Goal: Task Accomplishment & Management: Use online tool/utility

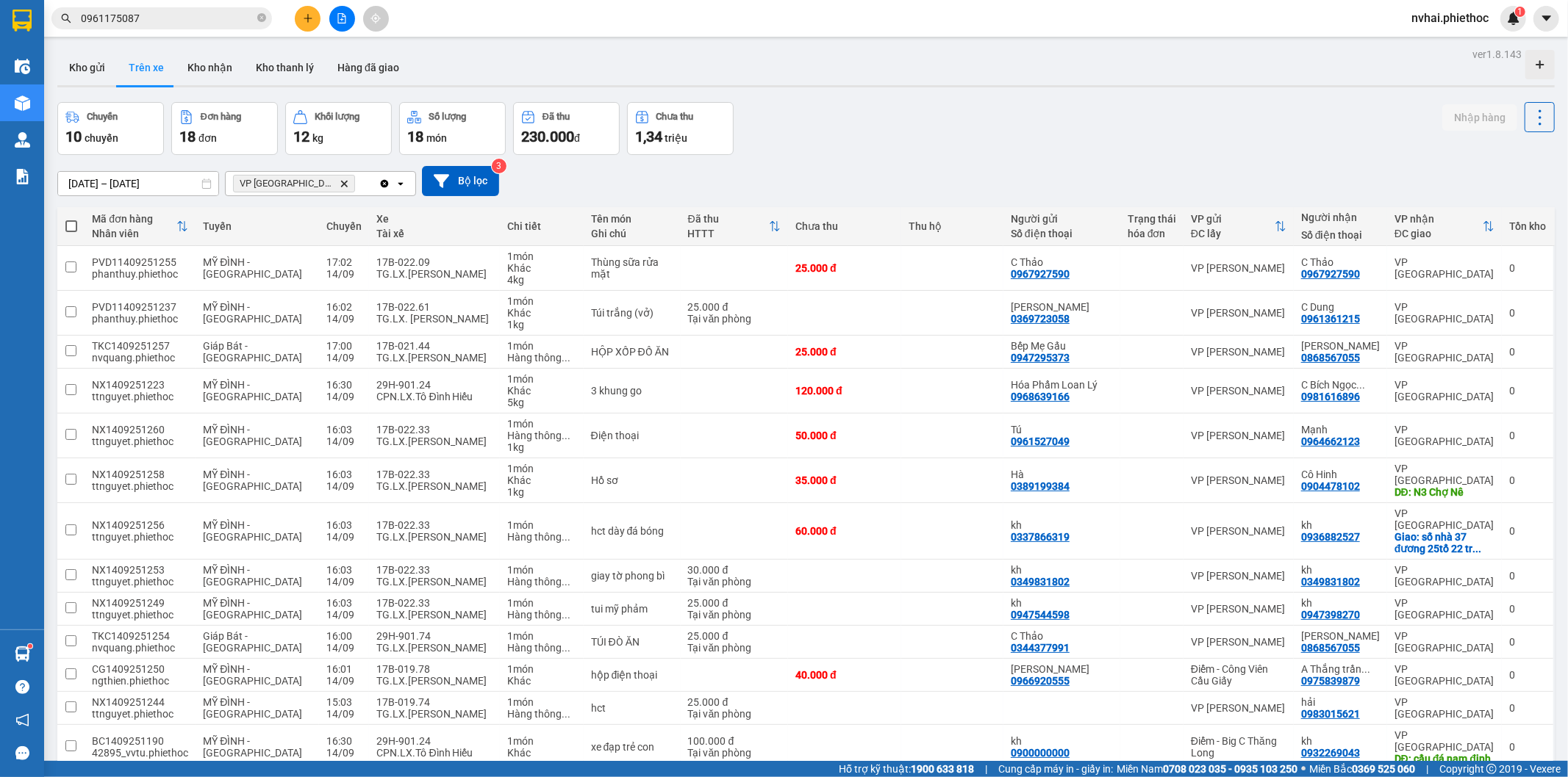
click at [309, 184] on span "VP Thái Bình Delete" at bounding box center [294, 184] width 122 height 18
click at [298, 180] on span "VP Thái Bình Delete" at bounding box center [294, 184] width 122 height 18
click at [340, 180] on icon "Delete" at bounding box center [344, 184] width 9 height 9
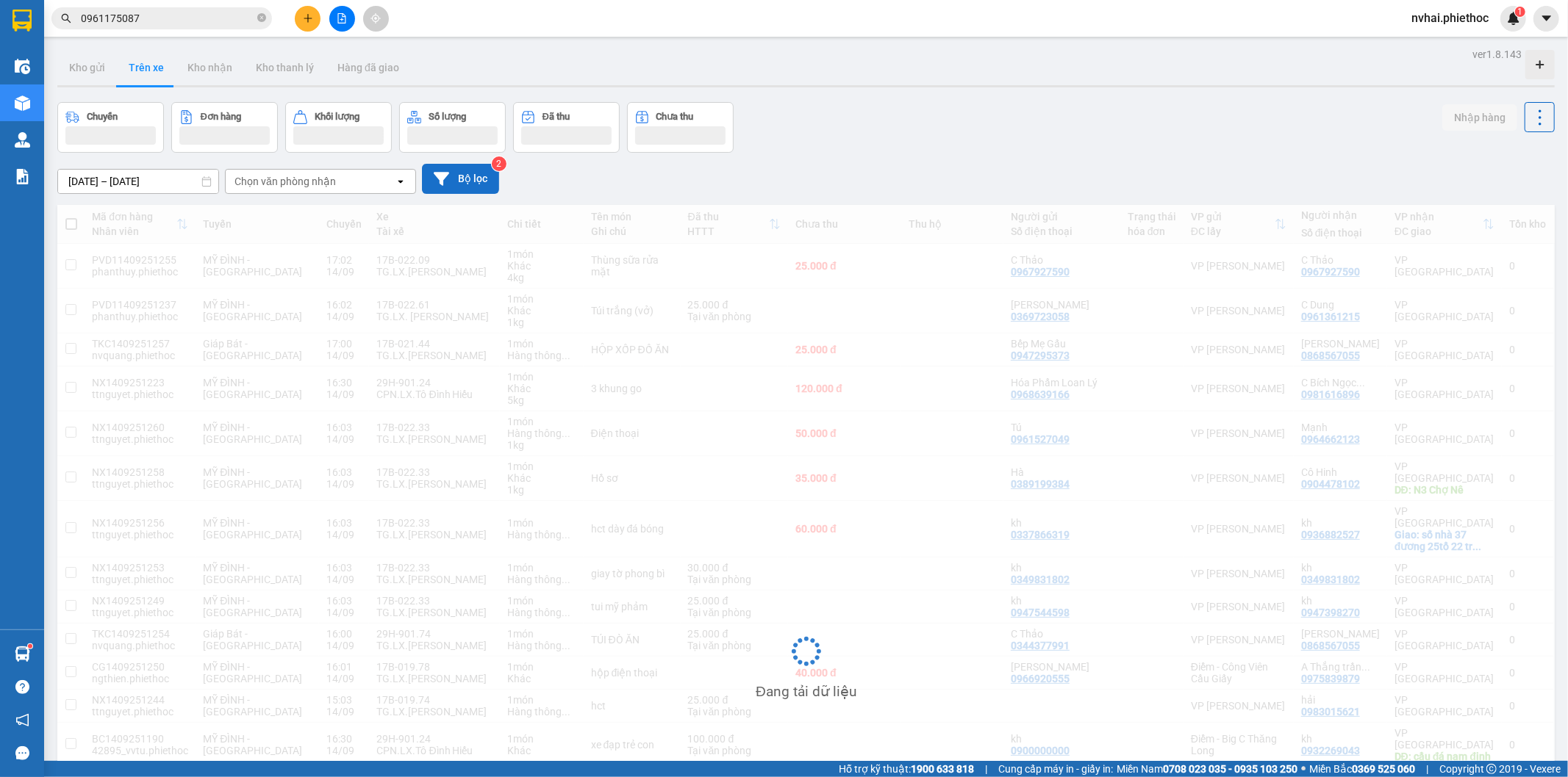
click at [463, 177] on button "Bộ lọc" at bounding box center [460, 179] width 77 height 30
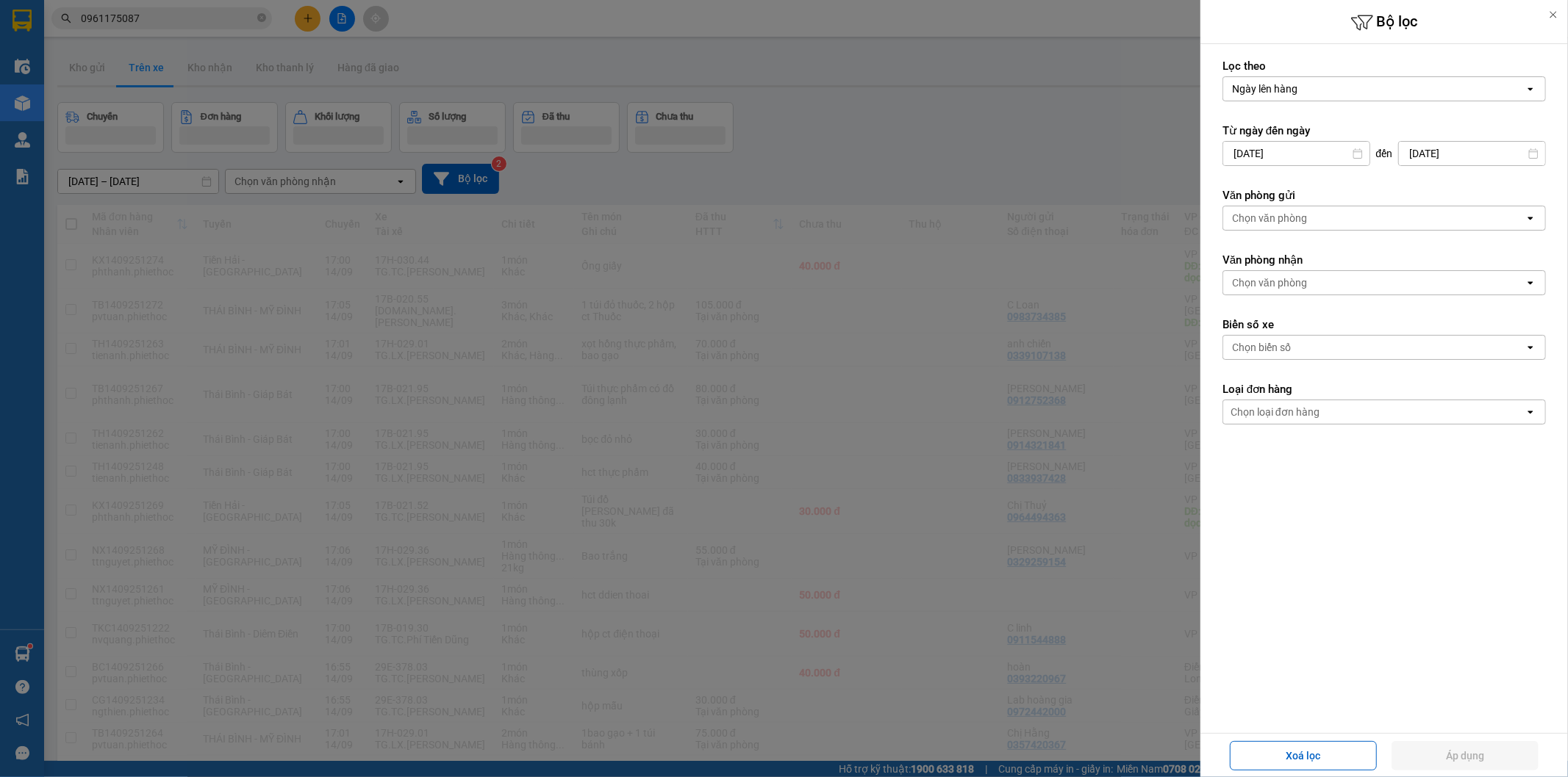
click at [1292, 338] on div "Chọn biển số" at bounding box center [1373, 347] width 301 height 24
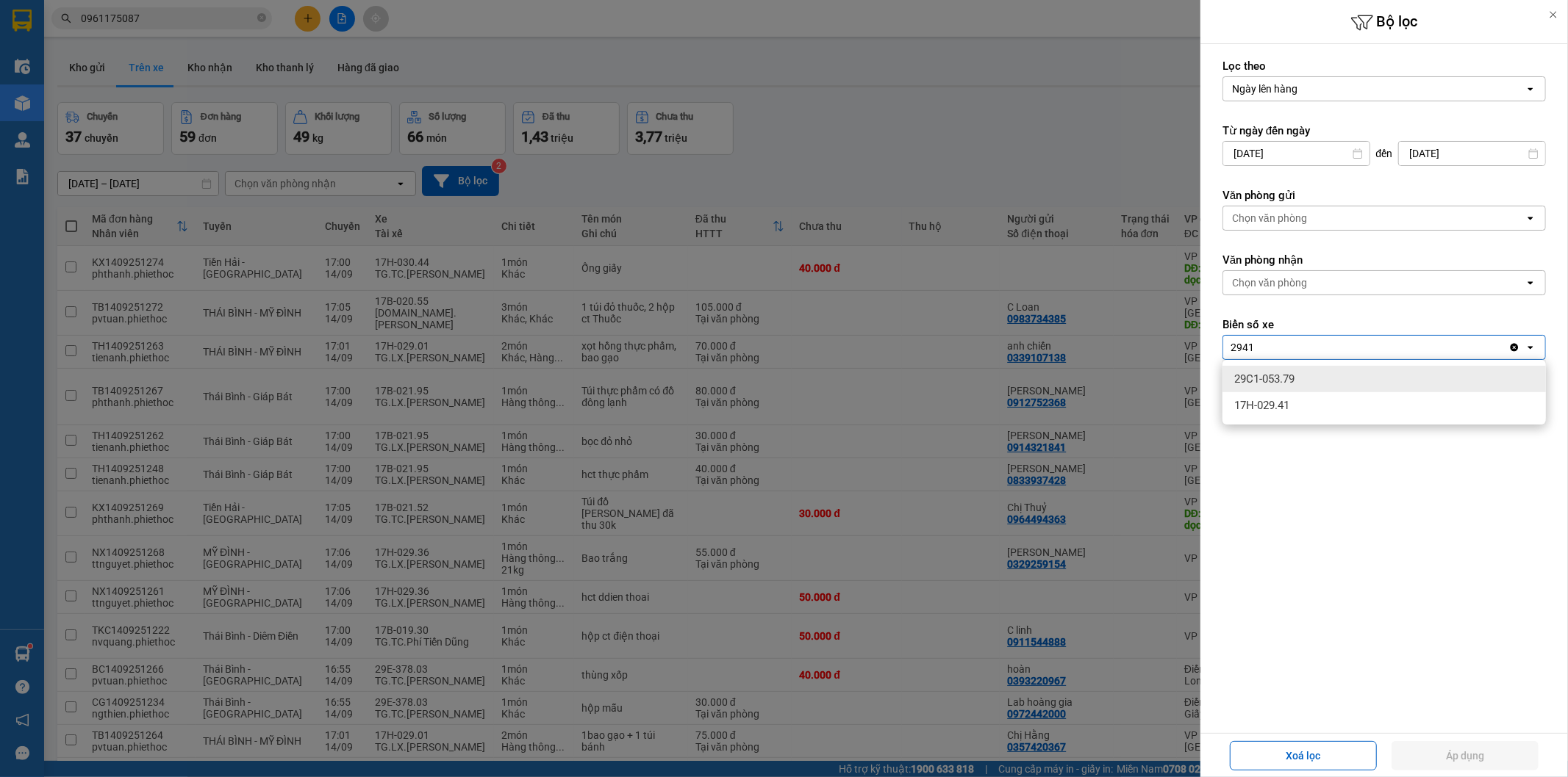
type input "2941"
click at [1318, 404] on div "17H-029.41" at bounding box center [1384, 405] width 323 height 27
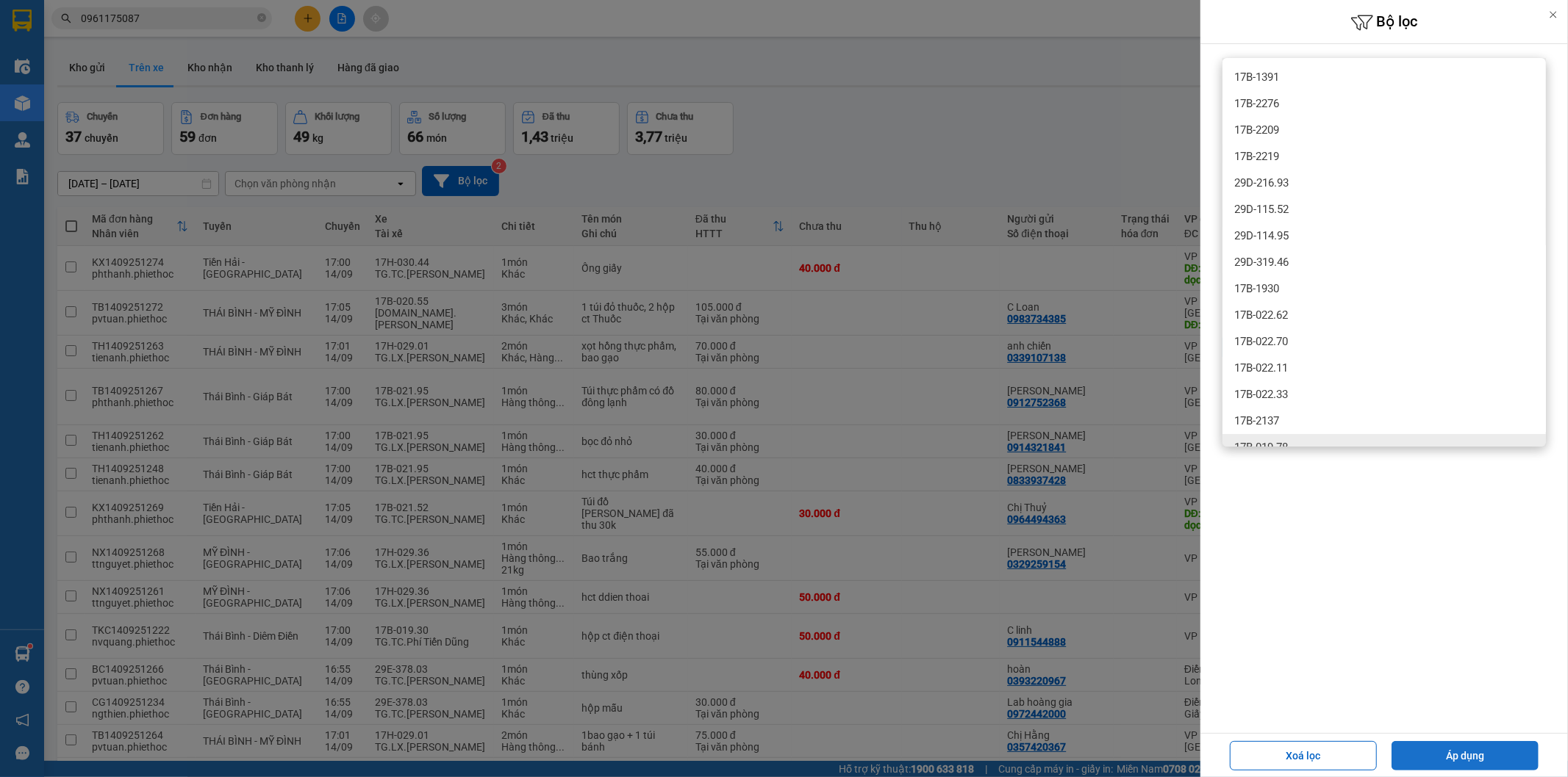
click at [1465, 755] on button "Áp dụng" at bounding box center [1465, 756] width 147 height 29
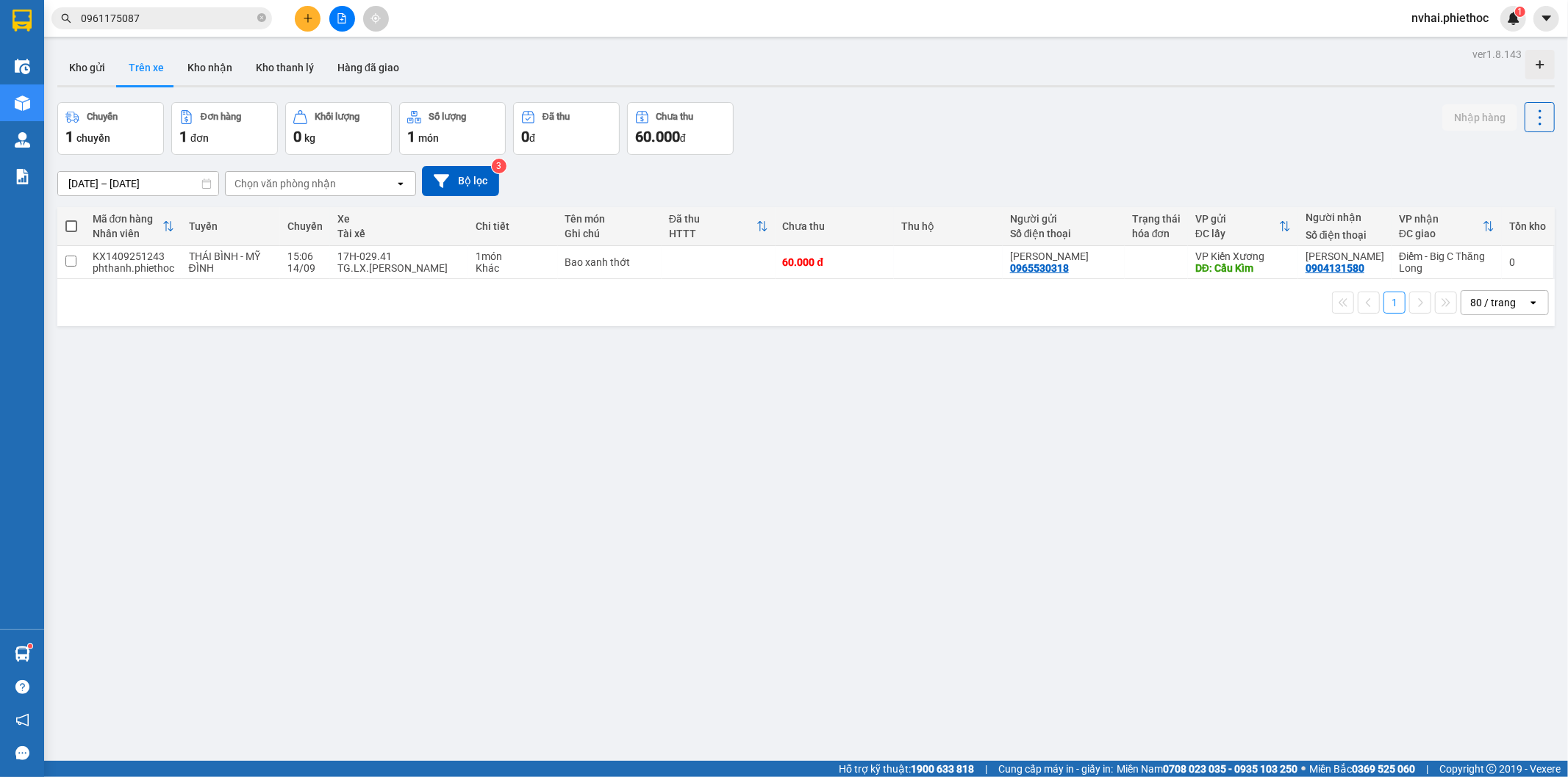
click at [935, 128] on div "Chuyến 1 chuyến Đơn hàng 1 đơn Khối lượng 0 kg Số lượng 1 món Đã thu 0 đ Chưa t…" at bounding box center [806, 128] width 1497 height 53
click at [941, 123] on div "Chuyến 1 chuyến Đơn hàng 1 đơn Khối lượng 0 kg Số lượng 1 món Đã thu 0 đ Chưa t…" at bounding box center [806, 128] width 1497 height 53
drag, startPoint x: 950, startPoint y: 137, endPoint x: 873, endPoint y: 155, distance: 79.1
click at [950, 136] on div "Chuyến 1 chuyến Đơn hàng 1 đơn Khối lượng 0 kg Số lượng 1 món Đã thu 0 đ Chưa t…" at bounding box center [806, 128] width 1497 height 53
click at [637, 251] on td "Bao xanh thớt" at bounding box center [609, 262] width 104 height 33
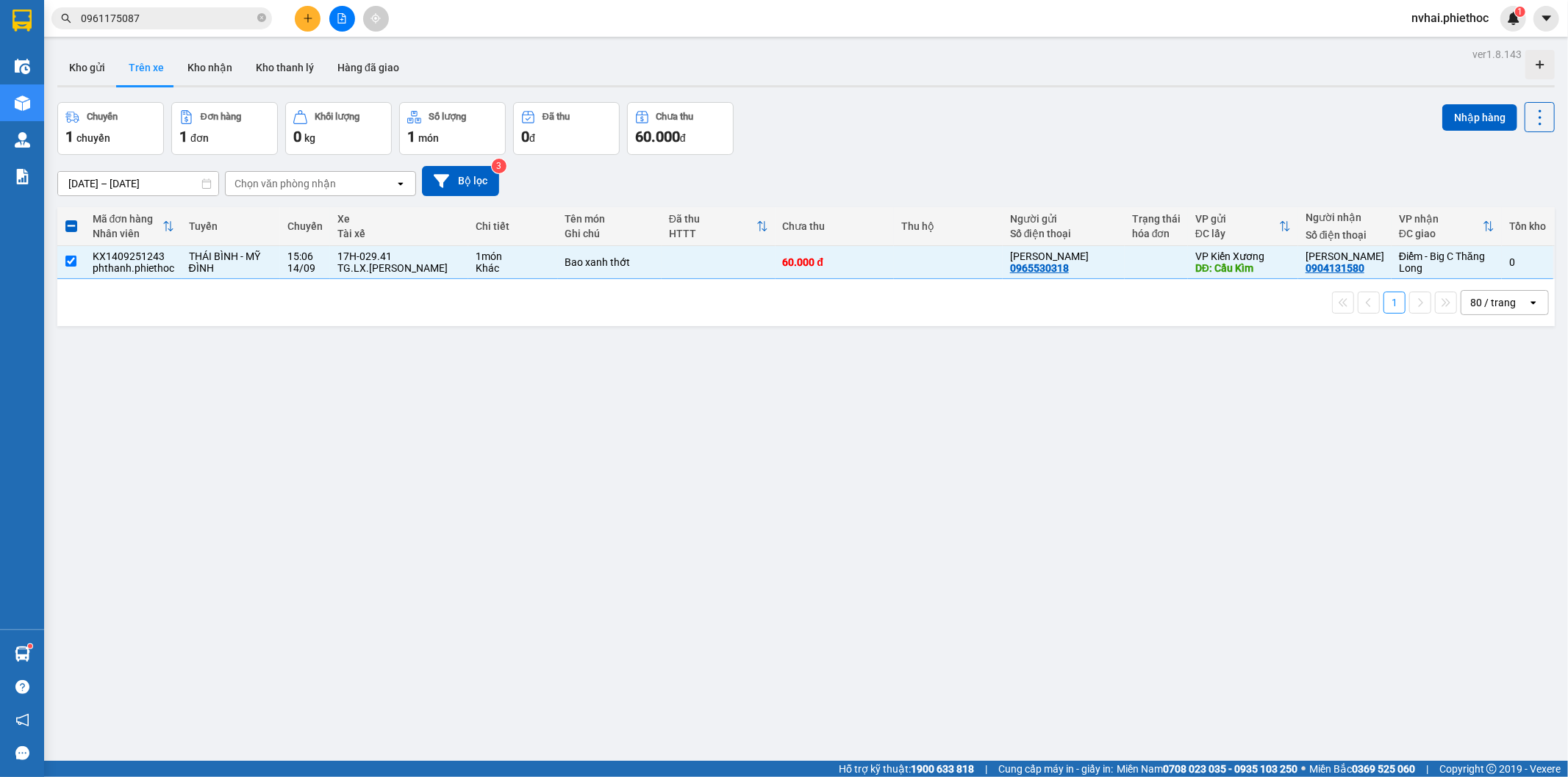
click at [994, 58] on div "Kho gửi Trên xe Kho nhận Kho thanh [PERSON_NAME] đã giao" at bounding box center [806, 69] width 1497 height 39
click at [1514, 304] on div "80 / trang open" at bounding box center [1505, 303] width 89 height 25
click at [883, 84] on div "ver 1.8.143 Kho gửi Trên xe Kho nhận Kho thanh lý Hàng đã giao Chuyến 1 chuyến …" at bounding box center [806, 433] width 1509 height 777
click at [877, 94] on div "ver 1.8.143 Kho gửi Trên xe Kho nhận Kho thanh lý Hàng đã giao Chuyến 1 chuyến …" at bounding box center [806, 433] width 1509 height 777
drag, startPoint x: 736, startPoint y: 65, endPoint x: 643, endPoint y: 42, distance: 95.8
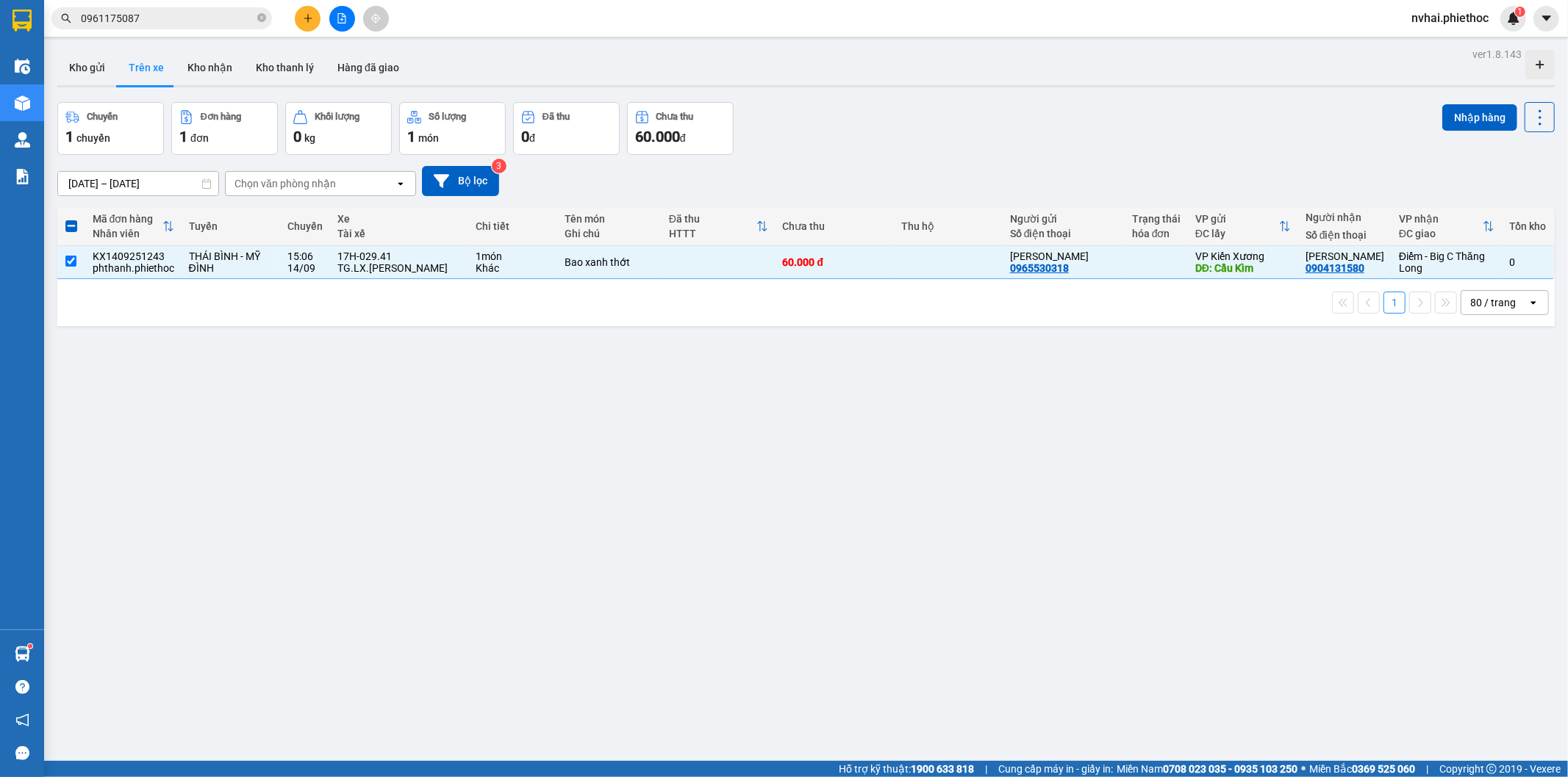
click at [668, 47] on div "ver 1.8.143 Kho gửi Trên xe Kho nhận Kho thanh lý Hàng đã giao Chuyến 1 chuyến …" at bounding box center [806, 433] width 1509 height 777
drag, startPoint x: 560, startPoint y: 56, endPoint x: 497, endPoint y: 67, distance: 64.0
click at [560, 53] on div "Kho gửi Trên xe Kho nhận Kho thanh [PERSON_NAME] đã giao" at bounding box center [806, 69] width 1497 height 39
click at [1132, 154] on div "ver 1.8.143 Kho gửi Trên xe Kho nhận Kho thanh lý Hàng đã giao Chuyến 1 chuyến …" at bounding box center [806, 433] width 1509 height 777
click at [1071, 122] on div "Chuyến 1 chuyến Đơn hàng 1 đơn Khối lượng 0 kg Số lượng 1 món Đã thu 0 đ Chưa t…" at bounding box center [806, 128] width 1497 height 53
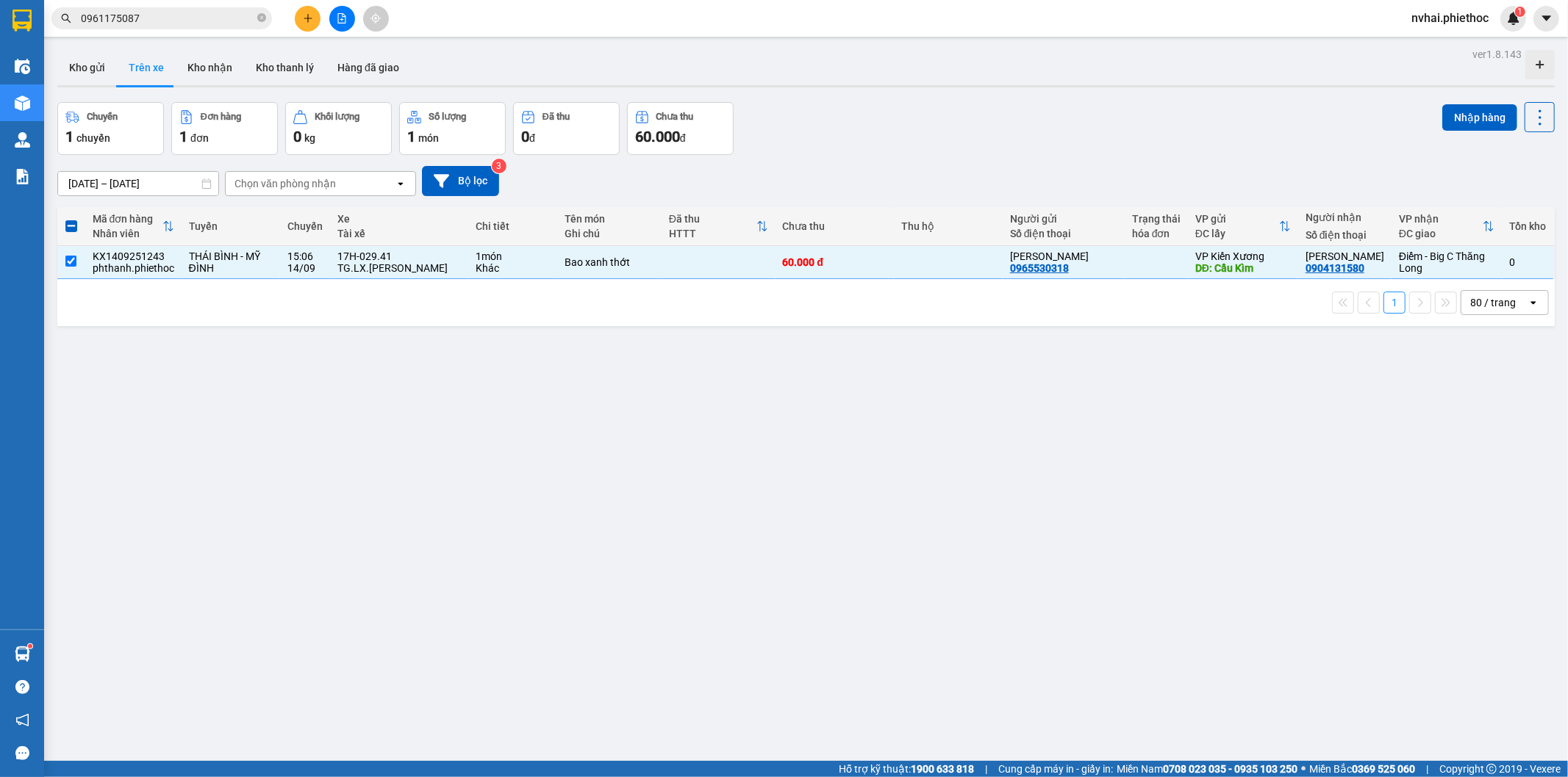
drag, startPoint x: 1242, startPoint y: 158, endPoint x: 1262, endPoint y: 158, distance: 20.0
click at [1251, 158] on div "11/09/2025 – 14/09/2025 Press the down arrow key to interact with the calendar …" at bounding box center [806, 181] width 1497 height 52
drag, startPoint x: 1268, startPoint y: 145, endPoint x: 1282, endPoint y: 145, distance: 14.0
click at [1275, 142] on div "Chuyến 1 chuyến Đơn hàng 1 đơn Khối lượng 0 kg Số lượng 1 món Đã thu 0 đ Chưa t…" at bounding box center [806, 128] width 1497 height 53
drag, startPoint x: 1160, startPoint y: 119, endPoint x: 929, endPoint y: 127, distance: 231.1
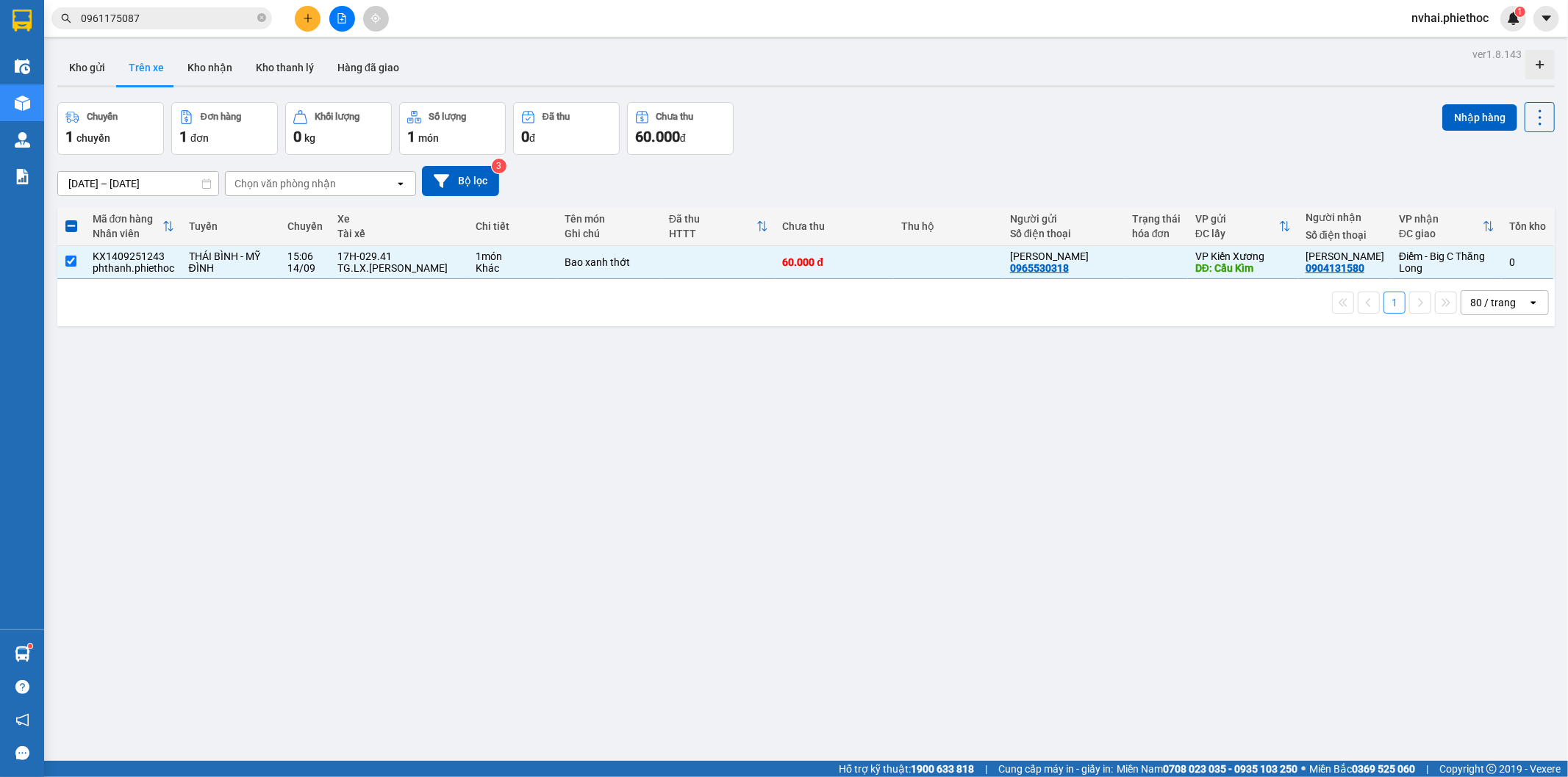
click at [1118, 119] on div "Chuyến 1 chuyến Đơn hàng 1 đơn Khối lượng 0 kg Số lượng 1 món Đã thu 0 đ Chưa t…" at bounding box center [806, 128] width 1497 height 53
click at [1012, 158] on div "11/09/2025 – 14/09/2025 Press the down arrow key to interact with the calendar …" at bounding box center [806, 181] width 1497 height 52
click at [460, 171] on button "Bộ lọc" at bounding box center [460, 181] width 77 height 30
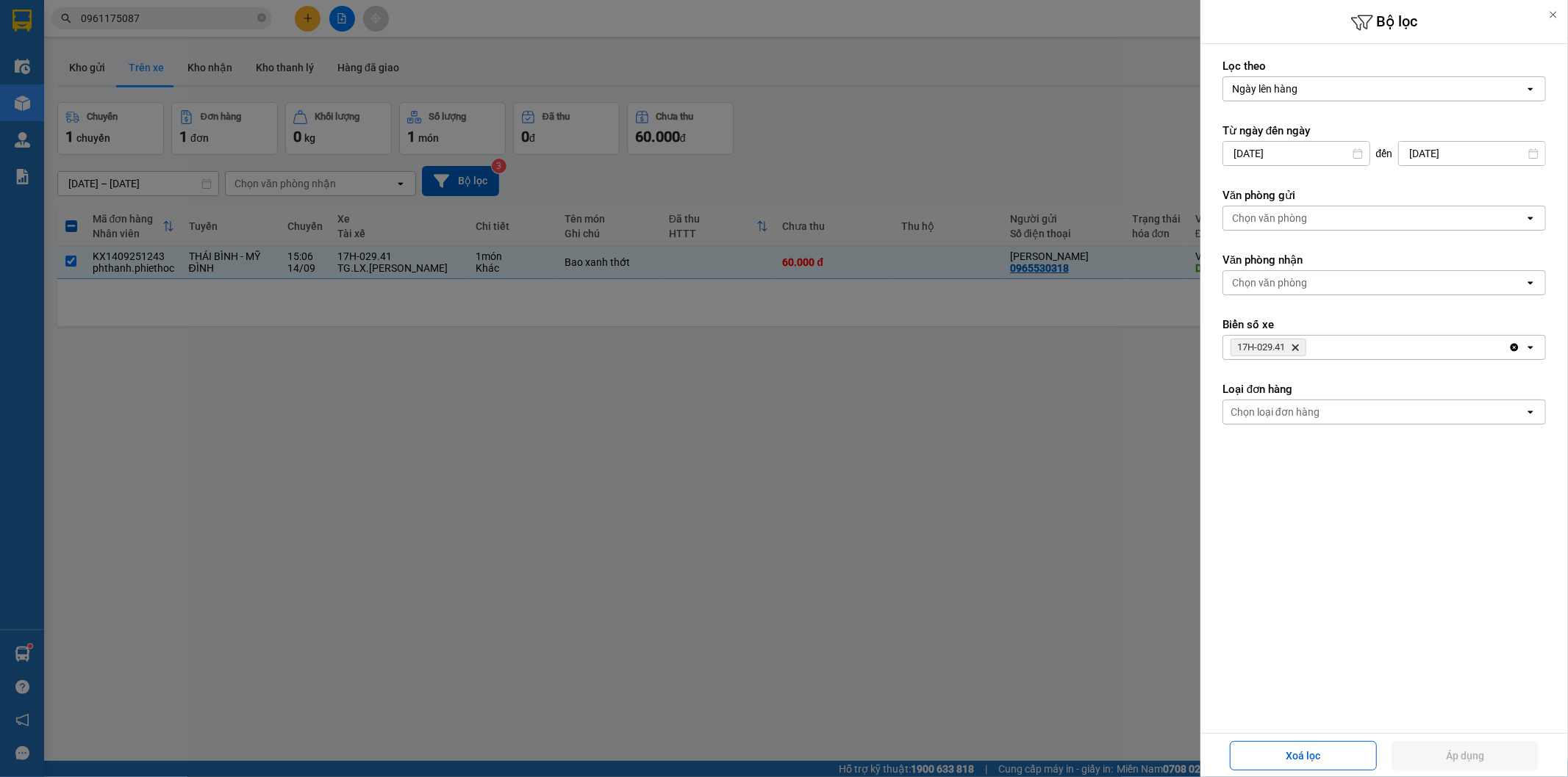
click at [1296, 349] on icon "Delete" at bounding box center [1295, 348] width 9 height 9
drag, startPoint x: 1463, startPoint y: 760, endPoint x: 1456, endPoint y: 748, distance: 13.9
click at [1463, 761] on button "Áp dụng" at bounding box center [1465, 756] width 147 height 29
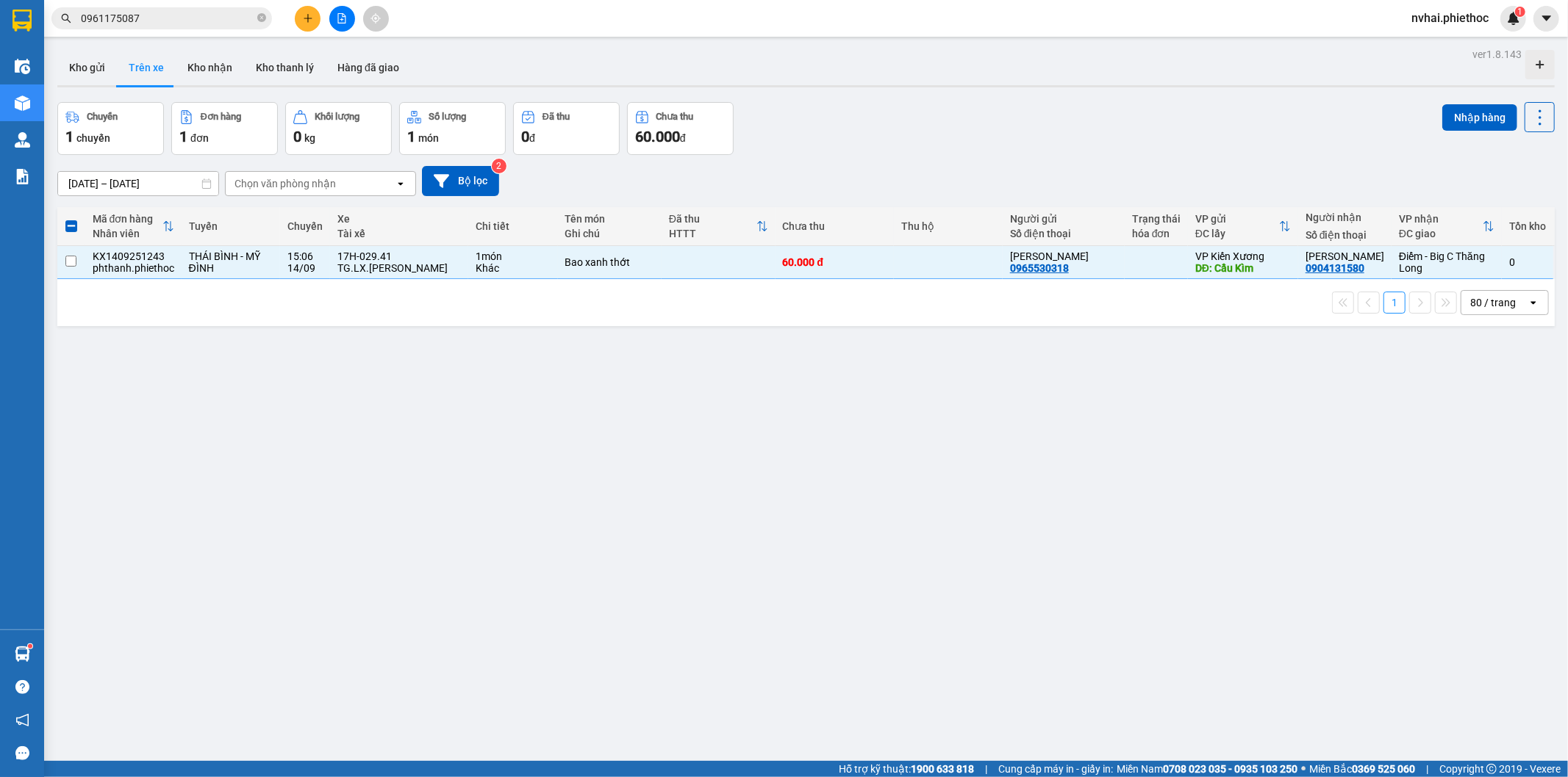
checkbox input "false"
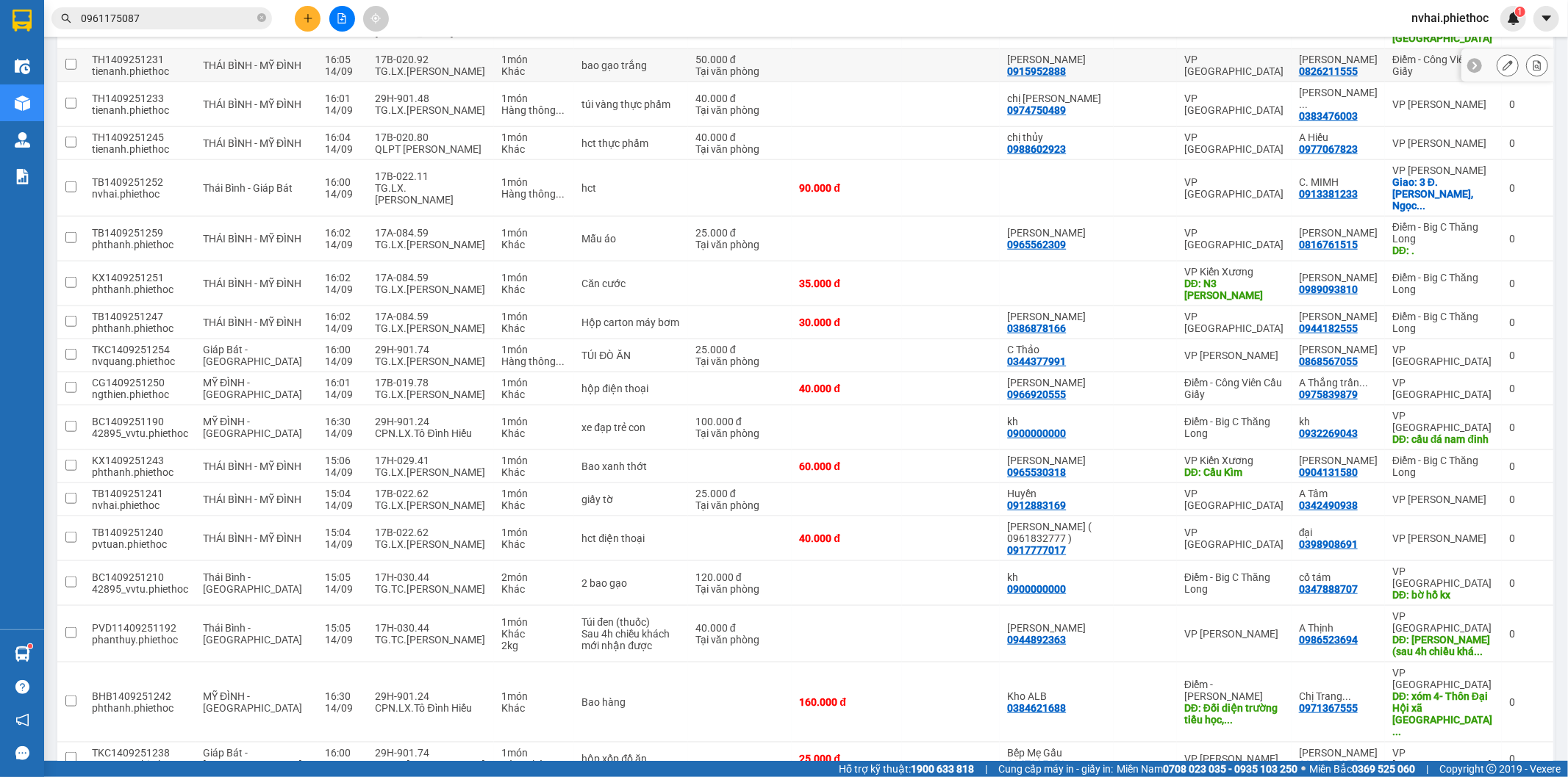
scroll to position [1496, 0]
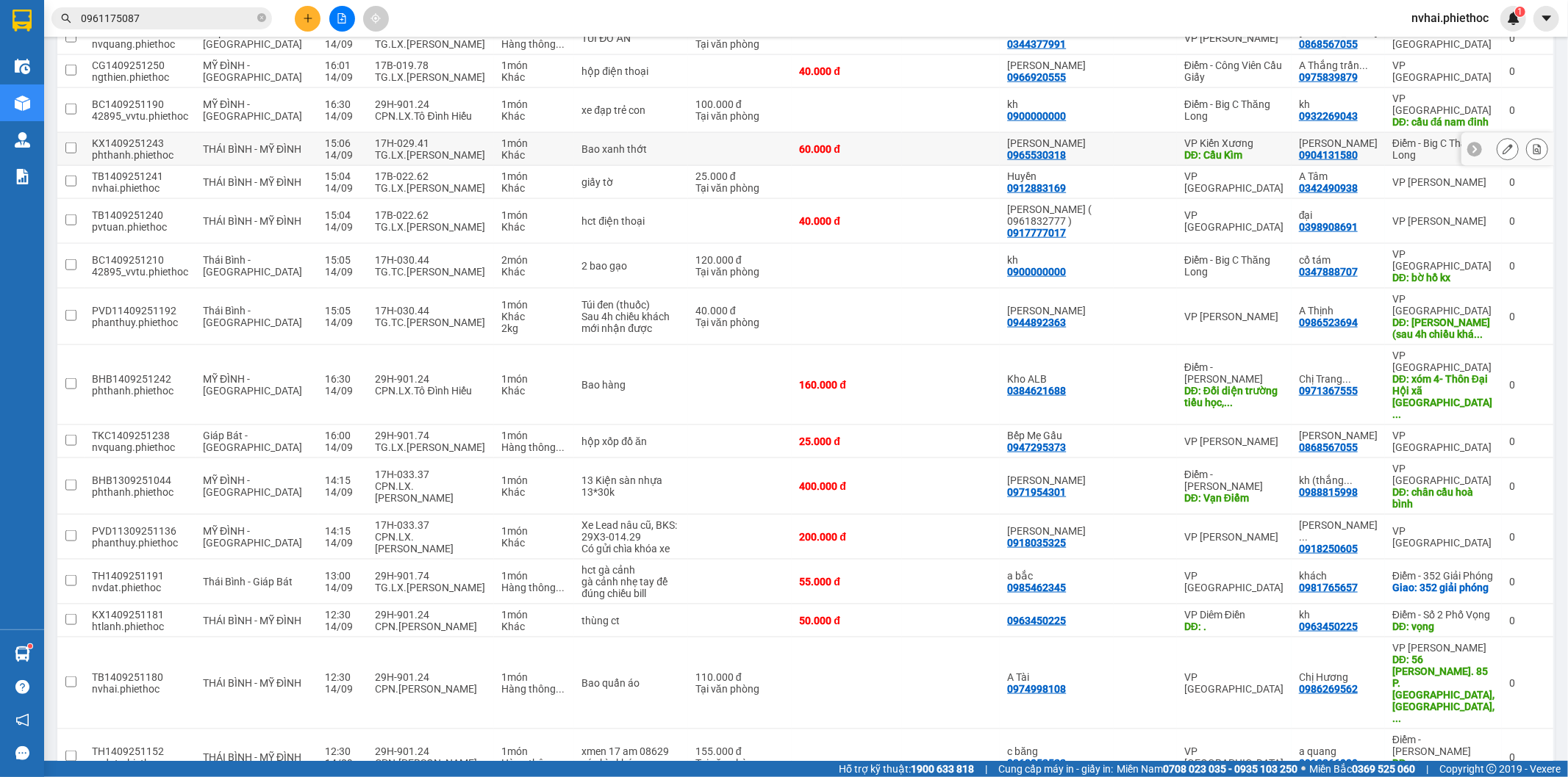
click at [1253, 137] on div "VP Kiến Xương" at bounding box center [1233, 142] width 100 height 12
checkbox input "true"
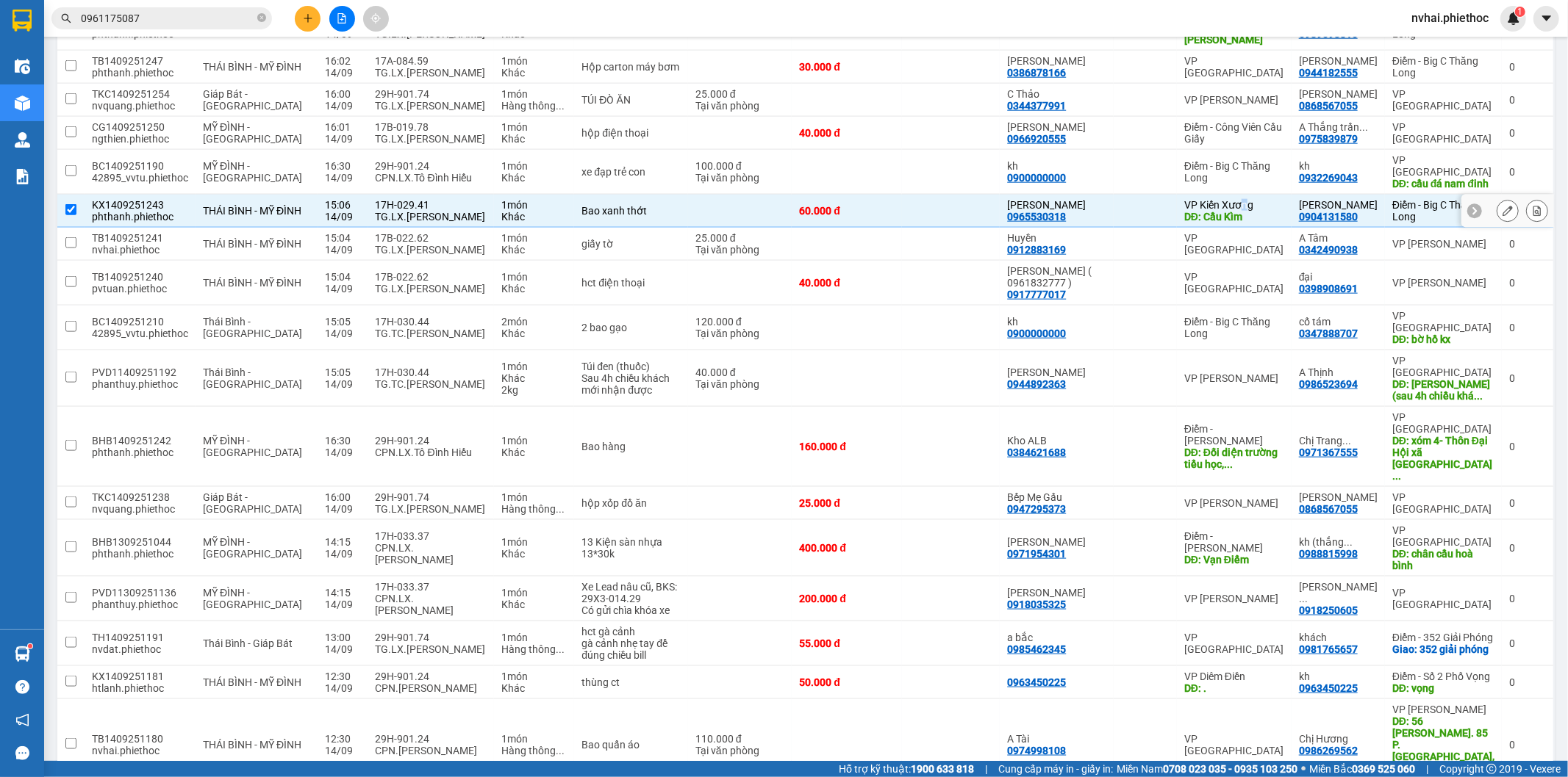
scroll to position [1360, 0]
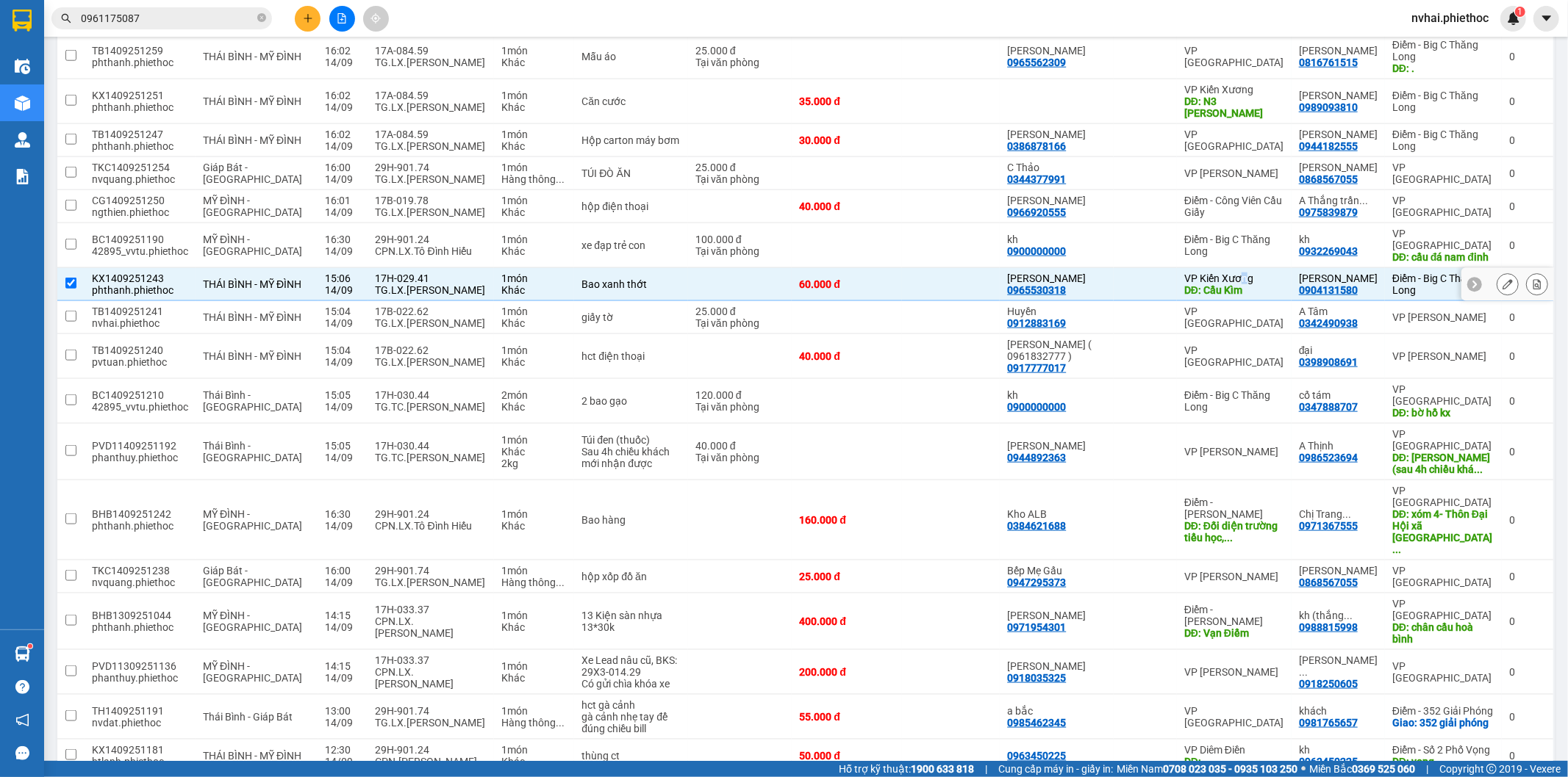
click at [1533, 279] on icon at bounding box center [1537, 284] width 8 height 11
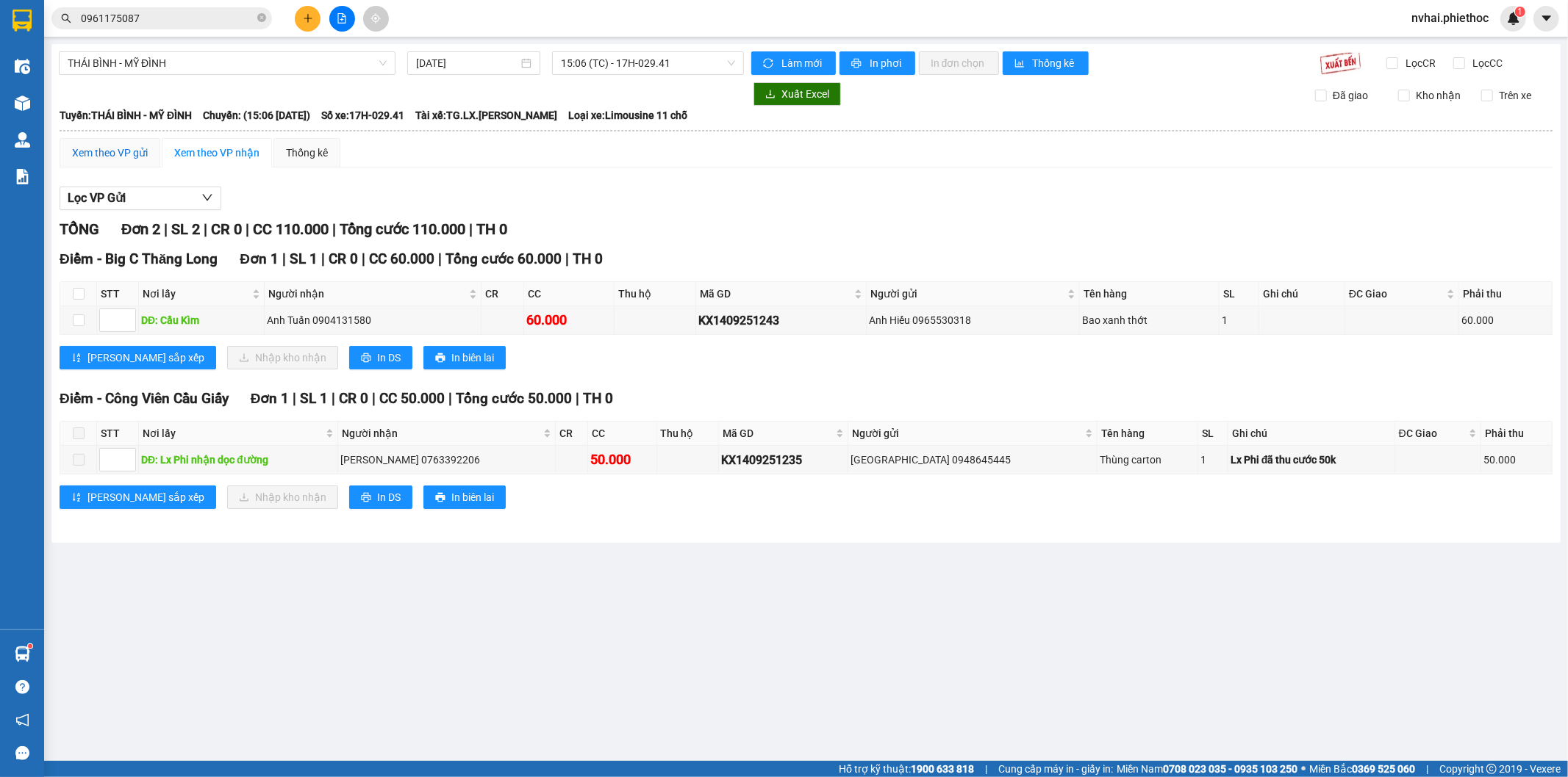
click at [97, 150] on div "Xem theo VP gửi" at bounding box center [110, 153] width 76 height 16
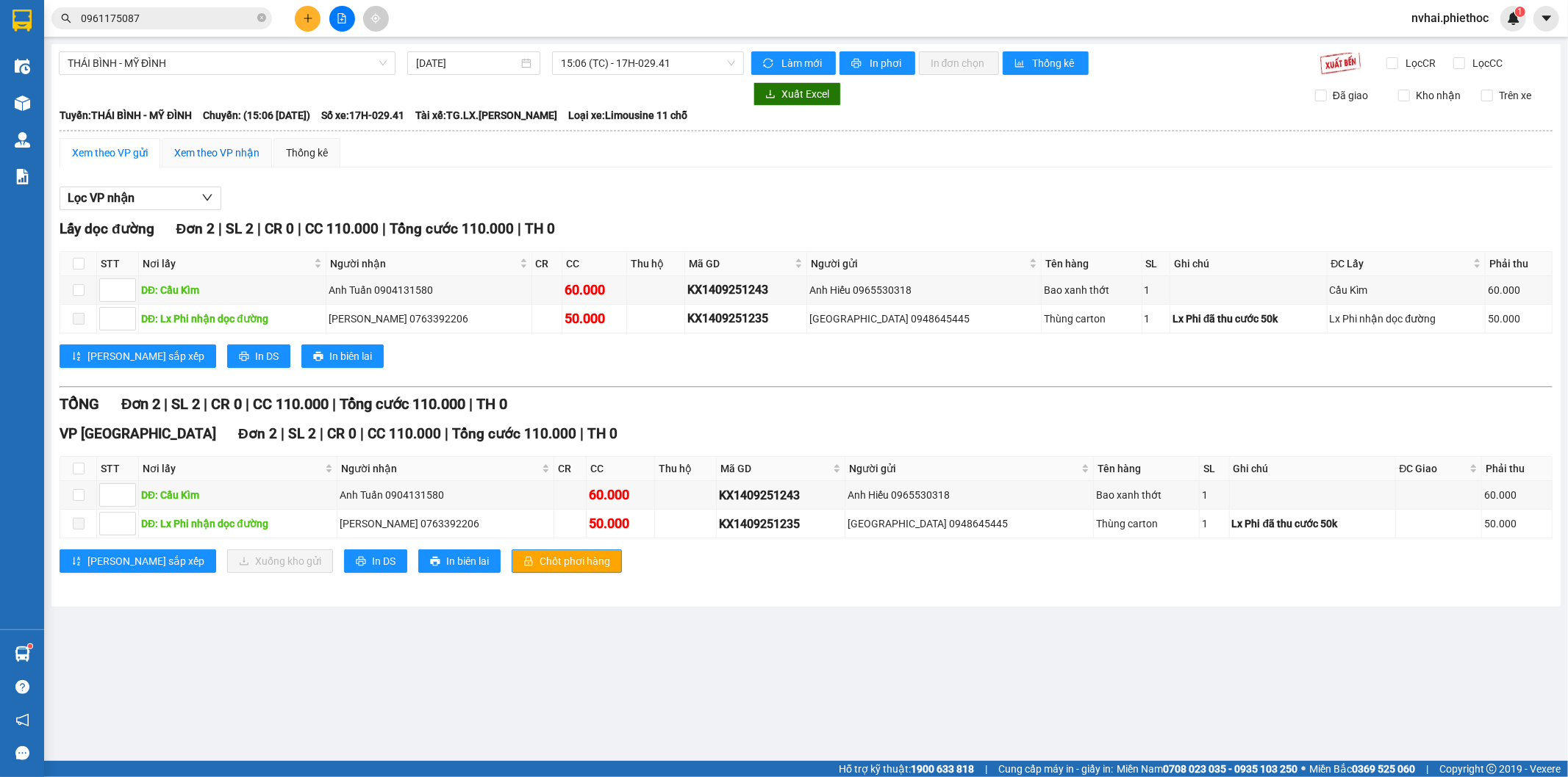
click at [205, 158] on div "Xem theo VP nhận" at bounding box center [217, 153] width 85 height 16
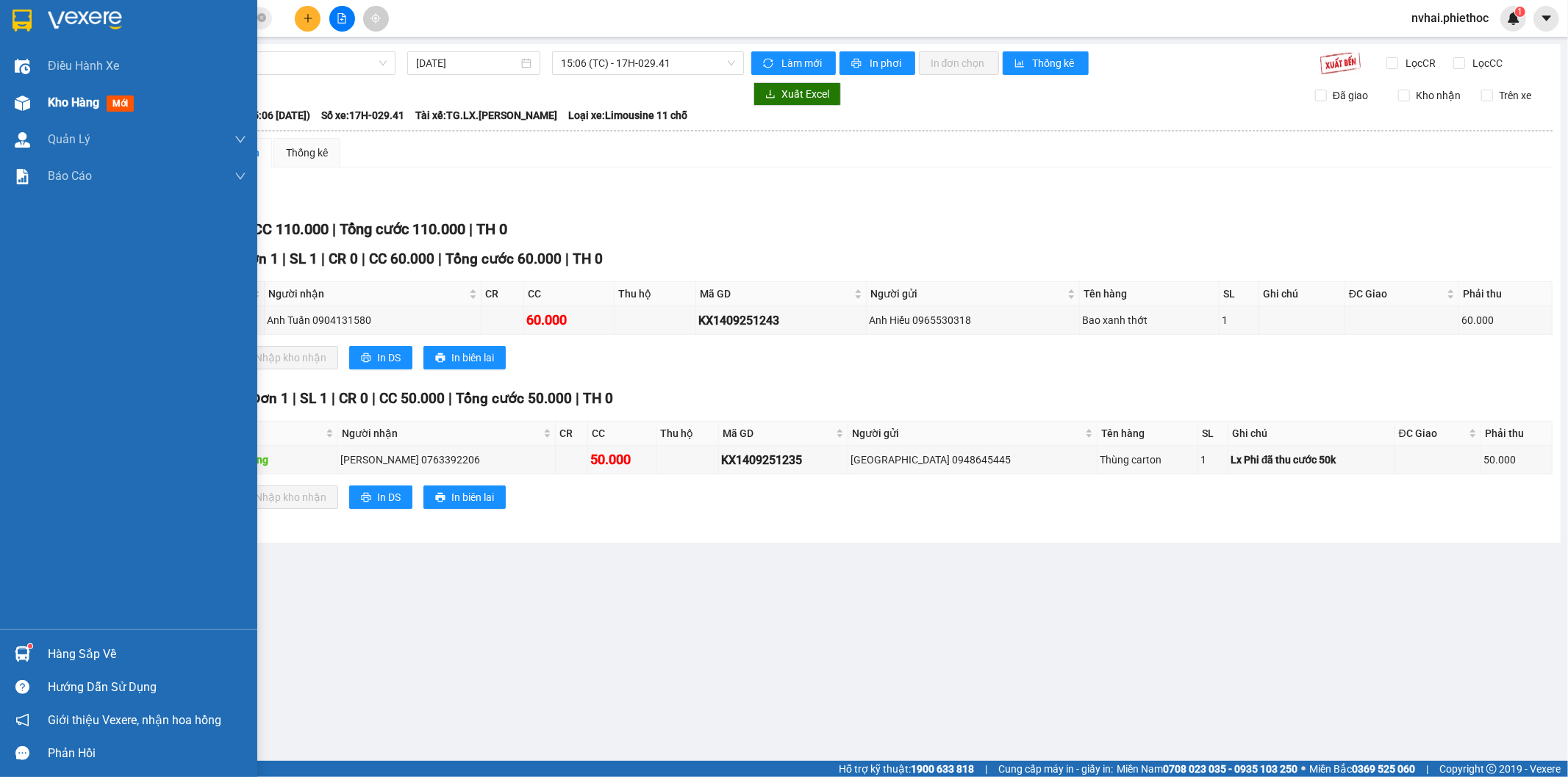
click at [30, 106] on div at bounding box center [22, 103] width 26 height 26
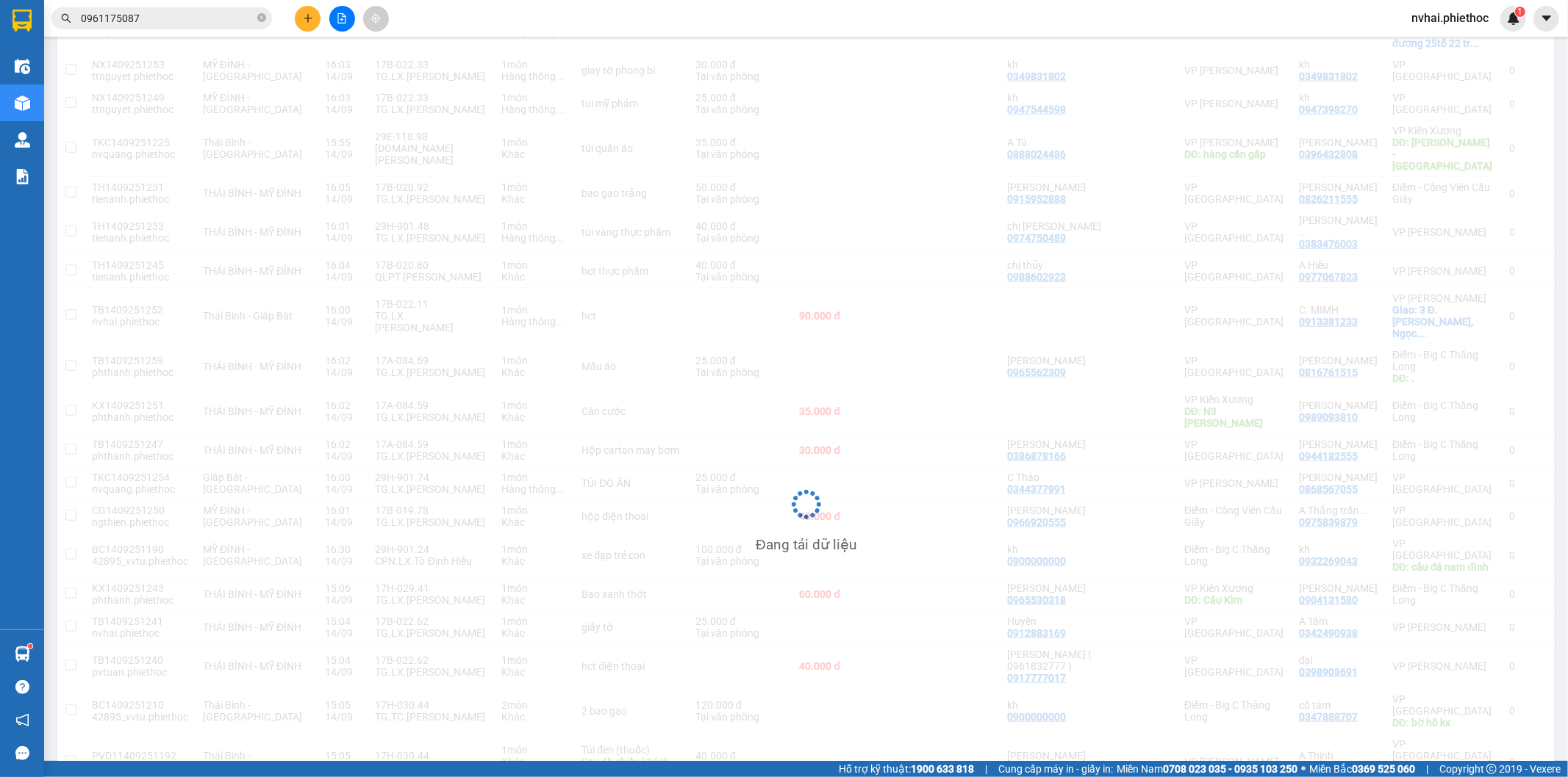
scroll to position [1227, 0]
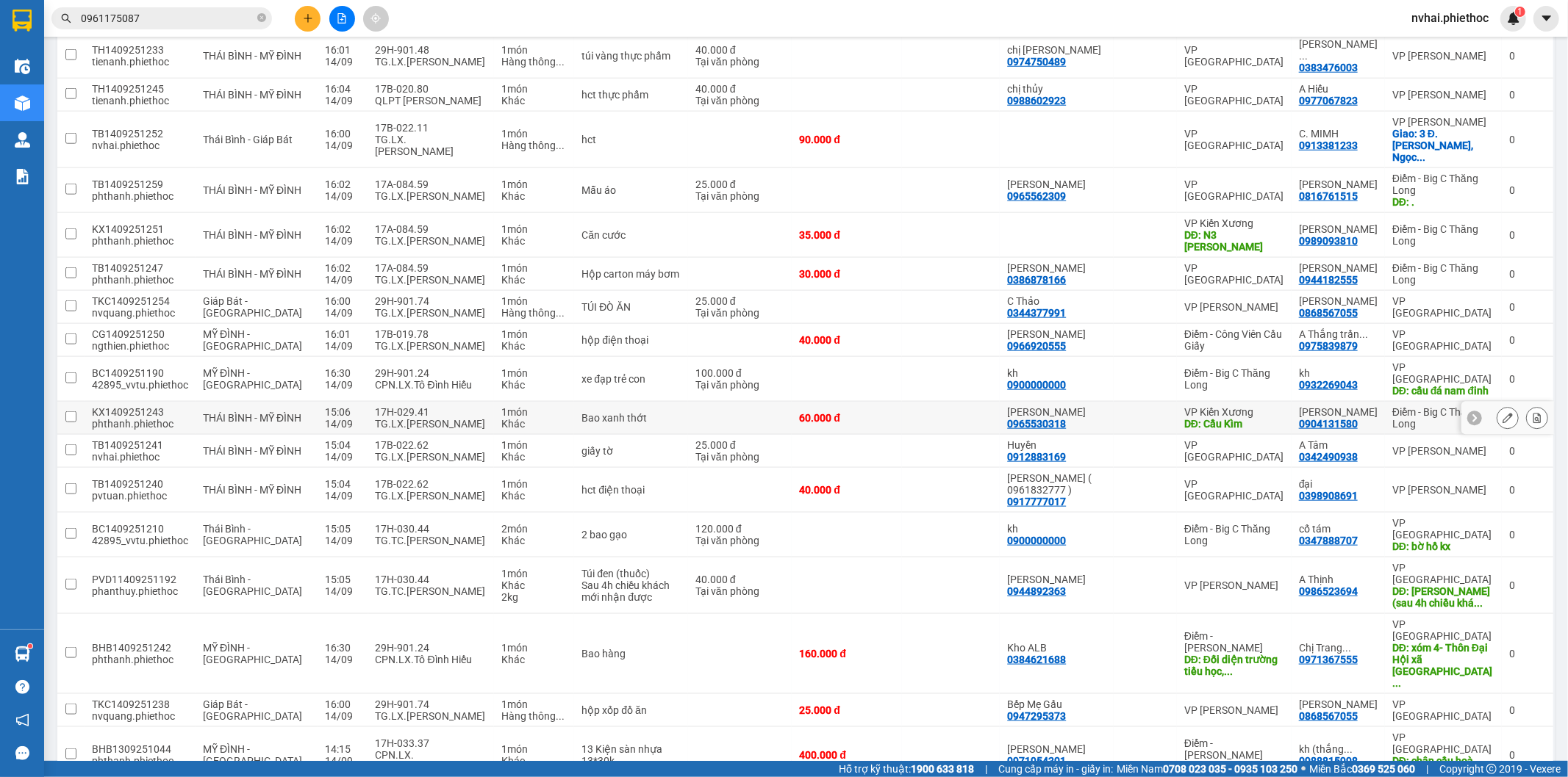
click at [1497, 405] on button at bounding box center [1507, 418] width 20 height 26
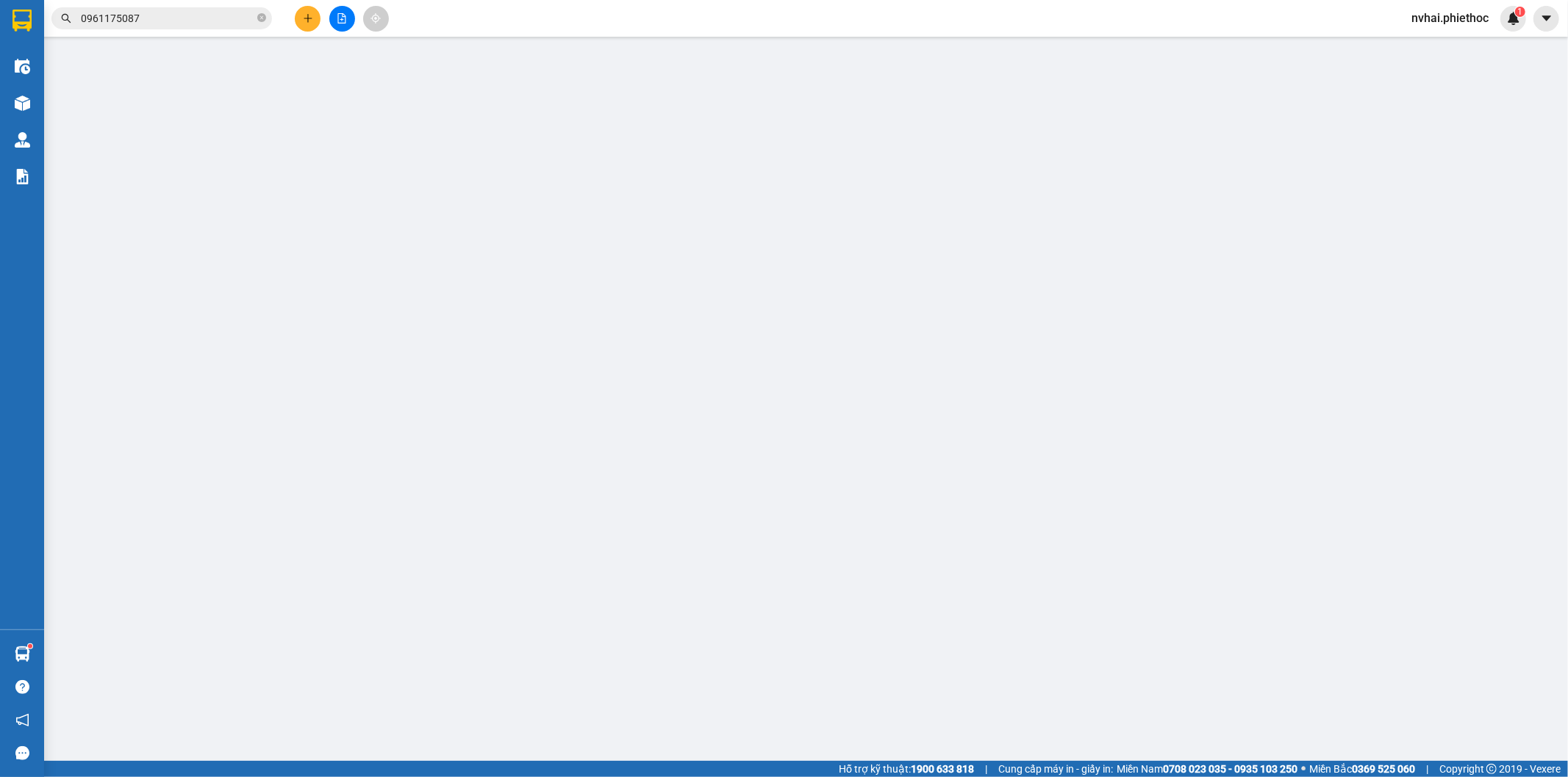
type input "0965530318"
type input "[PERSON_NAME]"
type input "Cầu Kìm"
type input "5.000"
type input "0904131580"
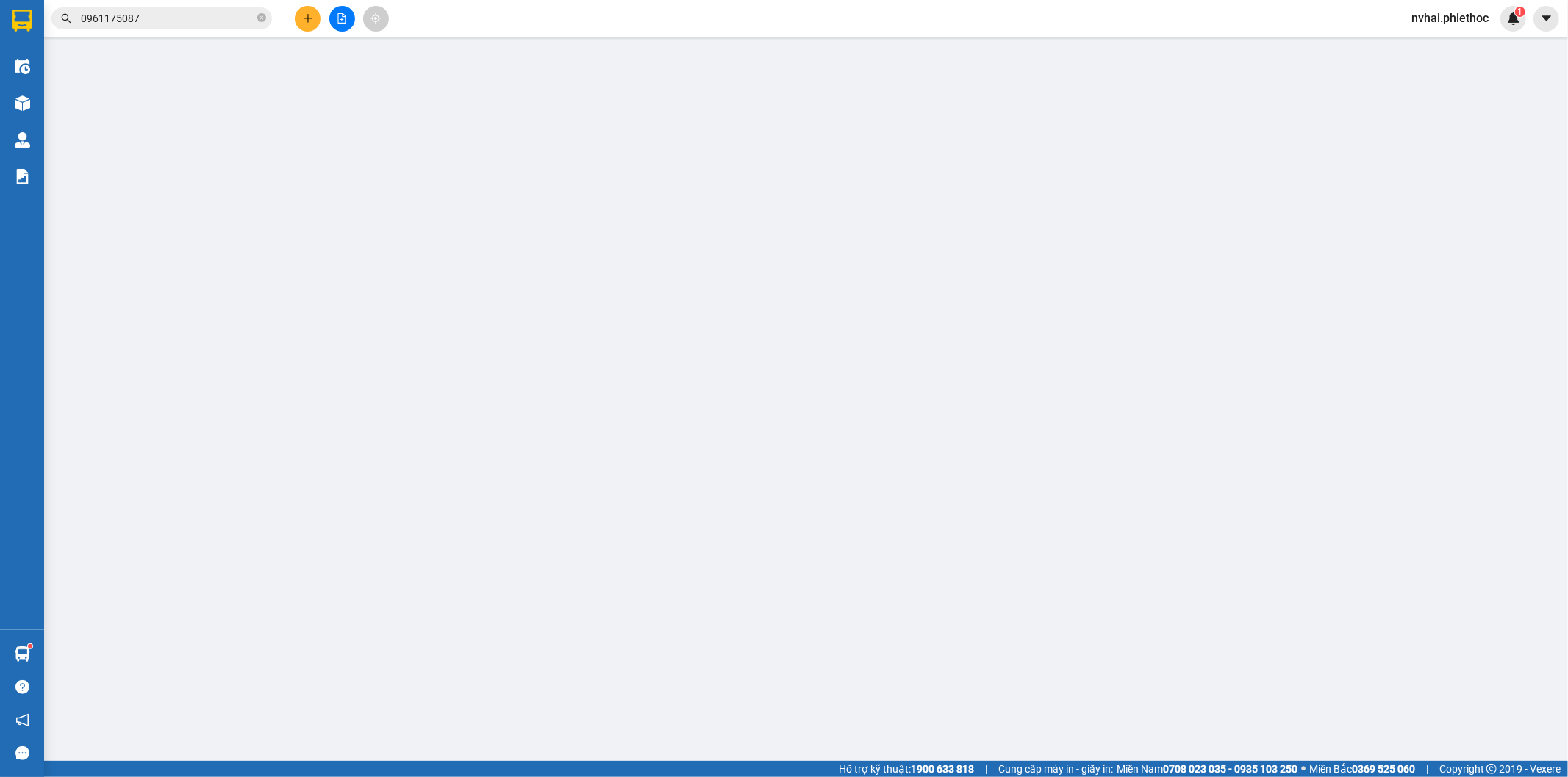
type input "[PERSON_NAME]"
type input "60.000"
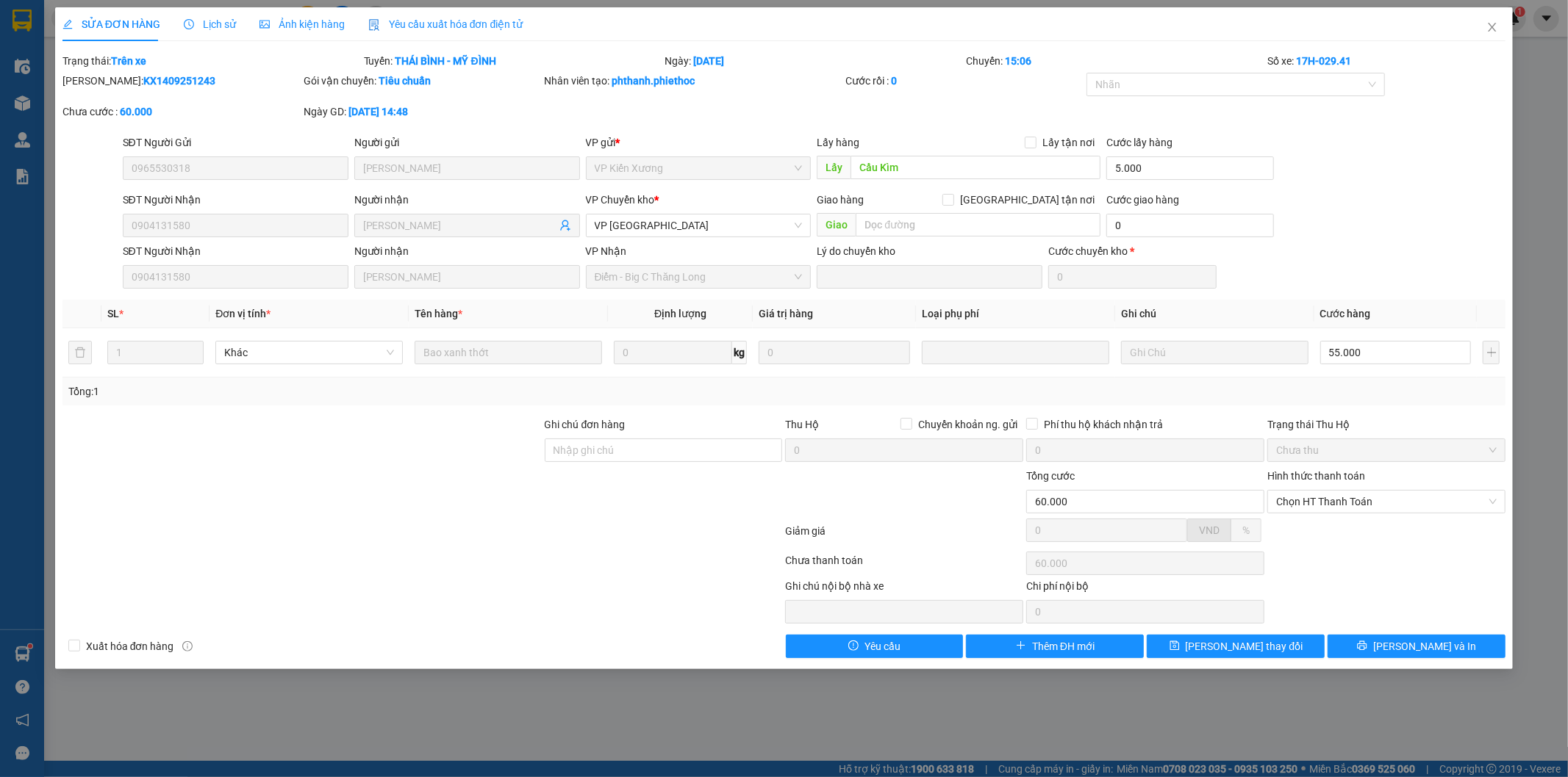
click at [223, 20] on span "Lịch sử" at bounding box center [210, 24] width 52 height 12
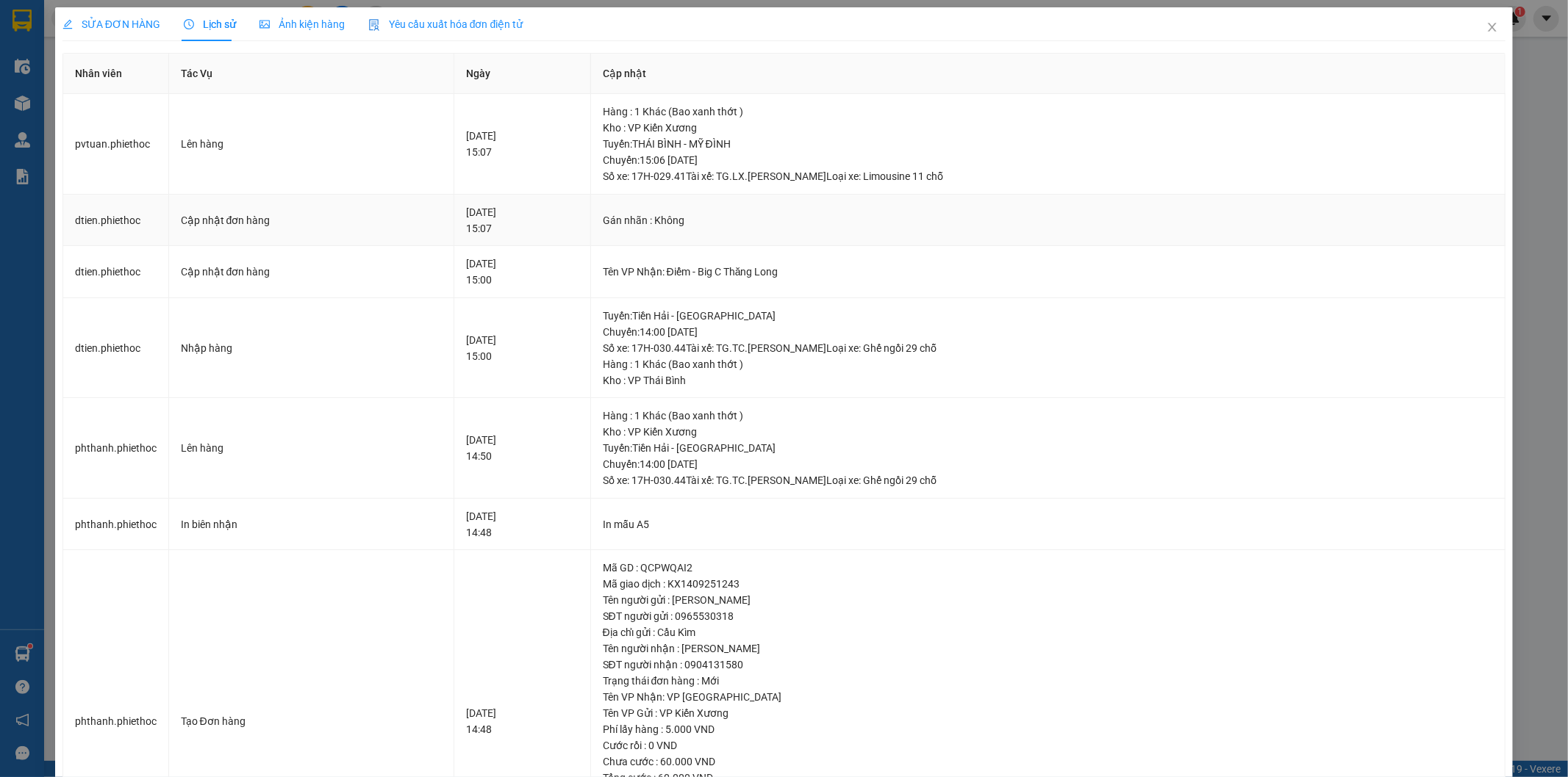
click at [738, 212] on div "Gán nhãn : Không" at bounding box center [1048, 220] width 891 height 16
click at [454, 229] on td "14-09-2025 15:07" at bounding box center [522, 220] width 136 height 52
drag, startPoint x: 524, startPoint y: 229, endPoint x: 474, endPoint y: 265, distance: 61.6
click at [521, 224] on div "14-09-2025 15:07" at bounding box center [521, 220] width 112 height 33
click at [576, 276] on div "14-09-2025 15:00" at bounding box center [521, 272] width 112 height 33
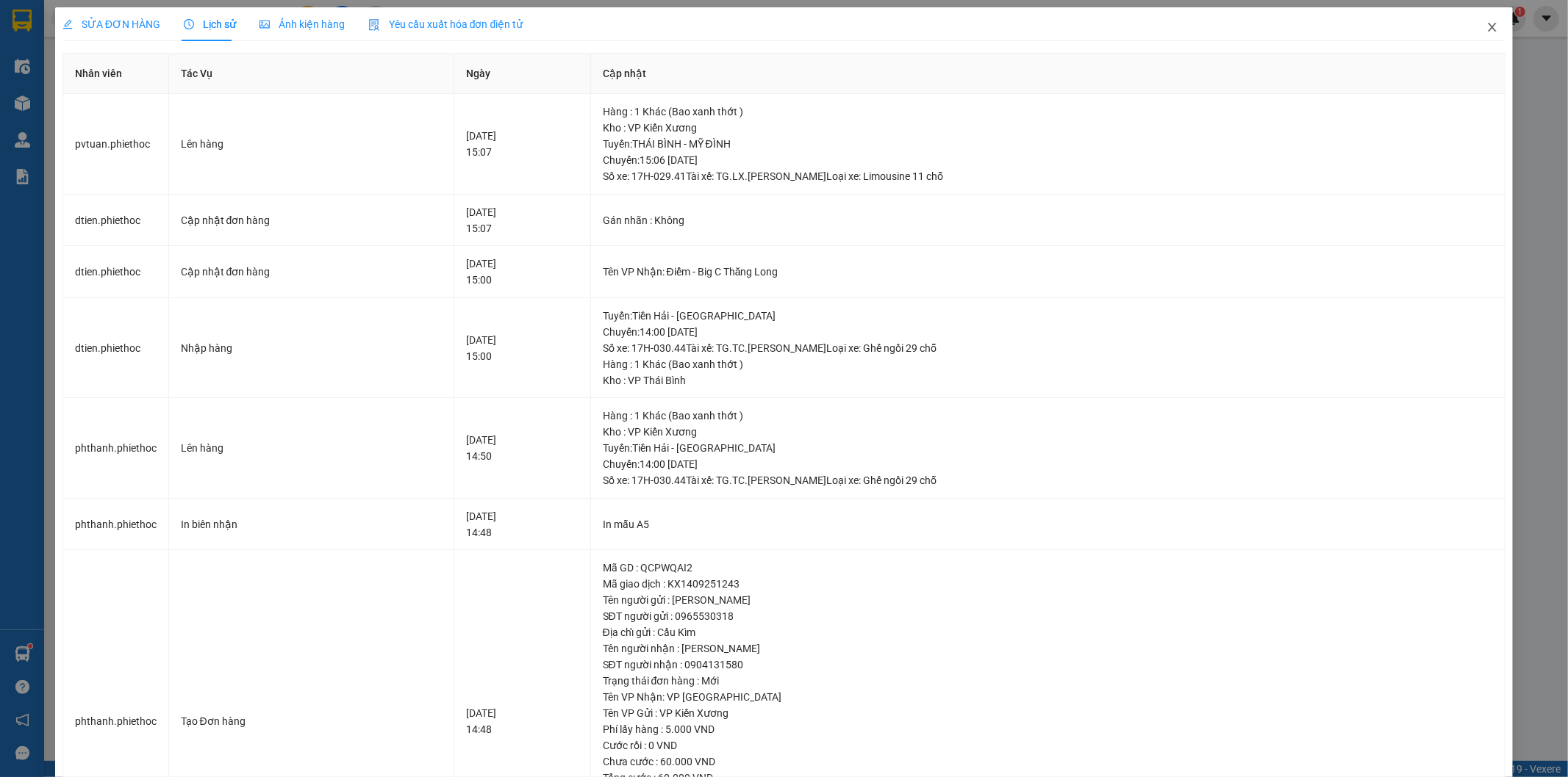
click at [1487, 24] on icon "close" at bounding box center [1492, 27] width 12 height 12
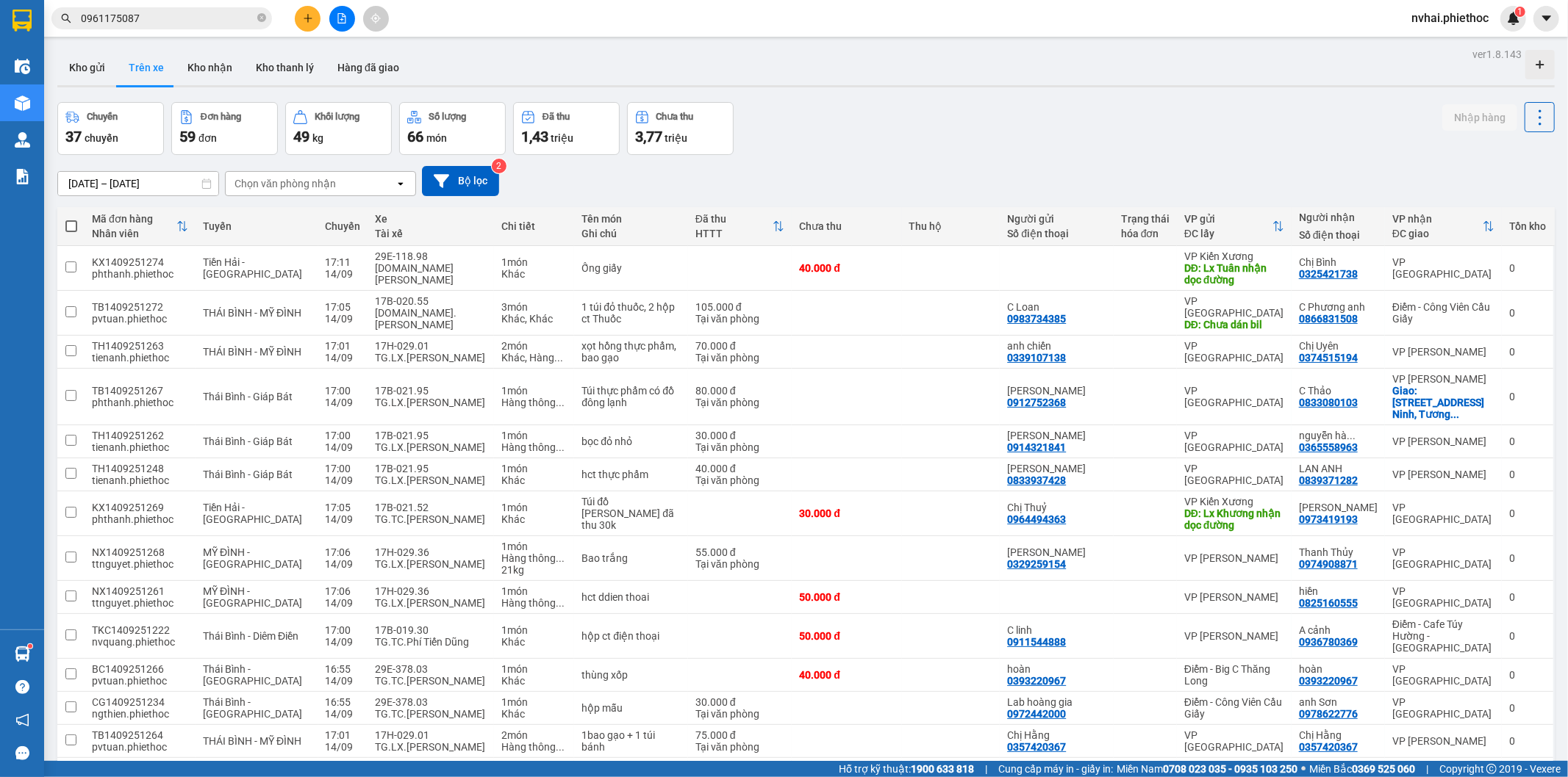
drag, startPoint x: 760, startPoint y: 30, endPoint x: 539, endPoint y: 41, distance: 221.3
click at [666, 39] on section "Kết quả tìm kiếm ( 5 ) Bộ lọc Mã ĐH Trạng thái Món hàng Thu hộ Tổng cước Chưa c…" at bounding box center [784, 388] width 1568 height 777
drag, startPoint x: 643, startPoint y: 34, endPoint x: 586, endPoint y: 35, distance: 57.0
click at [642, 34] on div "Kết quả tìm kiếm ( 5 ) Bộ lọc Mã ĐH Trạng thái Món hàng Thu hộ Tổng cước Chưa c…" at bounding box center [784, 19] width 1568 height 37
drag, startPoint x: 586, startPoint y: 35, endPoint x: 515, endPoint y: 35, distance: 71.0
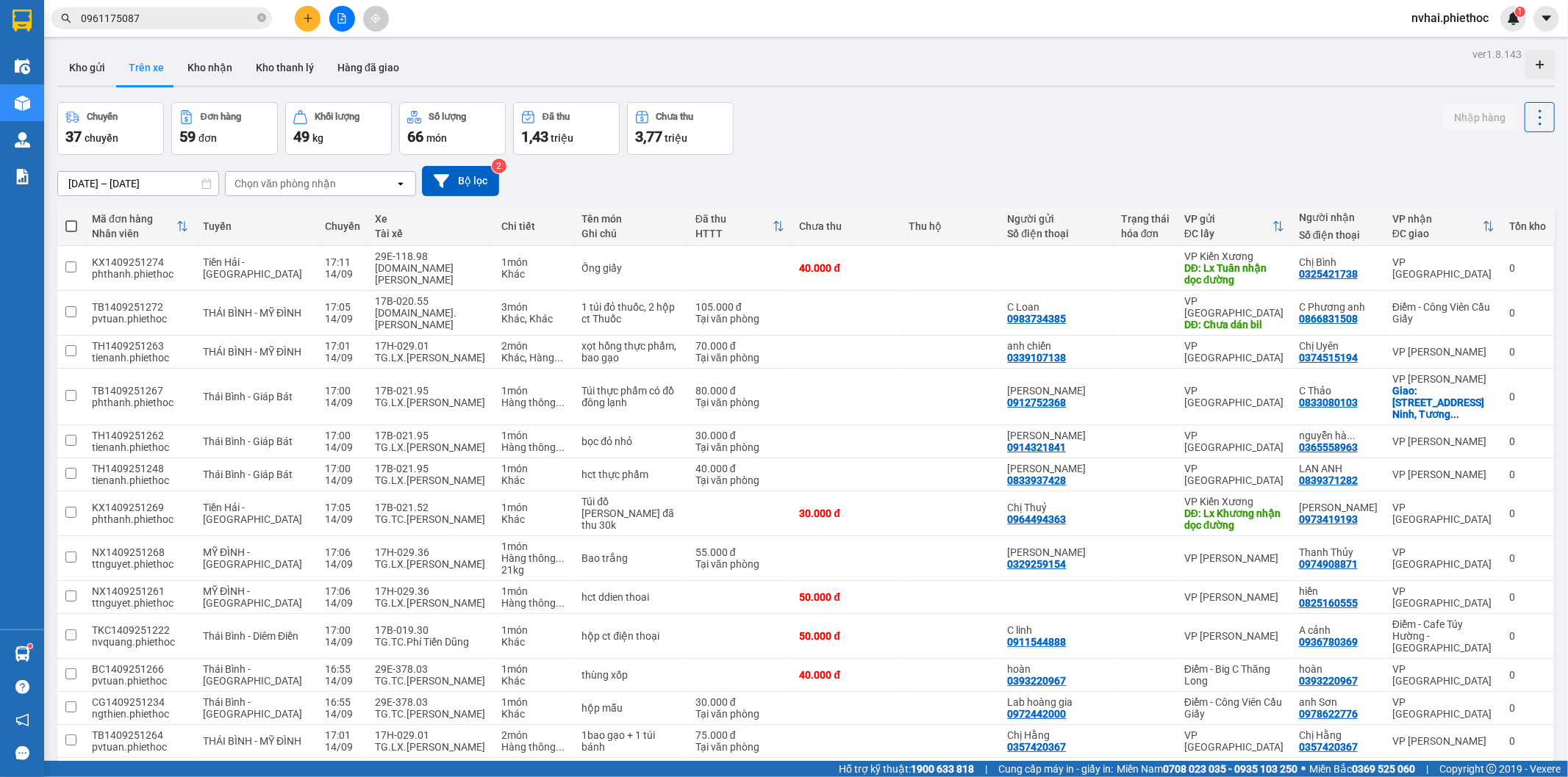
click at [541, 35] on div "Kết quả tìm kiếm ( 5 ) Bộ lọc Mã ĐH Trạng thái Món hàng Thu hộ Tổng cước Chưa c…" at bounding box center [784, 19] width 1568 height 37
click at [84, 68] on button "Kho gửi" at bounding box center [87, 67] width 59 height 35
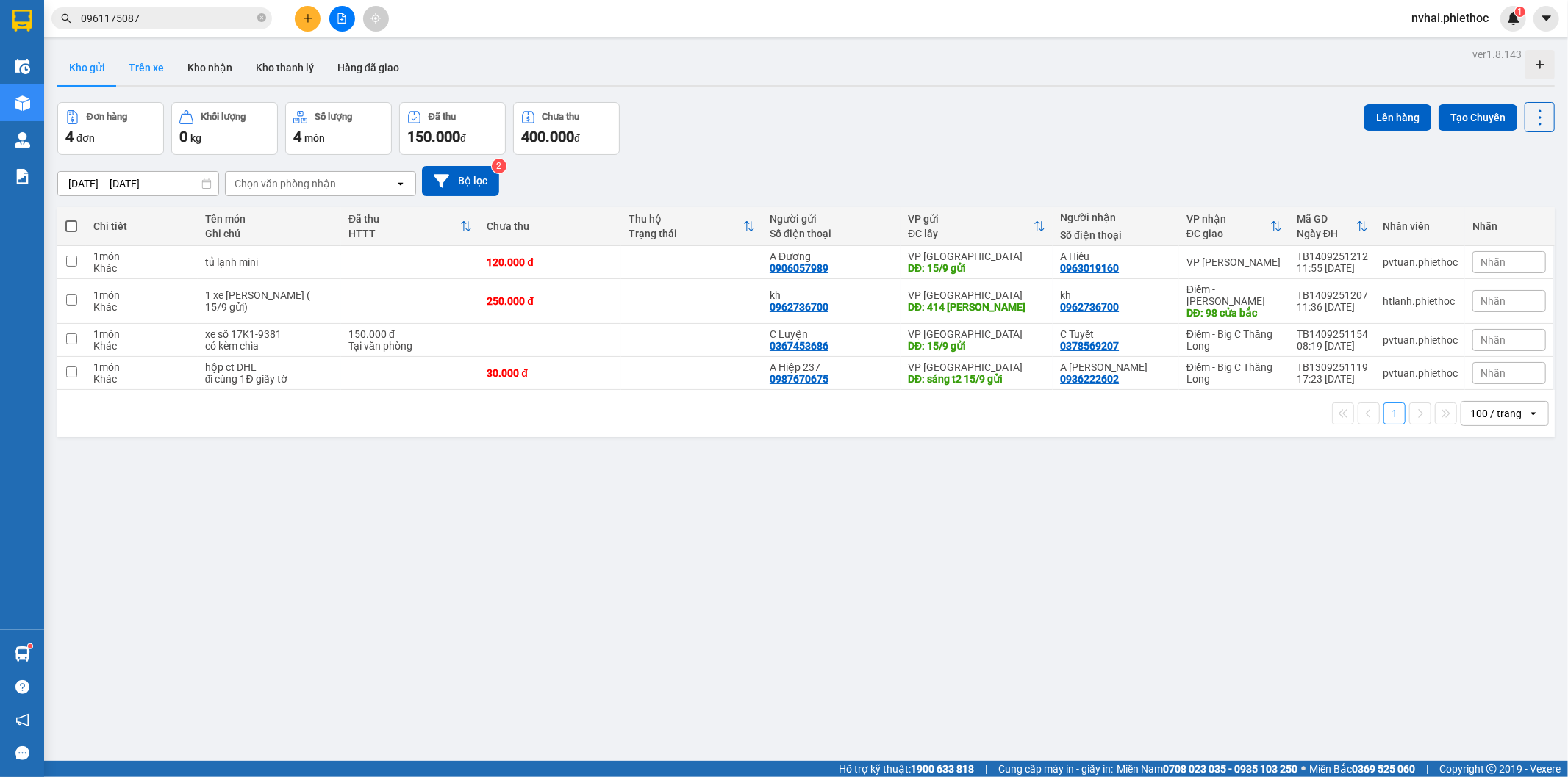
click at [141, 70] on button "Trên xe" at bounding box center [146, 67] width 58 height 35
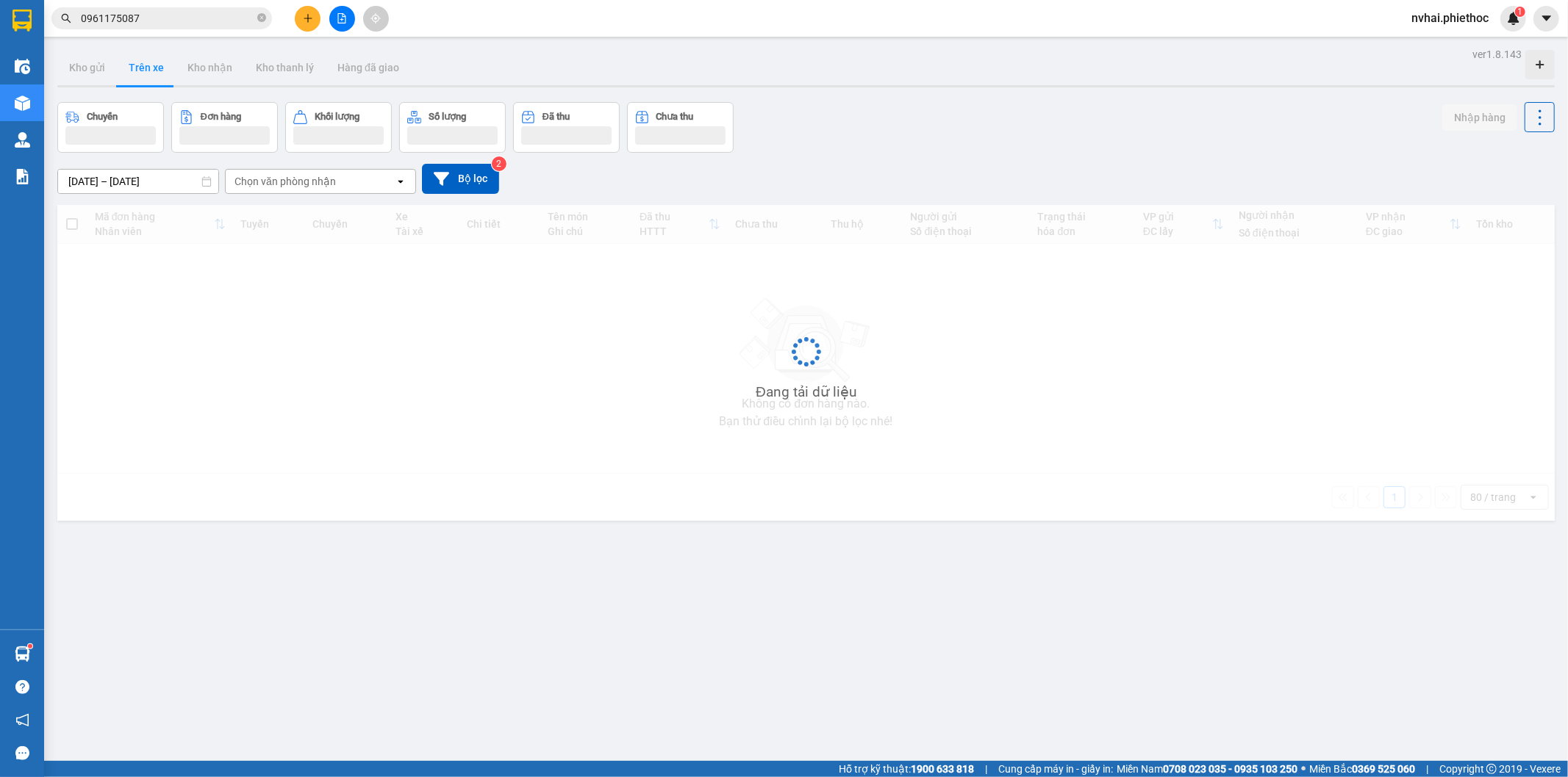
click at [292, 175] on div "Chọn văn phòng nhận" at bounding box center [285, 181] width 102 height 15
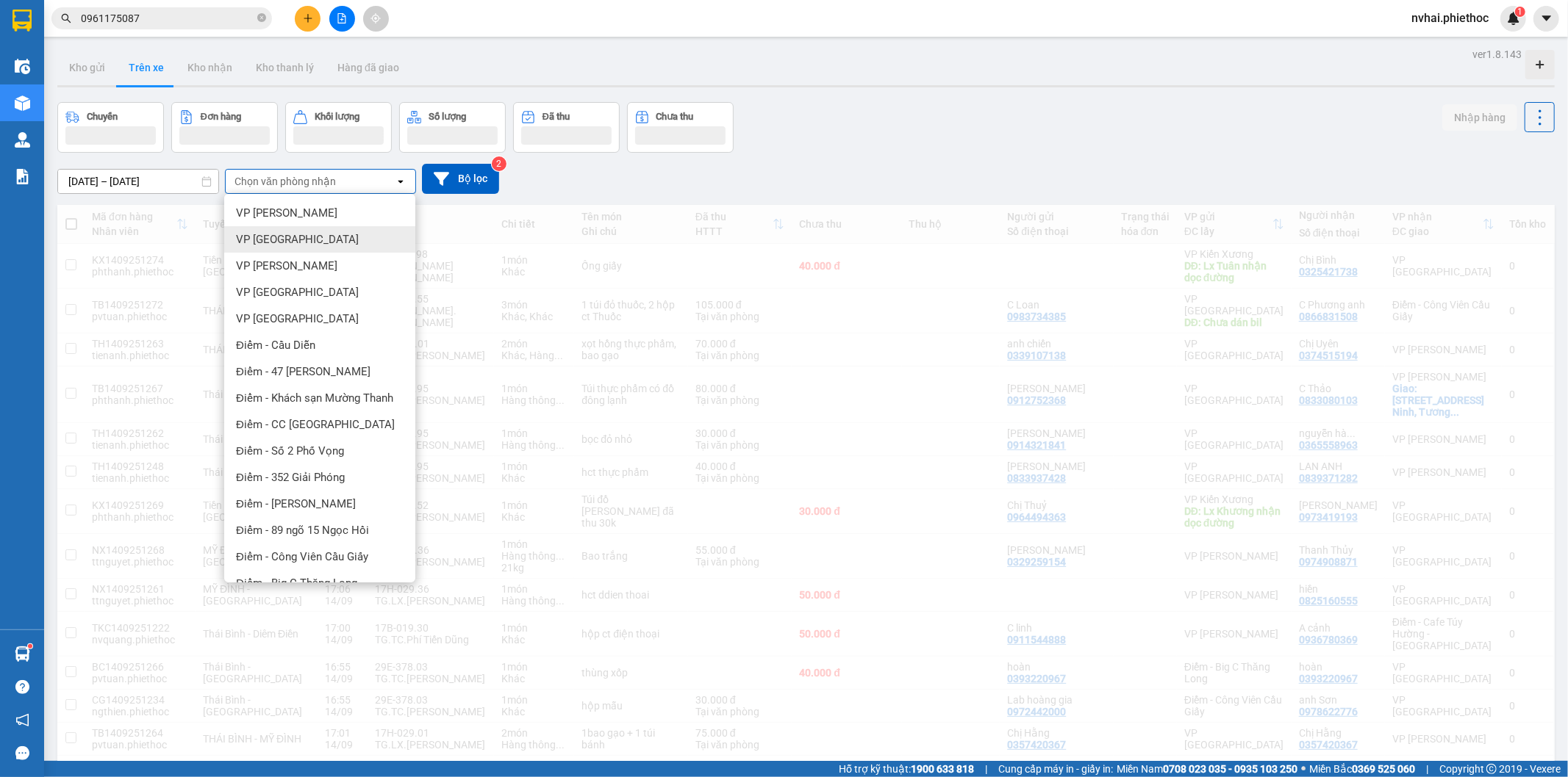
click at [309, 246] on div "VP [GEOGRAPHIC_DATA]" at bounding box center [320, 240] width 191 height 27
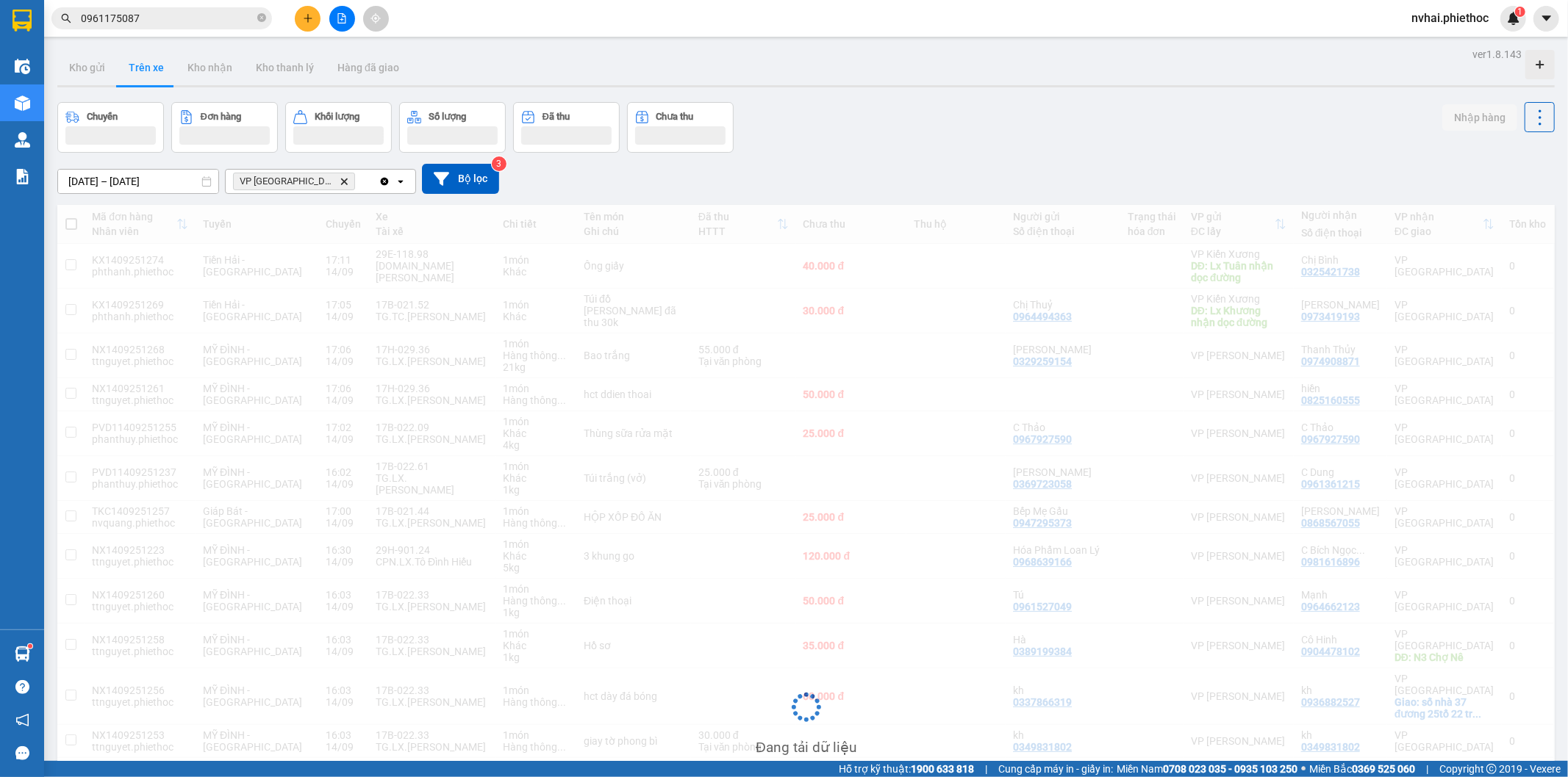
drag, startPoint x: 959, startPoint y: 114, endPoint x: 970, endPoint y: 115, distance: 11.0
click at [962, 113] on div "Chuyến Đơn hàng Khối lượng Số lượng Đã thu Chưa thu Nhập hàng" at bounding box center [806, 127] width 1497 height 50
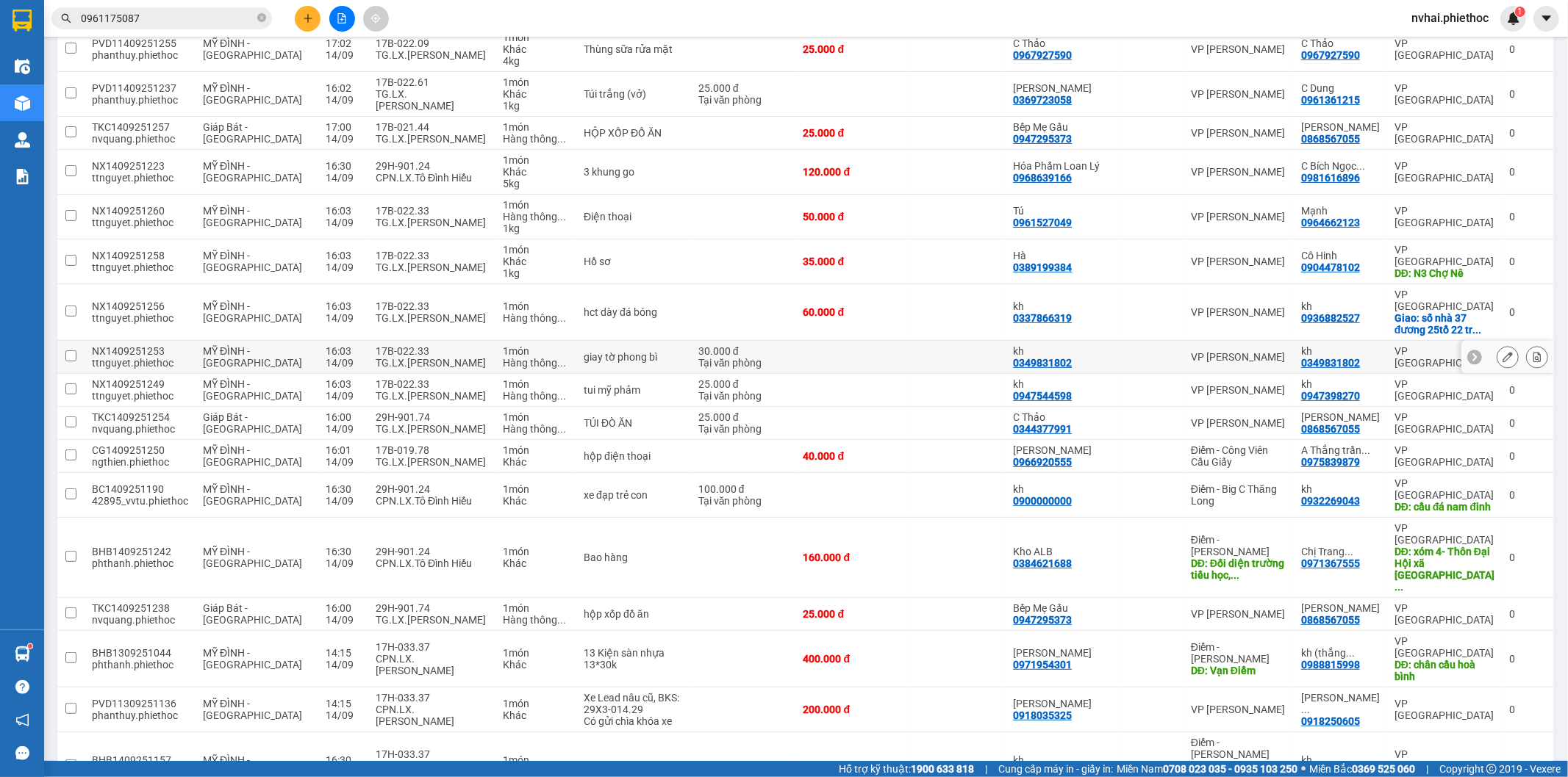
scroll to position [405, 0]
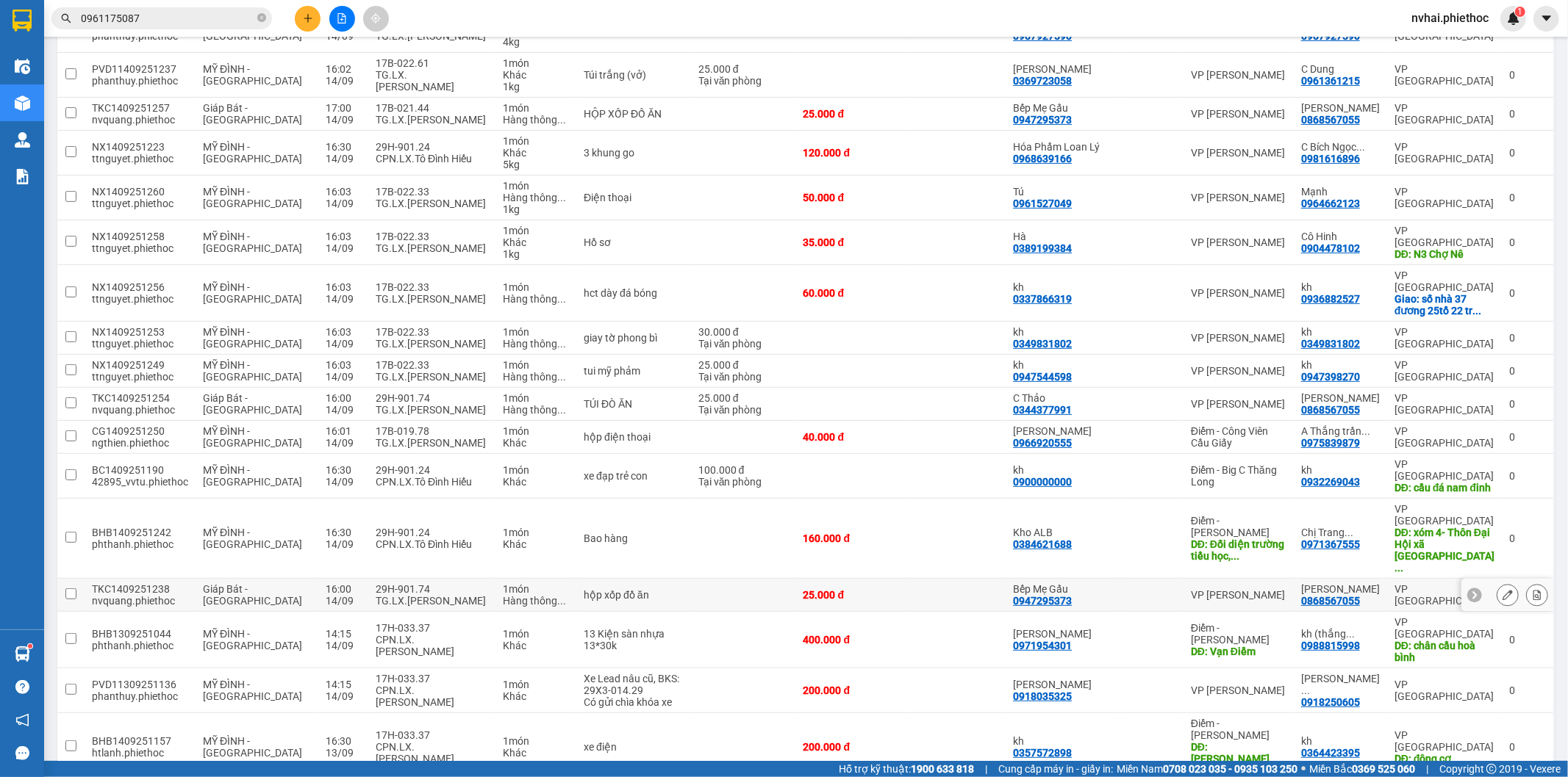
click at [439, 583] on div "29H-901.74" at bounding box center [431, 589] width 112 height 12
checkbox input "true"
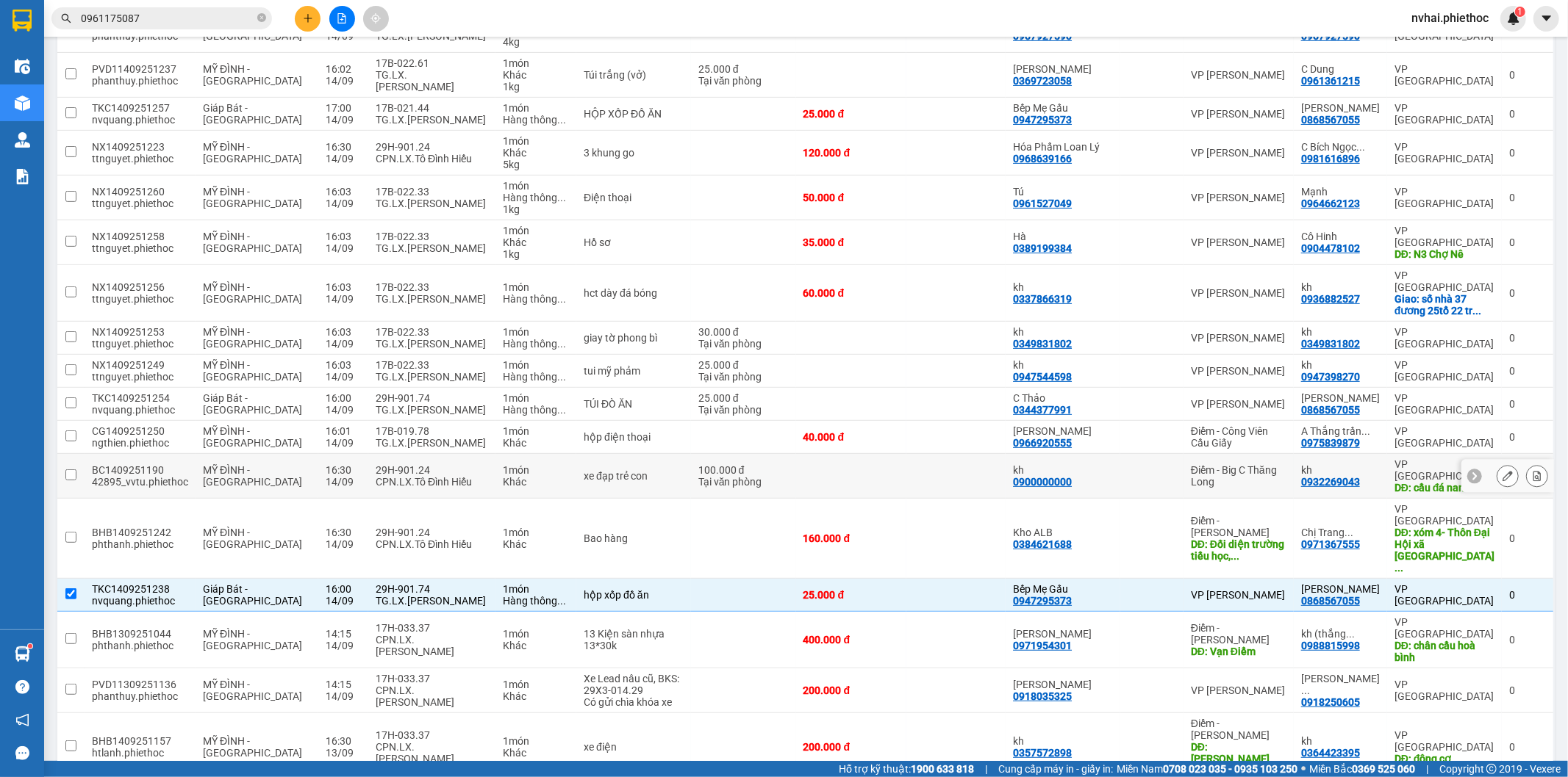
click at [397, 465] on div "29H-901.24" at bounding box center [431, 470] width 112 height 12
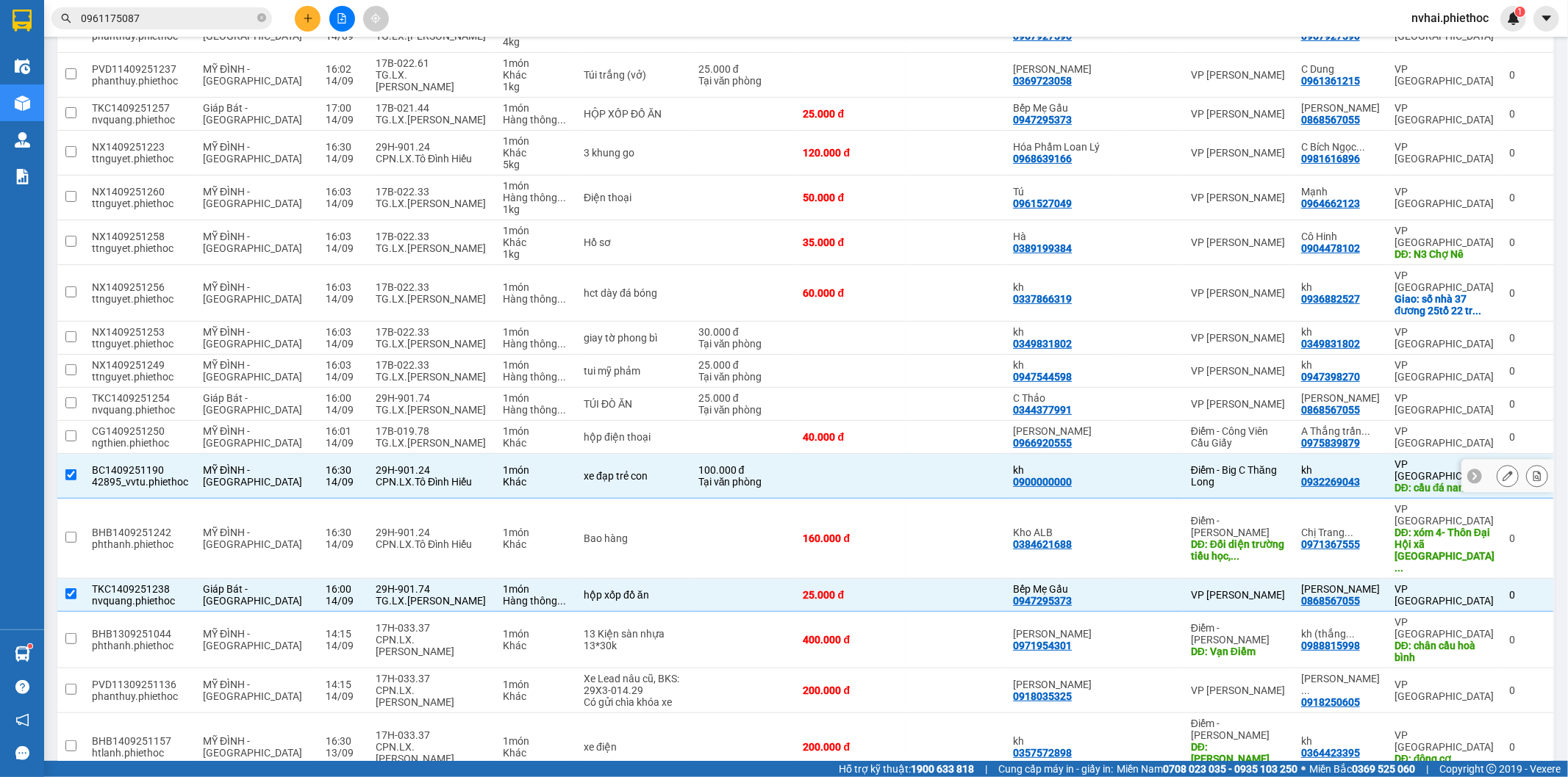
click at [406, 465] on div "29H-901.24" at bounding box center [431, 470] width 112 height 12
checkbox input "false"
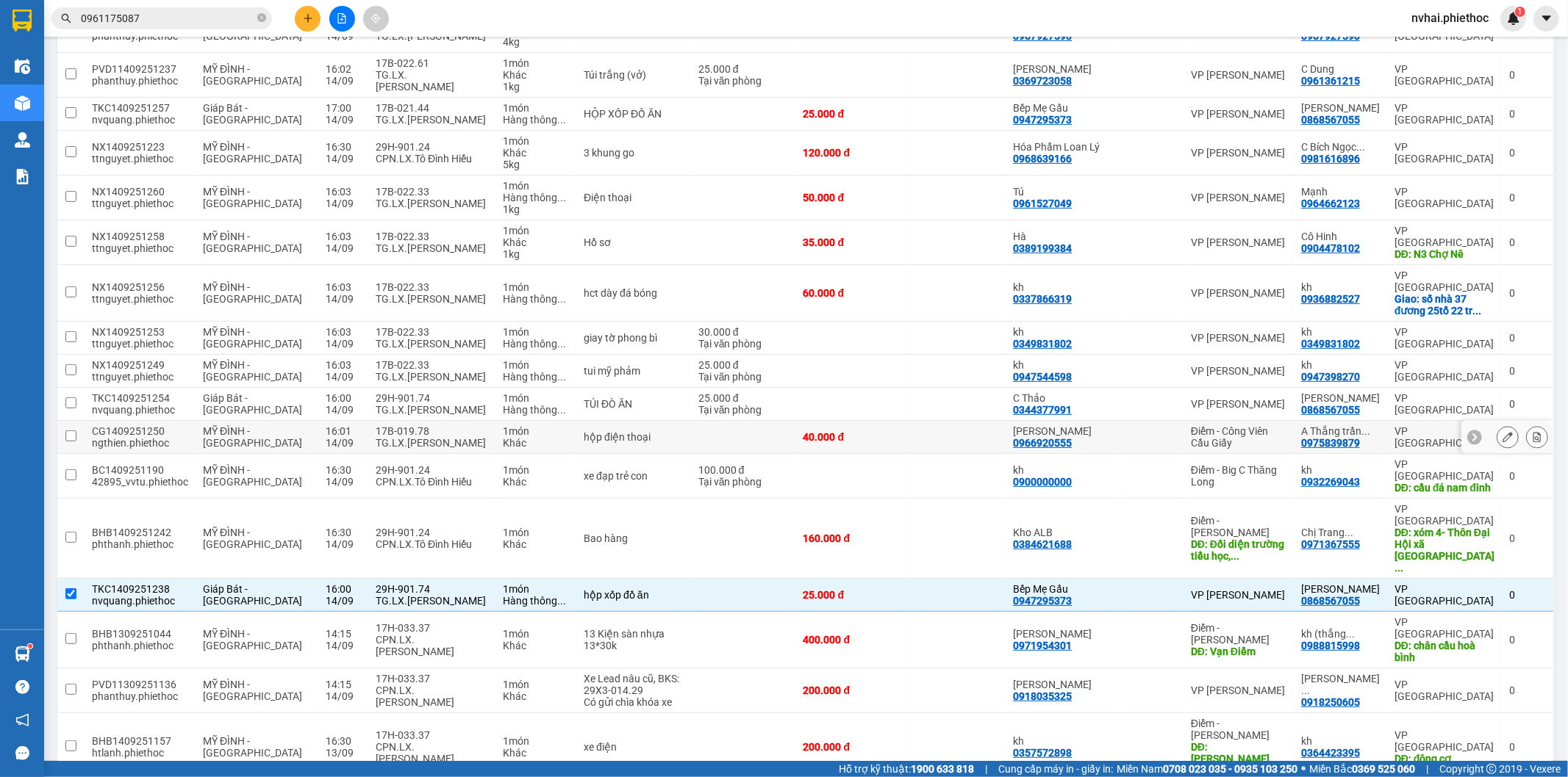
click at [435, 426] on div "17B-019.78" at bounding box center [431, 431] width 112 height 12
checkbox input "true"
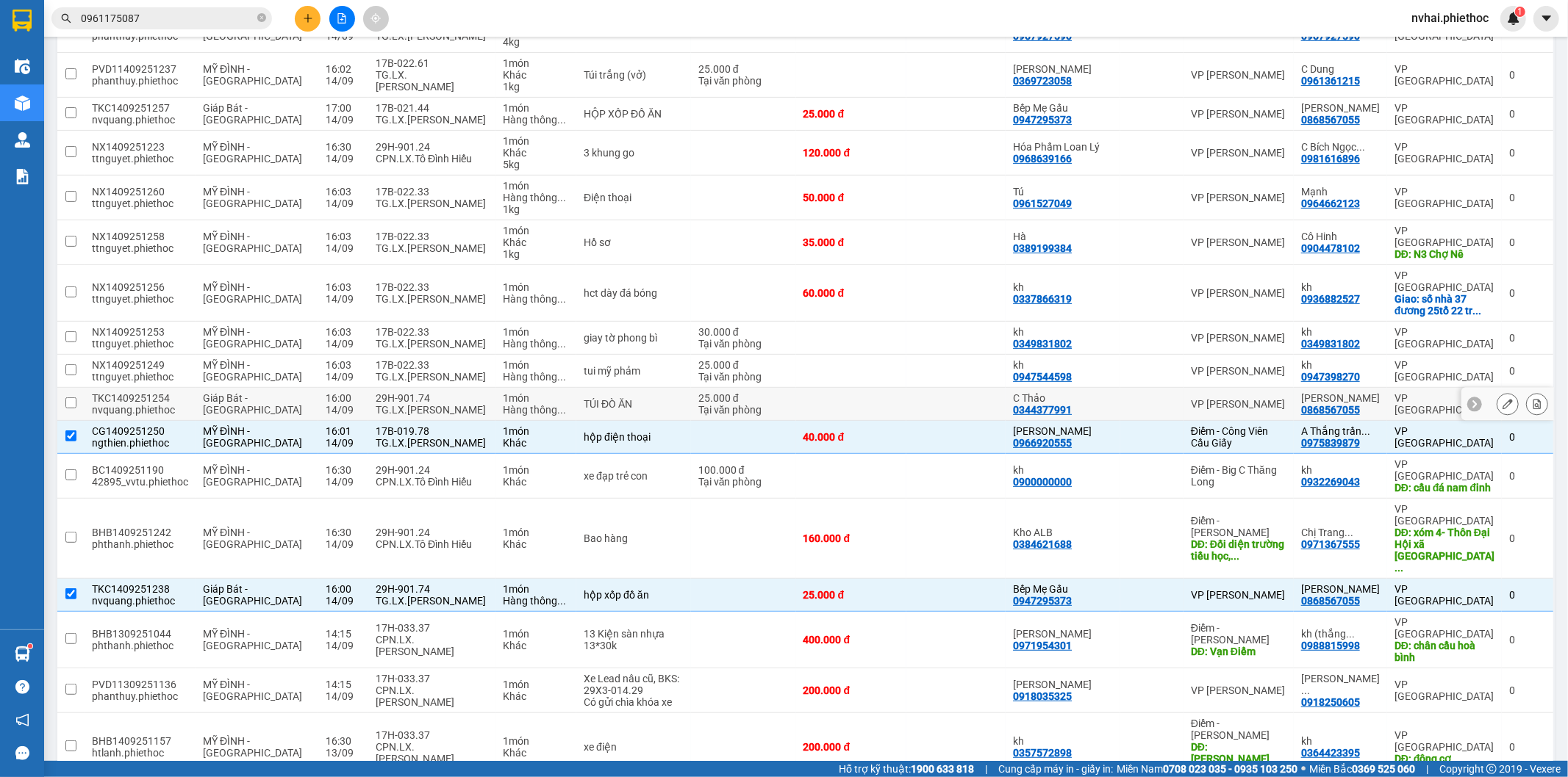
click at [435, 404] on div "TG.LX.Phạm Xuân Tới" at bounding box center [431, 410] width 112 height 12
checkbox input "true"
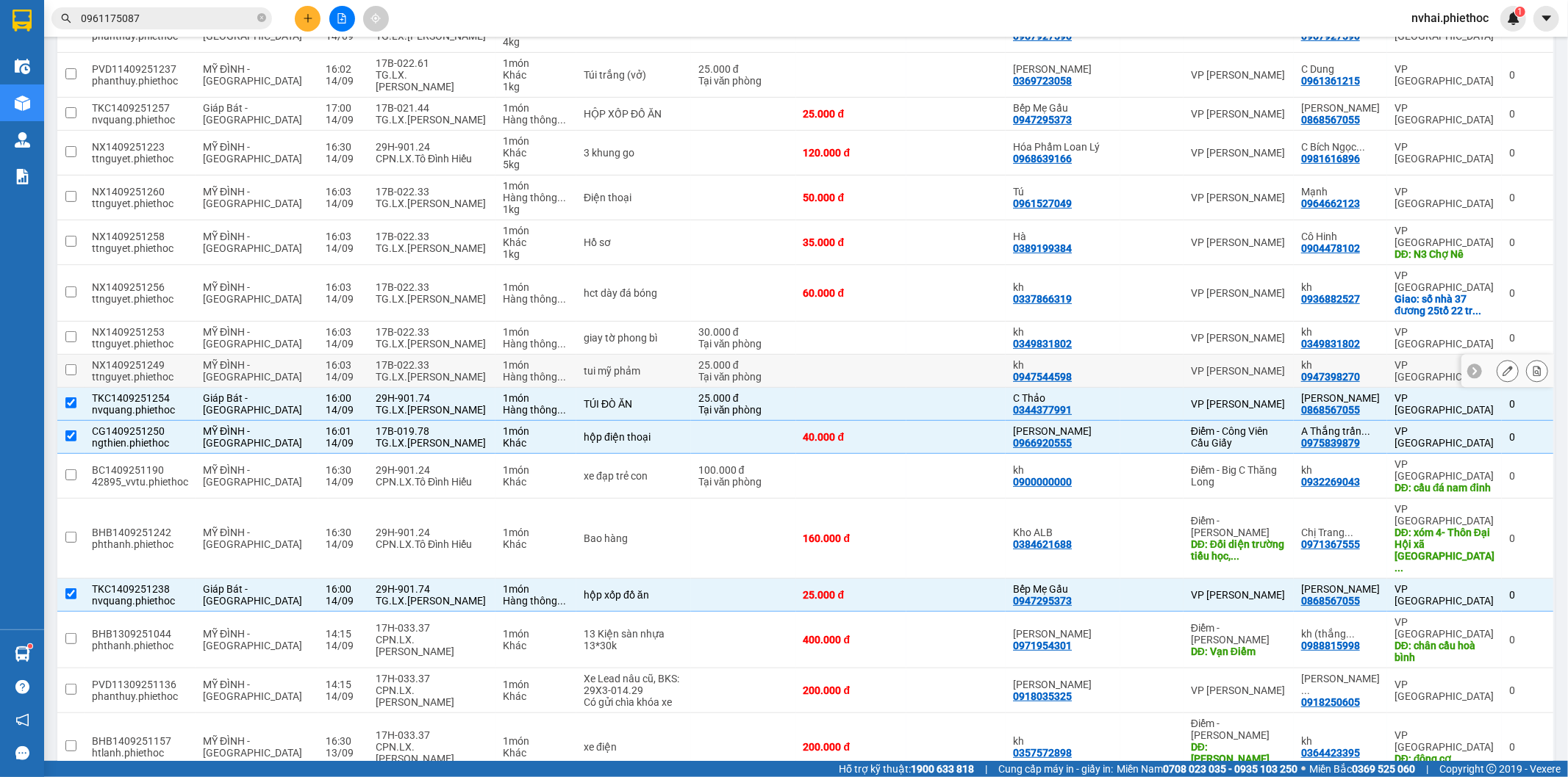
click at [435, 371] on div "TG.LX.[PERSON_NAME]" at bounding box center [431, 376] width 112 height 12
checkbox input "true"
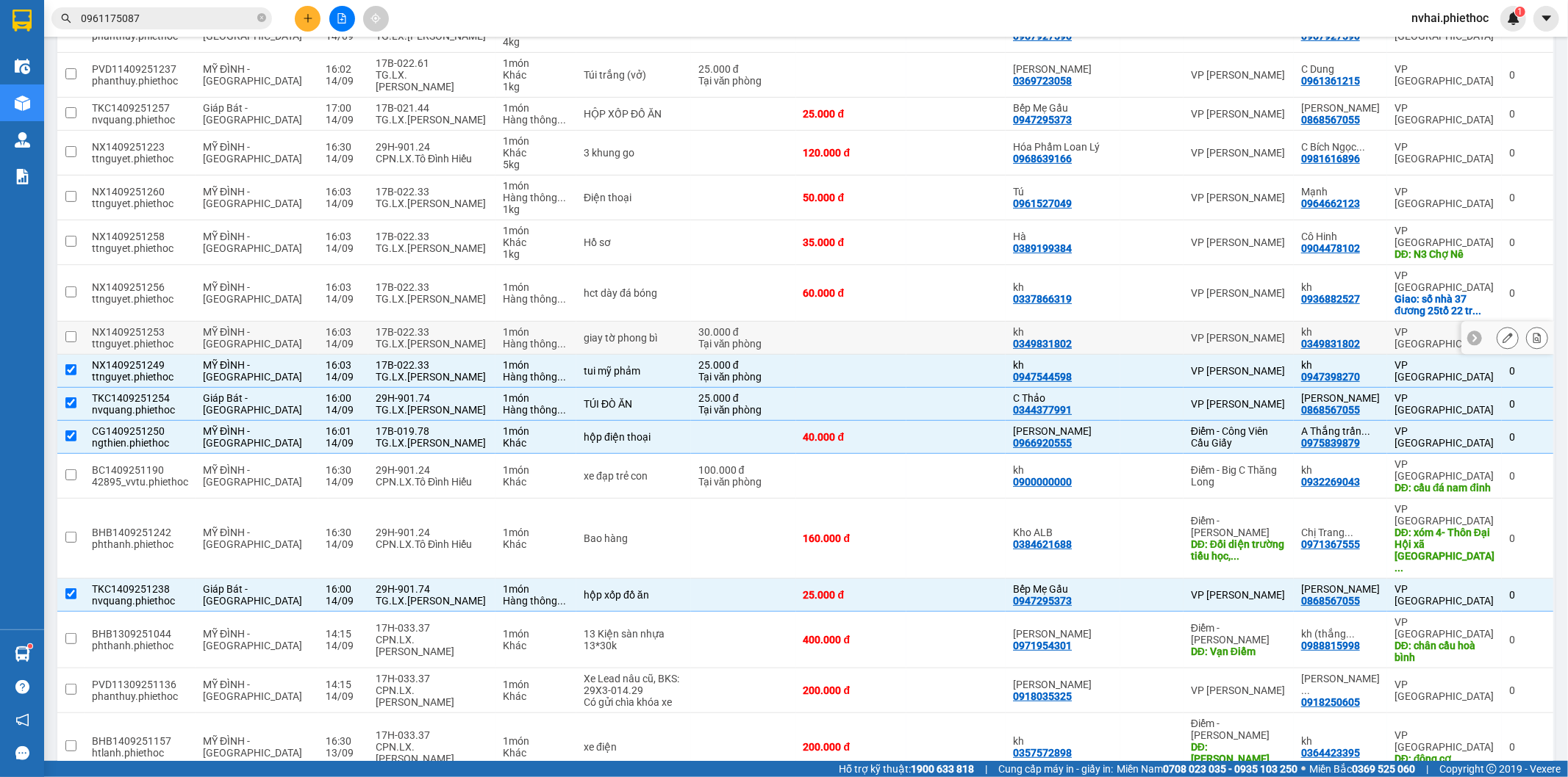
click at [439, 336] on td "17B-022.33 TG.LX.Trần Văn Bốn" at bounding box center [432, 338] width 127 height 33
checkbox input "true"
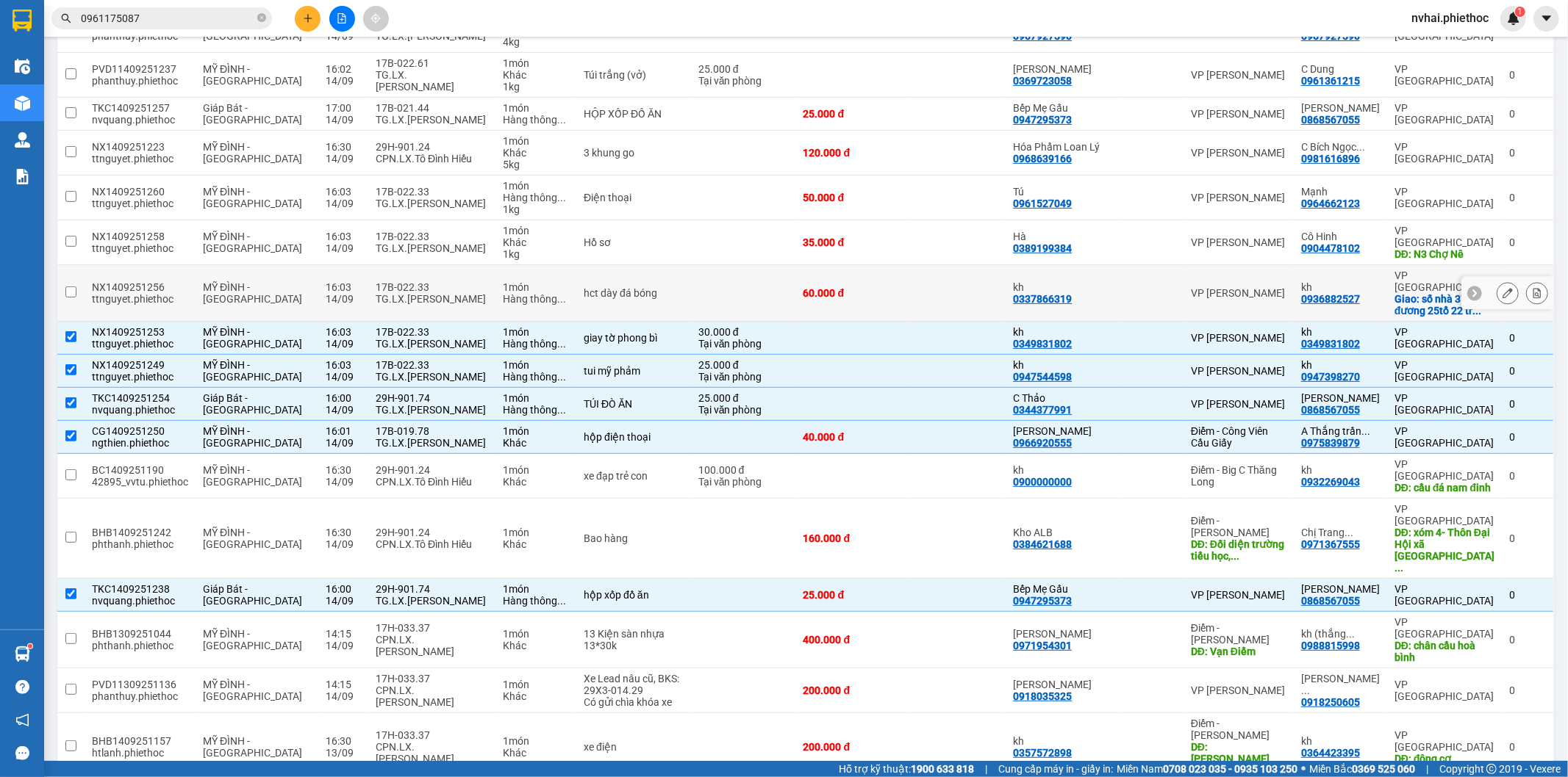
drag, startPoint x: 430, startPoint y: 295, endPoint x: 435, endPoint y: 273, distance: 22.6
click at [430, 293] on div "TG.LX.[PERSON_NAME]" at bounding box center [431, 298] width 112 height 12
checkbox input "true"
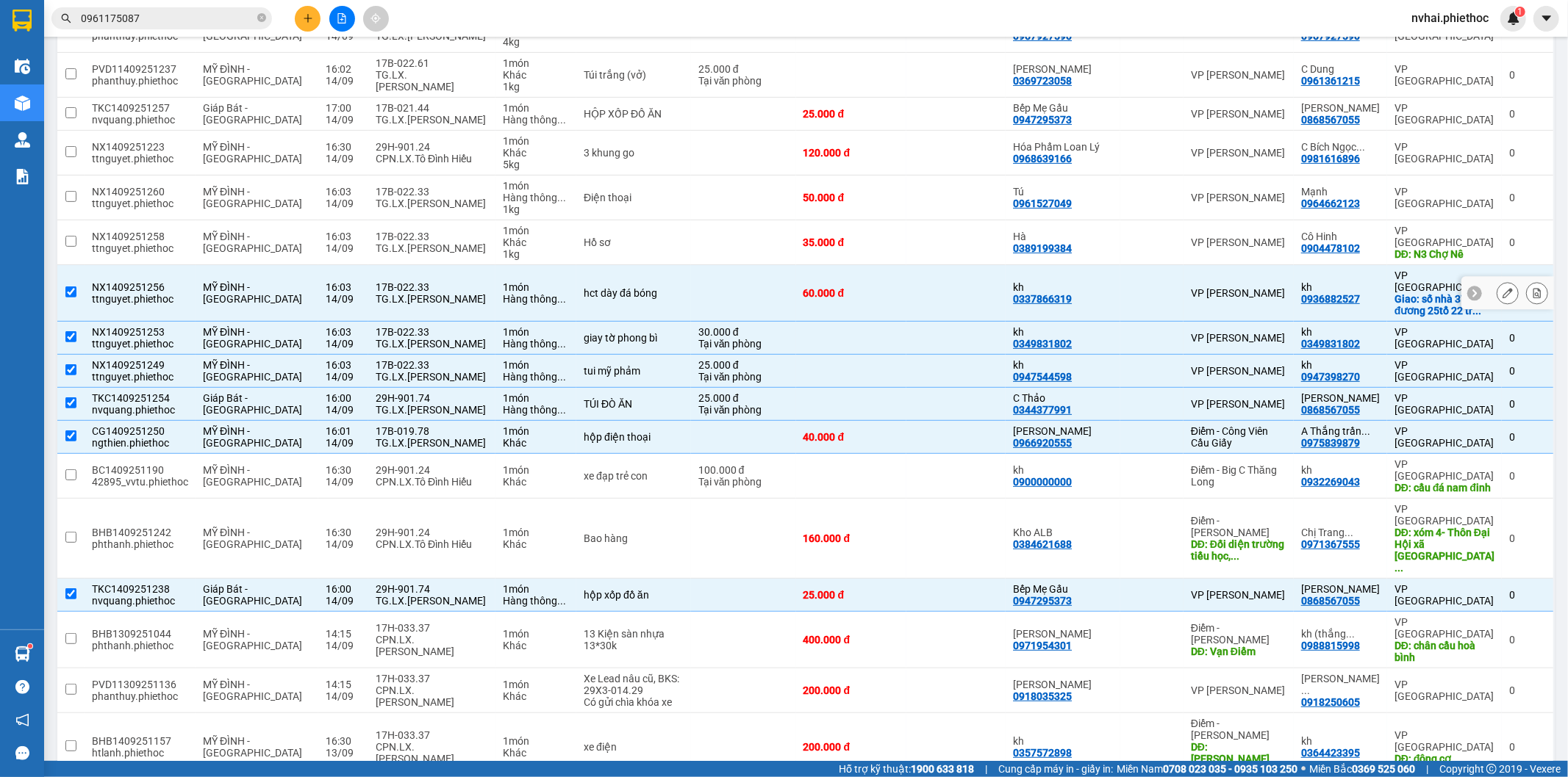
click at [429, 240] on div "17B-022.33" at bounding box center [431, 236] width 112 height 12
checkbox input "true"
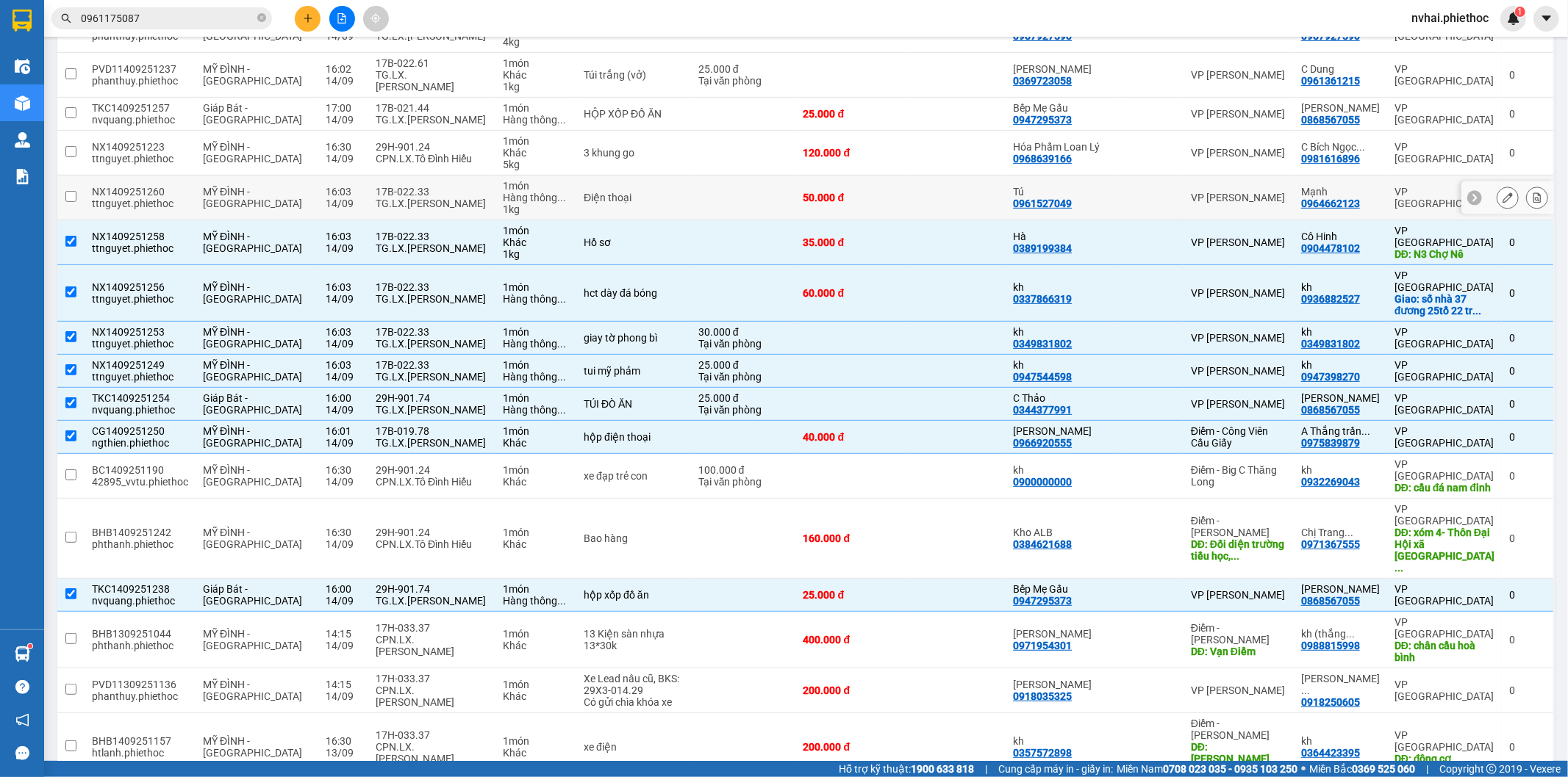
click at [420, 200] on div "TG.LX.[PERSON_NAME]" at bounding box center [431, 203] width 112 height 12
checkbox input "true"
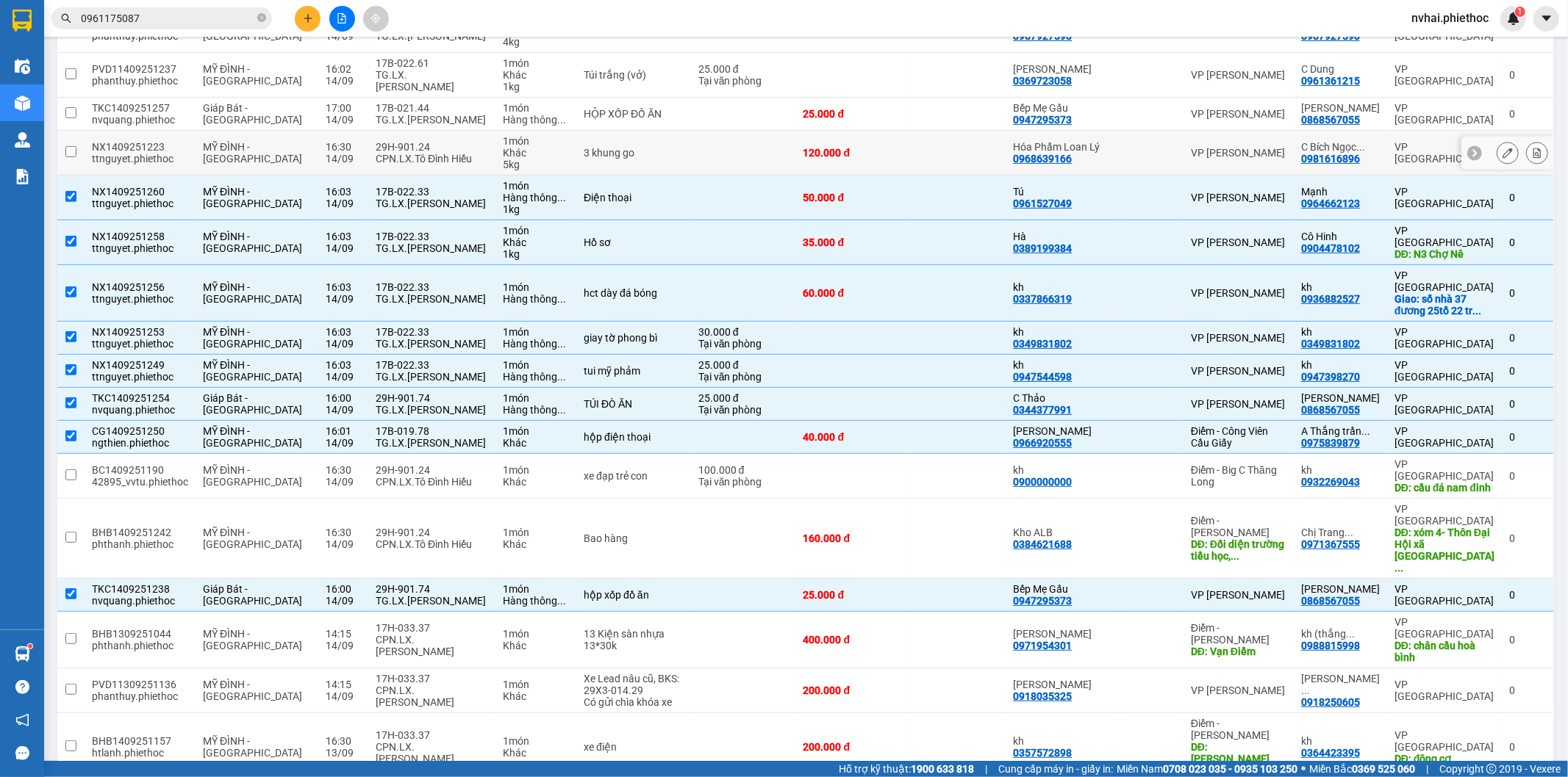
click at [392, 165] on td "29H-901.24 CPN.LX.Tô Đình Hiếu" at bounding box center [432, 153] width 127 height 45
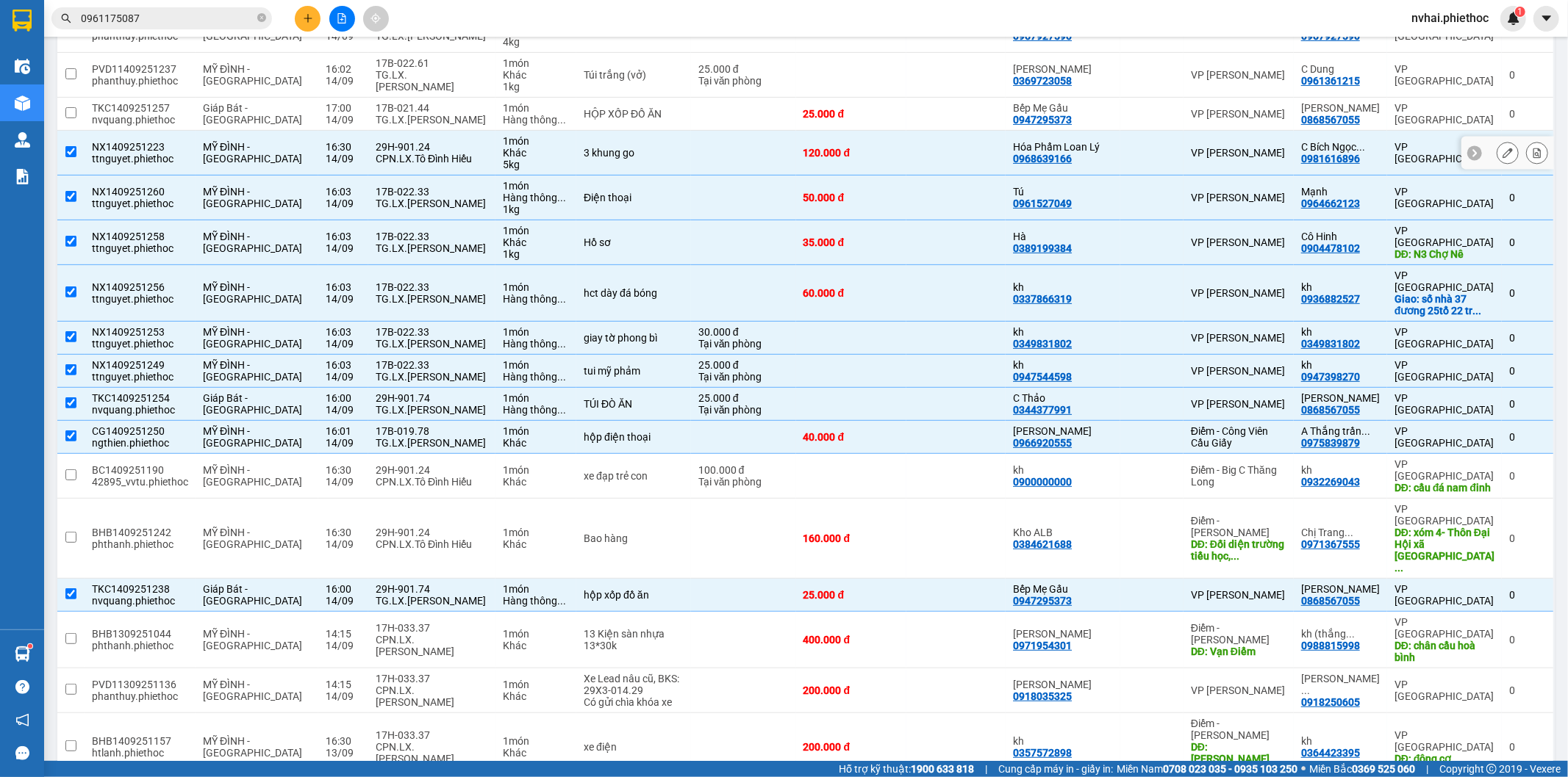
click at [405, 144] on div "29H-901.24" at bounding box center [431, 146] width 112 height 12
checkbox input "false"
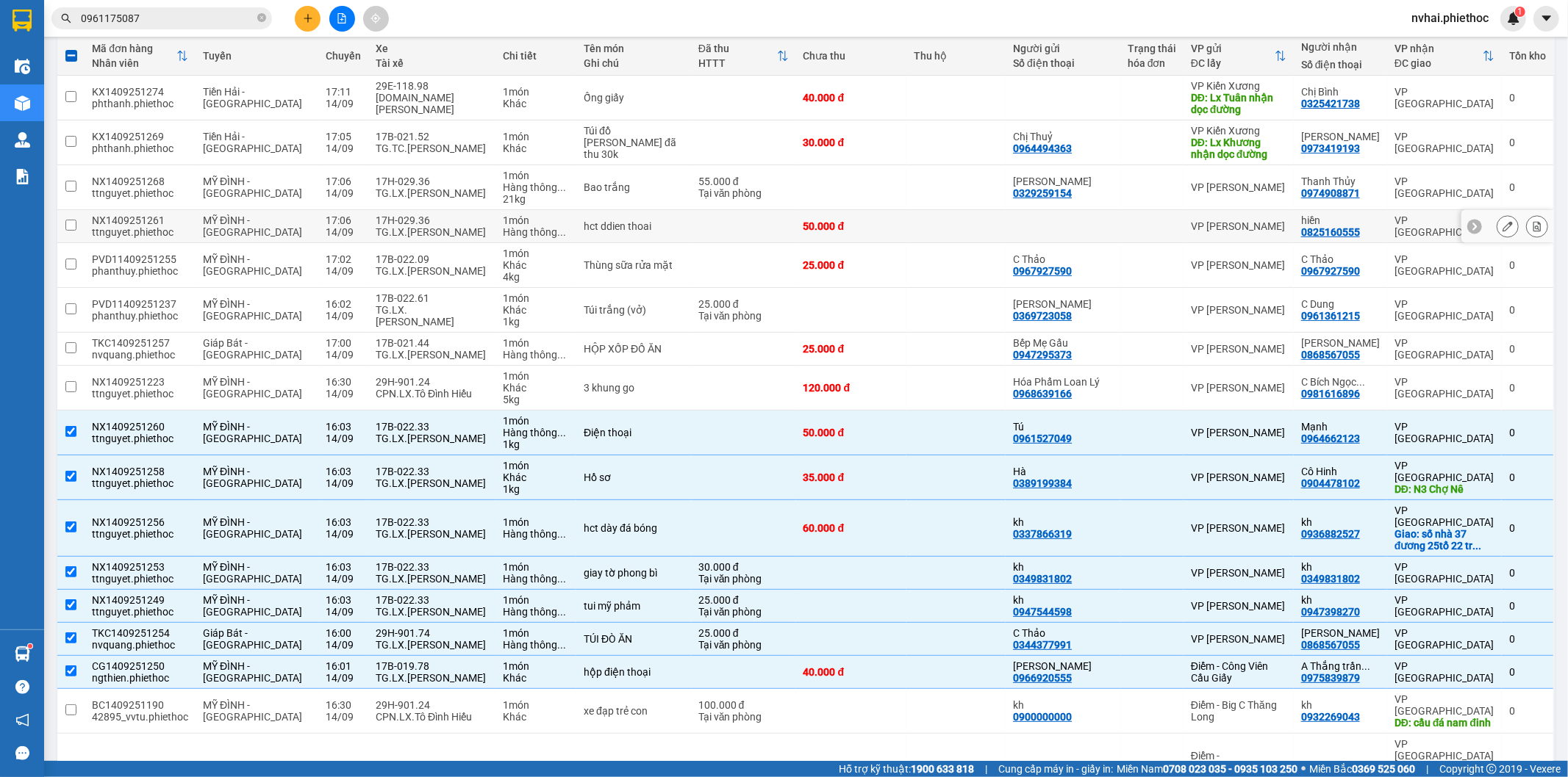
scroll to position [0, 0]
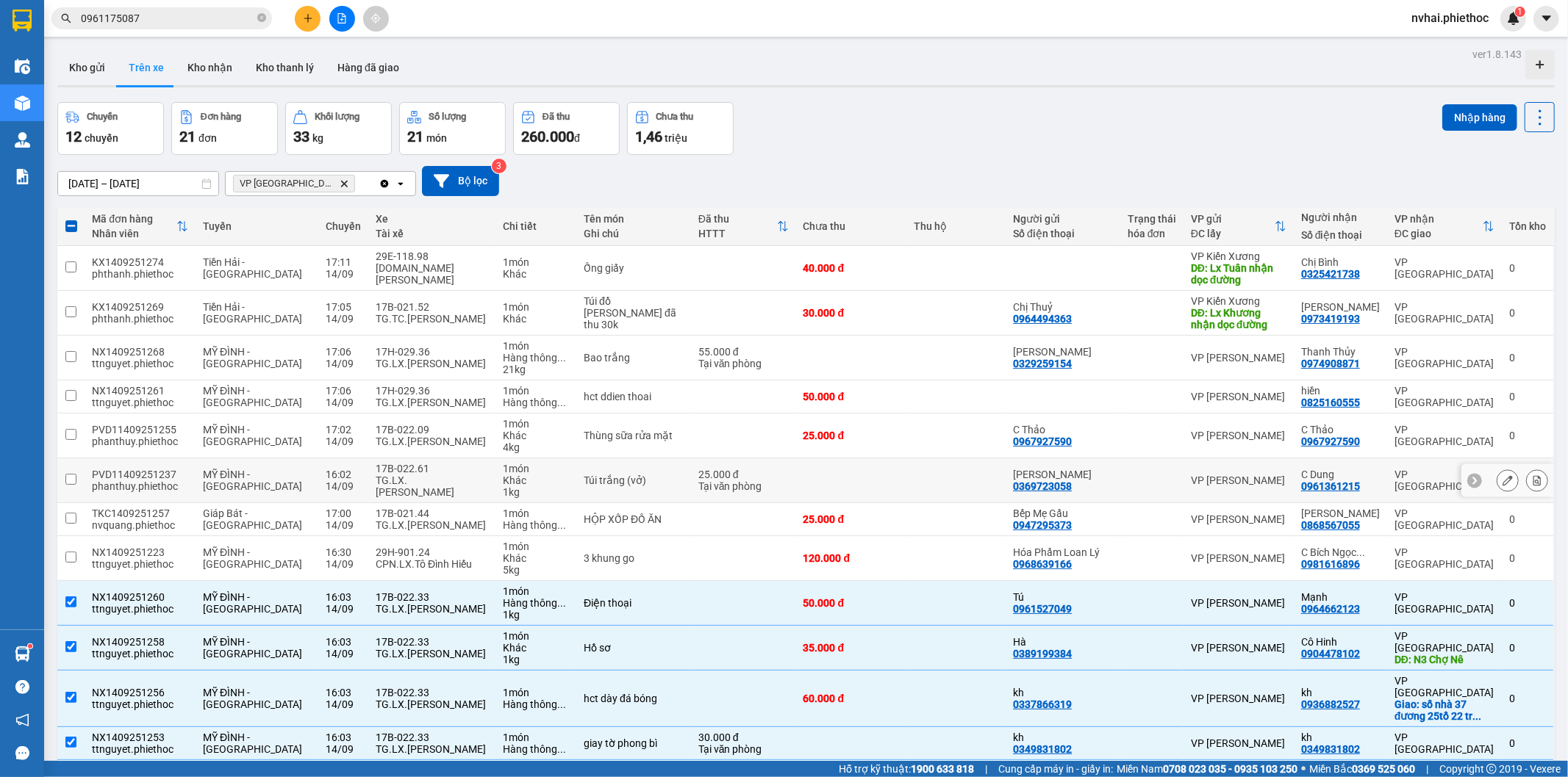
click at [392, 473] on div "17B-022.61" at bounding box center [431, 468] width 112 height 12
checkbox input "true"
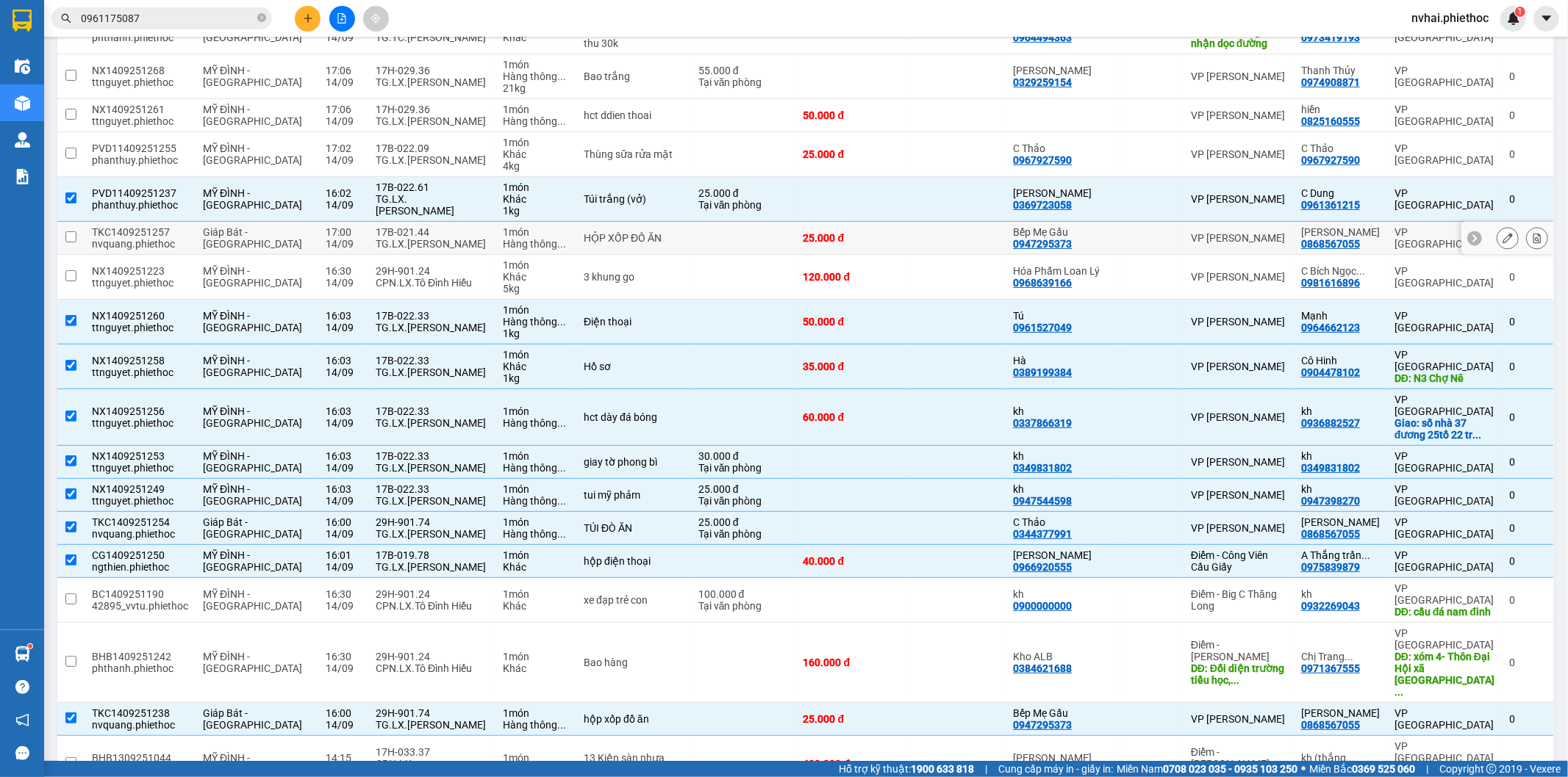
scroll to position [405, 0]
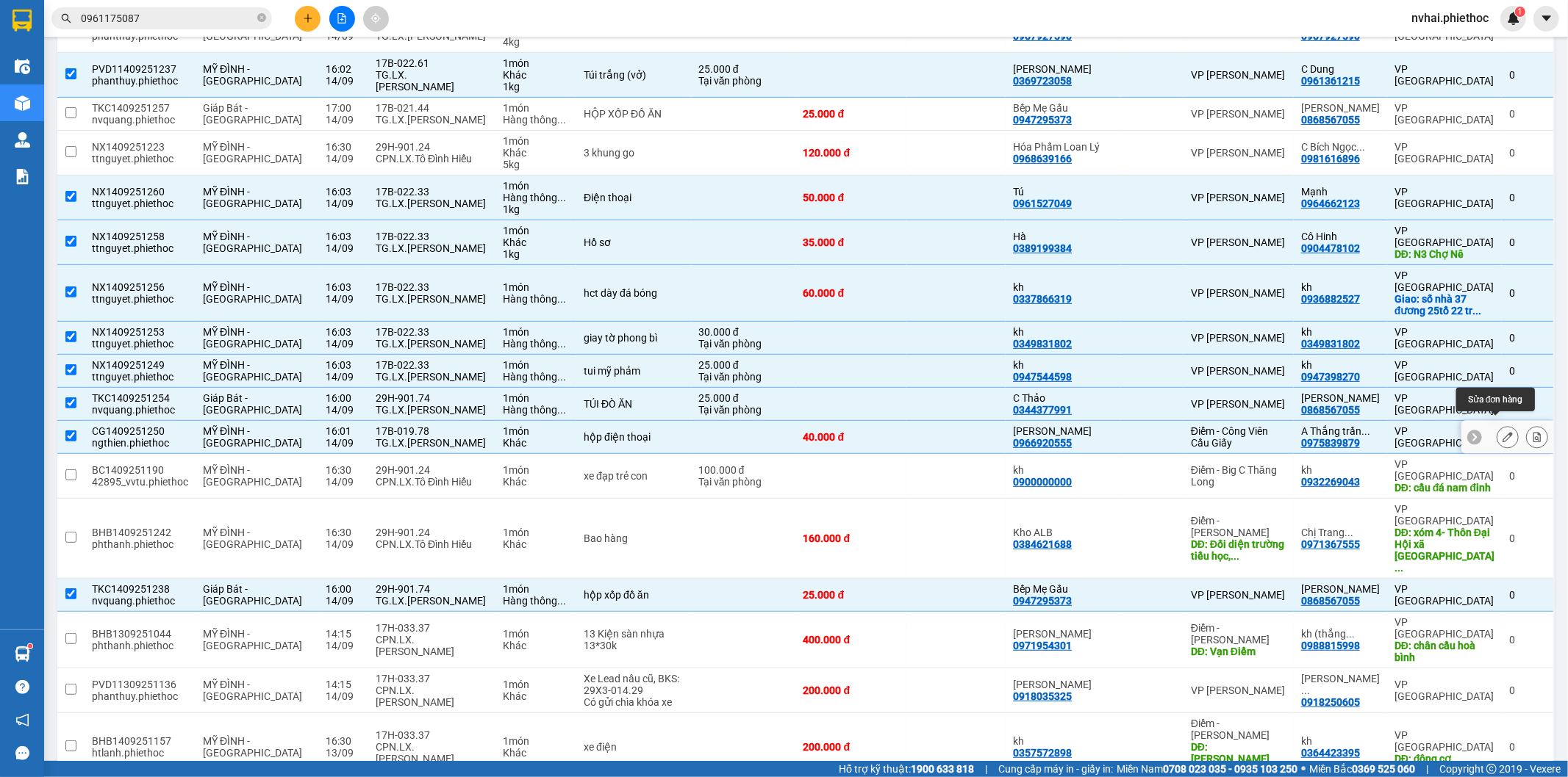
click at [1502, 432] on icon at bounding box center [1508, 437] width 11 height 11
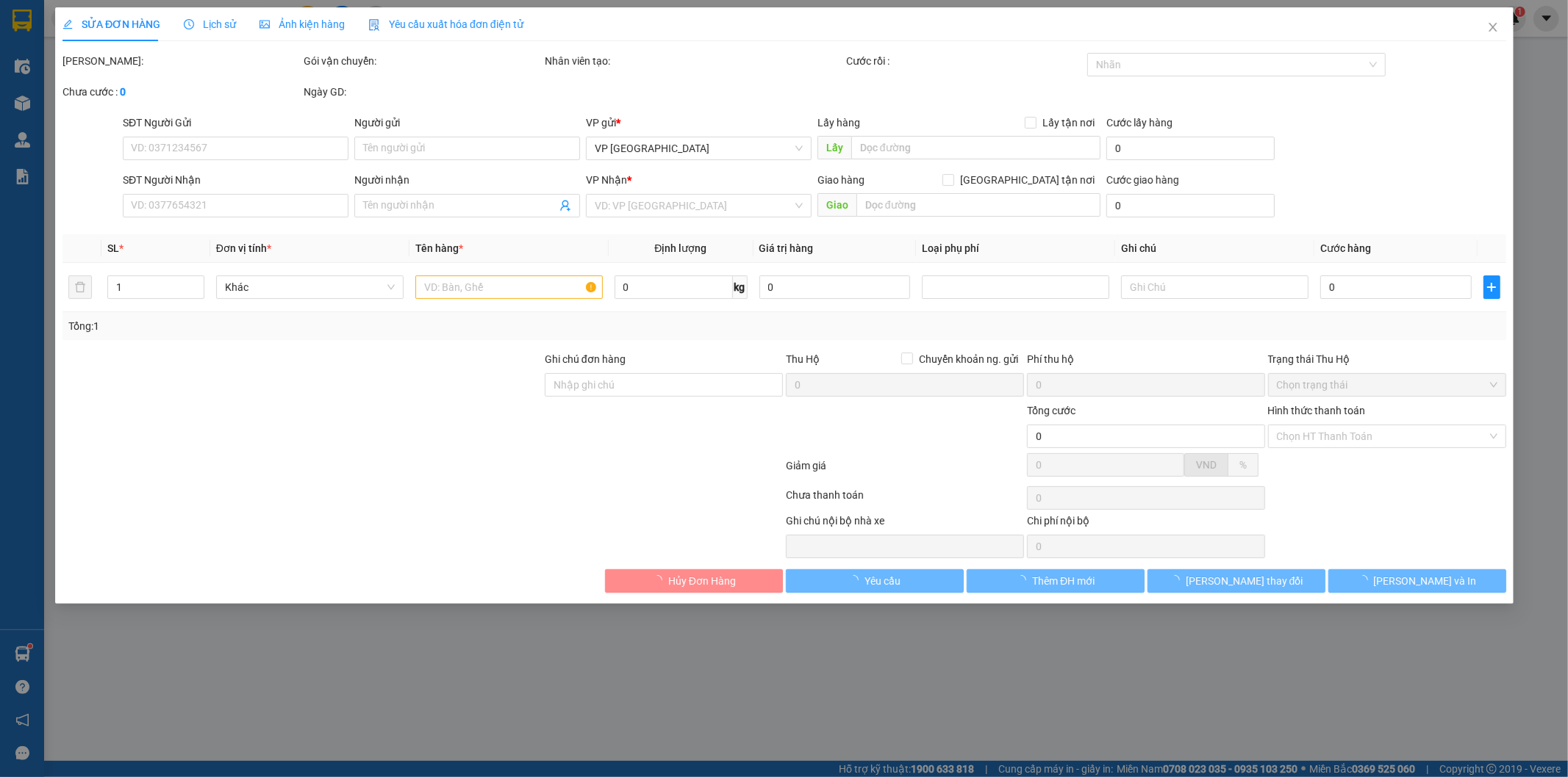
type input "0966920555"
type input "[PERSON_NAME]"
type input "0975839879"
type input "A Thắng [PERSON_NAME]"
type input "40.000"
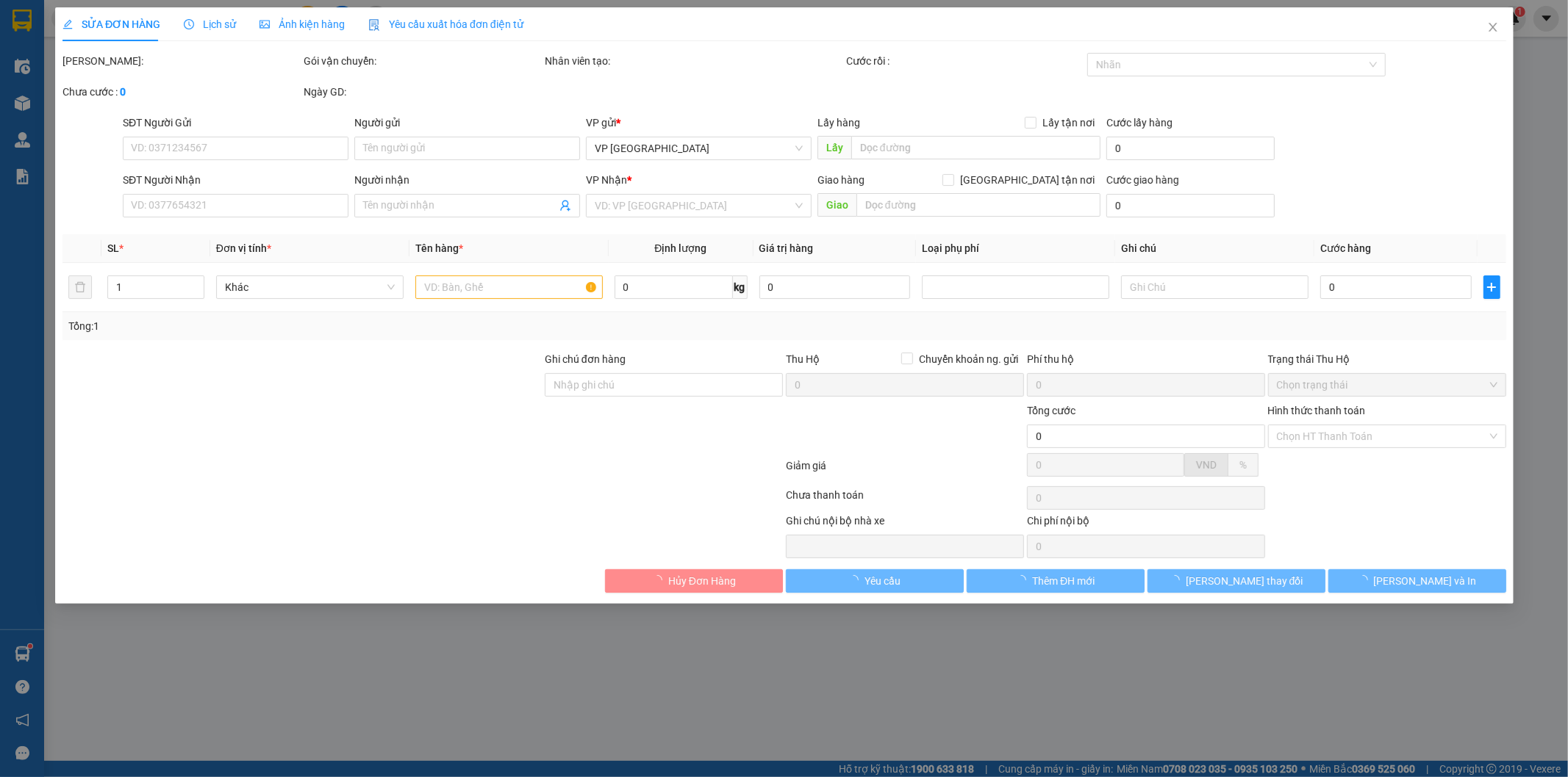
type input "40.000"
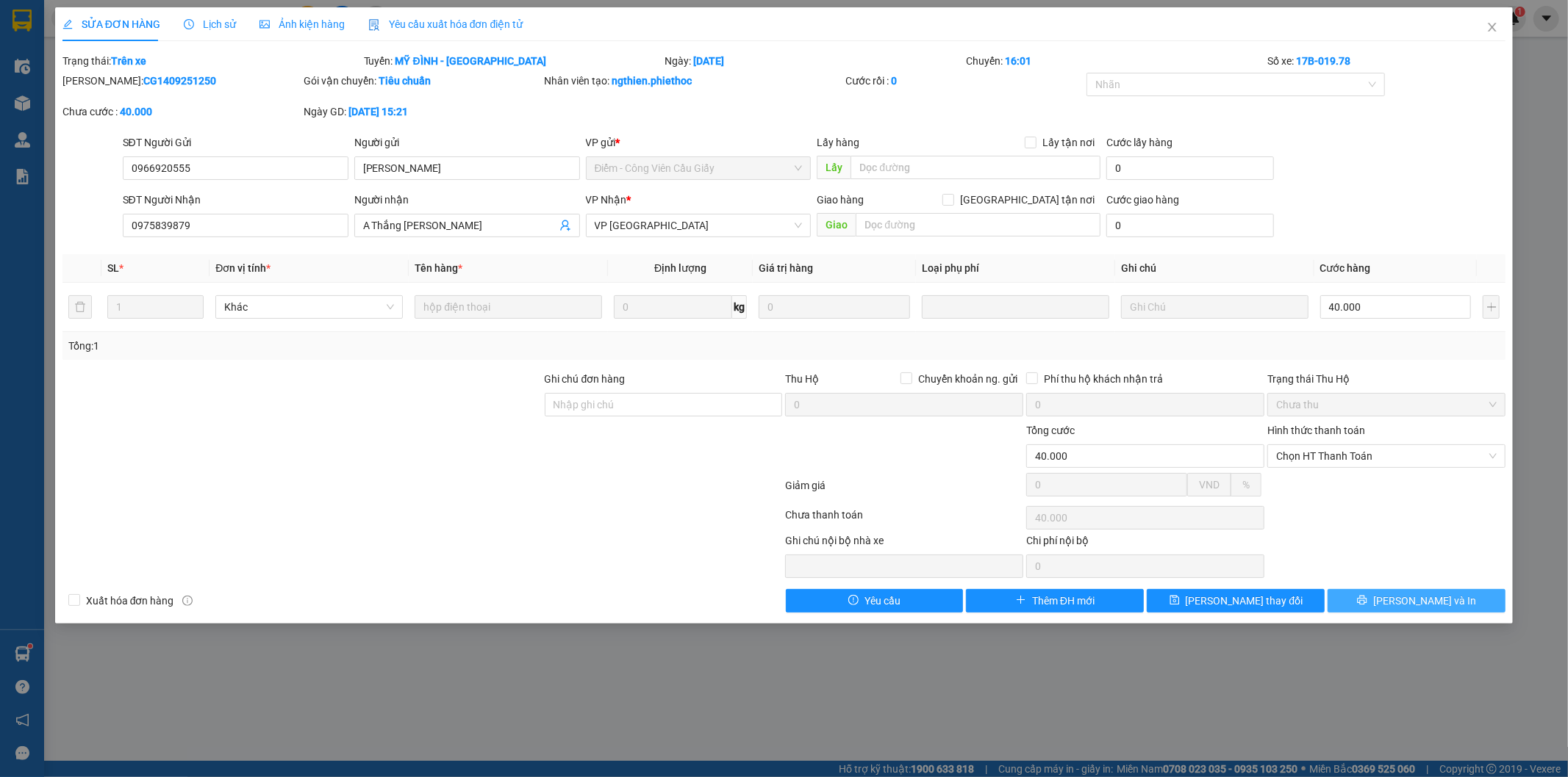
click at [1423, 598] on span "[PERSON_NAME] và In" at bounding box center [1425, 601] width 103 height 16
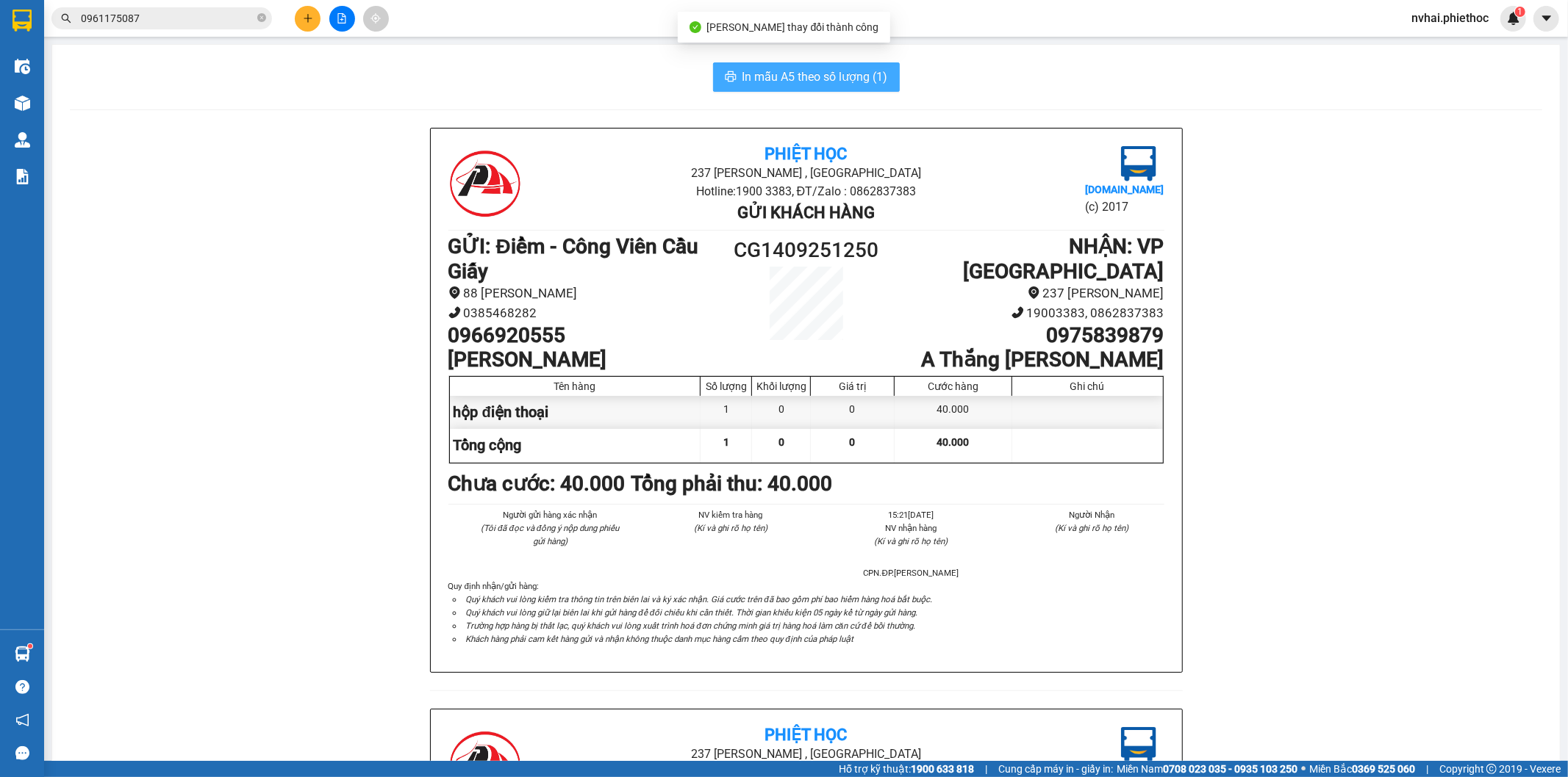
click at [838, 69] on span "In mẫu A5 theo số lượng (1)" at bounding box center [815, 76] width 145 height 19
drag, startPoint x: 219, startPoint y: 84, endPoint x: 115, endPoint y: 94, distance: 104.5
click at [205, 88] on div "In mẫu A5 theo số lượng (1)" at bounding box center [806, 77] width 1472 height 29
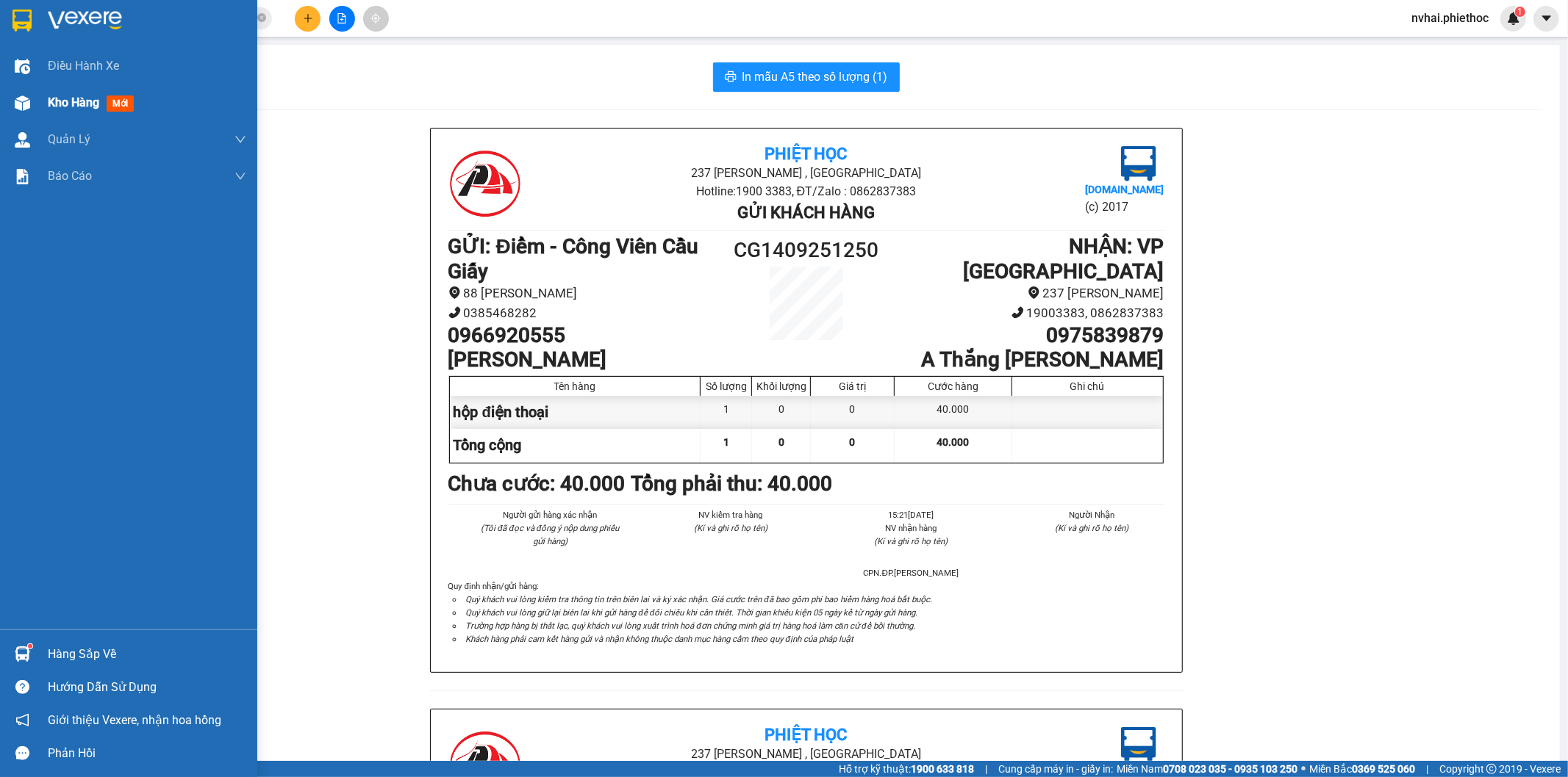
click at [20, 100] on img at bounding box center [22, 103] width 15 height 15
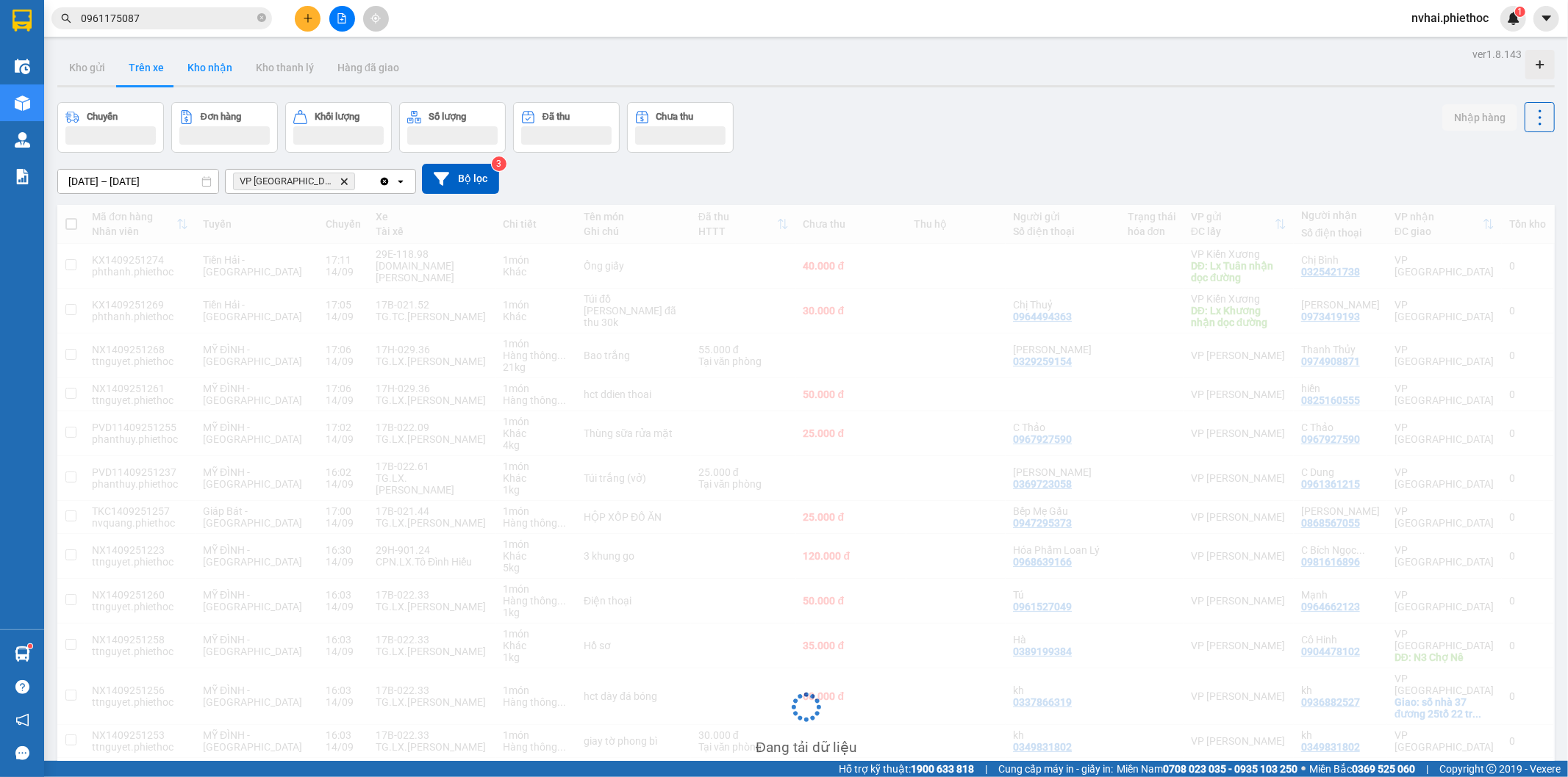
drag, startPoint x: 1099, startPoint y: 57, endPoint x: 201, endPoint y: 67, distance: 898.1
click at [1060, 53] on div "Kho gửi Trên xe Kho nhận Kho thanh [PERSON_NAME] đã giao" at bounding box center [806, 69] width 1497 height 39
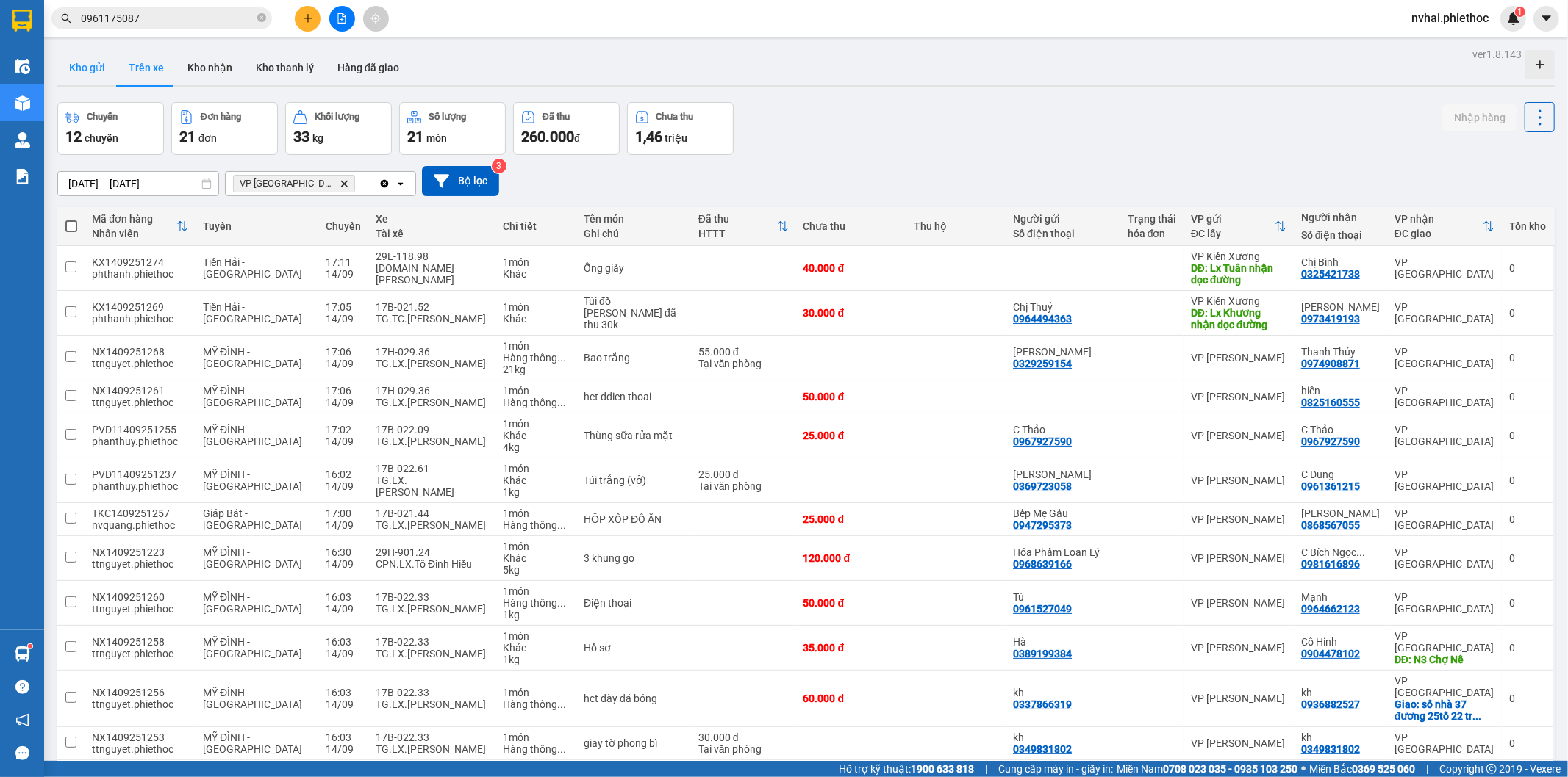
click at [69, 57] on button "Kho gửi" at bounding box center [87, 67] width 59 height 35
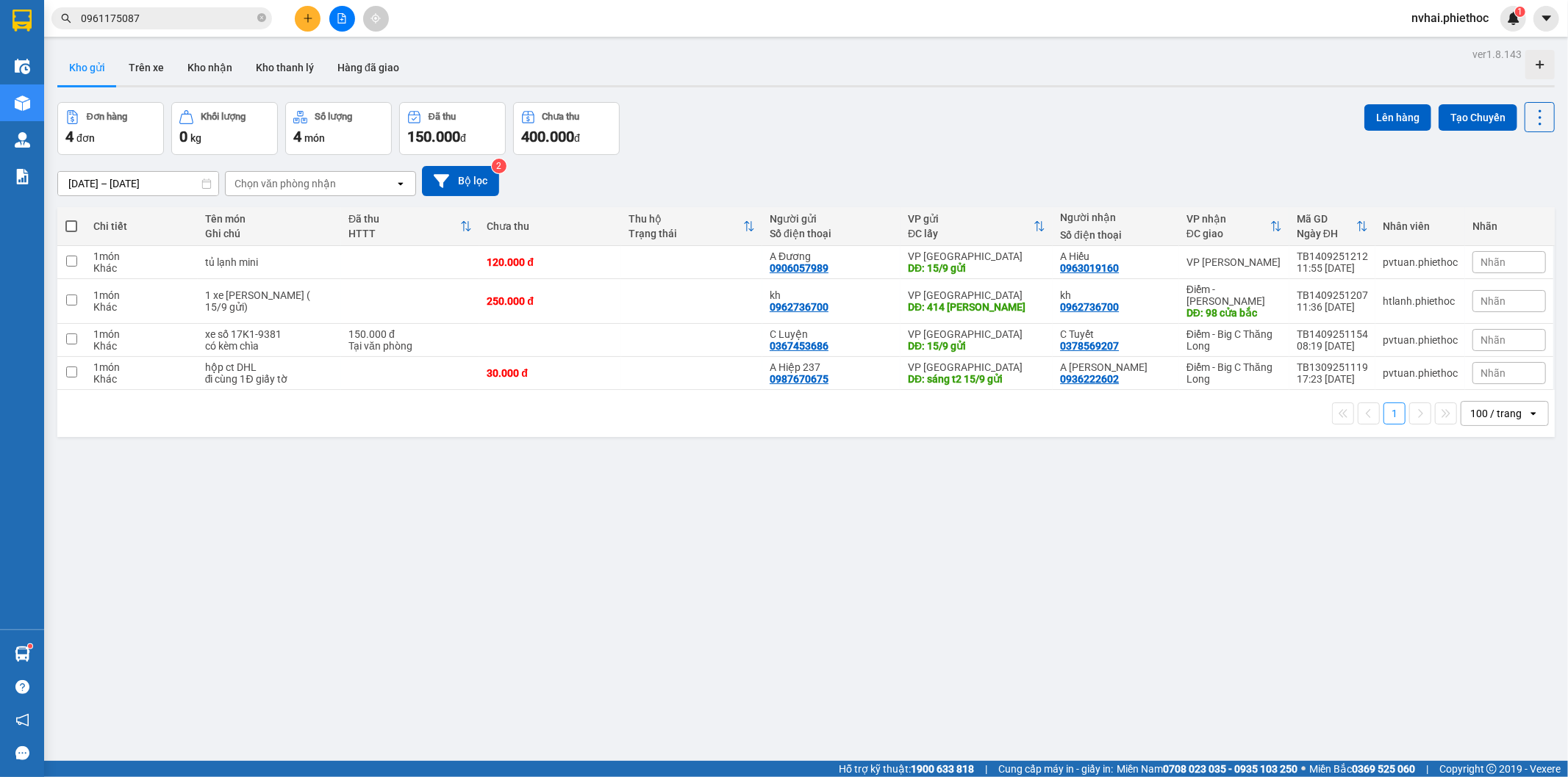
drag, startPoint x: 719, startPoint y: 33, endPoint x: 184, endPoint y: 47, distance: 535.2
click at [659, 22] on div "Kết quả tìm kiếm ( 5 ) Bộ lọc Mã ĐH Trạng thái Món hàng Thu hộ Tổng cước Chưa c…" at bounding box center [784, 19] width 1568 height 37
drag, startPoint x: 153, startPoint y: 73, endPoint x: 197, endPoint y: 72, distance: 44.0
click at [154, 73] on button "Trên xe" at bounding box center [146, 67] width 58 height 35
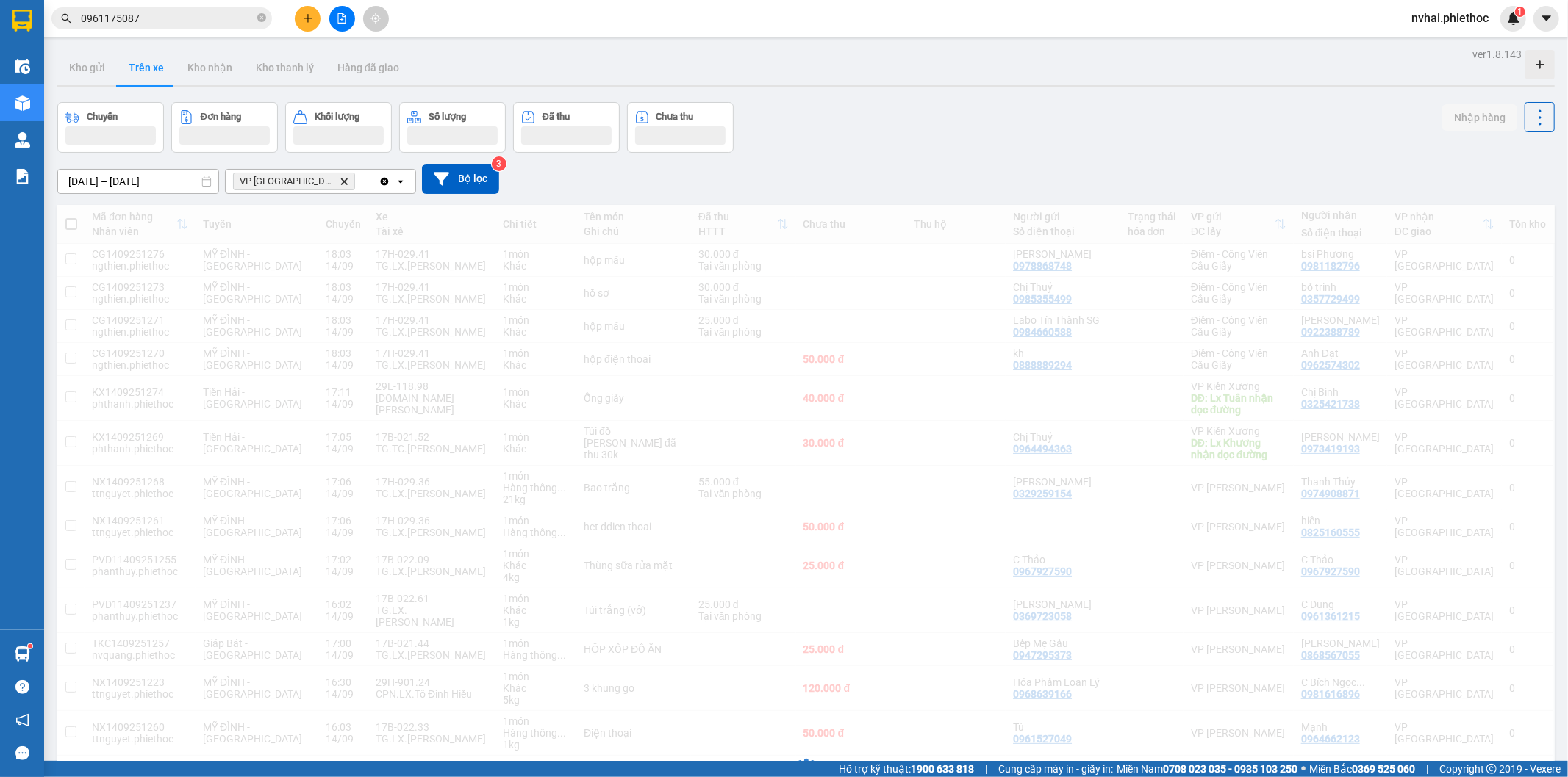
drag, startPoint x: 1054, startPoint y: 54, endPoint x: 1054, endPoint y: 86, distance: 32.0
click at [1058, 61] on div "Kho gửi Trên xe Kho nhận Kho thanh [PERSON_NAME] đã giao" at bounding box center [806, 69] width 1497 height 39
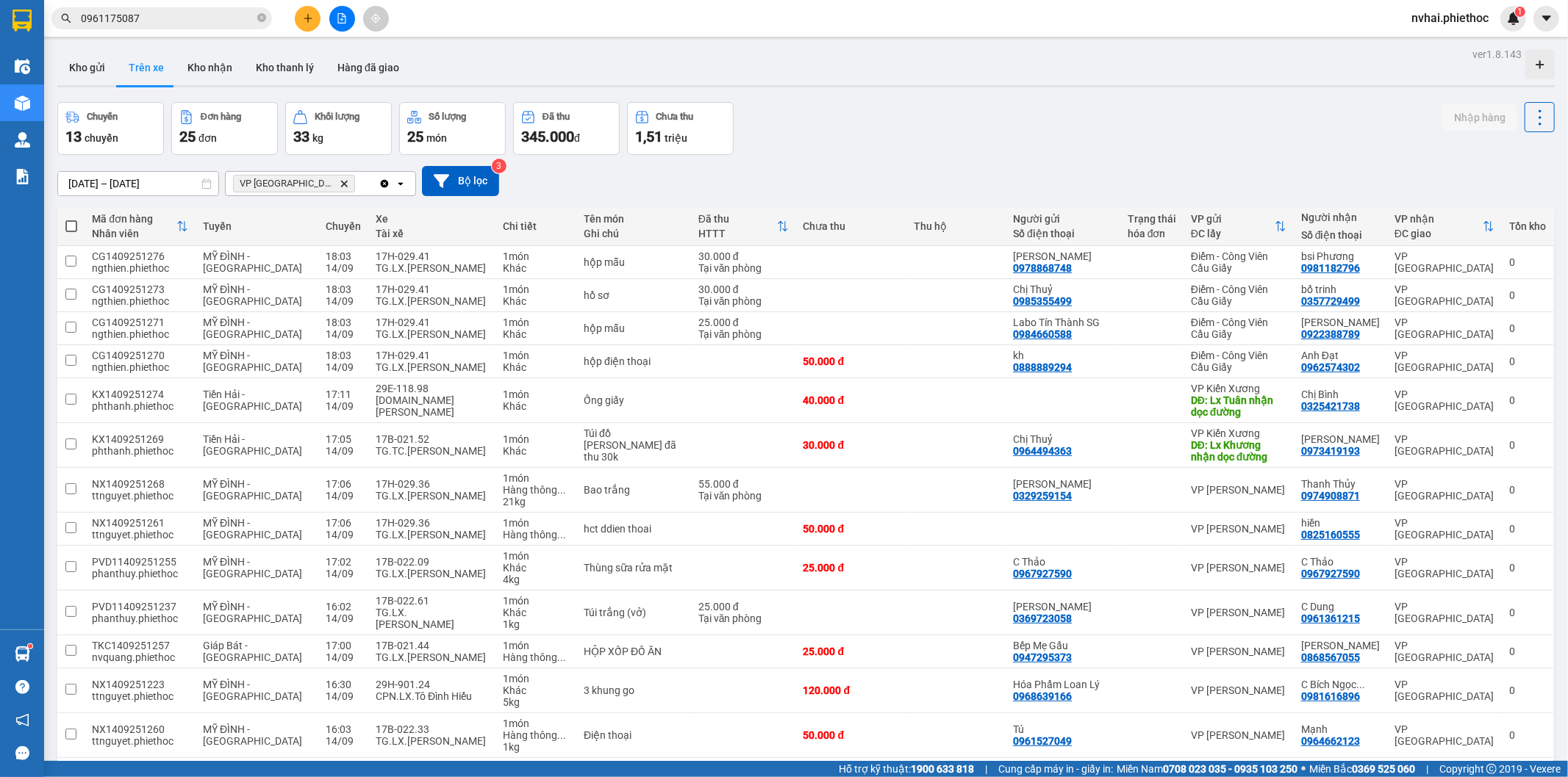
drag, startPoint x: 1059, startPoint y: 118, endPoint x: 1054, endPoint y: 111, distance: 8.6
click at [1057, 115] on div "Chuyến 13 chuyến Đơn hàng 25 đơn Khối lượng 33 kg Số lượng 25 món Đã thu 345.00…" at bounding box center [806, 128] width 1497 height 53
drag, startPoint x: 1078, startPoint y: 97, endPoint x: 1066, endPoint y: 114, distance: 20.8
click at [1079, 98] on div "ver 1.8.143 Kho gửi Trên xe Kho nhận Kho thanh lý Hàng đã giao Chuyến 13 chuyến…" at bounding box center [806, 708] width 1509 height 1328
drag, startPoint x: 976, startPoint y: 73, endPoint x: 395, endPoint y: 155, distance: 586.8
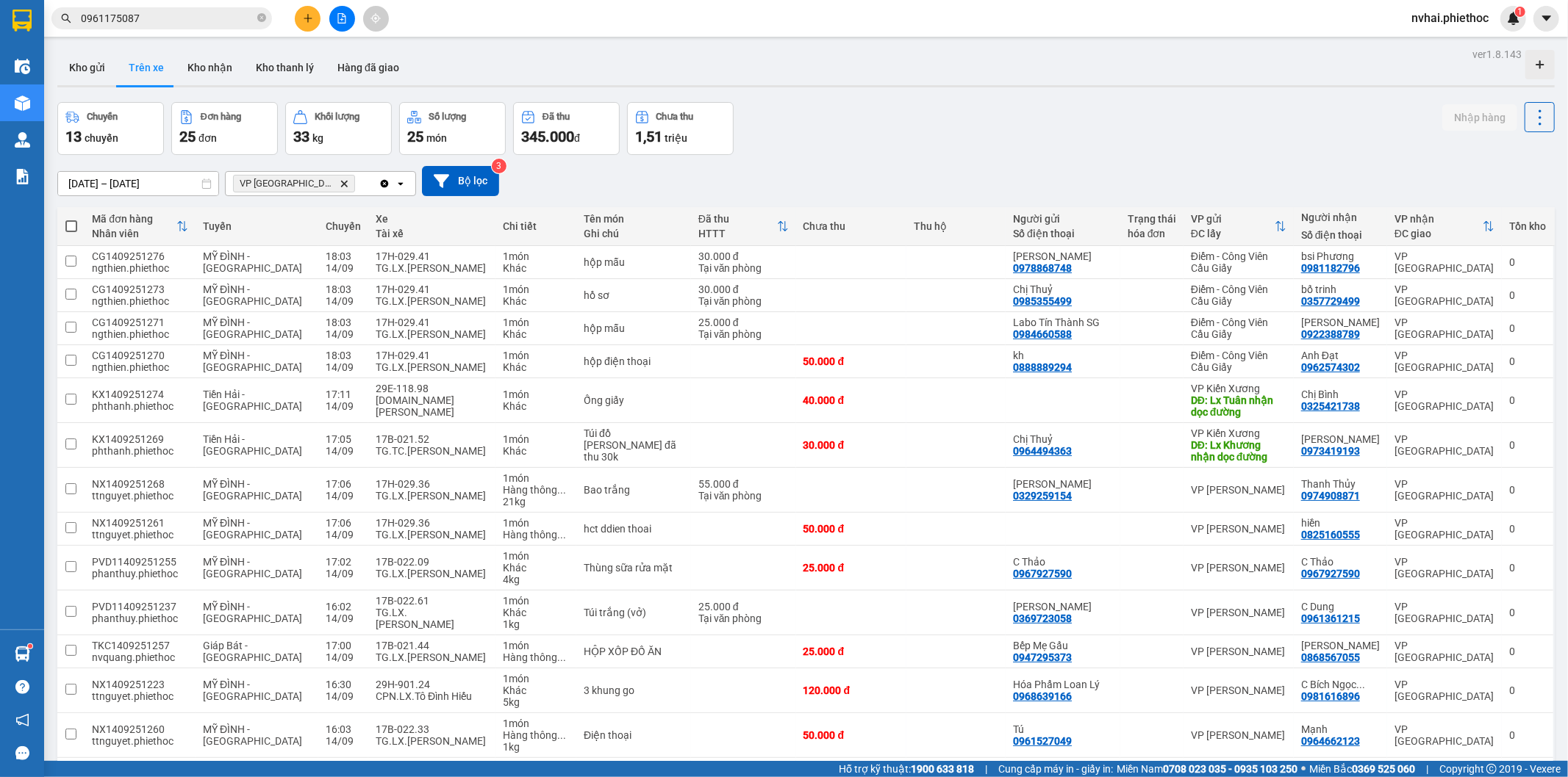
click at [934, 73] on div "Kho gửi Trên xe Kho nhận Kho thanh [PERSON_NAME] đã giao" at bounding box center [806, 69] width 1497 height 39
click at [340, 184] on icon "Delete" at bounding box center [344, 184] width 9 height 9
click at [301, 184] on div "Chọn văn phòng nhận" at bounding box center [285, 183] width 102 height 15
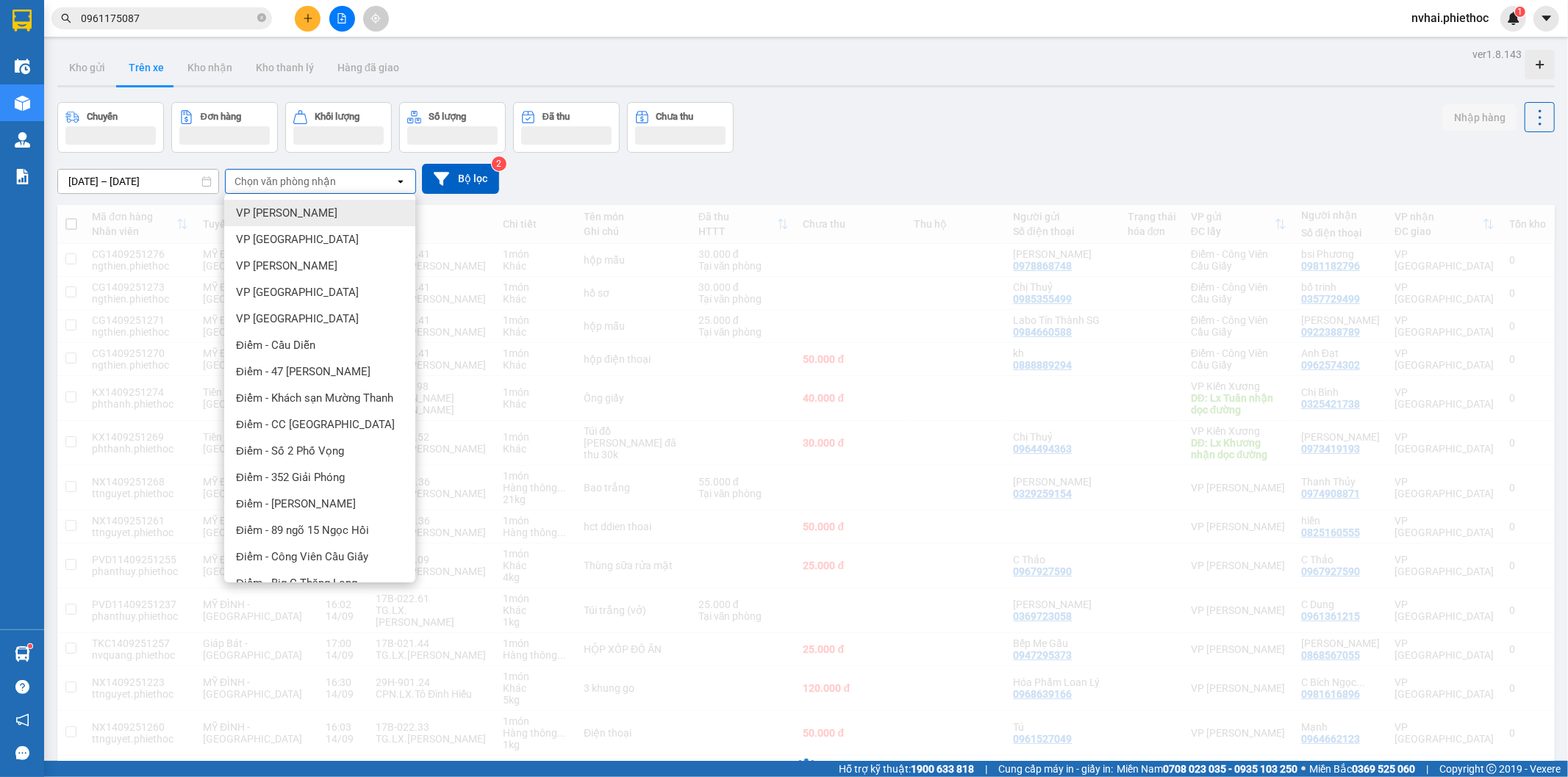
click at [915, 123] on div "Chuyến Đơn hàng Khối lượng Số lượng Đã thu Chưa thu Nhập hàng" at bounding box center [806, 127] width 1497 height 50
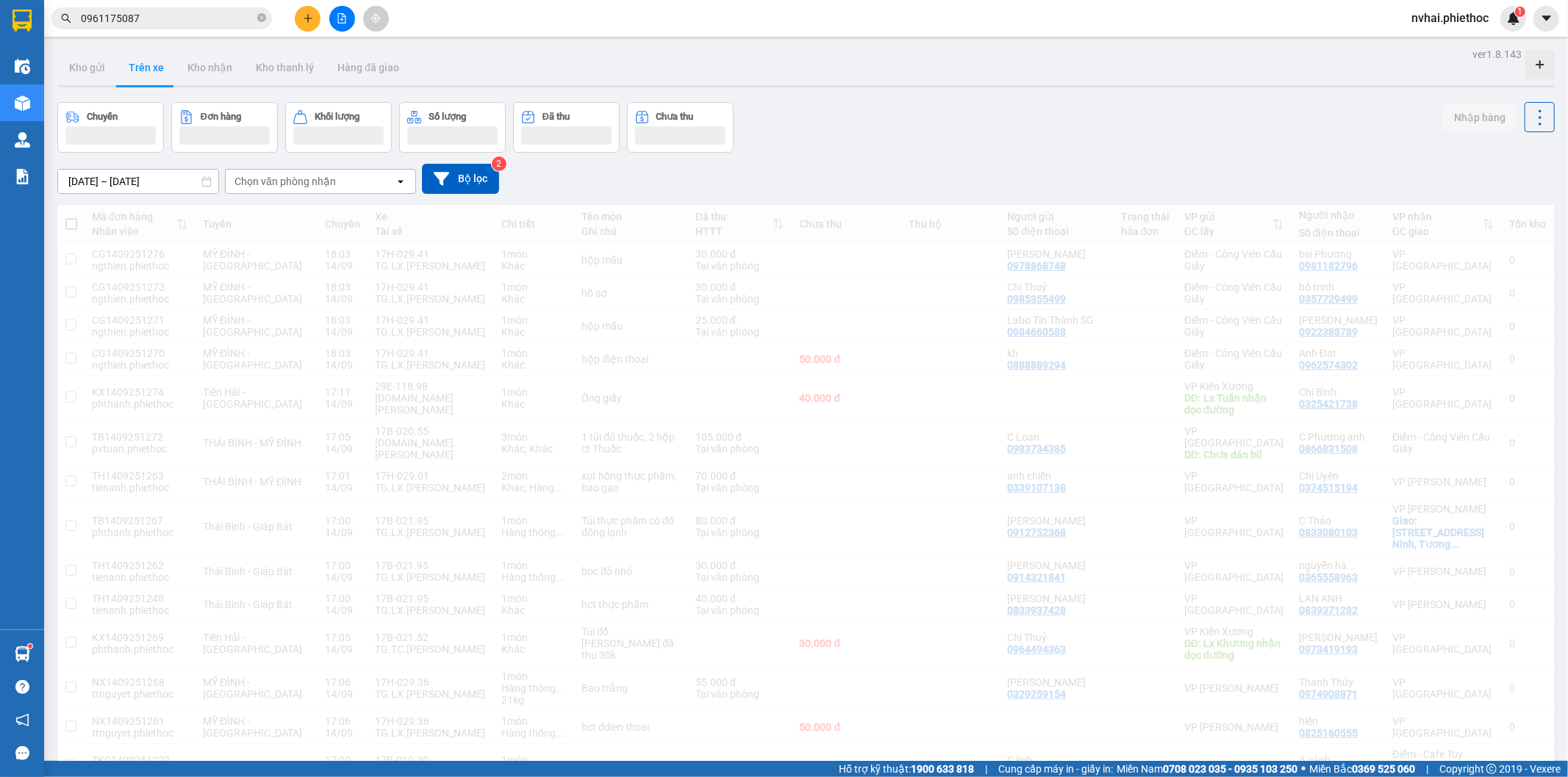
click at [915, 123] on div "Chuyến Đơn hàng Khối lượng Số lượng Đã thu Chưa thu Nhập hàng" at bounding box center [806, 127] width 1497 height 50
drag, startPoint x: 915, startPoint y: 123, endPoint x: 902, endPoint y: 121, distance: 13.2
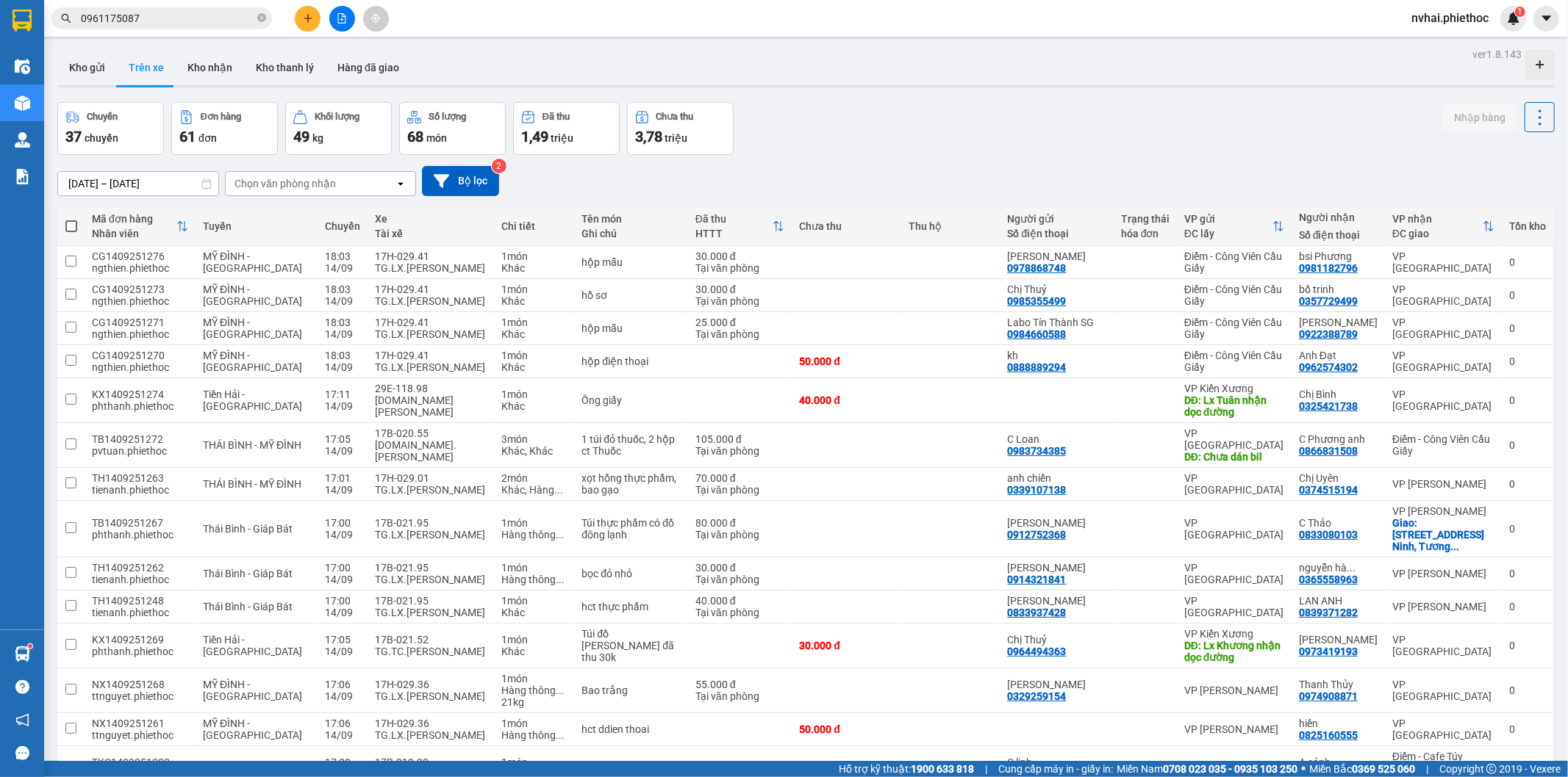
click at [902, 115] on div "Chuyến 37 chuyến Đơn hàng 61 đơn Khối lượng 49 kg Số lượng 68 món Đã thu 1,49 t…" at bounding box center [806, 128] width 1497 height 53
click at [944, 102] on div "Chuyến 37 chuyến Đơn hàng 61 đơn Khối lượng 49 kg Số lượng 68 món Đã thu 1,49 t…" at bounding box center [806, 128] width 1497 height 53
click at [1279, 517] on div "VP [GEOGRAPHIC_DATA]" at bounding box center [1233, 528] width 100 height 24
checkbox input "true"
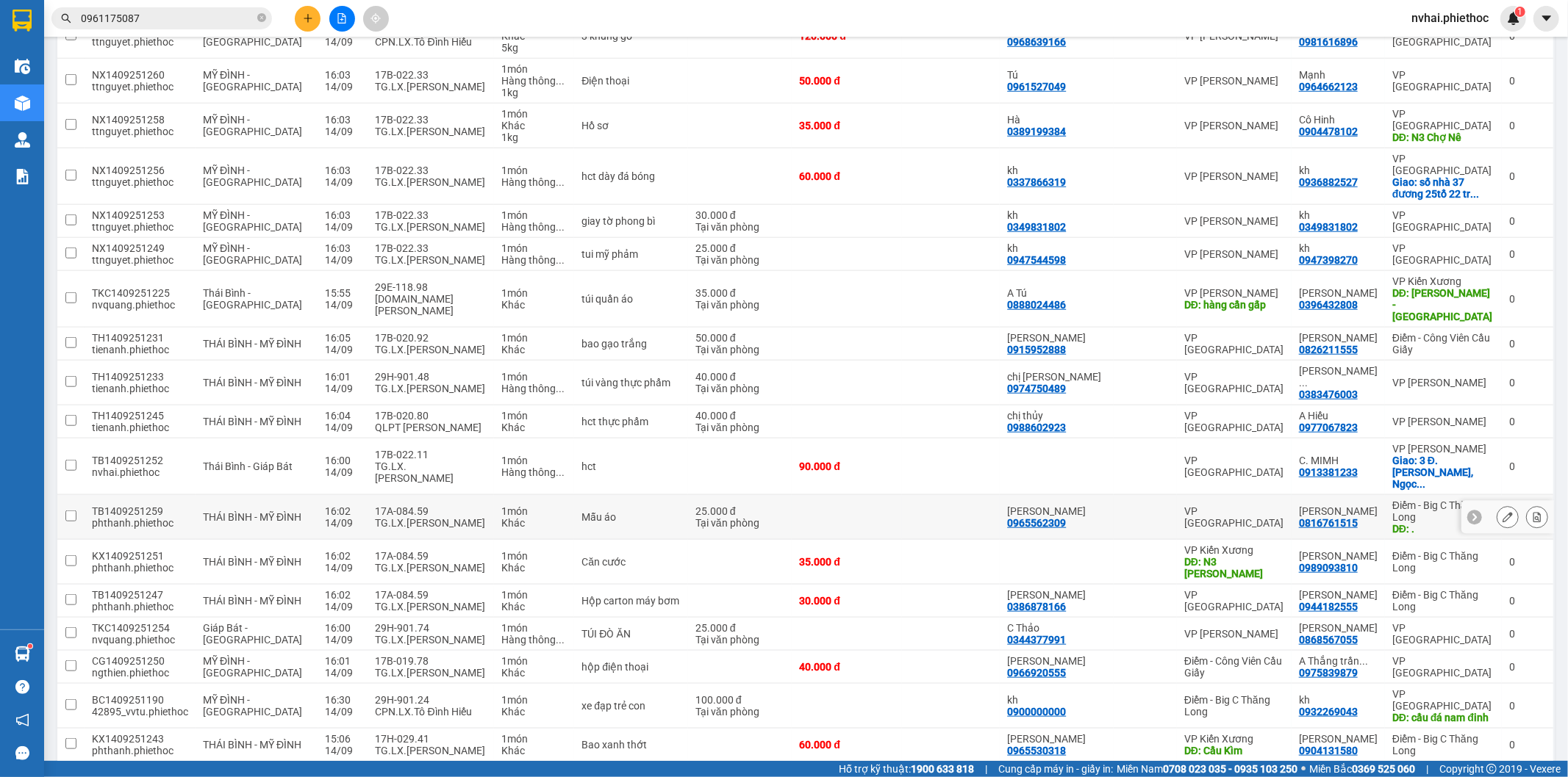
scroll to position [1088, 0]
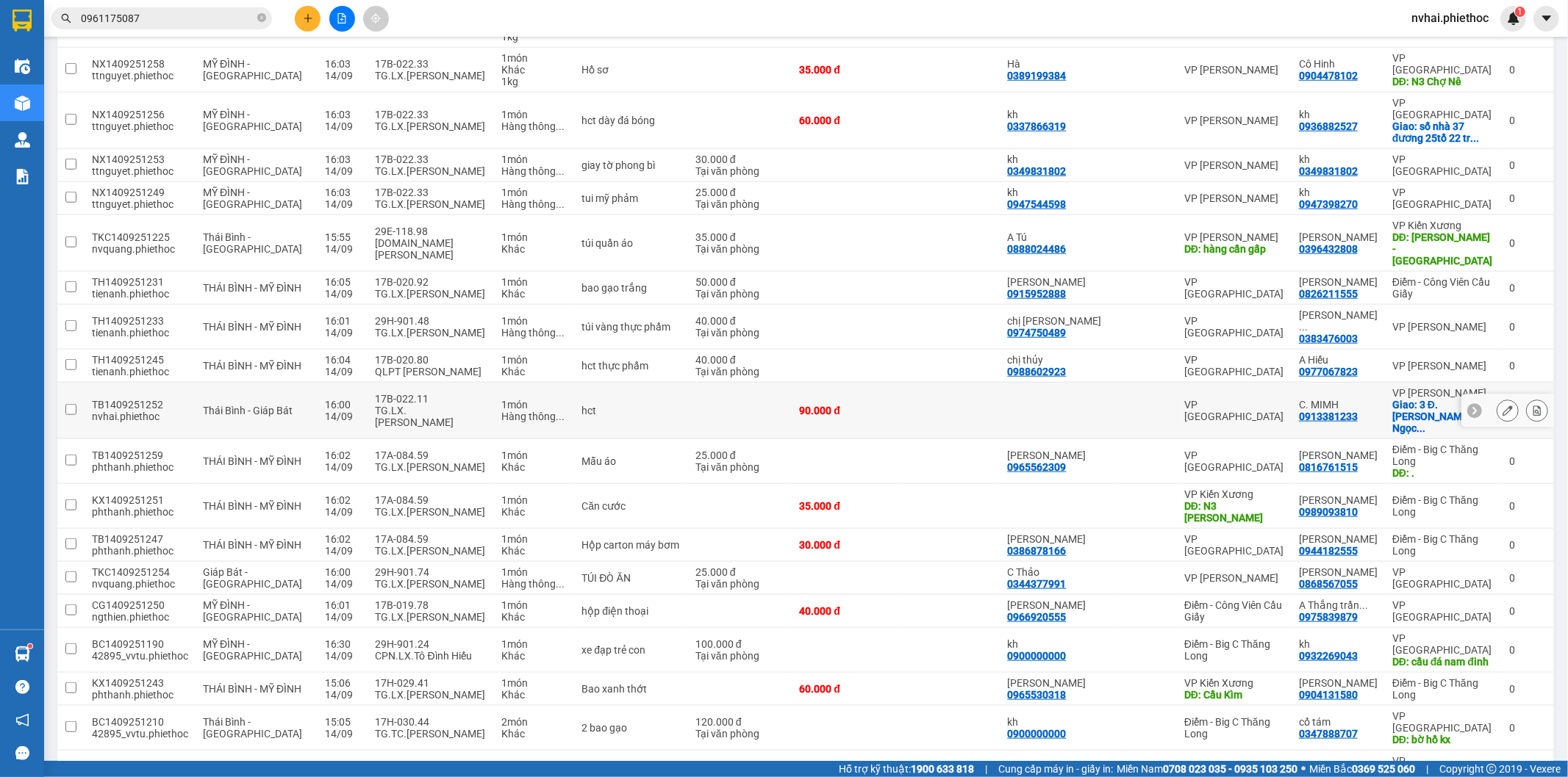
click at [1114, 383] on td at bounding box center [1056, 412] width 114 height 57
checkbox input "true"
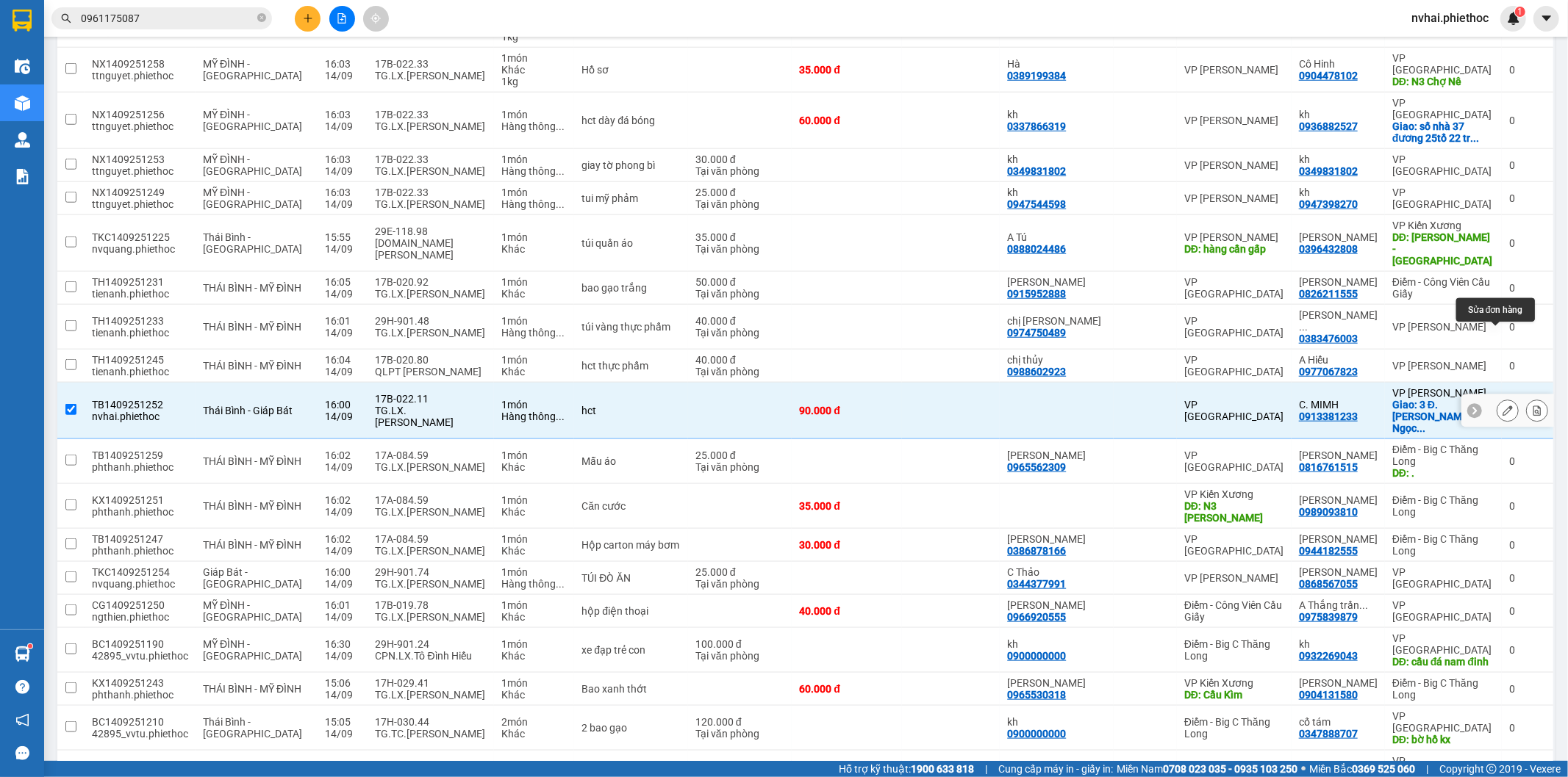
click at [1502, 405] on icon at bounding box center [1508, 411] width 11 height 11
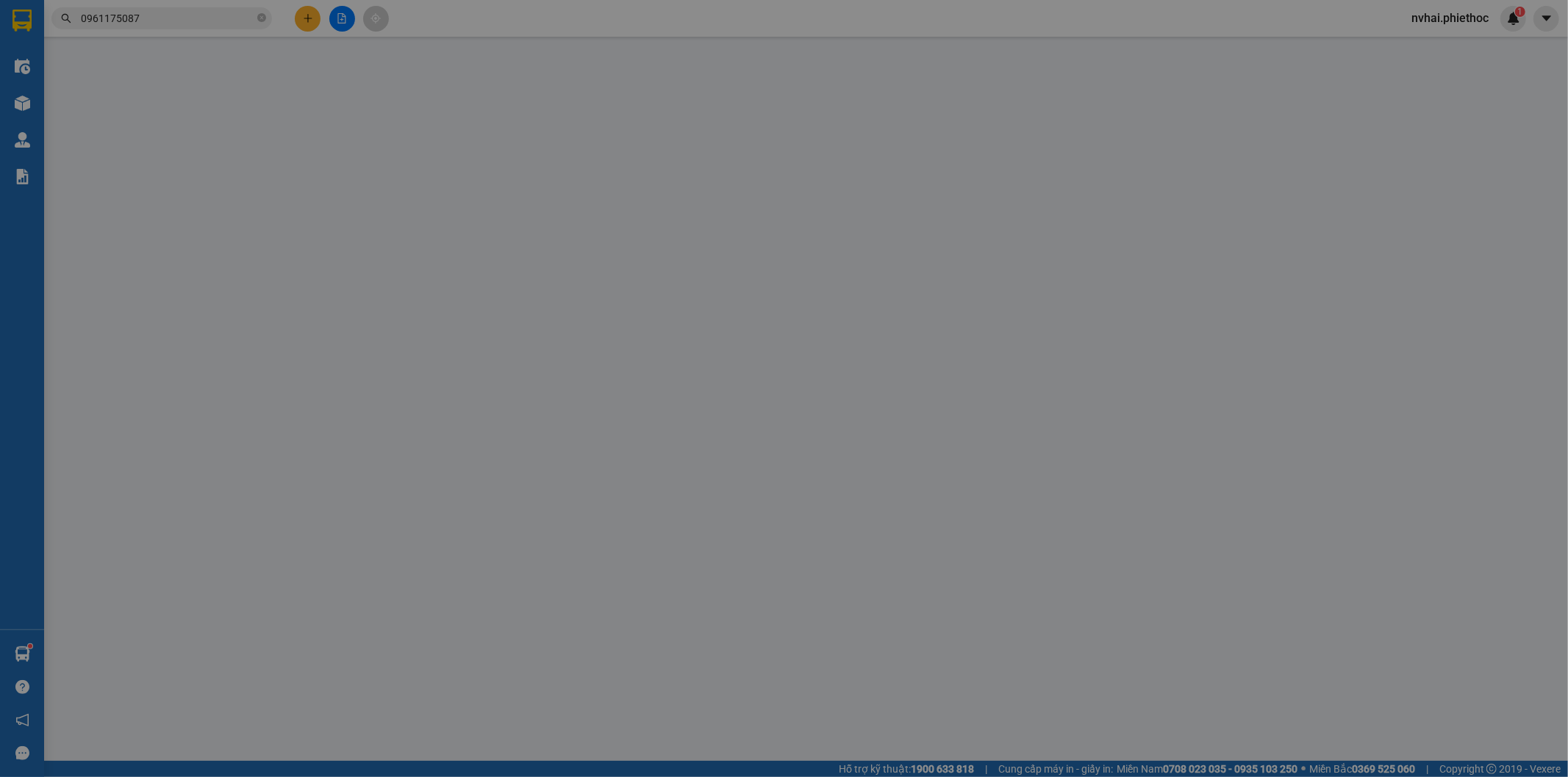
type input "0913381233"
type input "C. MIMH"
checkbox input "true"
type input "3 Đ. Hoàng Hoa Thám, Ngọc Hồ, Ba Đình, Hà Nội 152900, Việt Nam"
type input "90.000"
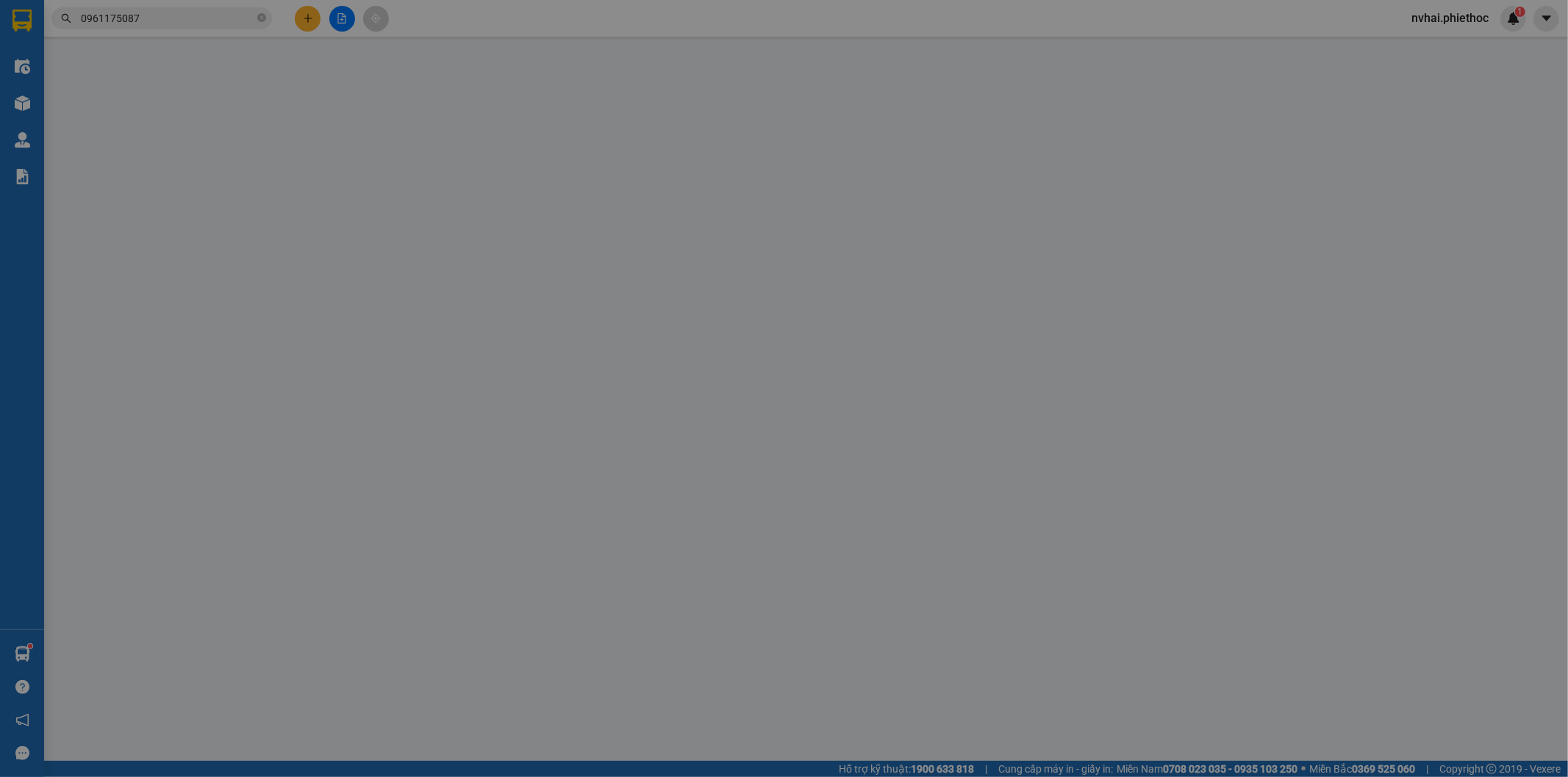
type input "90.000"
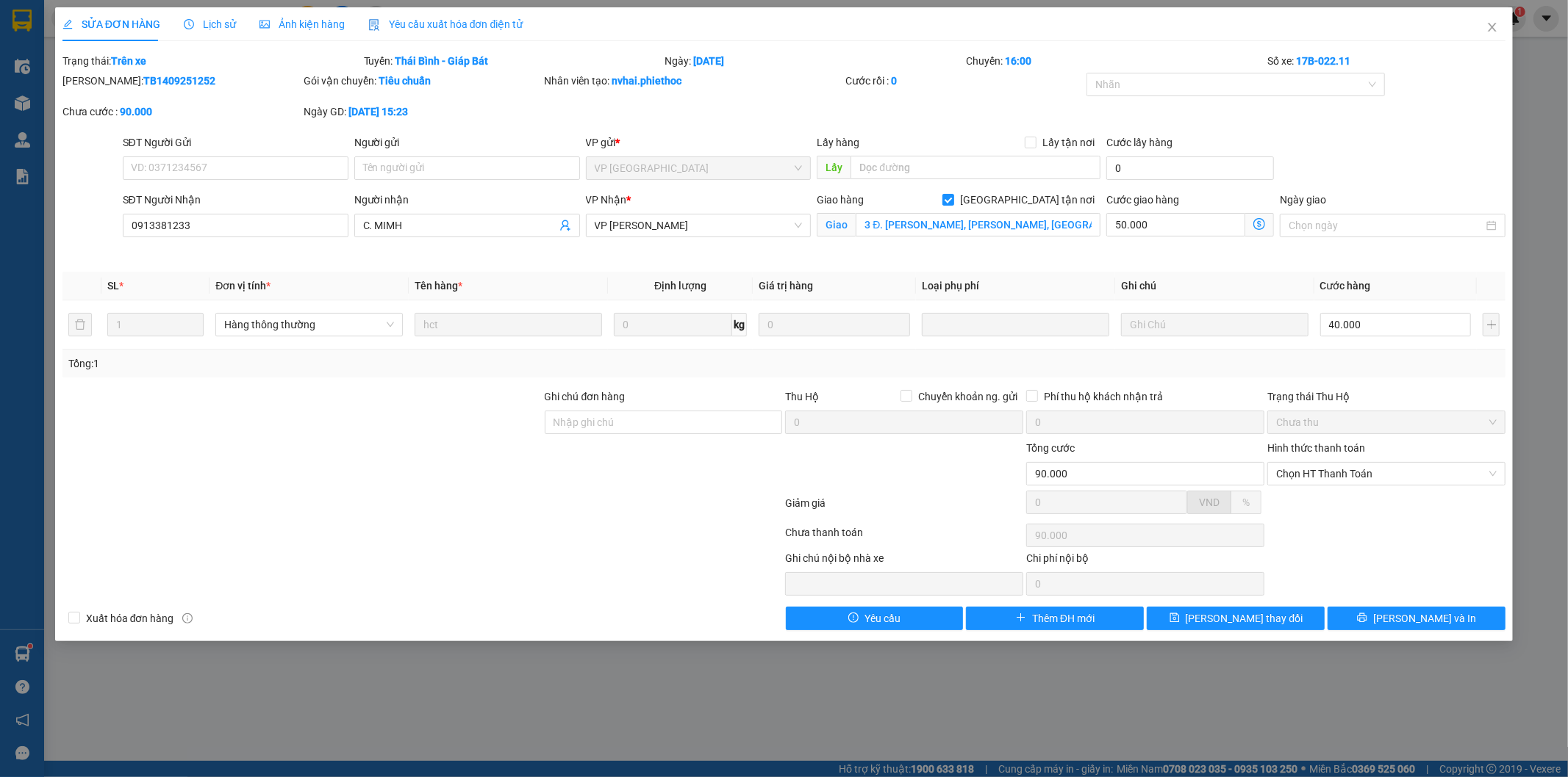
drag, startPoint x: 422, startPoint y: 435, endPoint x: 437, endPoint y: 409, distance: 30.0
click at [423, 429] on div at bounding box center [302, 414] width 483 height 51
click at [456, 408] on div at bounding box center [302, 414] width 483 height 51
drag, startPoint x: 1526, startPoint y: 193, endPoint x: 1357, endPoint y: 157, distance: 172.8
click at [1353, 149] on div "SĐT Người Gửi VD: 0371234567 Người gửi Tên người gửi VP gửi * VP Thái Bình Lấy …" at bounding box center [814, 160] width 1389 height 51
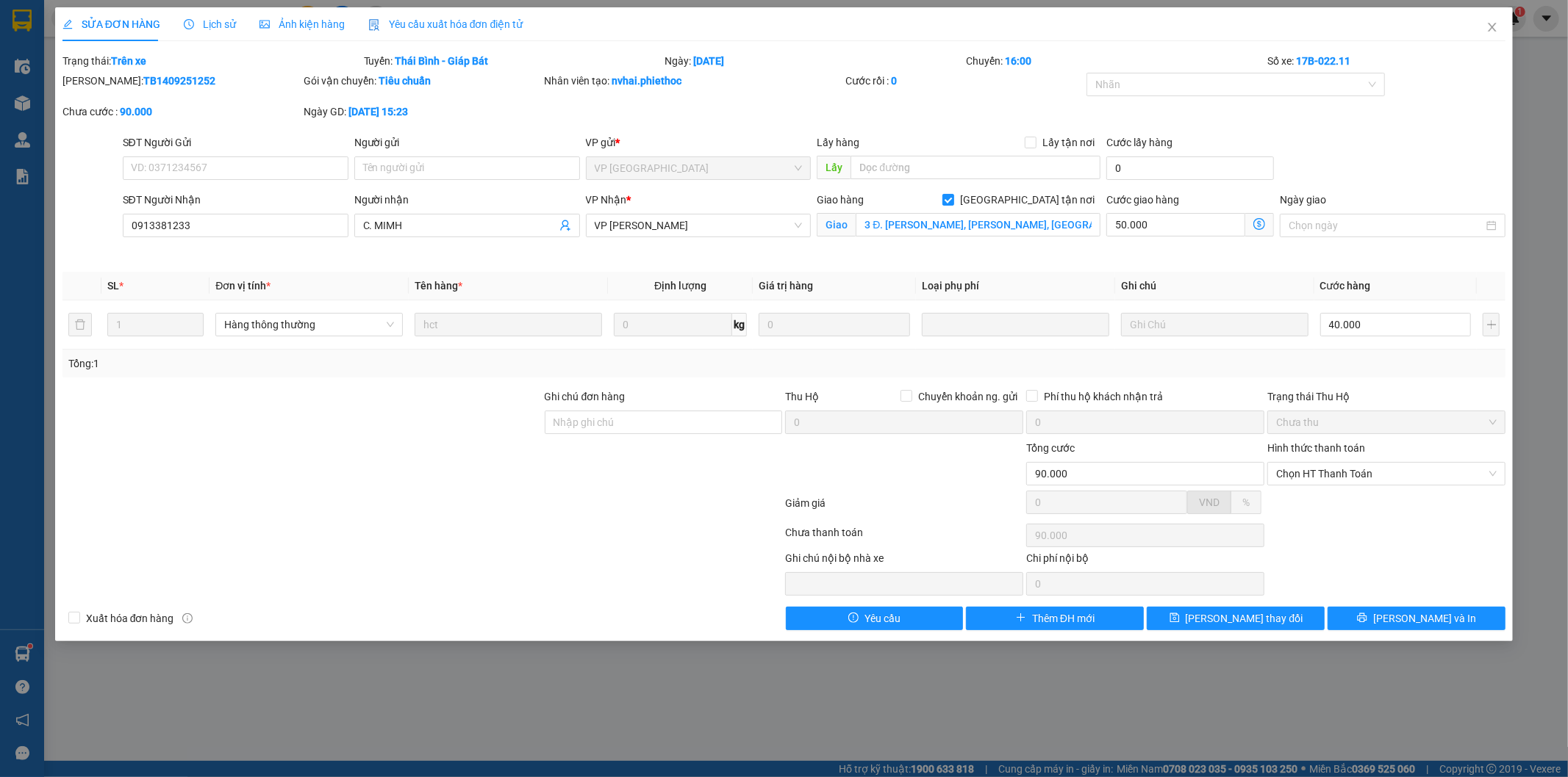
drag, startPoint x: 1357, startPoint y: 151, endPoint x: 1367, endPoint y: 142, distance: 13.5
click at [1367, 142] on div "SĐT Người Gửi VD: 0371234567 Người gửi Tên người gửi VP gửi * VP Thái Bình Lấy …" at bounding box center [814, 160] width 1389 height 51
click at [1364, 171] on div "SĐT Người Gửi VD: 0371234567 Người gửi Tên người gửi VP gửi * VP Thái Bình Lấy …" at bounding box center [814, 160] width 1389 height 51
click at [1487, 27] on icon "close" at bounding box center [1492, 27] width 12 height 12
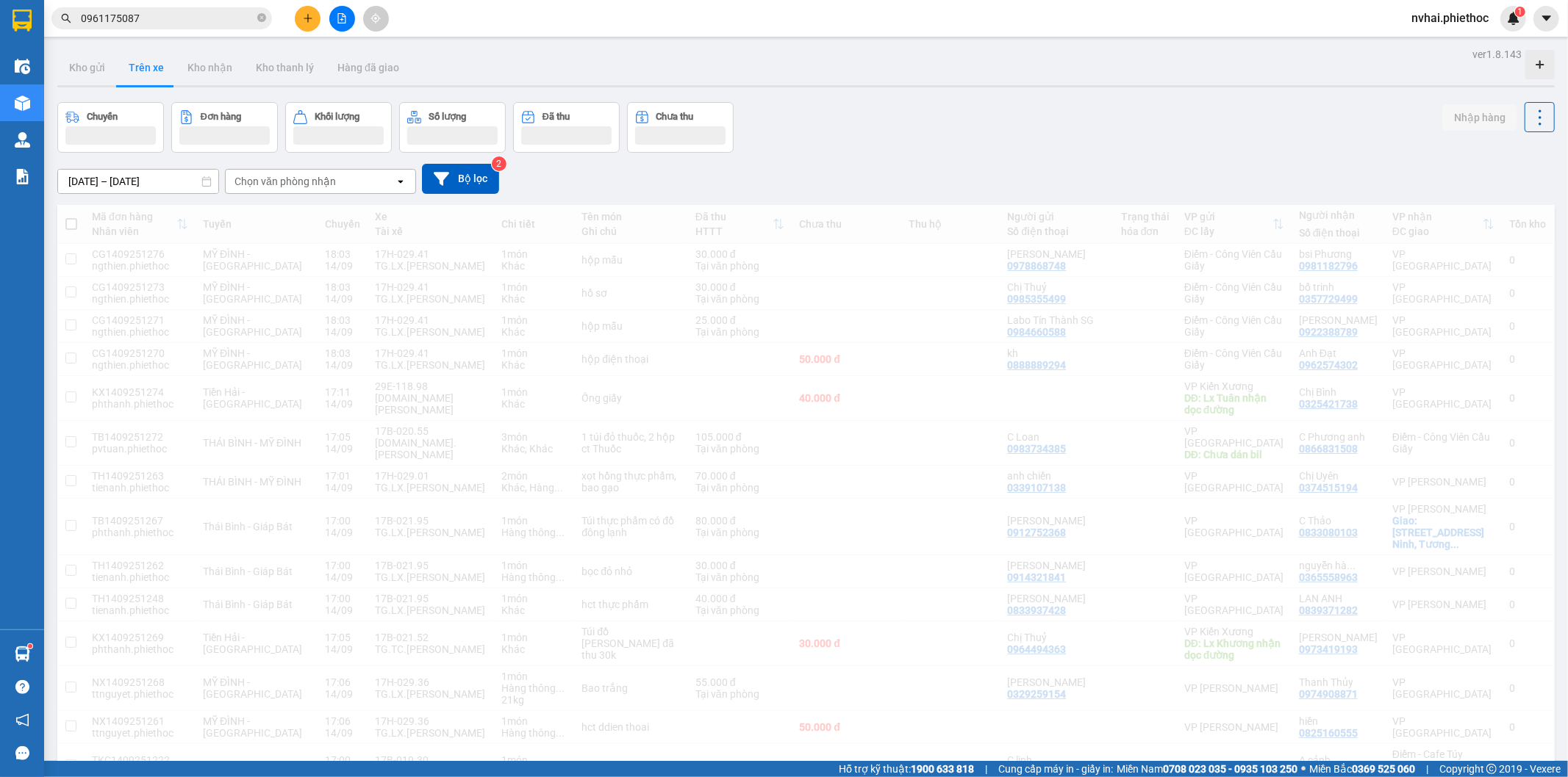
click at [1178, 77] on div "Kho gửi Trên xe Kho nhận Kho thanh [PERSON_NAME] đã giao" at bounding box center [806, 69] width 1497 height 39
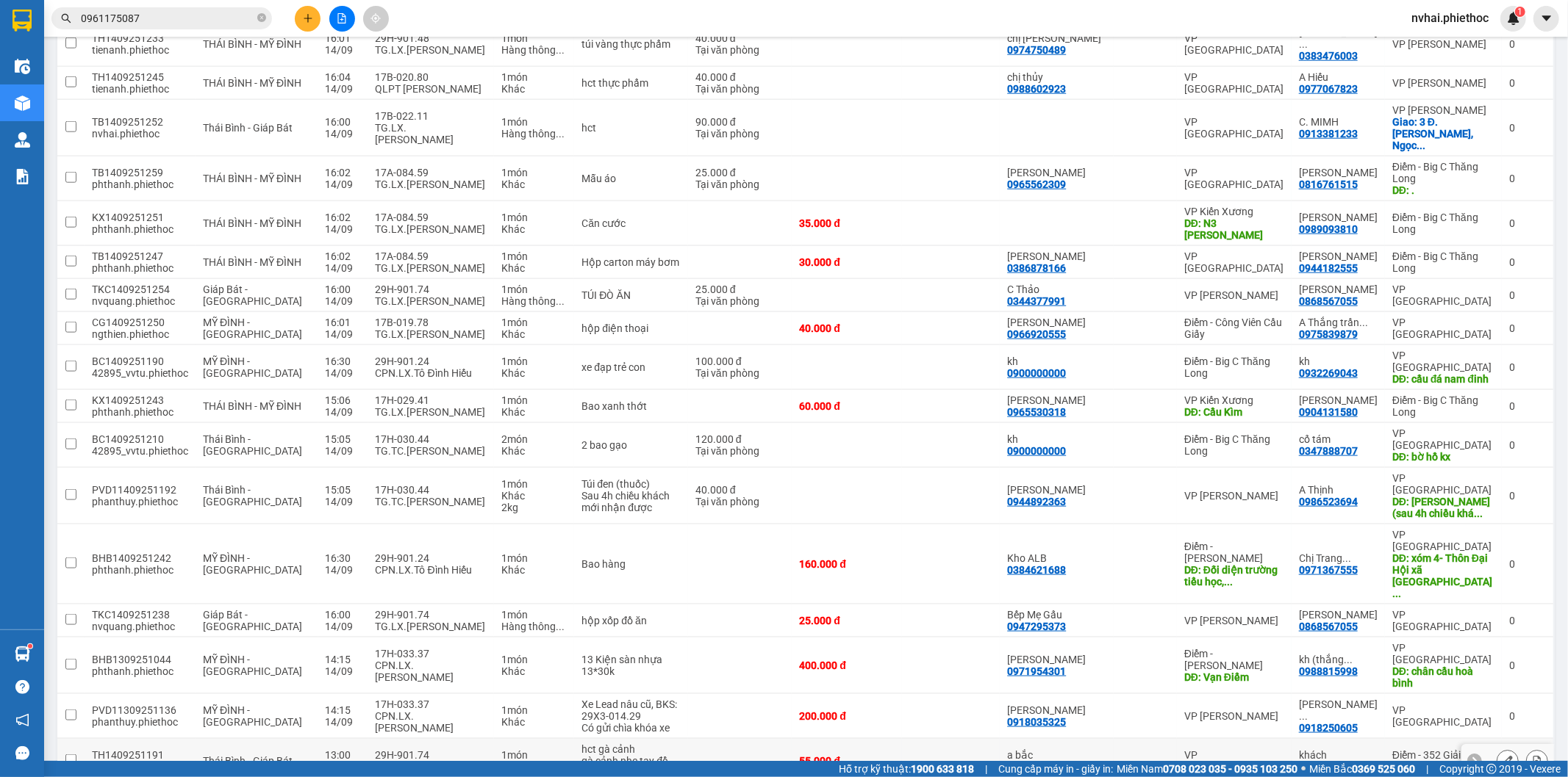
scroll to position [1496, 0]
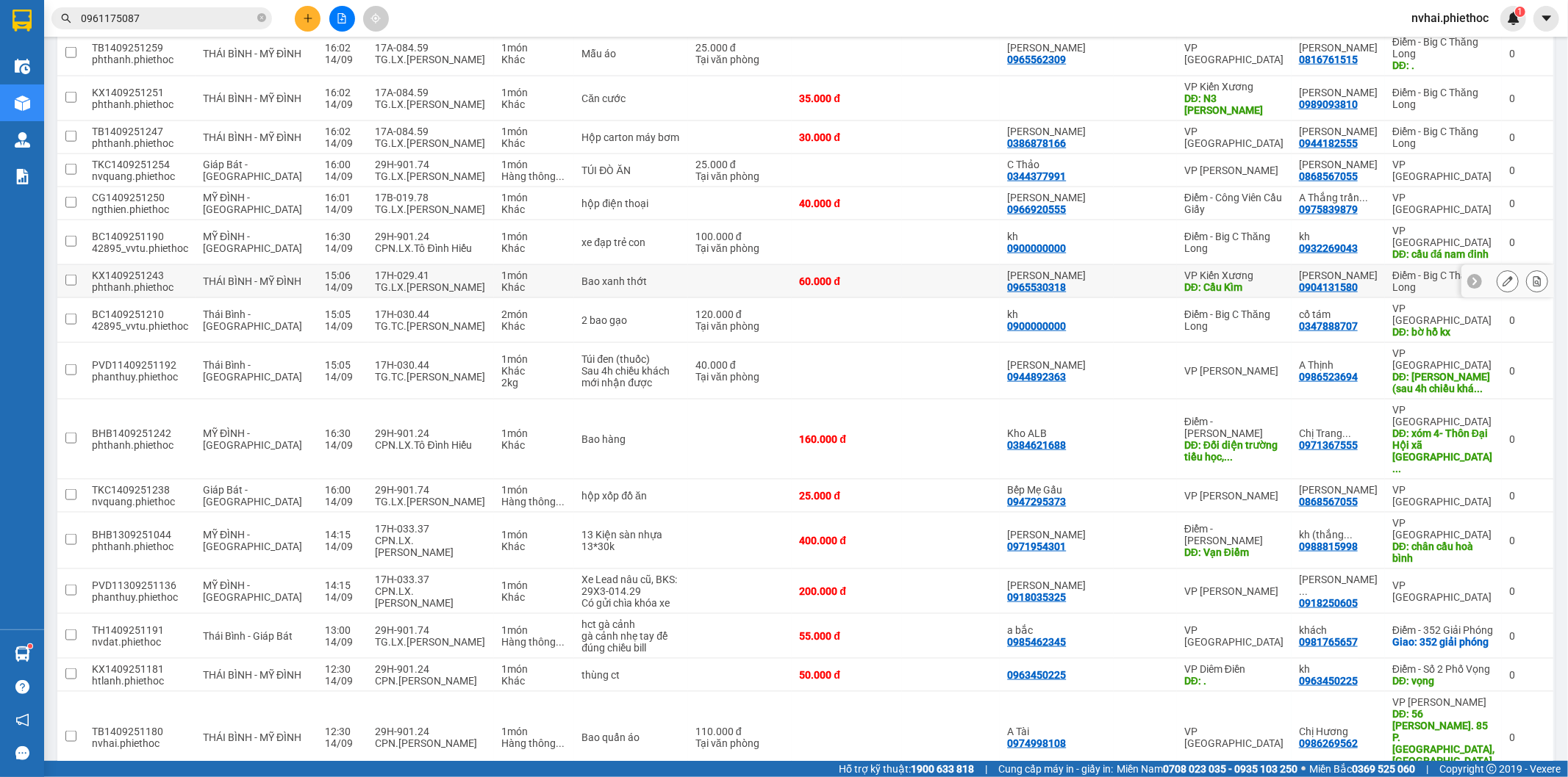
click at [1207, 281] on div "DĐ: Cầu Kìm" at bounding box center [1233, 287] width 100 height 12
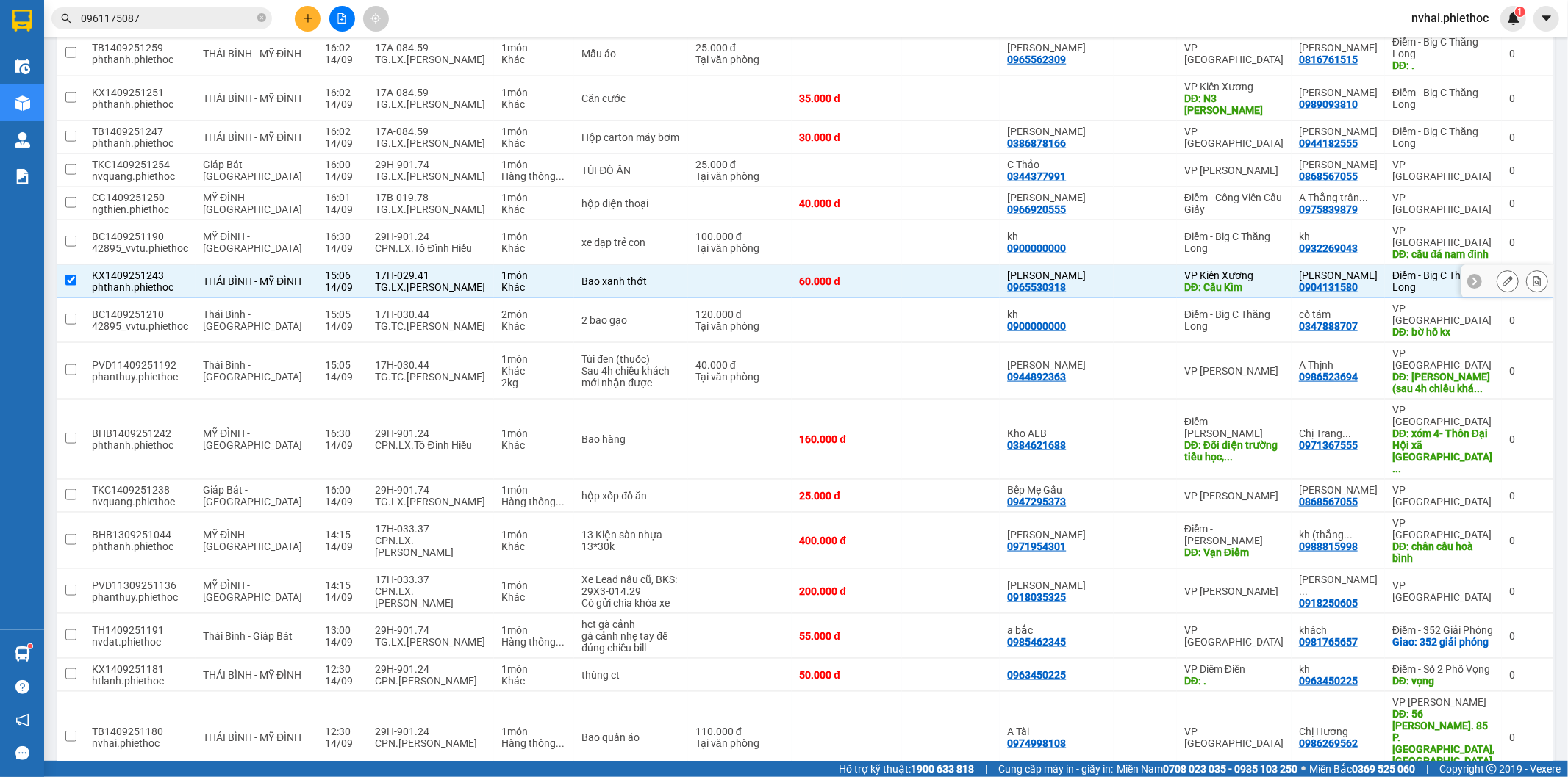
click at [1236, 281] on div "DĐ: Cầu Kìm" at bounding box center [1233, 287] width 100 height 12
checkbox input "false"
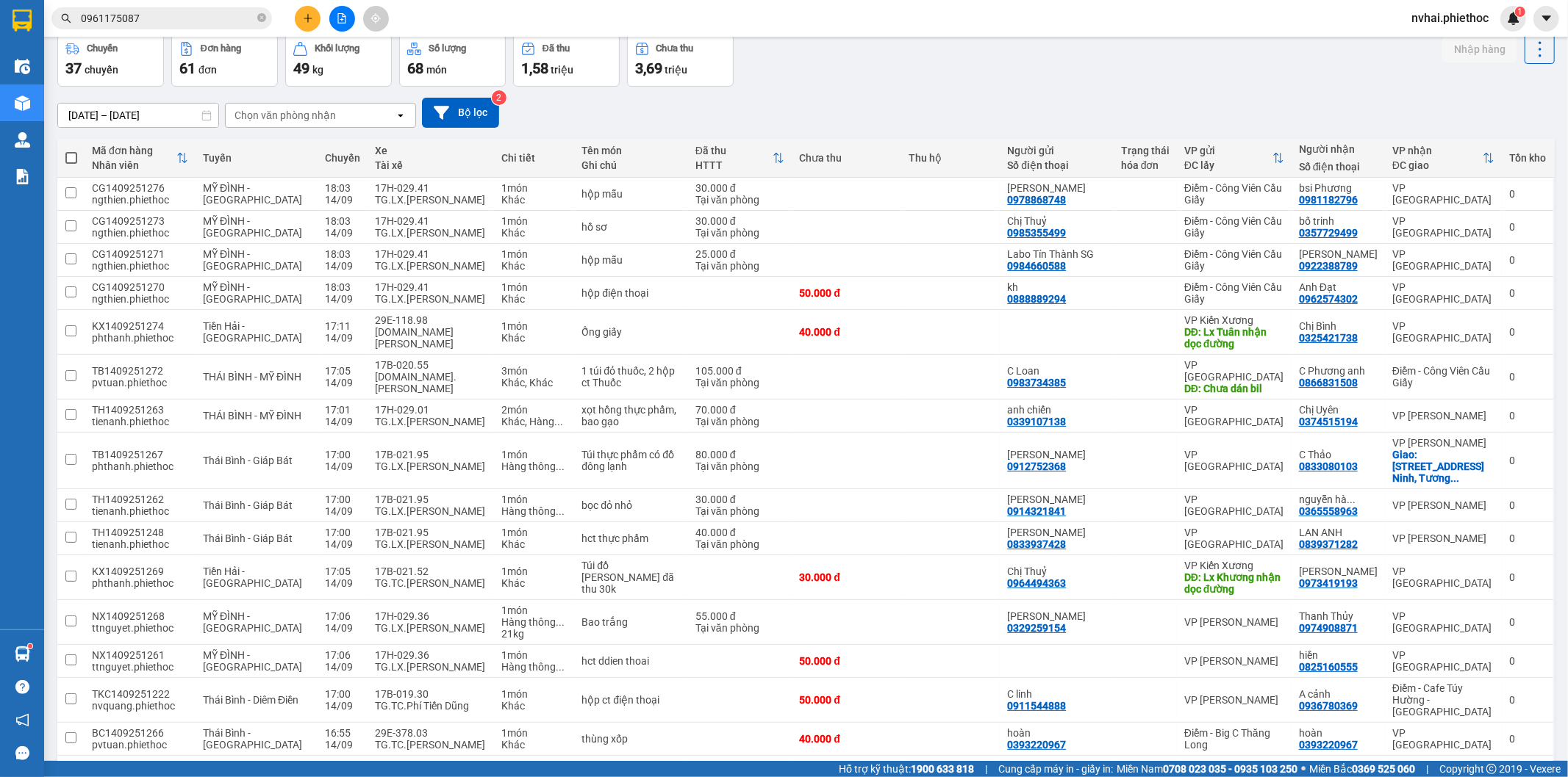
scroll to position [0, 0]
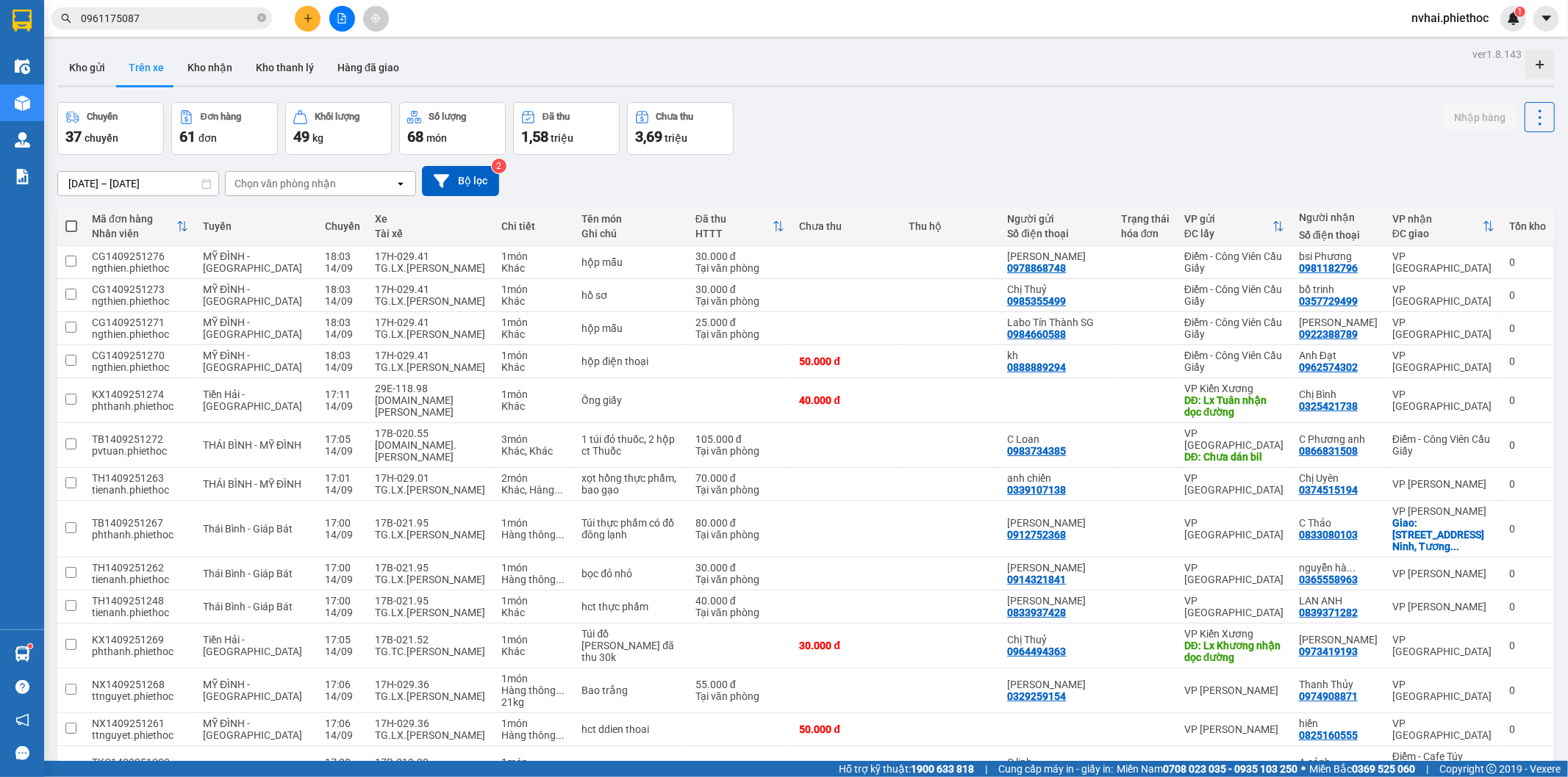
click at [327, 174] on div "Chọn văn phòng nhận" at bounding box center [310, 183] width 169 height 24
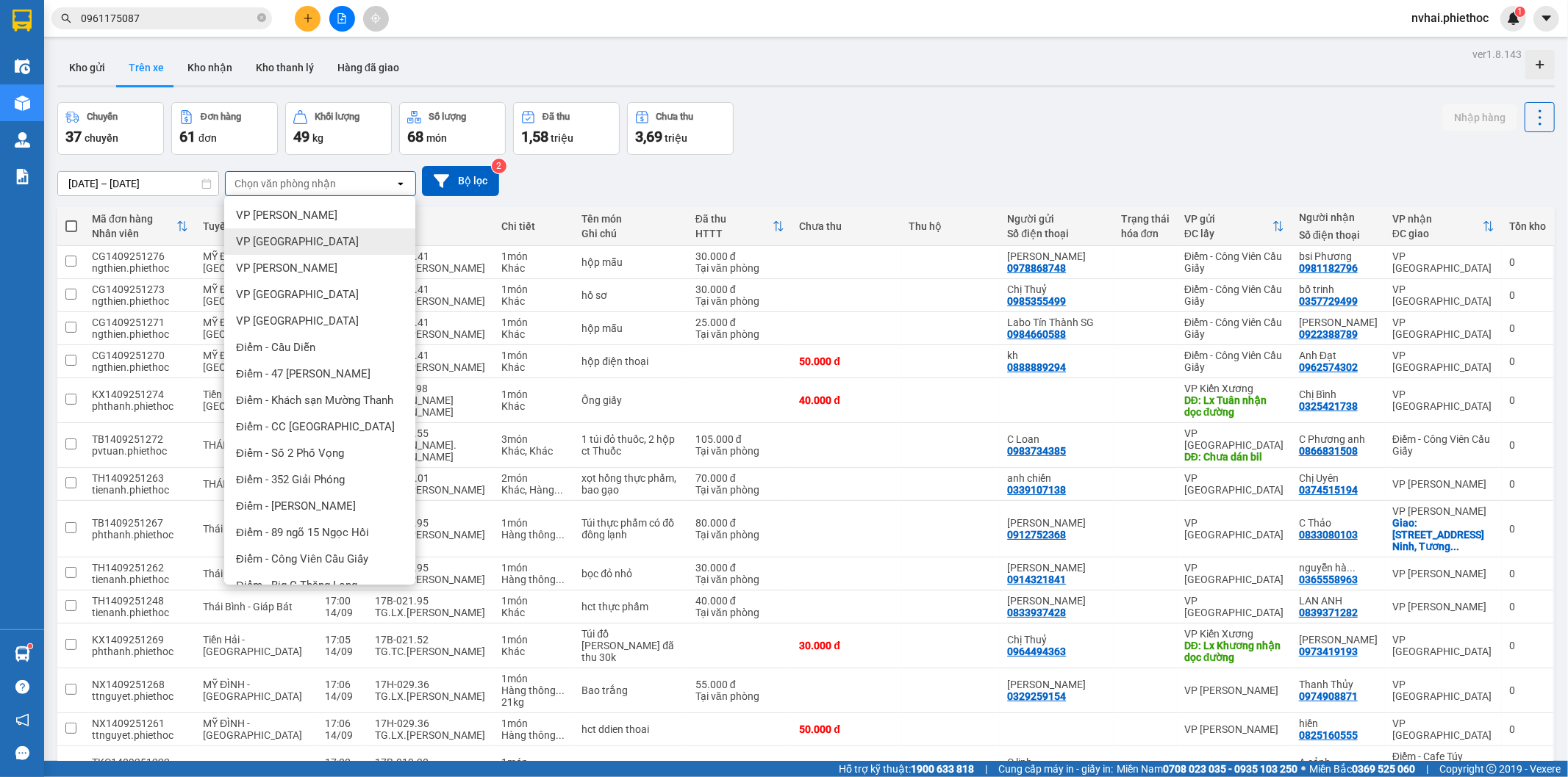
click at [290, 232] on div "VP [GEOGRAPHIC_DATA]" at bounding box center [320, 242] width 191 height 27
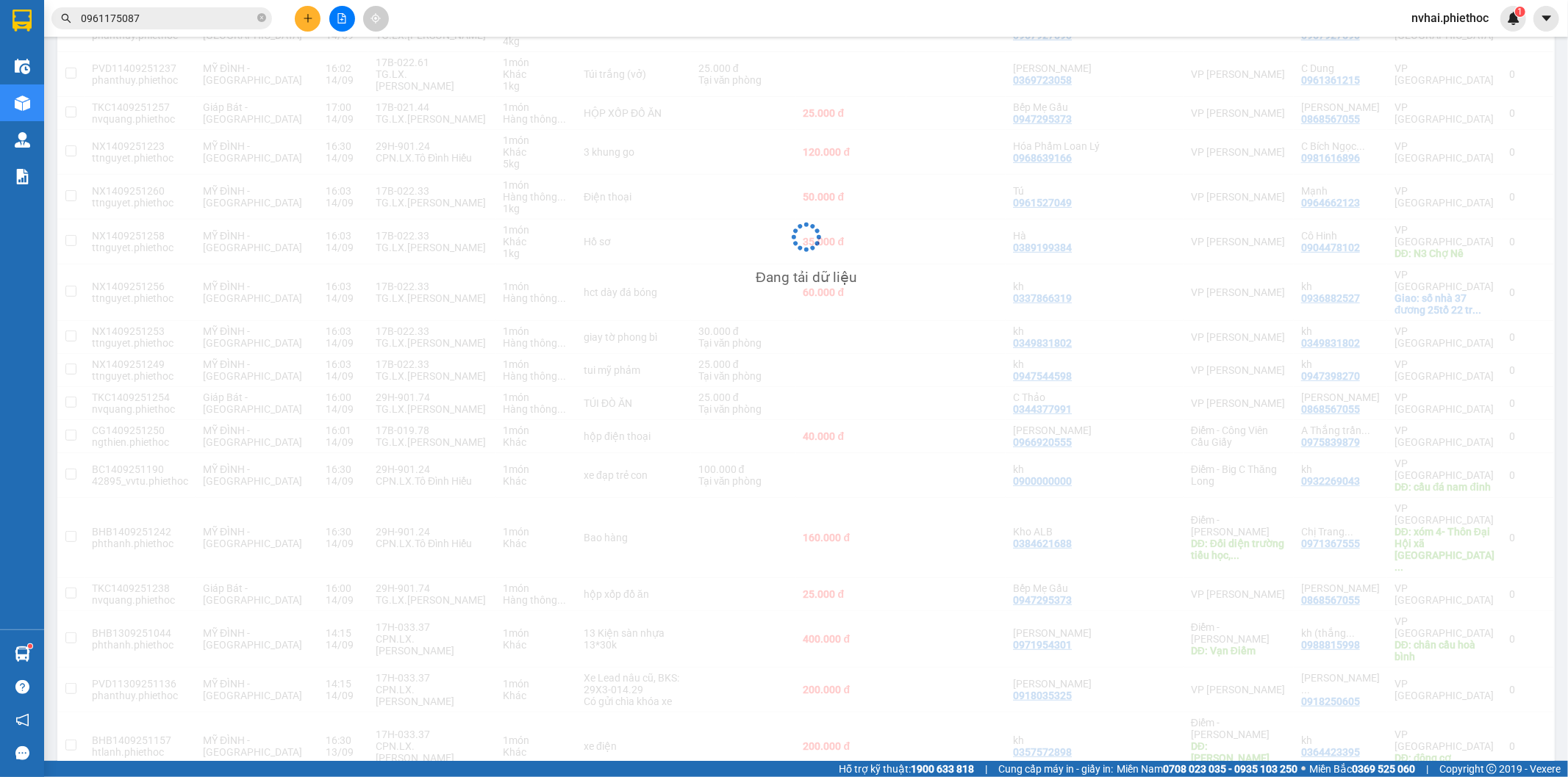
scroll to position [539, 0]
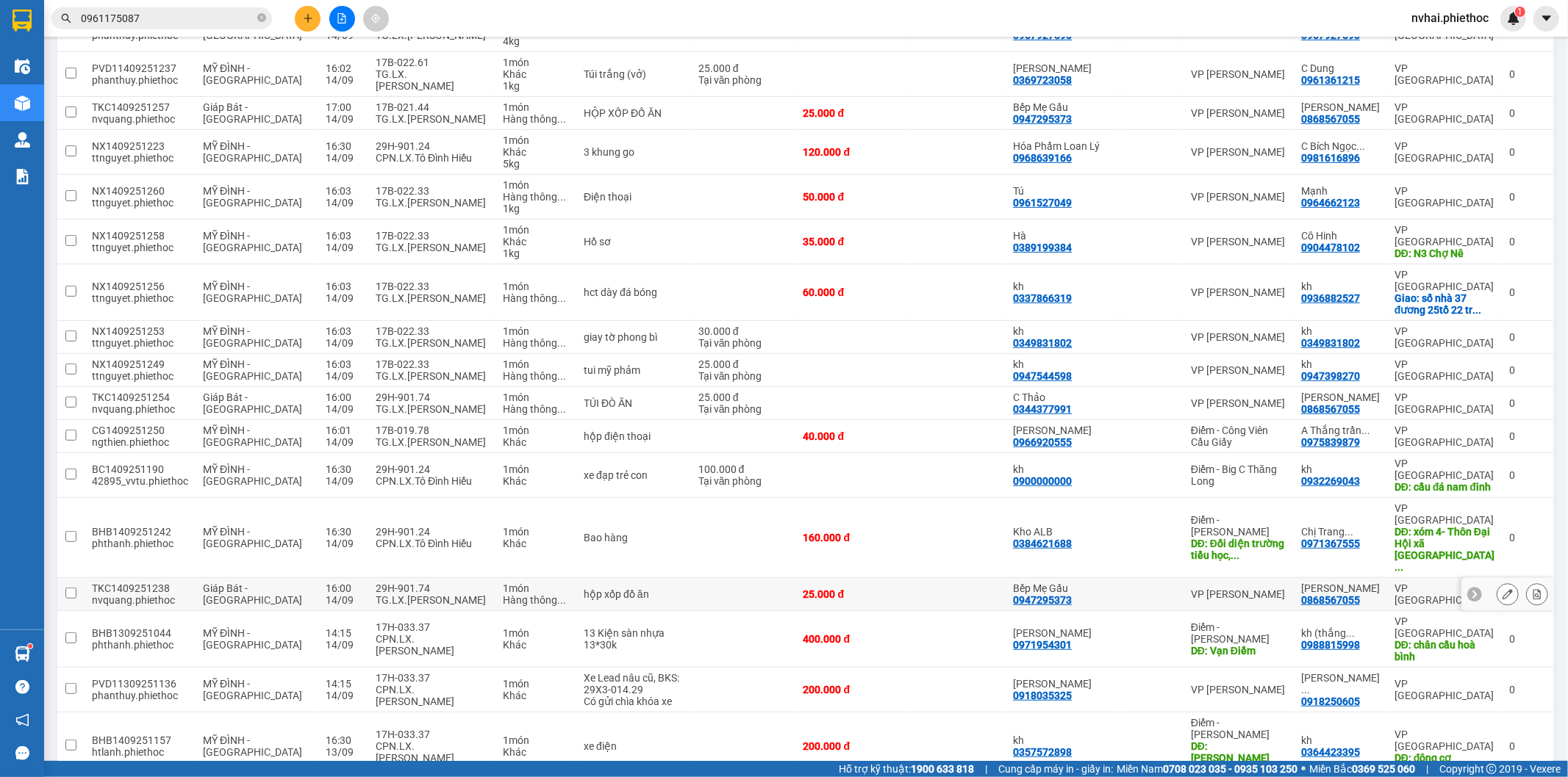
click at [447, 595] on div "TG.LX.Phạm Xuân Tới" at bounding box center [431, 600] width 112 height 12
checkbox input "true"
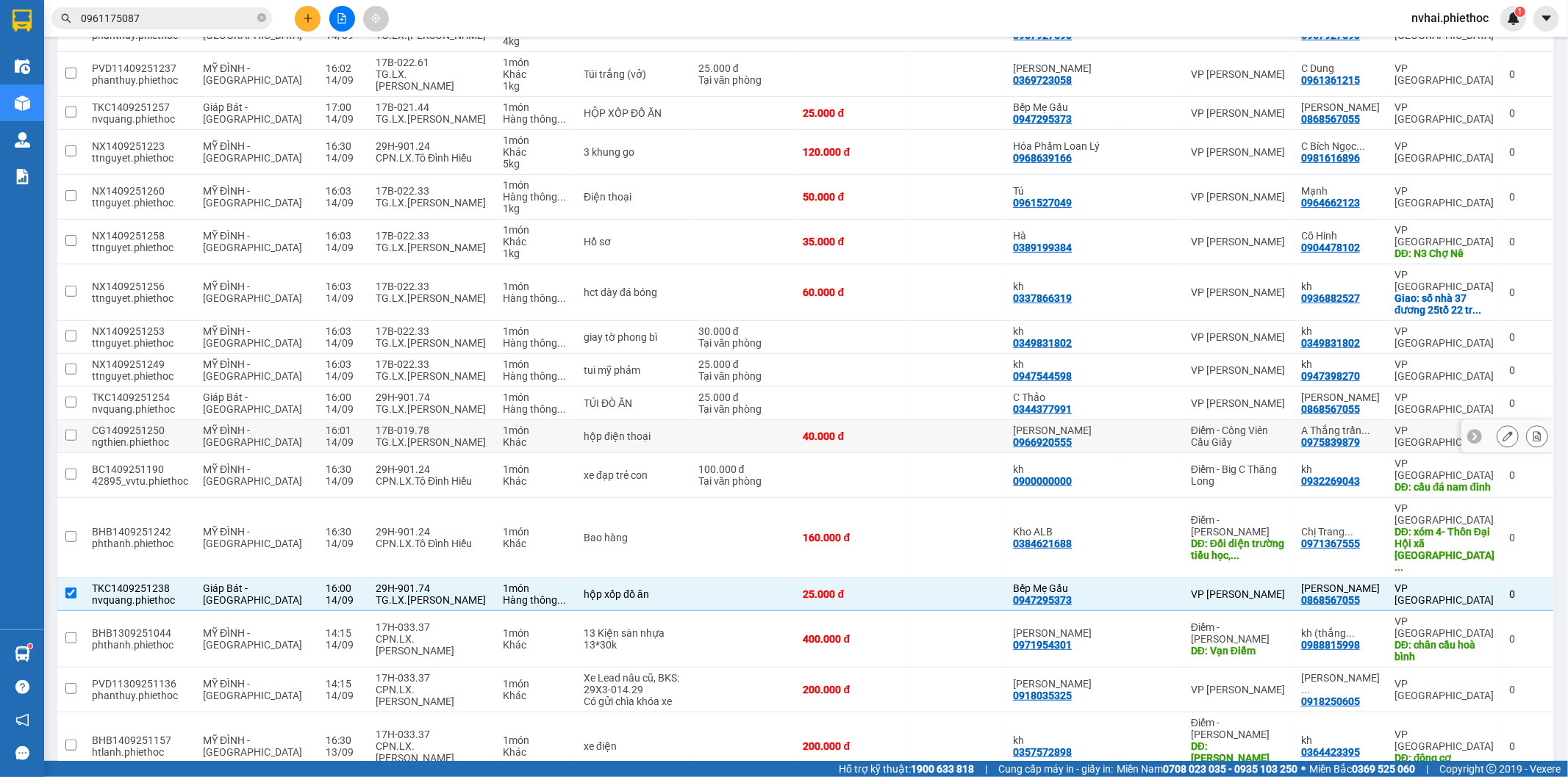
click at [457, 437] on div "TG.LX.Nguyễn Khắc Hùng" at bounding box center [431, 442] width 112 height 12
checkbox input "true"
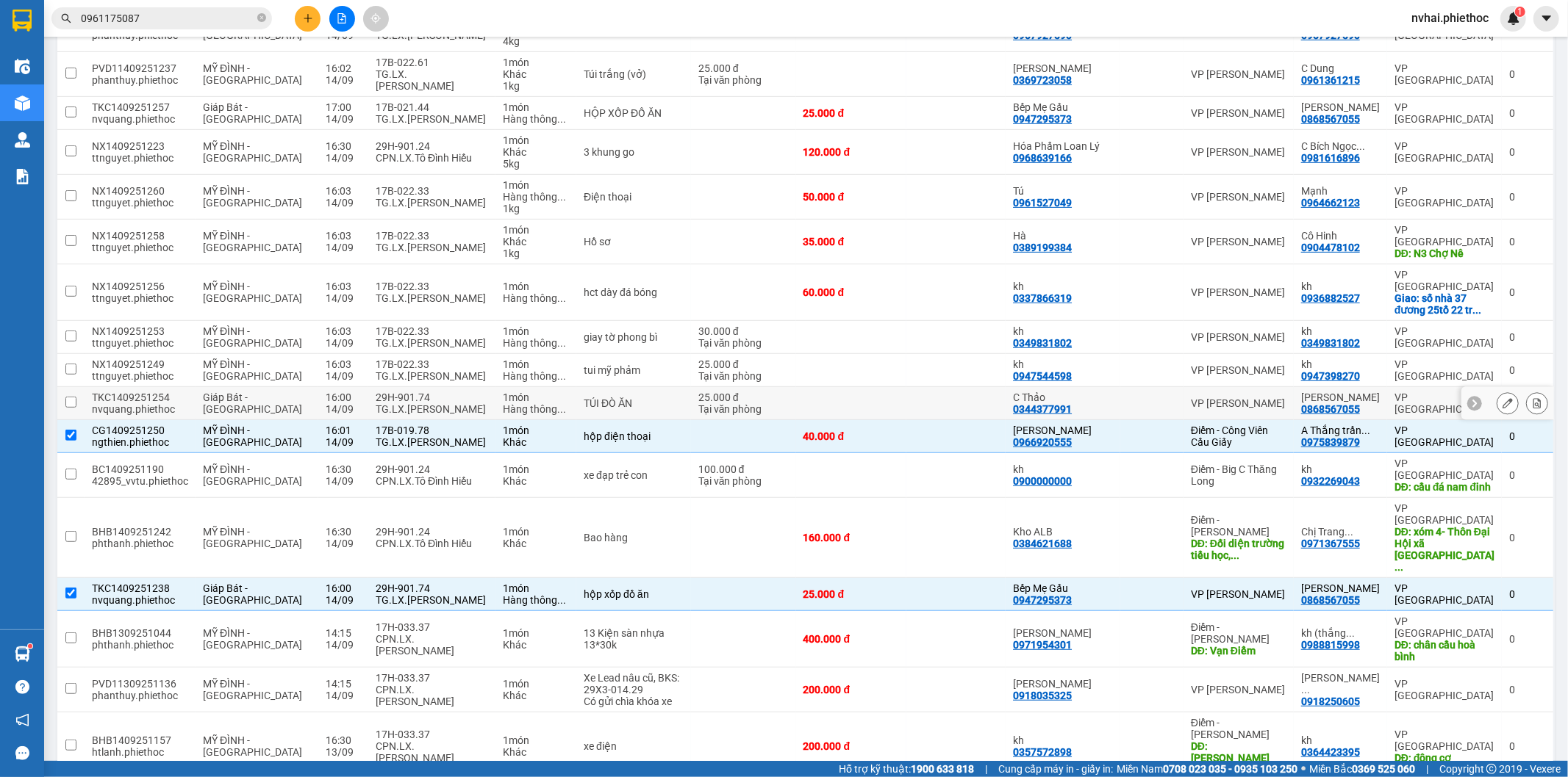
click at [443, 391] on div "29H-901.74" at bounding box center [431, 396] width 112 height 12
checkbox input "true"
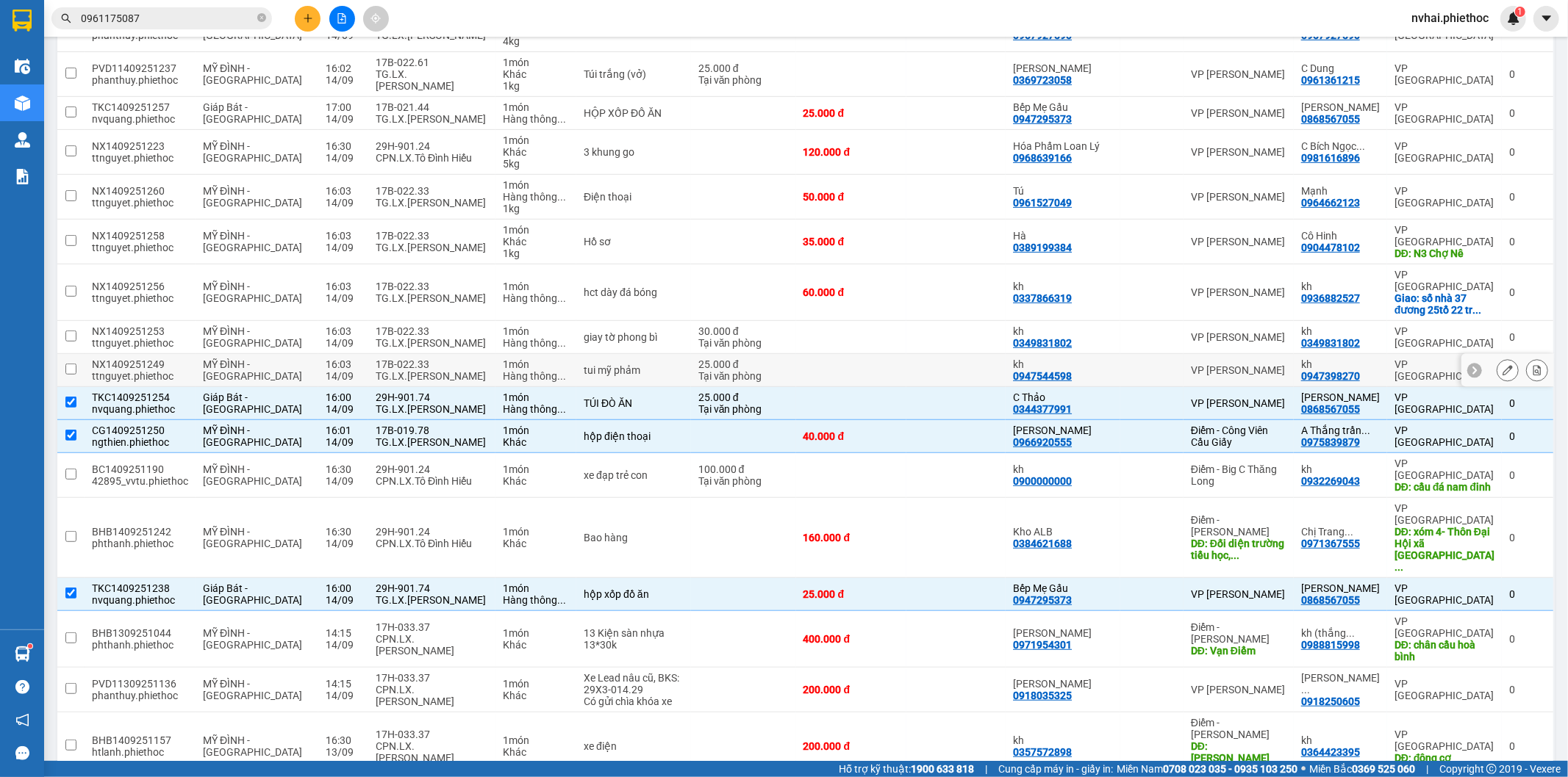
click at [436, 370] on div "TG.LX.[PERSON_NAME]" at bounding box center [431, 375] width 112 height 12
checkbox input "true"
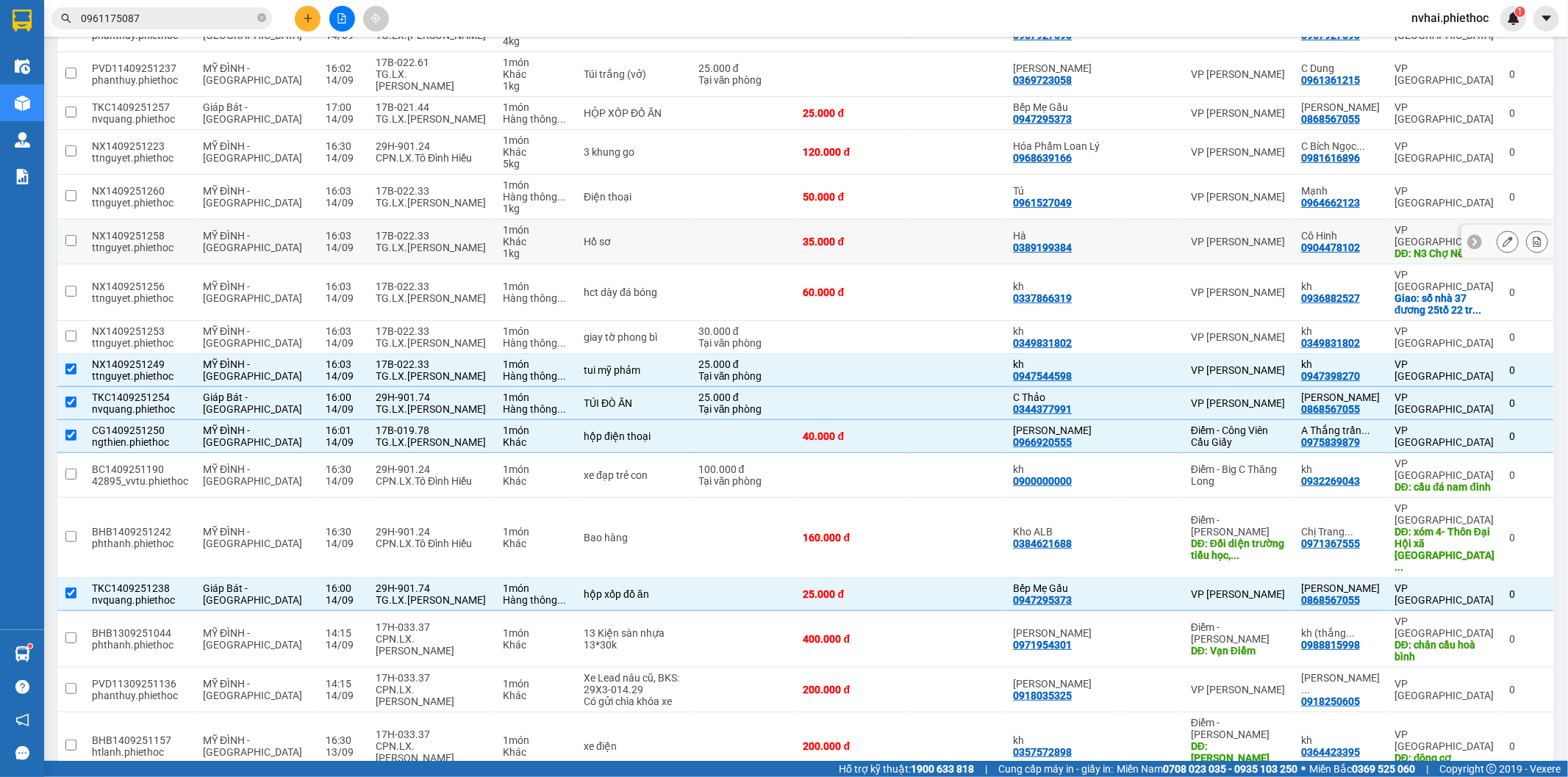
click at [414, 248] on div "TG.LX.[PERSON_NAME]" at bounding box center [431, 247] width 112 height 12
checkbox input "true"
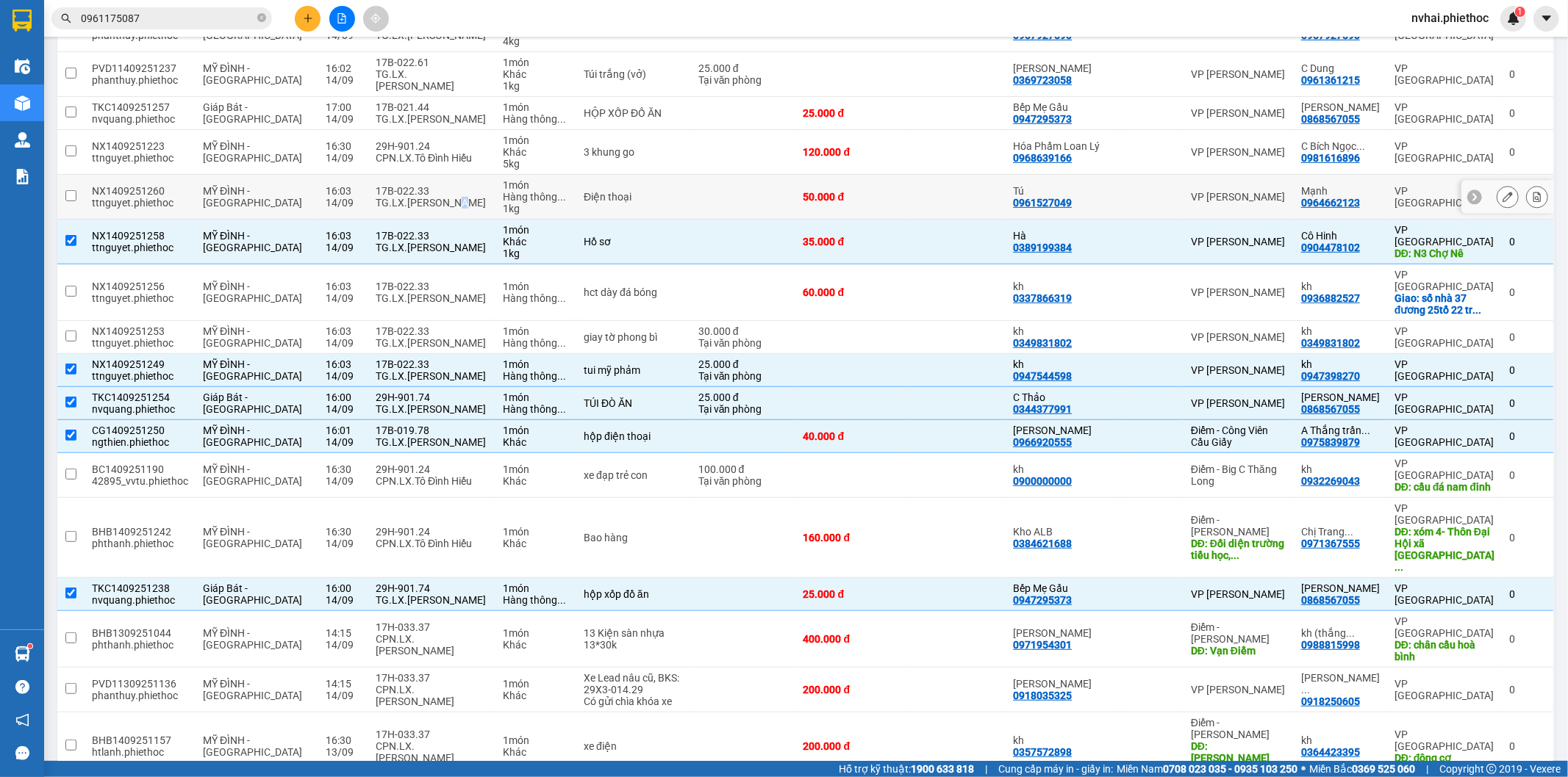
drag, startPoint x: 420, startPoint y: 208, endPoint x: 422, endPoint y: 240, distance: 32.1
click at [421, 206] on div "TG.LX.[PERSON_NAME]" at bounding box center [431, 202] width 112 height 12
checkbox input "true"
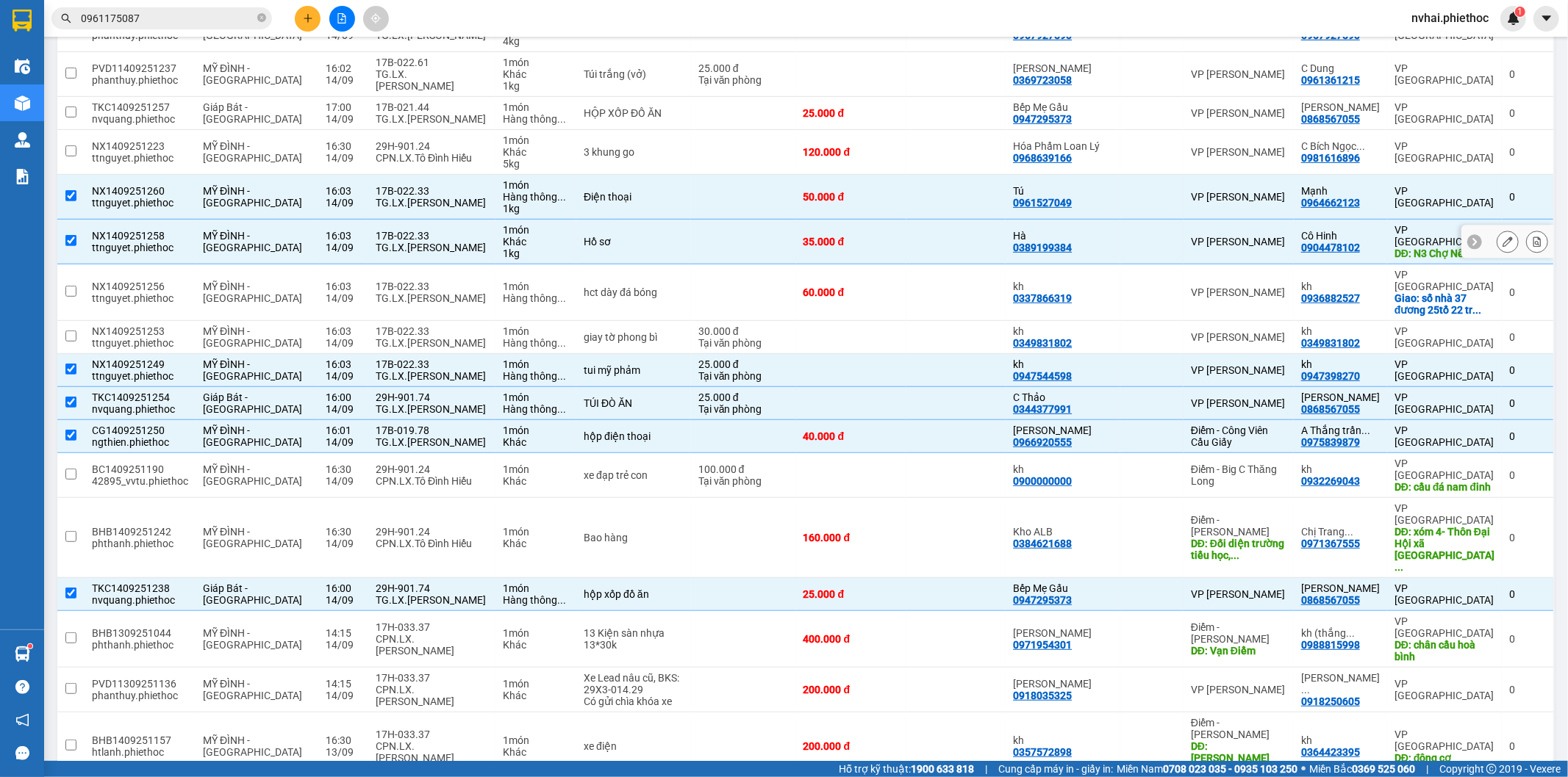
click at [427, 296] on div "TG.LX.[PERSON_NAME]" at bounding box center [431, 297] width 112 height 12
checkbox input "true"
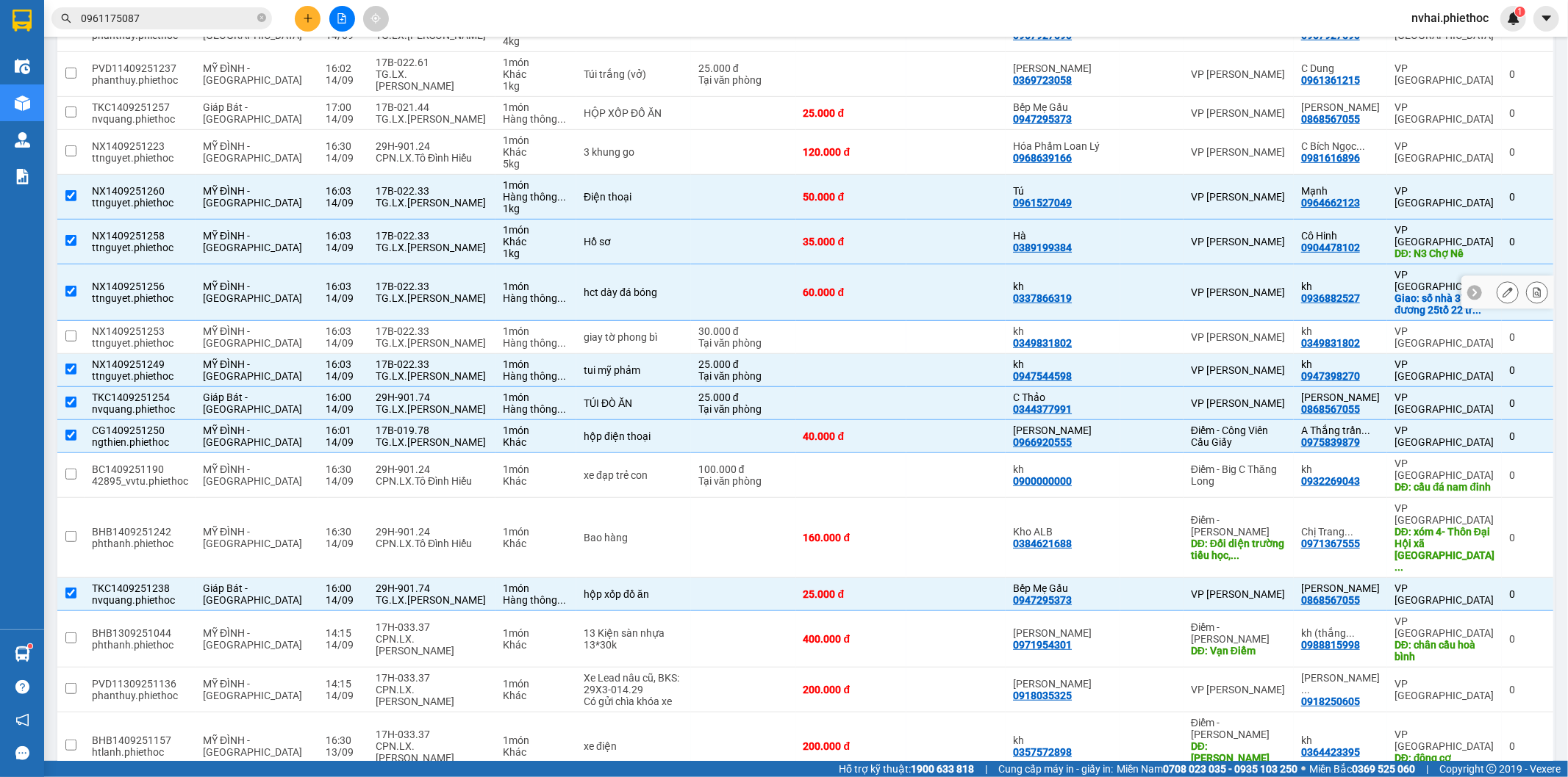
click at [422, 342] on td "17B-022.33 TG.LX.Trần Văn Bốn" at bounding box center [432, 337] width 127 height 33
checkbox input "true"
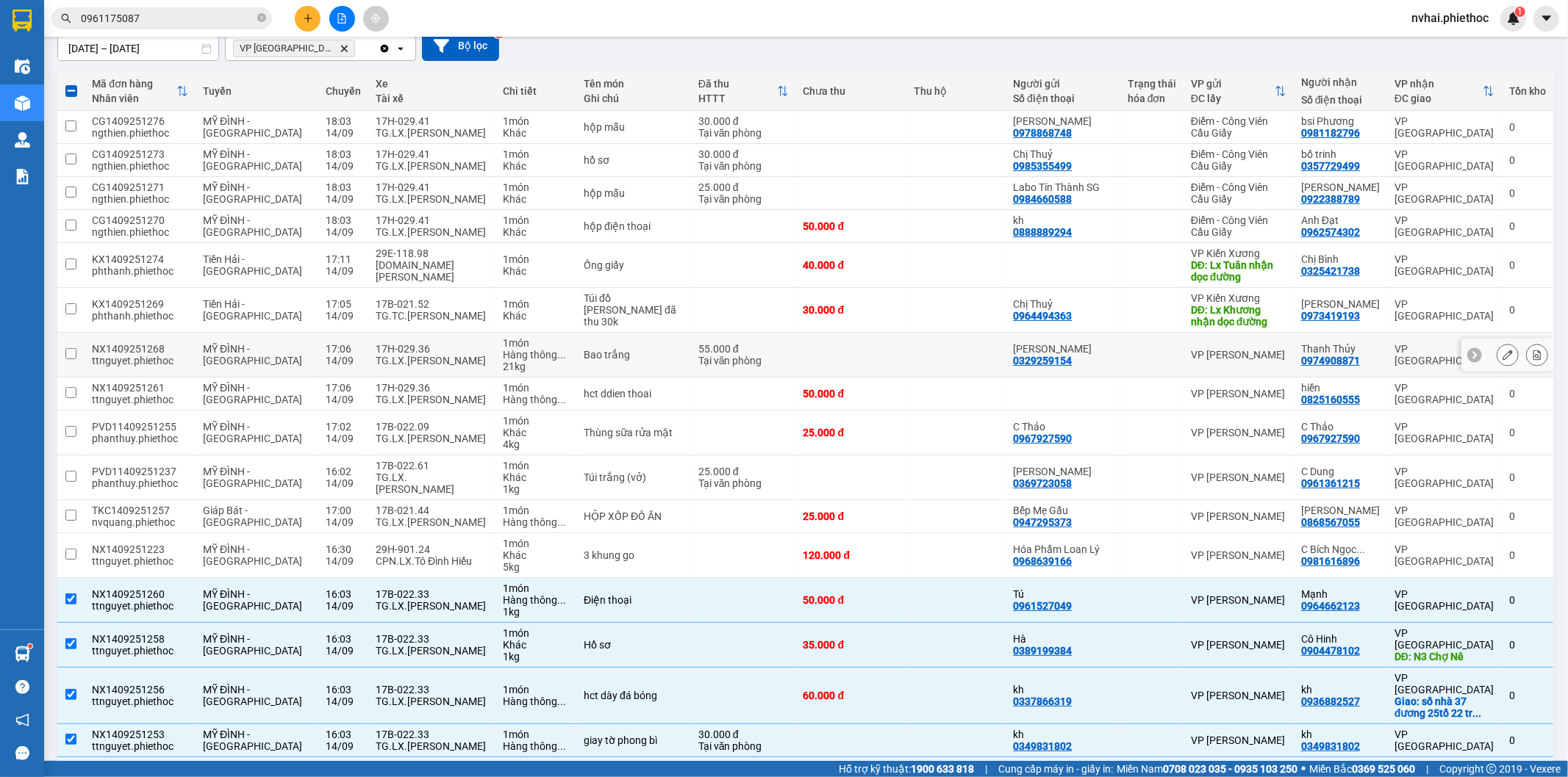
scroll to position [130, 0]
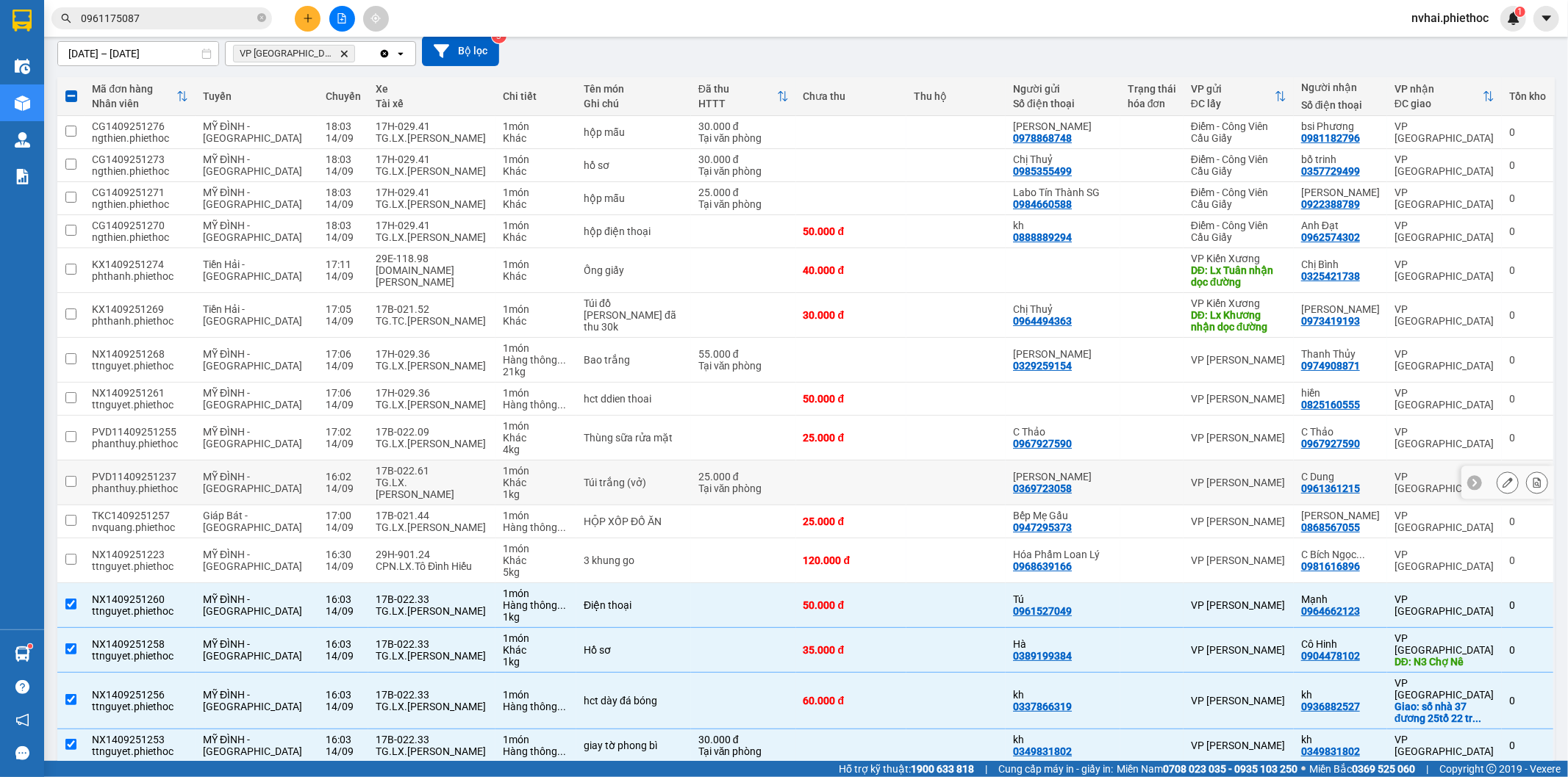
click at [419, 481] on div "TG.LX. Trương Mạnh Hùng" at bounding box center [431, 489] width 112 height 24
checkbox input "true"
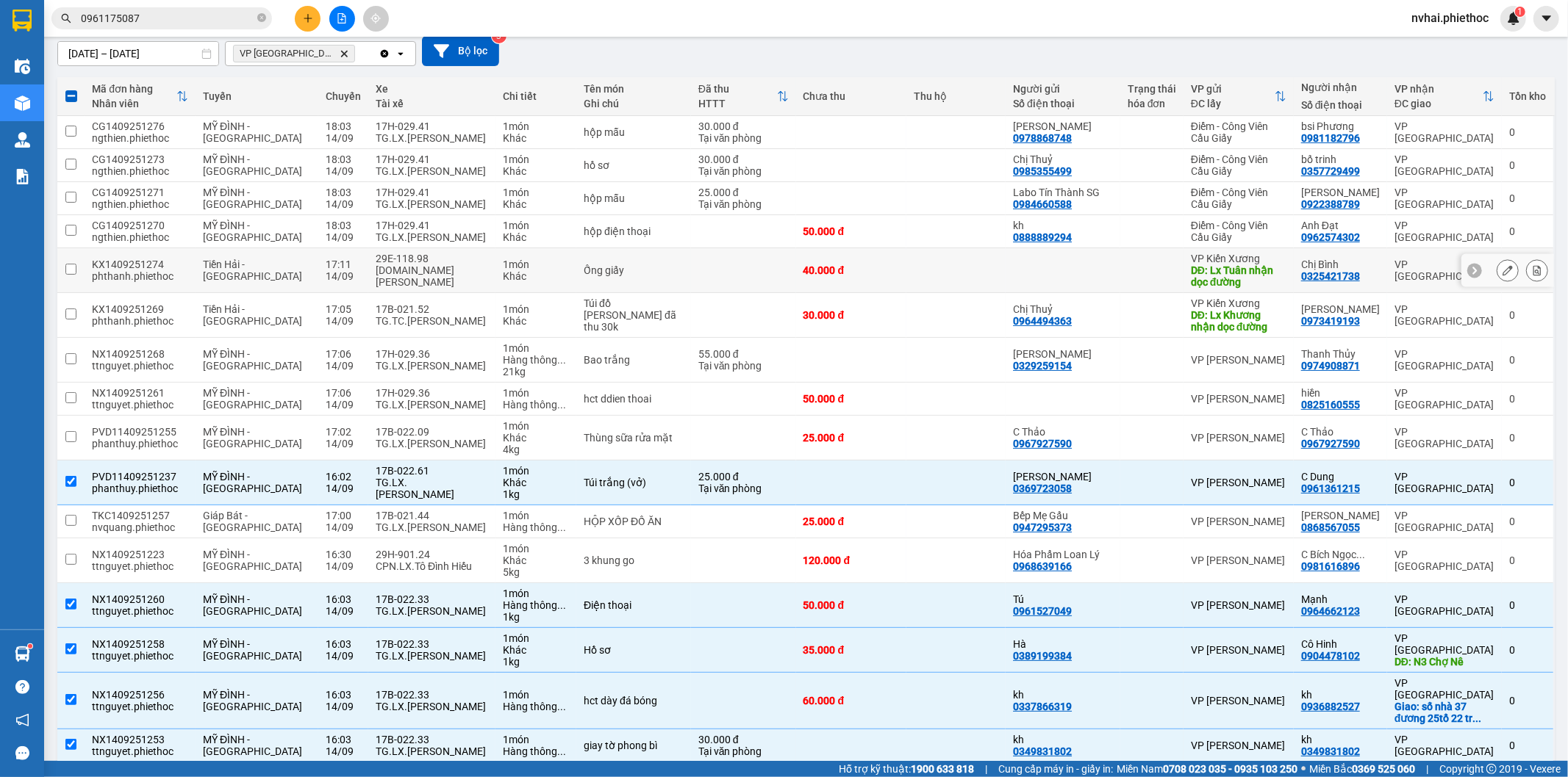
click at [1250, 273] on div "DĐ: Lx Tuân nhận dọc đường" at bounding box center [1239, 276] width 96 height 24
checkbox input "true"
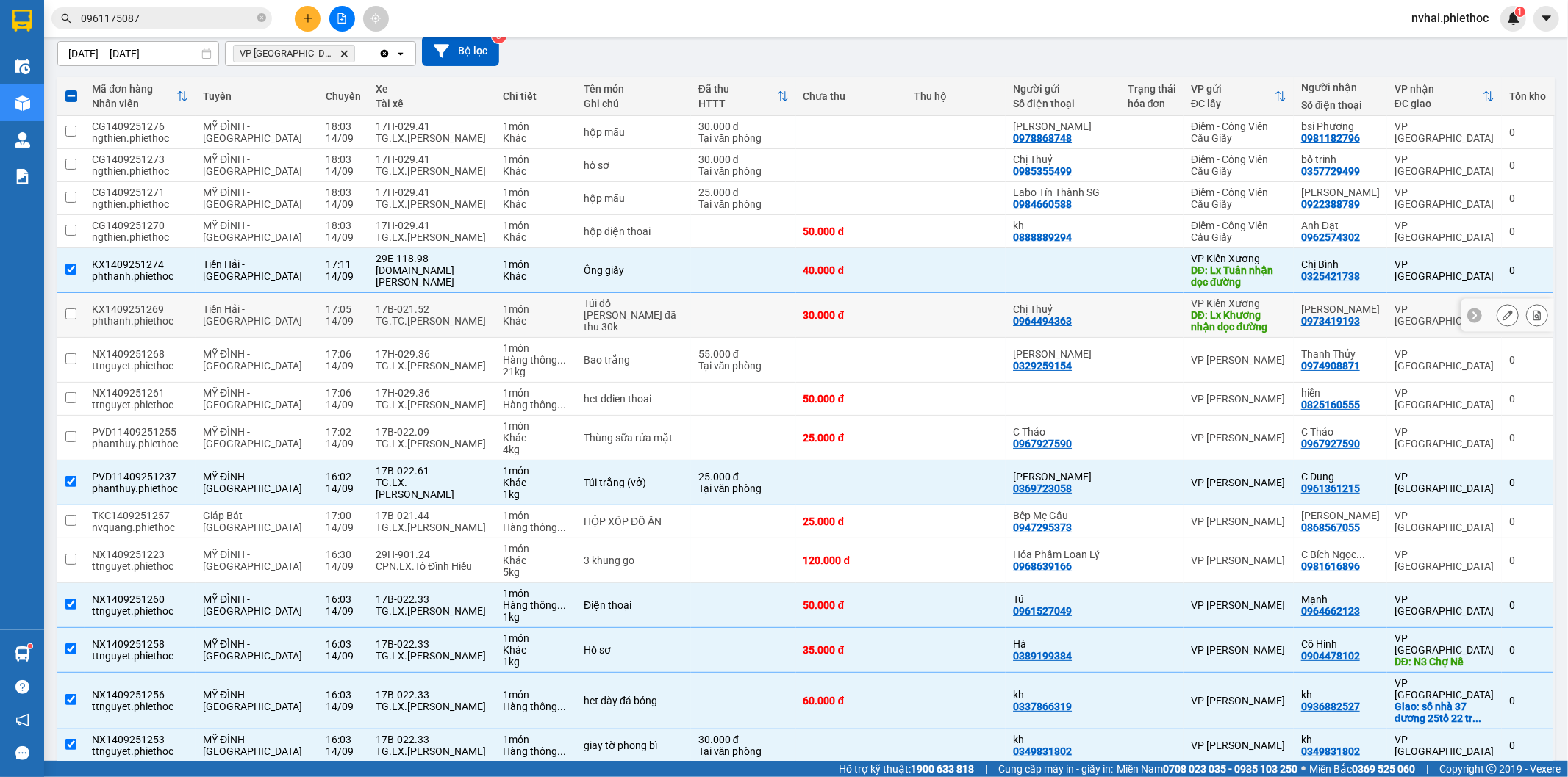
click at [1249, 331] on div "DĐ: Lx Khương nhận dọc đường" at bounding box center [1239, 321] width 96 height 24
checkbox input "true"
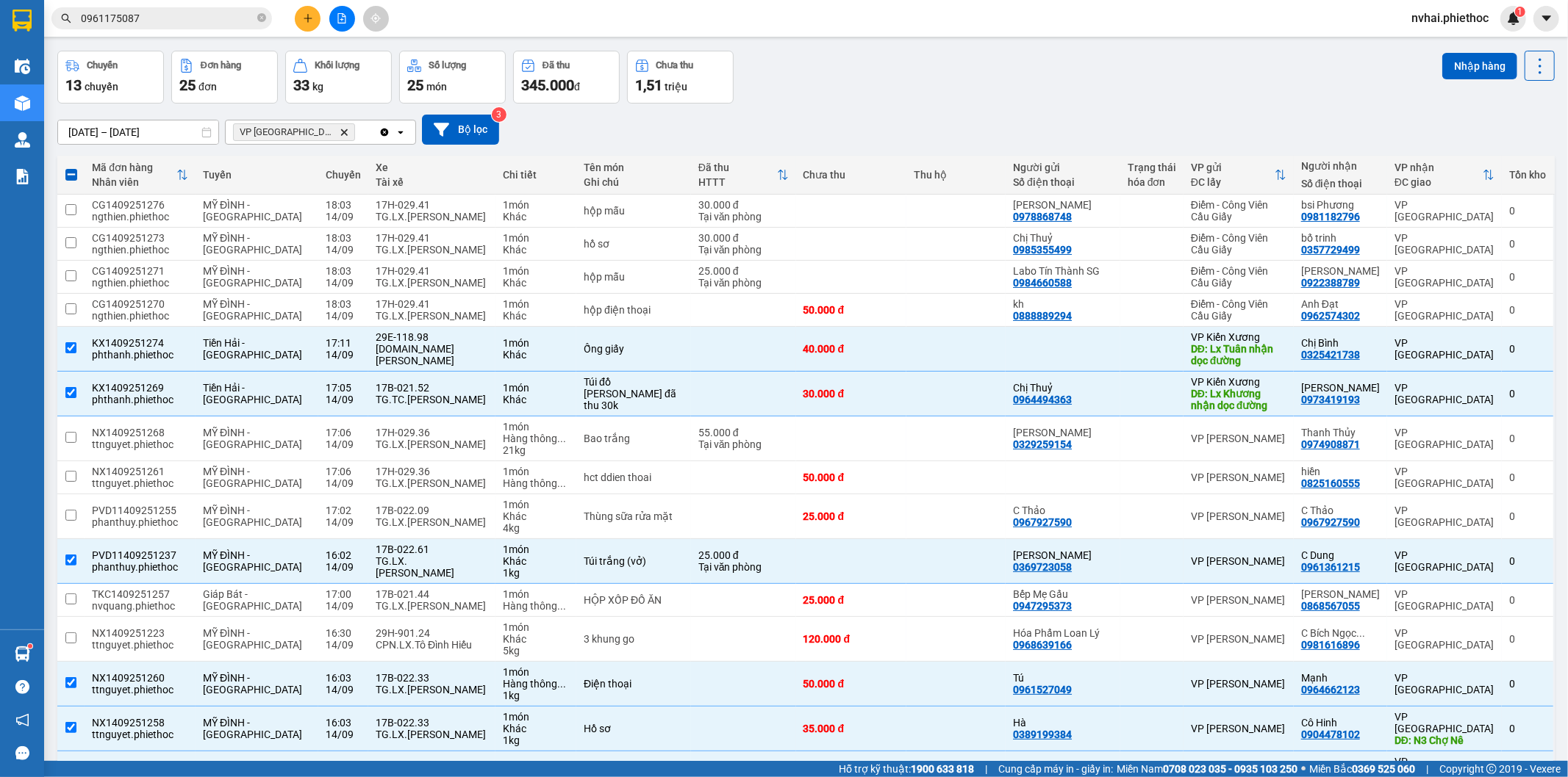
scroll to position [0, 0]
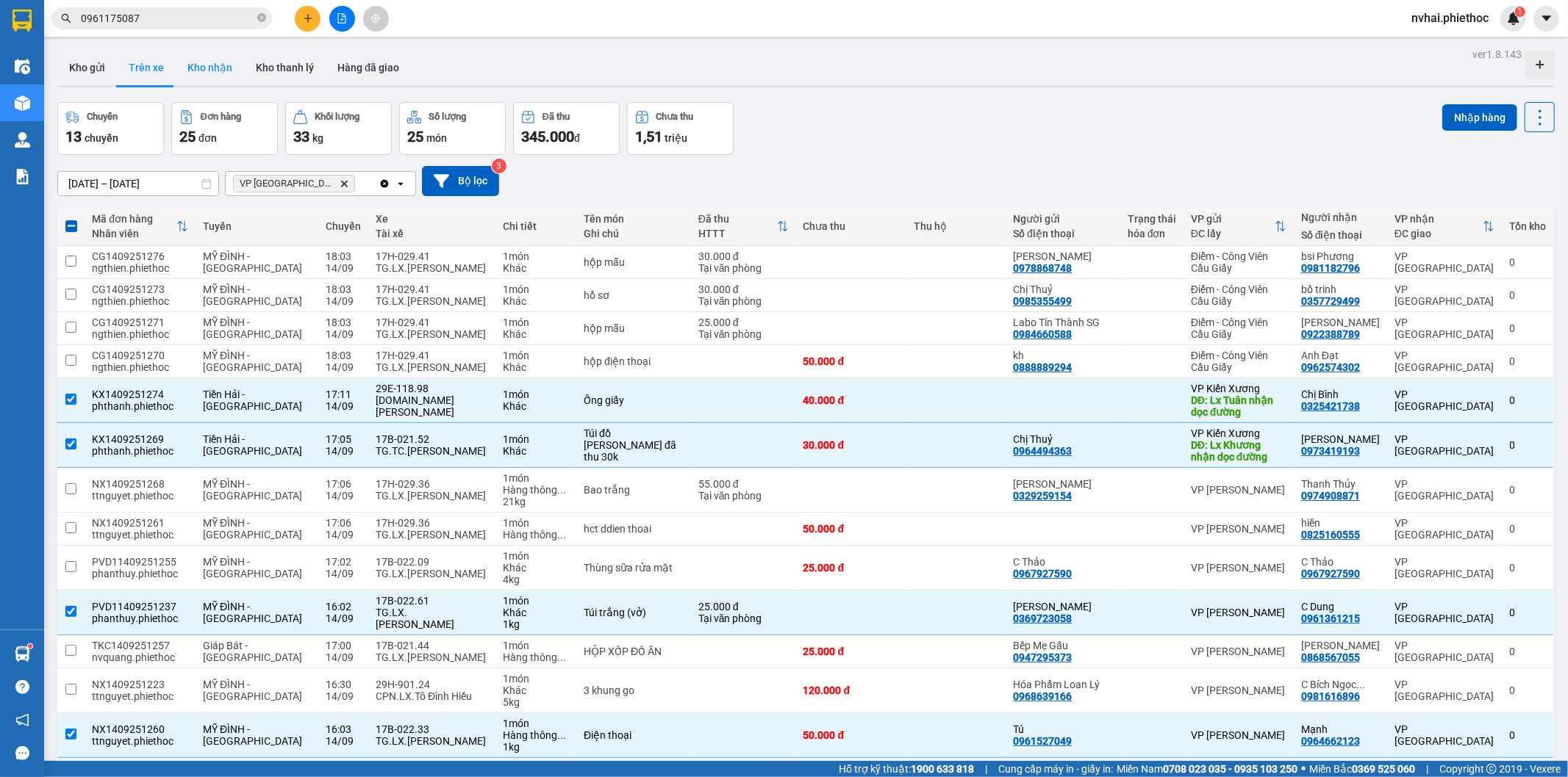
click at [206, 79] on button "Kho nhận" at bounding box center [209, 67] width 68 height 35
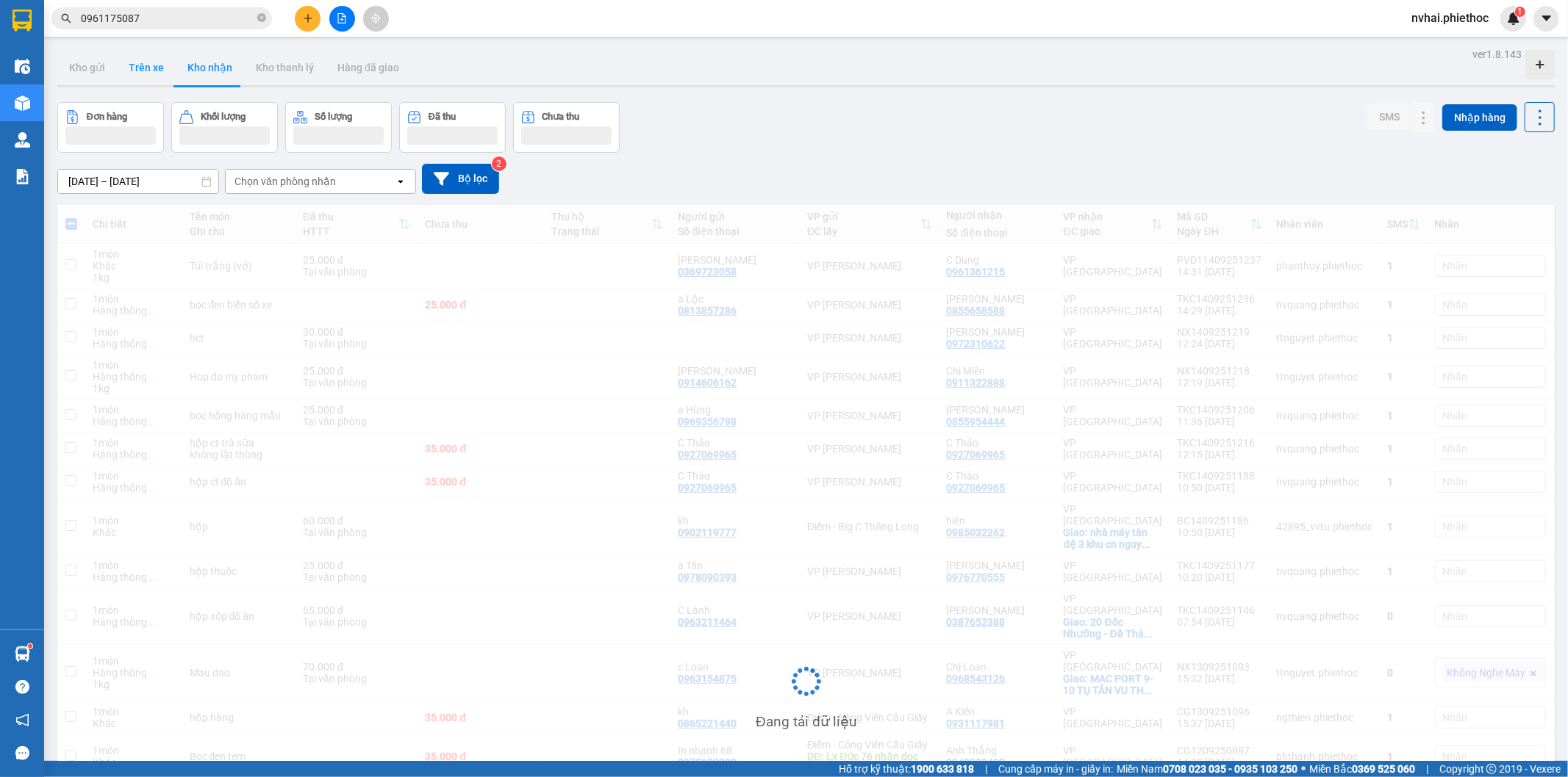
click at [149, 74] on button "Trên xe" at bounding box center [146, 67] width 58 height 35
type input "[DATE] – [DATE]"
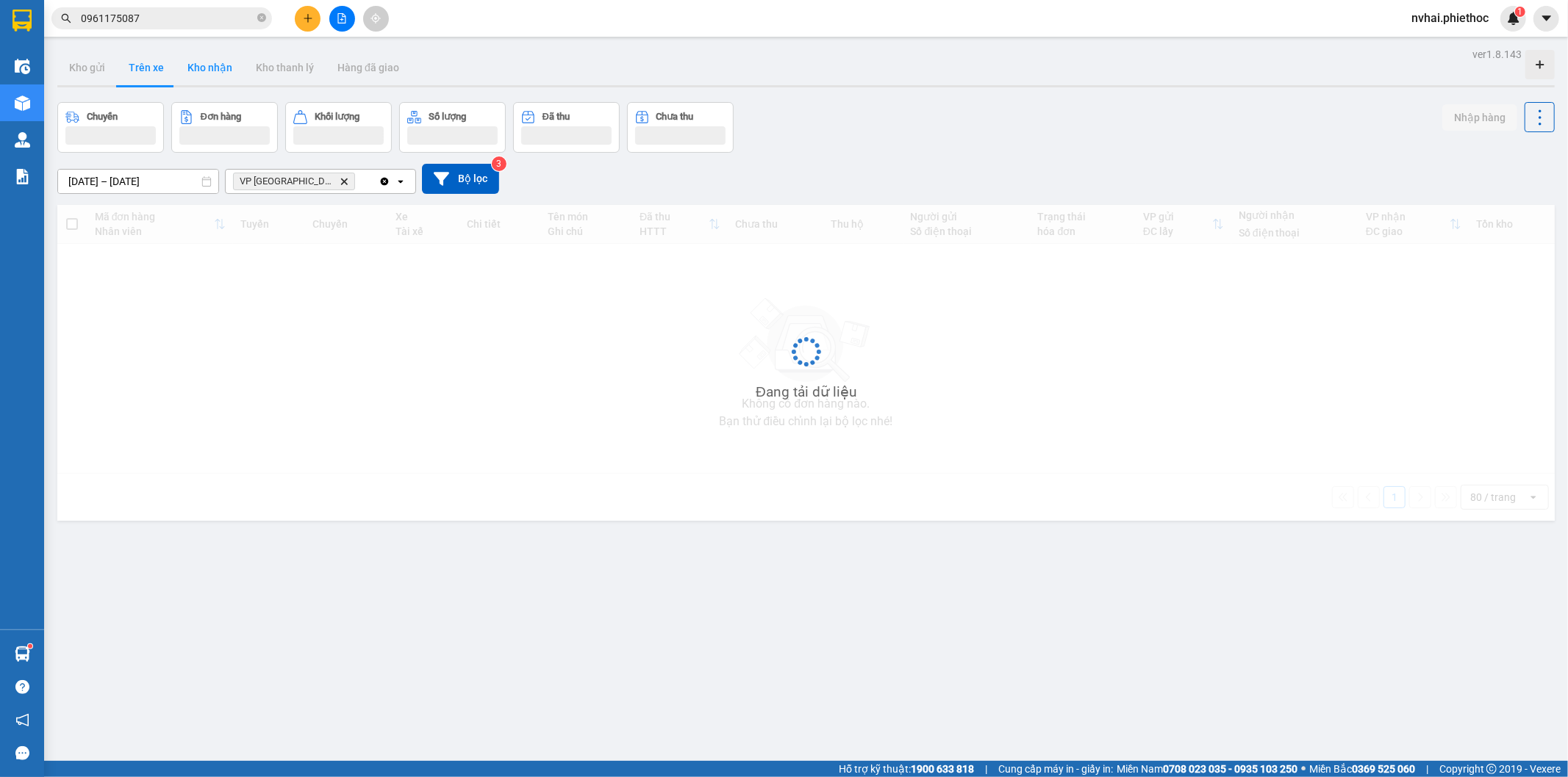
click at [171, 68] on button "Trên xe" at bounding box center [146, 67] width 58 height 35
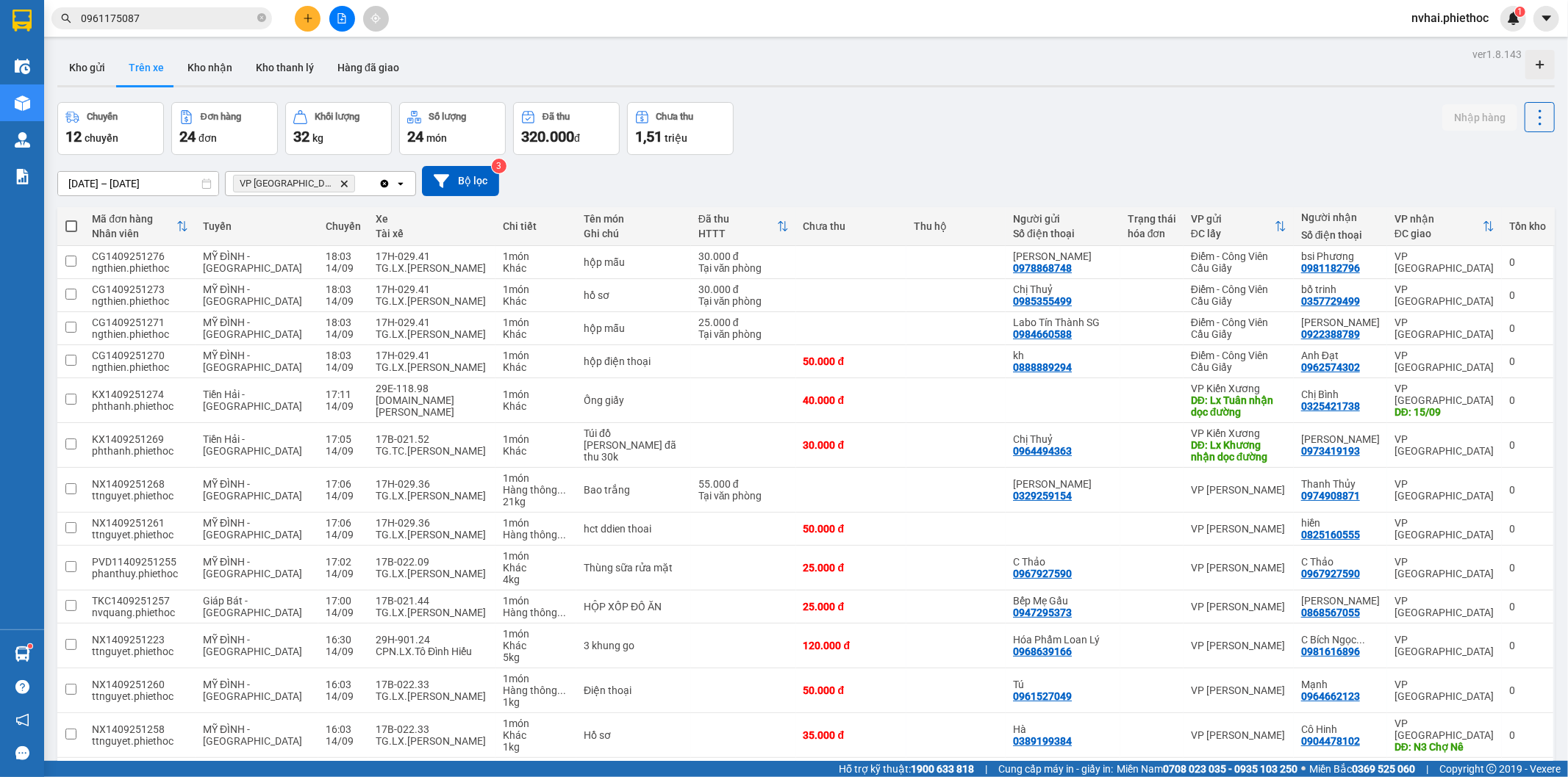
drag, startPoint x: 1016, startPoint y: 104, endPoint x: 887, endPoint y: 173, distance: 146.3
click at [979, 126] on div "Chuyến 12 chuyến Đơn hàng 24 đơn Khối lượng 32 kg Số lượng 24 món Đã thu 320.00…" at bounding box center [806, 128] width 1497 height 53
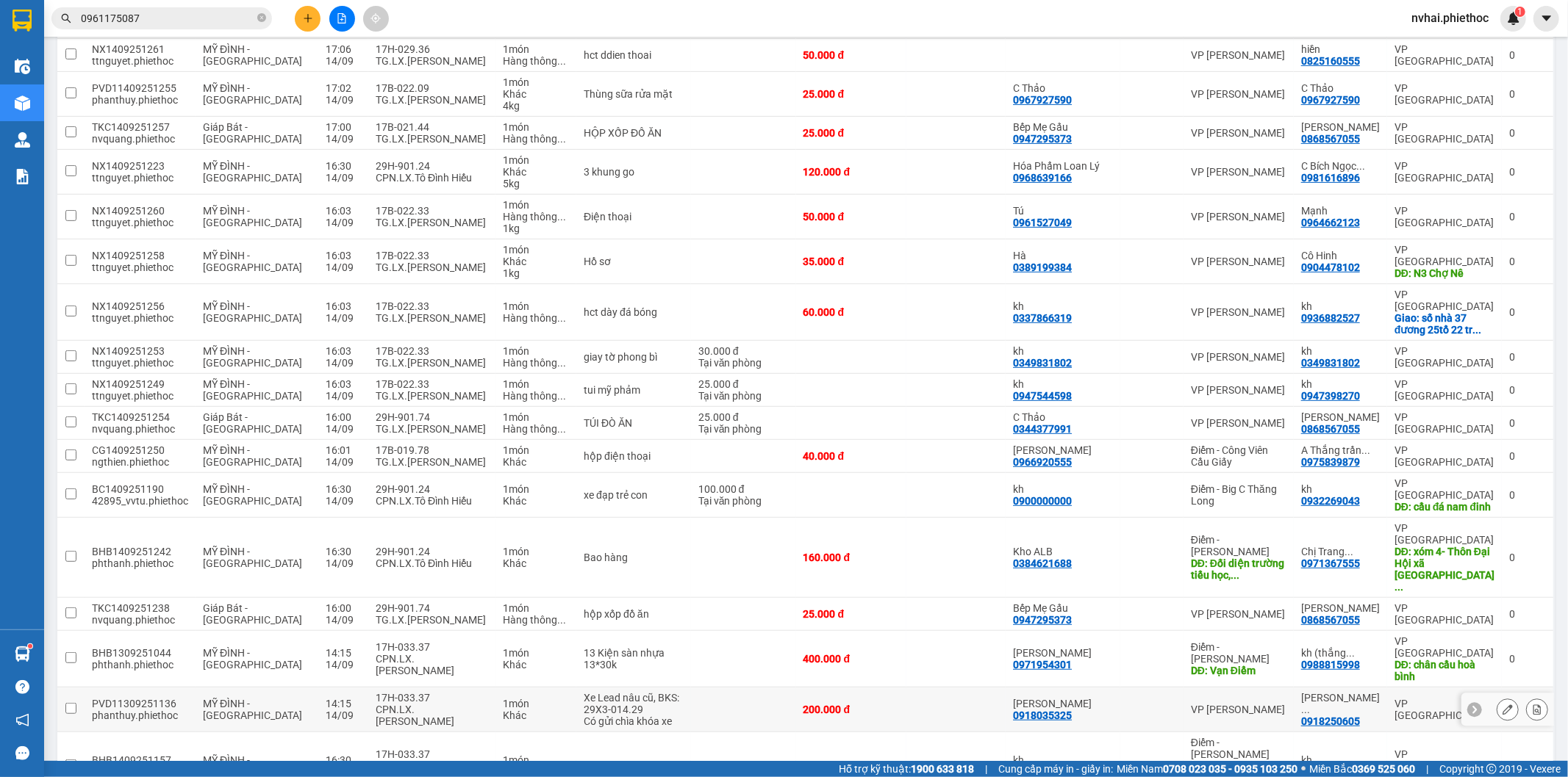
scroll to position [494, 0]
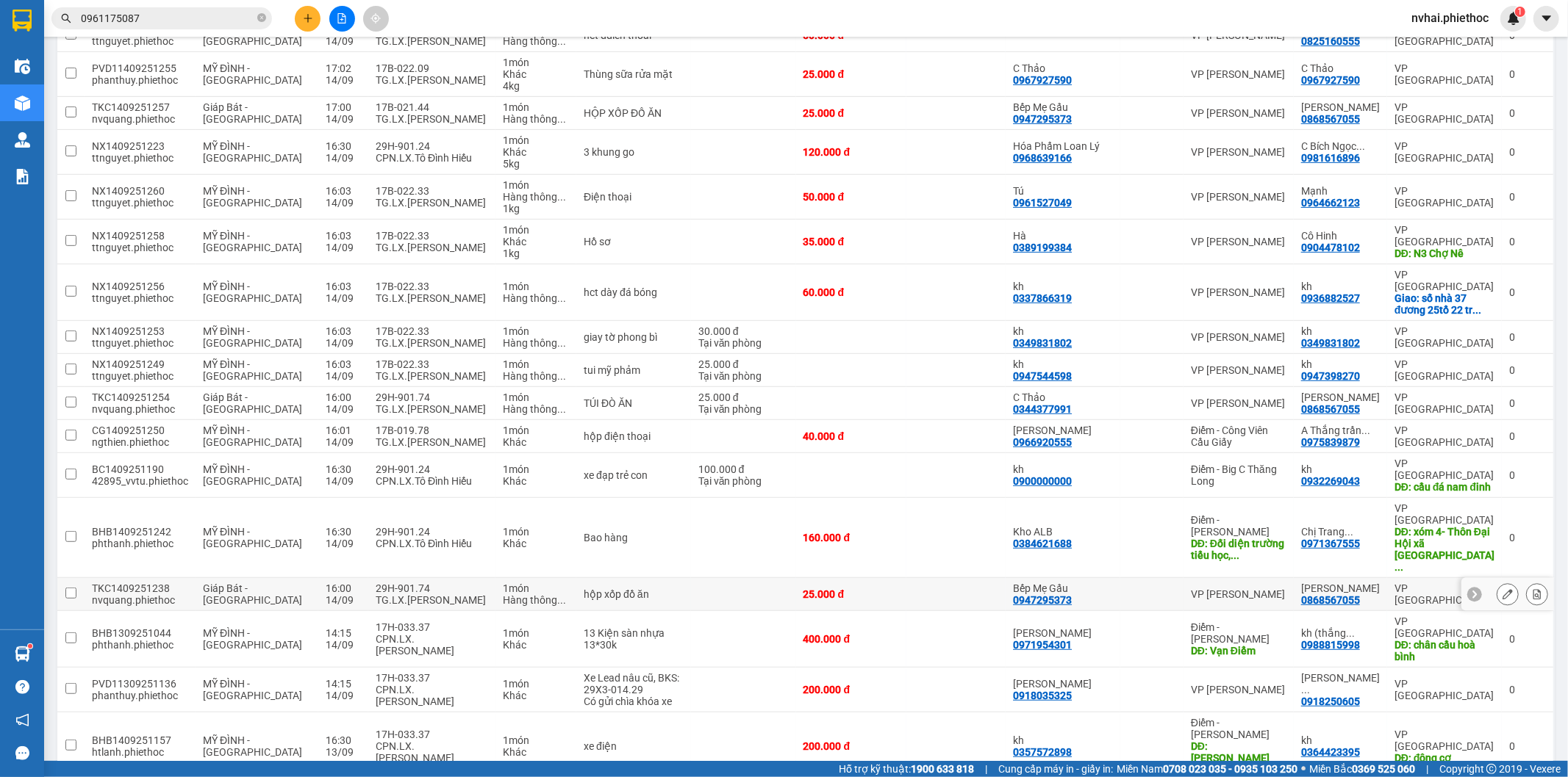
click at [431, 595] on div "TG.LX.Phạm Xuân Tới" at bounding box center [431, 600] width 112 height 12
checkbox input "true"
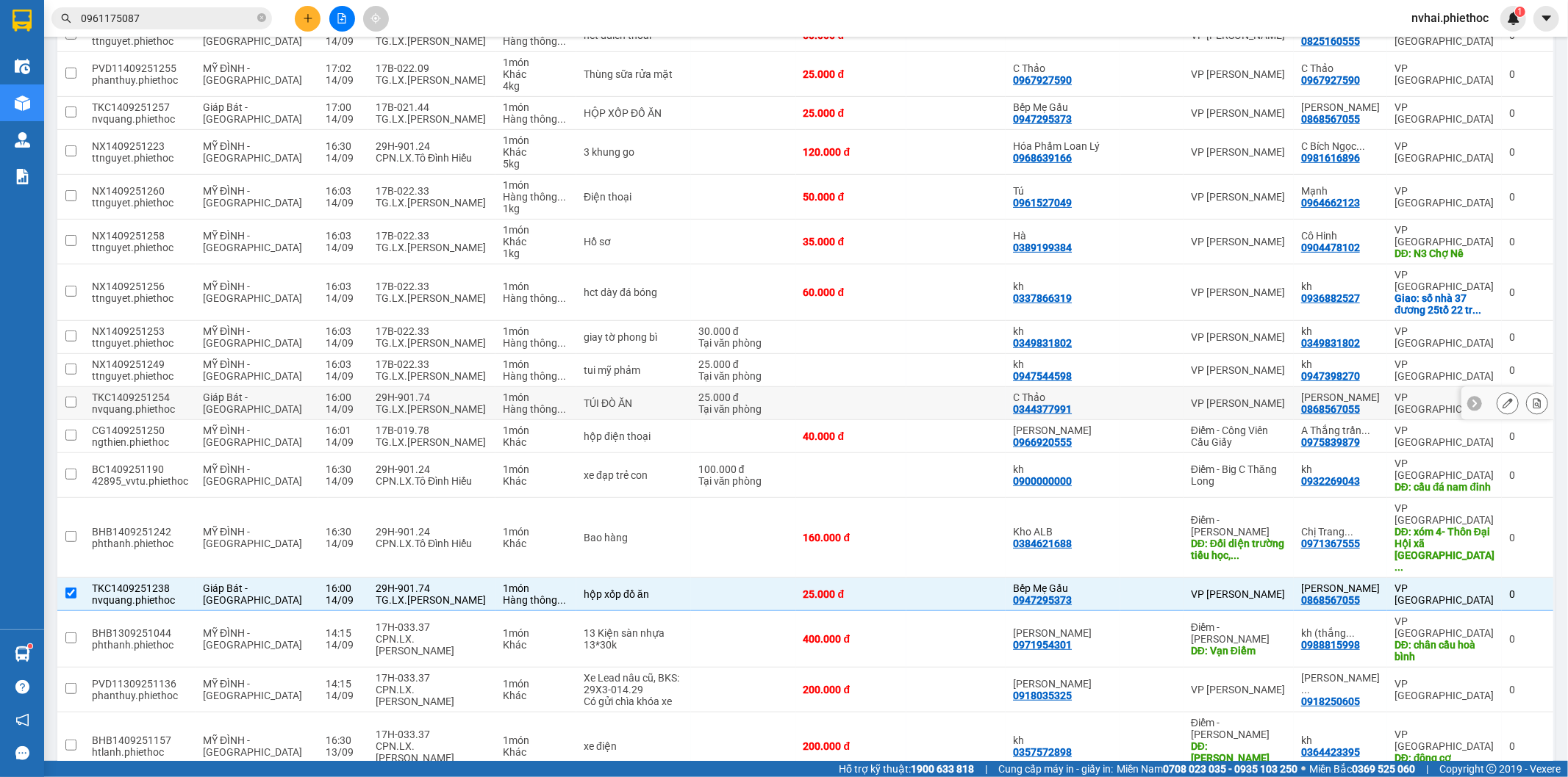
click at [451, 391] on div "29H-901.74" at bounding box center [431, 396] width 112 height 12
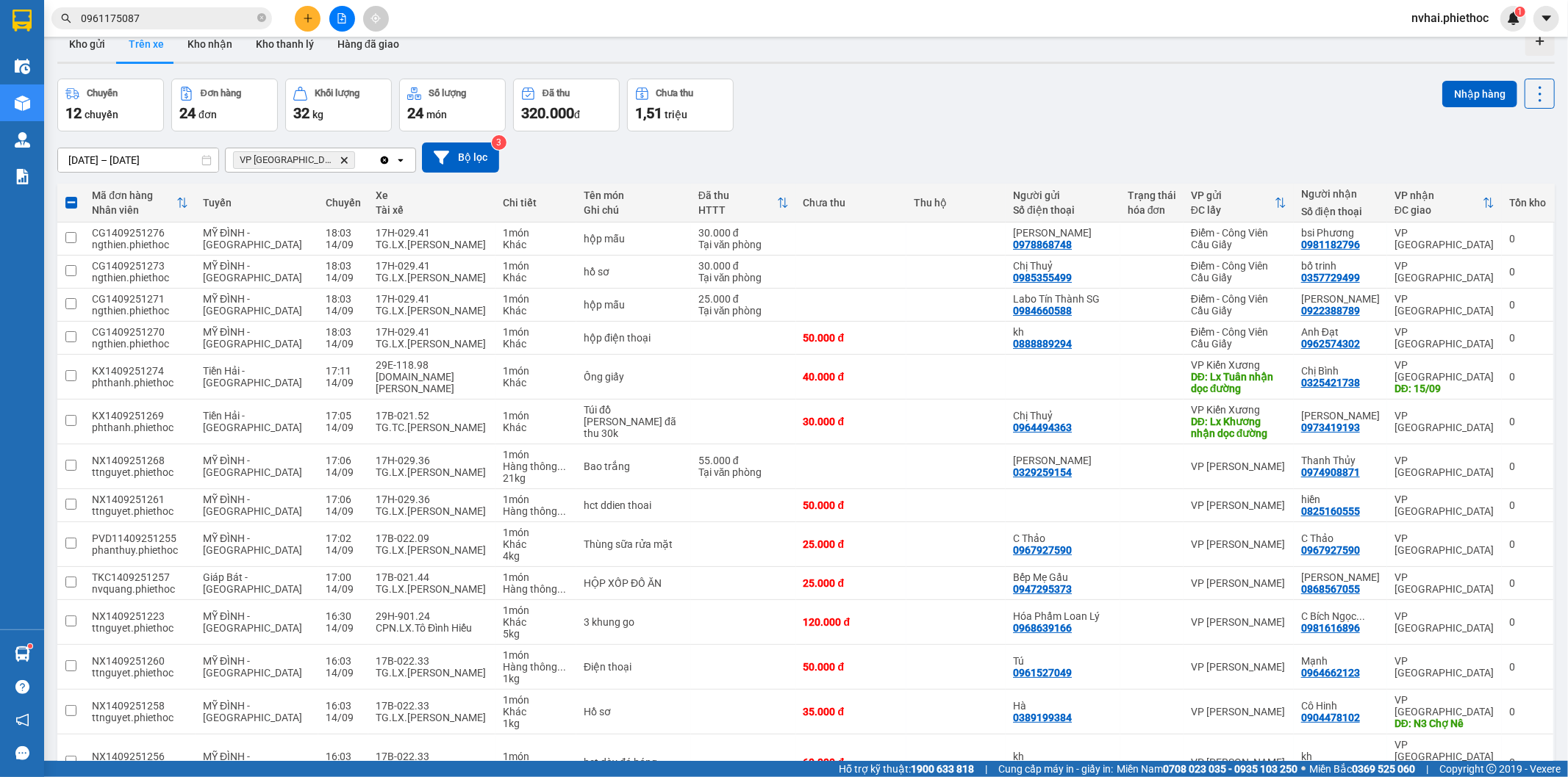
scroll to position [0, 0]
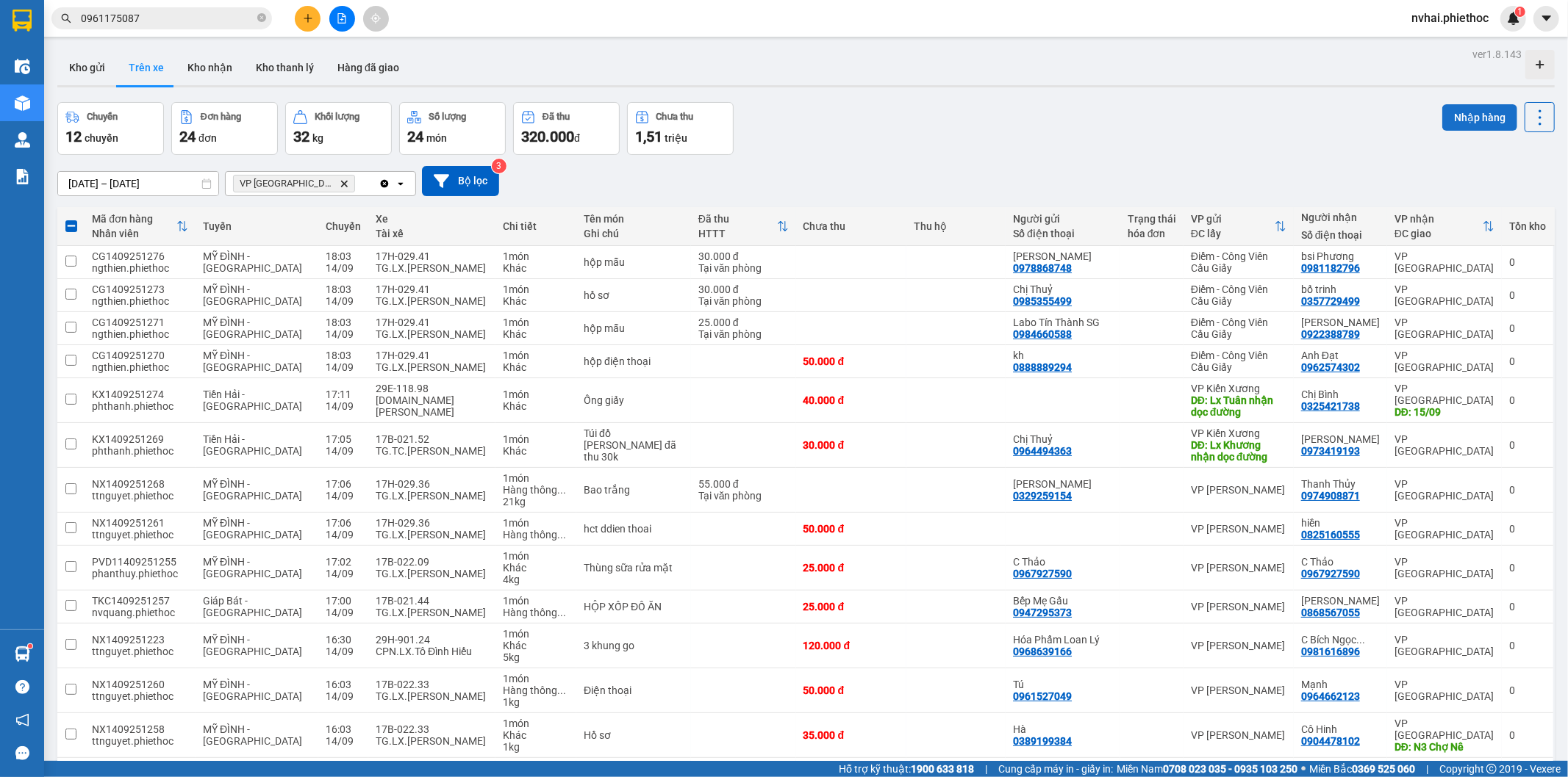
click at [1472, 115] on button "Nhập hàng" at bounding box center [1479, 118] width 75 height 27
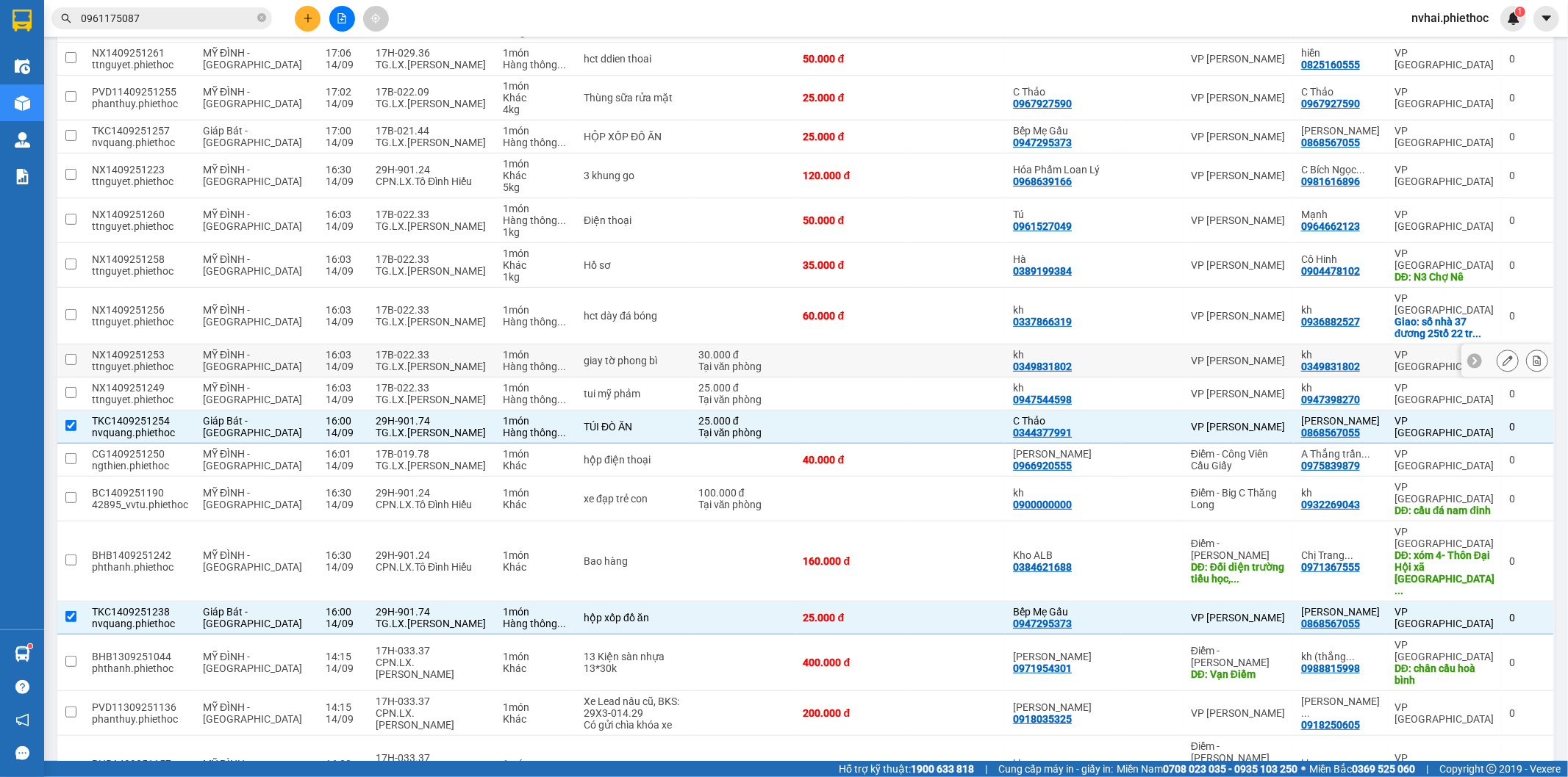
scroll to position [494, 0]
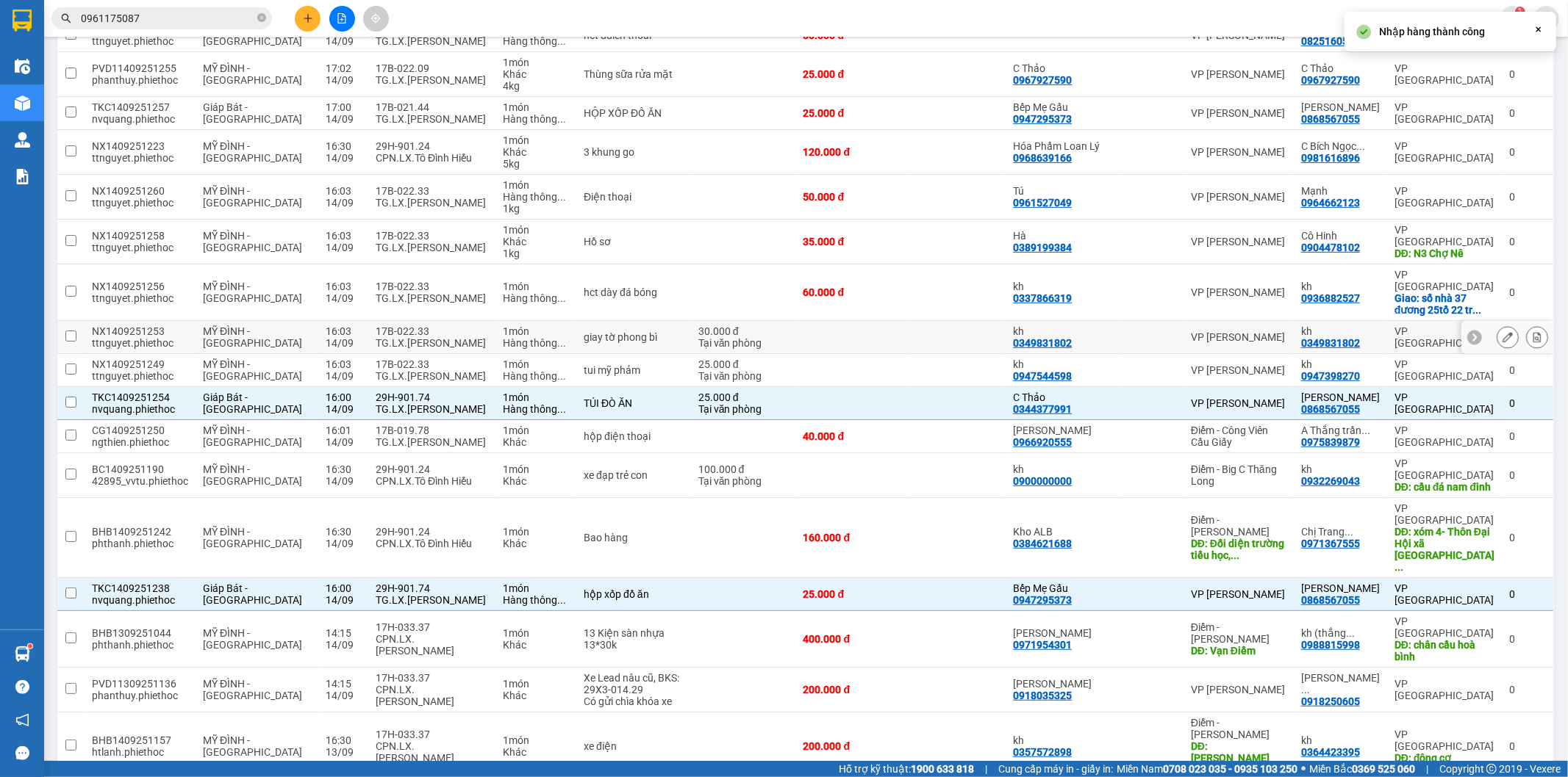
checkbox input "false"
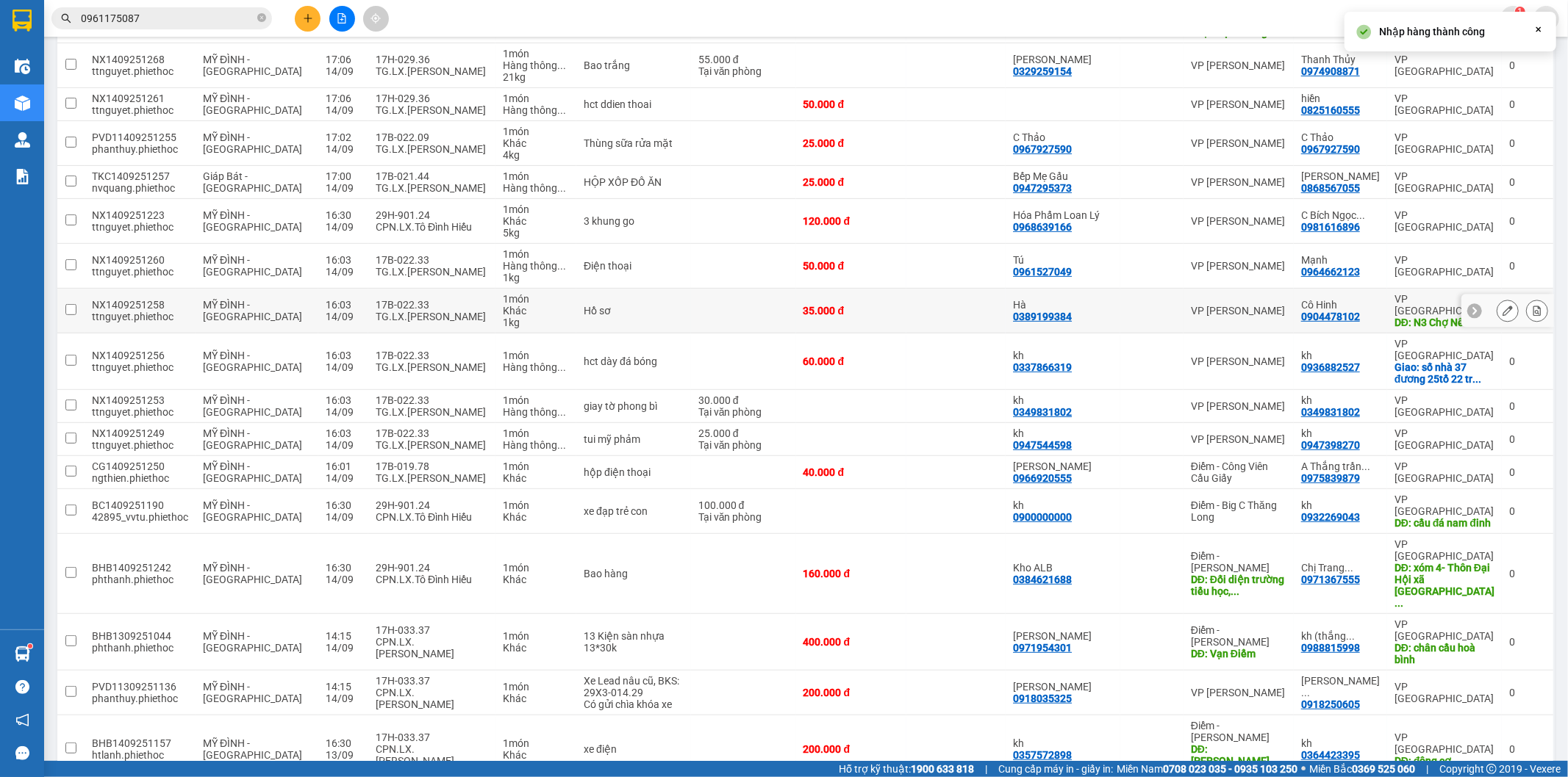
scroll to position [427, 0]
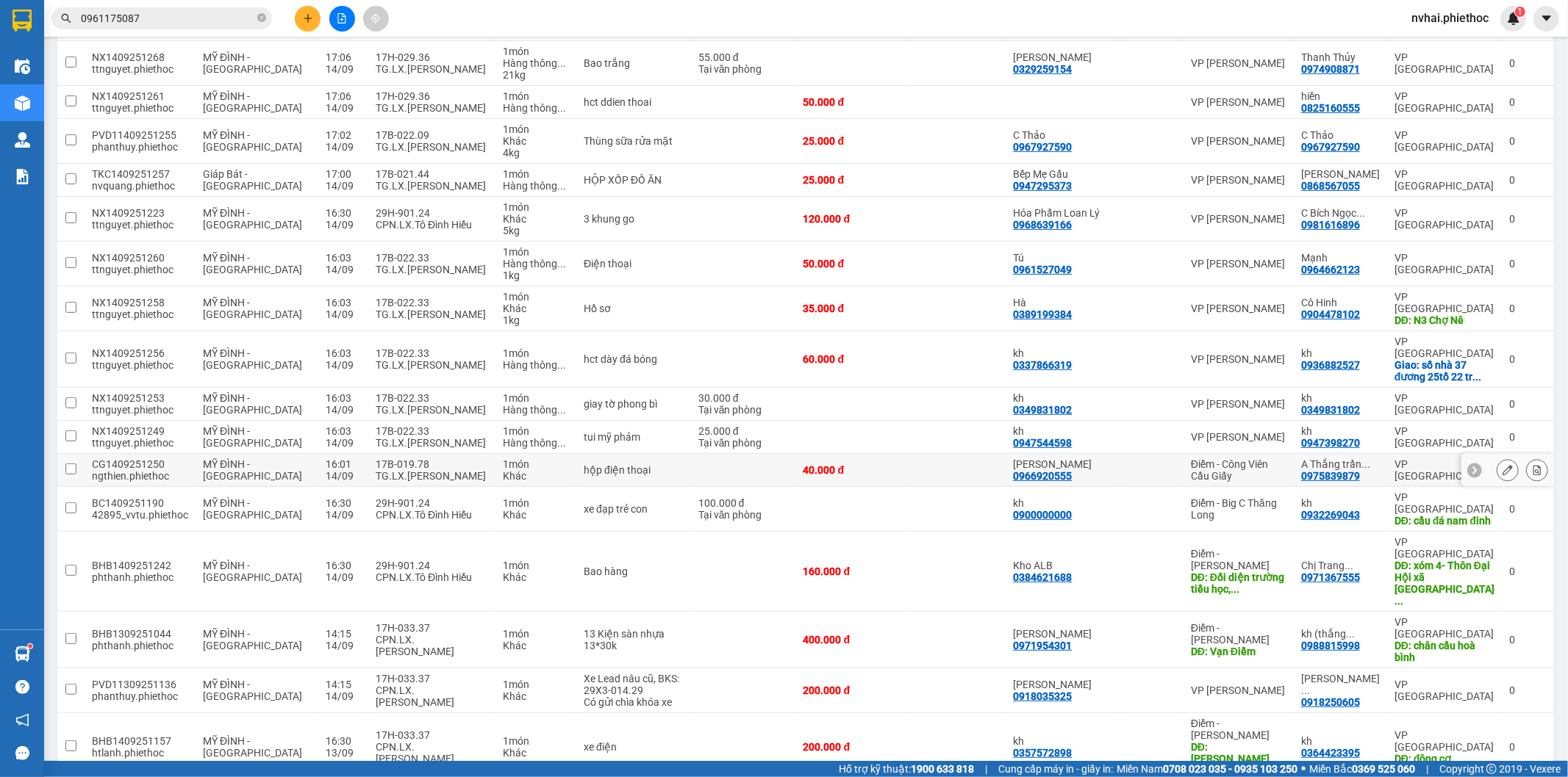
click at [441, 454] on td "17B-019.78 TG.LX.Nguyễn Khắc Hùng" at bounding box center [432, 470] width 127 height 33
checkbox input "true"
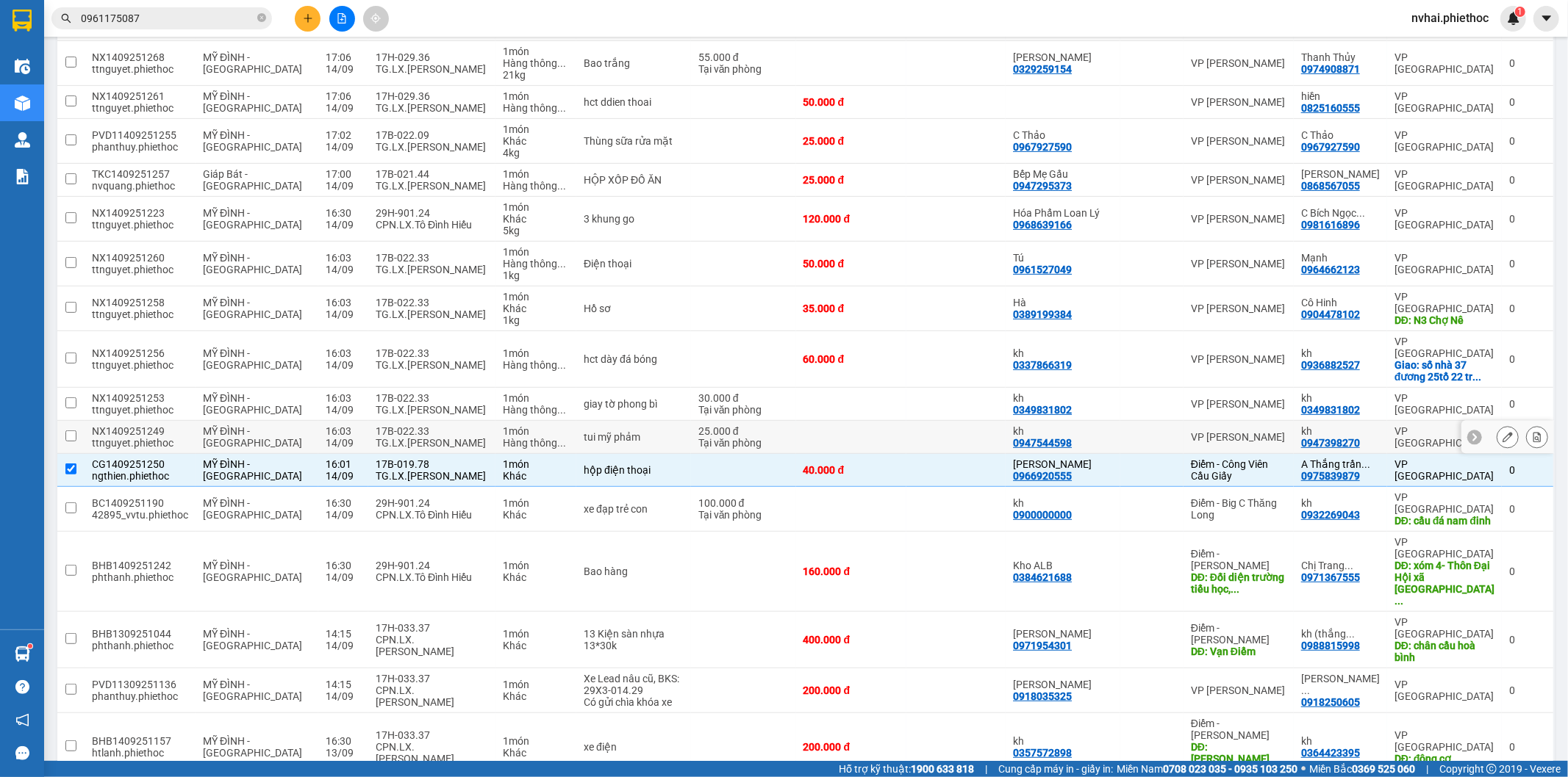
click at [435, 437] on div "TG.LX.[PERSON_NAME]" at bounding box center [431, 442] width 112 height 12
checkbox input "true"
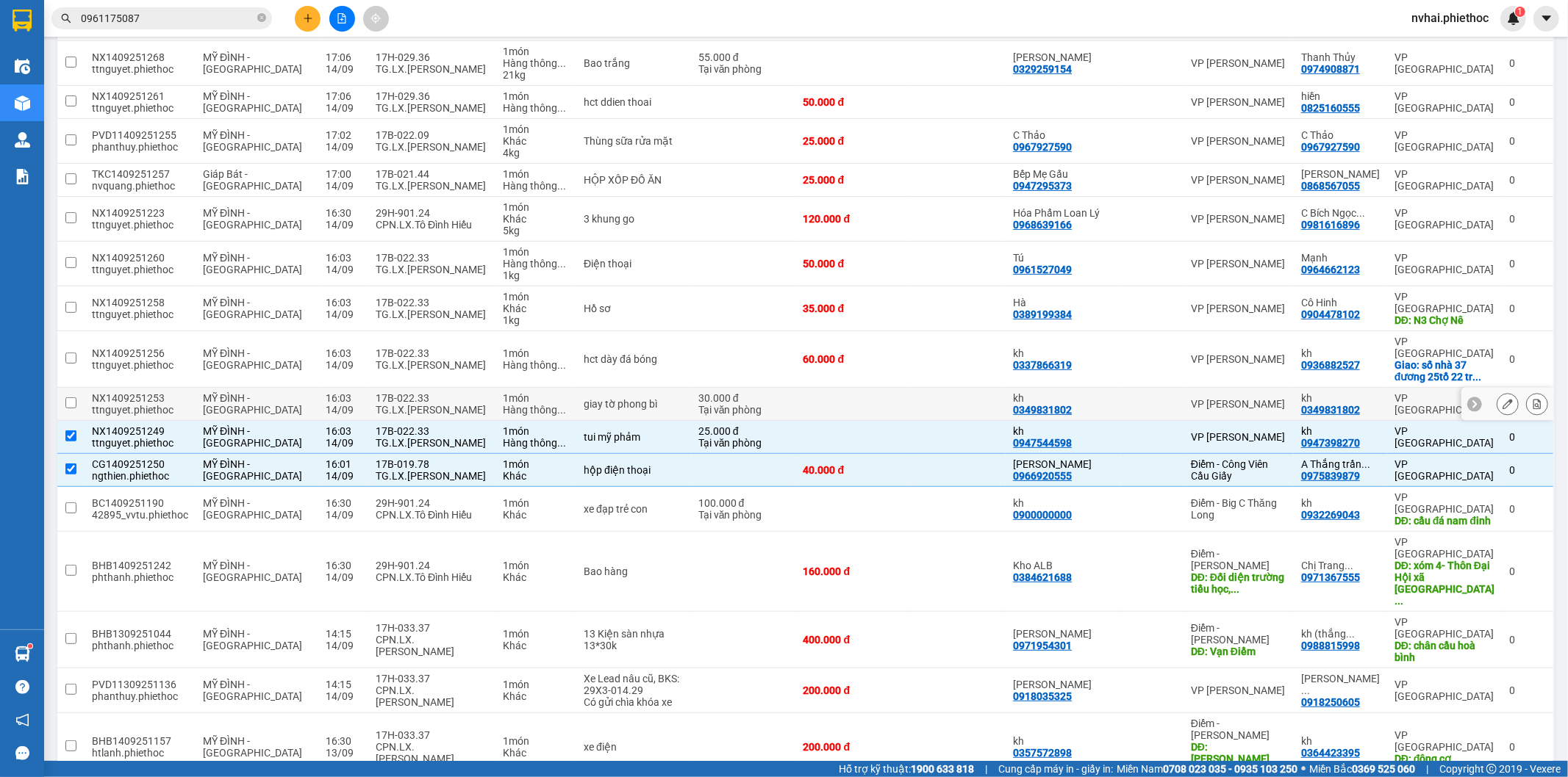
click at [410, 392] on div "17B-022.33" at bounding box center [431, 397] width 112 height 12
checkbox input "true"
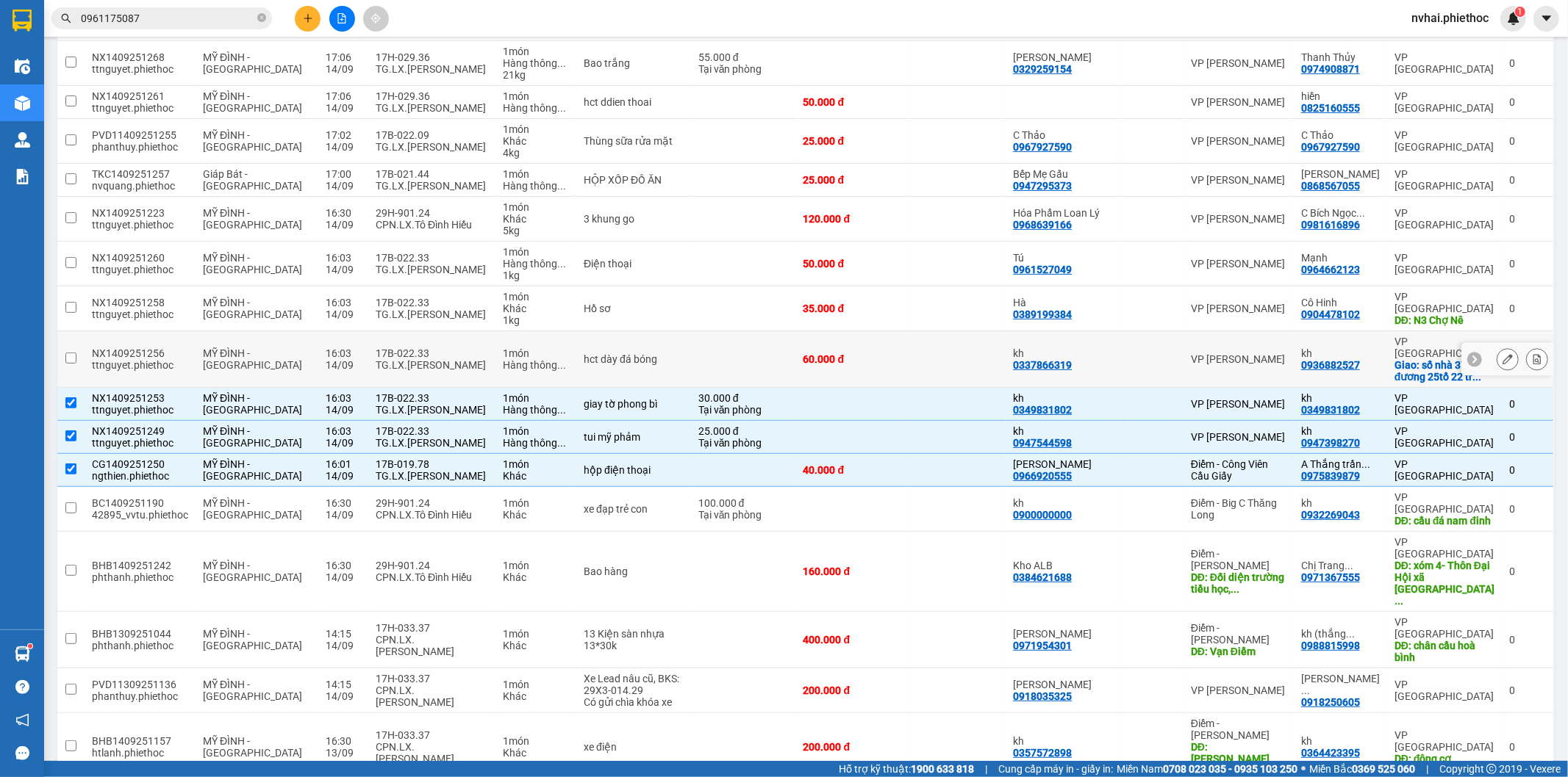
click at [413, 348] on div "17B-022.33" at bounding box center [431, 353] width 112 height 12
checkbox input "true"
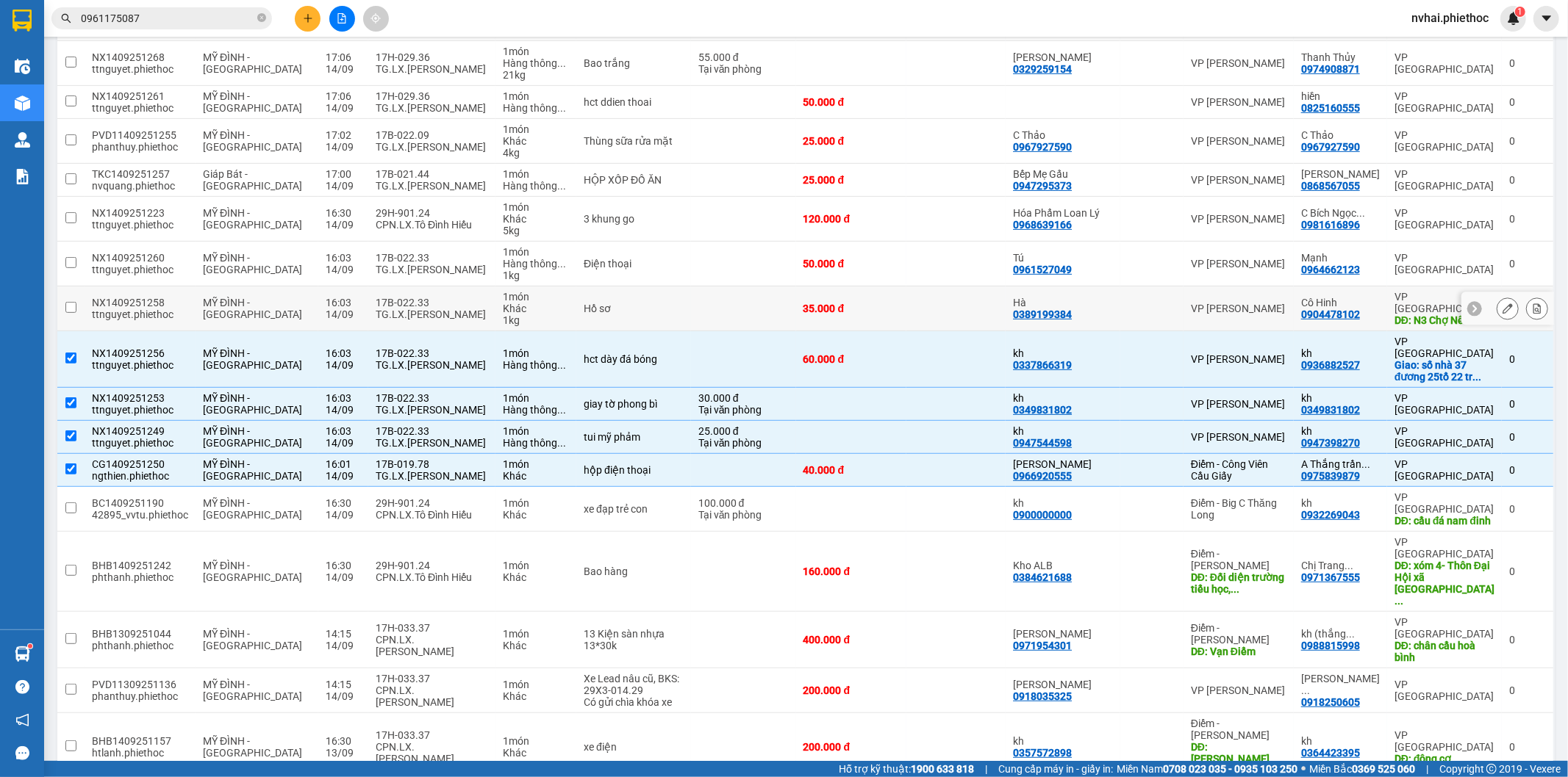
click at [417, 310] on div "TG.LX.[PERSON_NAME]" at bounding box center [431, 314] width 112 height 12
checkbox input "true"
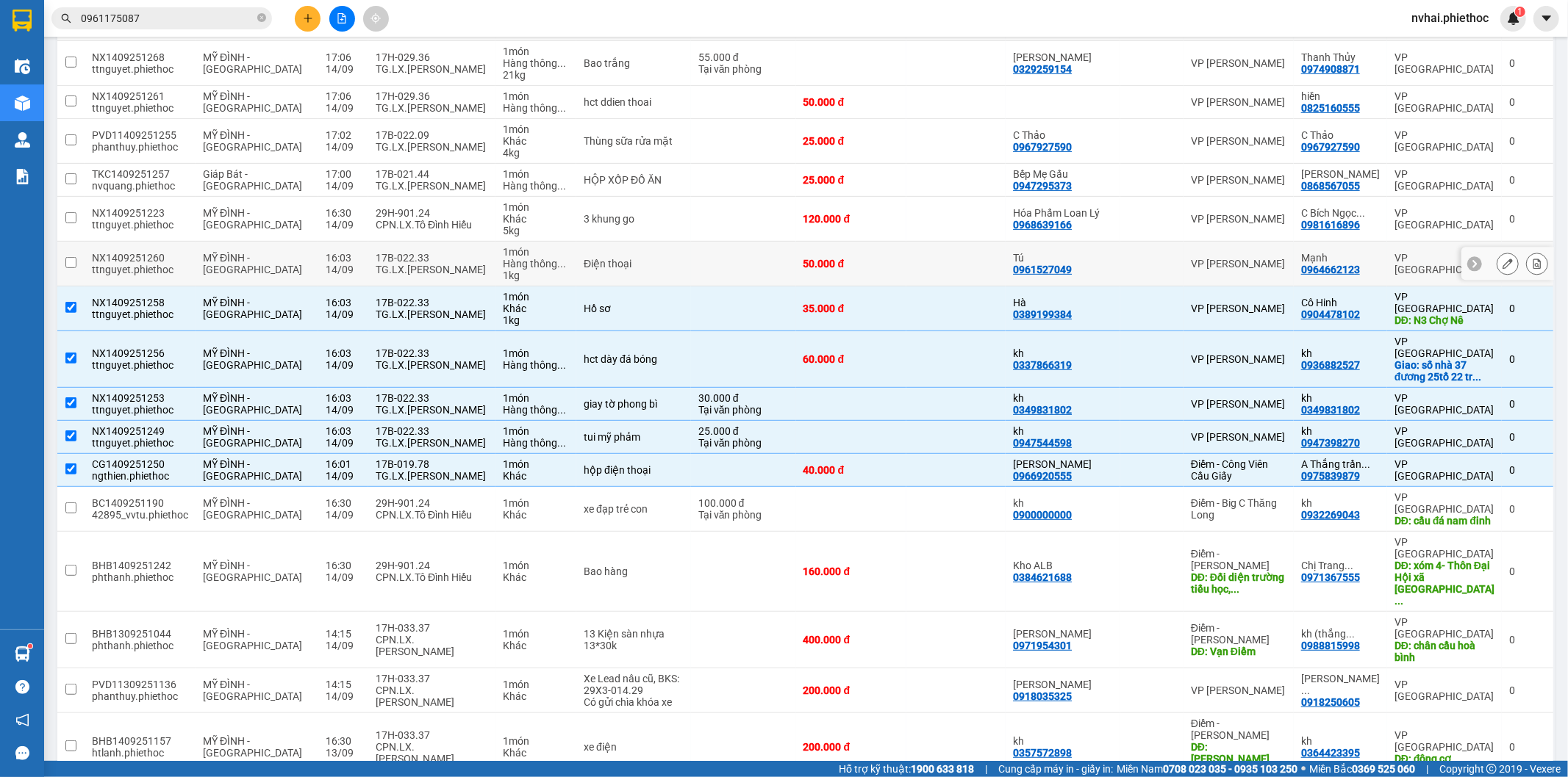
click at [422, 256] on div "17B-022.33" at bounding box center [431, 258] width 112 height 12
checkbox input "true"
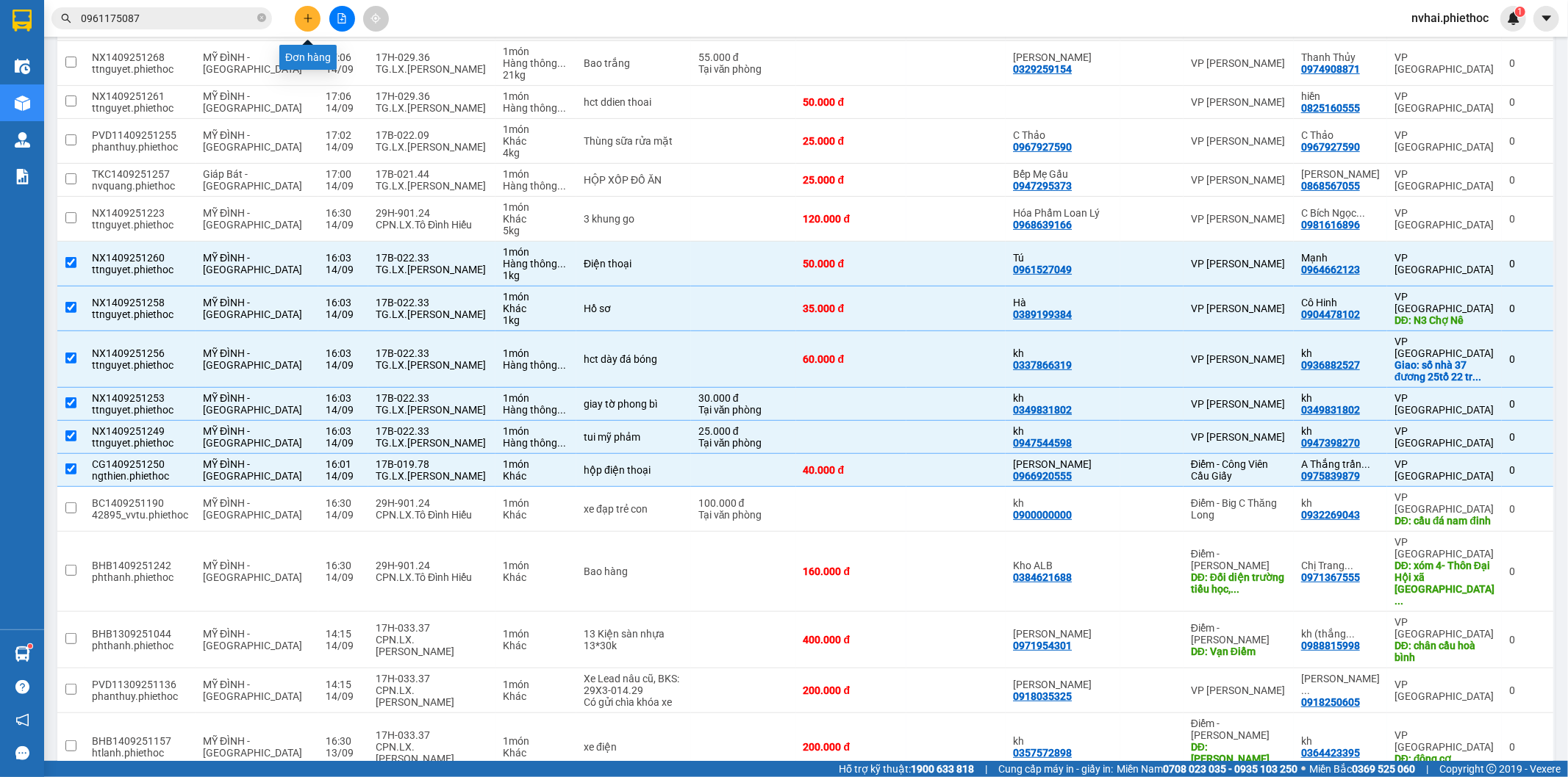
click at [313, 13] on icon "plus" at bounding box center [308, 19] width 11 height 11
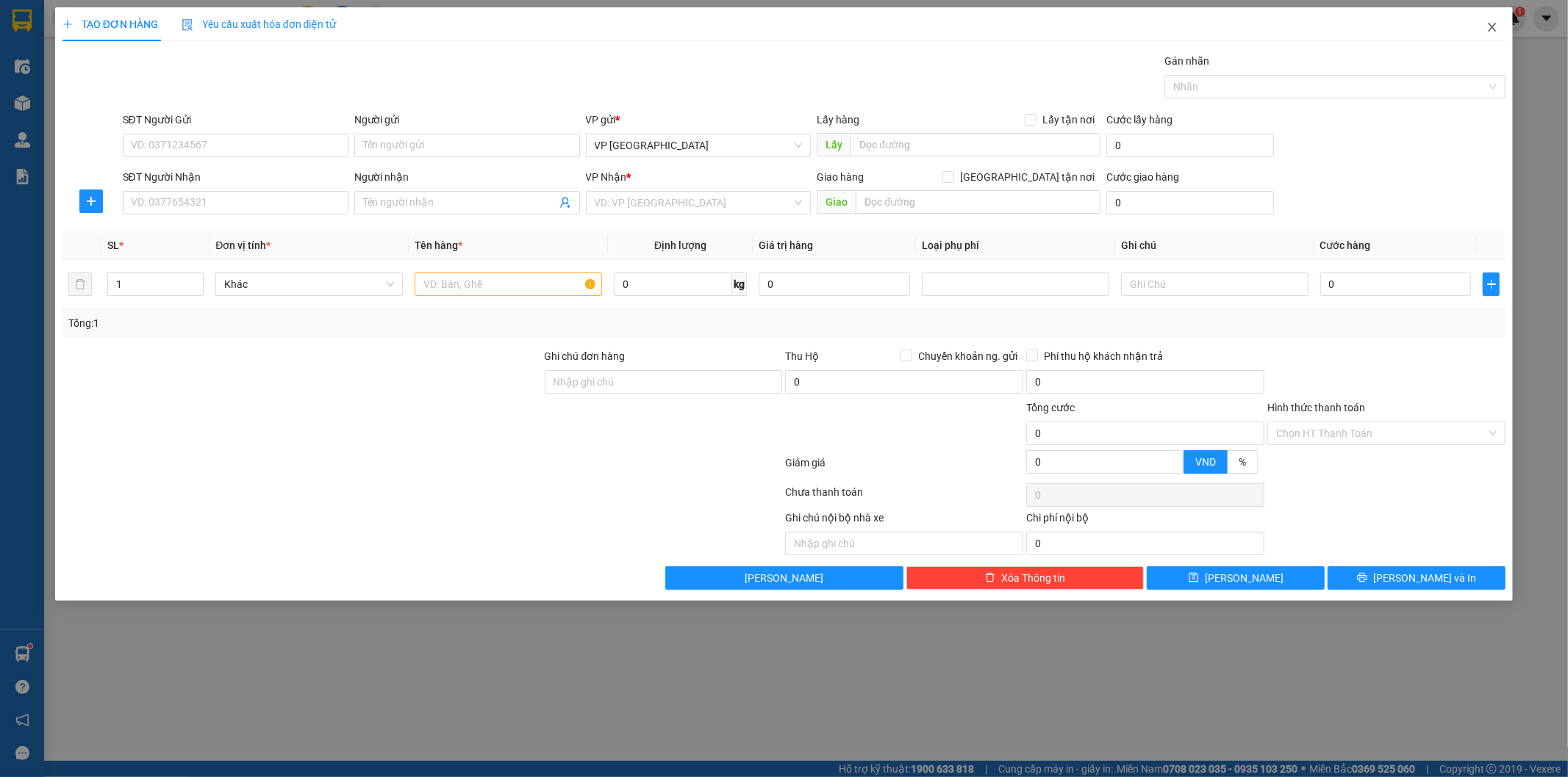
click at [1487, 28] on icon "close" at bounding box center [1492, 27] width 12 height 12
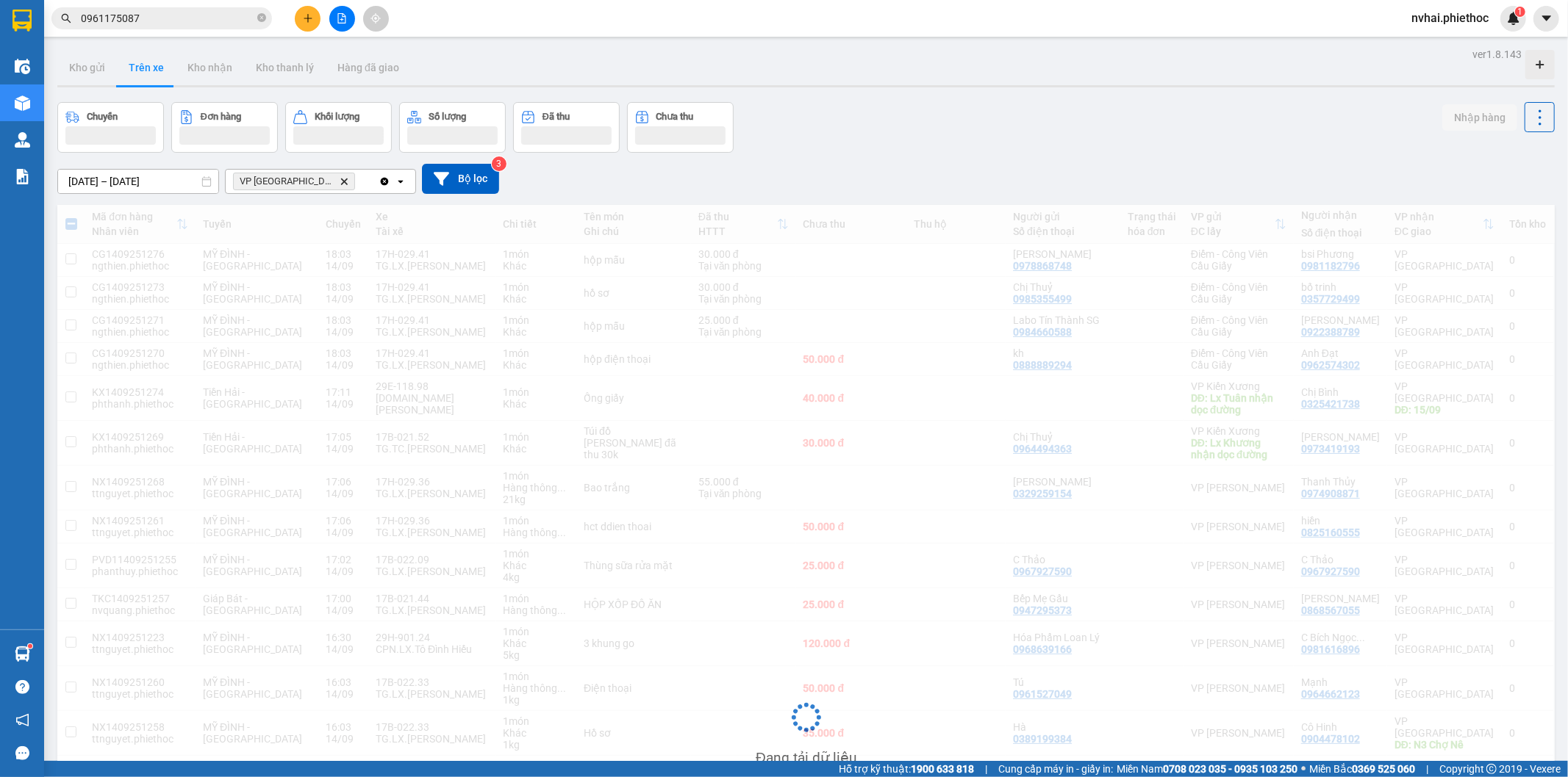
drag, startPoint x: 766, startPoint y: 76, endPoint x: 788, endPoint y: 80, distance: 22.4
click at [788, 80] on div "Kho gửi Trên xe Kho nhận Kho thanh [PERSON_NAME] đã giao" at bounding box center [806, 69] width 1497 height 39
click at [917, 144] on div "Chuyến Đơn hàng Khối lượng Số lượng Đã thu Chưa thu Nhập hàng" at bounding box center [806, 127] width 1497 height 50
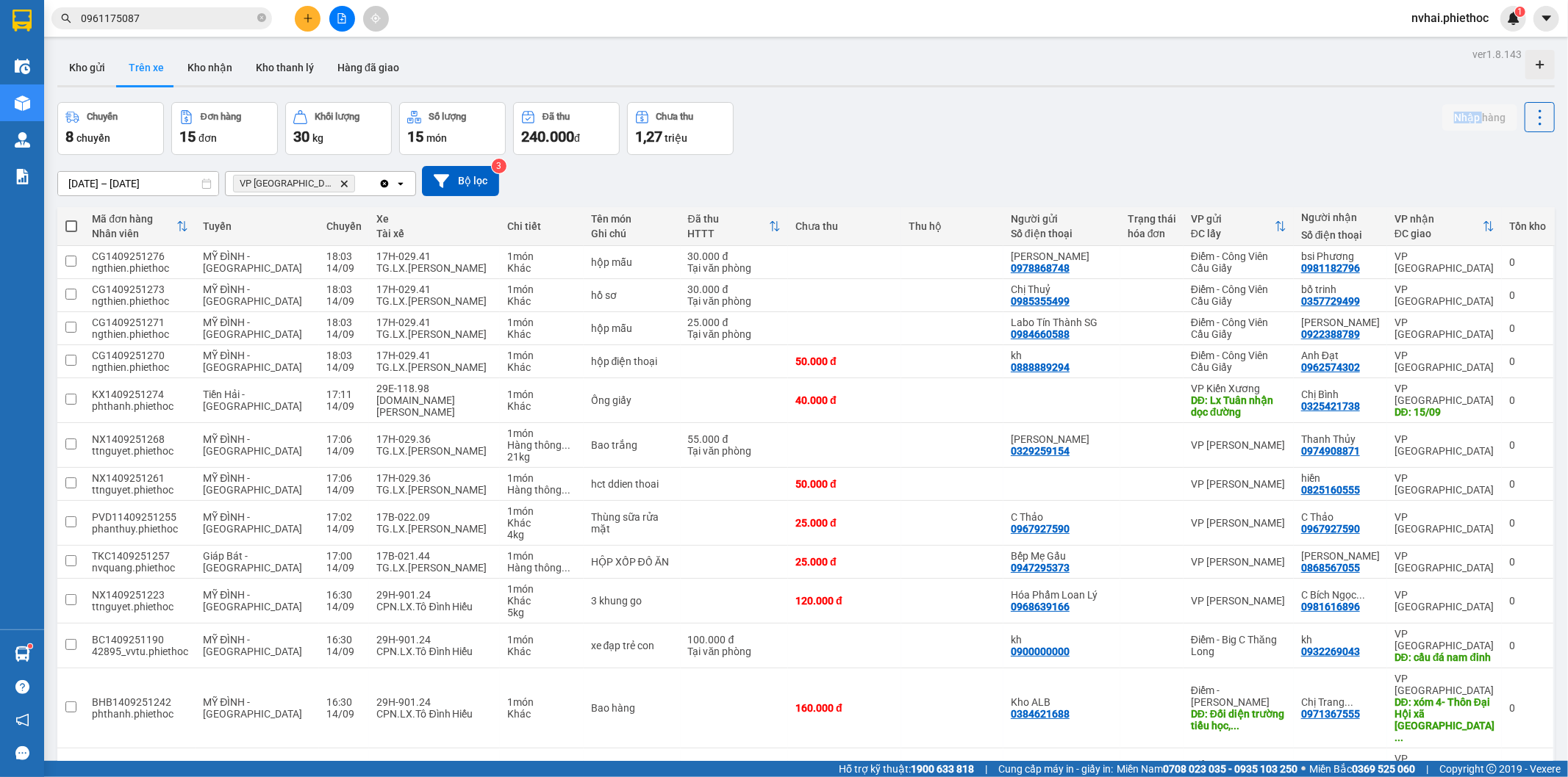
click at [1119, 150] on div "Chuyến 8 chuyến Đơn hàng 15 đơn Khối lượng 30 kg Số lượng 15 món Đã thu 240.000…" at bounding box center [806, 128] width 1497 height 53
click at [1016, 81] on div "Kho gửi Trên xe Kho nhận Kho thanh [PERSON_NAME] đã giao" at bounding box center [806, 69] width 1497 height 39
click at [899, 104] on div "Chuyến 8 chuyến Đơn hàng 15 đơn Khối lượng 30 kg Số lượng 15 món Đã thu 240.000…" at bounding box center [806, 128] width 1497 height 53
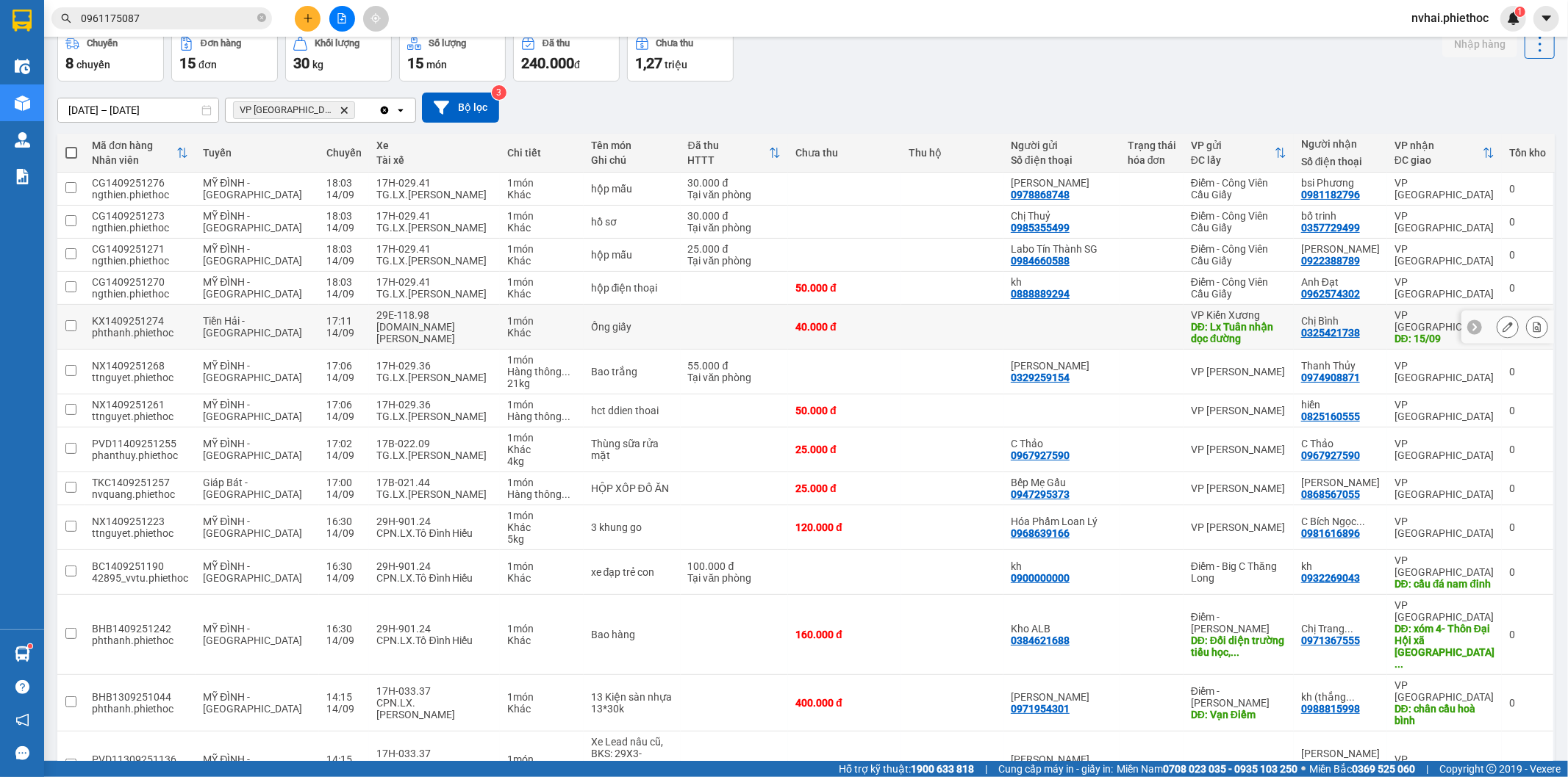
scroll to position [149, 0]
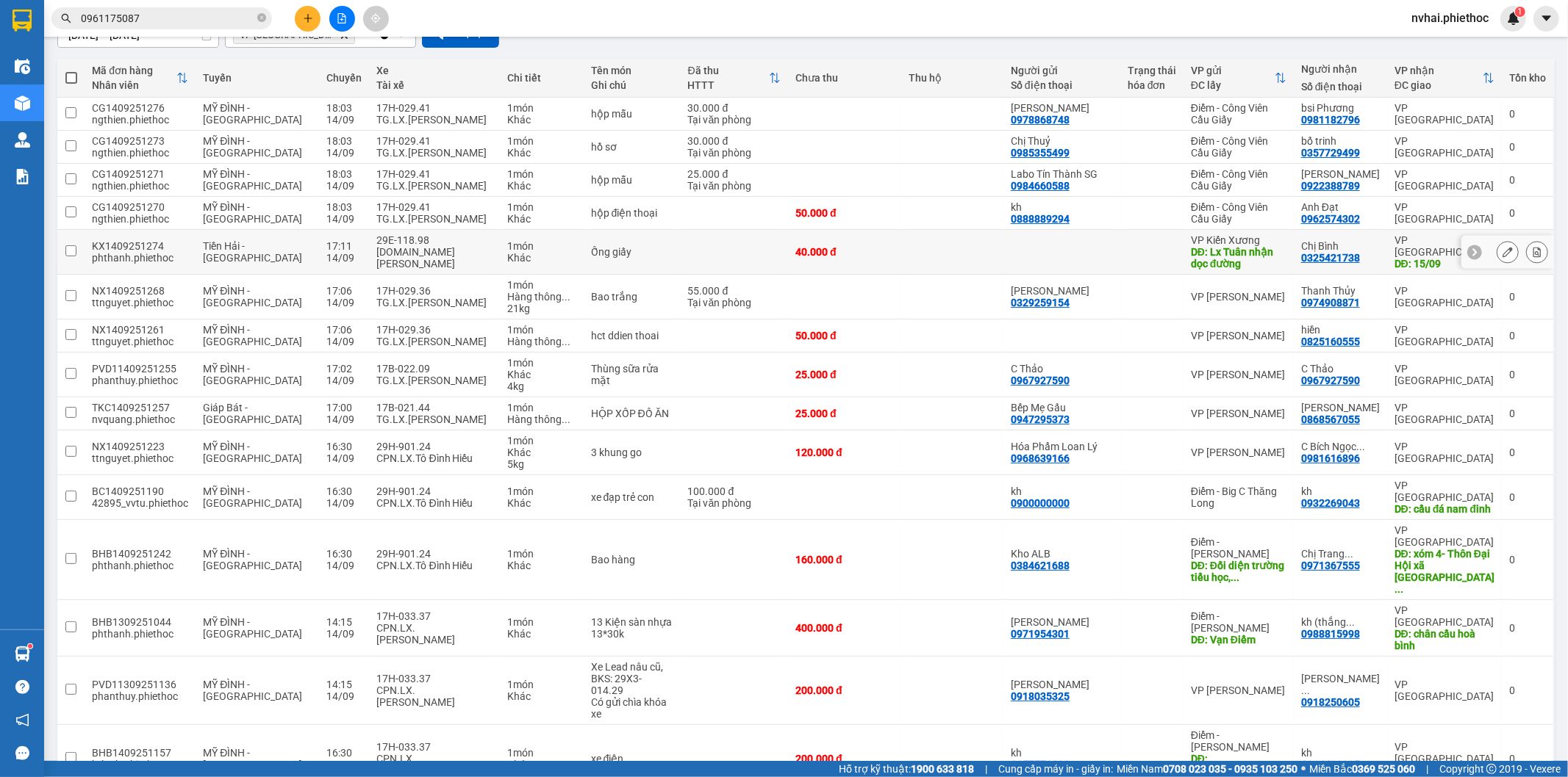
click at [457, 246] on div "29E-118.98" at bounding box center [434, 240] width 116 height 12
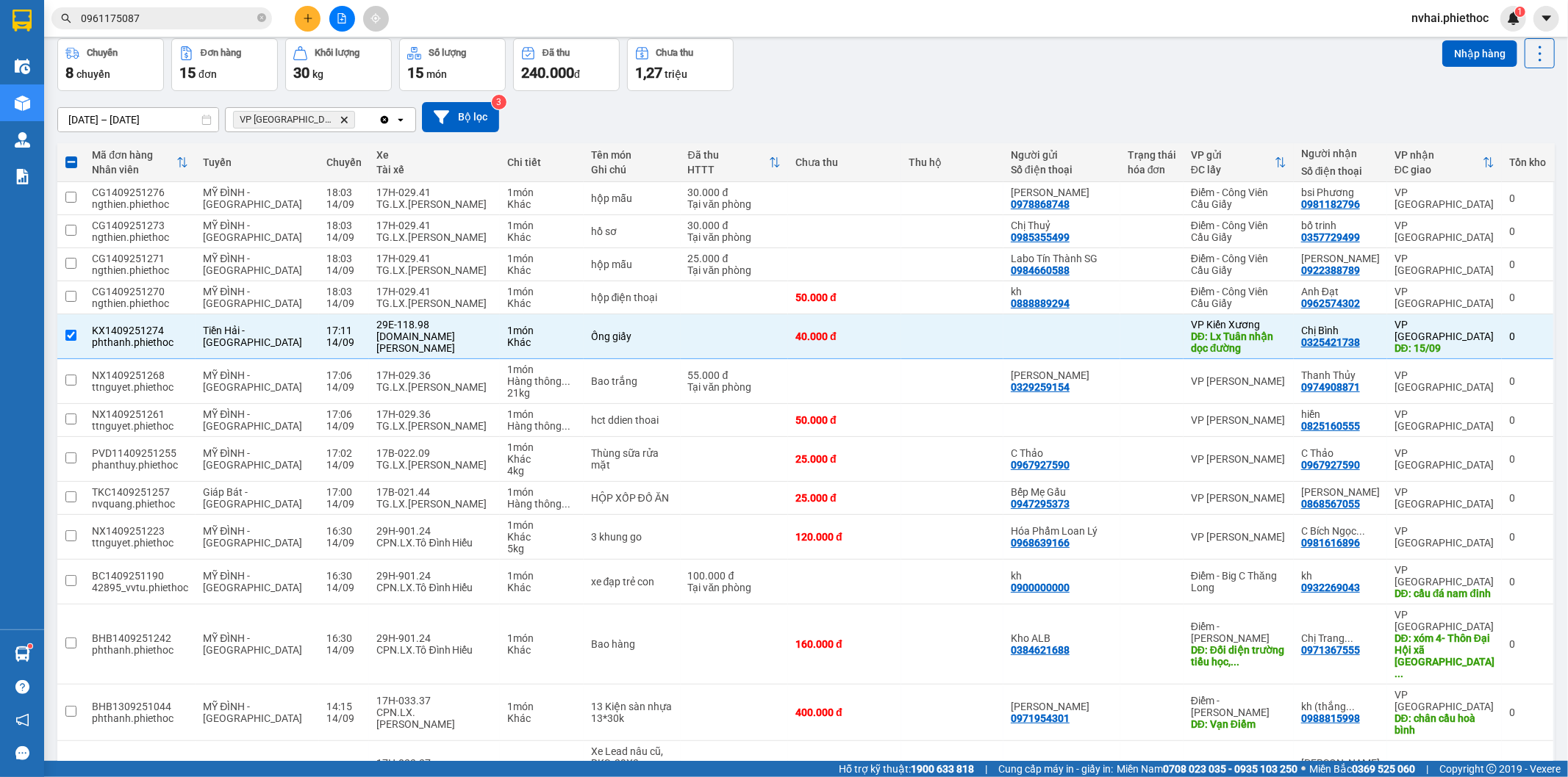
scroll to position [0, 0]
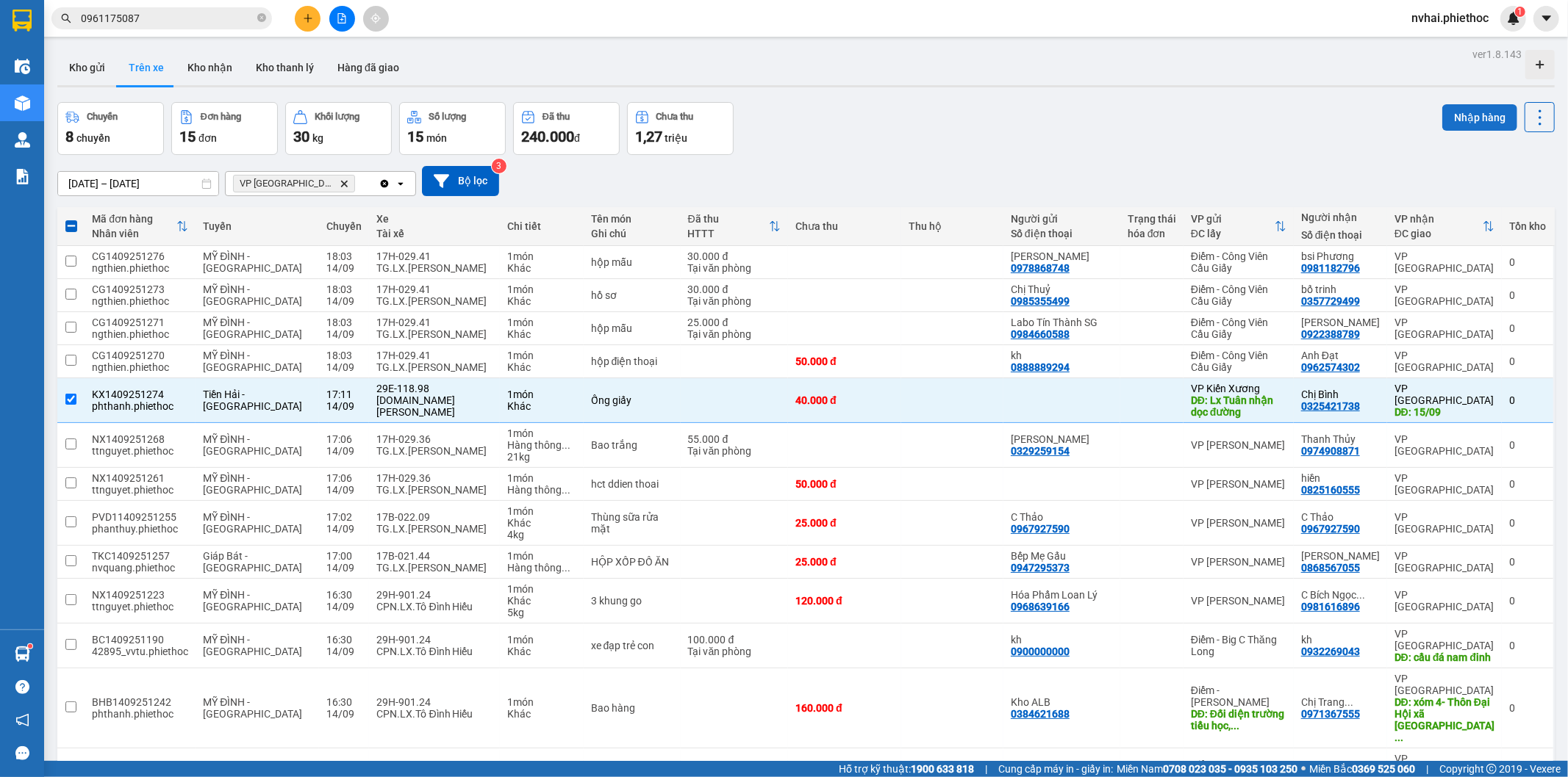
click at [1449, 107] on button "Nhập hàng" at bounding box center [1479, 118] width 75 height 27
click at [1124, 119] on div "Chuyến 8 chuyến Đơn hàng 15 đơn Khối lượng 30 kg Số lượng 15 món Đã thu 240.000…" at bounding box center [806, 128] width 1497 height 53
click at [1127, 113] on div "Chuyến 8 chuyến Đơn hàng 15 đơn Khối lượng 30 kg Số lượng 15 món Đã thu 240.000…" at bounding box center [806, 128] width 1497 height 53
checkbox input "false"
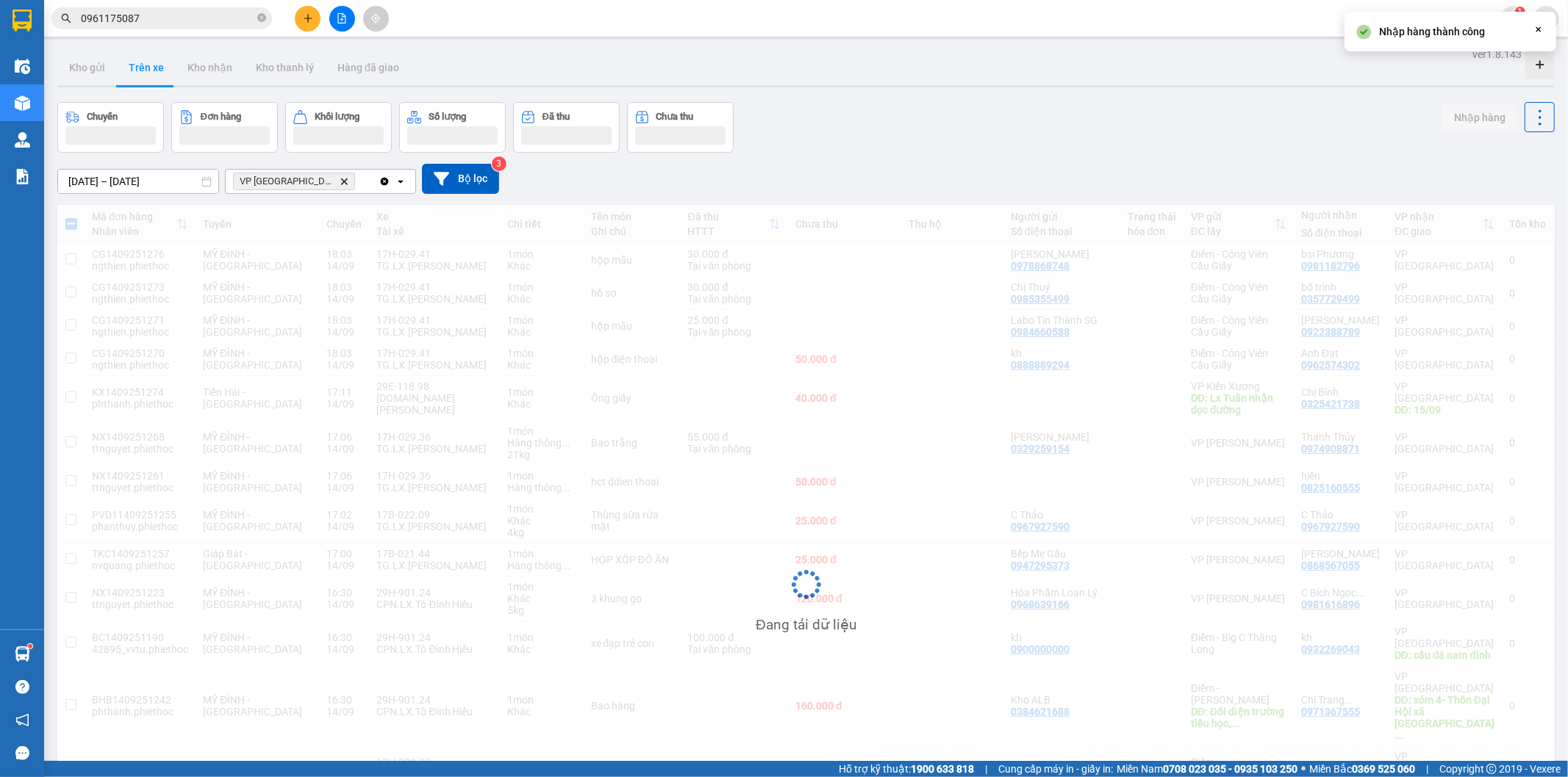
click at [1131, 112] on div "Chuyến Đơn hàng Khối lượng Số lượng Đã thu Chưa thu Nhập hàng" at bounding box center [806, 127] width 1497 height 50
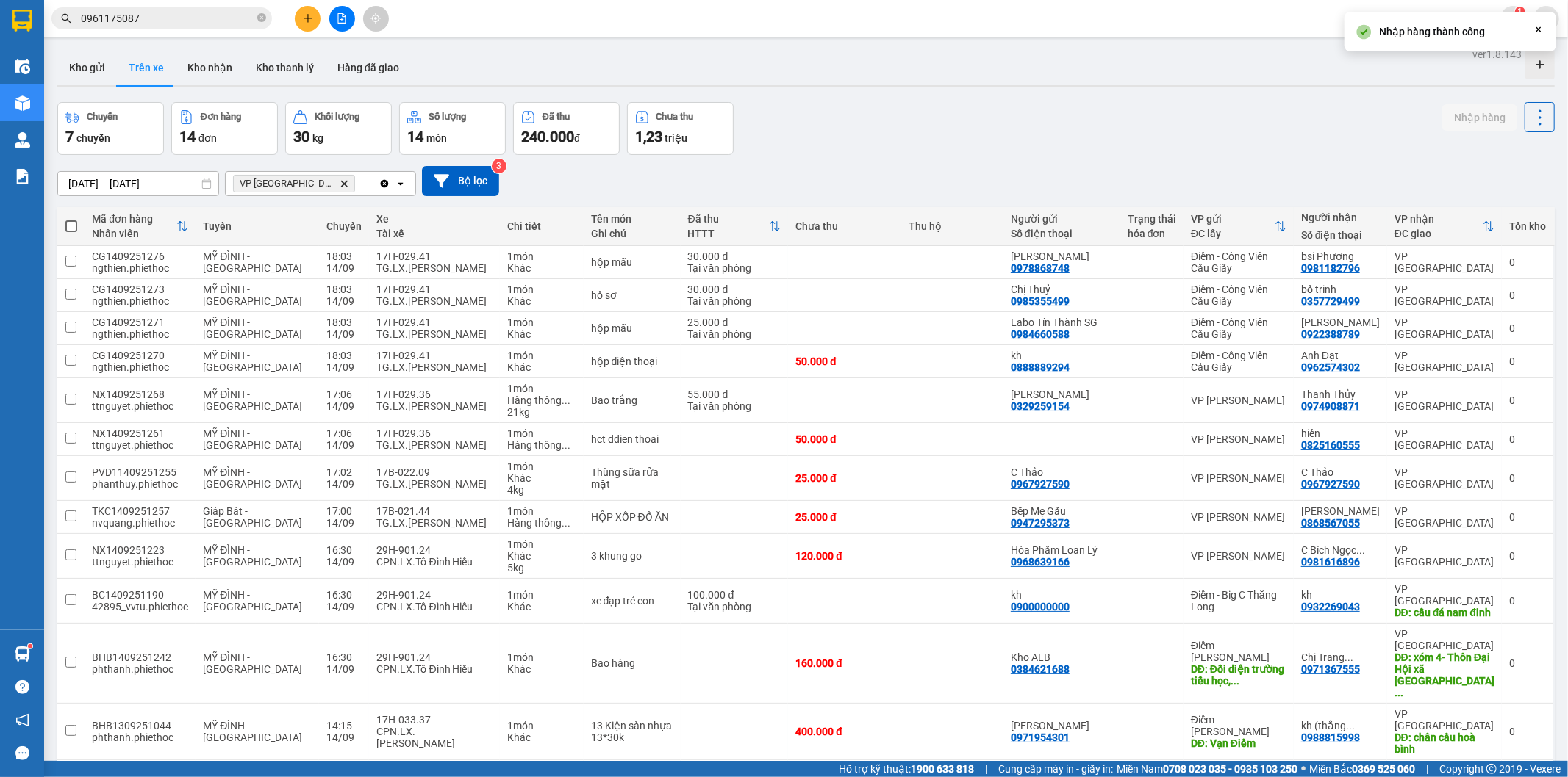
click at [1131, 112] on div "Chuyến 7 chuyến Đơn hàng 14 đơn Khối lượng 30 kg Số lượng 14 món Đã thu 240.000…" at bounding box center [806, 128] width 1497 height 53
click at [84, 59] on button "Kho gửi" at bounding box center [87, 67] width 59 height 35
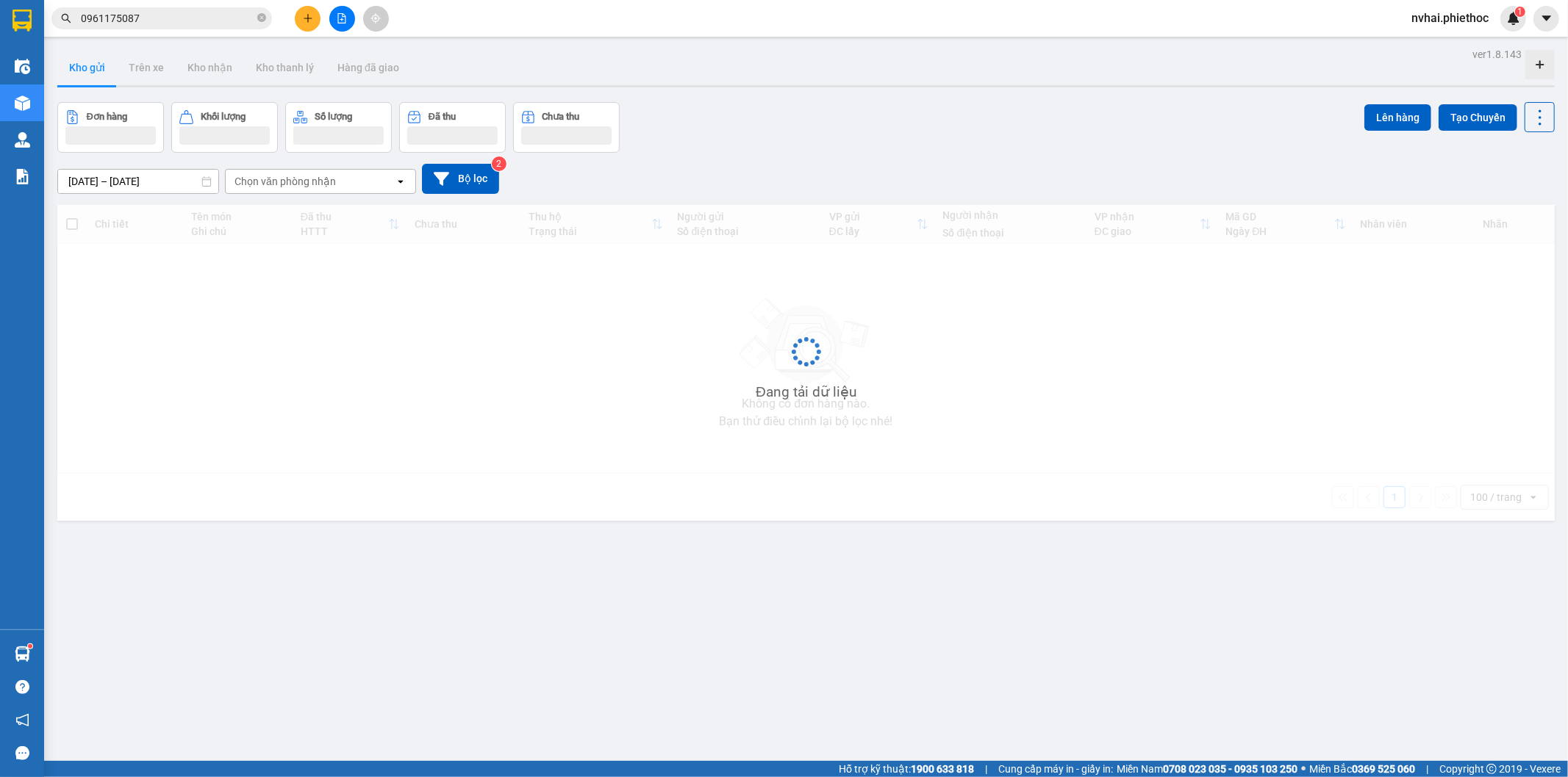
click at [84, 59] on button "Kho gửi" at bounding box center [87, 67] width 59 height 35
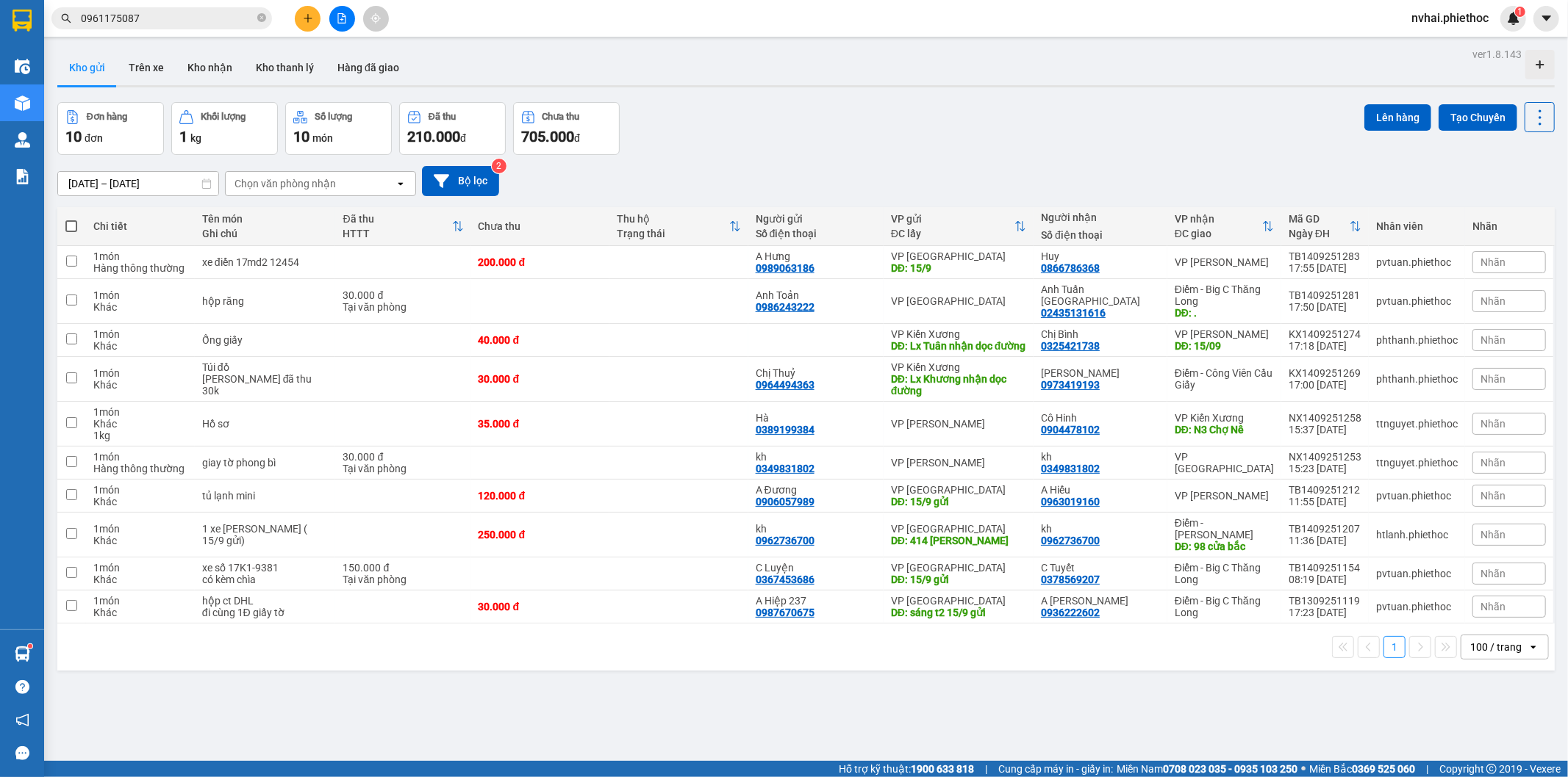
drag, startPoint x: 1015, startPoint y: 109, endPoint x: 1028, endPoint y: 134, distance: 28.2
click at [1017, 115] on div "Đơn hàng 10 đơn Khối lượng 1 kg Số lượng 10 món Đã thu 210.000 đ Chưa thu 705.0…" at bounding box center [806, 128] width 1497 height 53
click at [1116, 159] on div "13/09/2025 – 14/09/2025 Press the down arrow key to interact with the calendar …" at bounding box center [806, 181] width 1497 height 52
click at [1070, 108] on div "Đơn hàng 10 đơn Khối lượng 1 kg Số lượng 10 món Đã thu 210.000 đ Chưa thu 705.0…" at bounding box center [806, 128] width 1497 height 53
click at [1205, 349] on div "DĐ: 15/09" at bounding box center [1224, 345] width 99 height 12
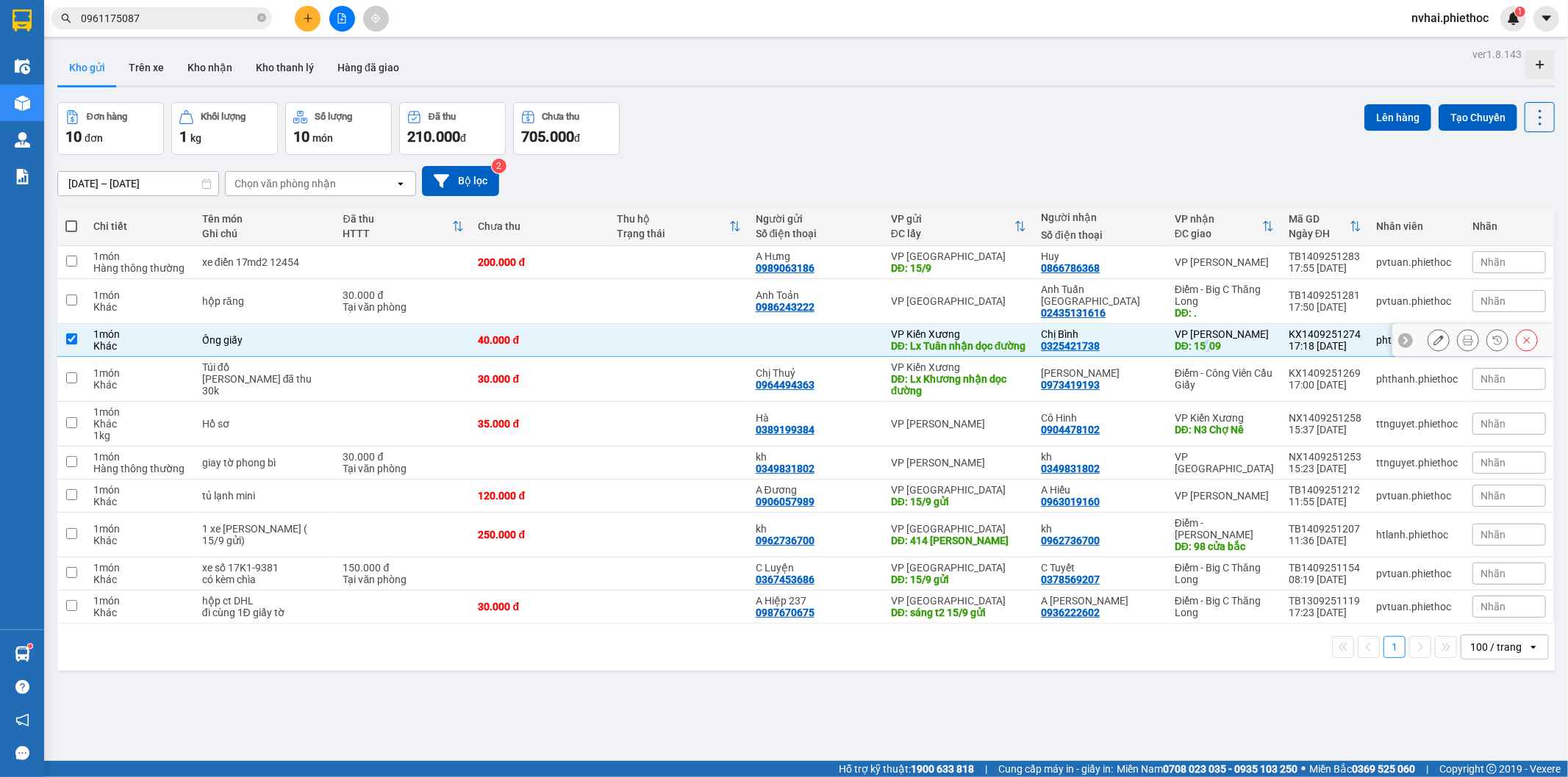
click at [1204, 351] on div "DĐ: 15/09" at bounding box center [1224, 345] width 99 height 12
checkbox input "false"
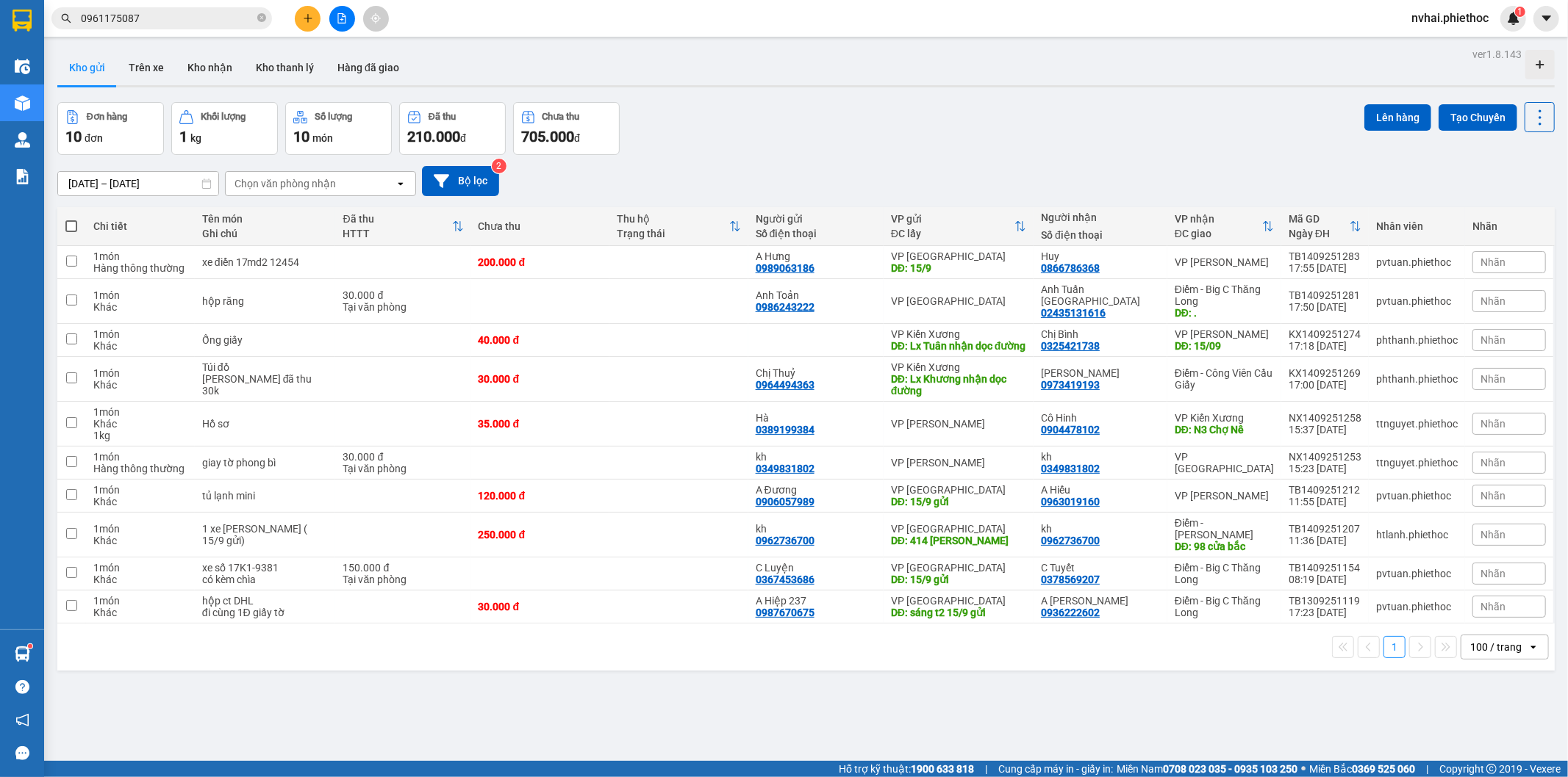
click at [1111, 112] on div "Đơn hàng 10 đơn Khối lượng 1 kg Số lượng 10 món Đã thu 210.000 đ Chưa thu 705.0…" at bounding box center [806, 128] width 1497 height 53
drag, startPoint x: 1137, startPoint y: 81, endPoint x: 1188, endPoint y: 232, distance: 159.4
click at [1137, 80] on div "Kho gửi Trên xe Kho nhận Kho thanh [PERSON_NAME] đã giao" at bounding box center [806, 69] width 1497 height 39
click at [1204, 296] on div "Điểm - Big C Thăng Long" at bounding box center [1224, 295] width 99 height 24
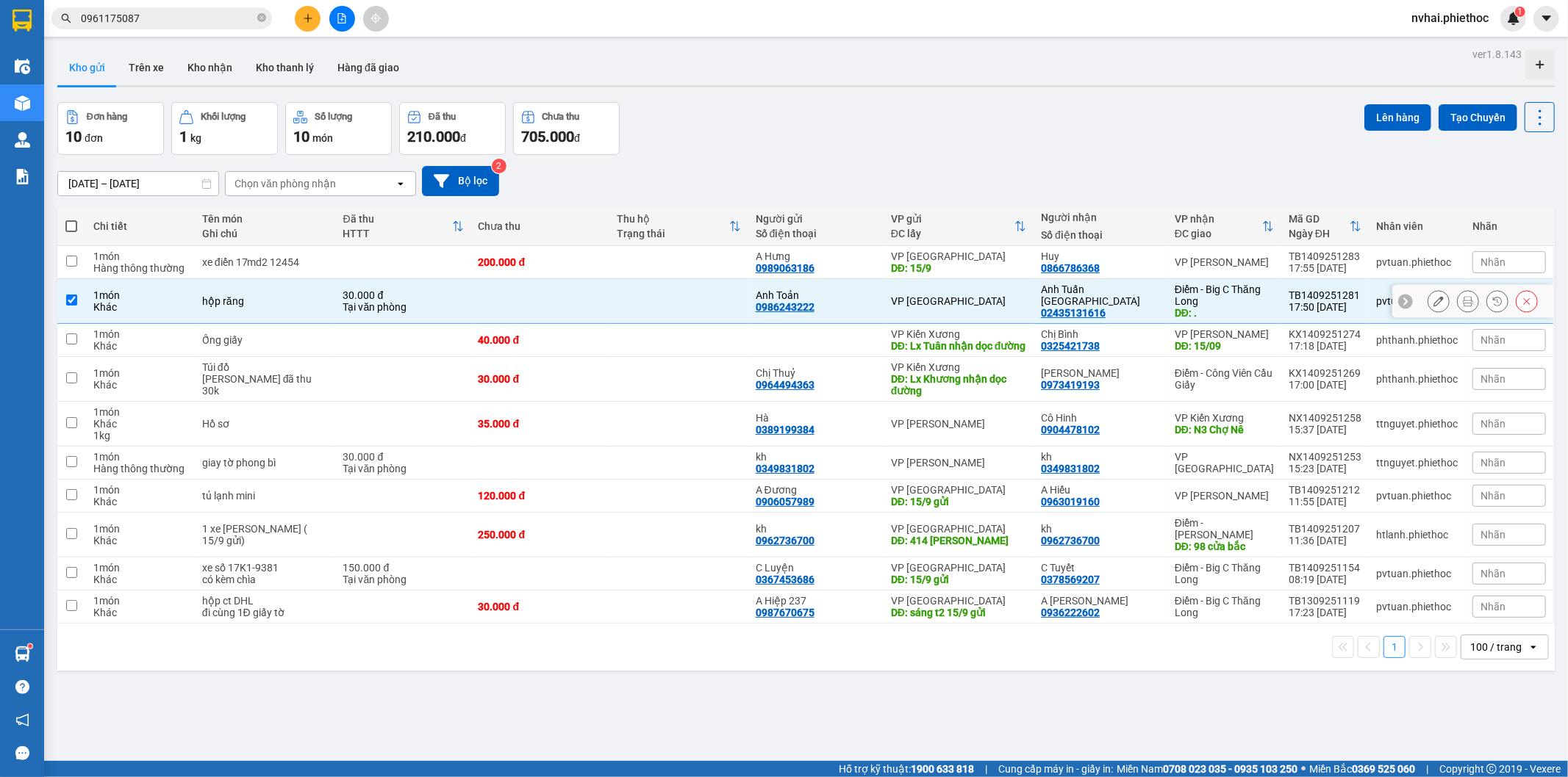
click at [1211, 292] on div "Điểm - Big C Thăng Long" at bounding box center [1224, 295] width 99 height 24
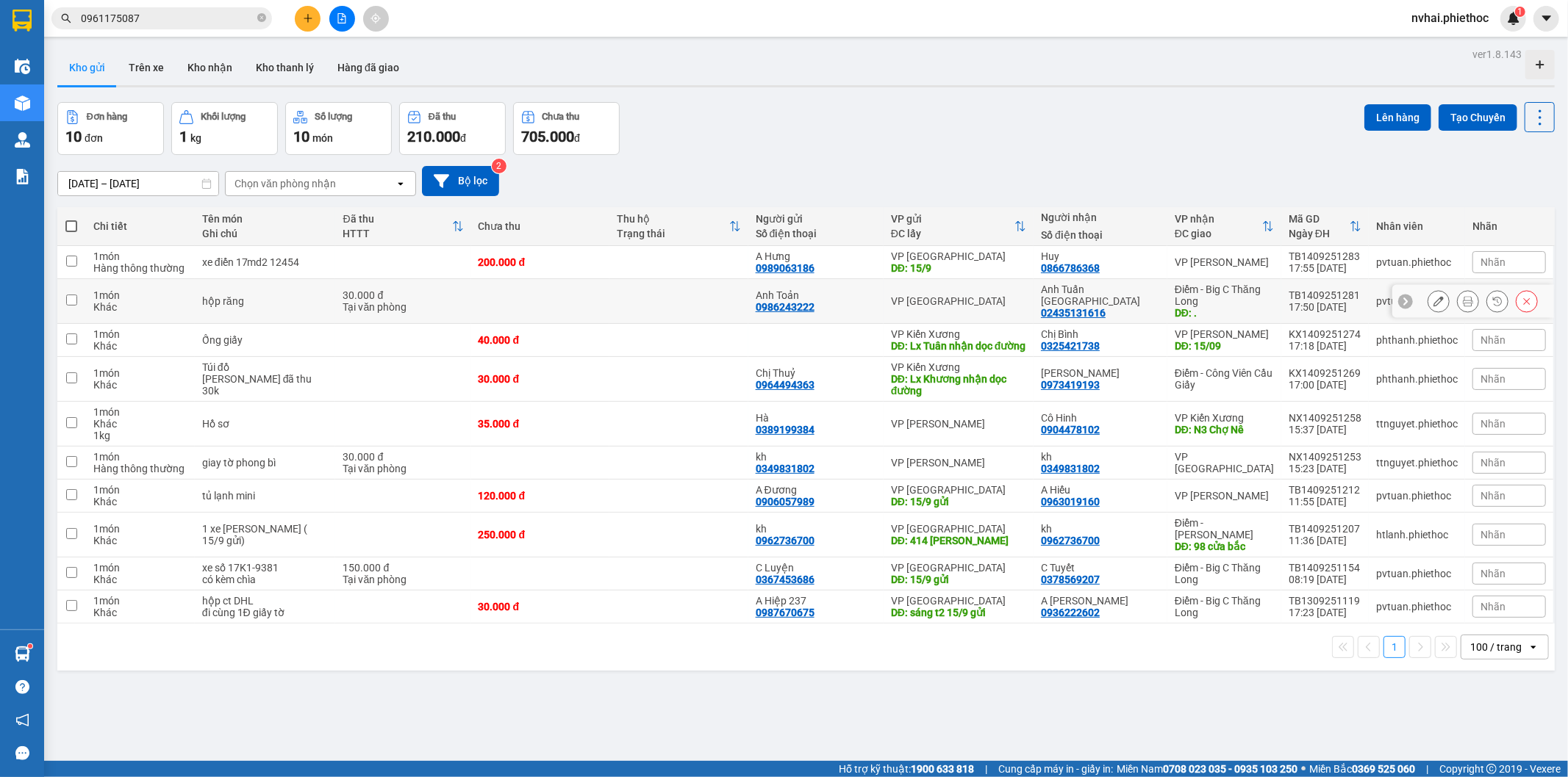
click at [1211, 292] on div "Điểm - Big C Thăng Long" at bounding box center [1224, 295] width 99 height 24
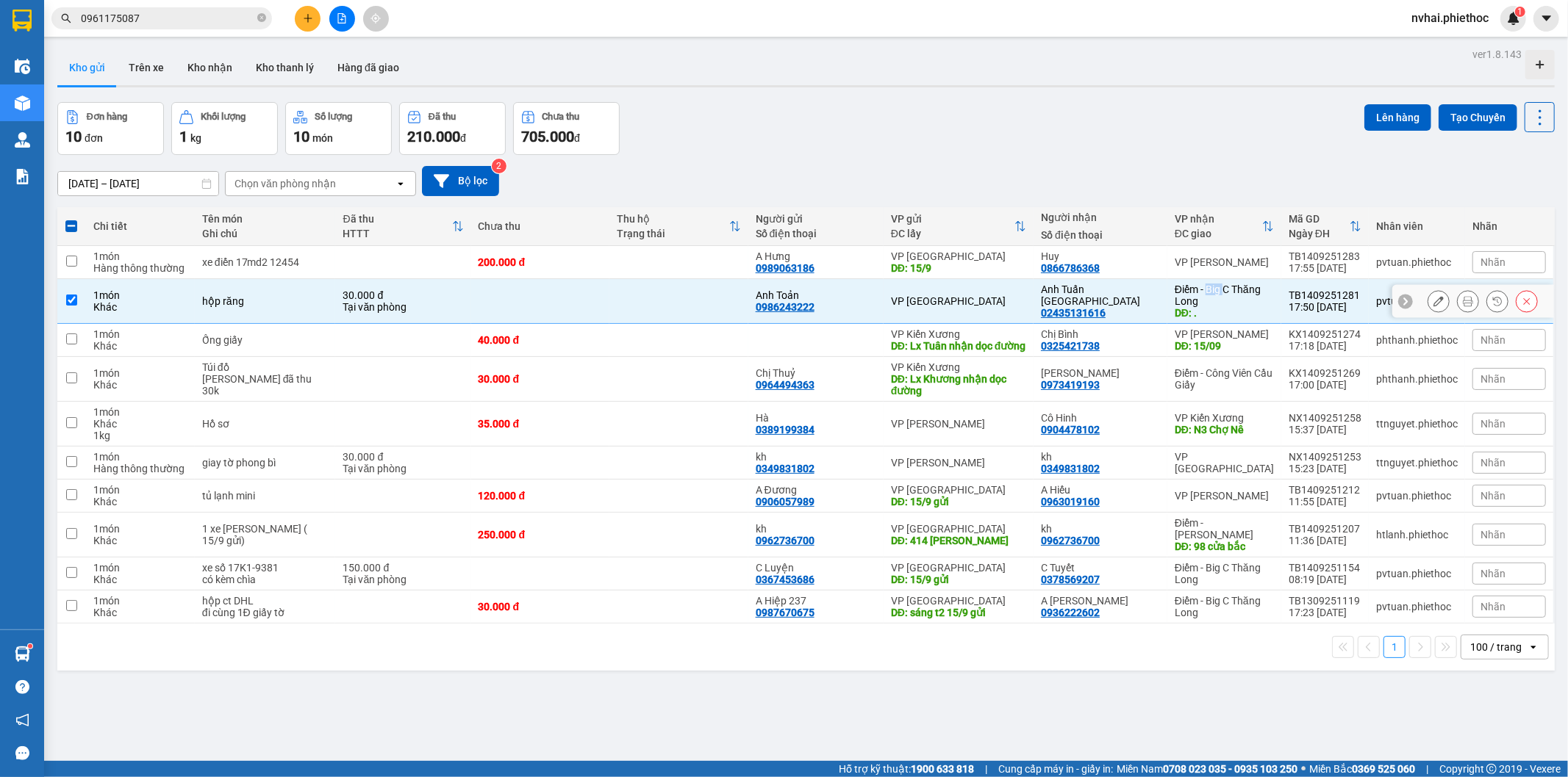
click at [1211, 292] on div "Điểm - Big C Thăng Long" at bounding box center [1224, 295] width 99 height 24
checkbox input "false"
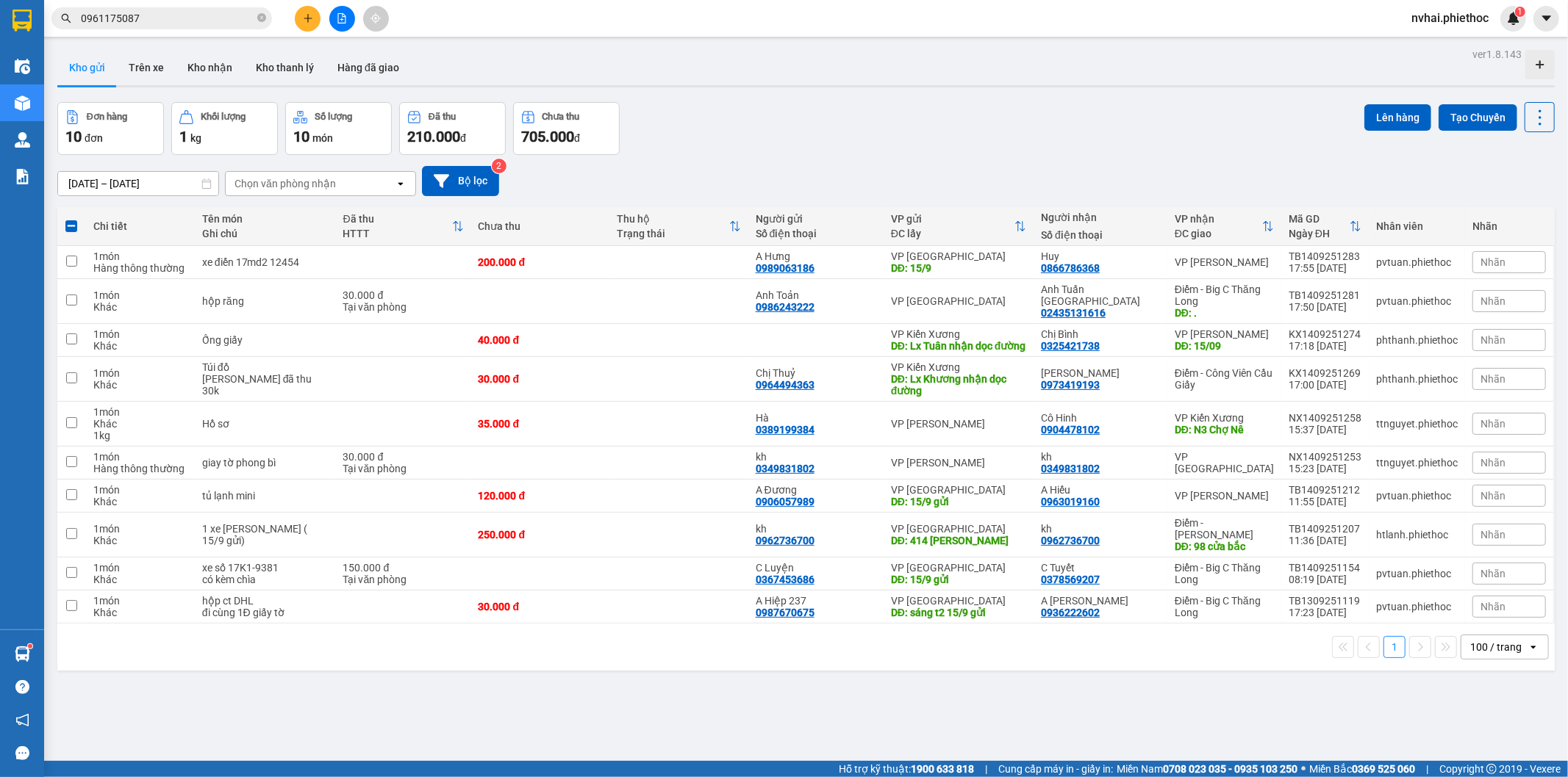
click at [1178, 145] on div "Đơn hàng 10 đơn Khối lượng 1 kg Số lượng 10 món Đã thu 210.000 đ Chưa thu 705.0…" at bounding box center [806, 128] width 1497 height 53
click at [1088, 265] on div "0866786368" at bounding box center [1070, 267] width 58 height 12
click at [1159, 244] on th "Người nhận Số điện thoại" at bounding box center [1100, 227] width 134 height 39
click at [1159, 243] on th "Người nhận Số điện thoại" at bounding box center [1100, 227] width 134 height 39
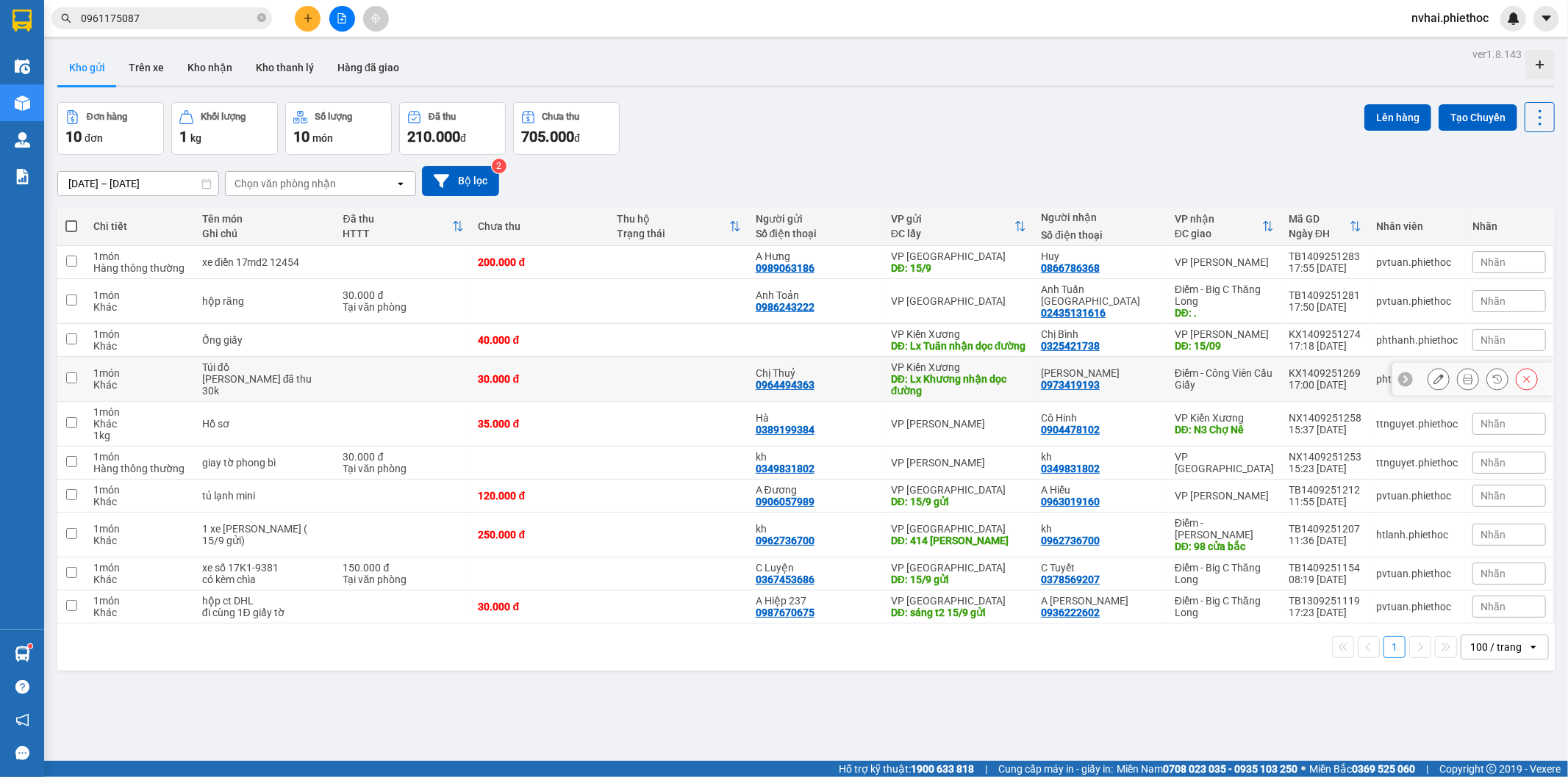
click at [1229, 387] on div "Điểm - Công Viên Cầu Giấy" at bounding box center [1224, 379] width 99 height 24
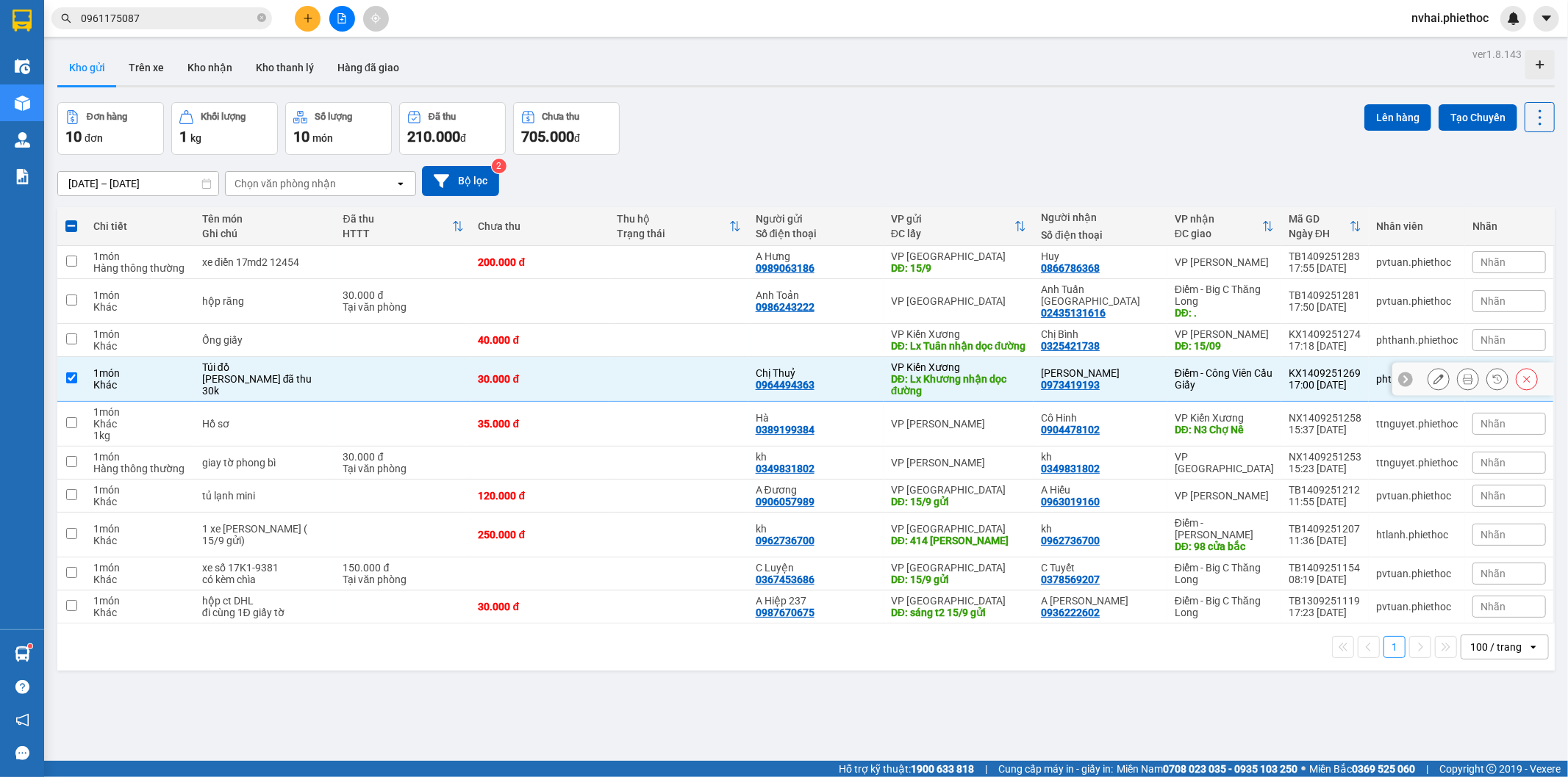
click at [1201, 391] on div "Điểm - Công Viên Cầu Giấy" at bounding box center [1224, 379] width 99 height 24
checkbox input "false"
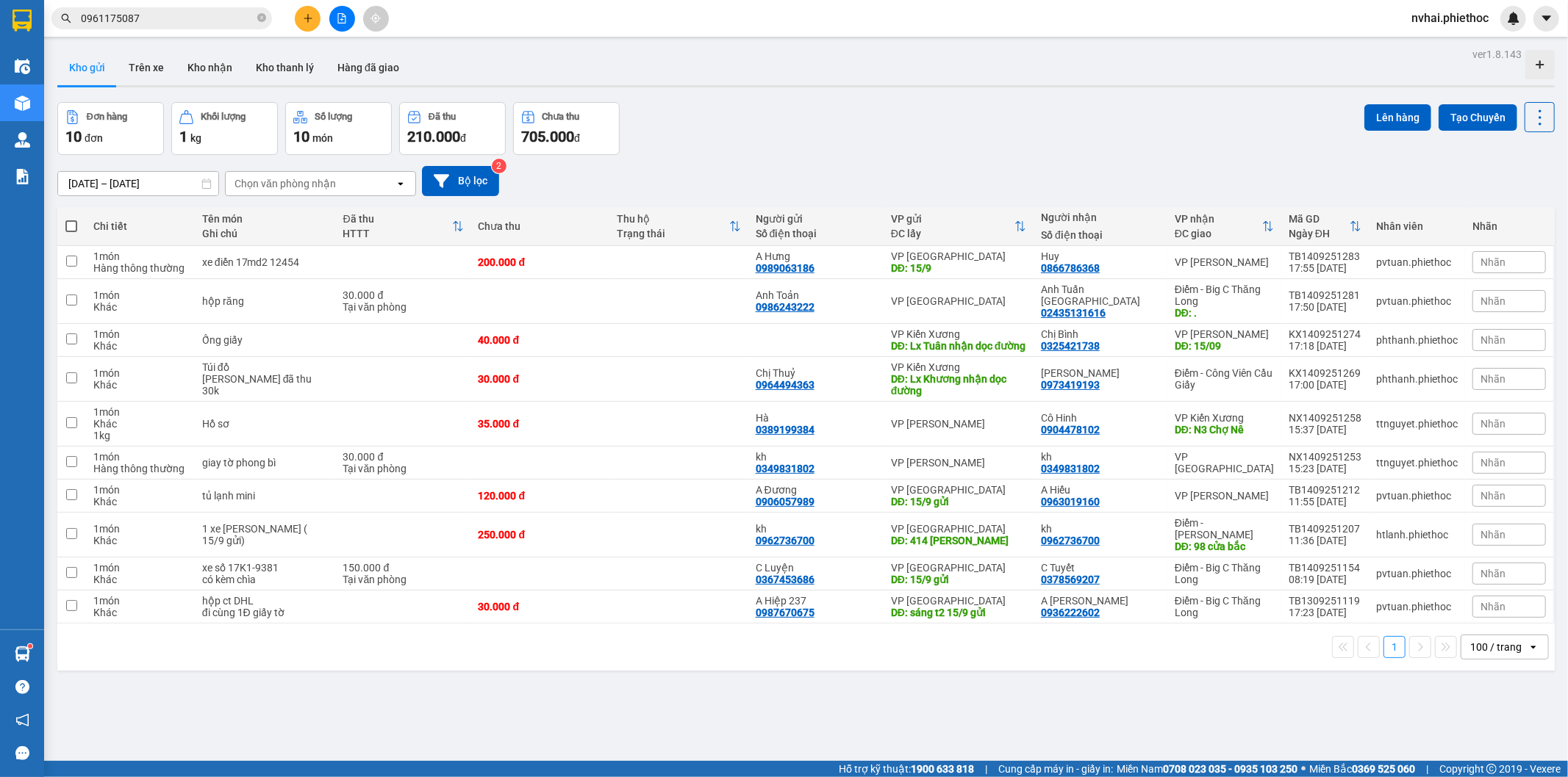
drag, startPoint x: 1046, startPoint y: 91, endPoint x: 1056, endPoint y: 90, distance: 10.0
click at [1051, 90] on div "ver 1.8.143 Kho gửi Trên xe Kho nhận Kho thanh lý Hàng đã giao Đơn hàng 10 đơn …" at bounding box center [806, 433] width 1509 height 777
drag, startPoint x: 1064, startPoint y: 91, endPoint x: 1088, endPoint y: 88, distance: 24.2
click at [1071, 91] on div "ver 1.8.143 Kho gửi Trên xe Kho nhận Kho thanh lý Hàng đã giao Đơn hàng 10 đơn …" at bounding box center [806, 433] width 1509 height 777
drag, startPoint x: 1107, startPoint y: 101, endPoint x: 1106, endPoint y: 111, distance: 10.0
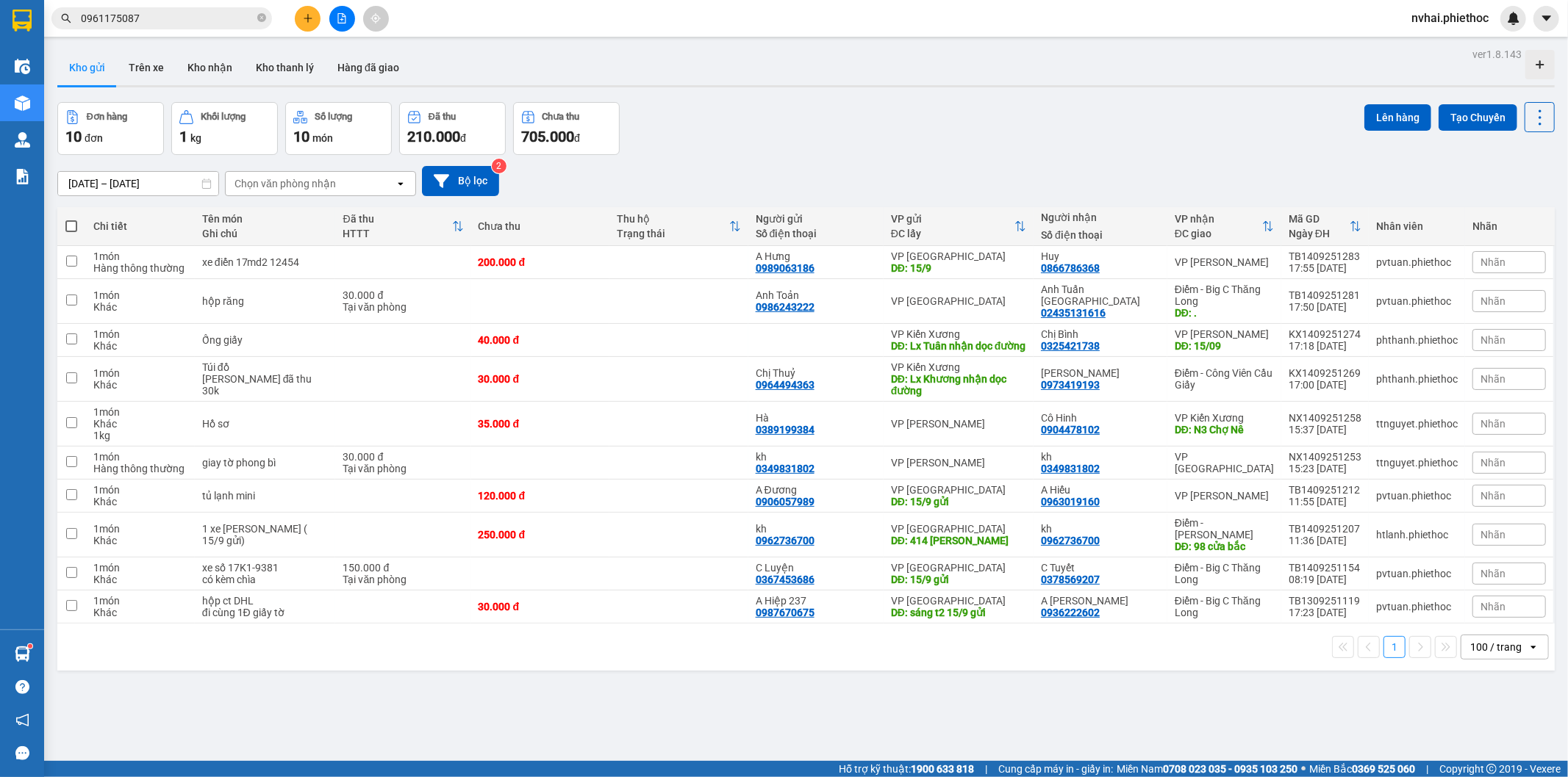
click at [1106, 111] on div "ver 1.8.143 Kho gửi Trên xe Kho nhận Kho thanh lý Hàng đã giao Đơn hàng 10 đơn …" at bounding box center [806, 433] width 1509 height 777
click at [592, 444] on td "35.000 đ" at bounding box center [540, 424] width 139 height 45
checkbox input "true"
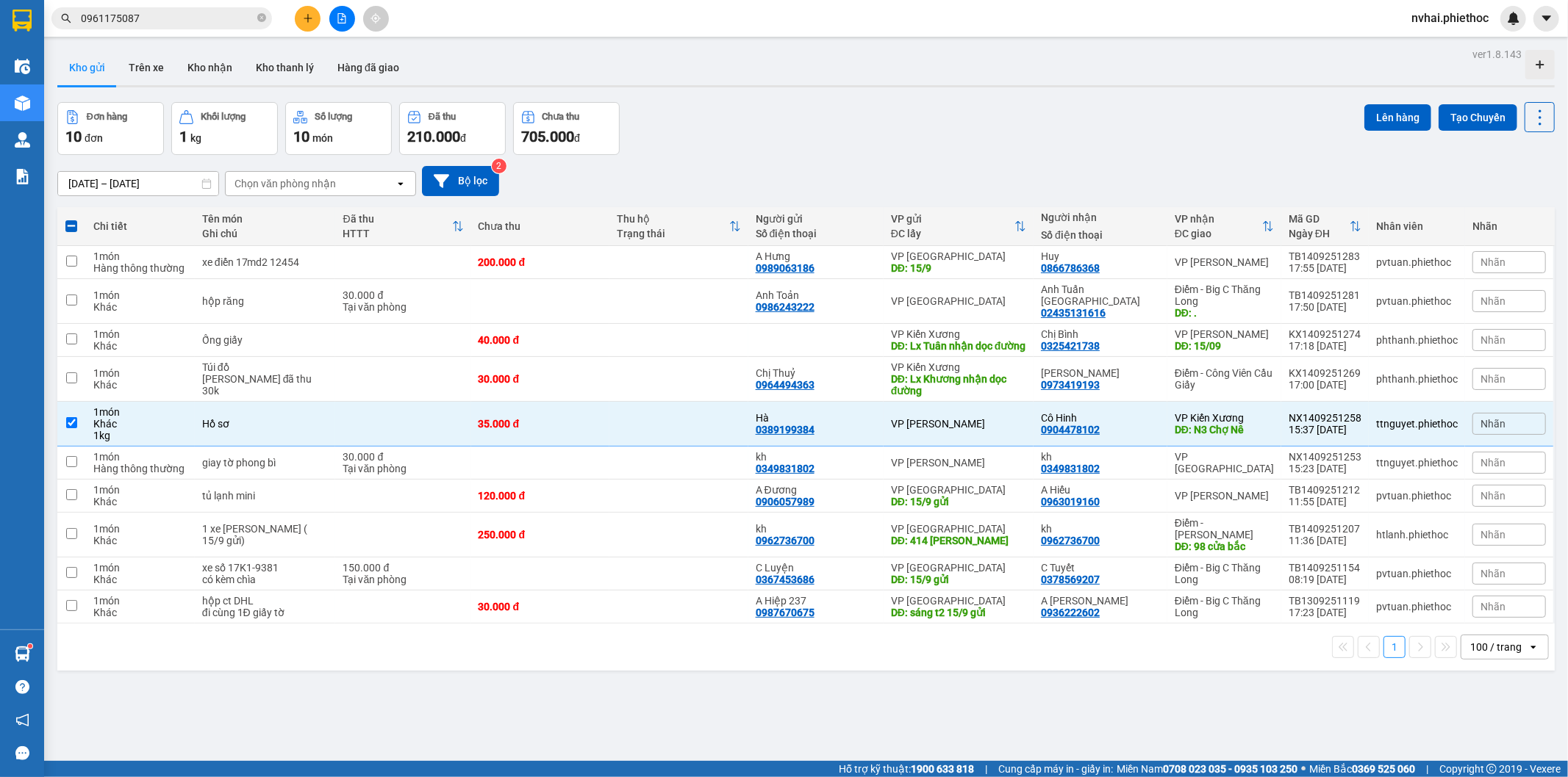
click at [924, 97] on div "ver 1.8.143 Kho gửi Trên xe Kho nhận Kho thanh lý Hàng đã giao Đơn hàng 10 đơn …" at bounding box center [806, 433] width 1509 height 777
drag, startPoint x: 924, startPoint y: 88, endPoint x: 938, endPoint y: 85, distance: 14.3
click at [935, 88] on div "ver 1.8.143 Kho gửi Trên xe Kho nhận Kho thanh lý Hàng đã giao Đơn hàng 10 đơn …" at bounding box center [806, 433] width 1509 height 777
click at [1062, 104] on div "Đơn hàng 10 đơn Khối lượng 1 kg Số lượng 10 món Đã thu 210.000 đ Chưa thu 705.0…" at bounding box center [806, 128] width 1497 height 53
click at [934, 129] on div "Đơn hàng 10 đơn Khối lượng 1 kg Số lượng 10 món Đã thu 210.000 đ Chưa thu 705.0…" at bounding box center [806, 128] width 1497 height 53
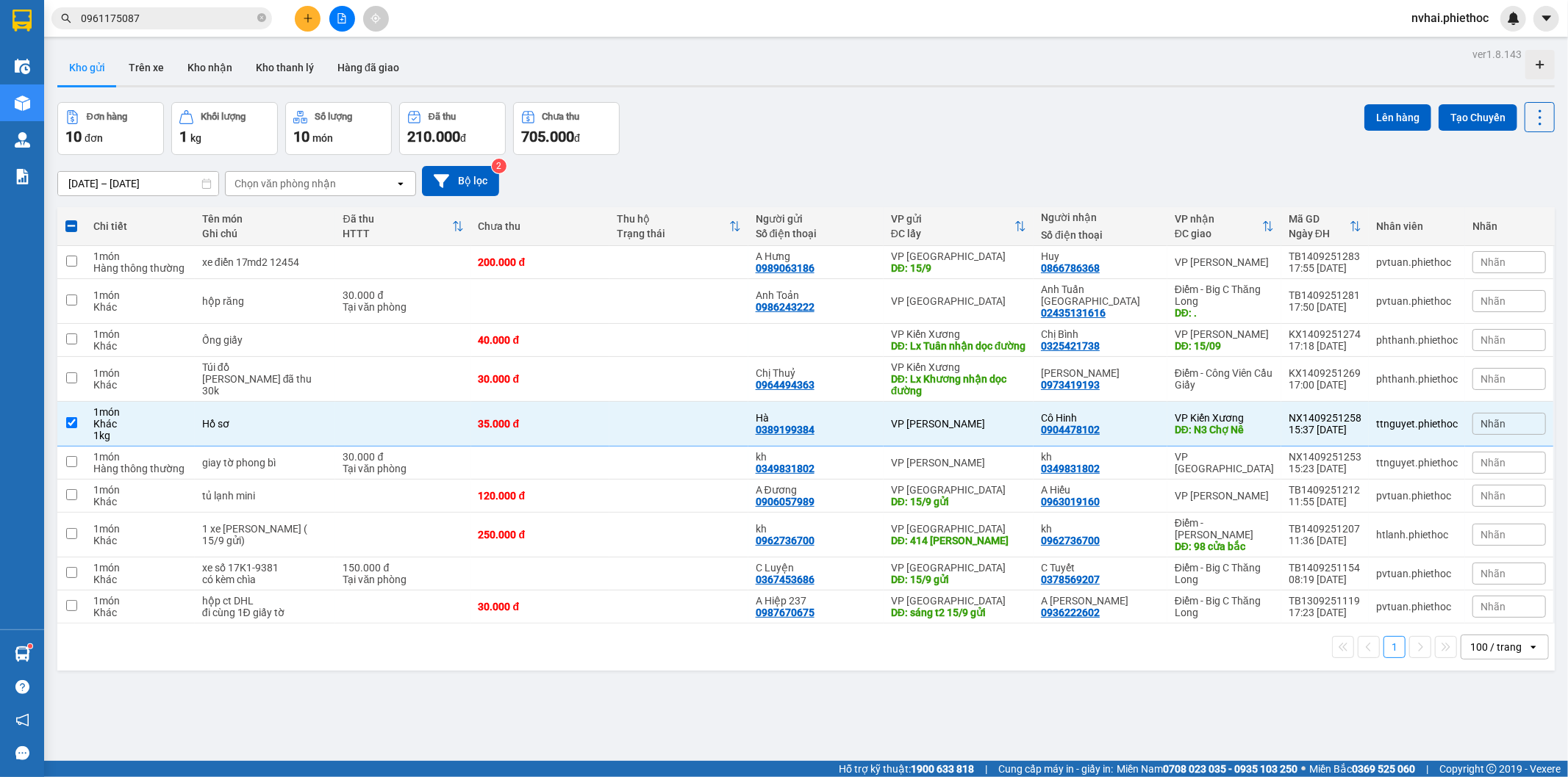
click at [932, 129] on div "Đơn hàng 10 đơn Khối lượng 1 kg Số lượng 10 món Đã thu 210.000 đ Chưa thu 705.0…" at bounding box center [806, 128] width 1497 height 53
click at [941, 128] on div "Đơn hàng 10 đơn Khối lượng 1 kg Số lượng 10 món Đã thu 210.000 đ Chưa thu 705.0…" at bounding box center [806, 128] width 1497 height 53
click at [928, 111] on div "Đơn hàng 10 đơn Khối lượng 1 kg Số lượng 10 món Đã thu 210.000 đ Chưa thu 705.0…" at bounding box center [806, 128] width 1497 height 53
click at [939, 115] on div "Đơn hàng 10 đơn Khối lượng 1 kg Số lượng 10 món Đã thu 210.000 đ Chưa thu 705.0…" at bounding box center [806, 128] width 1497 height 53
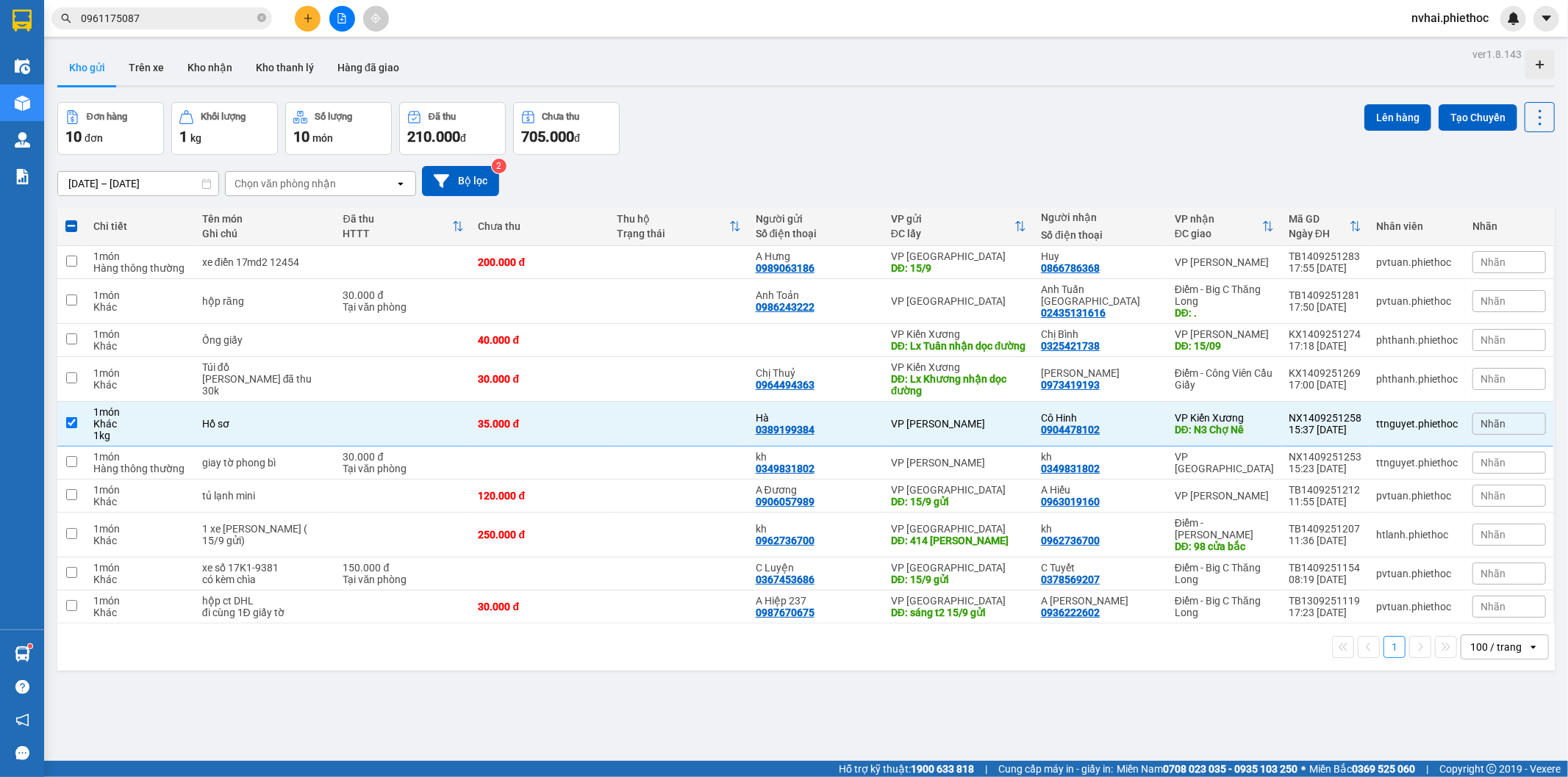
click at [1148, 130] on div "Đơn hàng 10 đơn Khối lượng 1 kg Số lượng 10 món Đã thu 210.000 đ Chưa thu 705.0…" at bounding box center [806, 128] width 1497 height 53
click at [1259, 474] on div "VP [GEOGRAPHIC_DATA]" at bounding box center [1224, 463] width 99 height 24
checkbox input "true"
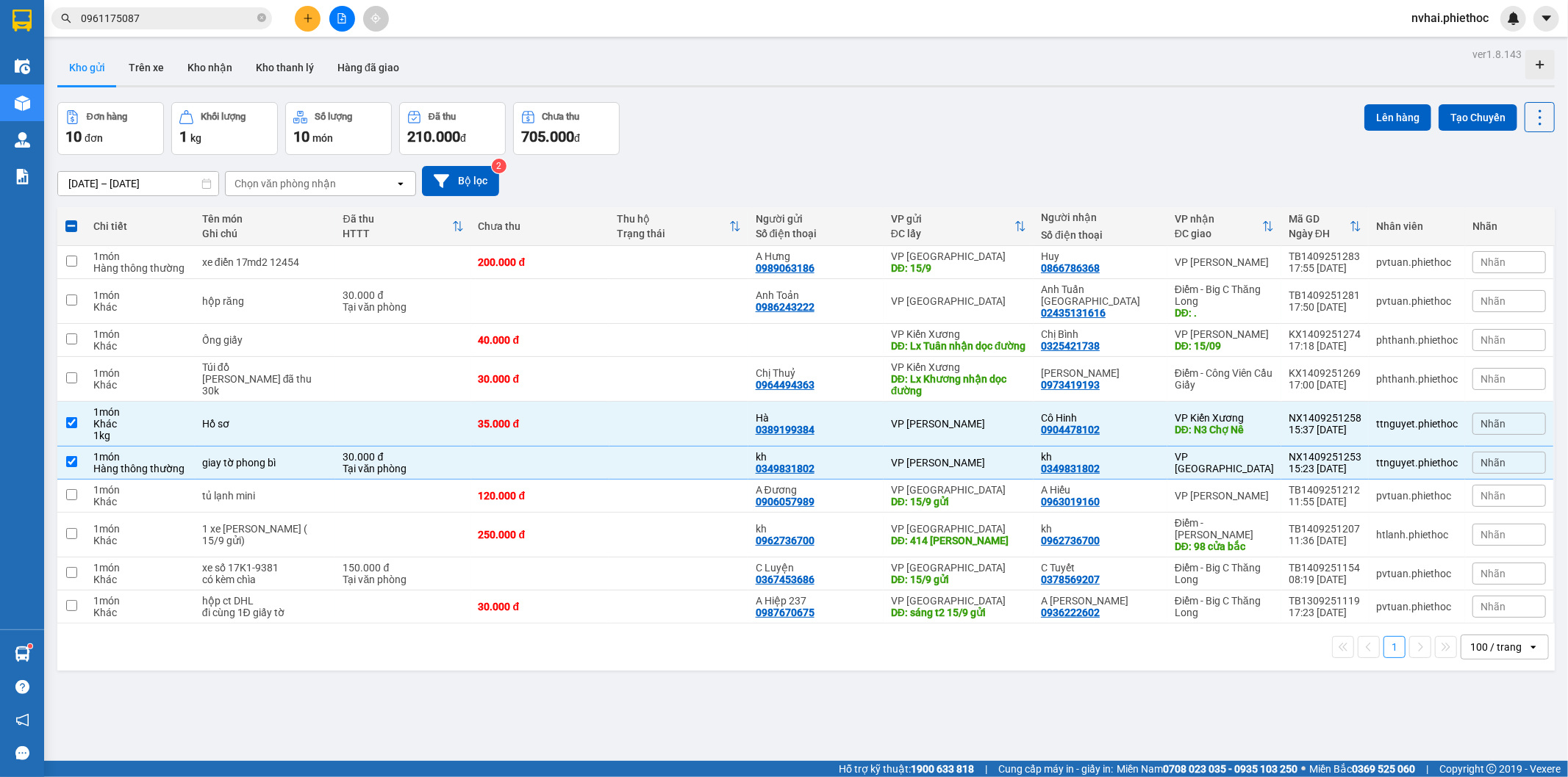
click at [1206, 72] on div "Kho gửi Trên xe Kho nhận Kho thanh [PERSON_NAME] đã giao" at bounding box center [806, 69] width 1497 height 39
click at [1383, 109] on button "Lên hàng" at bounding box center [1398, 118] width 67 height 27
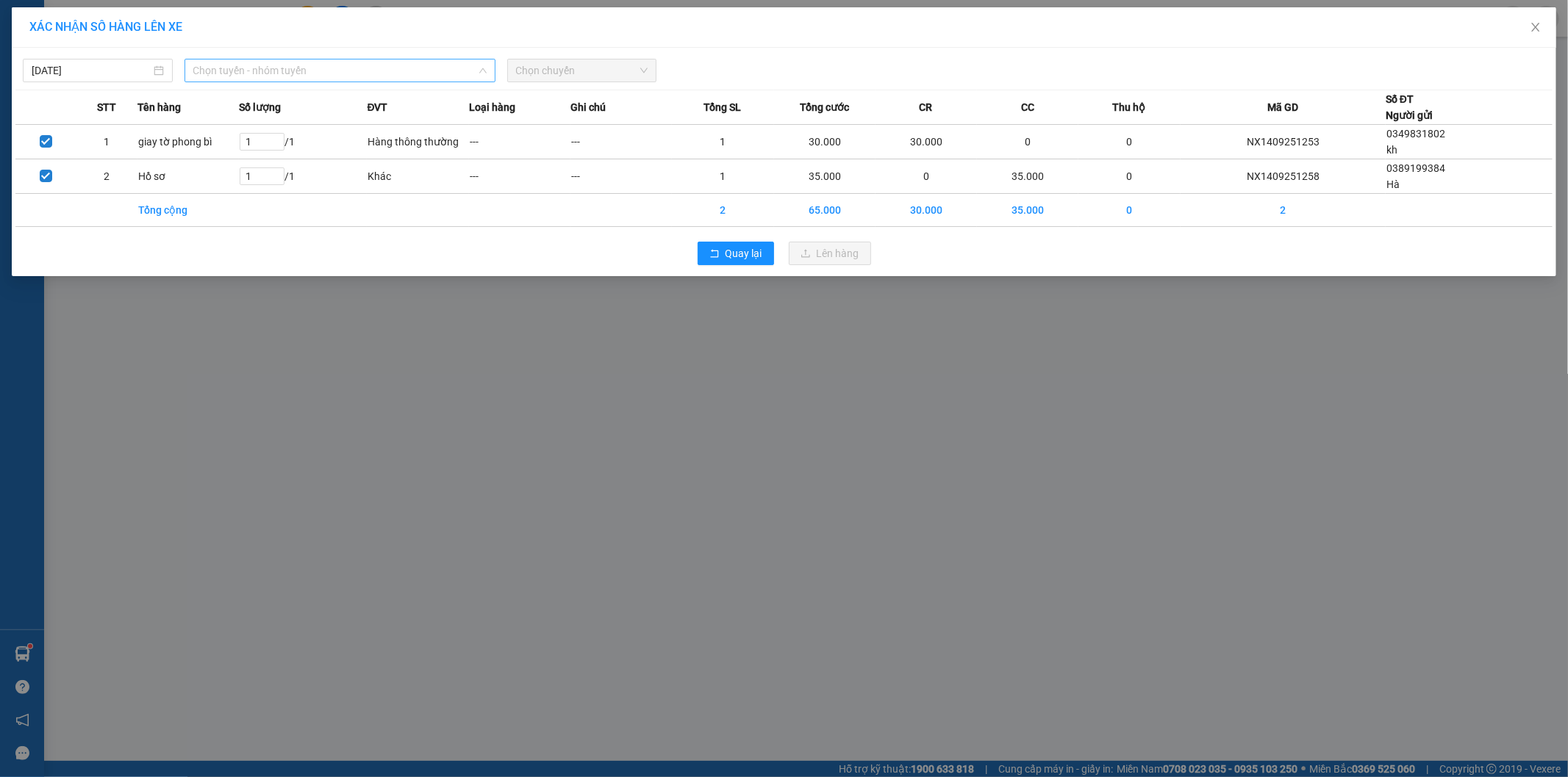
click at [348, 76] on span "Chọn tuyến - nhóm tuyến" at bounding box center [339, 70] width 293 height 22
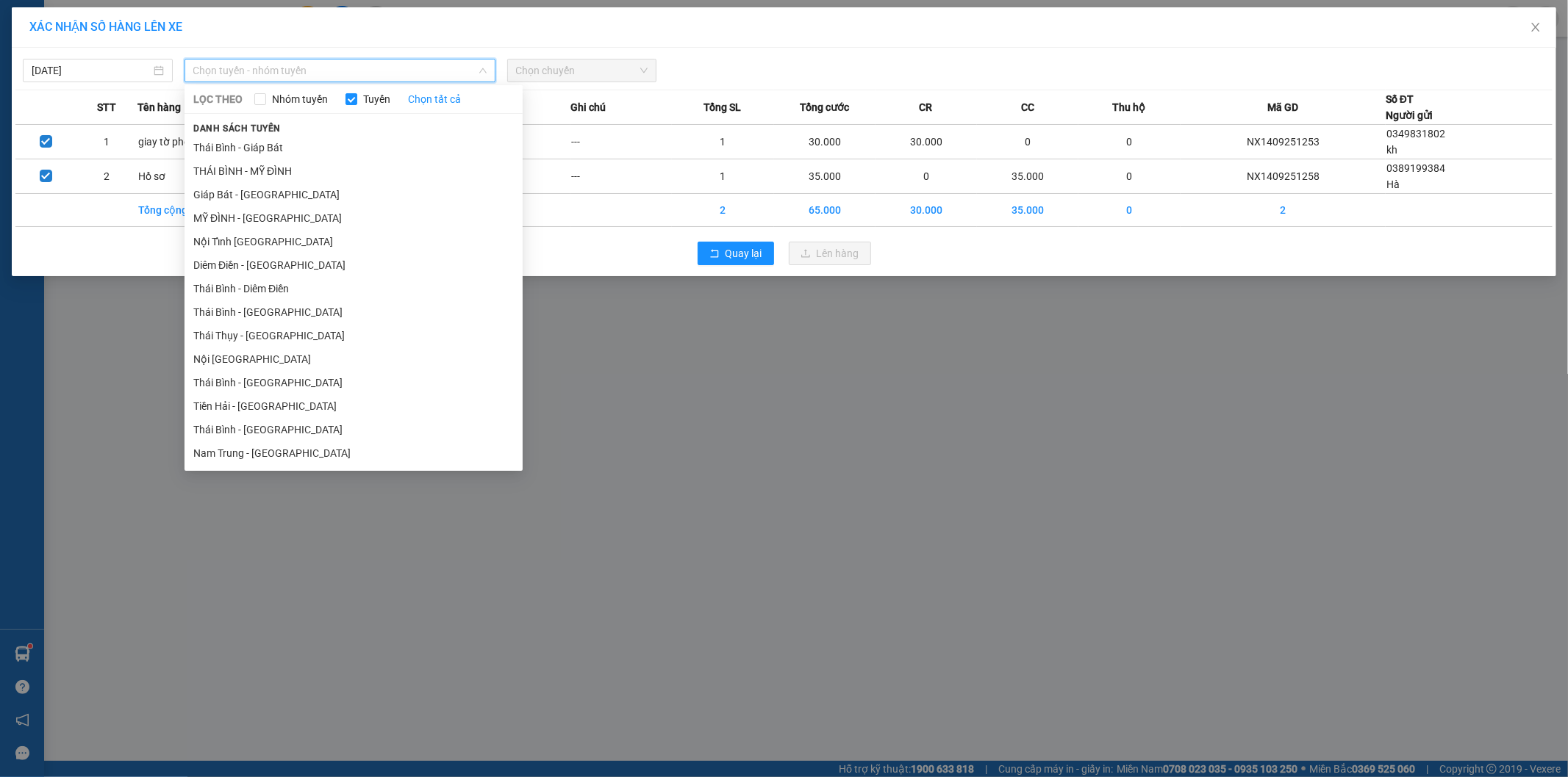
click at [265, 377] on li "Thái Bình - [GEOGRAPHIC_DATA]" at bounding box center [353, 382] width 338 height 24
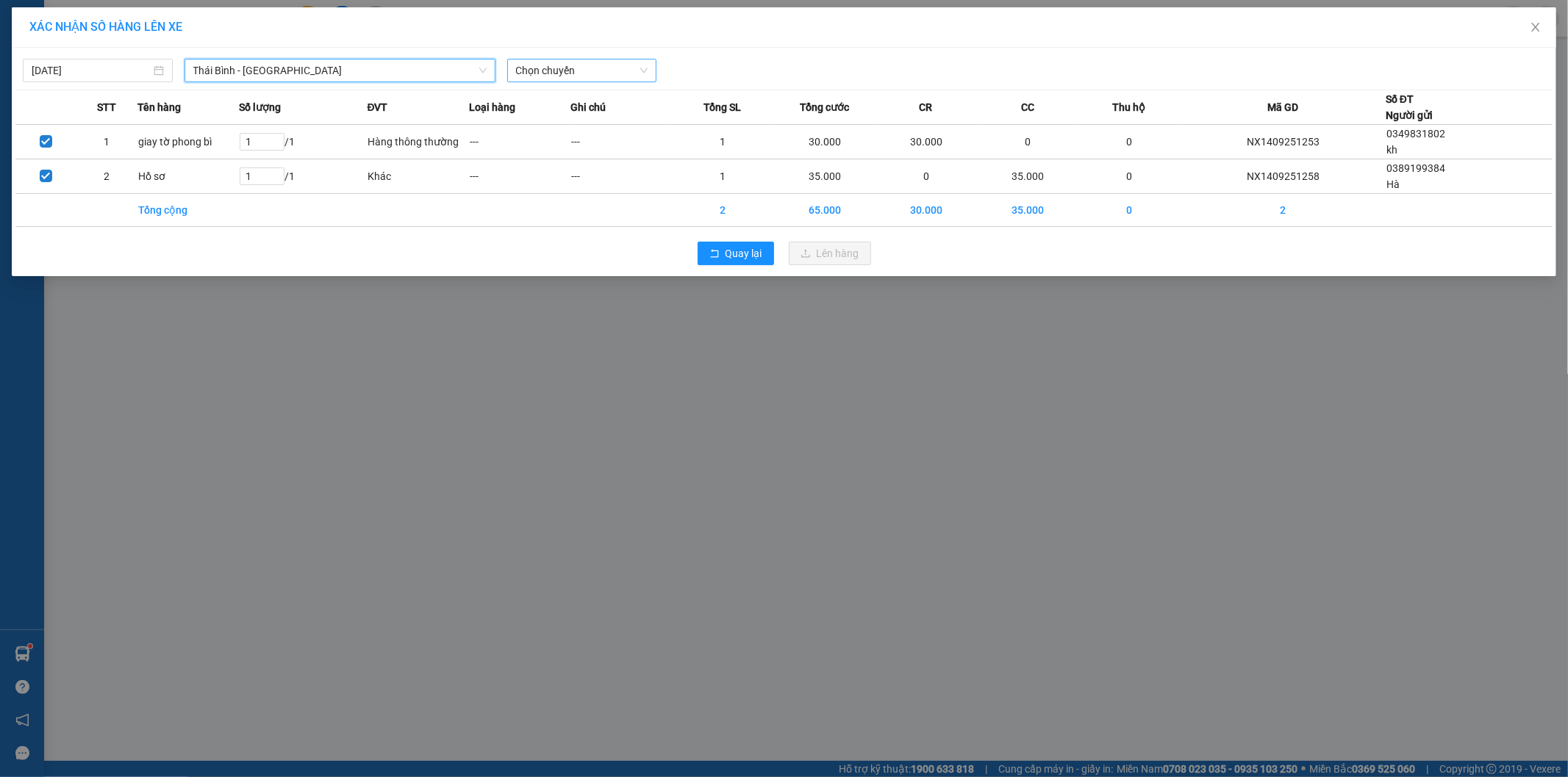
click at [617, 70] on span "Chọn chuyến" at bounding box center [582, 70] width 132 height 22
type input "1755"
click at [607, 129] on div "Thêm chuyến " 17:55 "" at bounding box center [585, 124] width 157 height 25
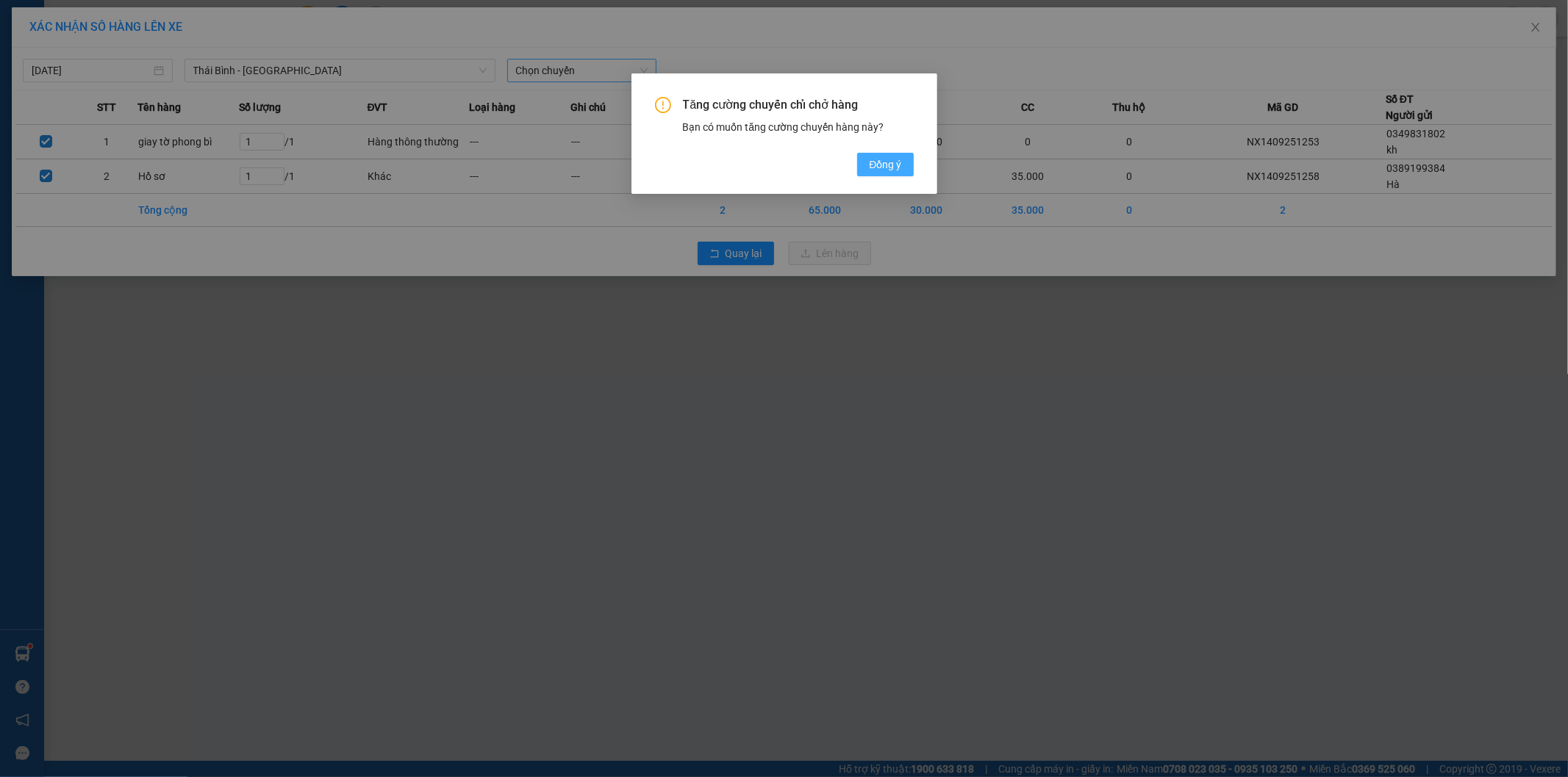
click at [886, 173] on button "Đồng ý" at bounding box center [884, 165] width 56 height 24
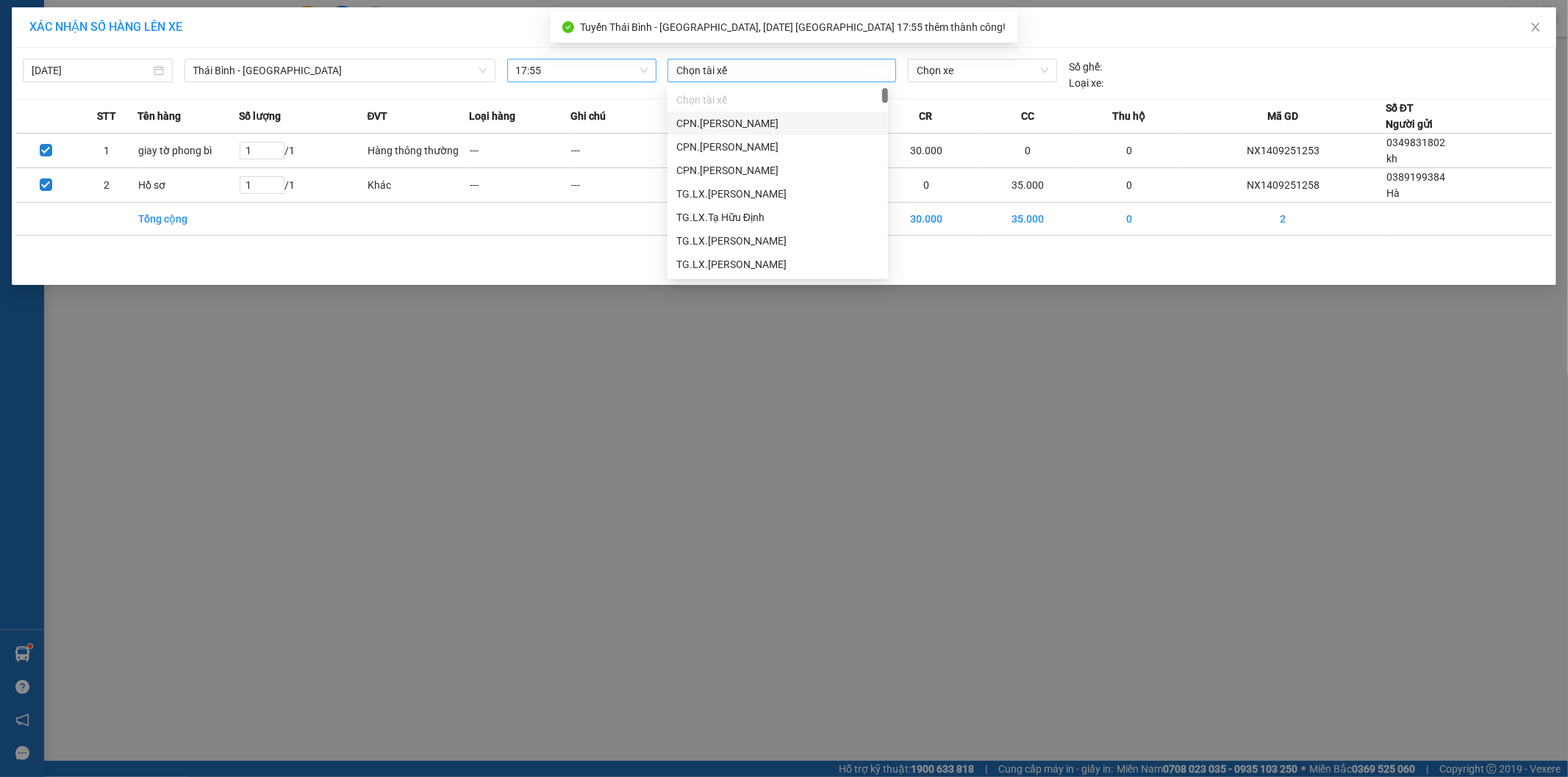
click at [777, 65] on div at bounding box center [782, 71] width 221 height 18
type input "kh"
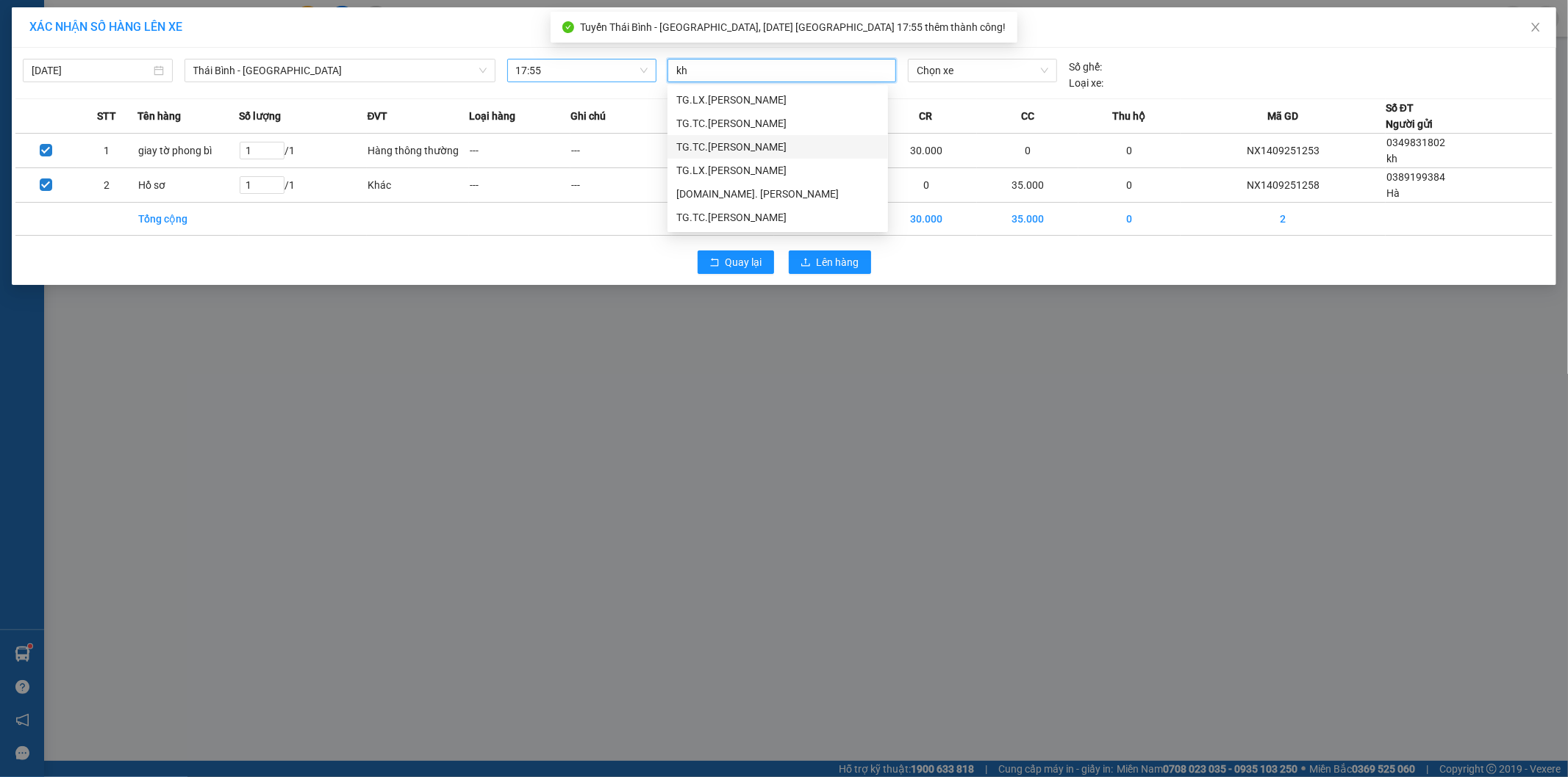
click at [773, 149] on div "TG.TC.Ngô Gia Khoản" at bounding box center [777, 147] width 203 height 16
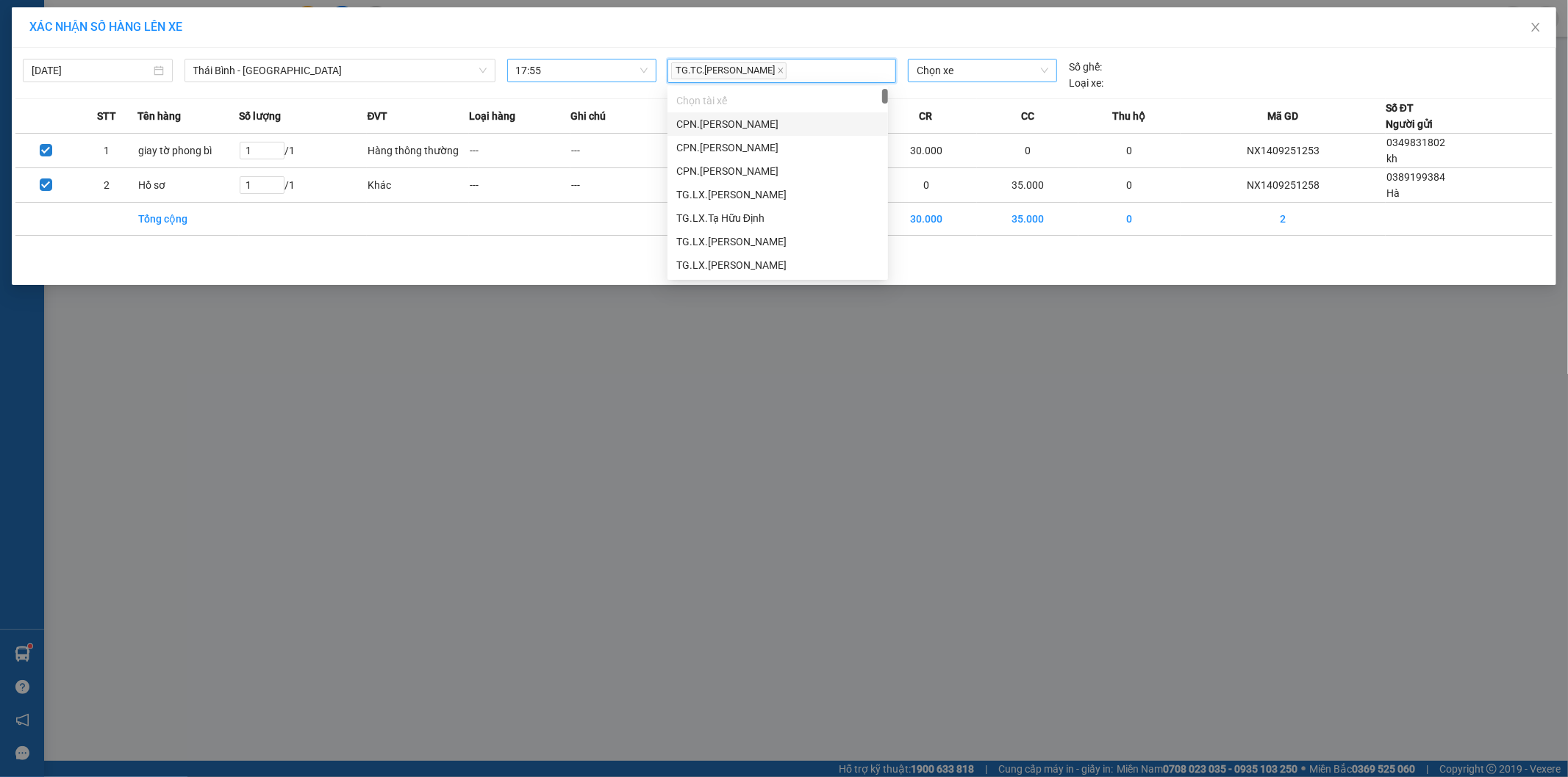
click at [971, 77] on span "Chọn xe" at bounding box center [982, 70] width 131 height 22
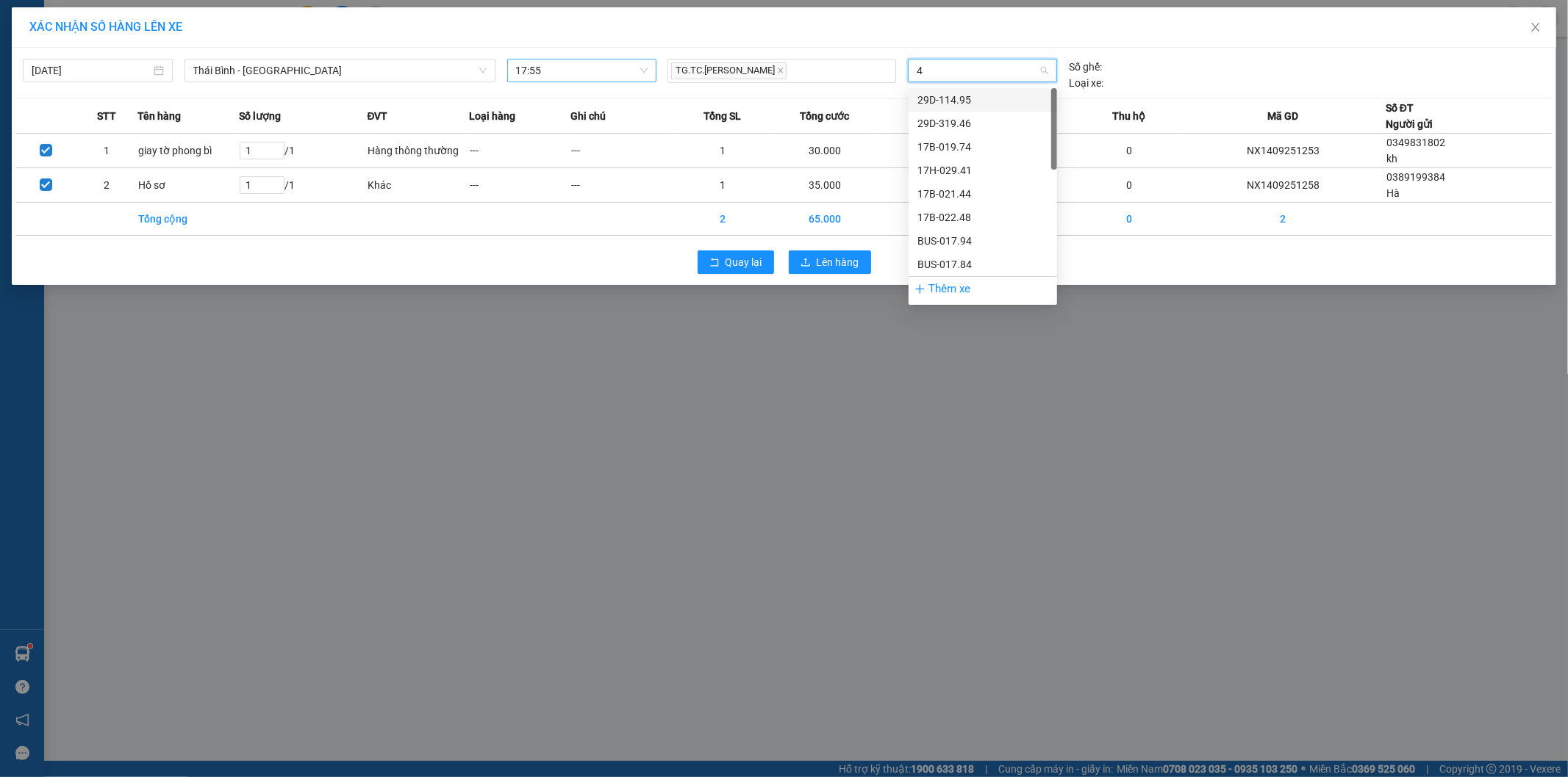
type input "44"
click at [966, 123] on div "17H-030.44" at bounding box center [983, 123] width 131 height 16
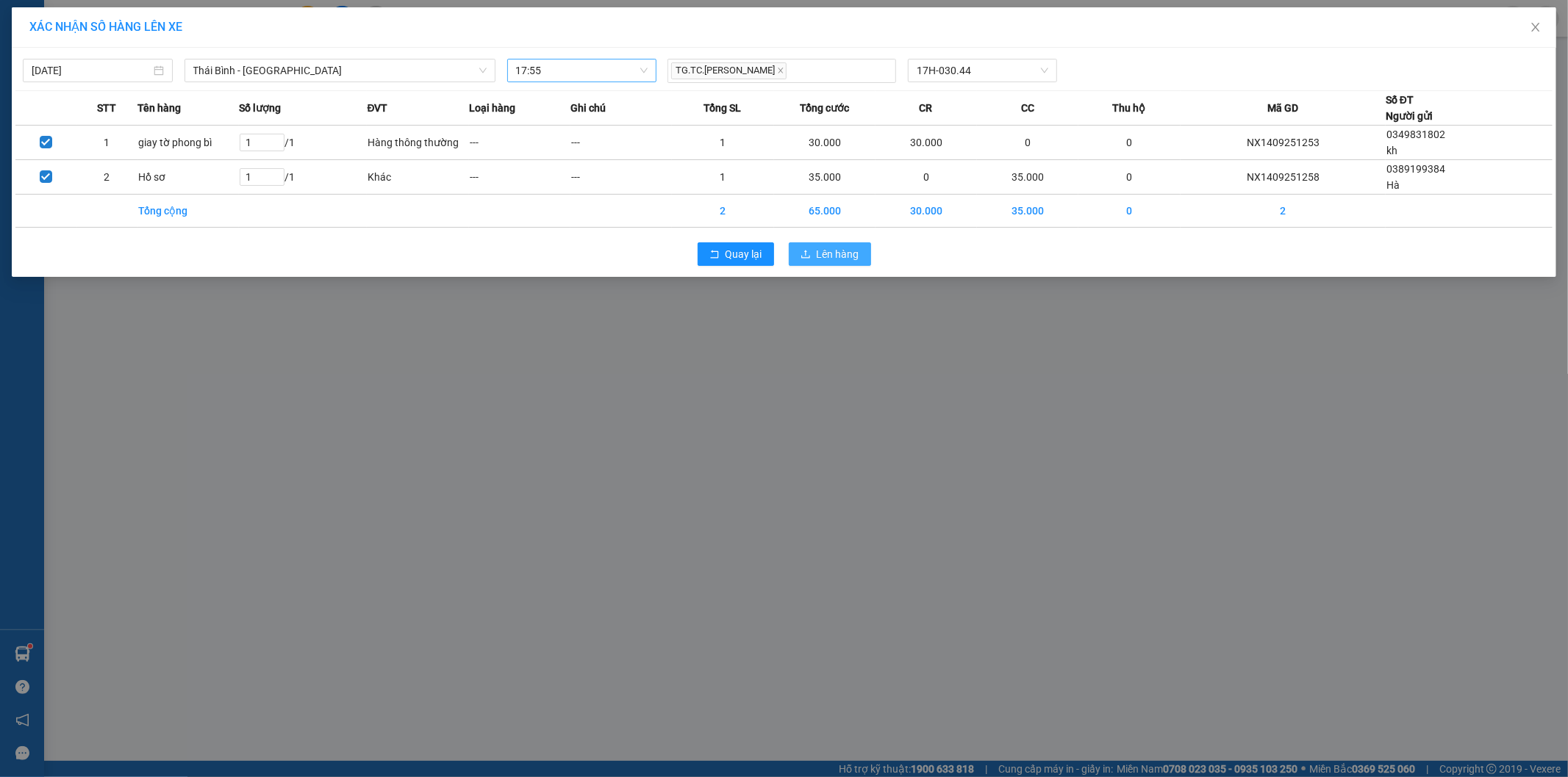
drag, startPoint x: 813, startPoint y: 271, endPoint x: 832, endPoint y: 250, distance: 28.3
click at [813, 265] on div "Quay lại Lên hàng" at bounding box center [784, 254] width 1537 height 38
click at [832, 250] on span "Lên hàng" at bounding box center [838, 254] width 42 height 16
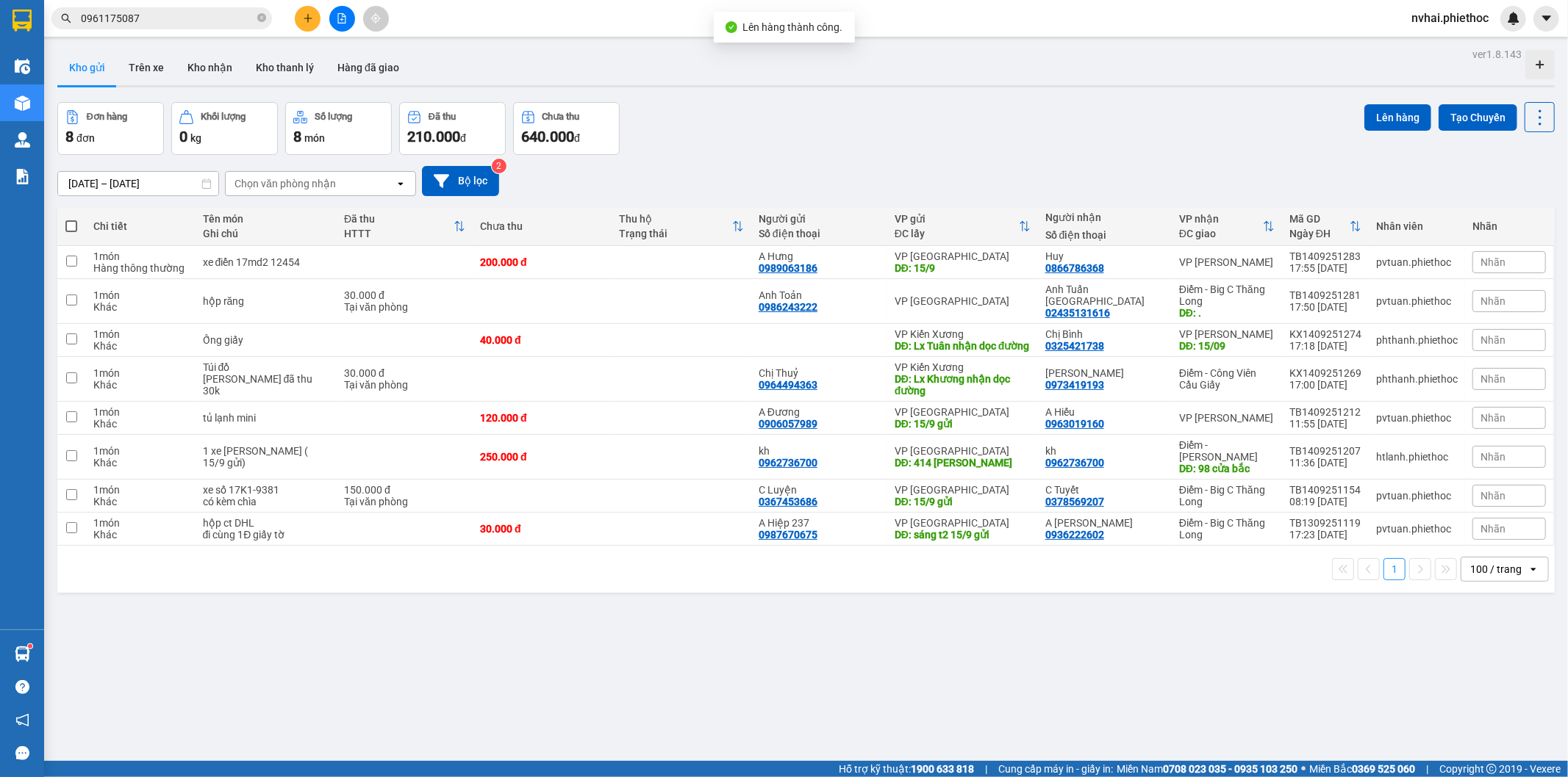
click at [829, 128] on div "Đơn hàng 8 đơn Khối lượng 0 kg Số lượng 8 món Đã thu 210.000 đ Chưa thu 640.000…" at bounding box center [806, 128] width 1497 height 53
drag, startPoint x: 853, startPoint y: 119, endPoint x: 1008, endPoint y: 312, distance: 247.5
click at [861, 123] on div "Đơn hàng 8 đơn Khối lượng 0 kg Số lượng 8 món Đã thu 210.000 đ Chưa thu 640.000…" at bounding box center [806, 128] width 1497 height 53
drag, startPoint x: 1051, startPoint y: 115, endPoint x: 1000, endPoint y: 320, distance: 211.2
click at [1052, 136] on div "Đơn hàng 8 đơn Khối lượng 0 kg Số lượng 8 món Đã thu 210.000 đ Chưa thu 640.000…" at bounding box center [806, 128] width 1497 height 53
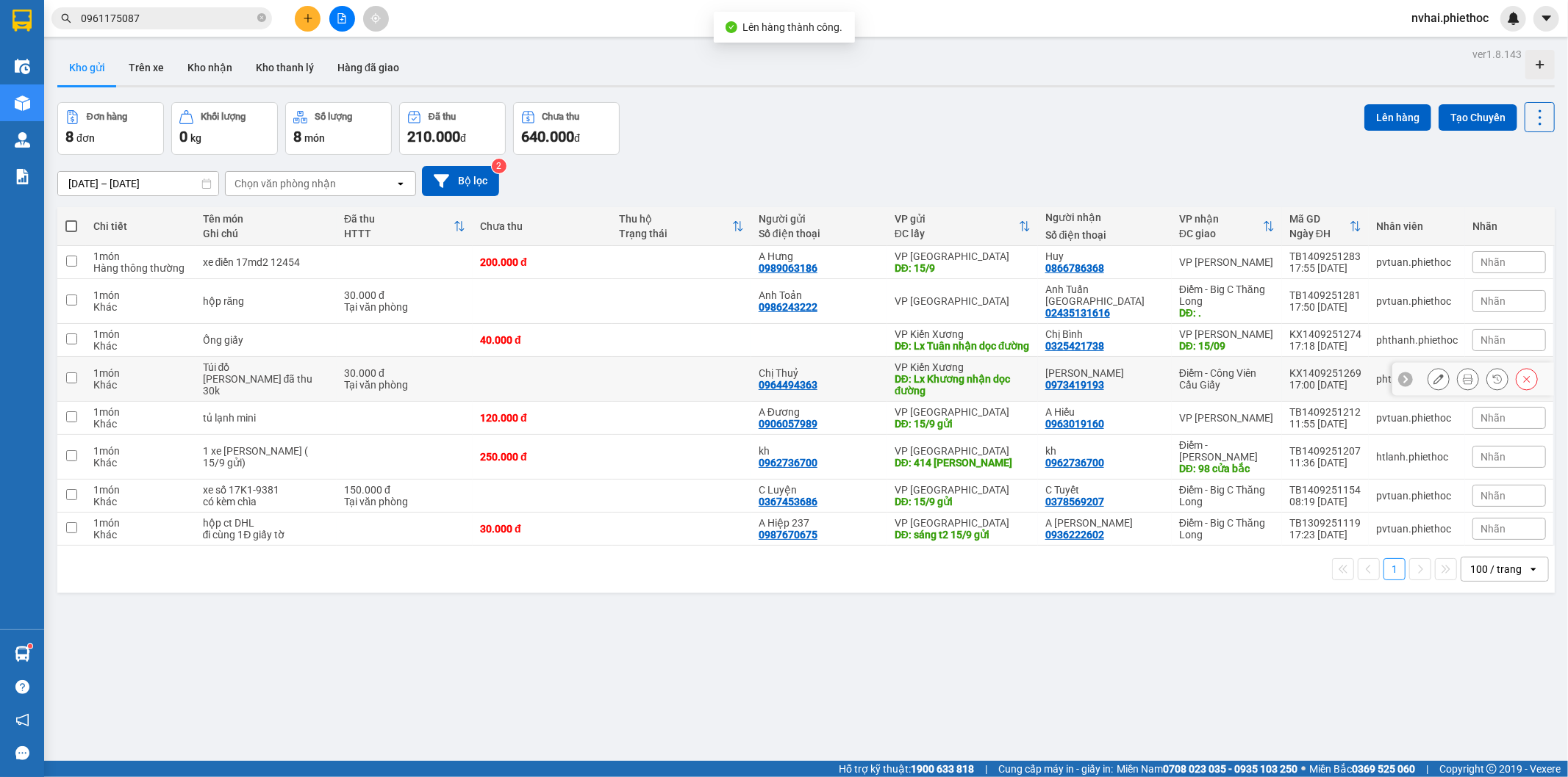
click at [1002, 385] on div "DĐ: Lx Khương nhận dọc đường" at bounding box center [962, 385] width 136 height 24
checkbox input "true"
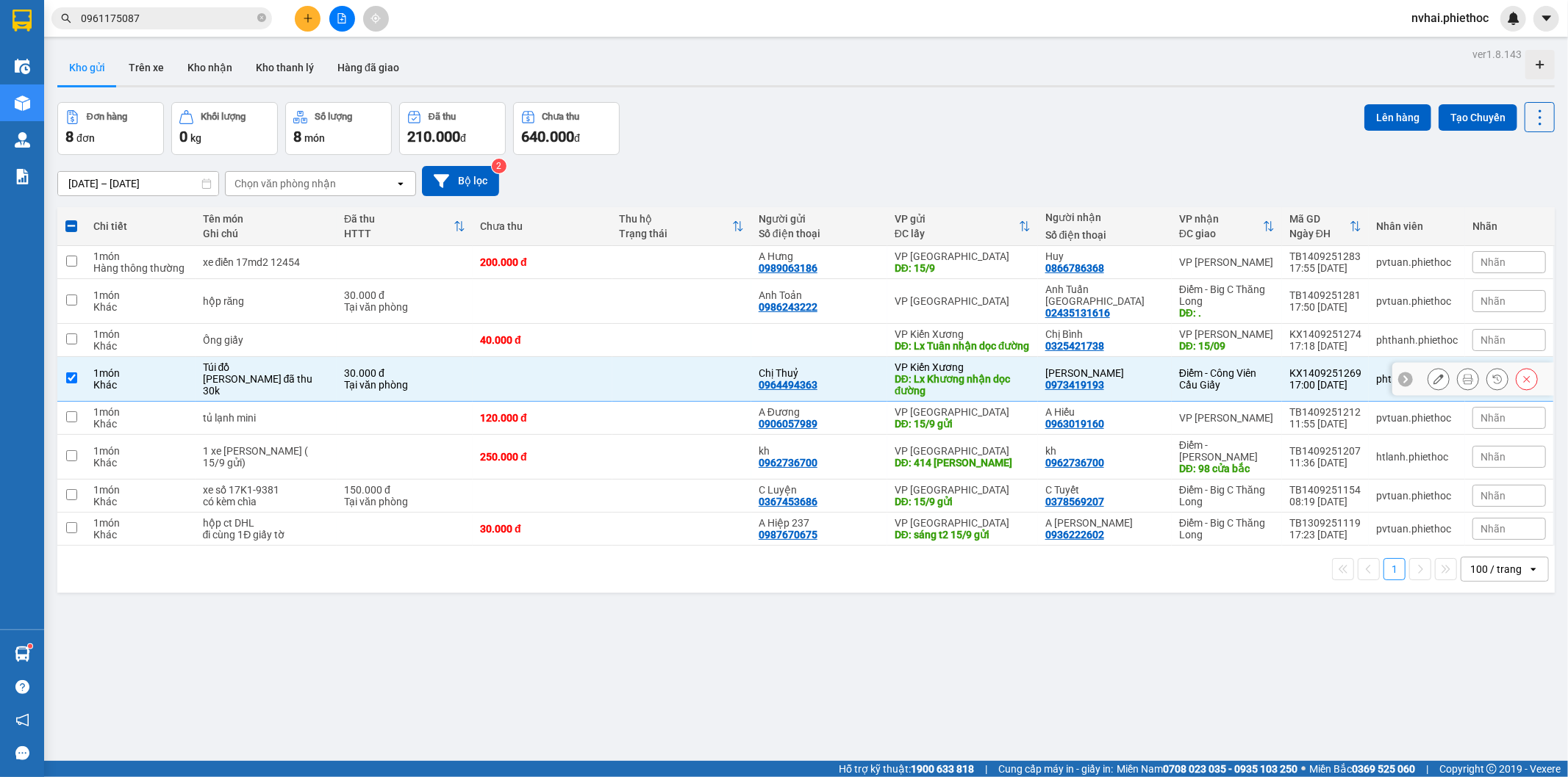
click at [1086, 391] on div "0973419193" at bounding box center [1075, 384] width 58 height 12
copy div "0973419193"
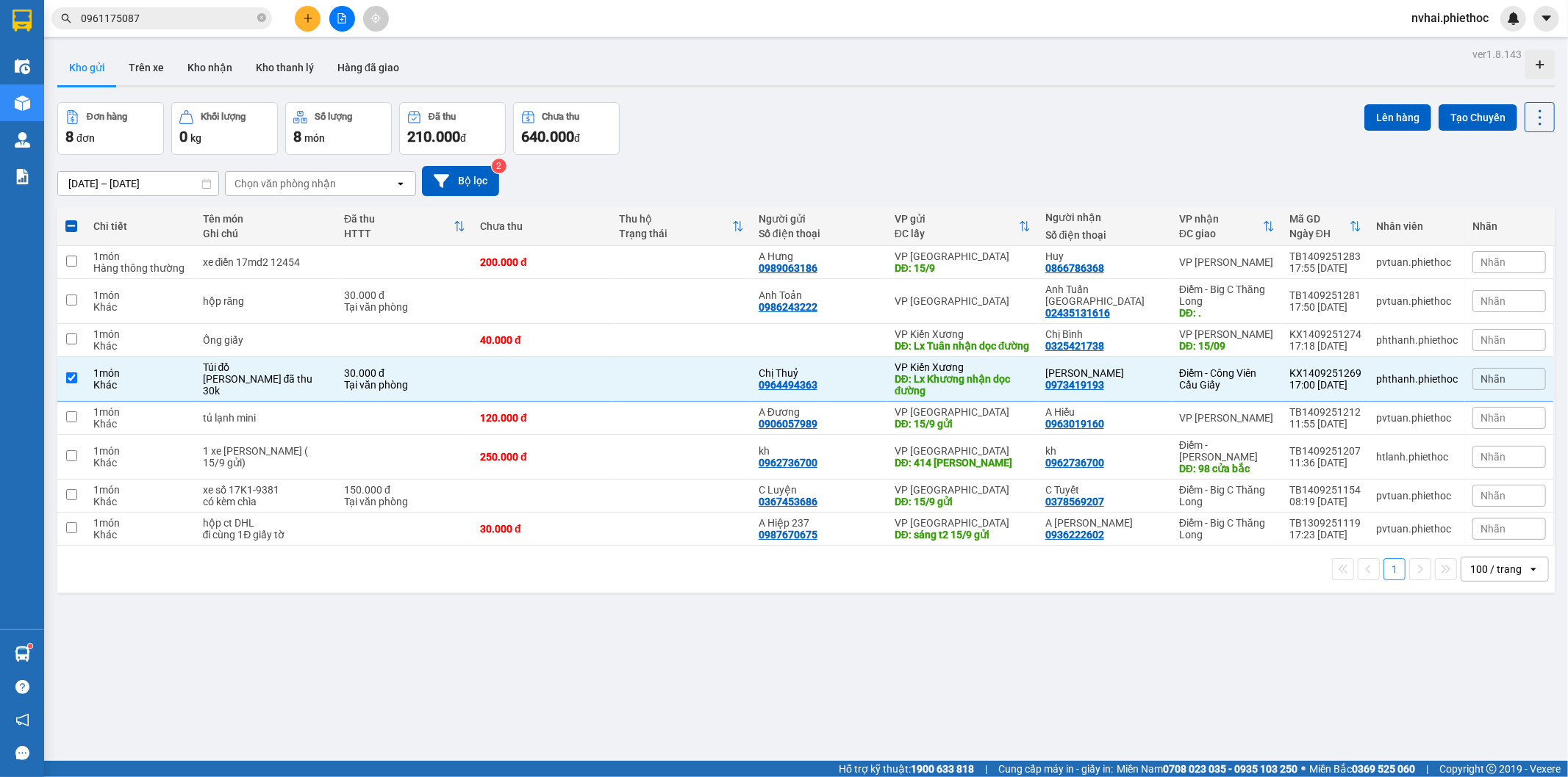
click at [572, 720] on div "ver 1.8.143 Kho gửi Trên xe Kho nhận Kho thanh lý Hàng đã giao Đơn hàng 8 đơn K…" at bounding box center [806, 433] width 1509 height 777
click at [1364, 111] on button "Lên hàng" at bounding box center [1398, 118] width 67 height 27
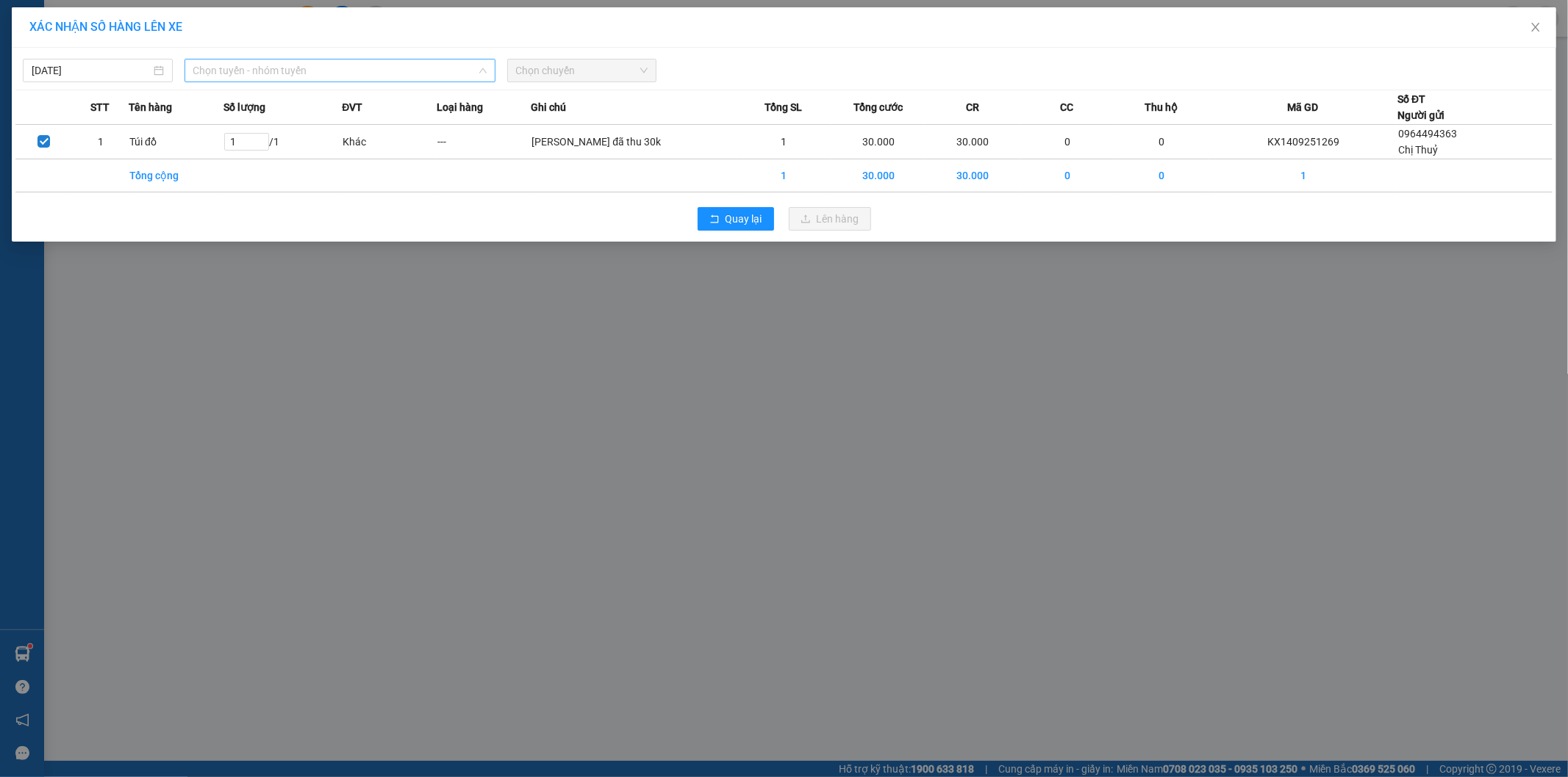
click at [369, 76] on span "Chọn tuyến - nhóm tuyến" at bounding box center [339, 70] width 293 height 22
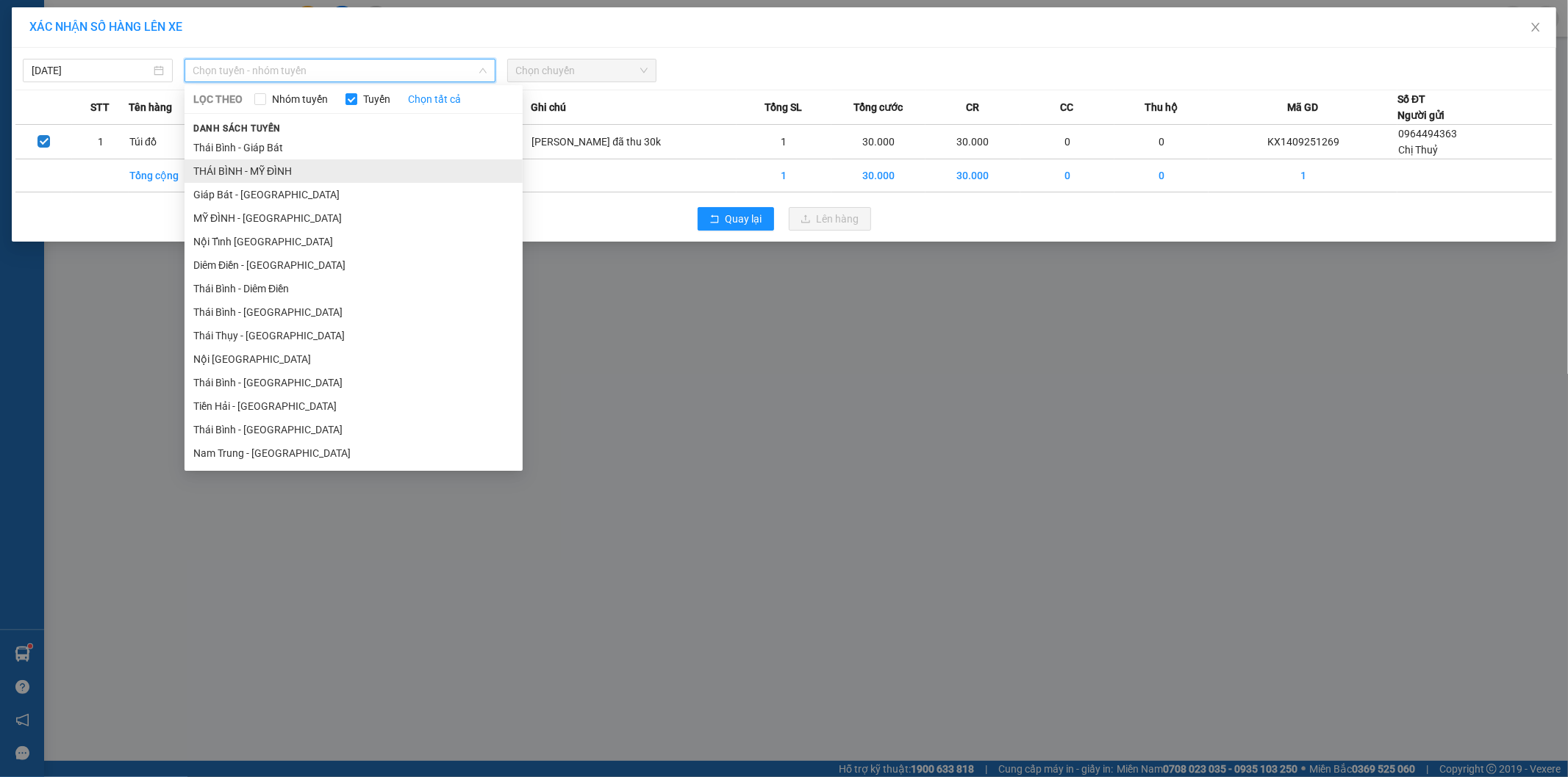
click at [298, 171] on li "THÁI BÌNH - MỸ ĐÌNH" at bounding box center [353, 171] width 338 height 24
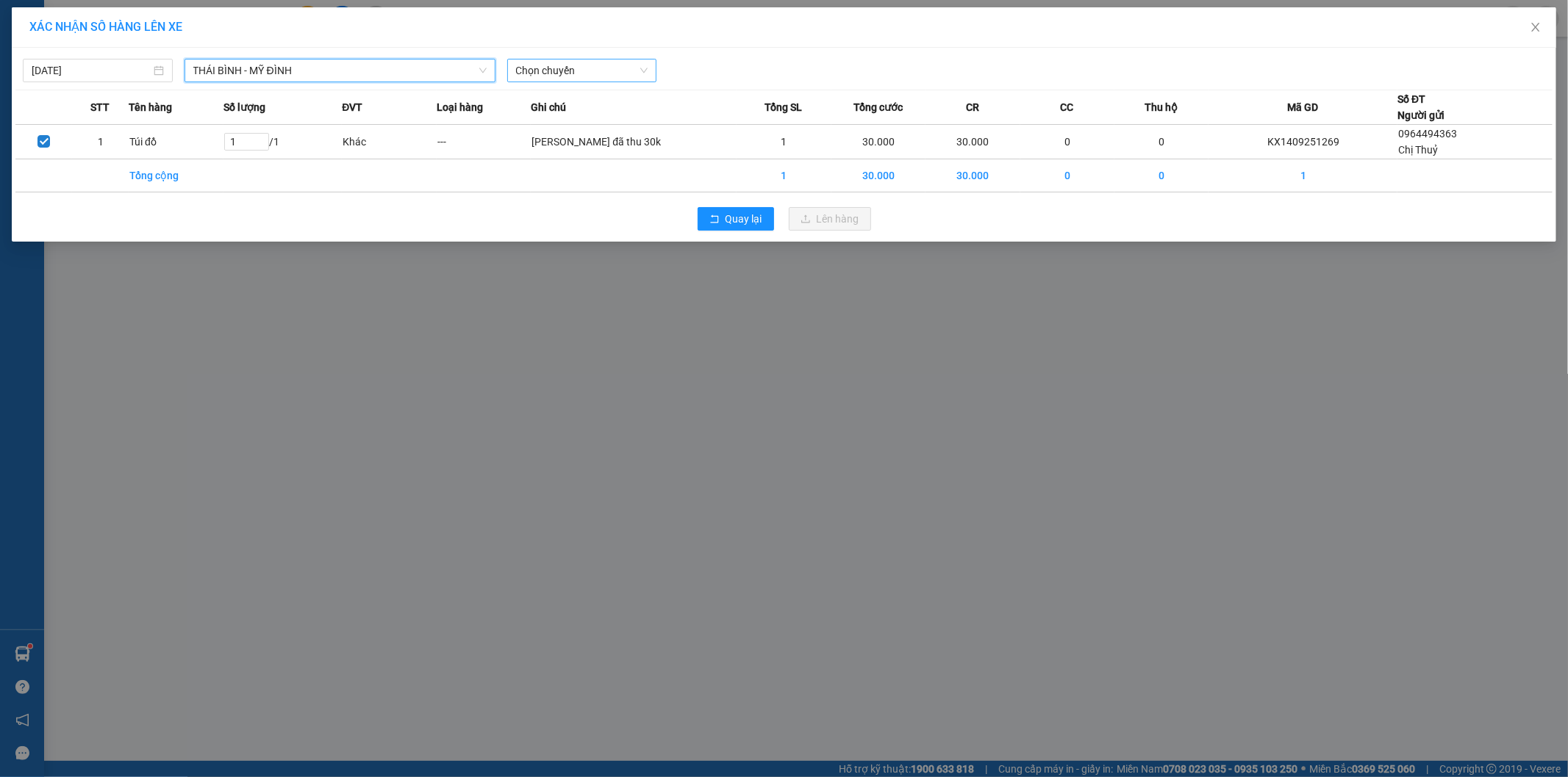
click at [591, 65] on span "Chọn chuyến" at bounding box center [582, 70] width 132 height 22
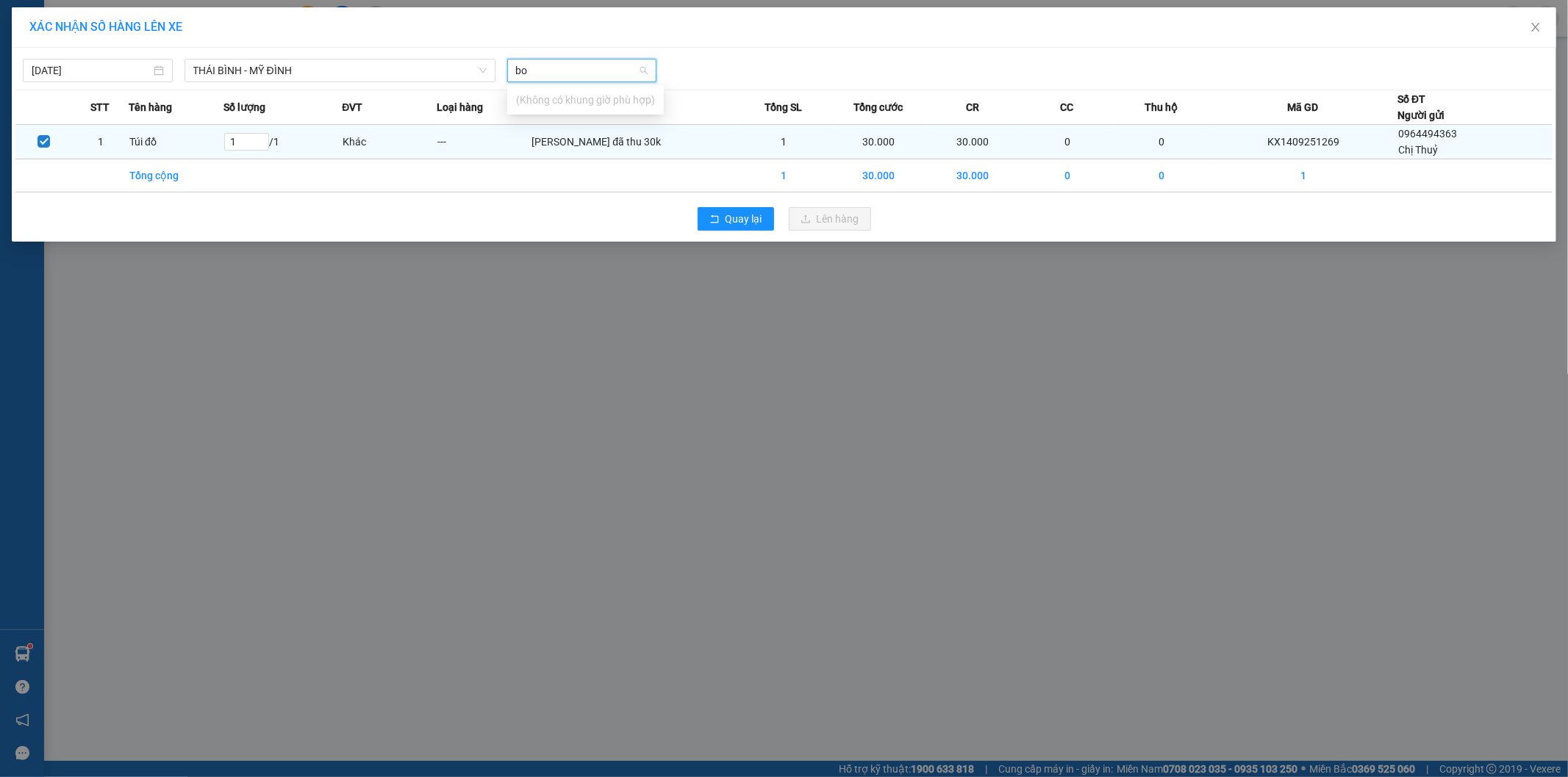
type input "b"
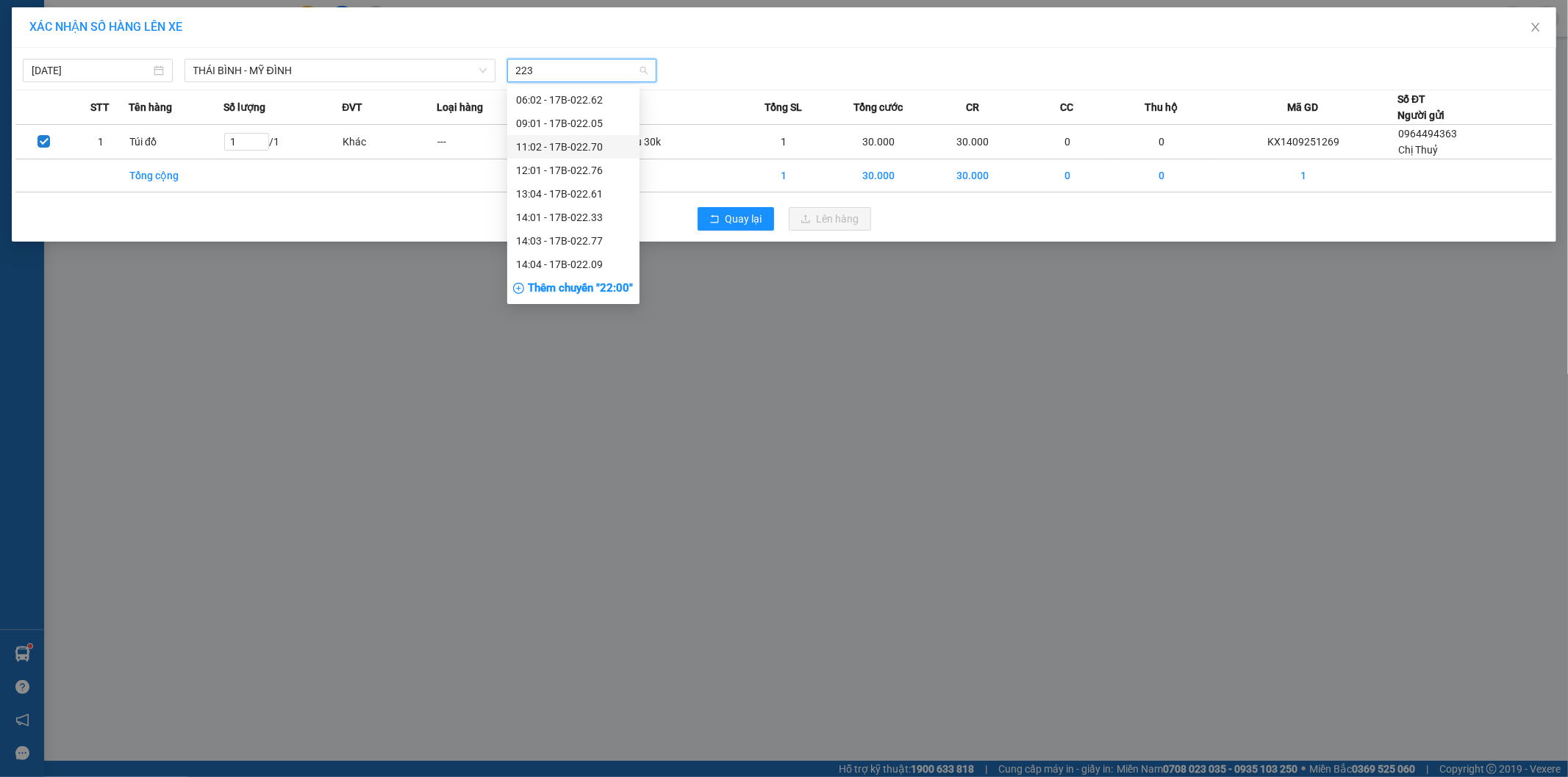
type input "2233"
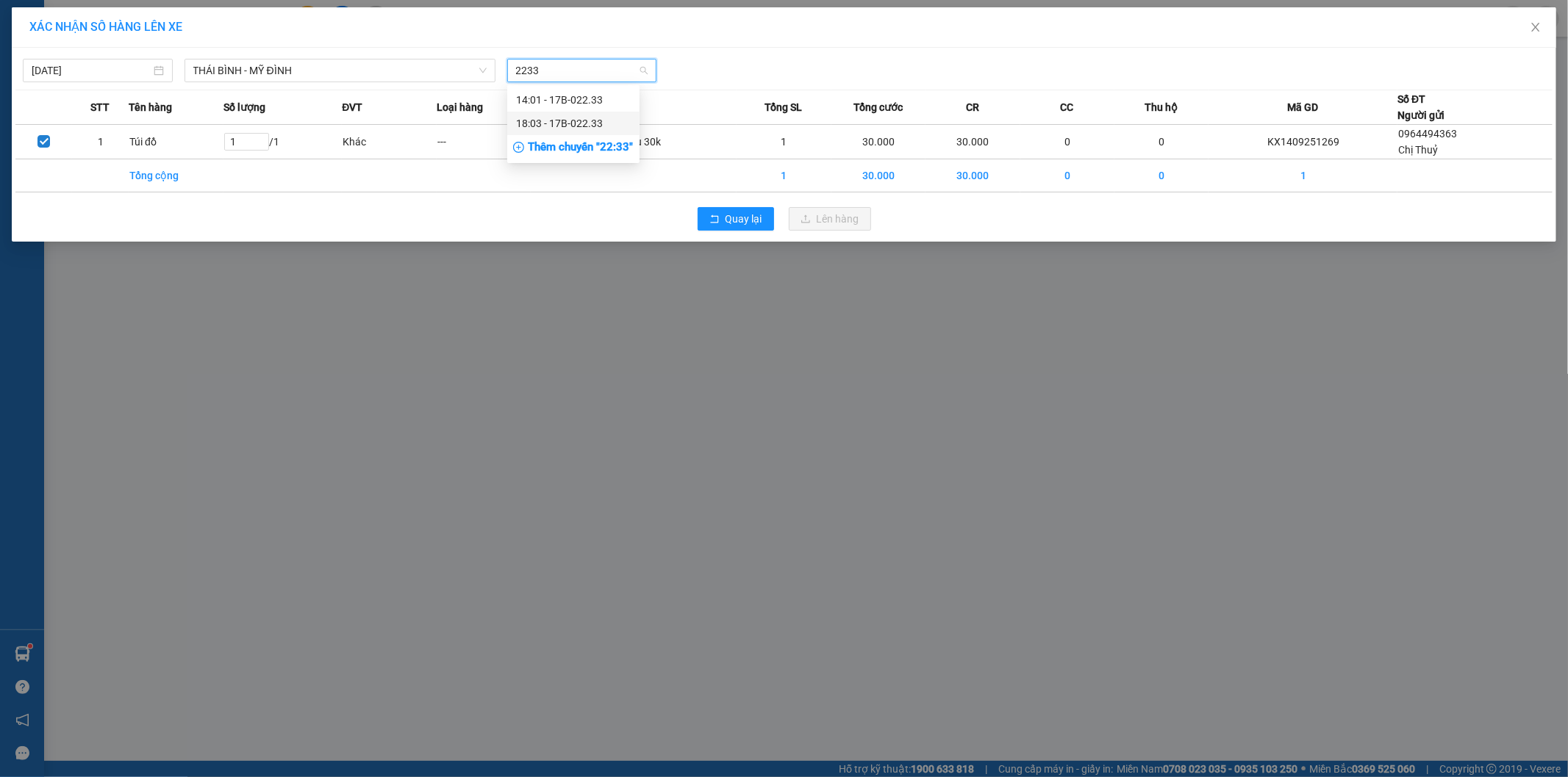
drag, startPoint x: 555, startPoint y: 122, endPoint x: 569, endPoint y: 125, distance: 14.3
click at [555, 125] on div "18:03 - 17B-022.33" at bounding box center [574, 123] width 115 height 16
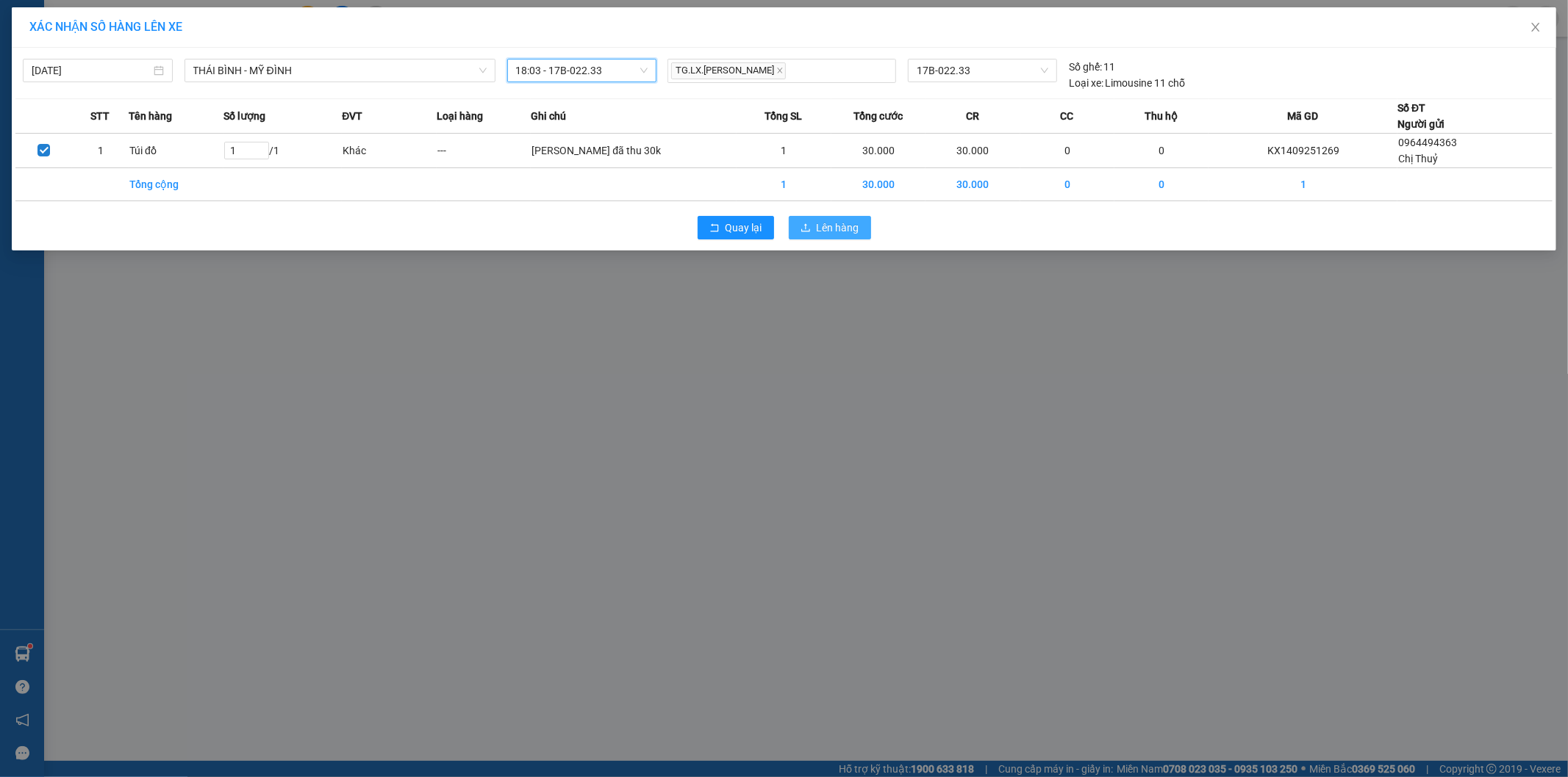
click at [824, 222] on div "Quay lại Lên hàng" at bounding box center [784, 227] width 1537 height 38
click at [833, 232] on span "Lên hàng" at bounding box center [838, 227] width 42 height 16
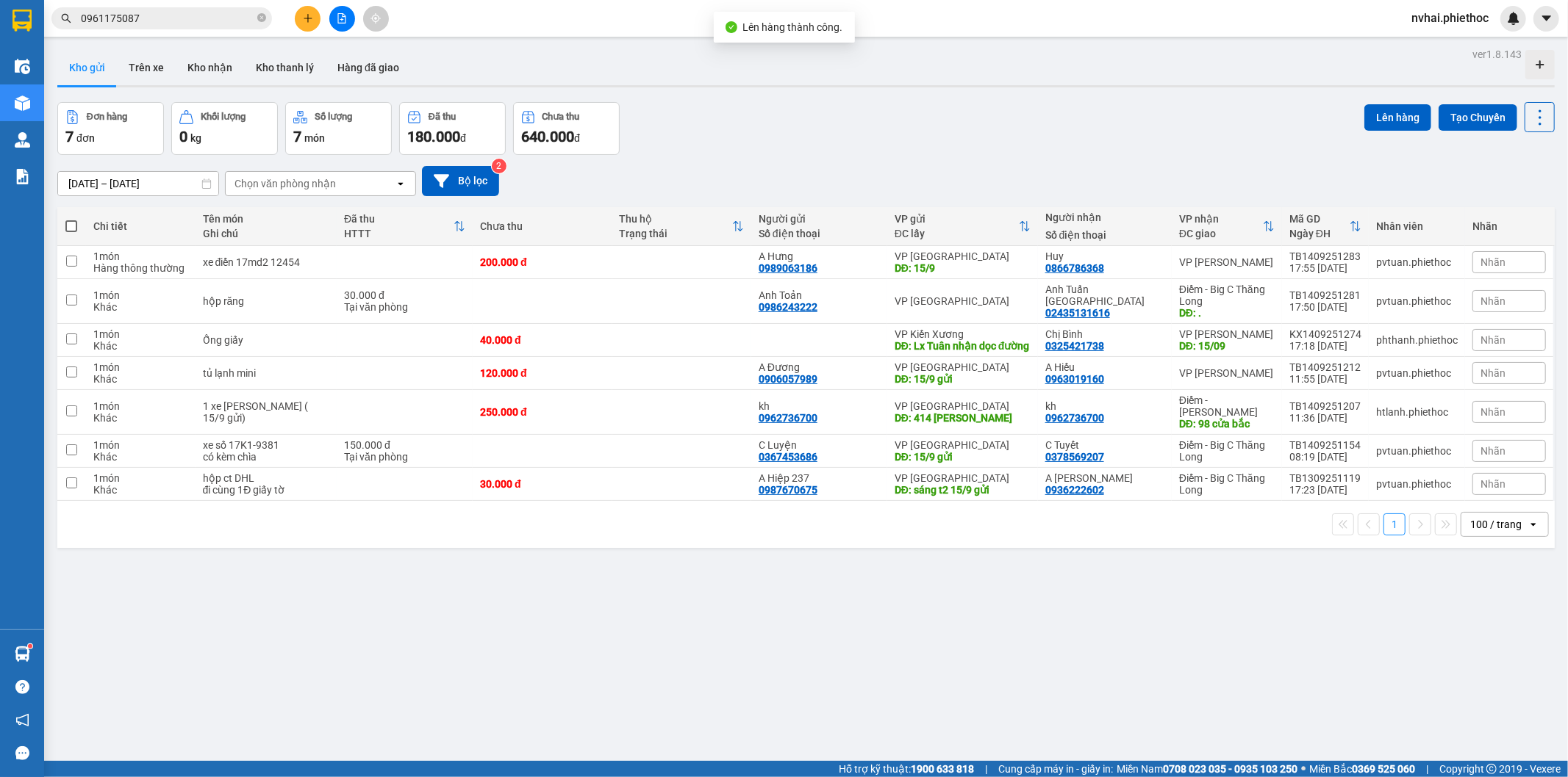
drag, startPoint x: 935, startPoint y: 148, endPoint x: 923, endPoint y: 149, distance: 12.0
click at [933, 147] on div "Đơn hàng 7 đơn Khối lượng 0 kg Số lượng 7 món Đã thu 180.000 đ Chưa thu 640.000…" at bounding box center [806, 128] width 1497 height 53
click at [967, 142] on div "Đơn hàng 7 đơn Khối lượng 0 kg Số lượng 7 món Đã thu 180.000 đ Chưa thu 640.000…" at bounding box center [806, 128] width 1497 height 53
click at [991, 119] on div "Đơn hàng 7 đơn Khối lượng 0 kg Số lượng 7 món Đã thu 180.000 đ Chưa thu 640.000…" at bounding box center [806, 128] width 1497 height 53
click at [863, 96] on div "ver 1.8.143 Kho gửi Trên xe Kho nhận Kho thanh lý Hàng đã giao Đơn hàng 7 đơn K…" at bounding box center [806, 433] width 1509 height 777
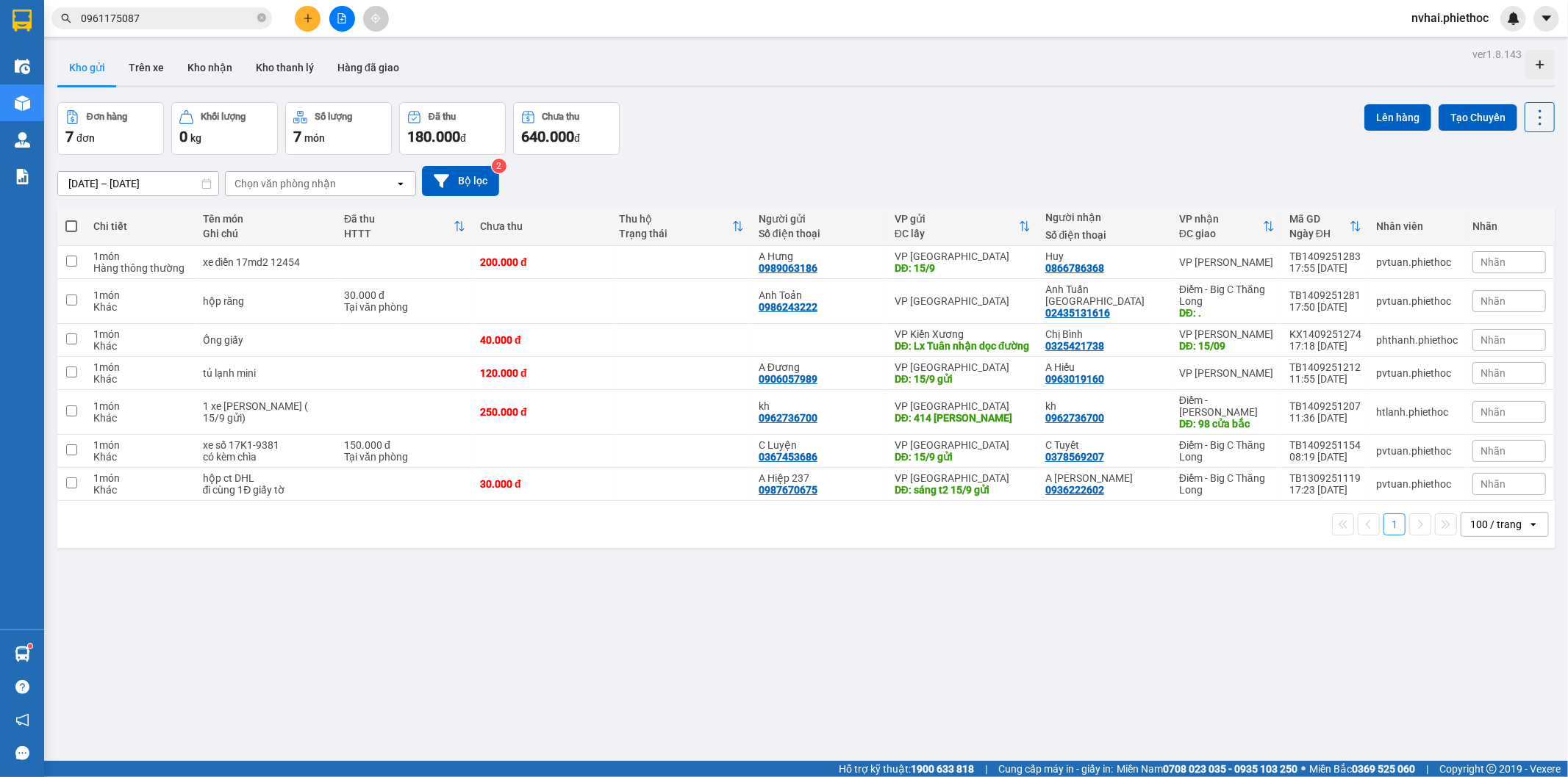
click at [951, 97] on div "ver 1.8.143 Kho gửi Trên xe Kho nhận Kho thanh lý Hàng đã giao Đơn hàng 7 đơn K…" at bounding box center [806, 433] width 1509 height 777
click at [151, 12] on input "0961175087" at bounding box center [167, 19] width 174 height 16
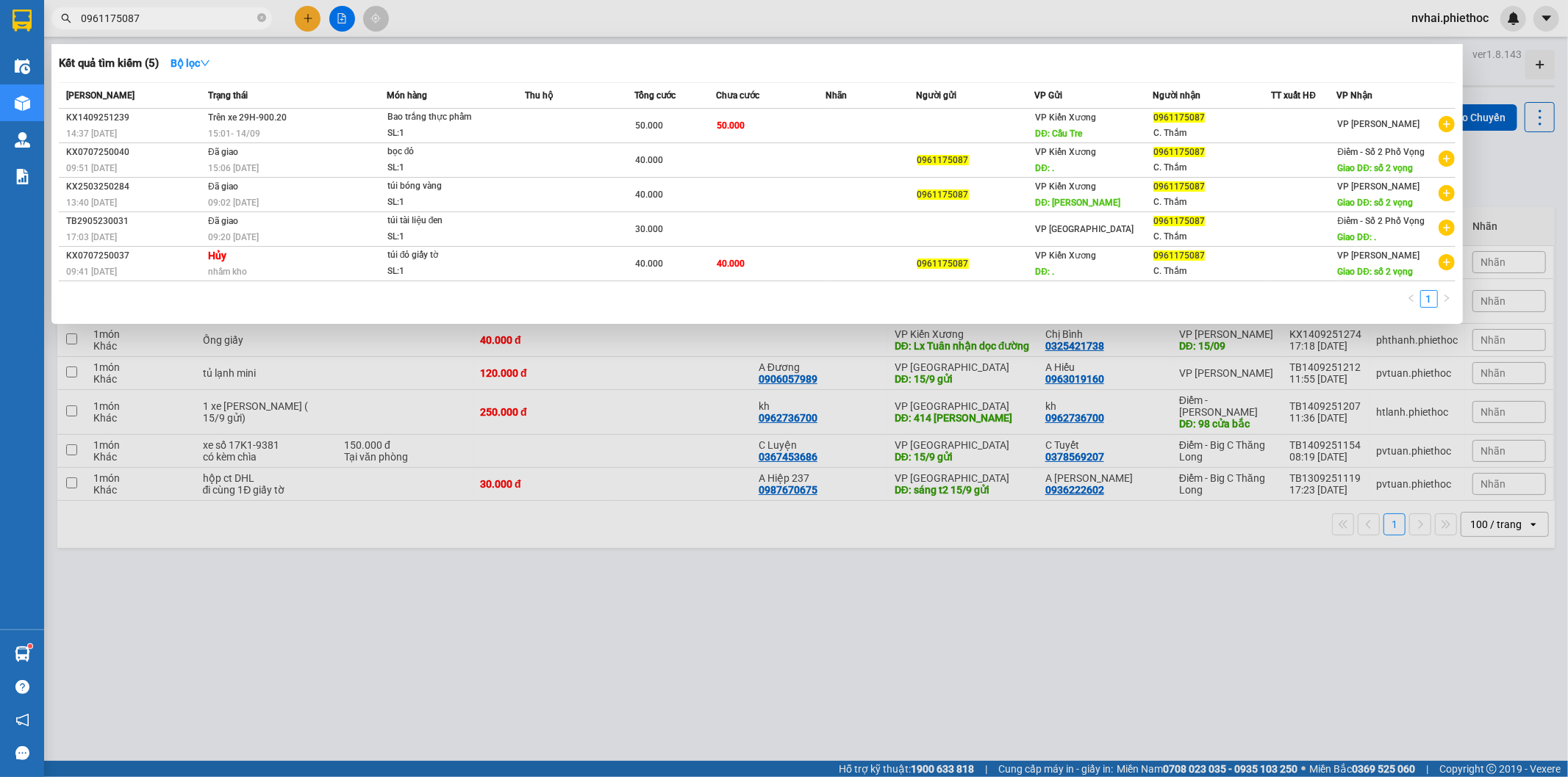
click at [151, 12] on input "0961175087" at bounding box center [167, 19] width 174 height 16
paste input "73419193"
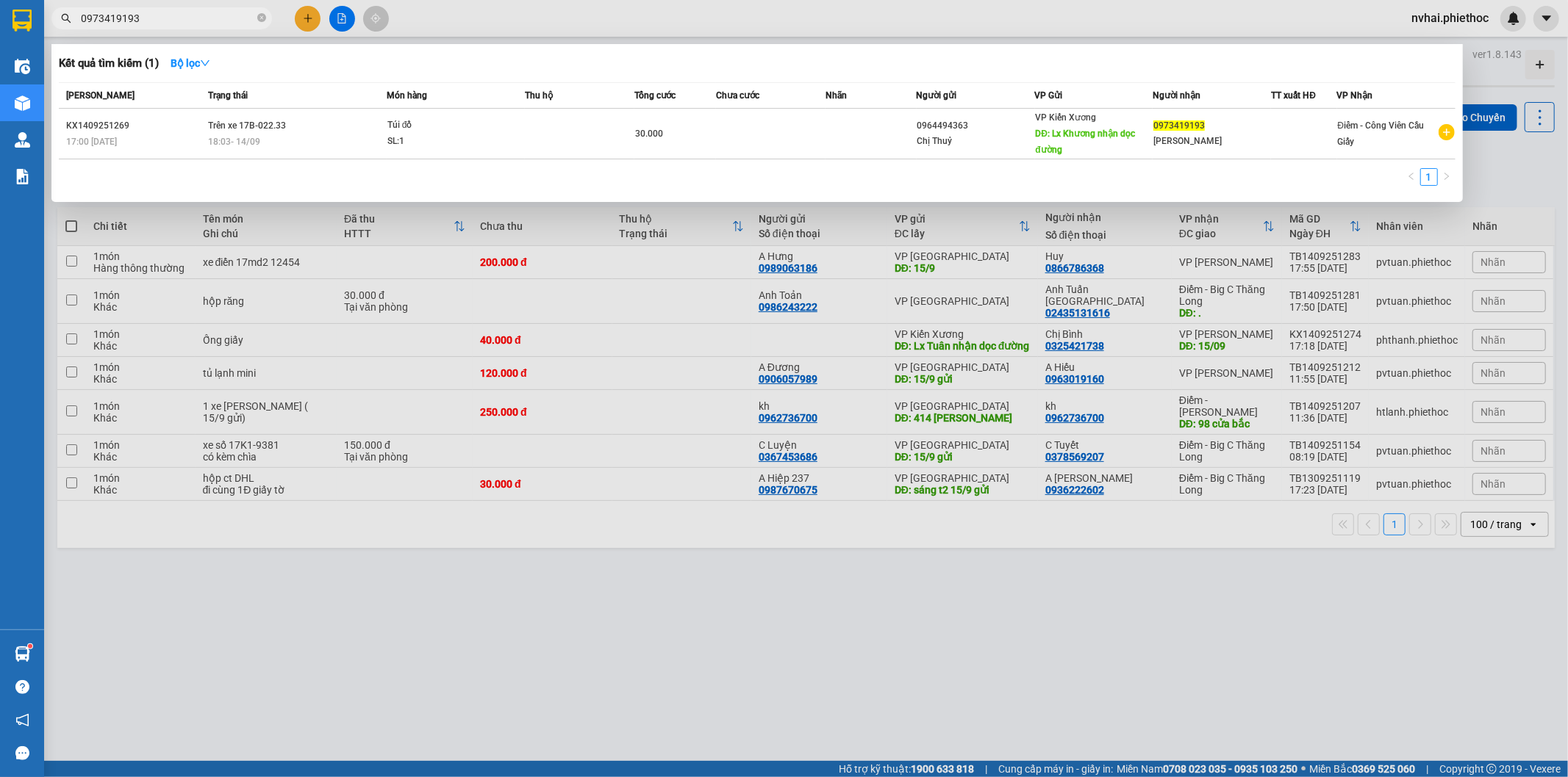
type input "0973419193"
click at [652, 55] on div "Kết quả tìm kiếm ( 1 ) Bộ lọc" at bounding box center [756, 63] width 1396 height 24
drag, startPoint x: 655, startPoint y: 61, endPoint x: 661, endPoint y: 66, distance: 7.8
click at [656, 65] on div "Kết quả tìm kiếm ( 1 ) Bộ lọc" at bounding box center [756, 63] width 1396 height 24
drag, startPoint x: 661, startPoint y: 66, endPoint x: 652, endPoint y: 67, distance: 9.1
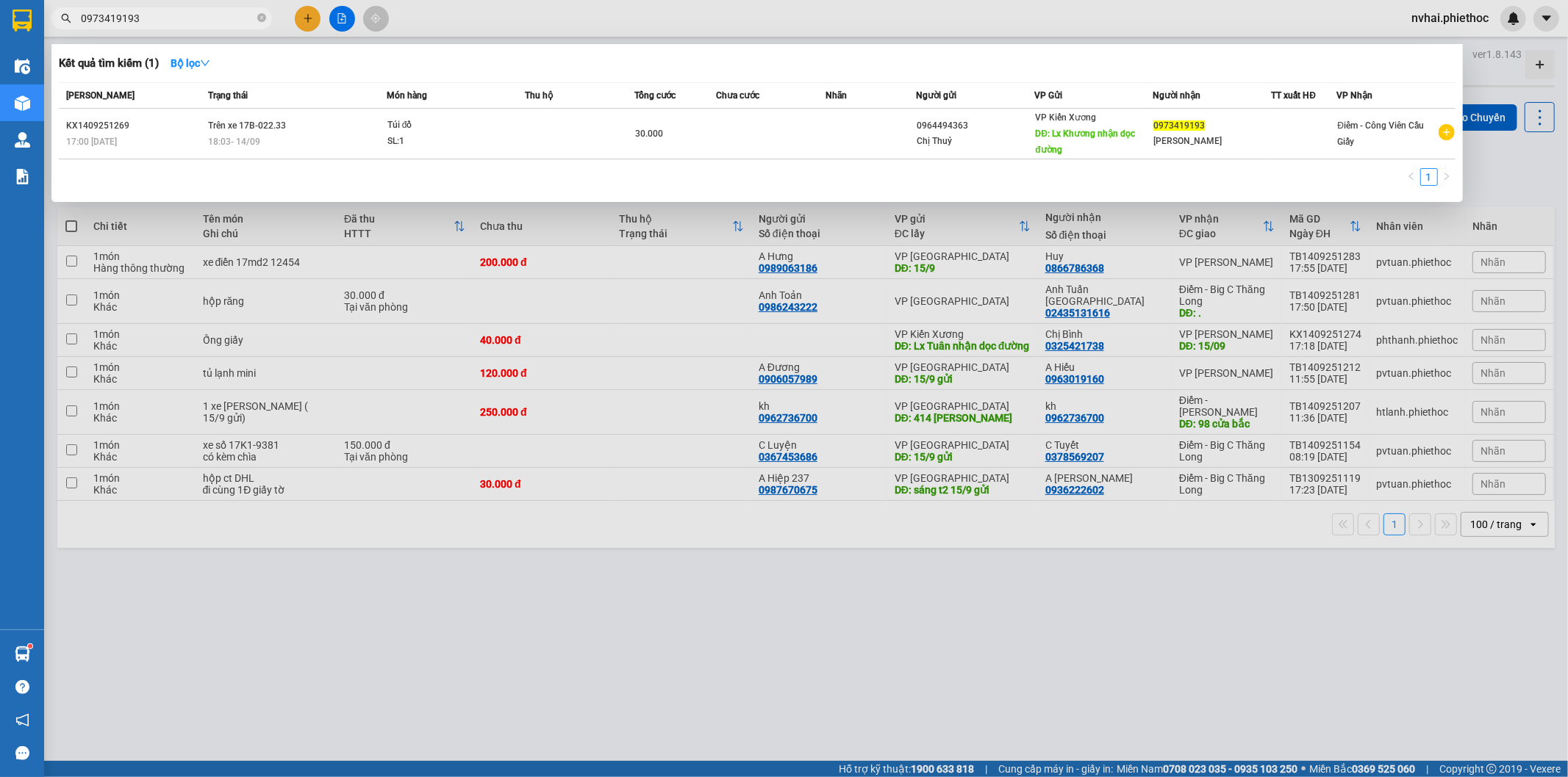
drag, startPoint x: 652, startPoint y: 67, endPoint x: 656, endPoint y: 60, distance: 8.1
click at [656, 60] on div "Kết quả tìm kiếm ( 1 ) Bộ lọc" at bounding box center [756, 63] width 1396 height 24
click at [262, 20] on icon "close-circle" at bounding box center [262, 18] width 9 height 9
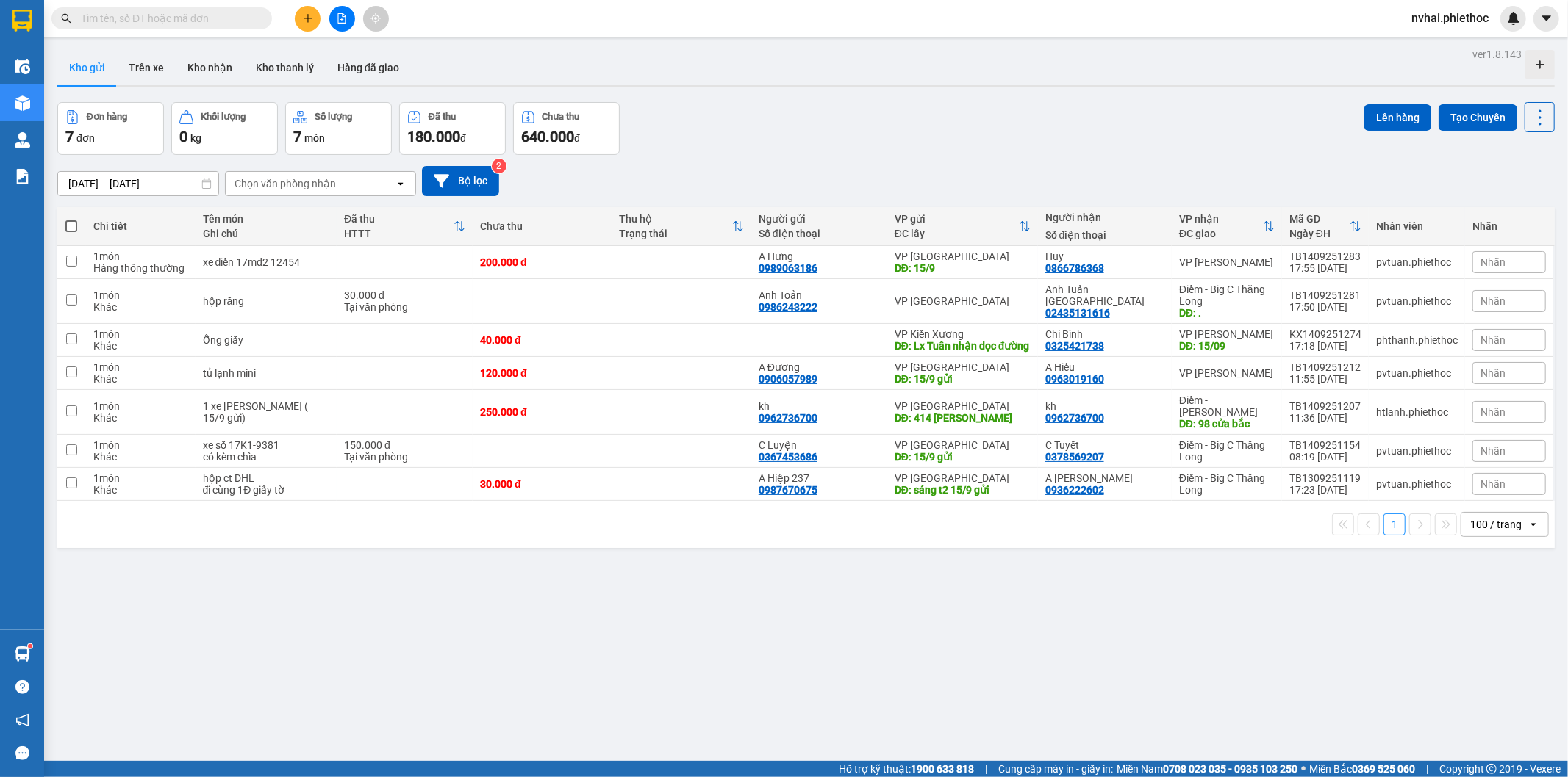
click at [753, 12] on div "Kết quả tìm kiếm ( 1 ) Bộ lọc Mã ĐH Trạng thái Món hàng Thu hộ Tổng cước Chưa c…" at bounding box center [784, 19] width 1568 height 37
click at [164, 58] on button "Trên xe" at bounding box center [146, 67] width 58 height 35
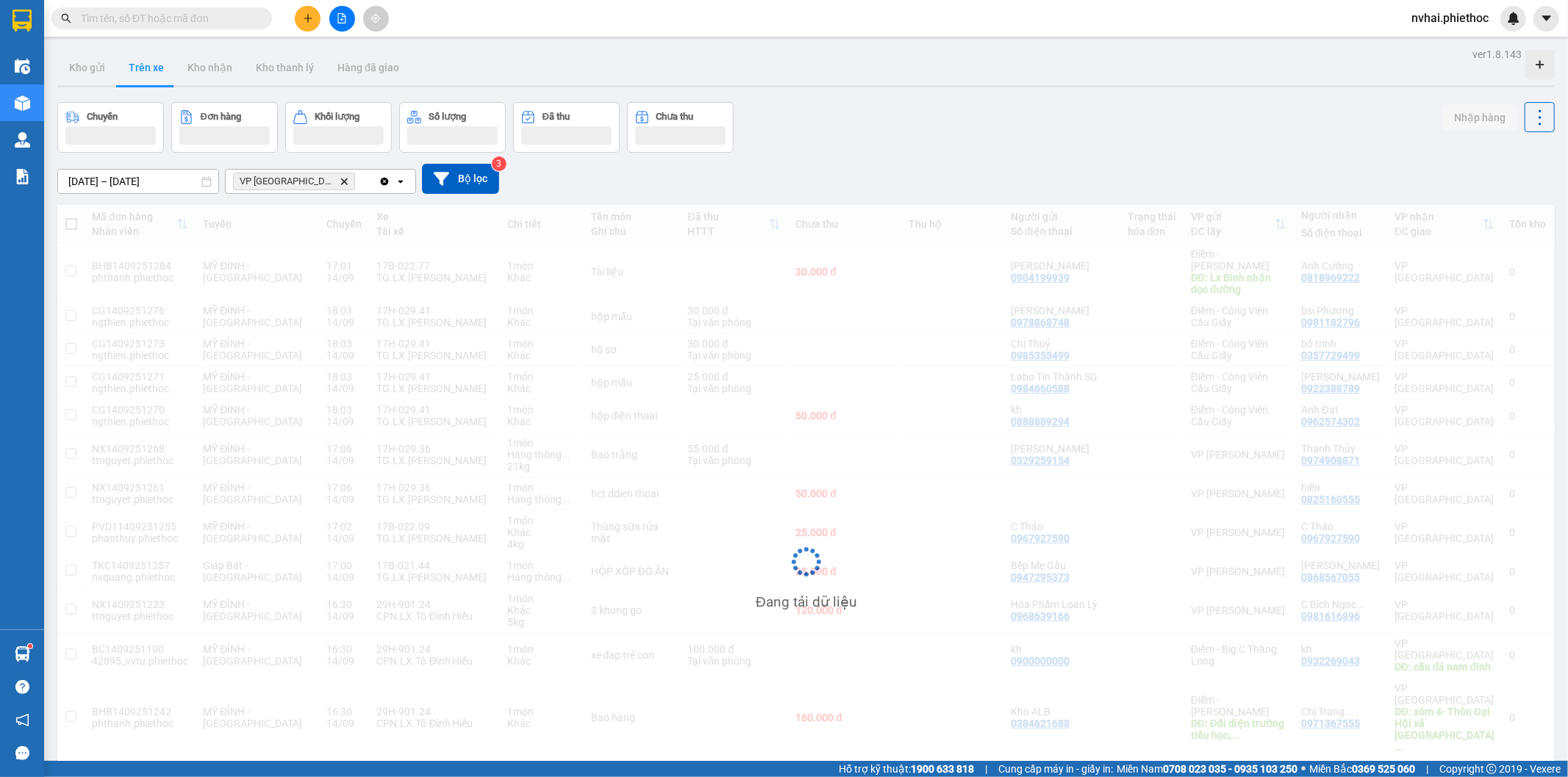
drag, startPoint x: 968, startPoint y: 73, endPoint x: 972, endPoint y: 65, distance: 8.9
click at [971, 73] on div "Kho gửi Trên xe Kho nhận Kho thanh [PERSON_NAME] đã giao" at bounding box center [806, 69] width 1497 height 39
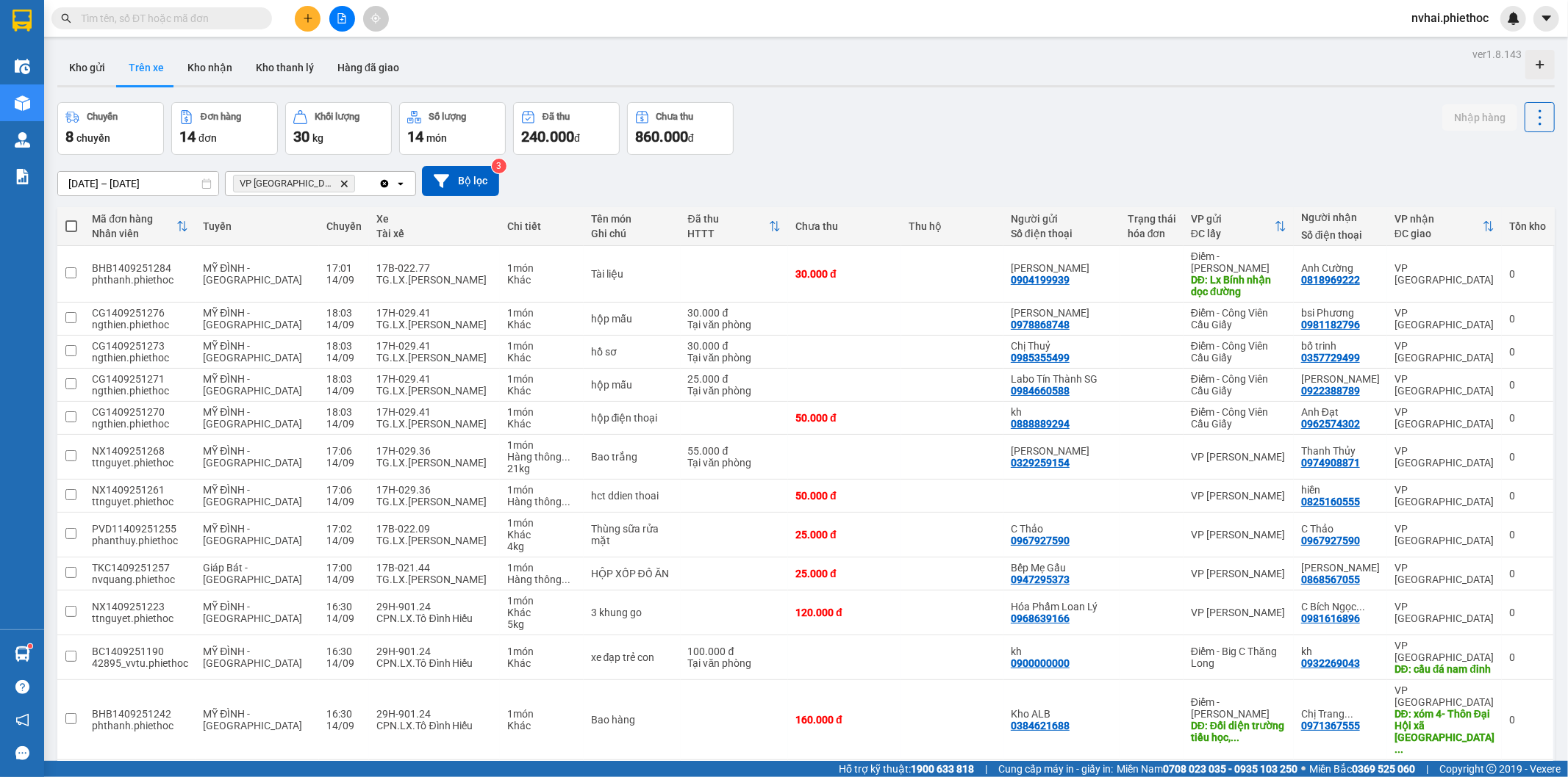
drag, startPoint x: 1012, startPoint y: 92, endPoint x: 930, endPoint y: 141, distance: 95.5
click at [976, 127] on div "ver 1.8.143 Kho gửi Trên xe Kho nhận Kho thanh lý Hàng đã giao Chuyến 8 chuyến …" at bounding box center [806, 497] width 1509 height 906
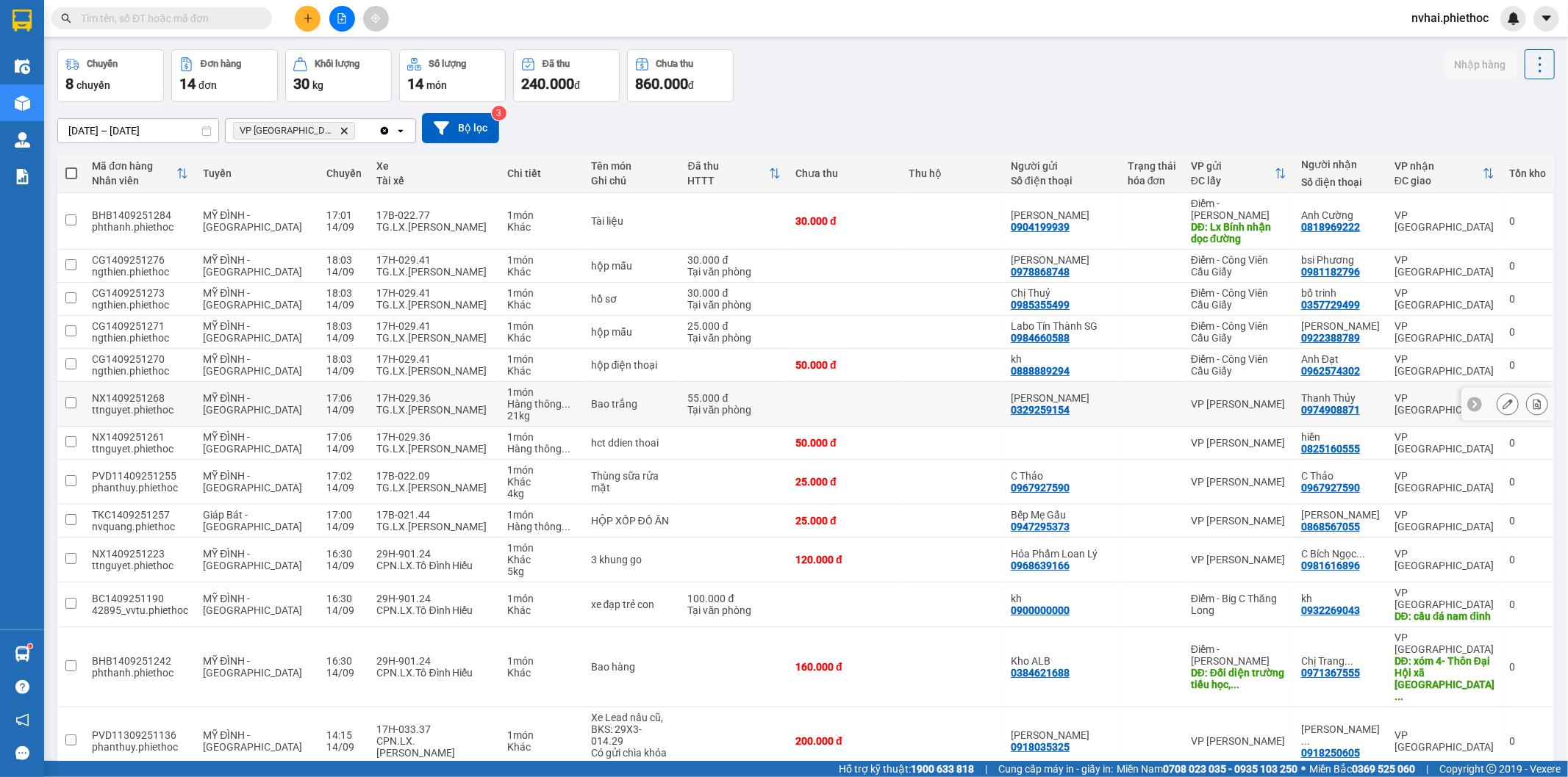
scroll to position [104, 0]
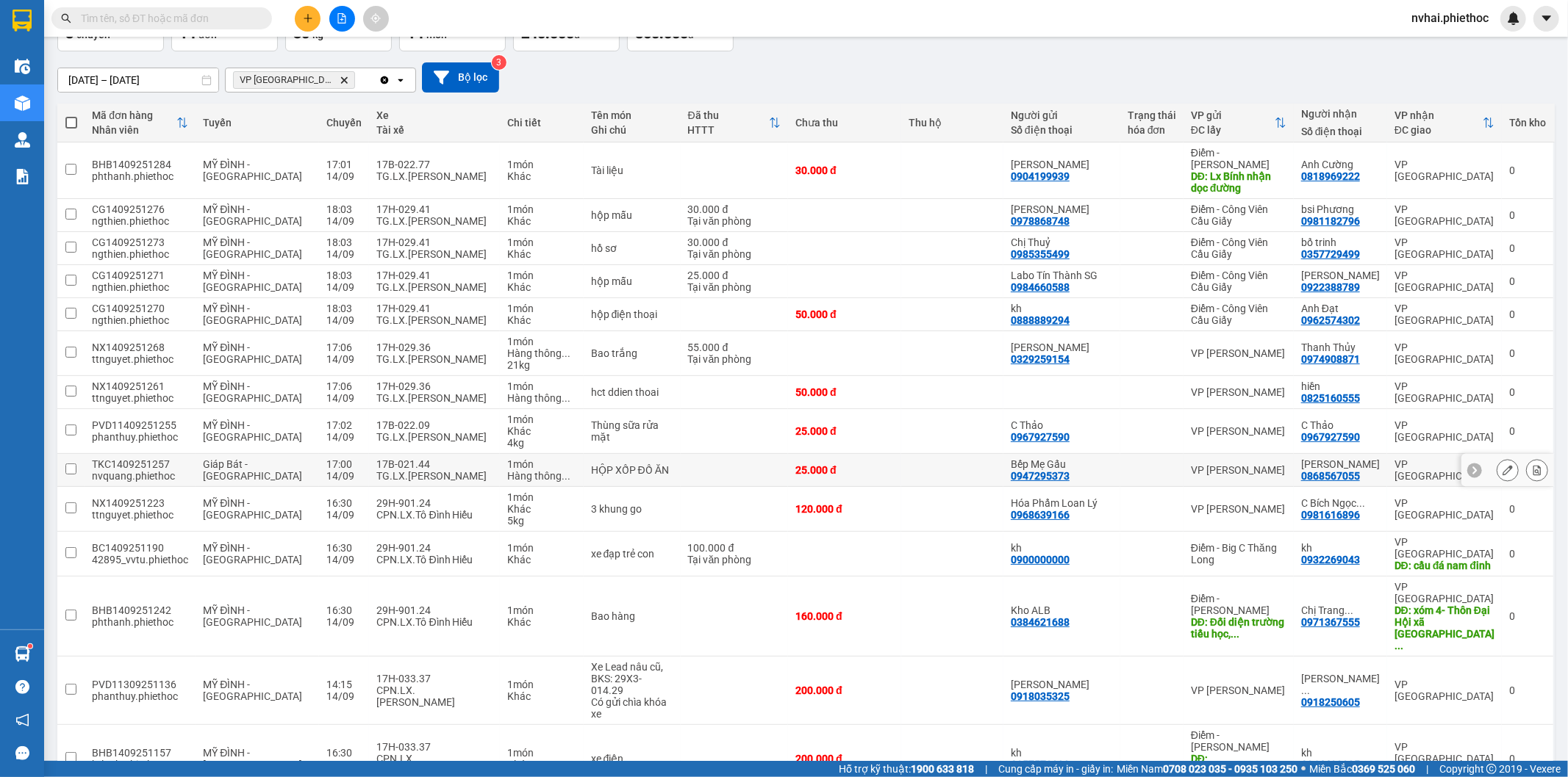
click at [425, 454] on td "17B-021.44 TG.LX.Ngô Văn Luyện" at bounding box center [435, 470] width 131 height 33
checkbox input "true"
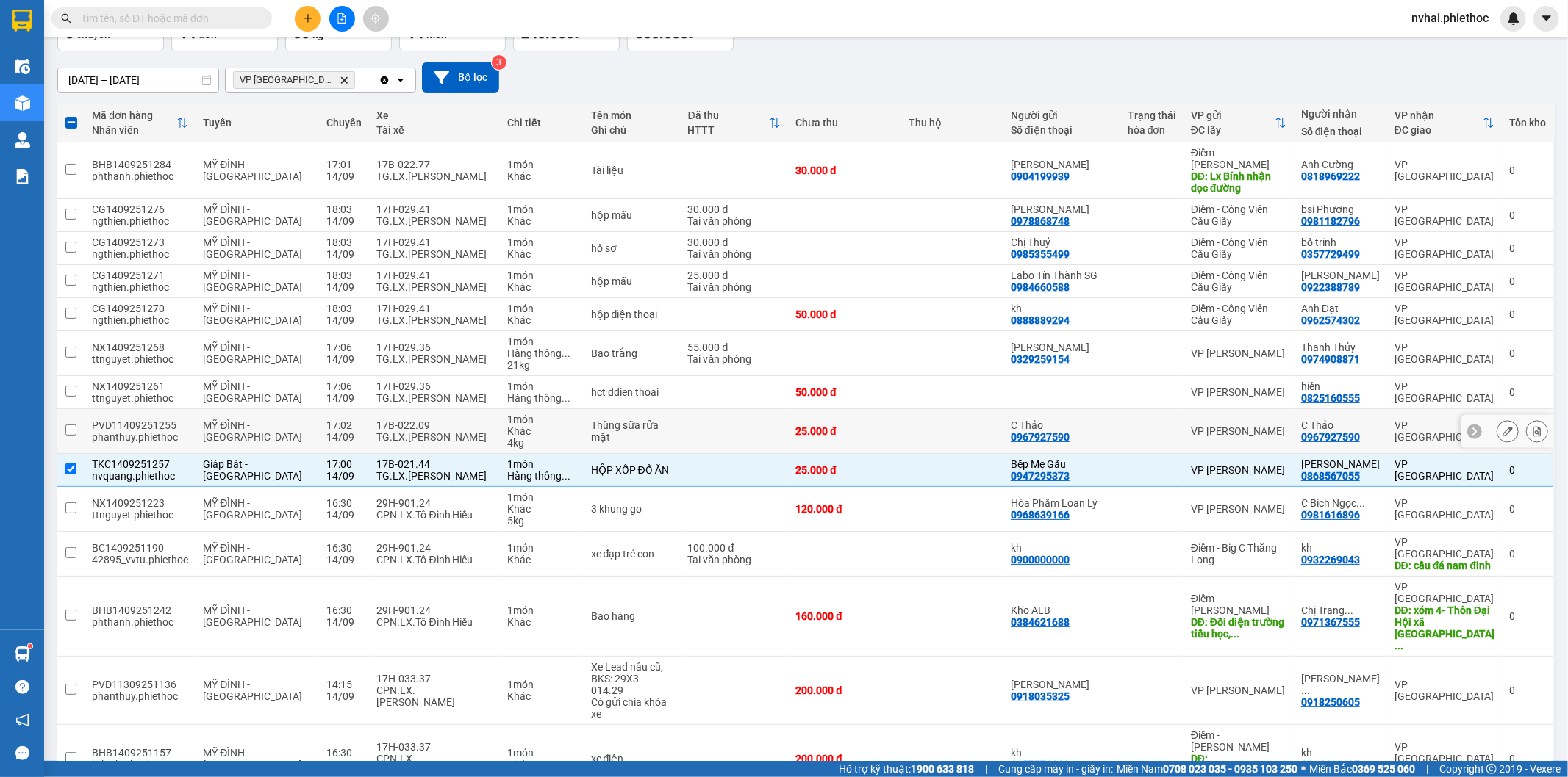
click at [408, 419] on div "17B-022.09" at bounding box center [434, 425] width 116 height 12
checkbox input "true"
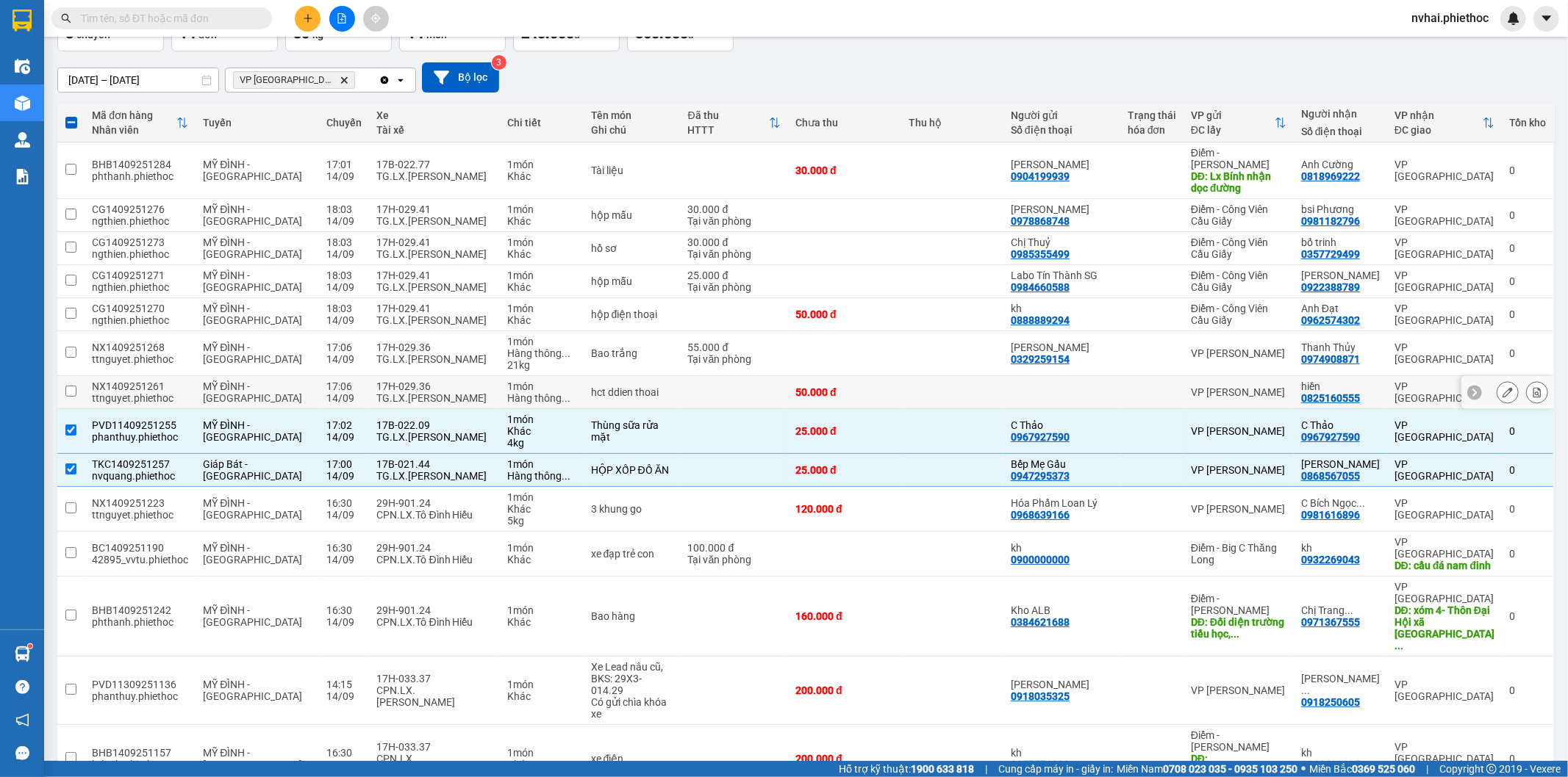
drag, startPoint x: 370, startPoint y: 370, endPoint x: 394, endPoint y: 336, distance: 41.6
click at [376, 381] on div "17H-029.36" at bounding box center [434, 386] width 116 height 12
checkbox input "true"
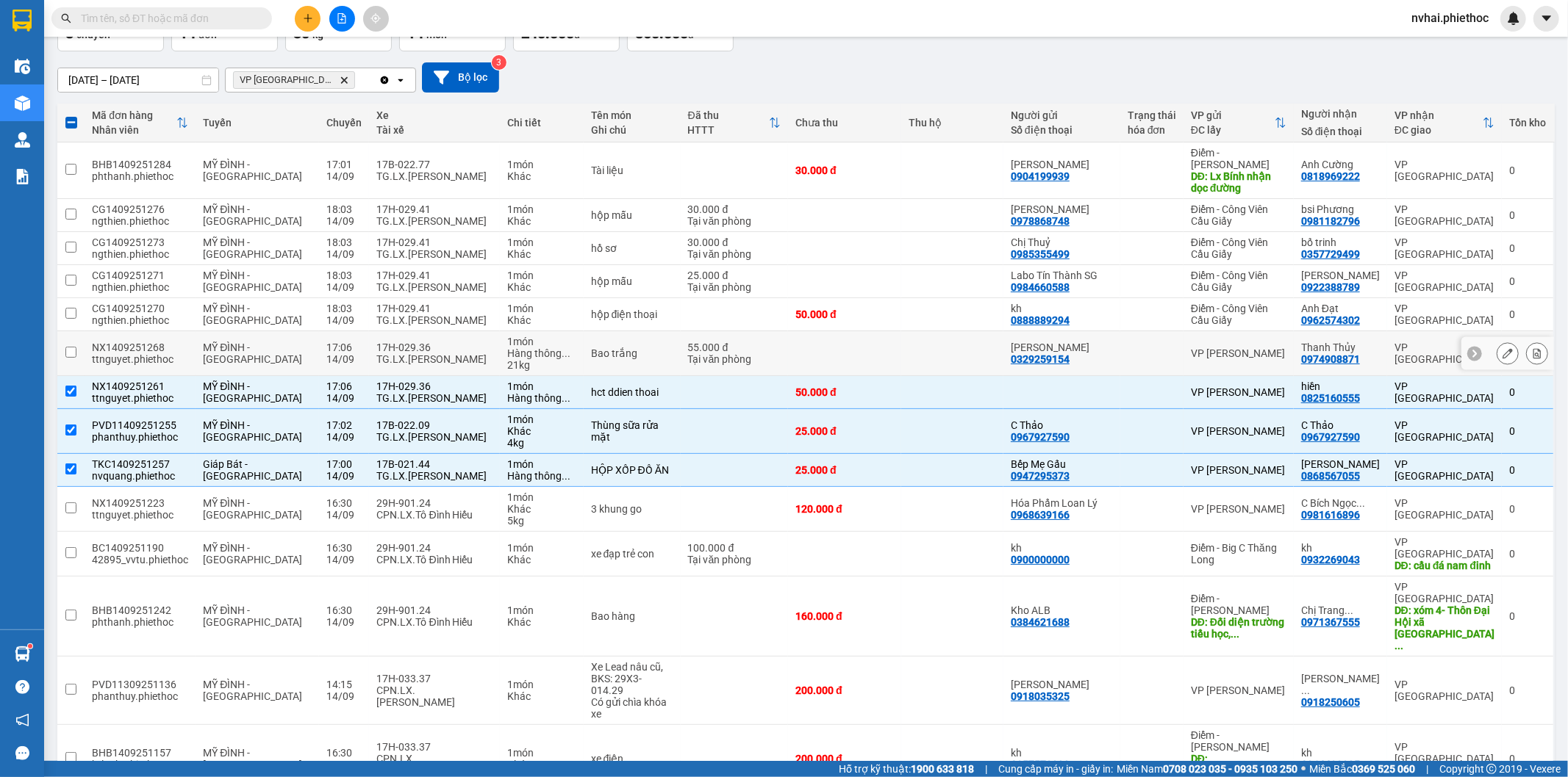
drag, startPoint x: 396, startPoint y: 334, endPoint x: 402, endPoint y: 323, distance: 12.5
click at [398, 342] on div "17H-029.36" at bounding box center [434, 347] width 116 height 12
checkbox input "true"
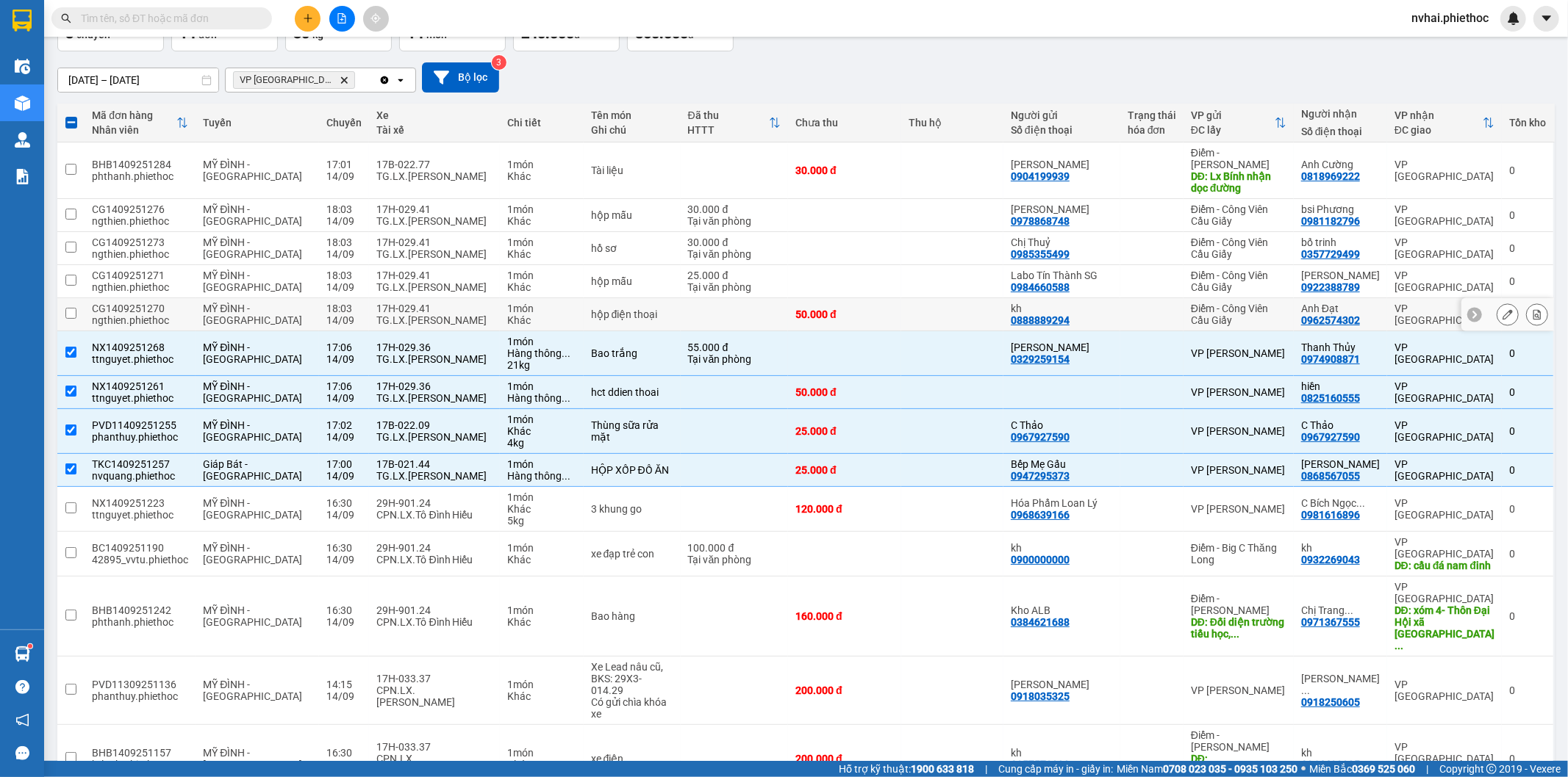
drag, startPoint x: 421, startPoint y: 292, endPoint x: 422, endPoint y: 281, distance: 11.0
click at [421, 303] on div "17H-029.41" at bounding box center [434, 308] width 116 height 12
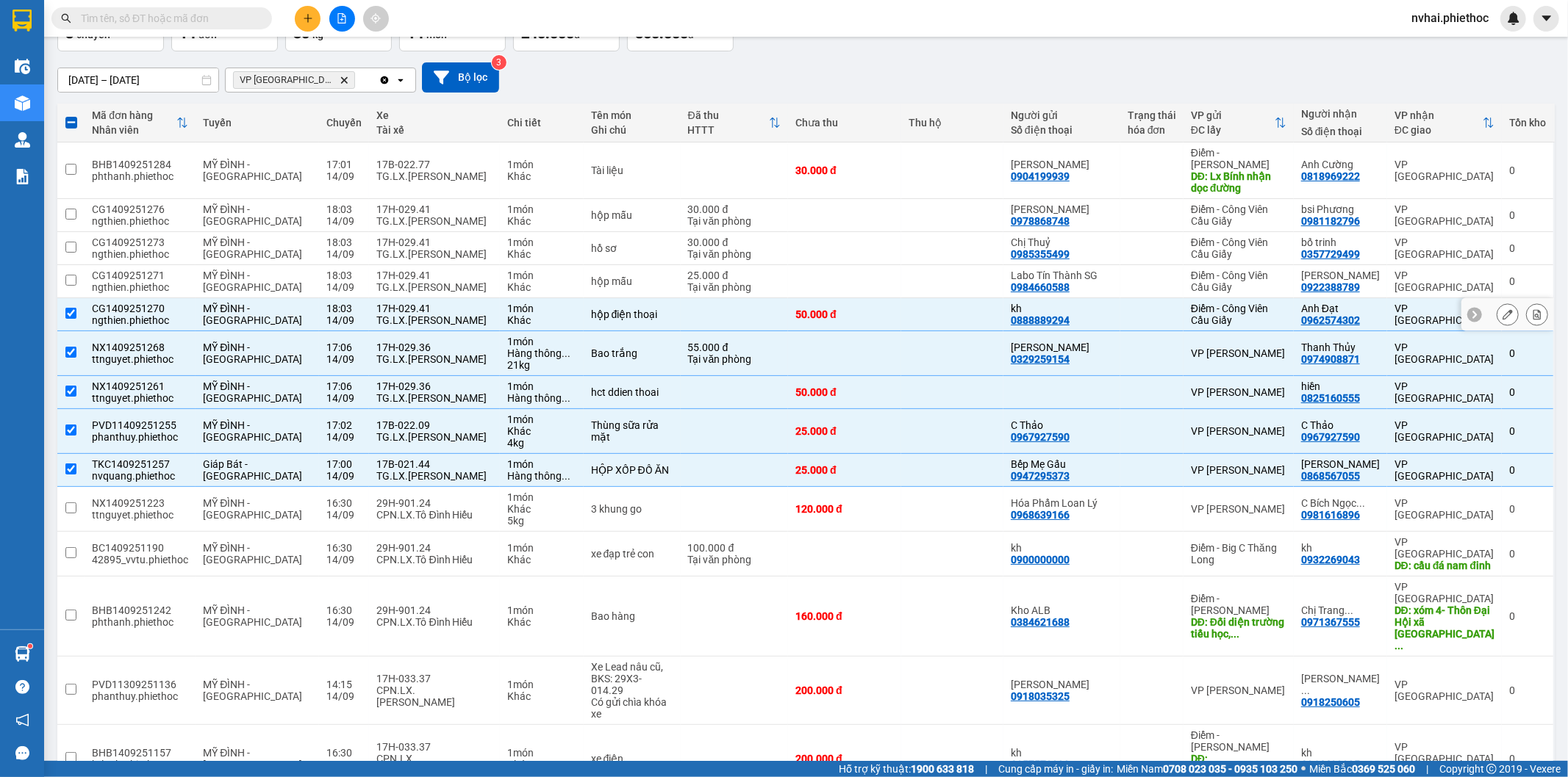
click at [414, 314] on div "TG.LX.[PERSON_NAME]" at bounding box center [434, 319] width 116 height 12
checkbox input "false"
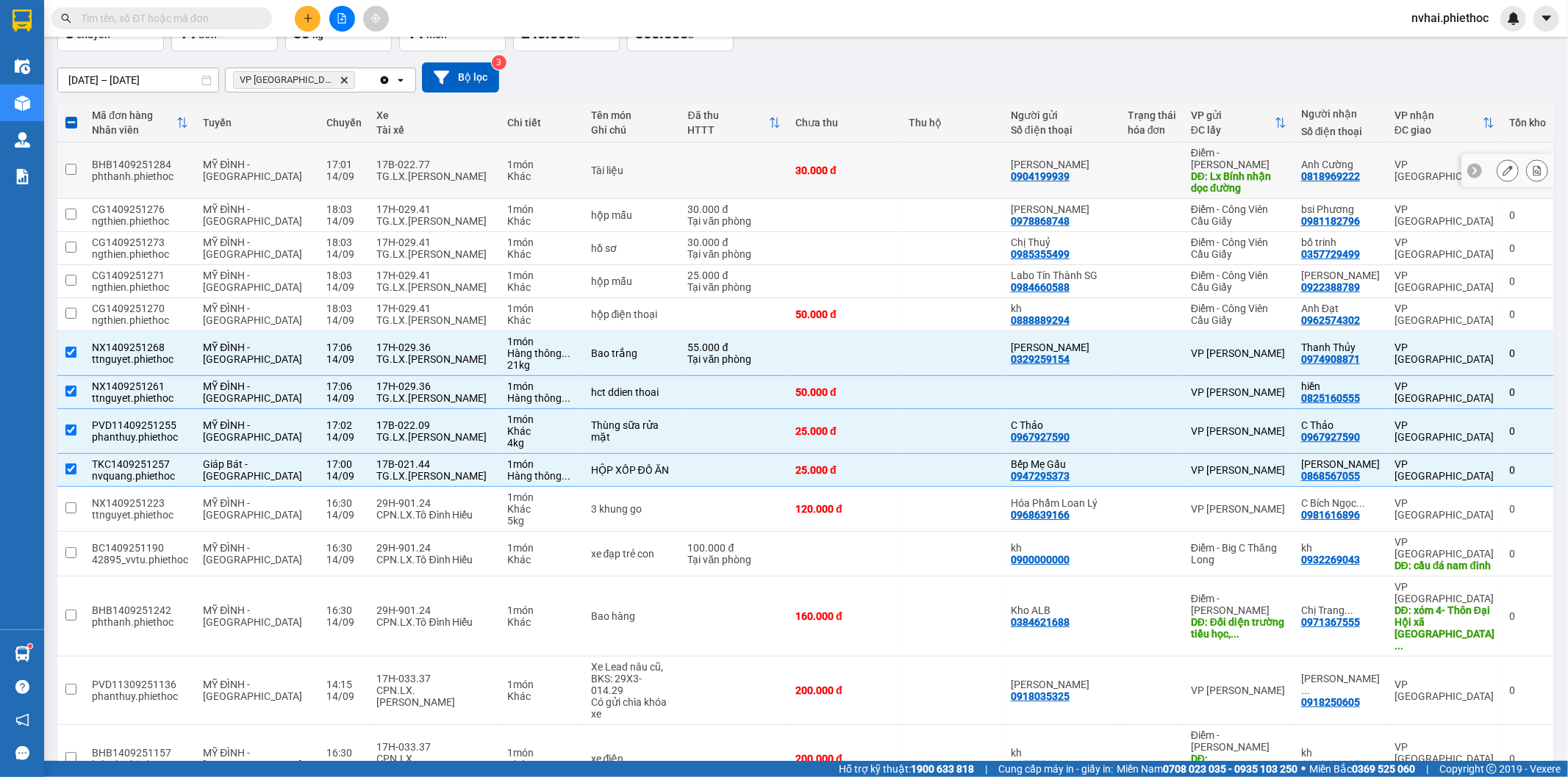
drag, startPoint x: 447, startPoint y: 178, endPoint x: 575, endPoint y: 137, distance: 134.4
click at [446, 178] on td "17B-022.77 TG.LX.[PERSON_NAME]" at bounding box center [435, 171] width 131 height 57
checkbox input "true"
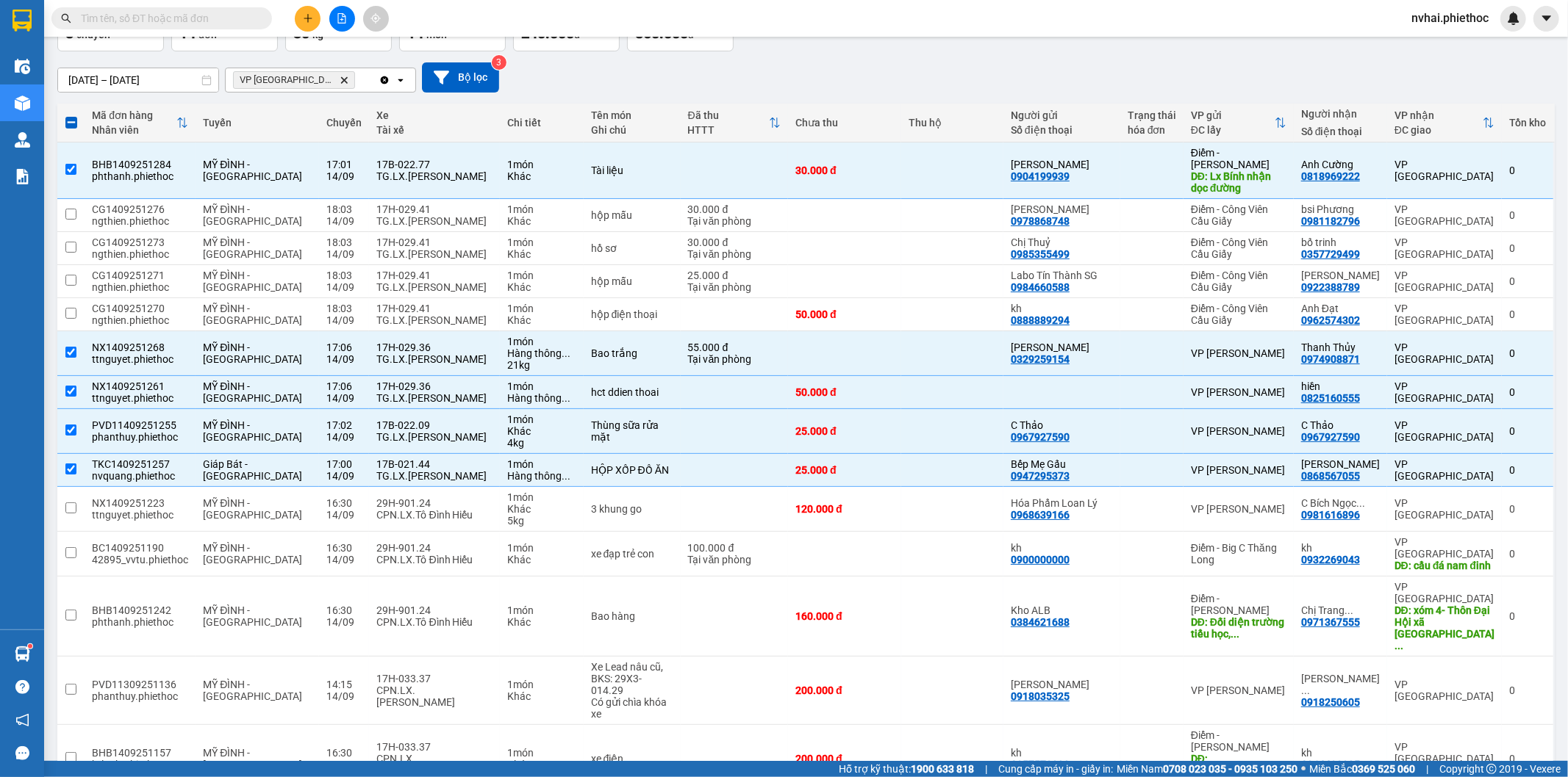
drag, startPoint x: 1203, startPoint y: 27, endPoint x: 1214, endPoint y: 41, distance: 17.8
click at [1206, 30] on div "Kết quả tìm kiếm ( 1 ) Bộ lọc Mã ĐH Trạng thái Món hàng Thu hộ Tổng cước Chưa c…" at bounding box center [784, 19] width 1568 height 37
click at [1215, 37] on div "Chuyến 8 chuyến Đơn hàng 14 đơn Khối lượng 30 kg Số lượng 14 món Đã thu 240.000…" at bounding box center [806, 25] width 1497 height 53
click at [926, 33] on div "Kết quả tìm kiếm ( 1 ) Bộ lọc Mã ĐH Trạng thái Món hàng Thu hộ Tổng cước Chưa c…" at bounding box center [784, 19] width 1568 height 37
click at [875, 51] on div "ver 1.8.143 Kho gửi Trên xe Kho nhận Kho thanh lý Hàng đã giao Chuyến 8 chuyến …" at bounding box center [806, 394] width 1509 height 906
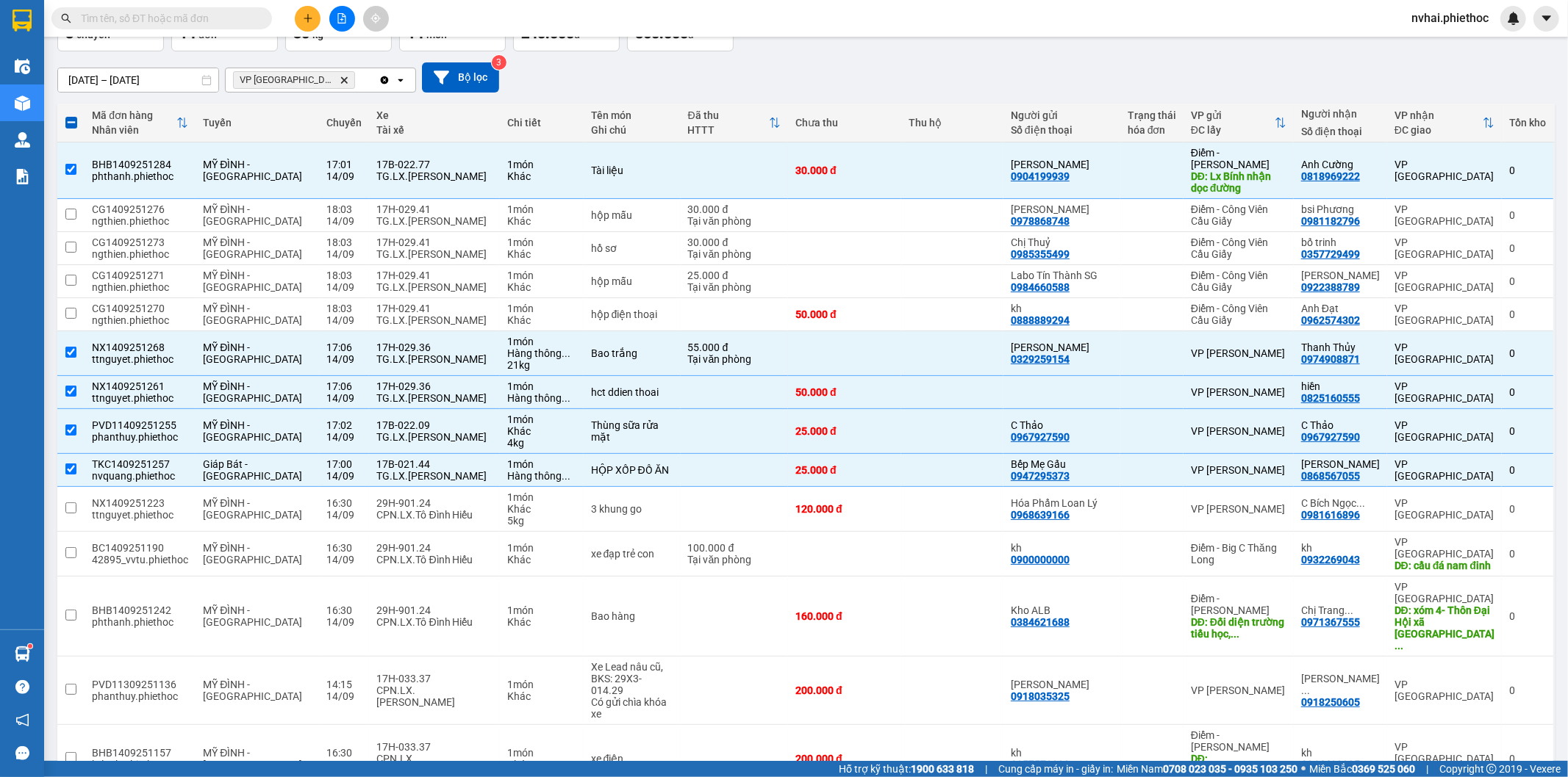
click at [1060, 38] on div "Chuyến 8 chuyến Đơn hàng 14 đơn Khối lượng 30 kg Số lượng 14 món Đã thu 240.000…" at bounding box center [806, 25] width 1497 height 53
click at [1497, 163] on button at bounding box center [1507, 170] width 20 height 26
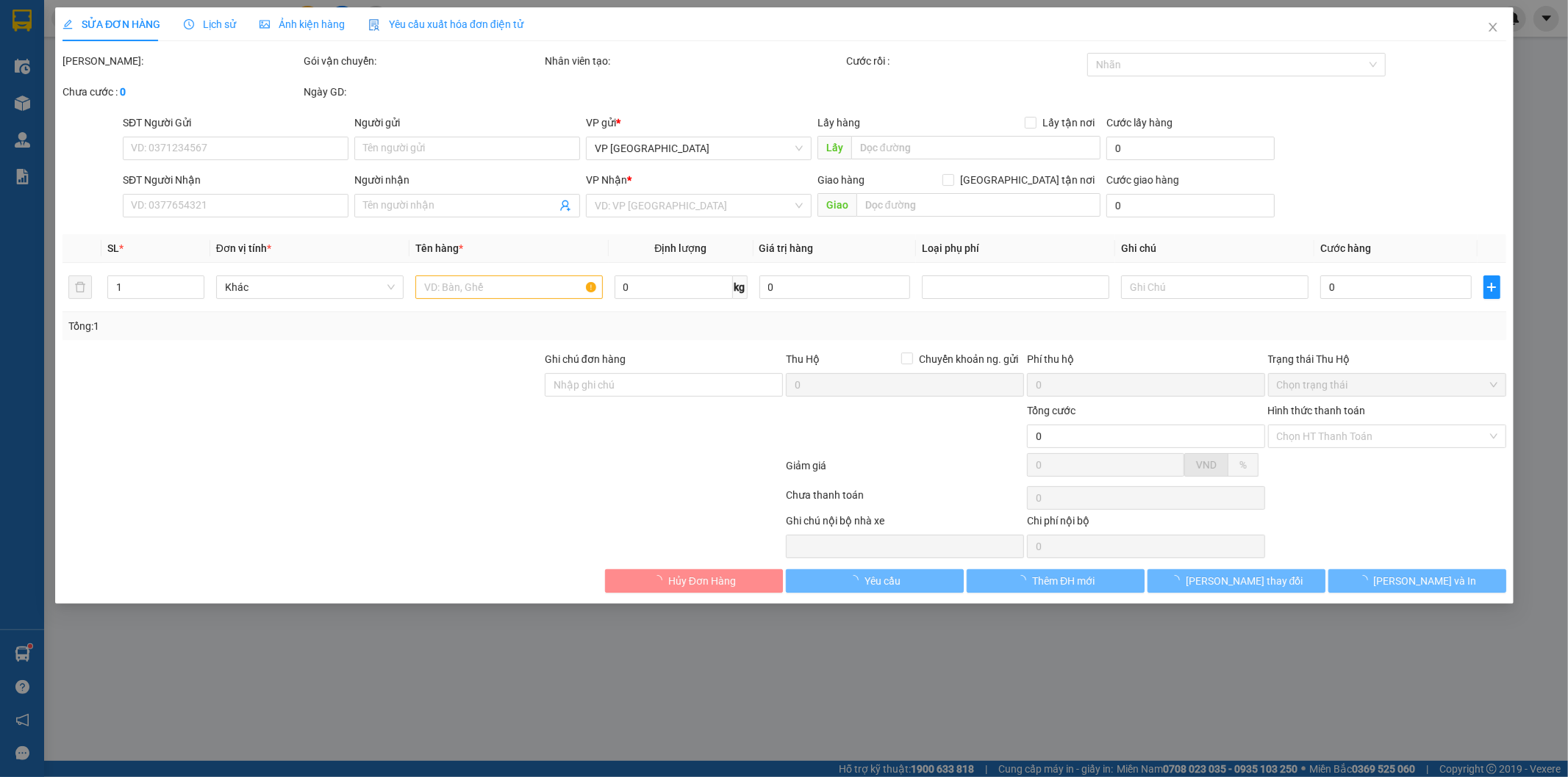
type input "0904199939"
type input "[PERSON_NAME]"
type input "Lx Bính nhận dọc đường"
type input "5.000"
type input "0818969222"
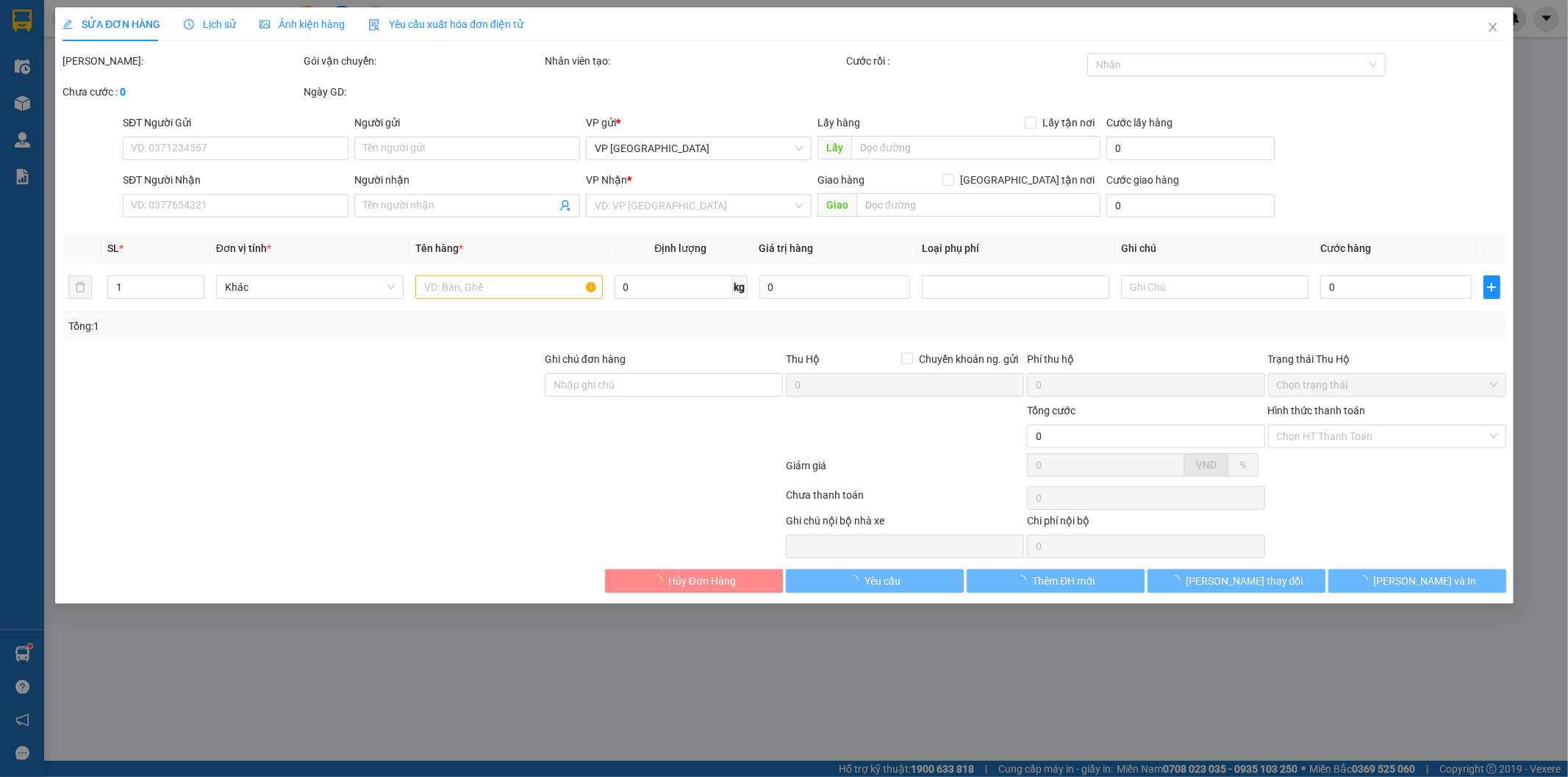
type input "Anh Cường"
type input "30.000"
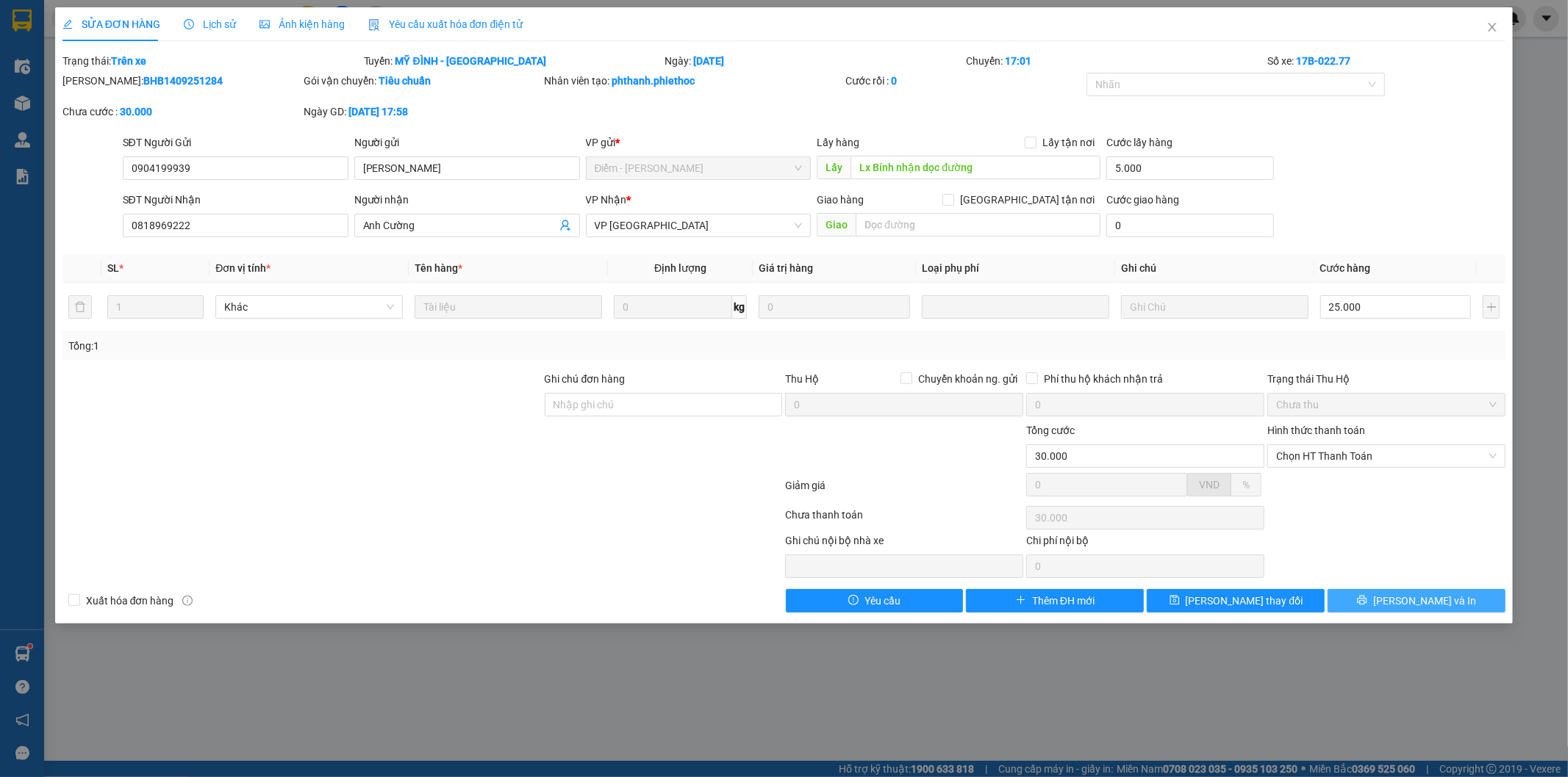
click at [1423, 589] on button "[PERSON_NAME] và In" at bounding box center [1416, 601] width 178 height 24
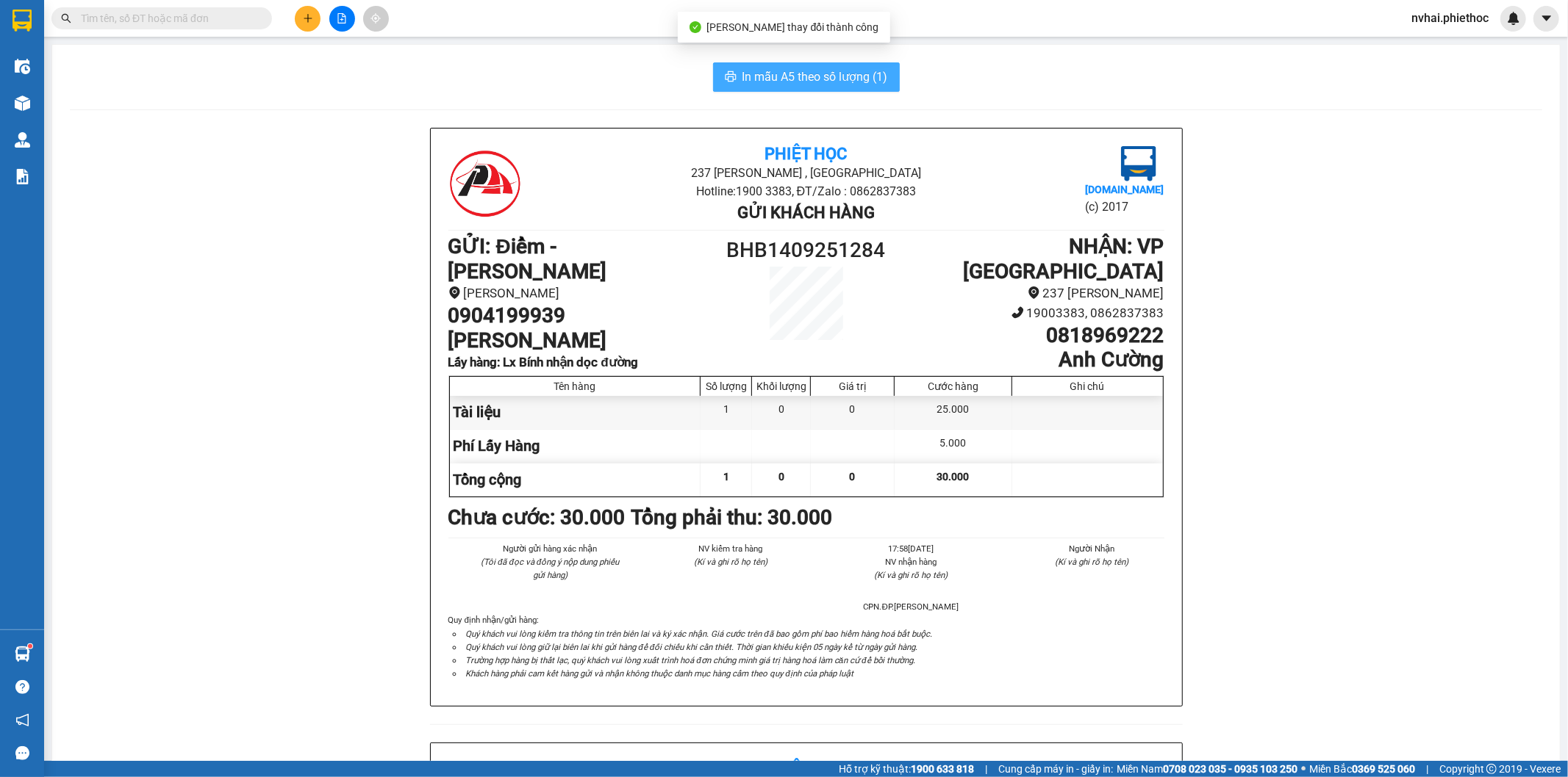
drag, startPoint x: 871, startPoint y: 96, endPoint x: 869, endPoint y: 82, distance: 14.1
click at [871, 92] on div "In mẫu A5 theo số lượng (1) Phiệt Học 237 Trần Thái Tông , TP Thái Bình Hotline…" at bounding box center [806, 711] width 1508 height 1331
click at [868, 80] on span "In mẫu A5 theo số lượng (1)" at bounding box center [815, 76] width 145 height 19
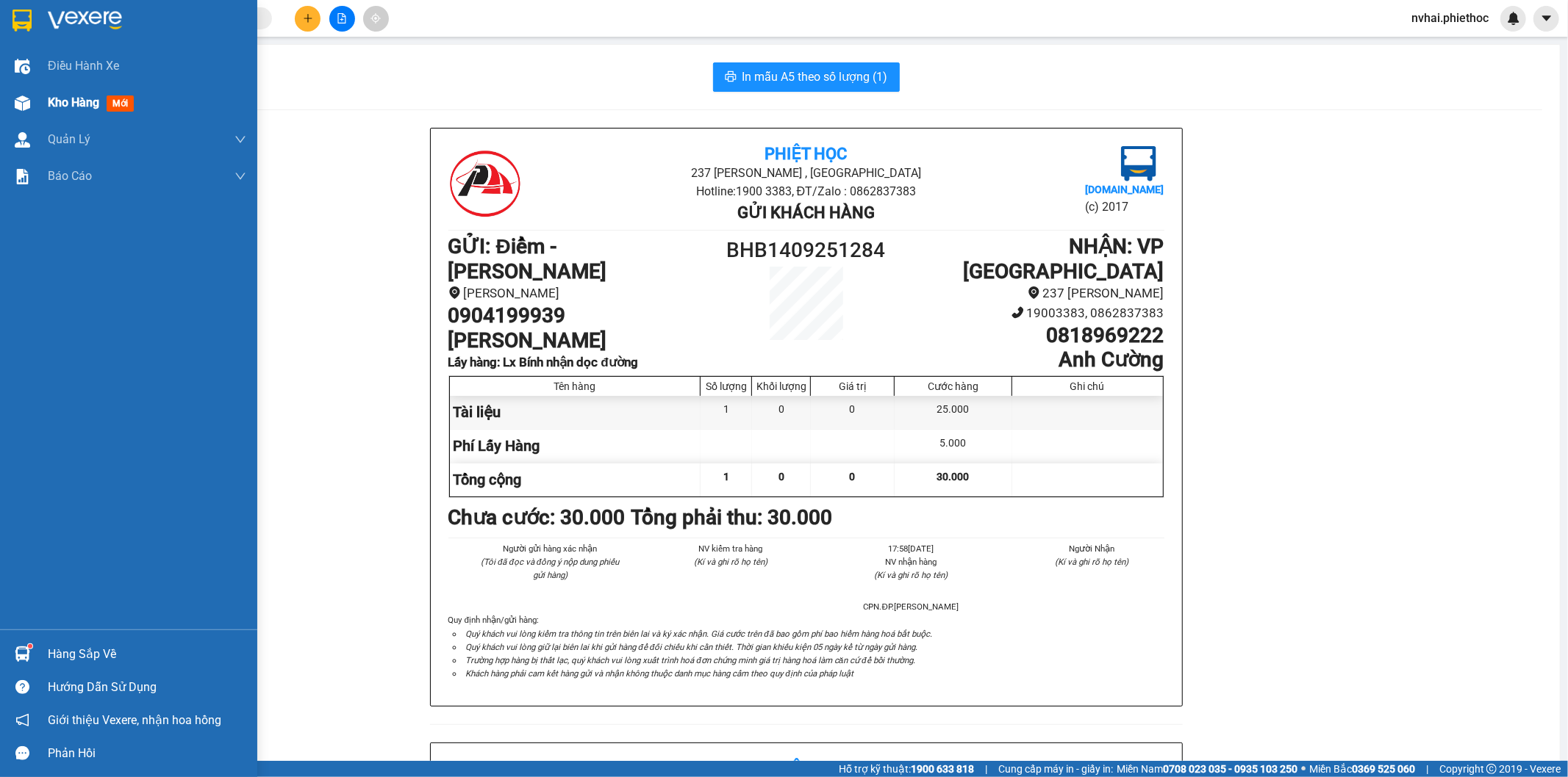
click at [37, 99] on div "Kho hàng mới" at bounding box center [128, 103] width 258 height 37
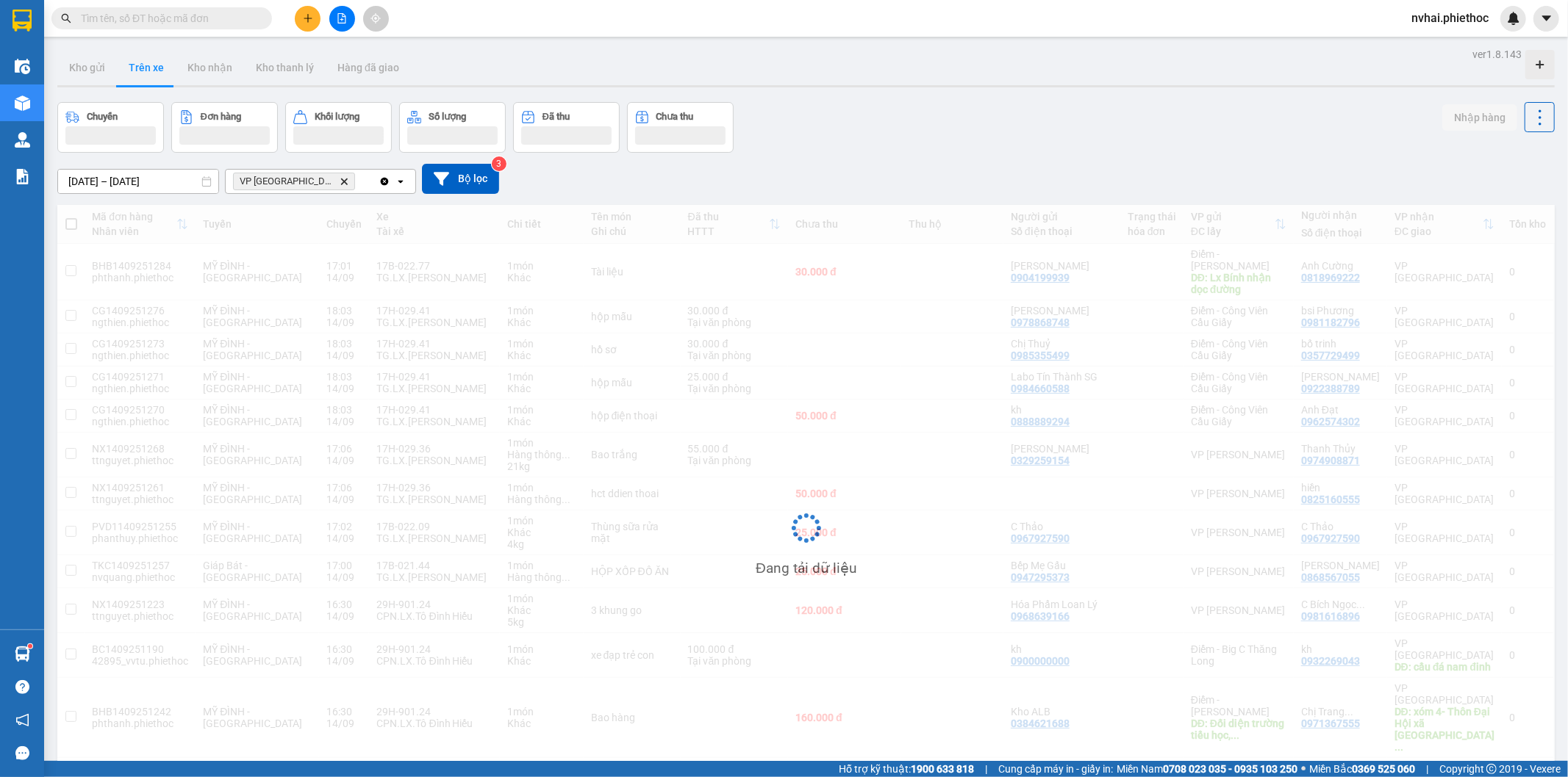
click at [1209, 128] on div "Chuyến Đơn hàng Khối lượng Số lượng Đã thu Chưa thu Nhập hàng" at bounding box center [806, 127] width 1497 height 50
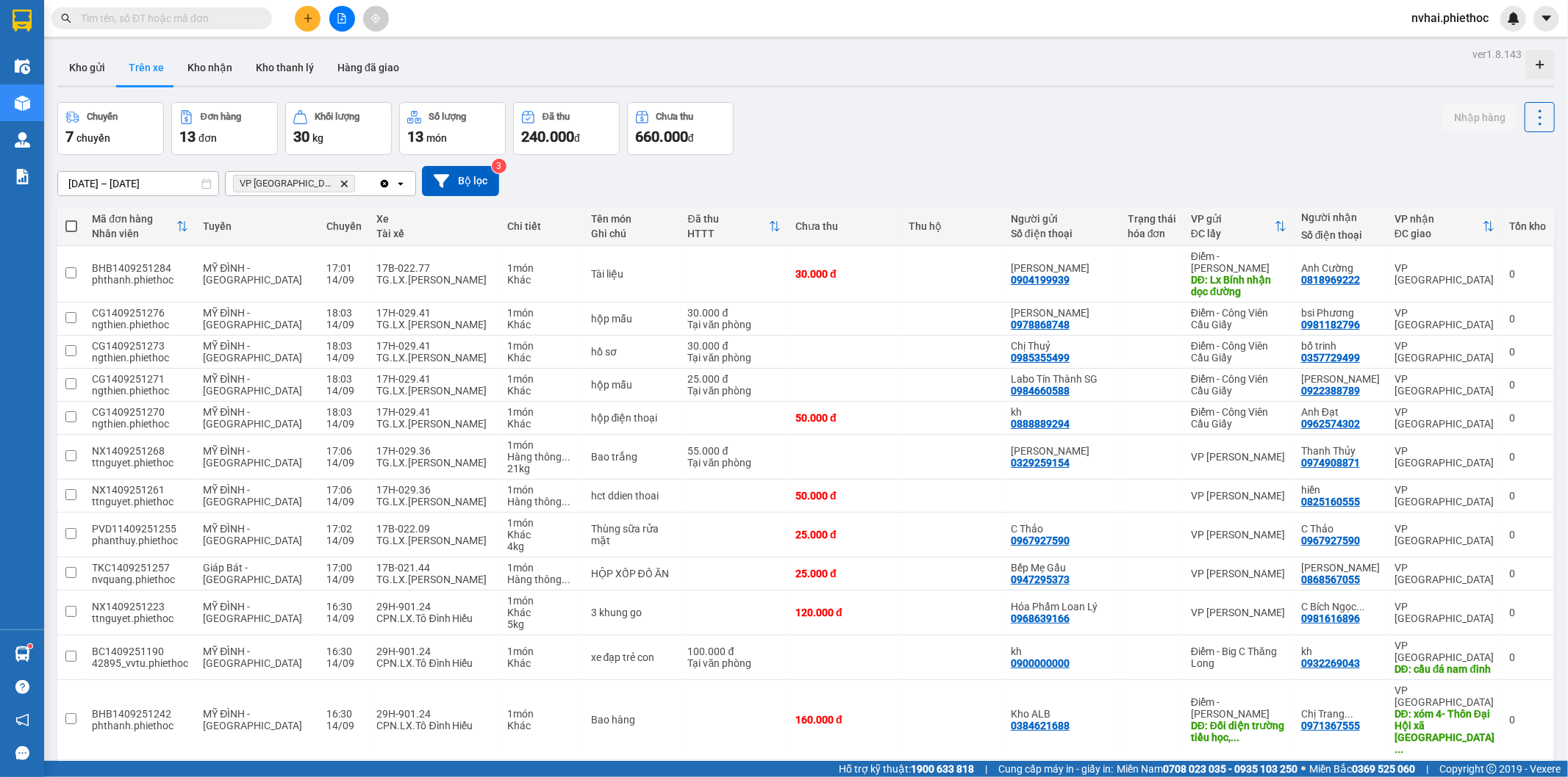
click at [214, 16] on input "text" at bounding box center [167, 19] width 174 height 16
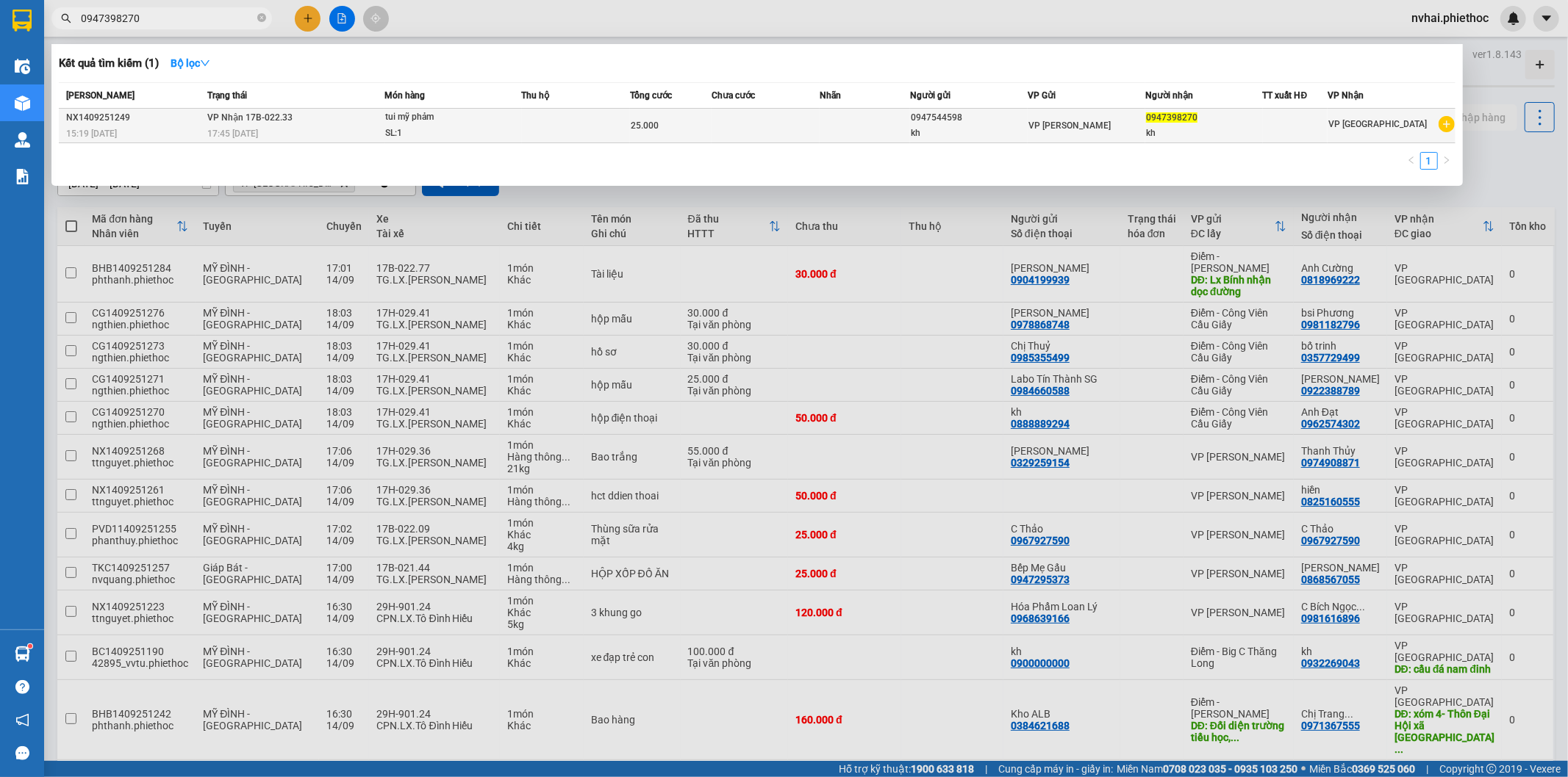
type input "0947398270"
click at [500, 122] on span "tui mỹ phảm SL: 1" at bounding box center [453, 126] width 136 height 32
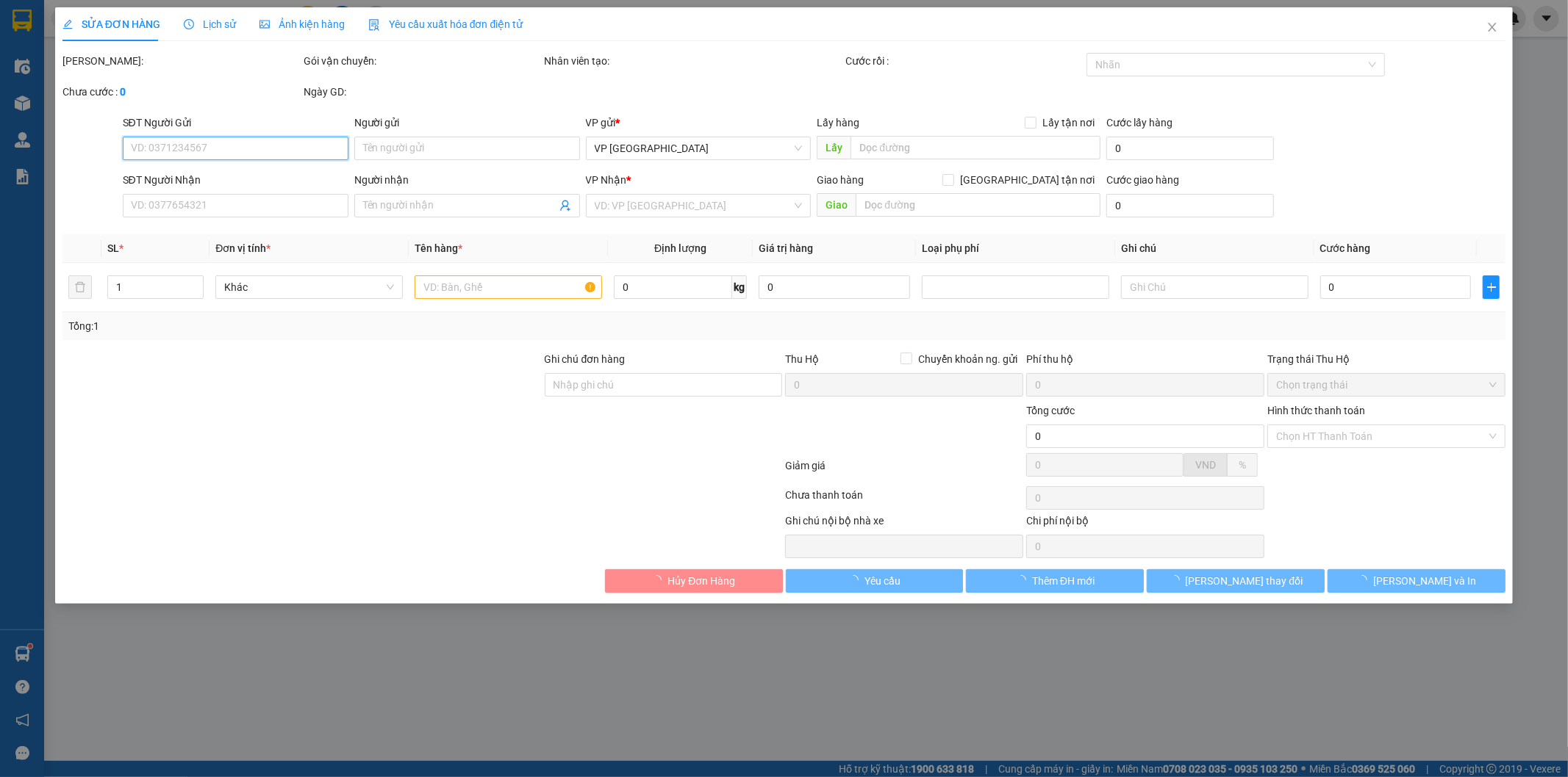
type input "0947544598"
type input "kh"
type input "0947398270"
type input "kh"
type input "25.000"
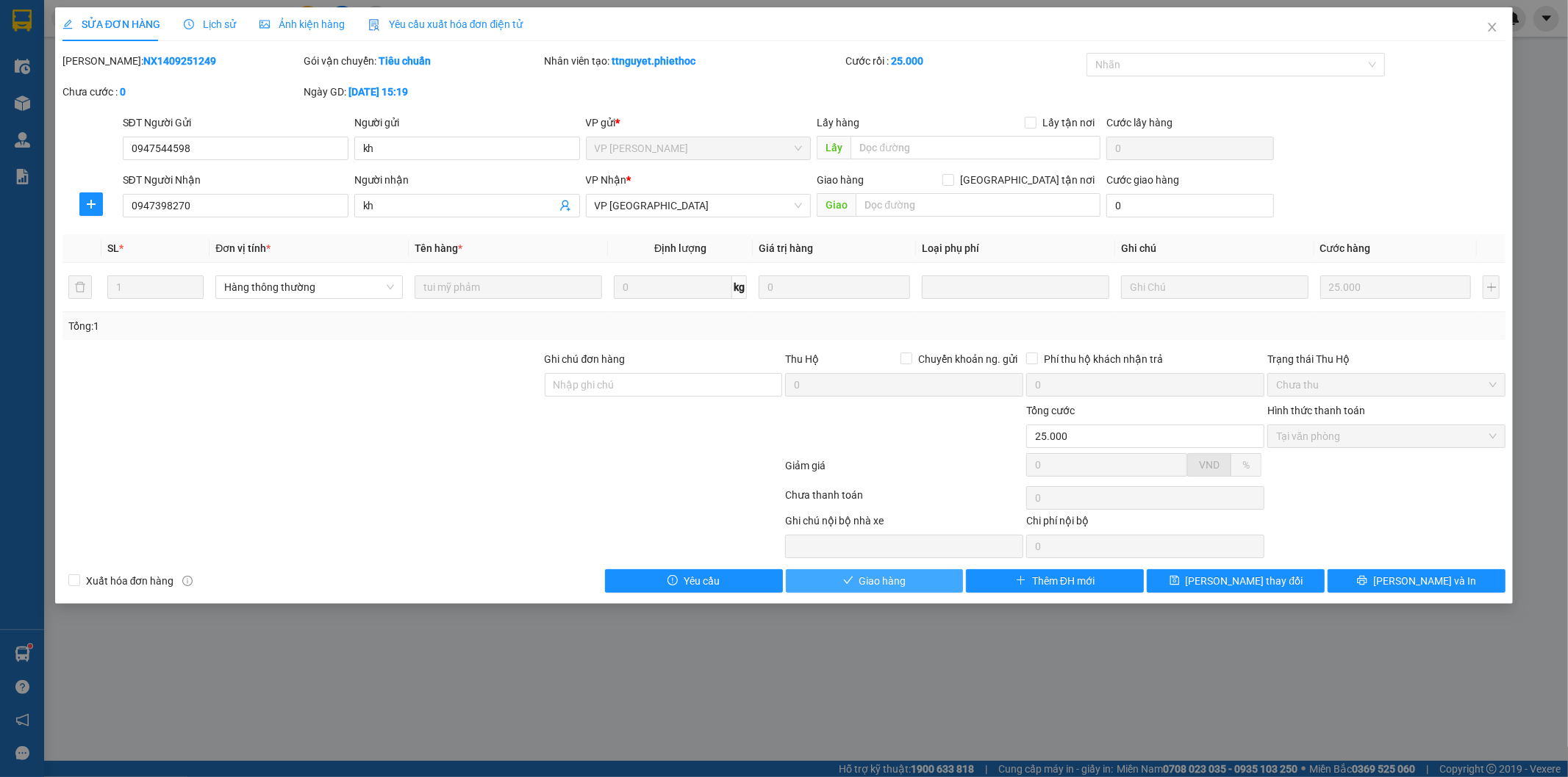
click at [912, 586] on button "Giao hàng" at bounding box center [874, 581] width 178 height 24
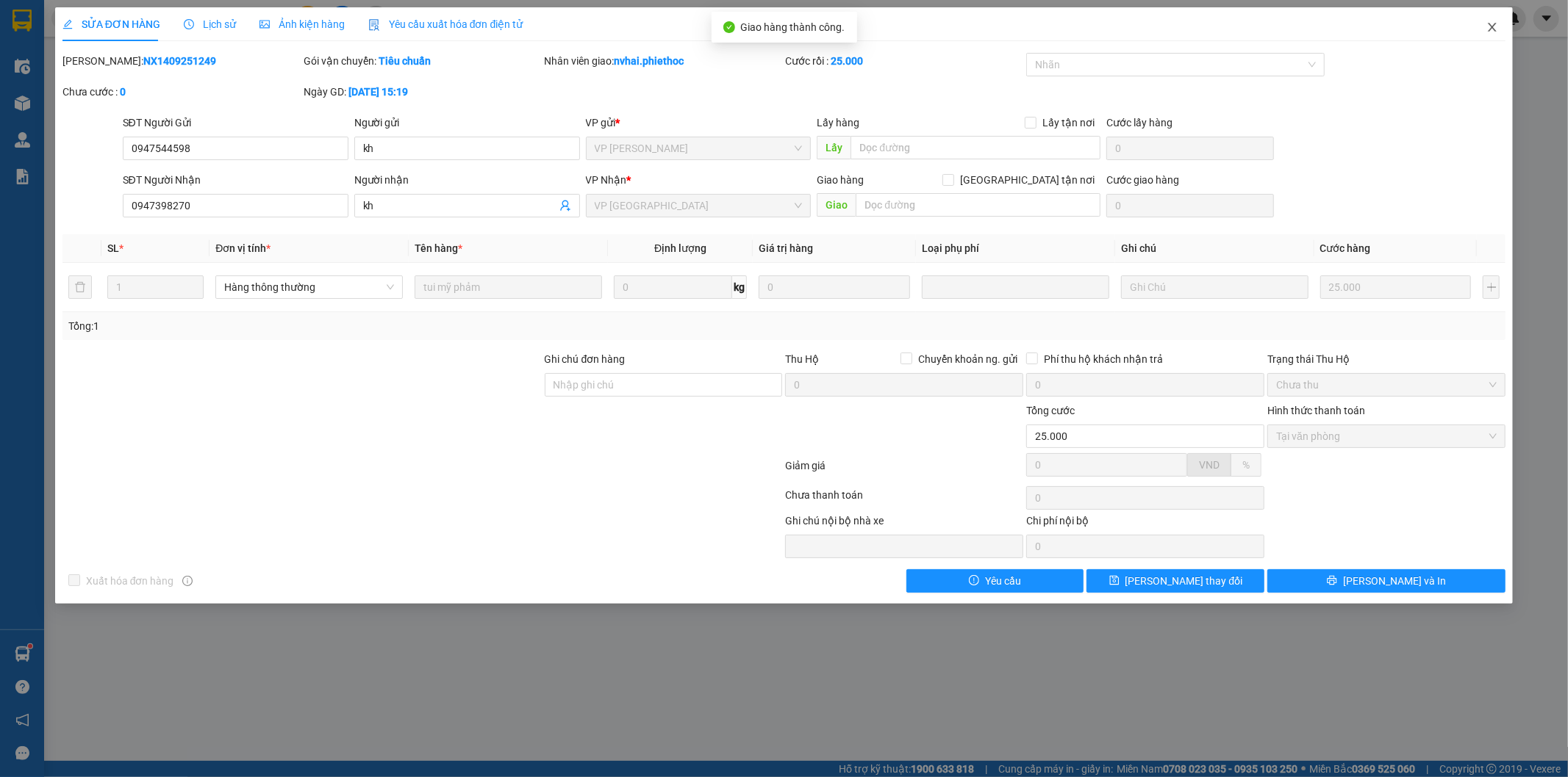
drag, startPoint x: 1495, startPoint y: 27, endPoint x: 1426, endPoint y: 4, distance: 72.7
click at [1495, 29] on icon "close" at bounding box center [1492, 27] width 12 height 12
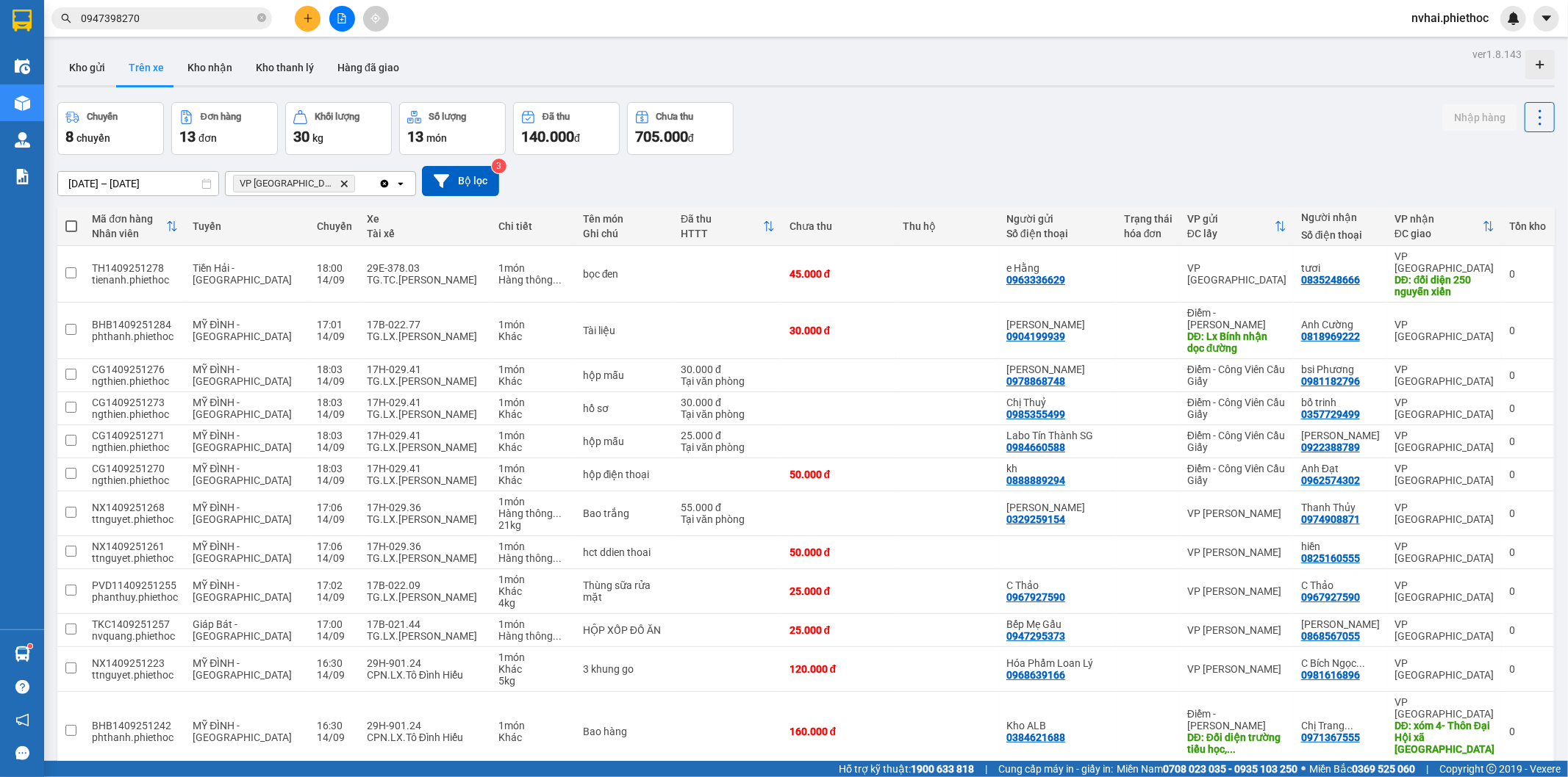
click at [196, 15] on input "0947398270" at bounding box center [167, 19] width 174 height 16
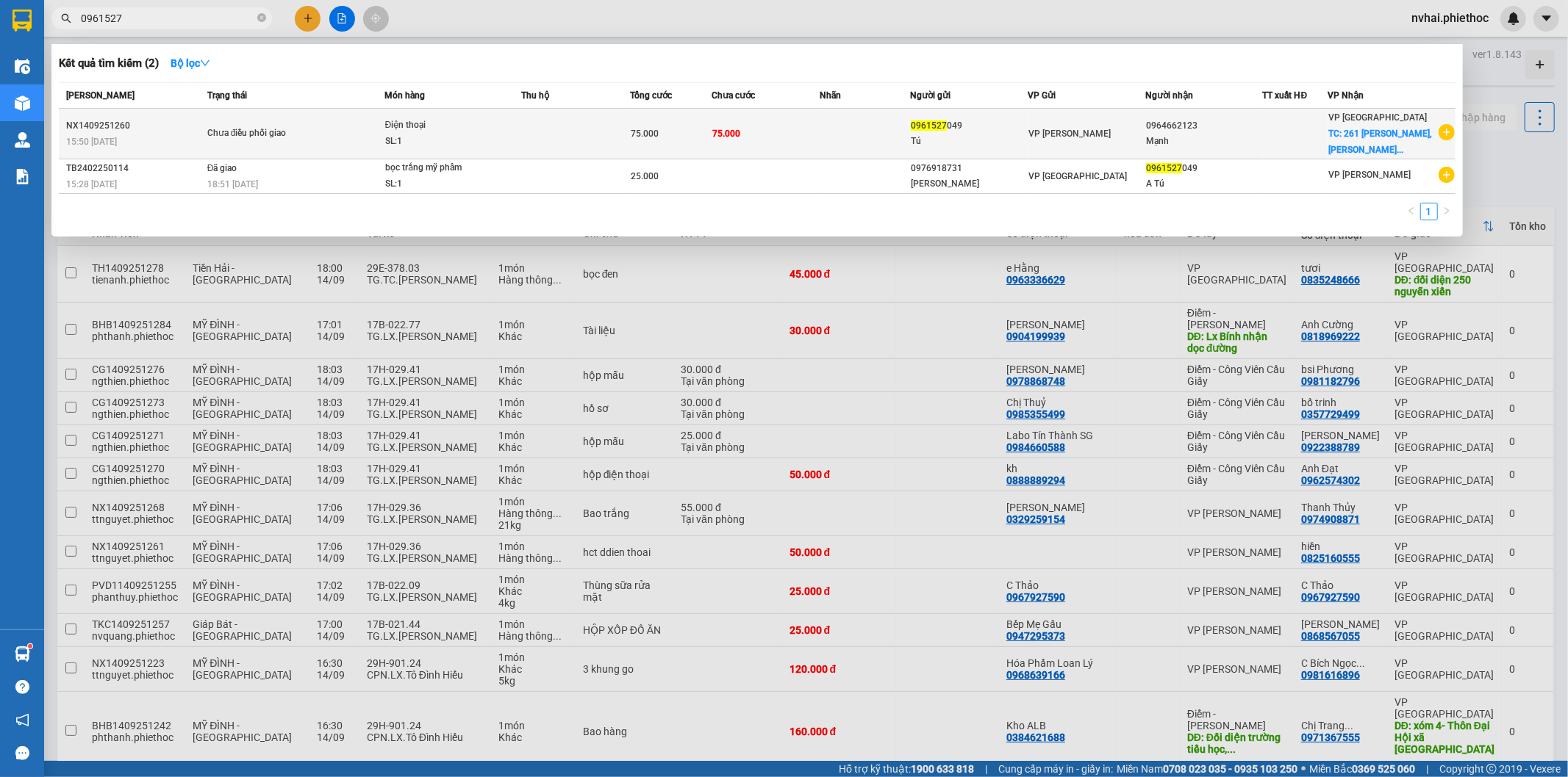
type input "0961527"
click at [735, 128] on span "75.000" at bounding box center [726, 134] width 28 height 11
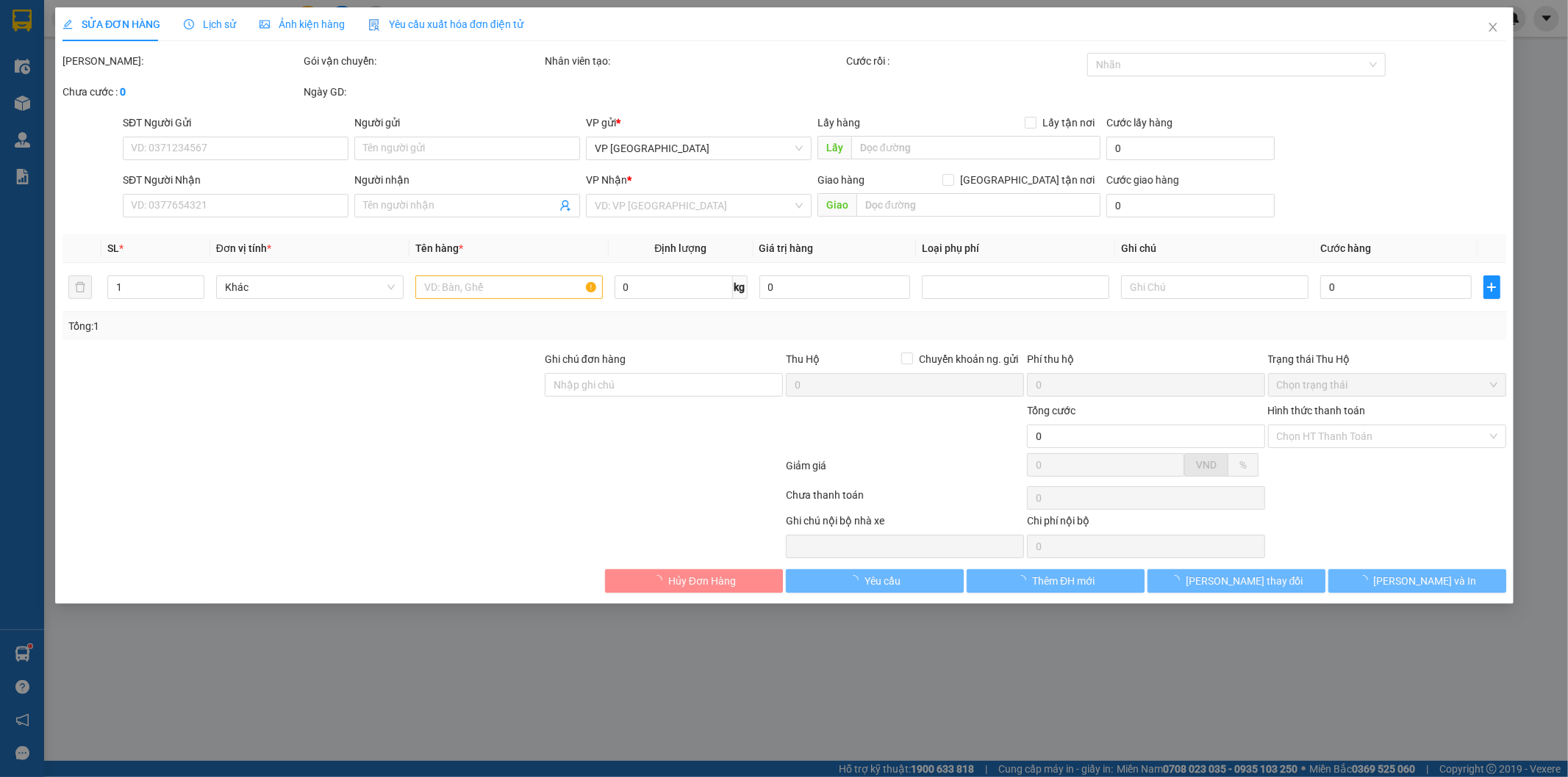
type input "0961527049"
type input "Tú"
type input "0964662123"
type input "Mạnh"
checkbox input "true"
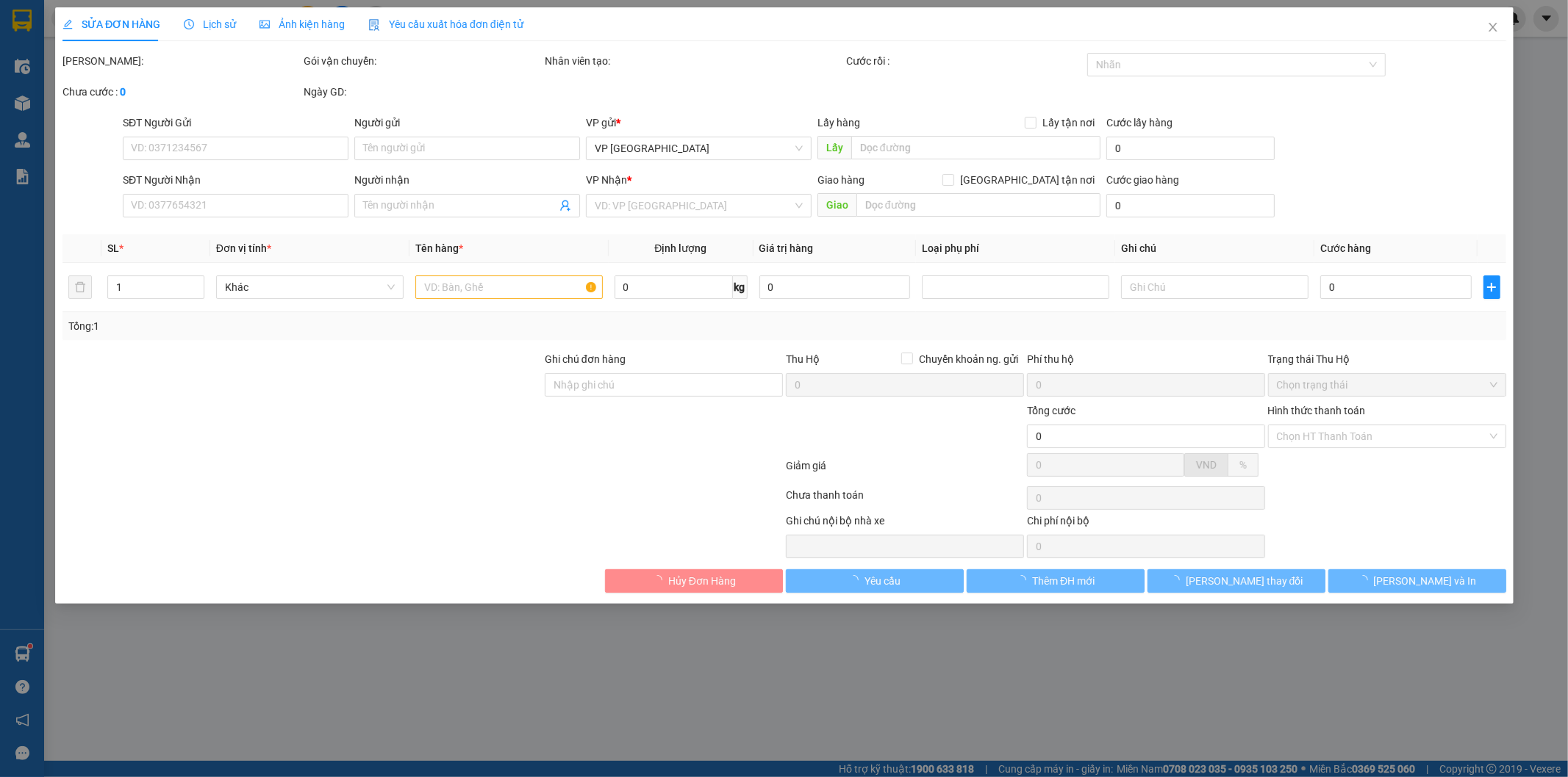
type input "261 Quang Trung, Trần Hưng, Thái Bình, Việt Nam"
type input "75.000"
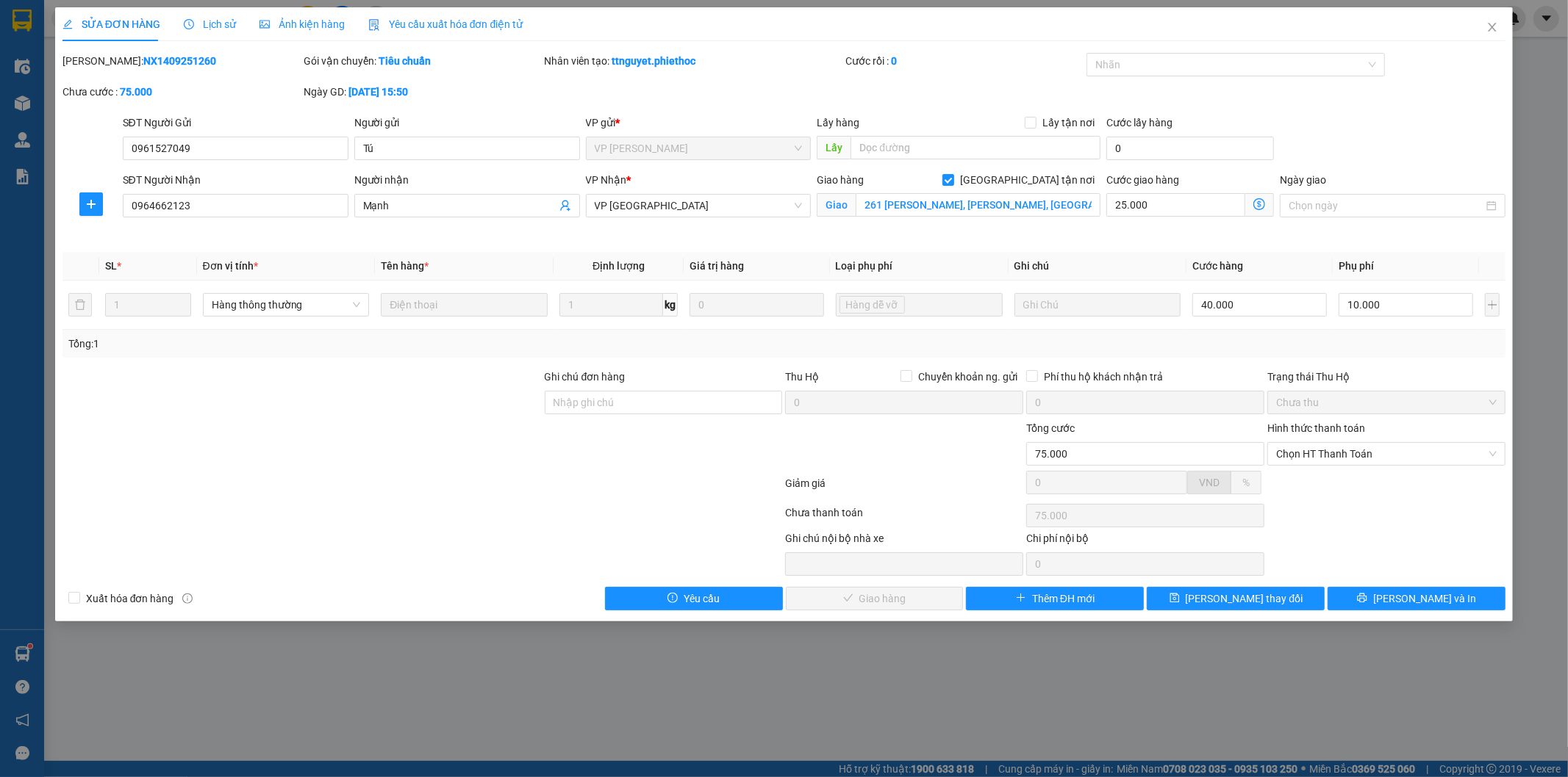
drag, startPoint x: 450, startPoint y: 435, endPoint x: 467, endPoint y: 419, distance: 23.3
click at [460, 434] on div at bounding box center [302, 446] width 483 height 51
drag, startPoint x: 457, startPoint y: 400, endPoint x: 475, endPoint y: 392, distance: 19.7
click at [460, 399] on div at bounding box center [302, 395] width 483 height 51
drag, startPoint x: 491, startPoint y: 398, endPoint x: 474, endPoint y: 377, distance: 27.0
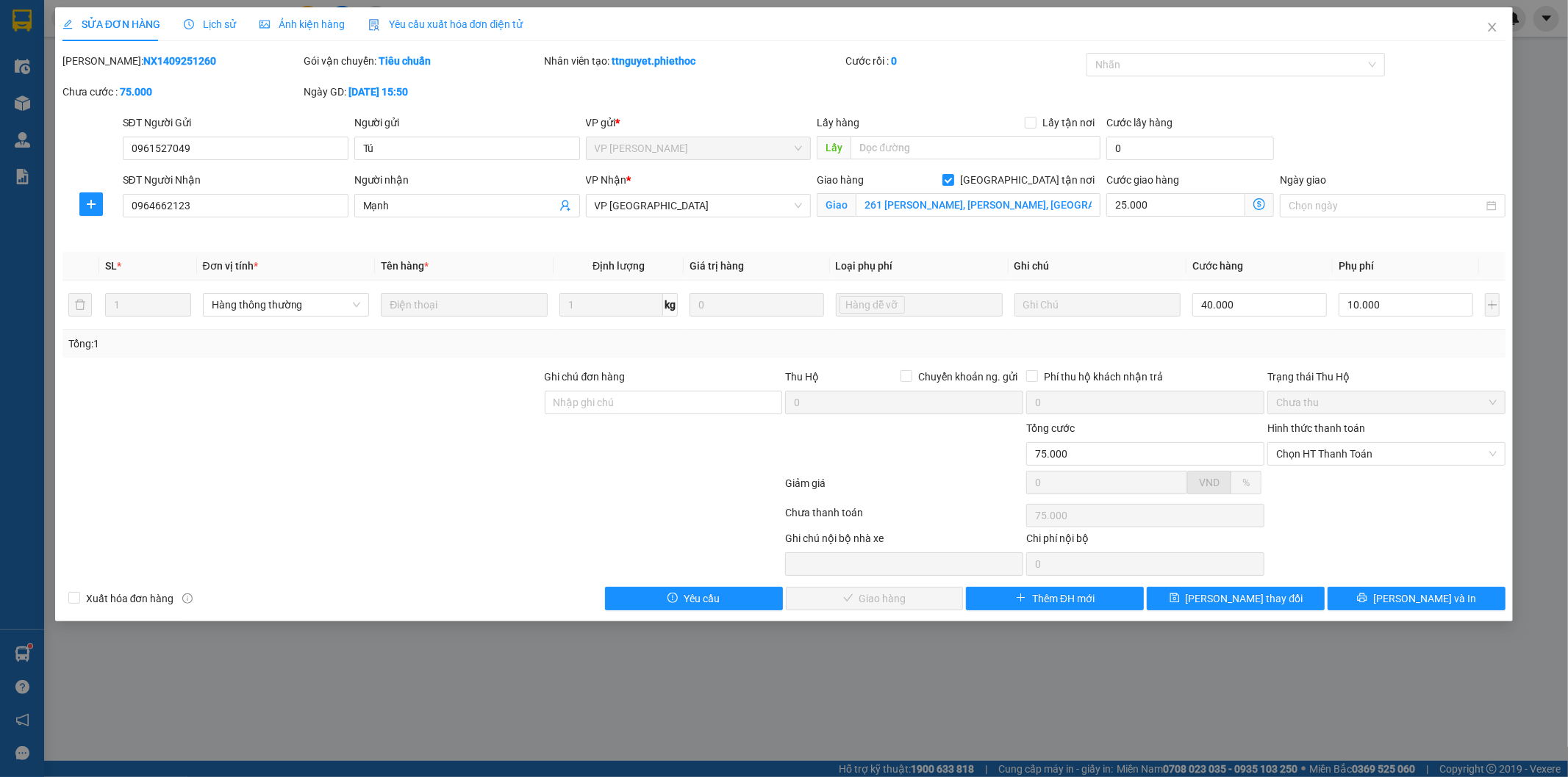
click at [467, 383] on div at bounding box center [302, 395] width 483 height 51
click at [212, 33] on div "Lịch sử" at bounding box center [210, 24] width 52 height 34
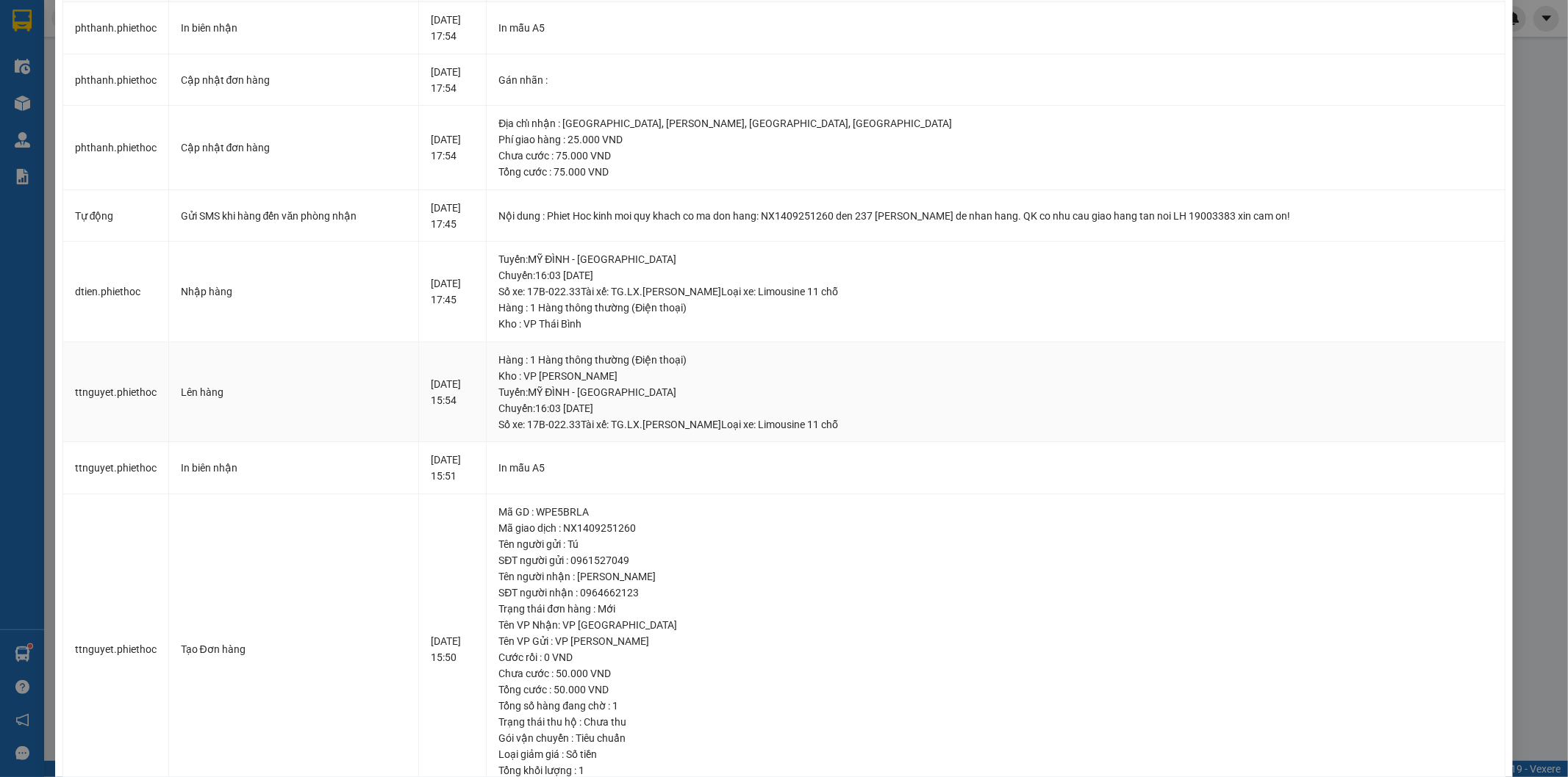
scroll to position [147, 0]
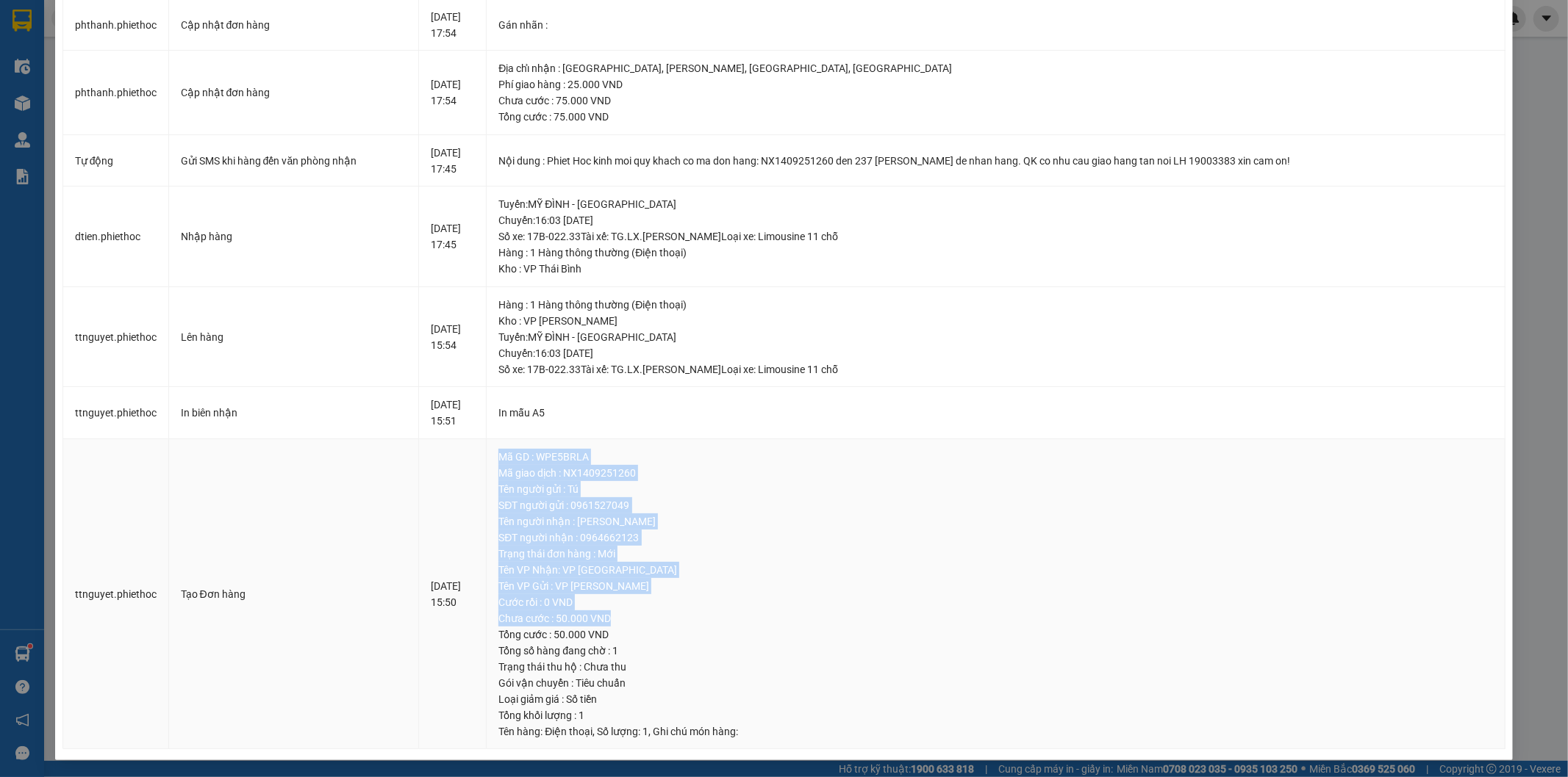
drag, startPoint x: 641, startPoint y: 620, endPoint x: 505, endPoint y: 597, distance: 137.9
click at [501, 597] on tr "ttnguyet.phiethoc Tạo Đơn hàng 14-09-2025 15:50 Mã GD : WPE5BRLA Mã giao dịch :…" at bounding box center [784, 594] width 1443 height 311
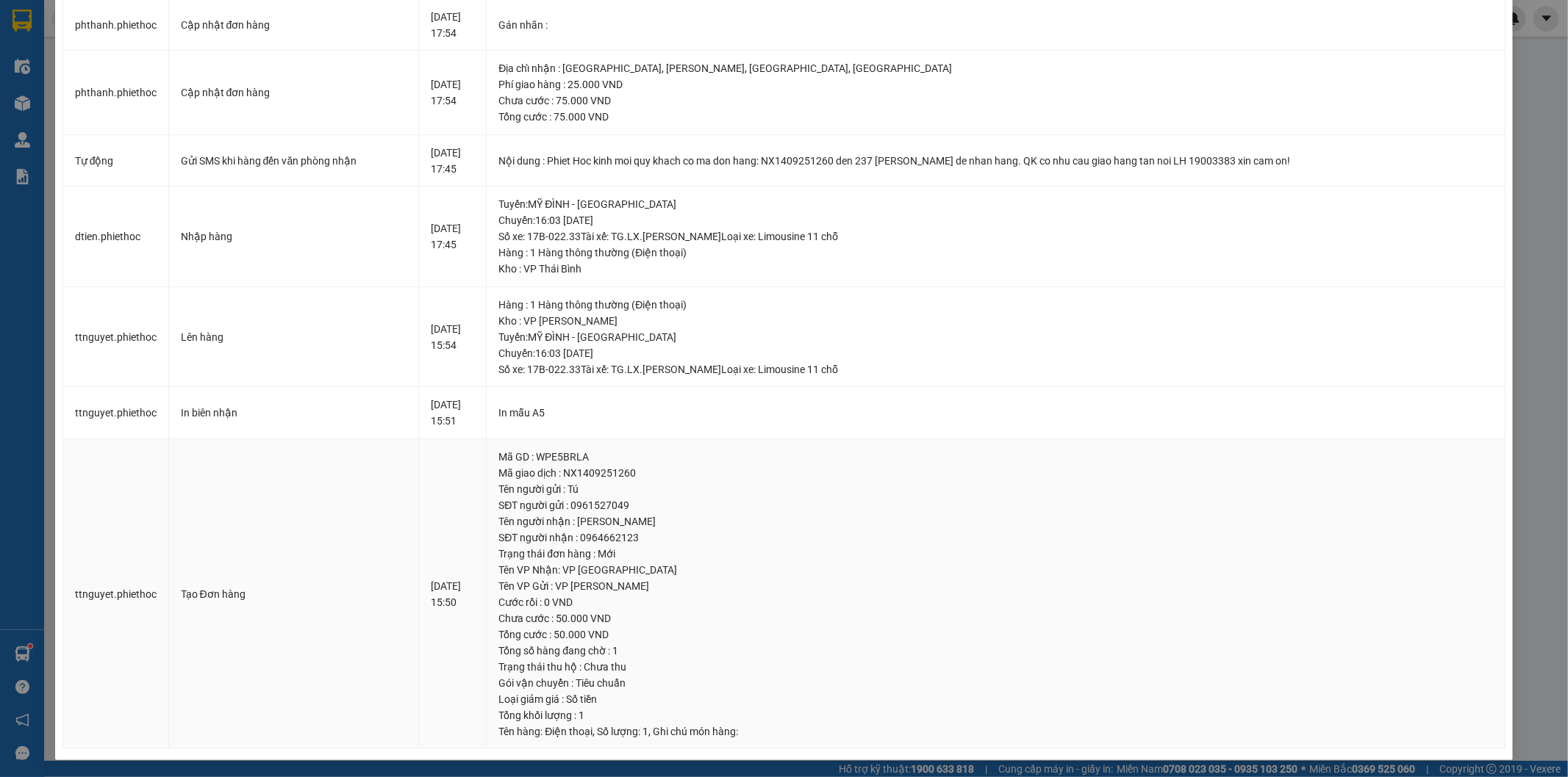
click at [686, 642] on div "Tổng cước : 50.000 VND" at bounding box center [995, 635] width 994 height 16
drag, startPoint x: 688, startPoint y: 637, endPoint x: 557, endPoint y: 613, distance: 133.2
click at [669, 635] on div "Tổng cước : 50.000 VND" at bounding box center [995, 635] width 994 height 16
click at [367, 581] on td "Tạo Đơn hàng" at bounding box center [294, 594] width 250 height 311
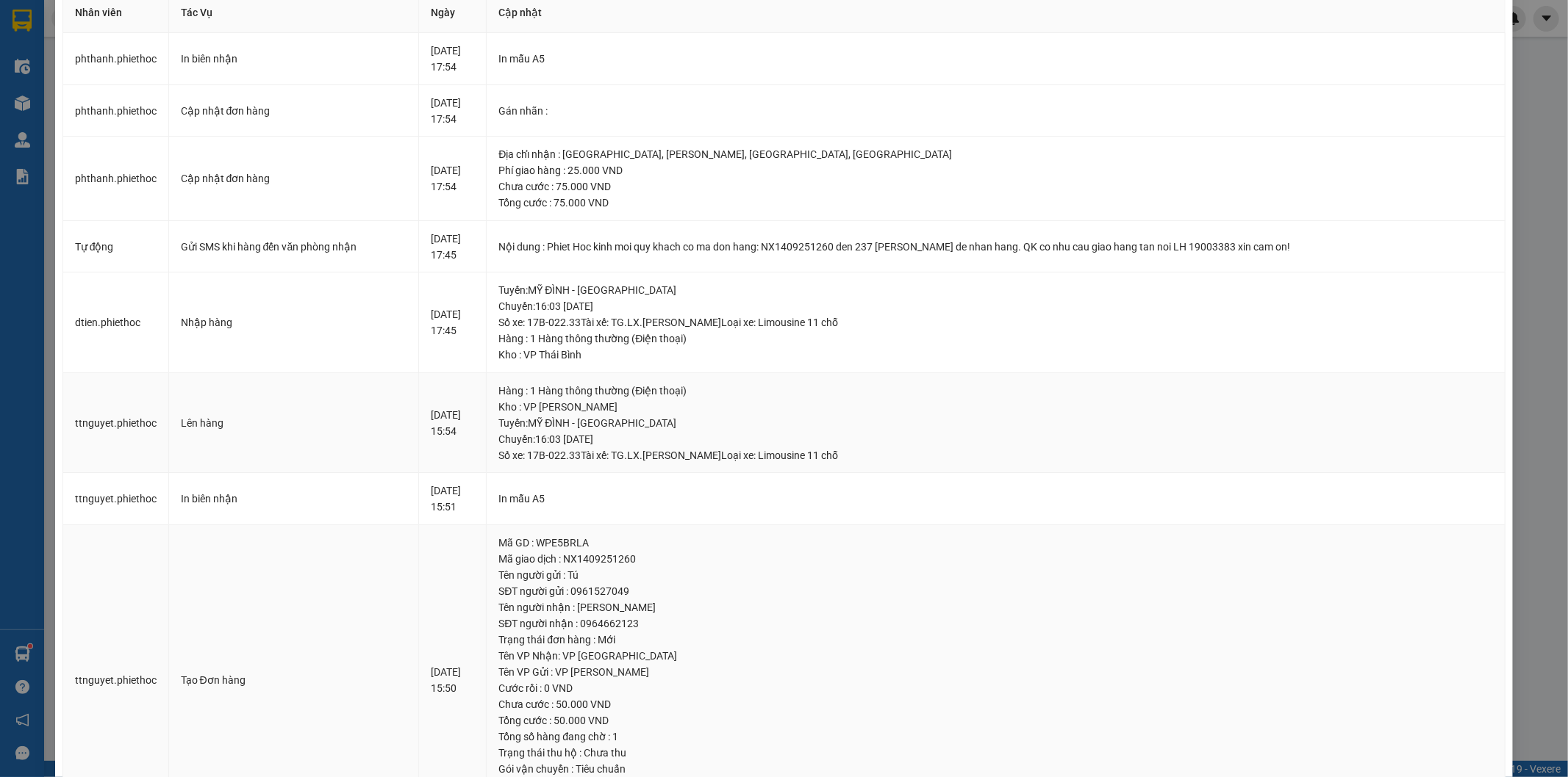
scroll to position [0, 0]
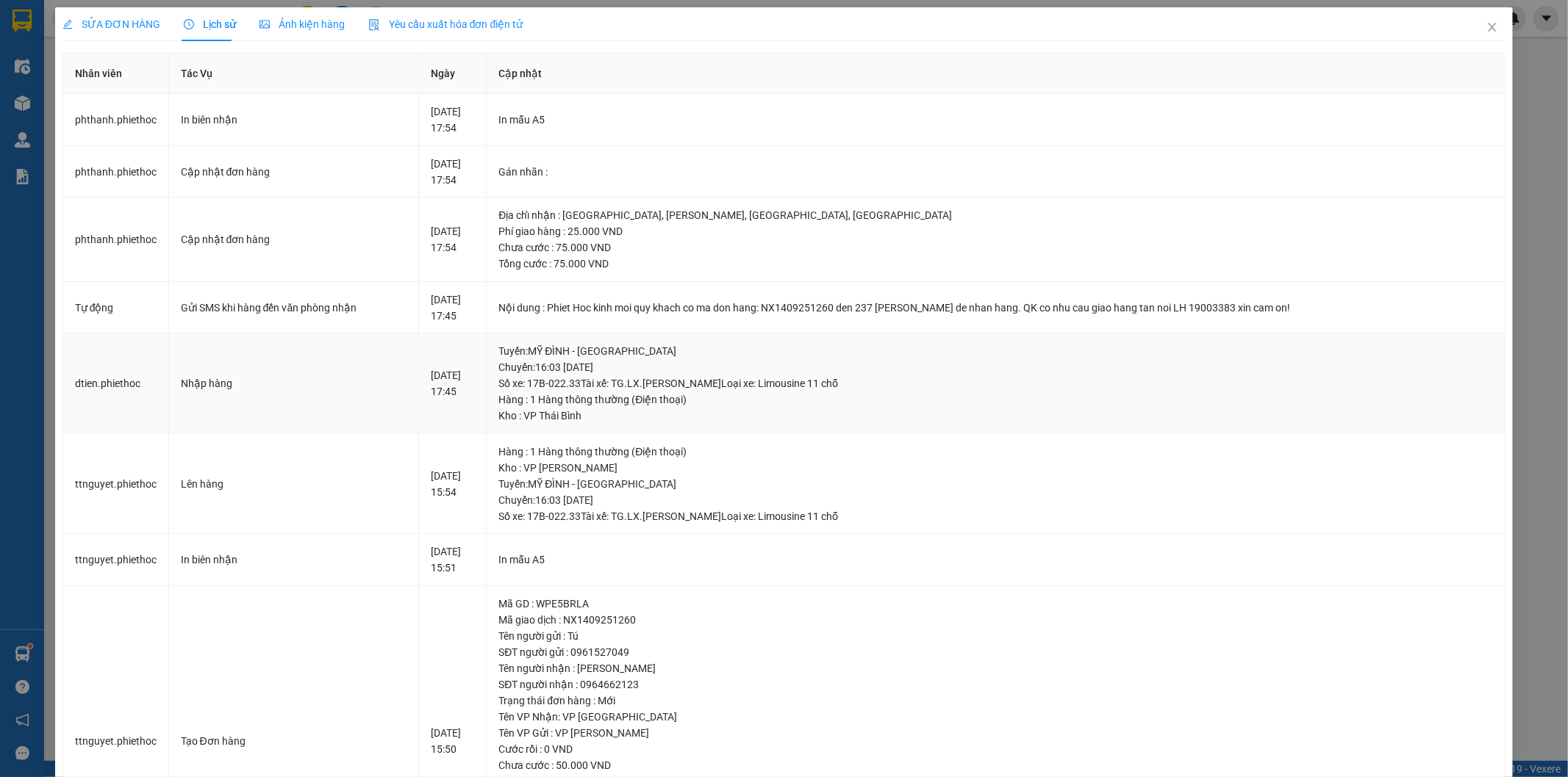
click at [487, 417] on td "14-09-2025 17:45" at bounding box center [452, 384] width 67 height 101
click at [419, 331] on td "14-09-2025 17:45" at bounding box center [452, 308] width 67 height 52
click at [423, 340] on td "14-09-2025 17:45" at bounding box center [452, 384] width 67 height 101
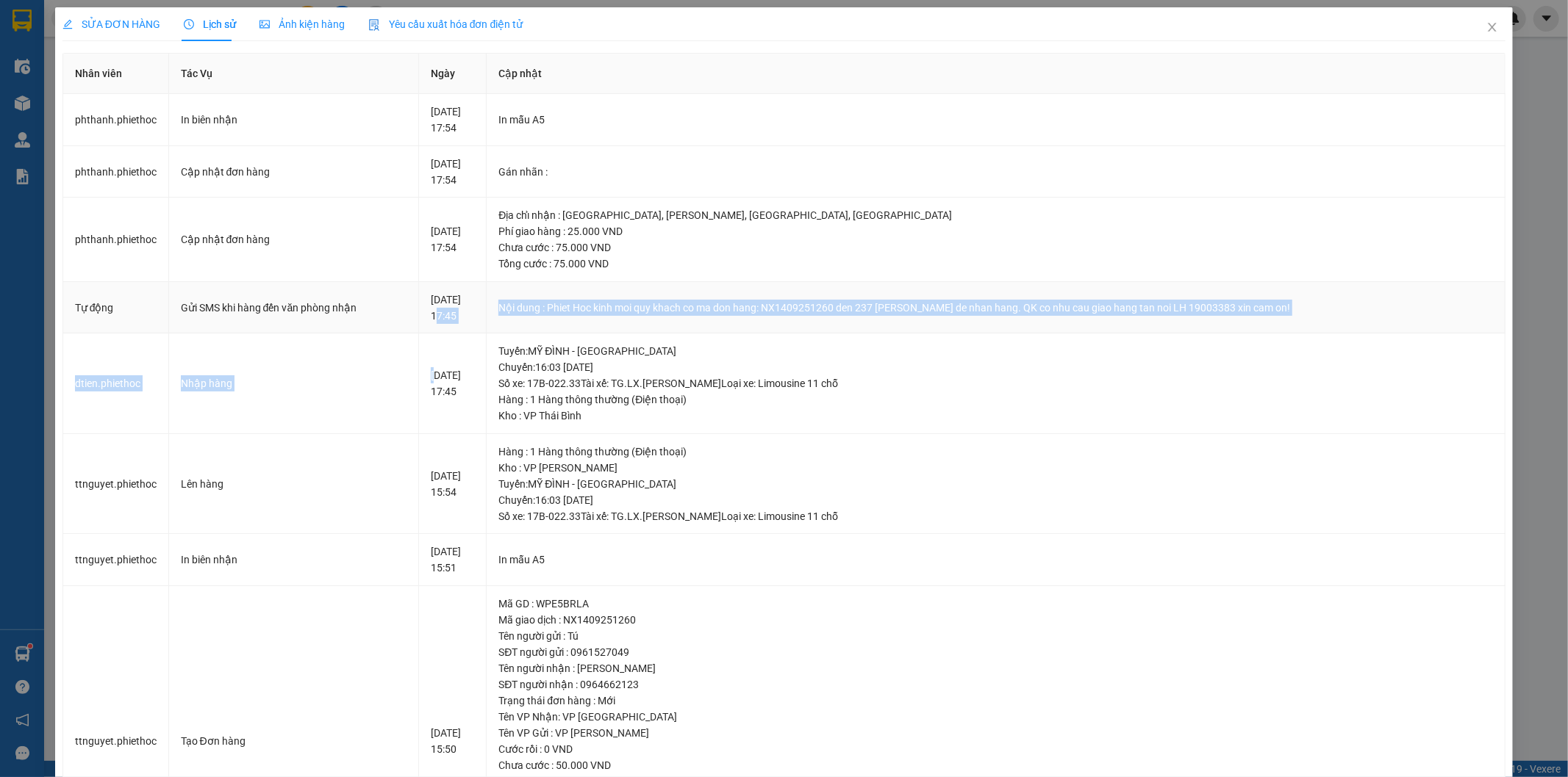
click at [430, 328] on tbody "phthanh.phiethoc In biên nhận 14-09-2025 17:54 In mẫu A5 phthanh.phiethoc Cập n…" at bounding box center [784, 495] width 1443 height 803
click at [420, 358] on td "14-09-2025 17:45" at bounding box center [452, 384] width 67 height 101
click at [421, 361] on td "14-09-2025 17:45" at bounding box center [452, 384] width 67 height 101
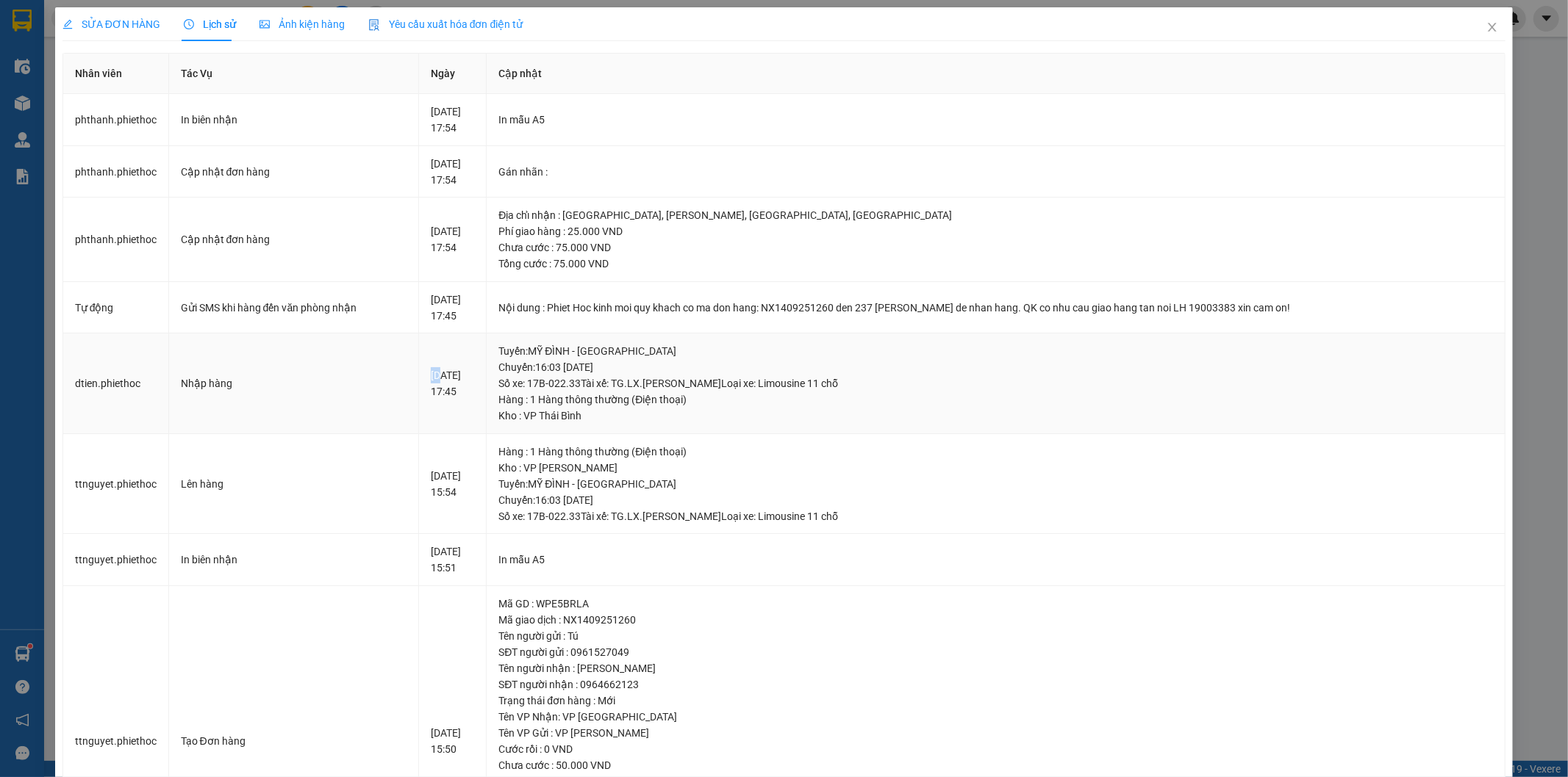
drag, startPoint x: 421, startPoint y: 361, endPoint x: 382, endPoint y: 361, distance: 39.0
click at [421, 361] on td "14-09-2025 17:45" at bounding box center [452, 384] width 67 height 101
click at [379, 362] on td "Nhập hàng" at bounding box center [294, 384] width 250 height 101
click at [370, 373] on td "Nhập hàng" at bounding box center [294, 384] width 250 height 101
click at [400, 369] on td "Nhập hàng" at bounding box center [294, 384] width 250 height 101
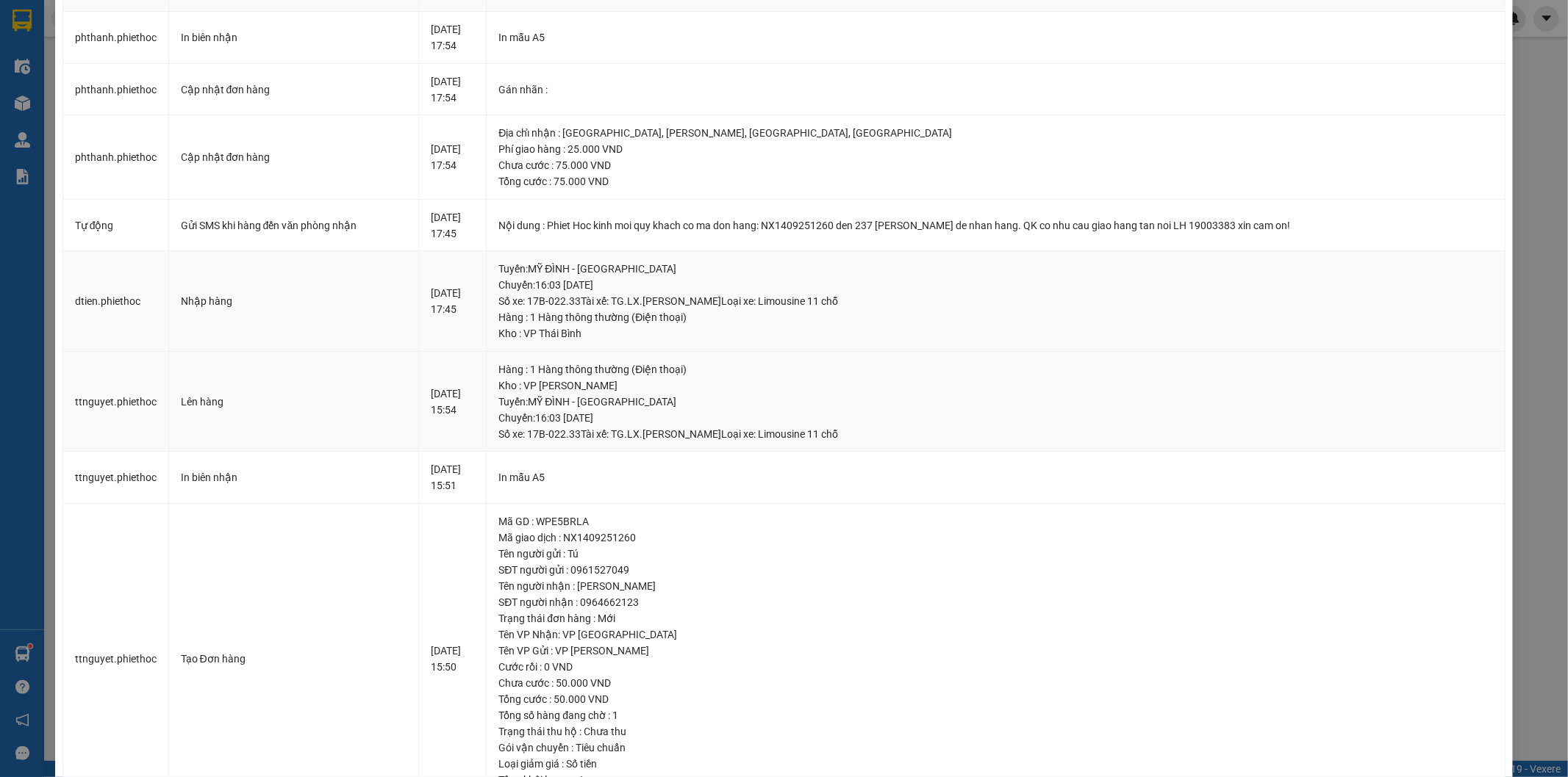
scroll to position [147, 0]
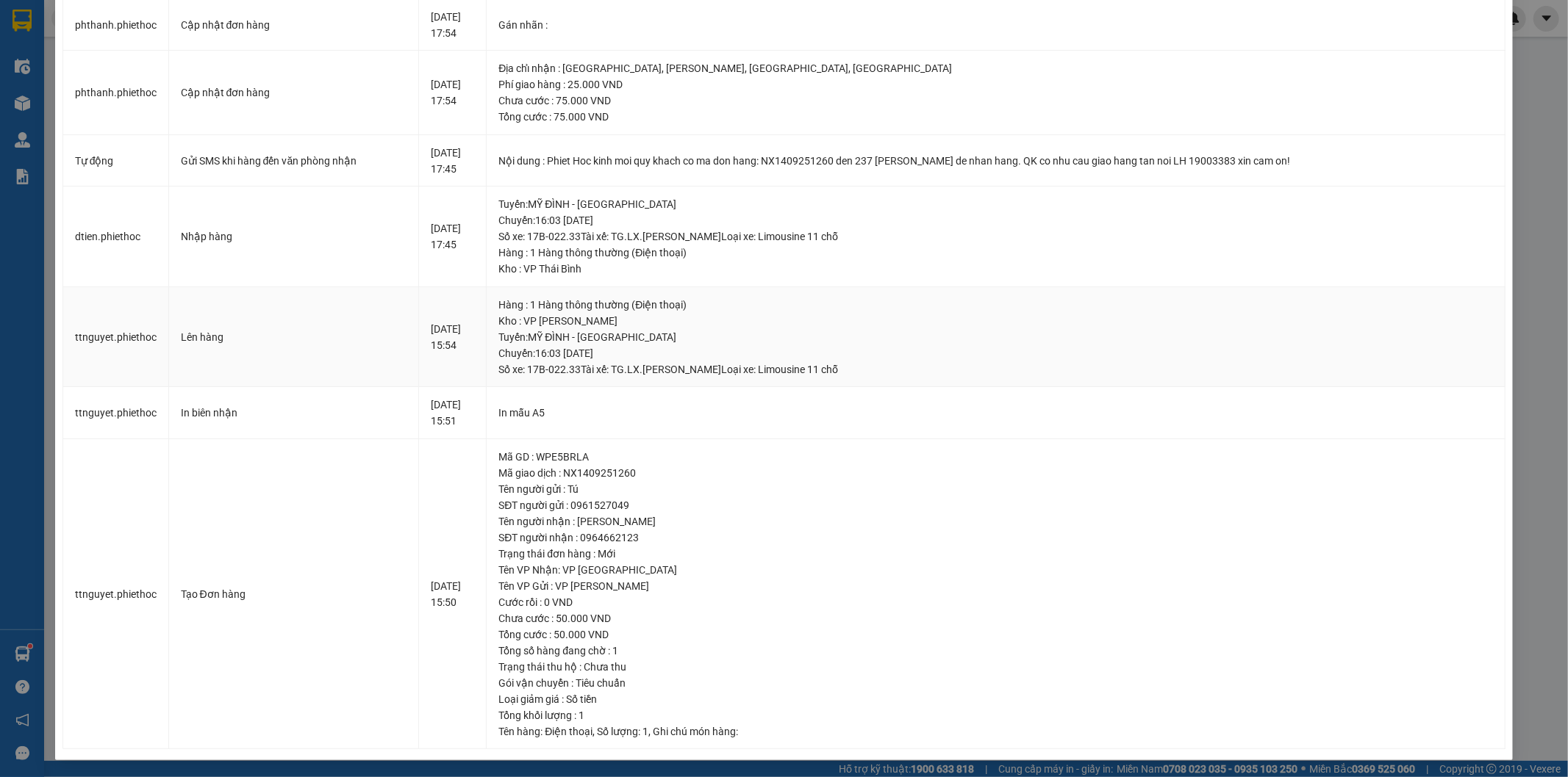
click at [412, 383] on td "Lên hàng" at bounding box center [294, 338] width 250 height 101
click at [405, 383] on td "Lên hàng" at bounding box center [294, 338] width 250 height 101
click at [399, 383] on td "Lên hàng" at bounding box center [294, 338] width 250 height 101
click at [393, 382] on td "Lên hàng" at bounding box center [294, 338] width 250 height 101
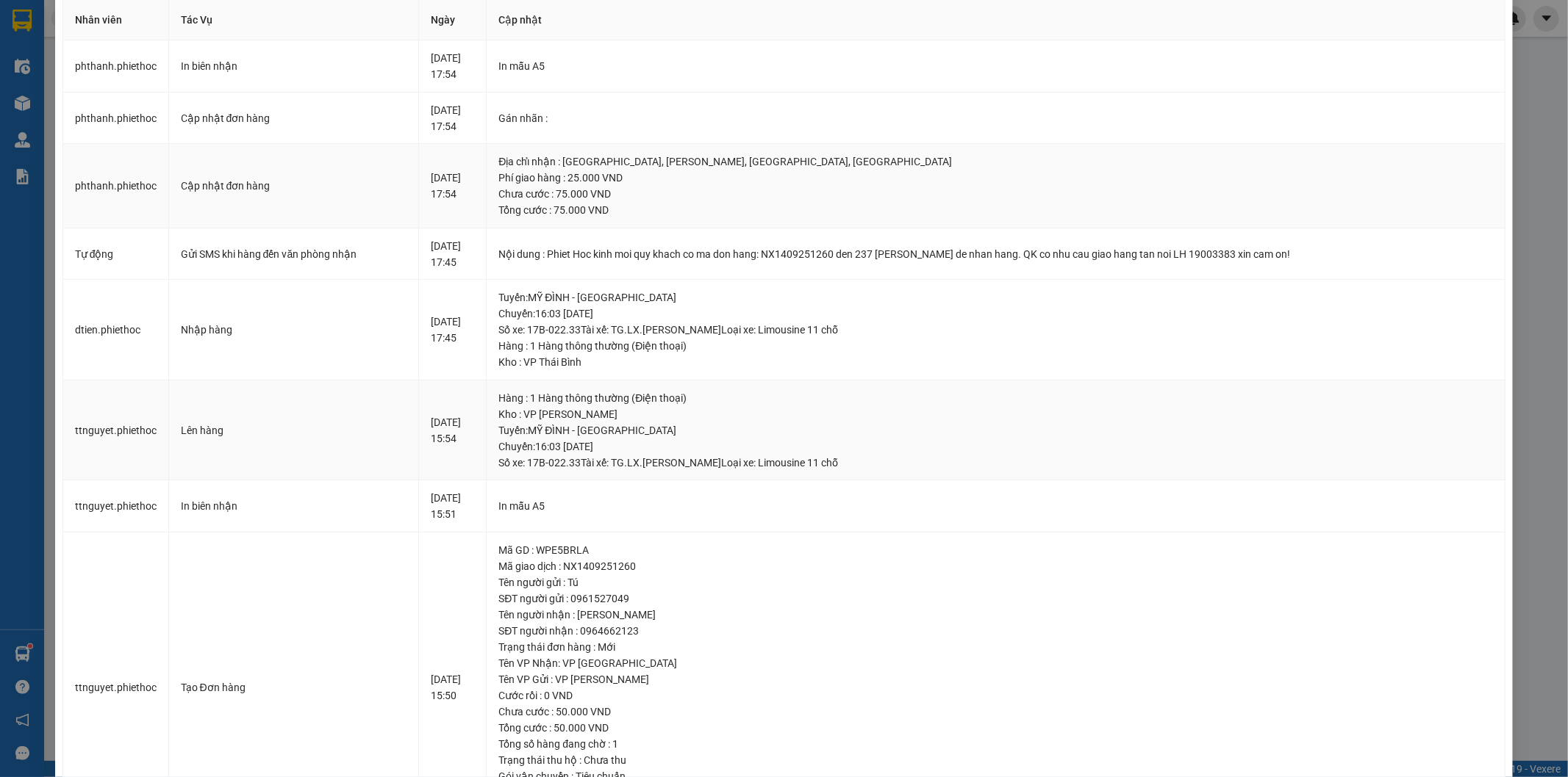
scroll to position [0, 0]
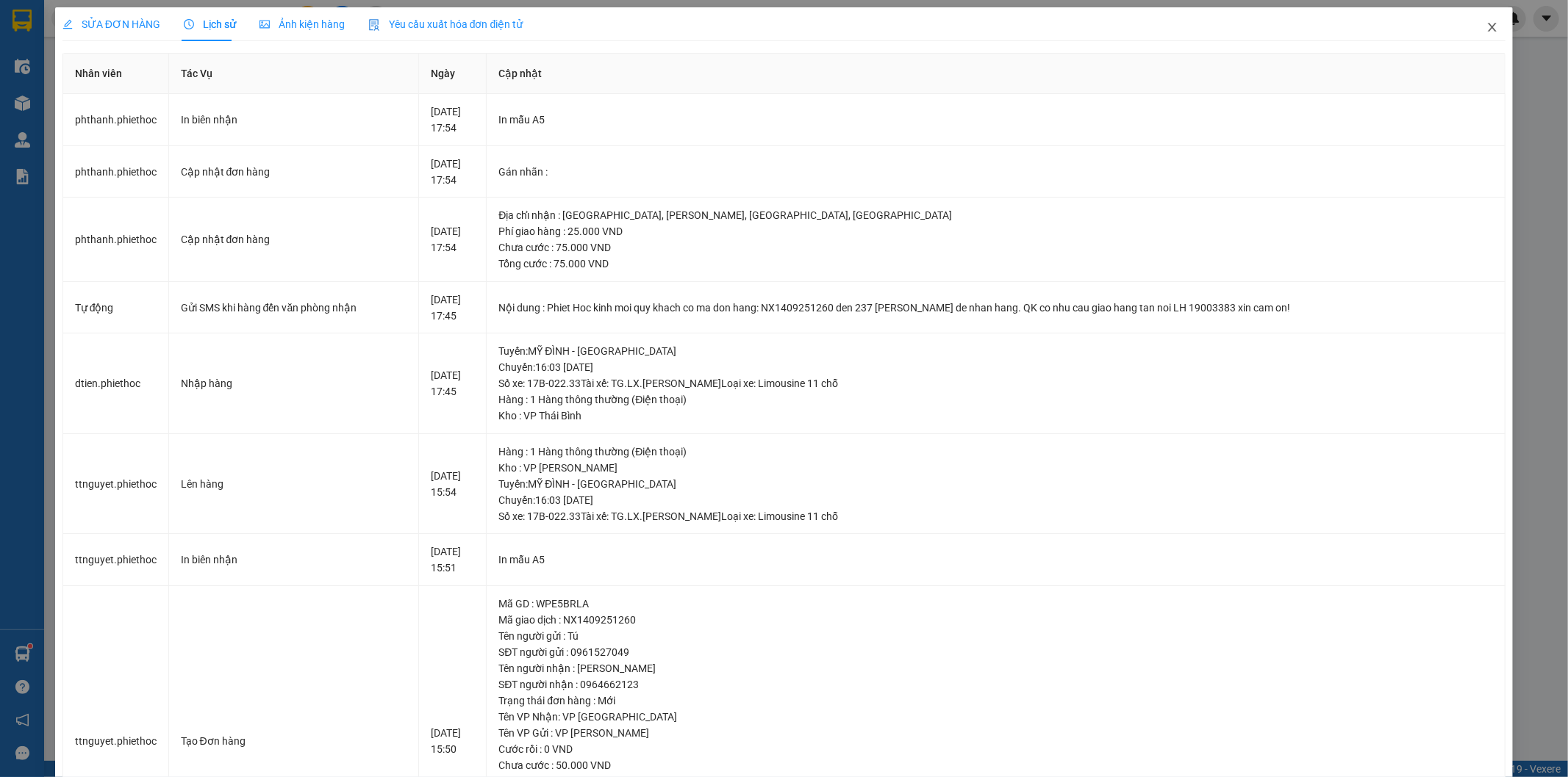
click at [1472, 30] on span "Close" at bounding box center [1492, 27] width 41 height 41
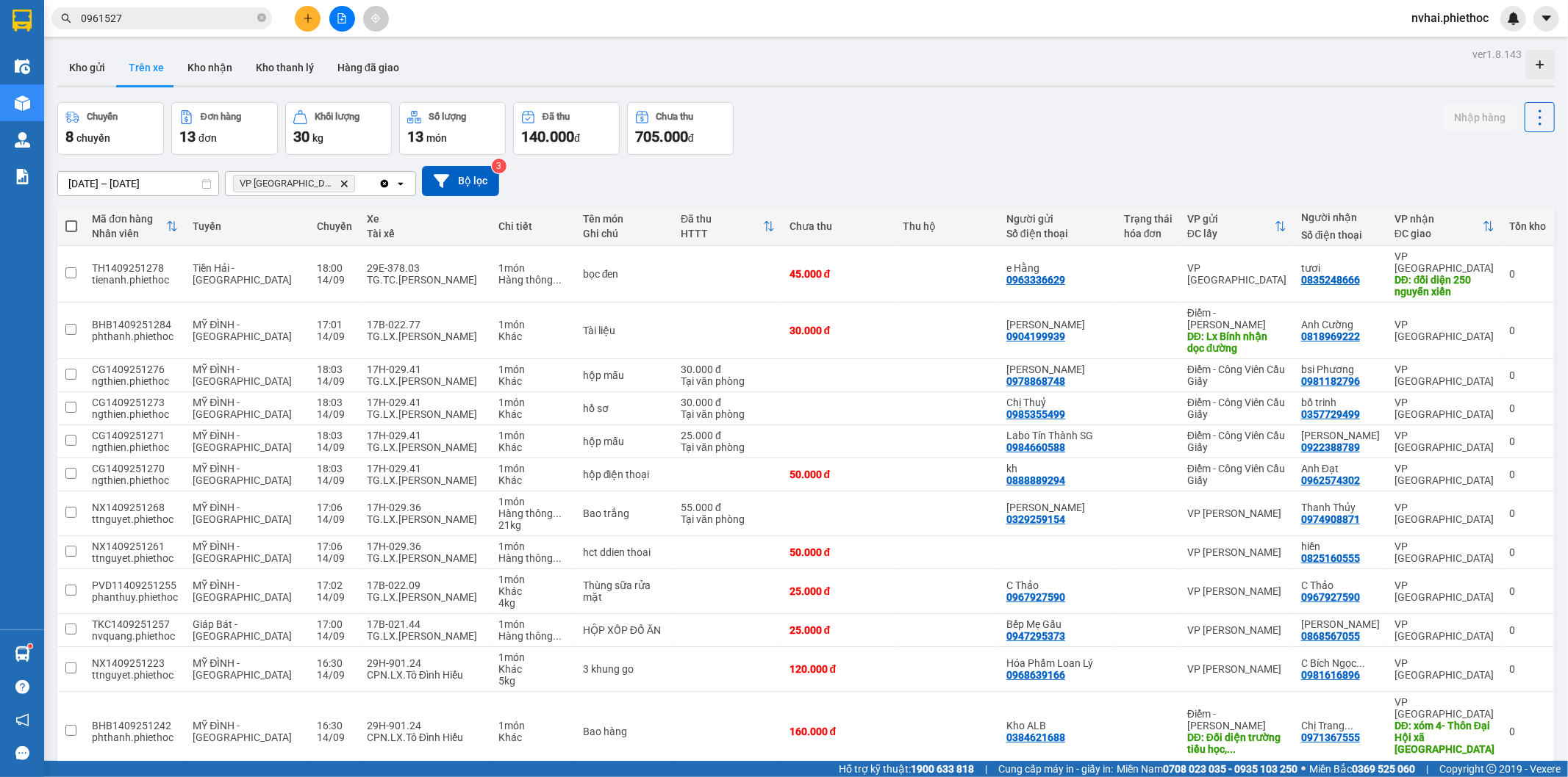
click at [151, 58] on button "Trên xe" at bounding box center [146, 67] width 58 height 35
click at [198, 69] on button "Kho nhận" at bounding box center [209, 67] width 68 height 35
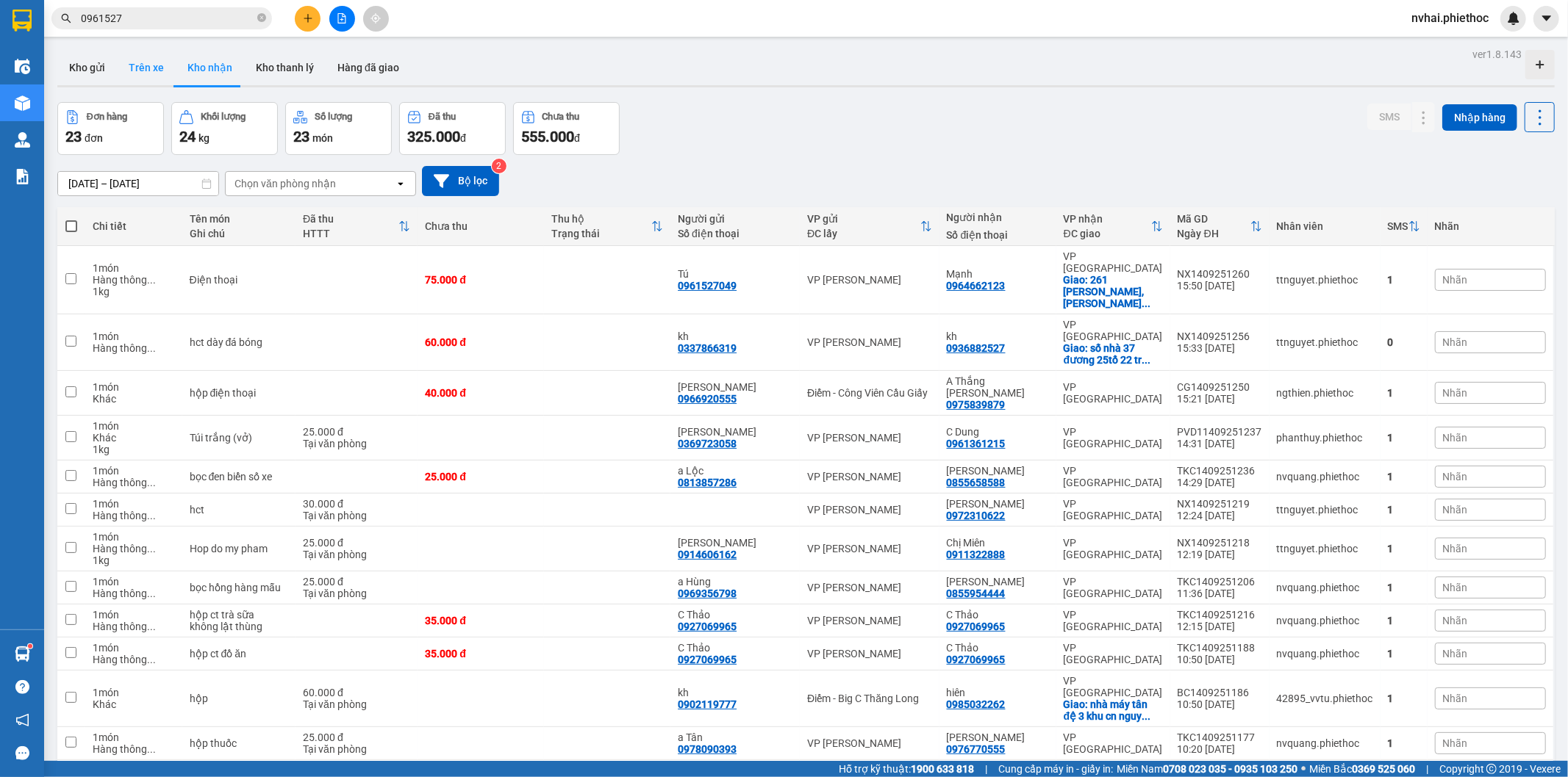
click at [133, 66] on button "Trên xe" at bounding box center [146, 67] width 58 height 35
type input "[DATE] – [DATE]"
click at [133, 66] on button "Trên xe" at bounding box center [146, 67] width 58 height 35
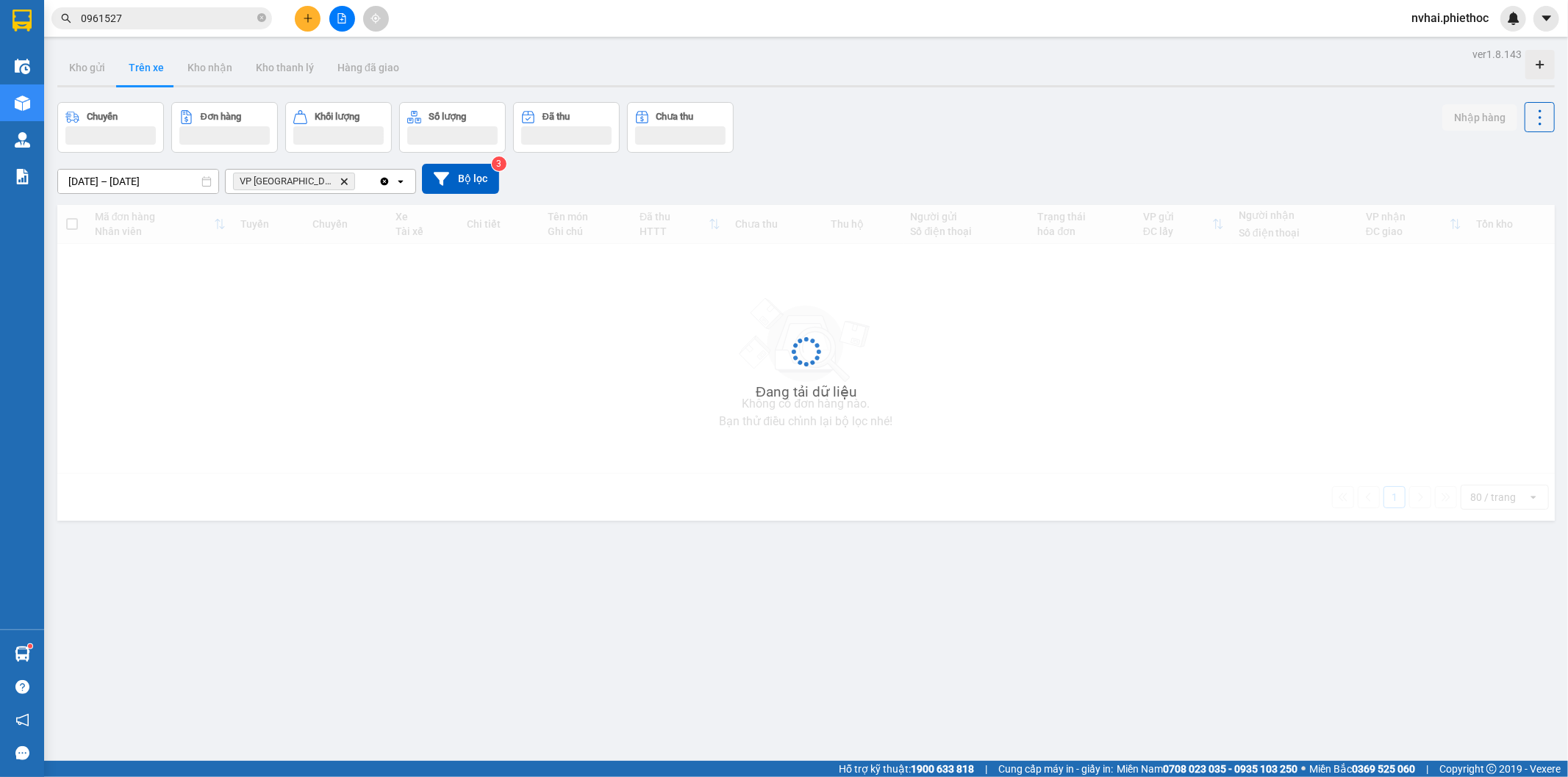
drag, startPoint x: 133, startPoint y: 66, endPoint x: 1089, endPoint y: 71, distance: 956.0
click at [141, 65] on button "Trên xe" at bounding box center [146, 67] width 58 height 35
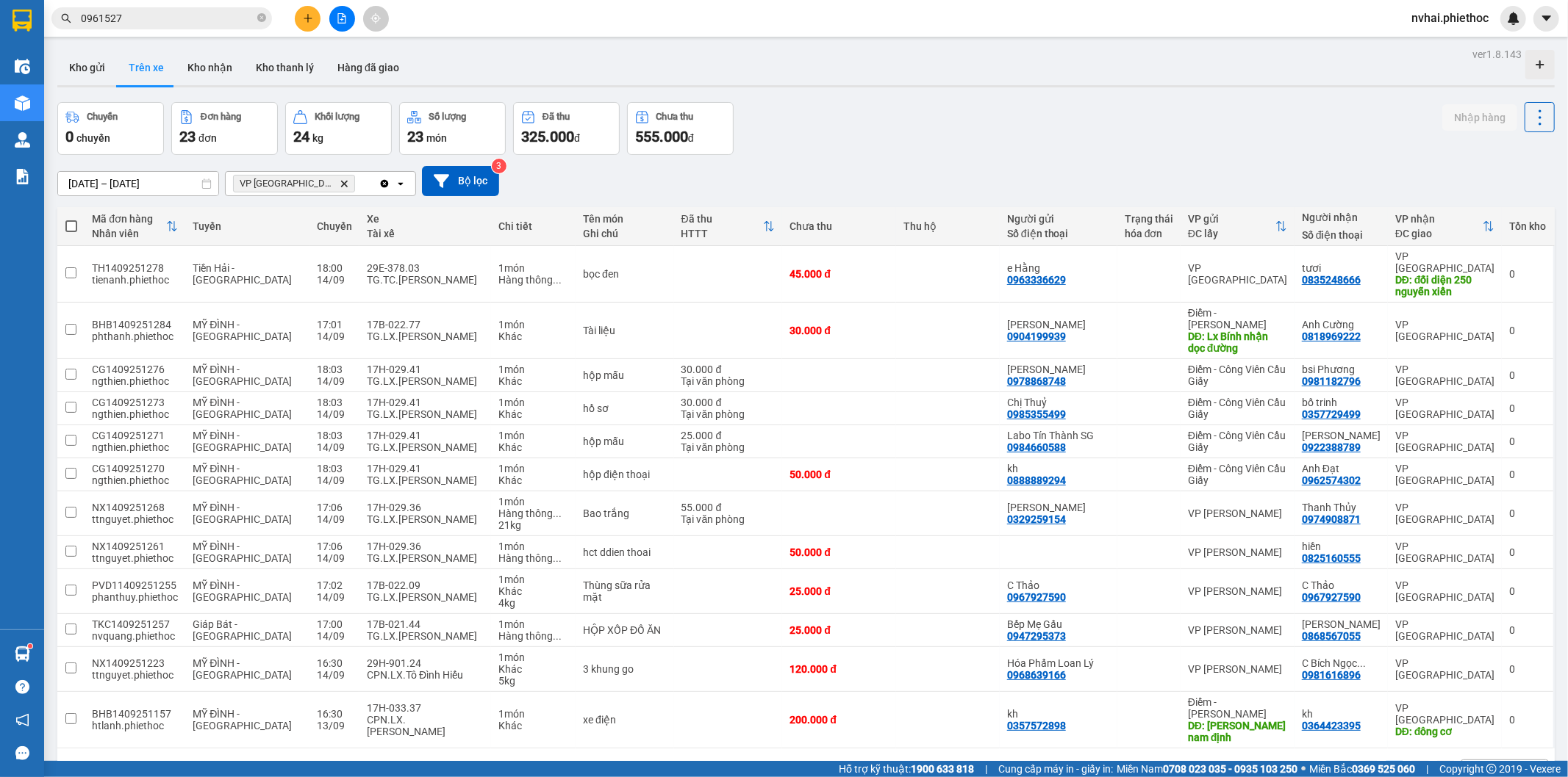
drag, startPoint x: 1158, startPoint y: 112, endPoint x: 1127, endPoint y: 112, distance: 31.0
click at [1136, 111] on div "Chuyến 0 chuyến Đơn hàng 23 đơn Khối lượng 24 kg Số lượng 23 món Đã thu 325.000…" at bounding box center [806, 128] width 1497 height 53
click at [1085, 109] on div "Chuyến 0 chuyến Đơn hàng 23 đơn Khối lượng 24 kg Số lượng 23 món Đã thu 325.000…" at bounding box center [806, 128] width 1497 height 53
drag, startPoint x: 427, startPoint y: 725, endPoint x: 392, endPoint y: 642, distance: 90.1
click at [427, 749] on div "1 80 / trang open" at bounding box center [806, 772] width 1497 height 47
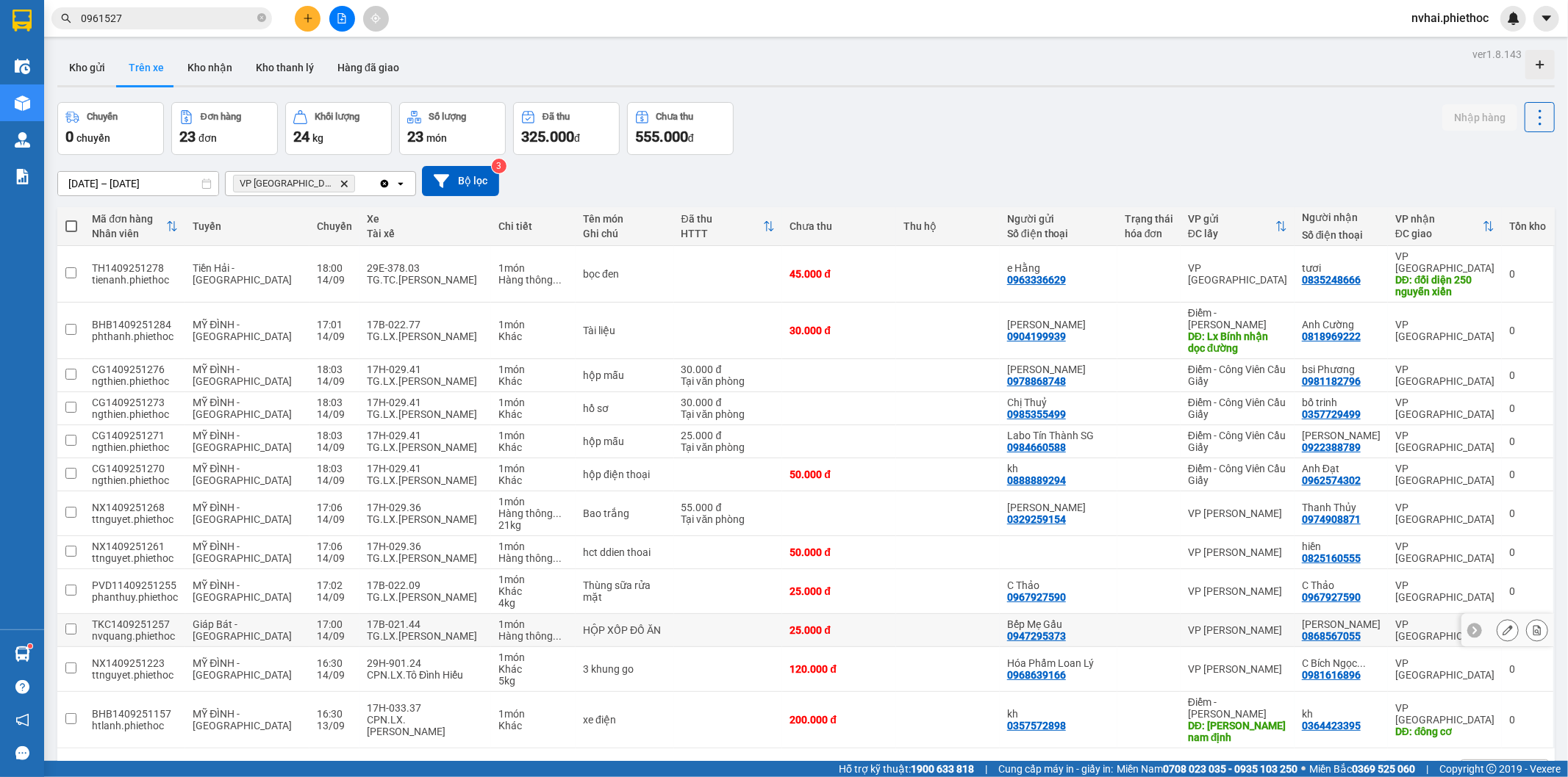
drag, startPoint x: 383, startPoint y: 612, endPoint x: 409, endPoint y: 616, distance: 26.3
click at [383, 630] on div "TG.LX.Ngô Văn Luyện" at bounding box center [425, 635] width 117 height 12
checkbox input "true"
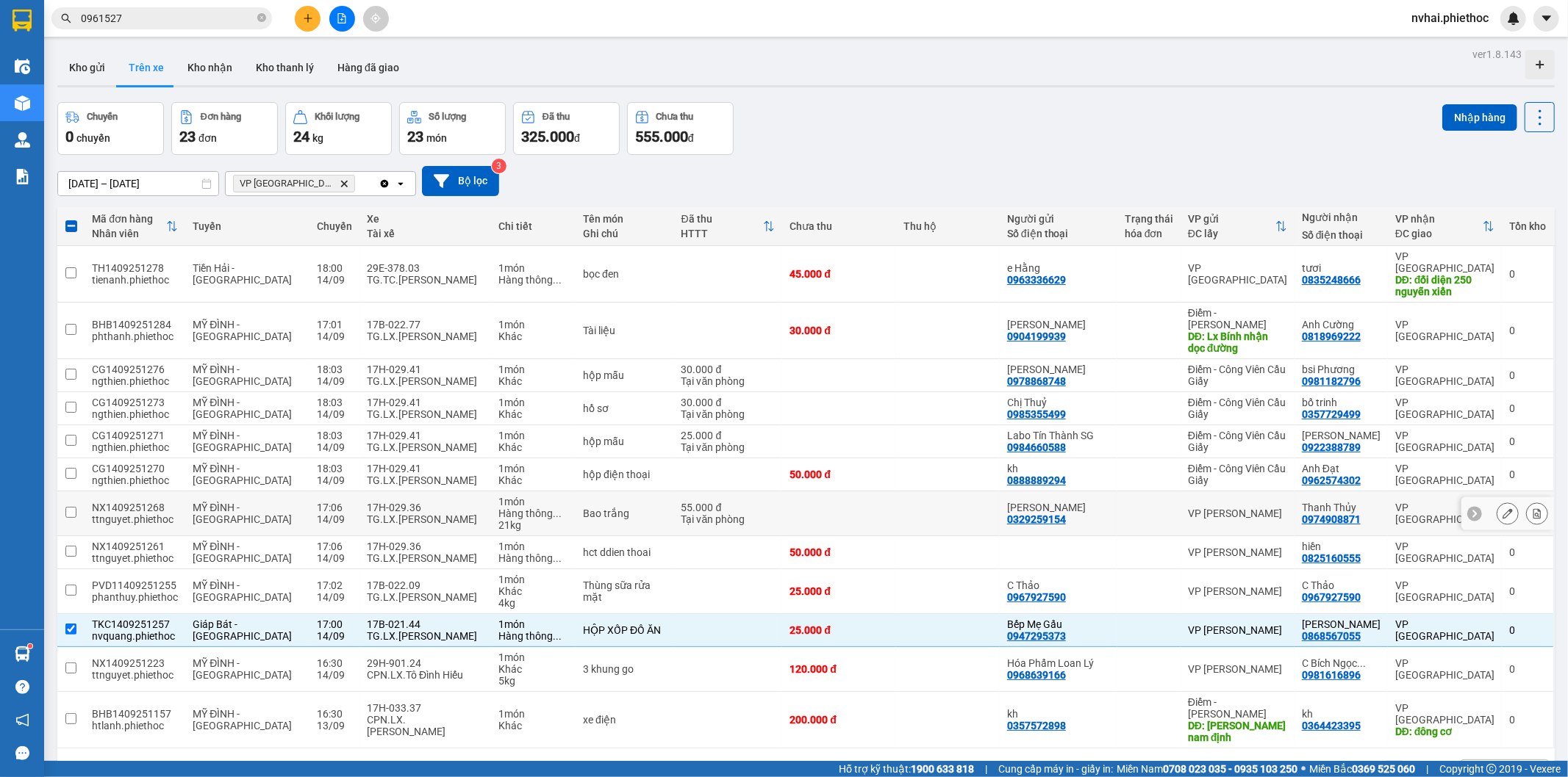
click at [367, 504] on td "17H-029.36 TG.LX.Nguyễn Sơn Thành" at bounding box center [425, 513] width 132 height 45
checkbox input "true"
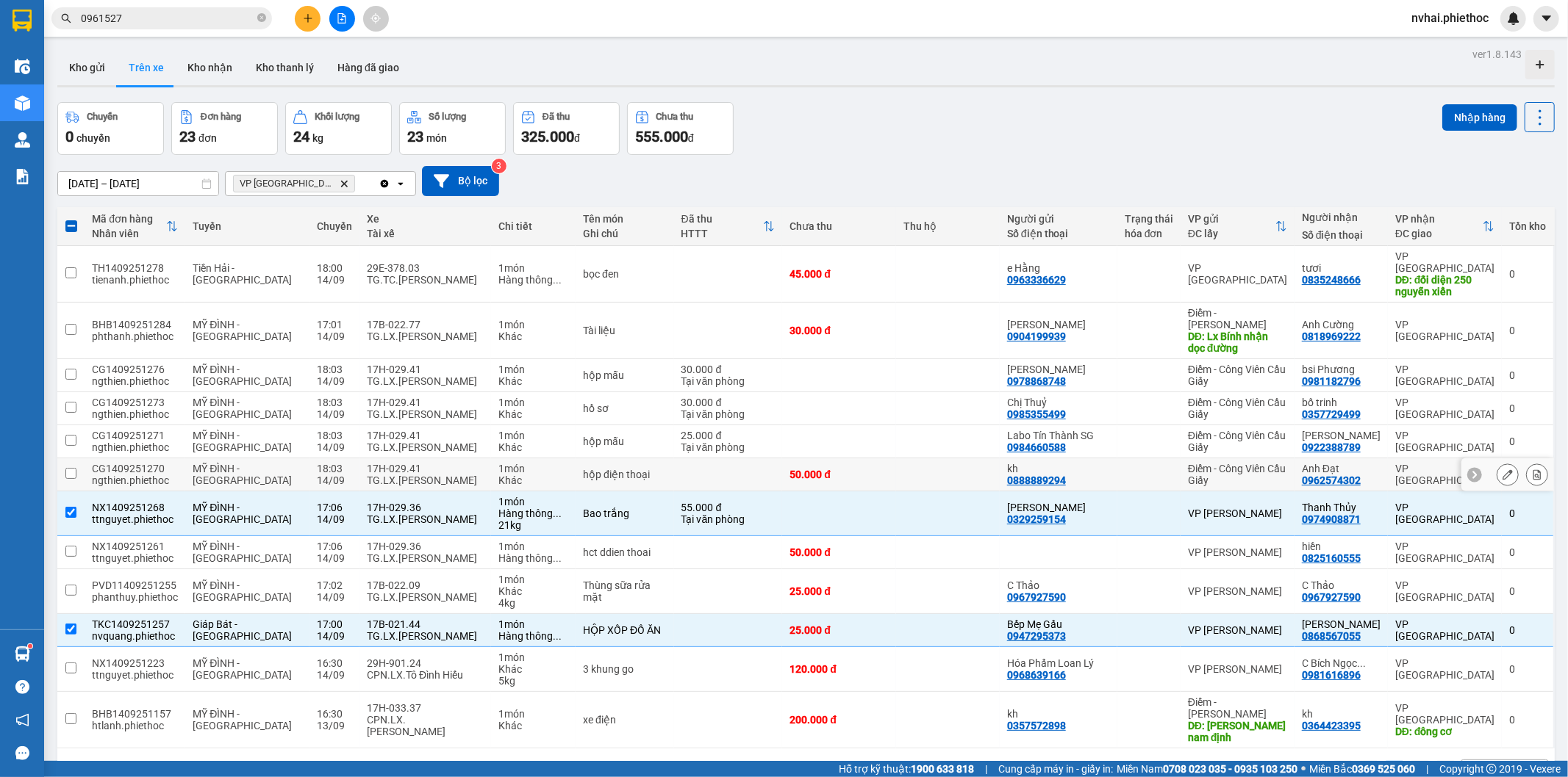
drag, startPoint x: 405, startPoint y: 458, endPoint x: 392, endPoint y: 422, distance: 38.3
click at [405, 474] on div "TG.LX.[PERSON_NAME]" at bounding box center [425, 480] width 117 height 12
checkbox input "true"
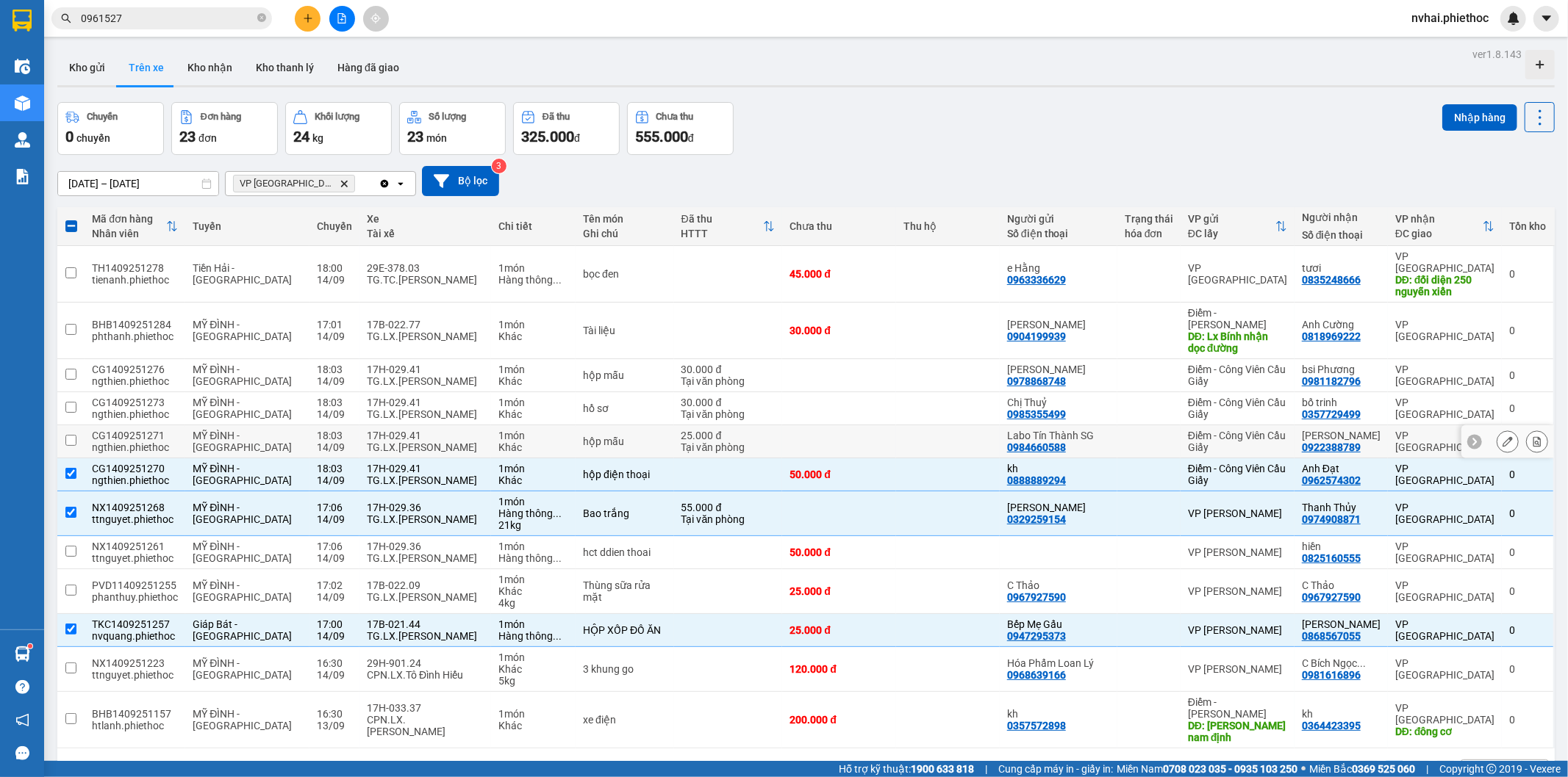
click at [391, 442] on div "TG.LX.[PERSON_NAME]" at bounding box center [425, 447] width 117 height 12
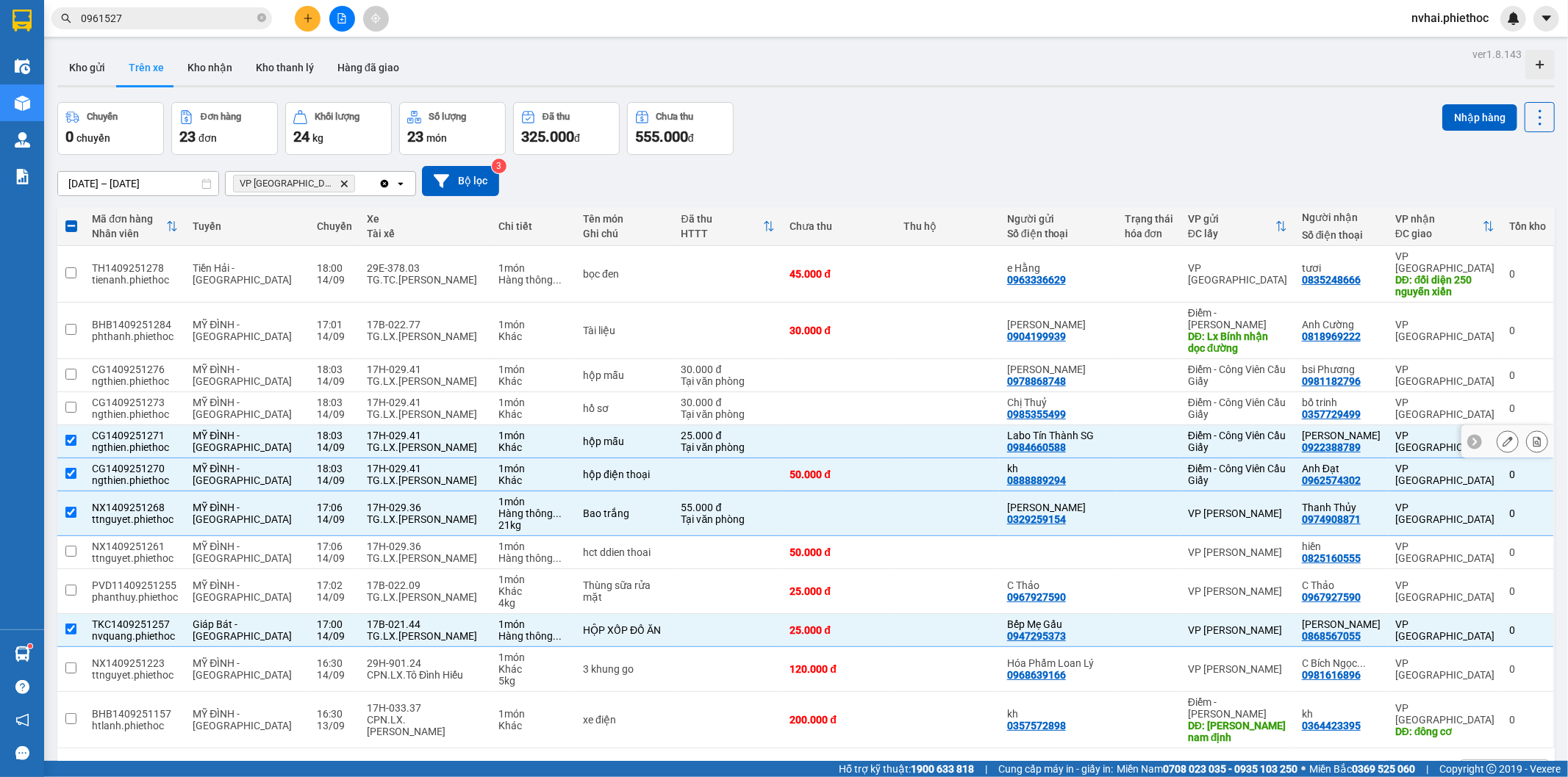
click at [400, 430] on div "17H-029.41" at bounding box center [425, 435] width 117 height 12
checkbox input "false"
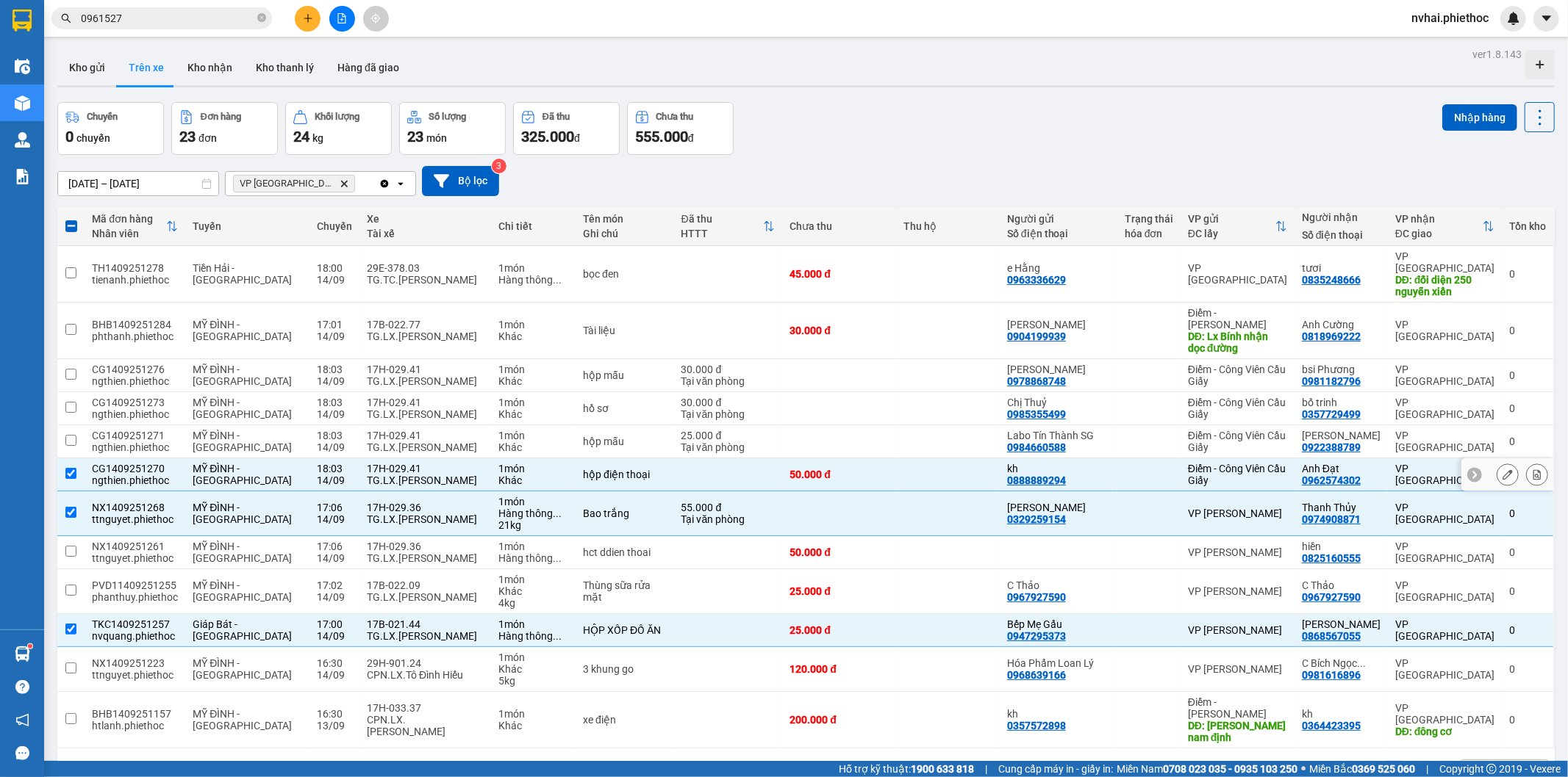
click at [367, 463] on div "17H-029.41" at bounding box center [425, 468] width 117 height 12
checkbox input "false"
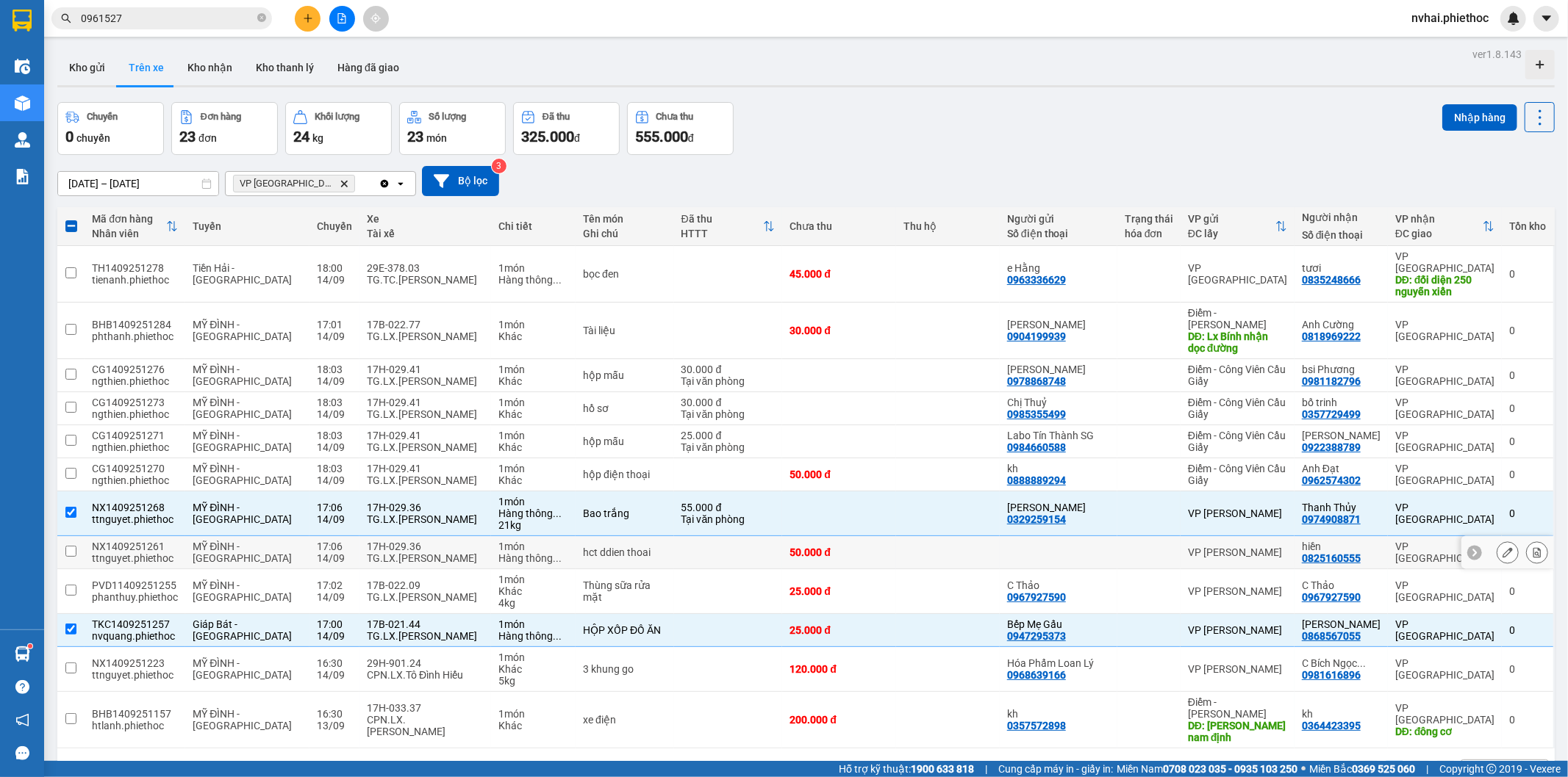
click at [417, 552] on div "TG.LX.[PERSON_NAME]" at bounding box center [425, 558] width 117 height 12
checkbox input "true"
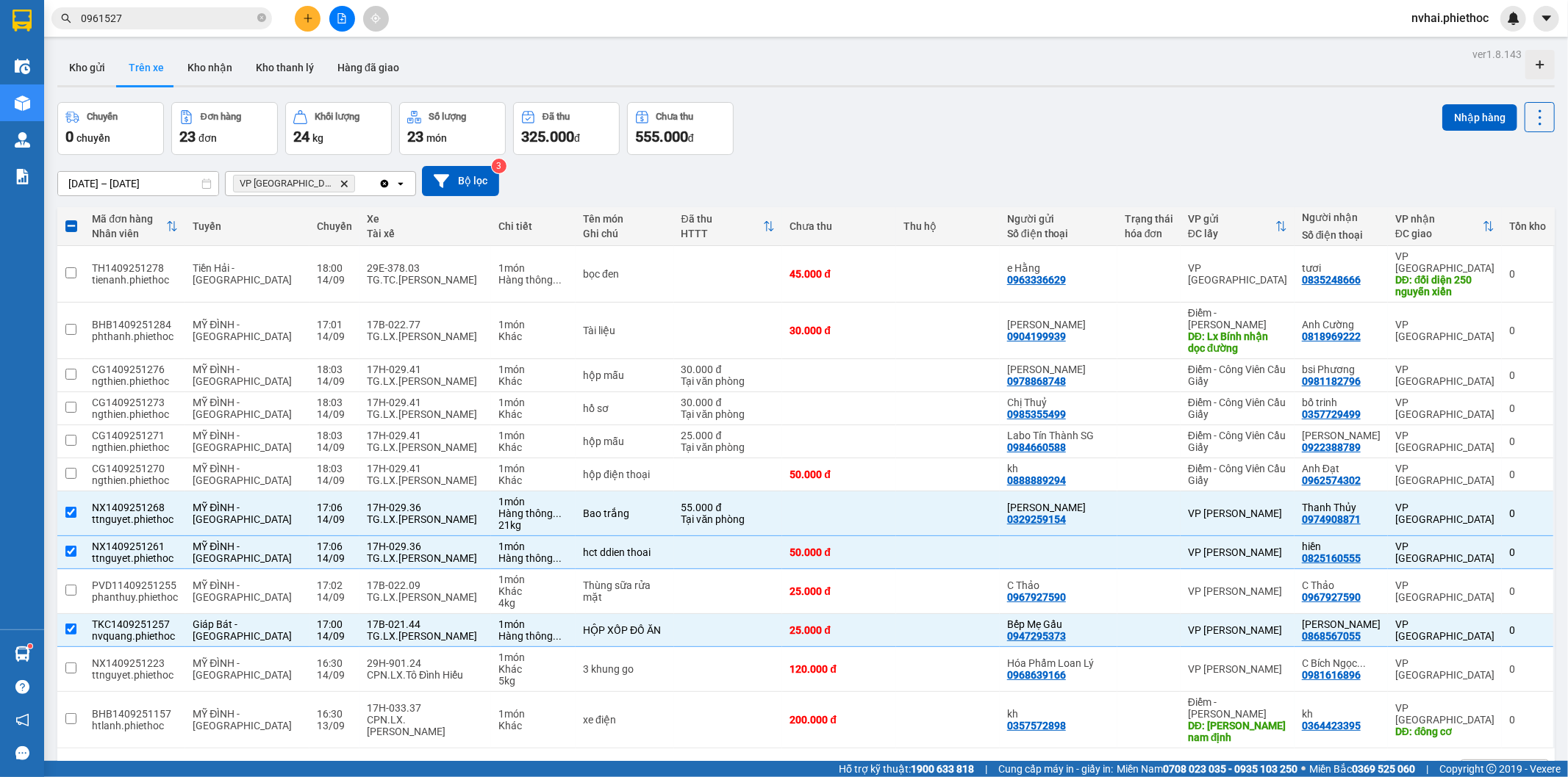
click at [1054, 54] on div "Kho gửi Trên xe Kho nhận Kho thanh [PERSON_NAME] đã giao" at bounding box center [806, 69] width 1497 height 39
click at [1069, 66] on div "Kho gửi Trên xe Kho nhận Kho thanh [PERSON_NAME] đã giao" at bounding box center [806, 69] width 1497 height 39
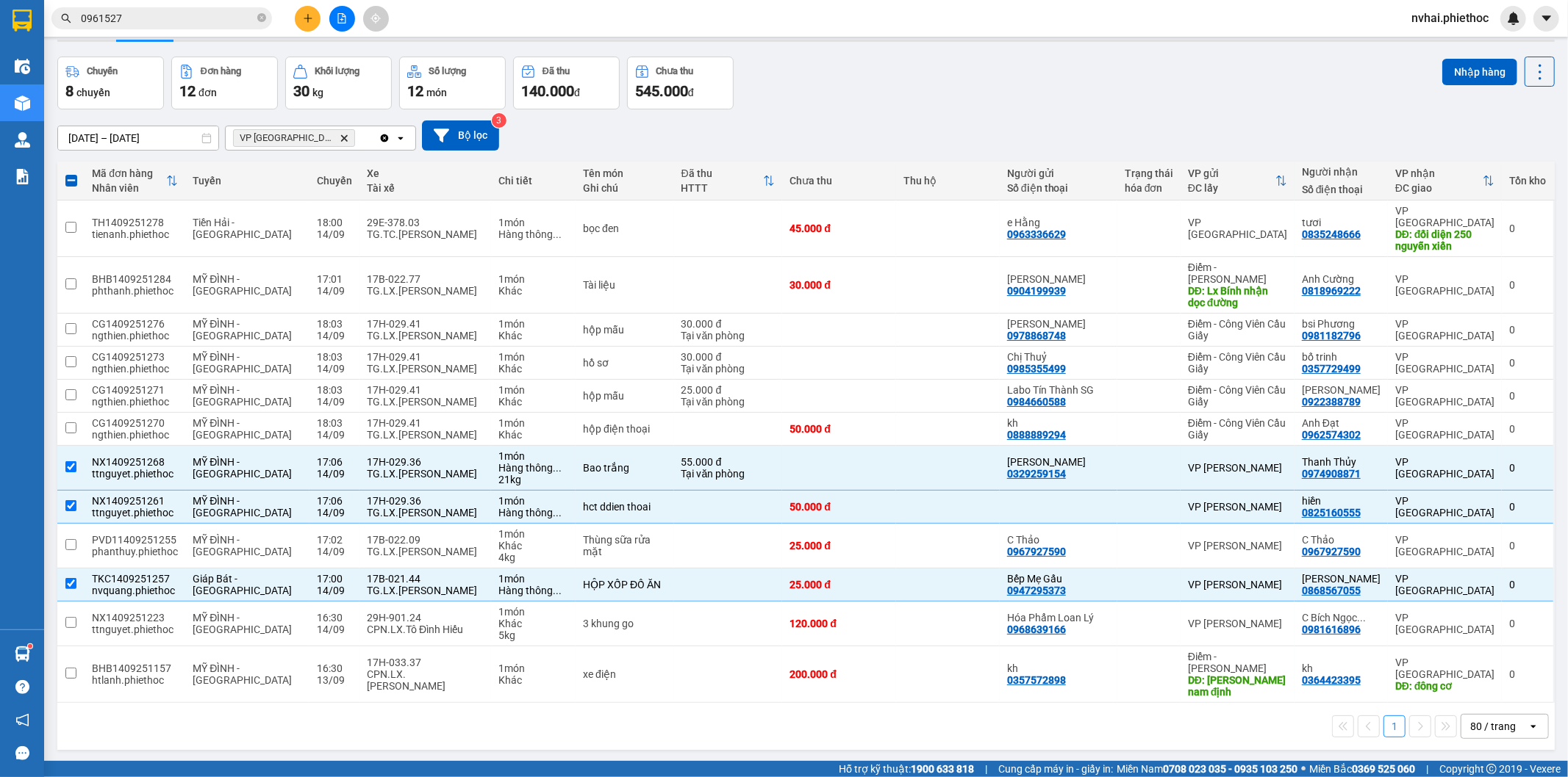
click at [1079, 63] on div "ver 1.8.143 Kho gửi Trên xe Kho nhận Kho thanh lý Hàng đã giao Chuyến 8 chuyến …" at bounding box center [806, 387] width 1509 height 777
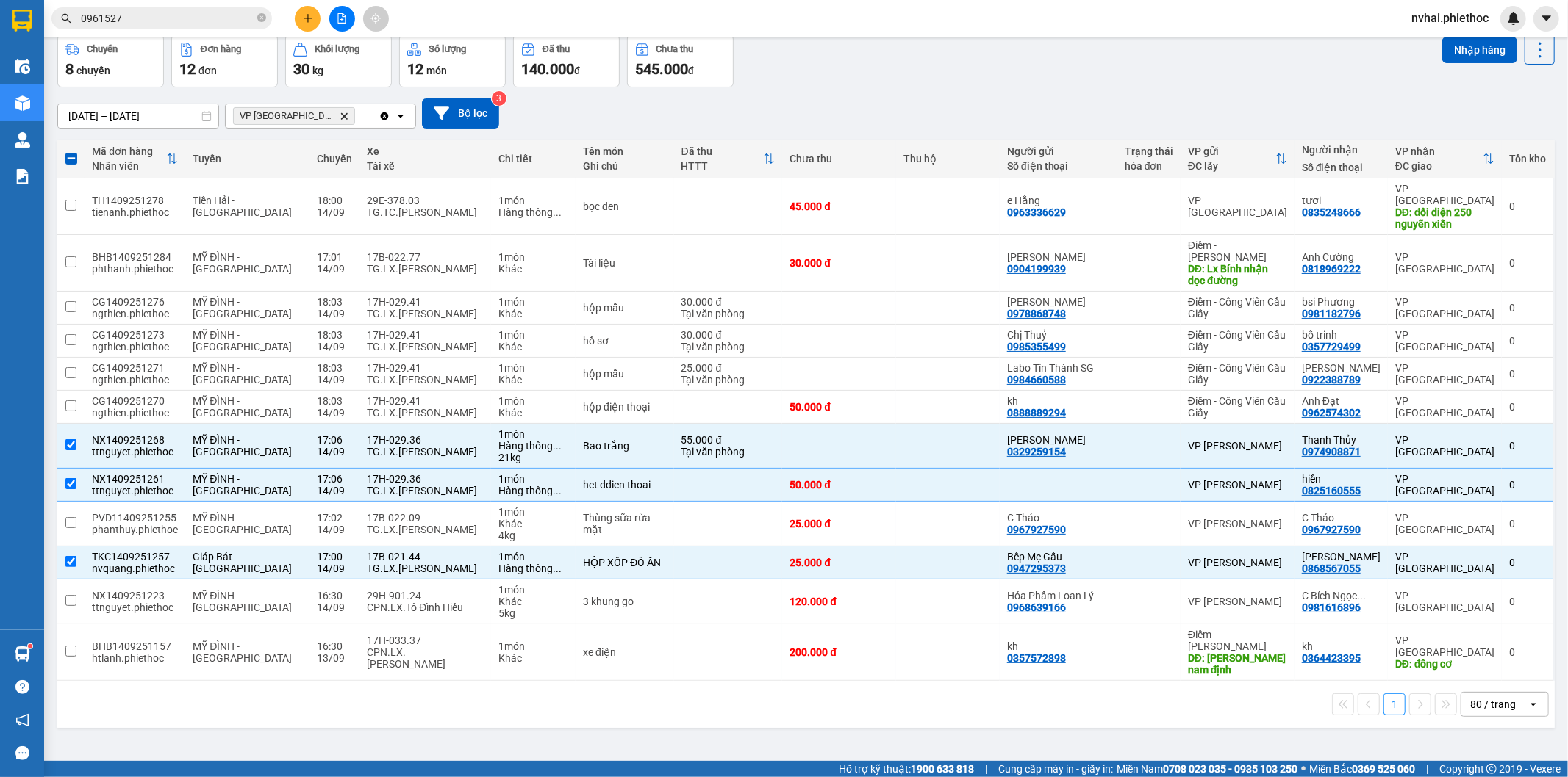
click at [1079, 65] on div "Chuyến 8 chuyến Đơn hàng 12 đơn Khối lượng 30 kg Số lượng 12 món Đã thu 140.000…" at bounding box center [806, 61] width 1497 height 53
drag, startPoint x: 1047, startPoint y: 58, endPoint x: 447, endPoint y: 446, distance: 714.5
click at [1047, 64] on div "Chuyến 8 chuyến Đơn hàng 12 đơn Khối lượng 30 kg Số lượng 12 món Đã thu 140.000…" at bounding box center [806, 61] width 1497 height 53
click at [405, 724] on div "ver 1.8.143 Kho gửi Trên xe Kho nhận Kho thanh lý Hàng đã giao Chuyến 8 chuyến …" at bounding box center [806, 365] width 1509 height 777
click at [422, 716] on div "ver 1.8.143 Kho gửi Trên xe Kho nhận Kho thanh lý Hàng đã giao Chuyến 8 chuyến …" at bounding box center [806, 365] width 1509 height 777
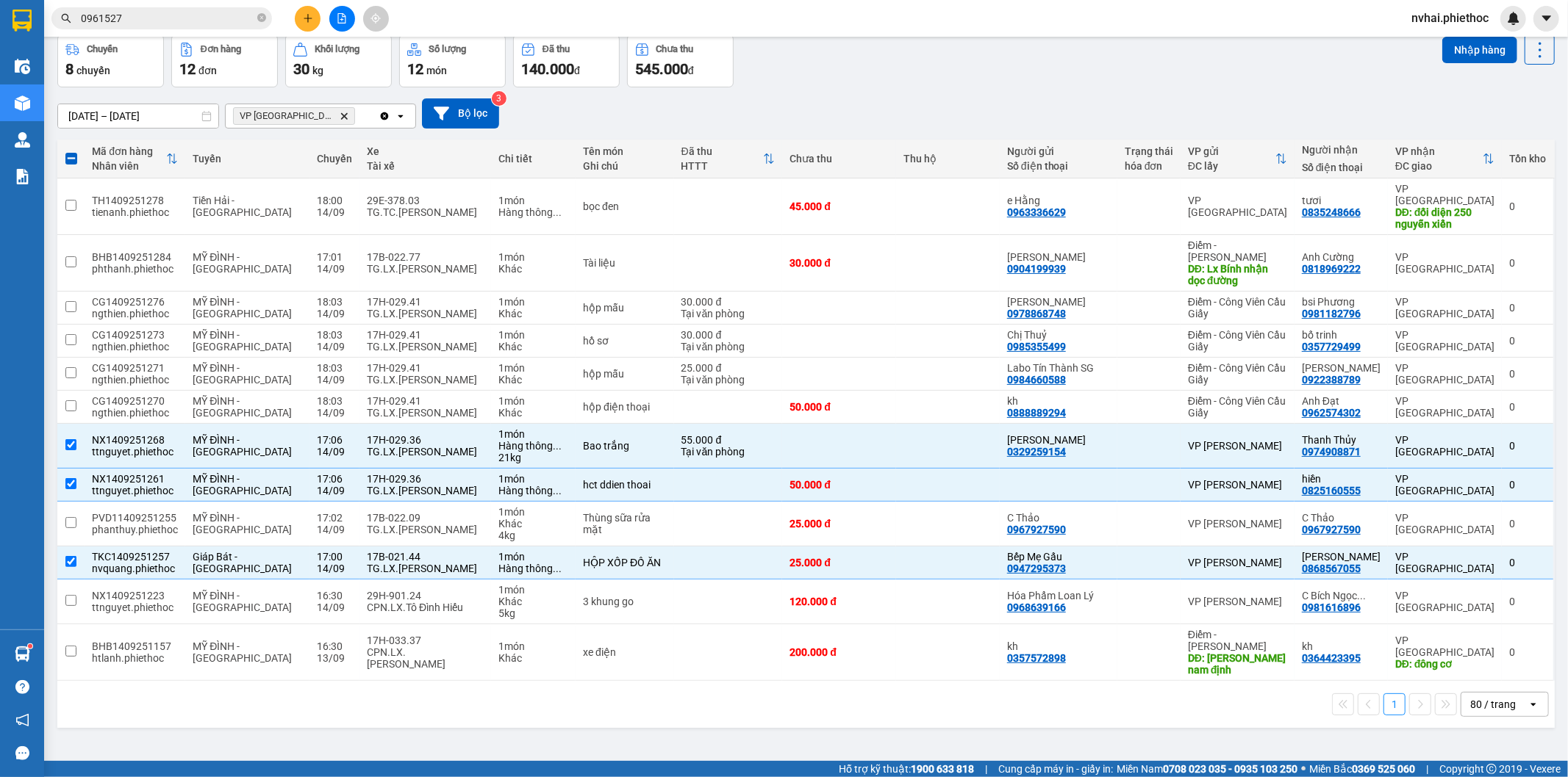
drag, startPoint x: 382, startPoint y: 712, endPoint x: 359, endPoint y: 731, distance: 29.8
click at [383, 711] on div "ver 1.8.143 Kho gửi Trên xe Kho nhận Kho thanh lý Hàng đã giao Chuyến 8 chuyến …" at bounding box center [806, 365] width 1509 height 777
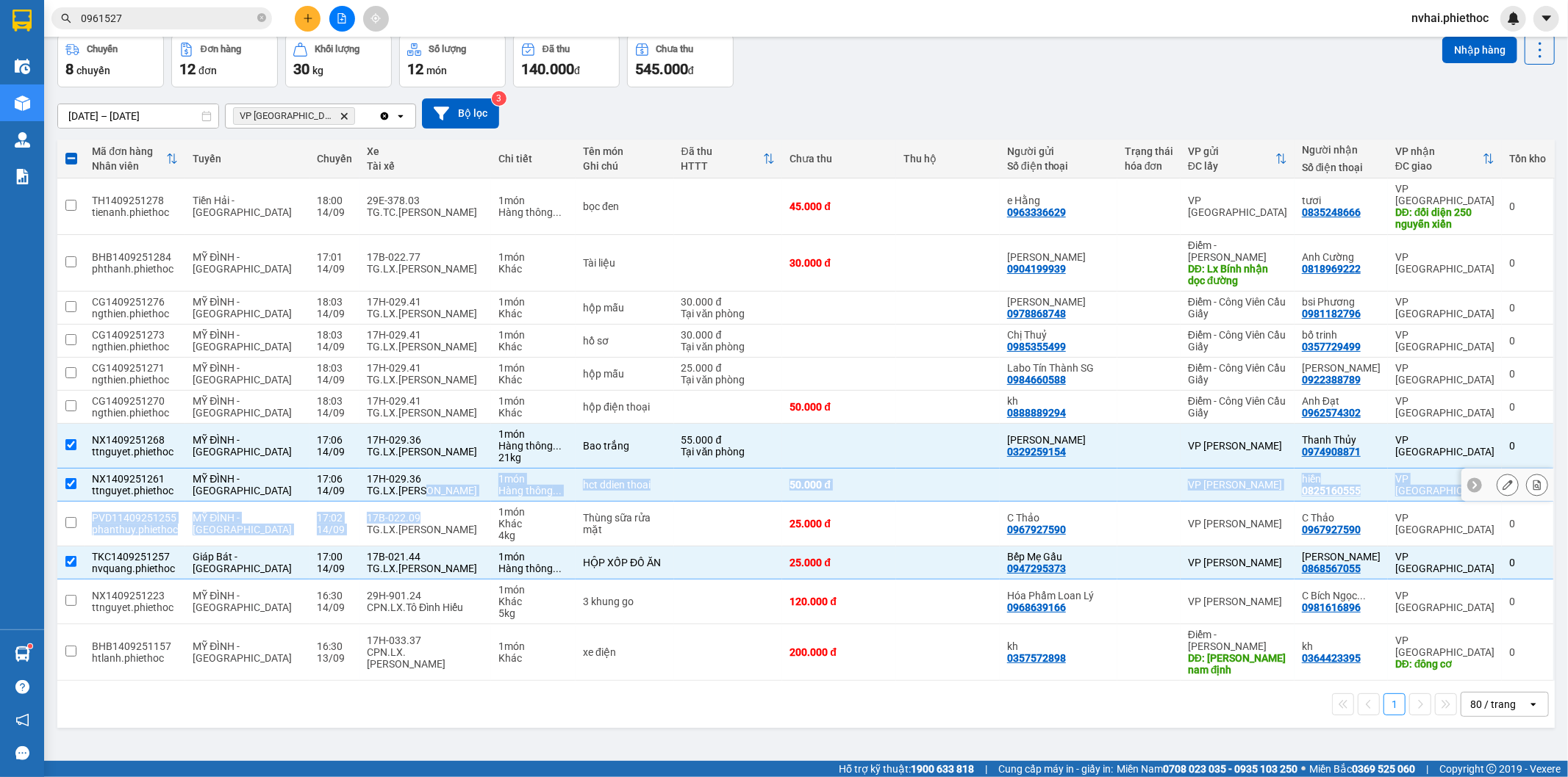
click at [393, 496] on tbody "TH1409251278 tienanh.phiethoc Tiền Hải - Thái Bình 18:00 14/09 29E-378.03 TG.TC…" at bounding box center [806, 430] width 1497 height 503
click at [393, 512] on div "17B-022.09" at bounding box center [425, 518] width 117 height 12
checkbox input "true"
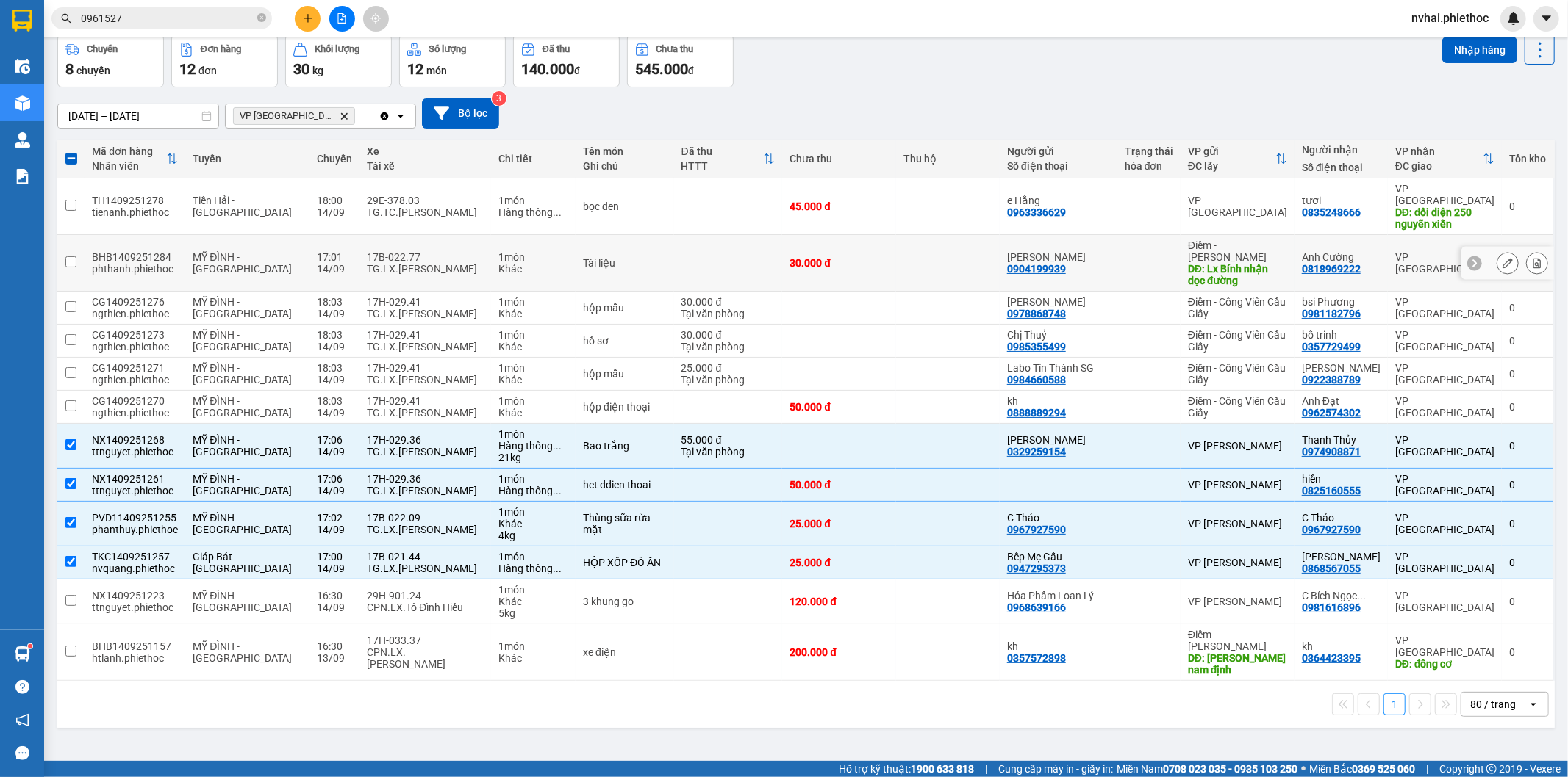
click at [410, 263] on div "TG.LX.[PERSON_NAME]" at bounding box center [425, 268] width 117 height 12
checkbox input "true"
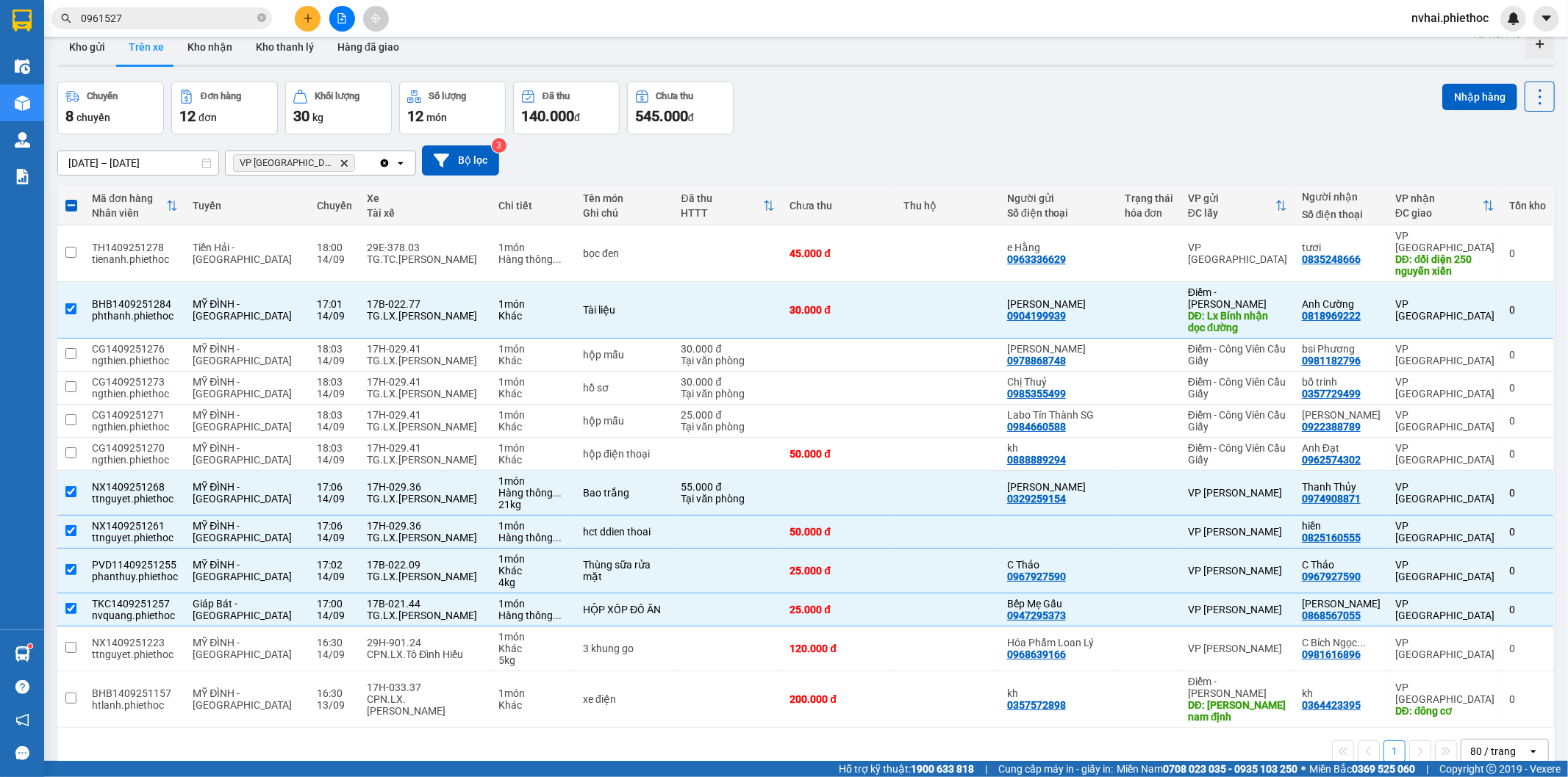
scroll to position [0, 0]
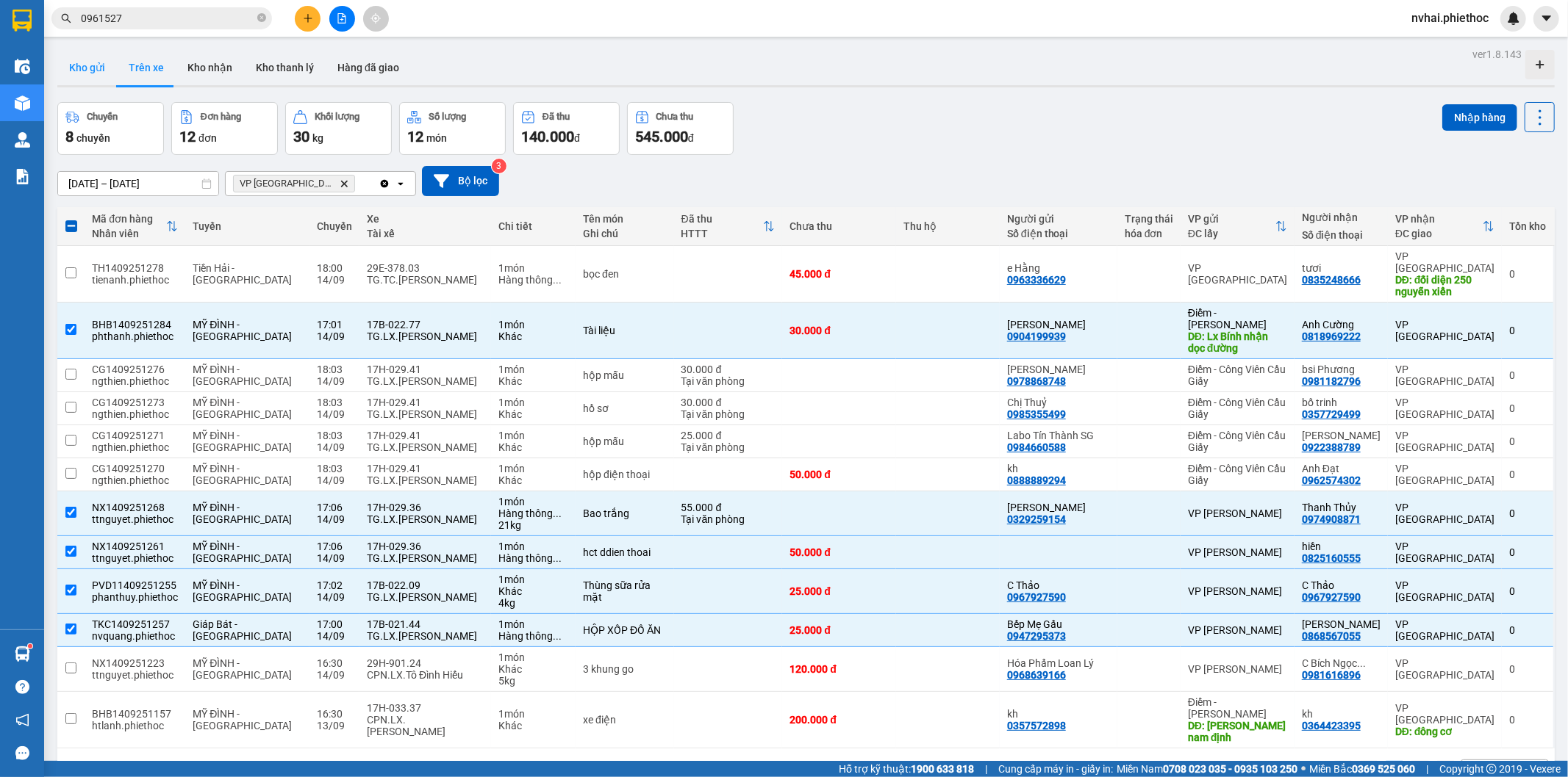
drag, startPoint x: 86, startPoint y: 67, endPoint x: 922, endPoint y: 45, distance: 836.3
click at [89, 64] on button "Kho gửi" at bounding box center [87, 67] width 59 height 35
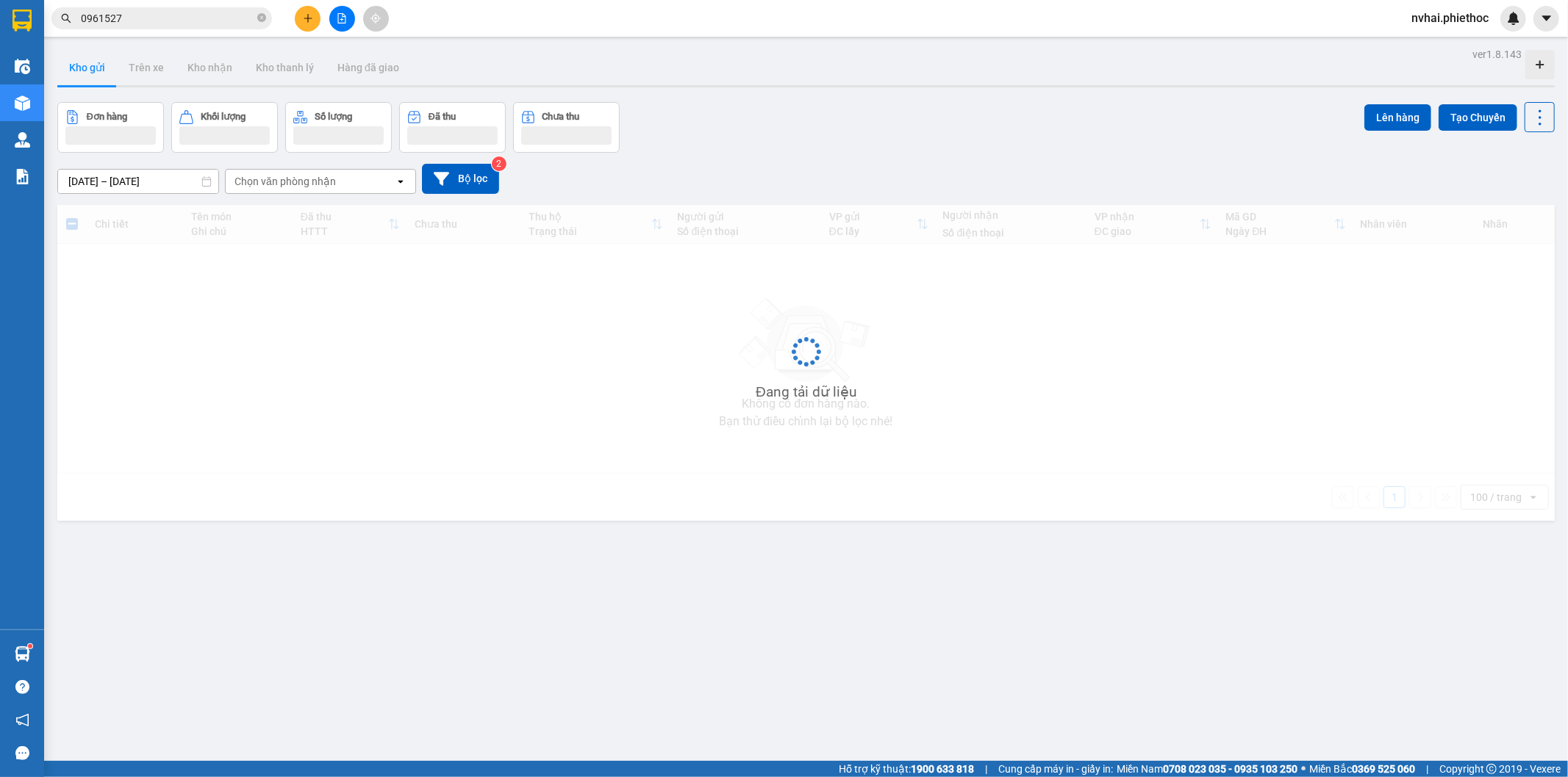
click at [1039, 75] on div "Kho gửi Trên xe Kho nhận Kho thanh [PERSON_NAME] đã giao" at bounding box center [806, 69] width 1497 height 39
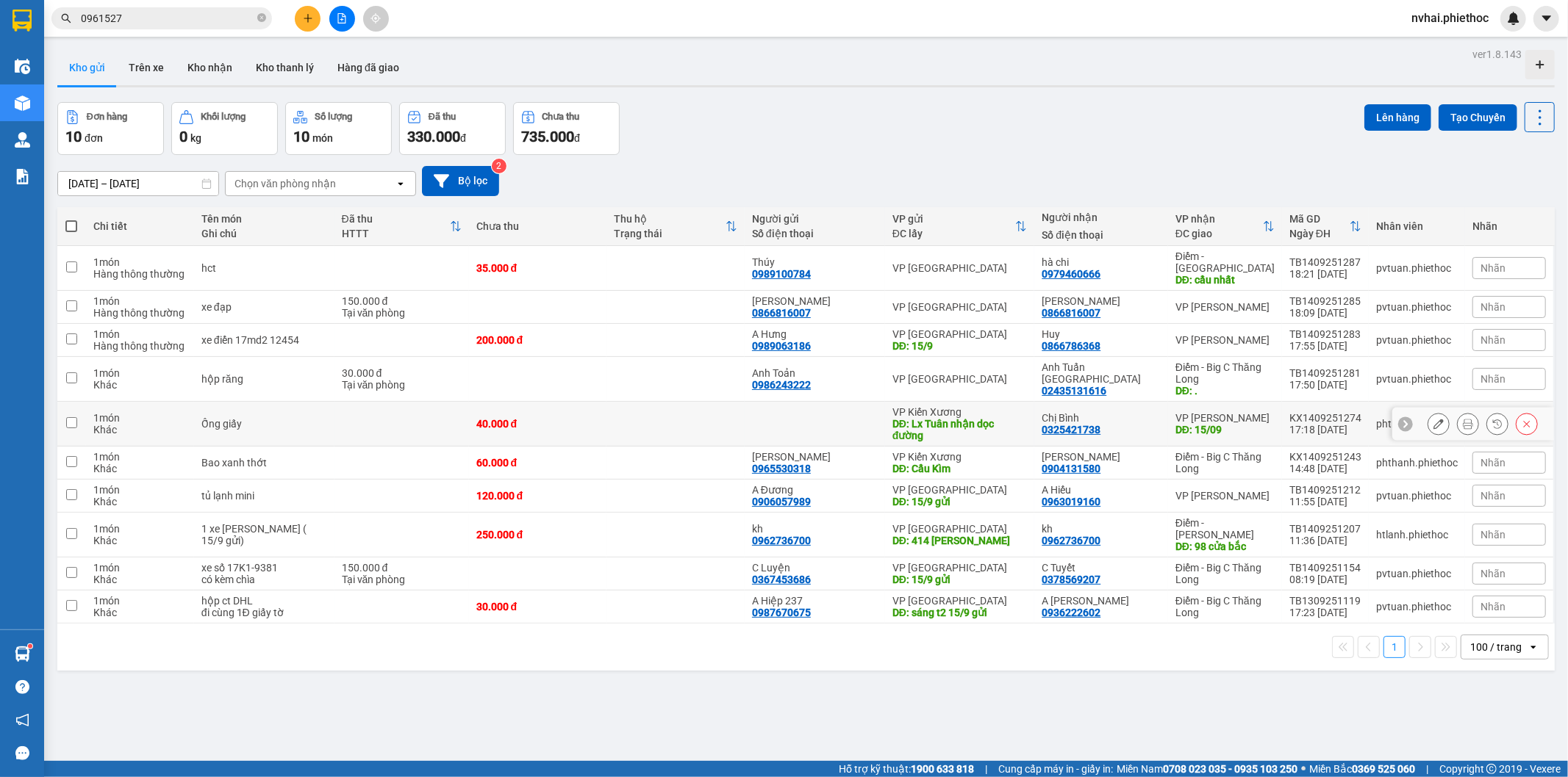
click at [1011, 418] on div "DĐ: Lx Tuân nhận dọc đường" at bounding box center [960, 429] width 135 height 24
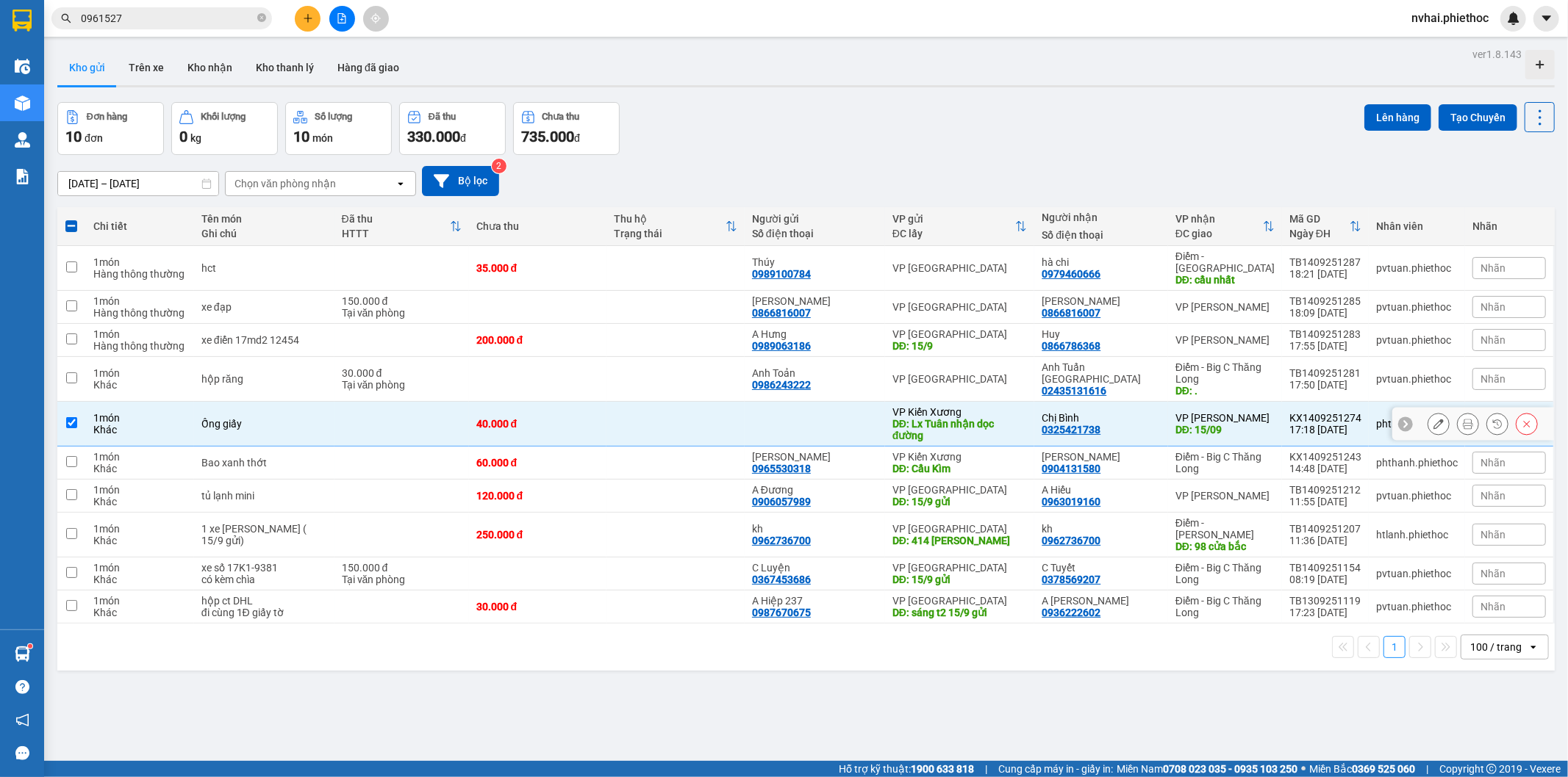
click at [988, 418] on div "DĐ: Lx Tuân nhận dọc đường" at bounding box center [960, 429] width 135 height 24
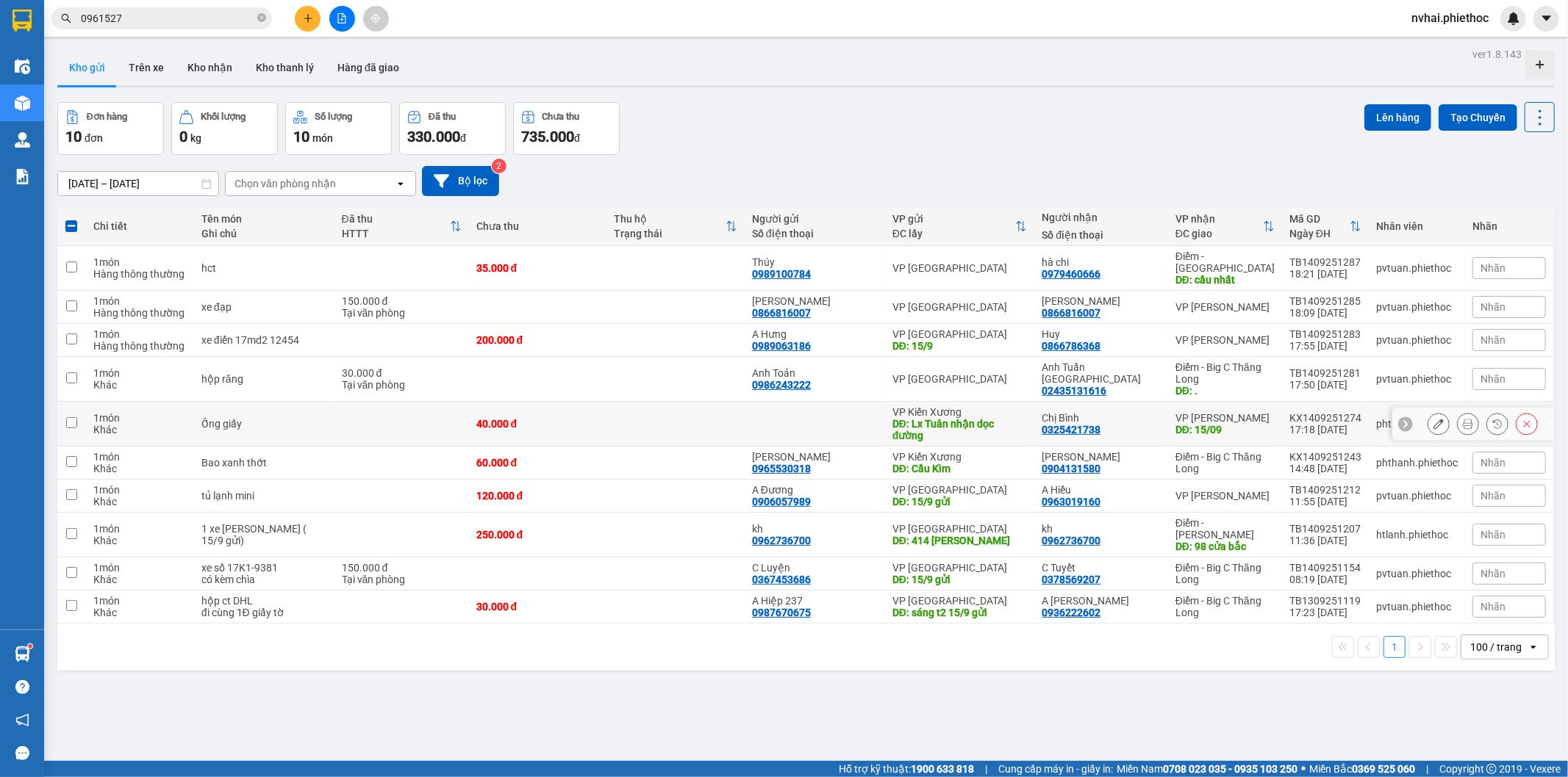
click at [986, 432] on td "VP Kiến Xương DĐ: Lx Tuân nhận dọc đường" at bounding box center [960, 424] width 150 height 45
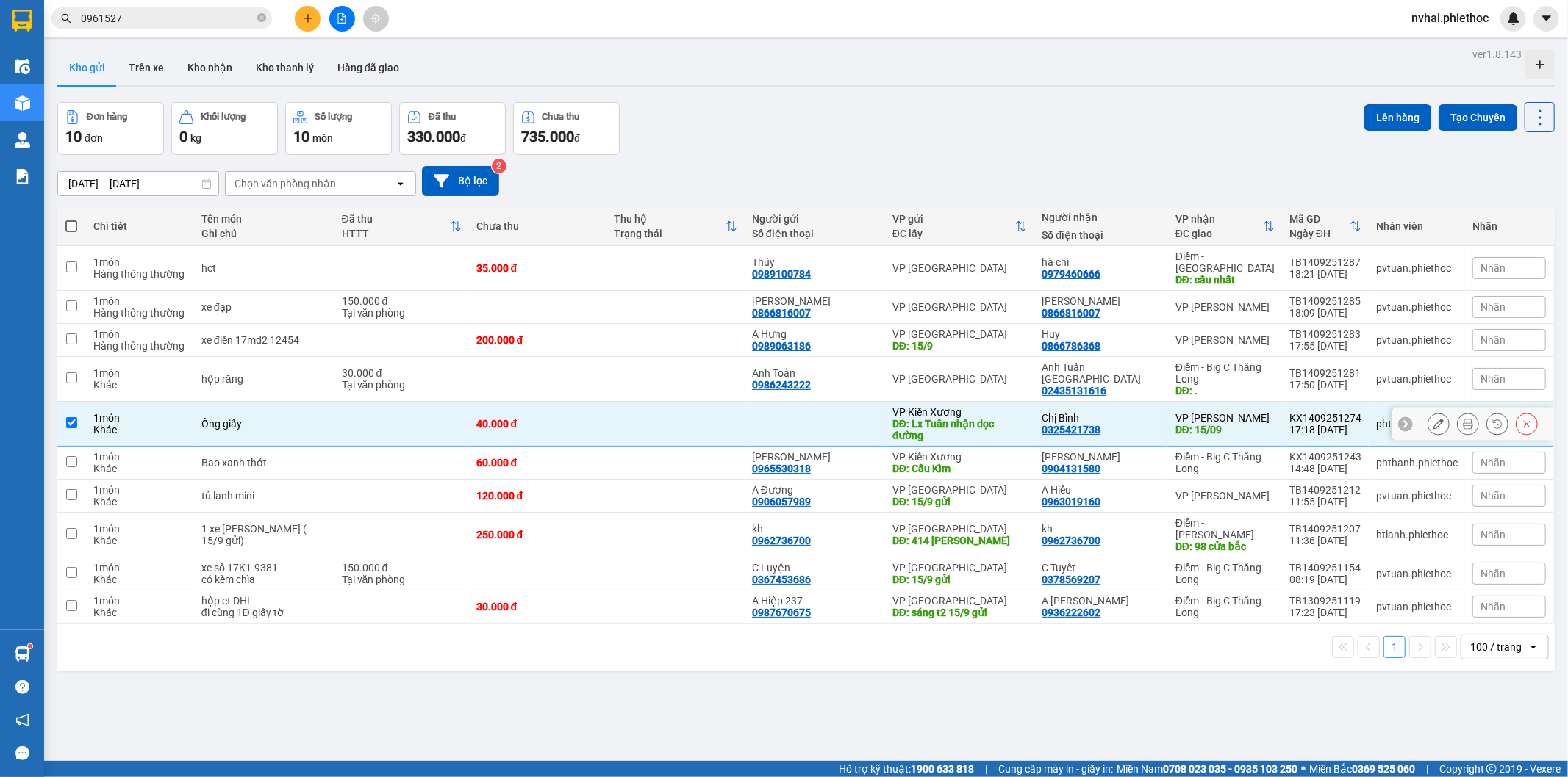
checkbox input "true"
click at [1008, 451] on div "VP Kiến Xương" at bounding box center [960, 457] width 135 height 12
checkbox input "true"
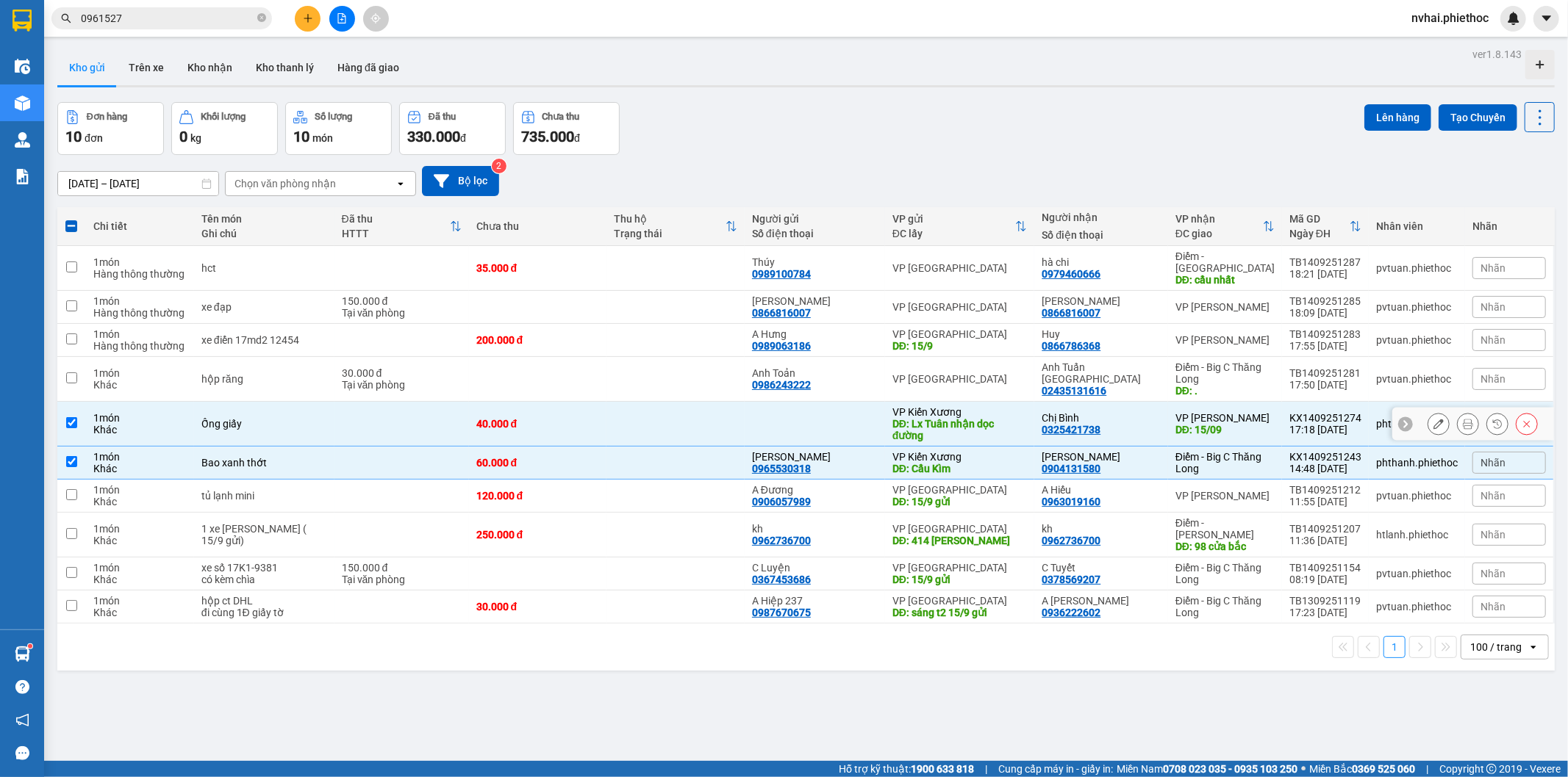
click at [998, 419] on div "DĐ: Lx Tuân nhận dọc đường" at bounding box center [960, 429] width 135 height 24
checkbox input "false"
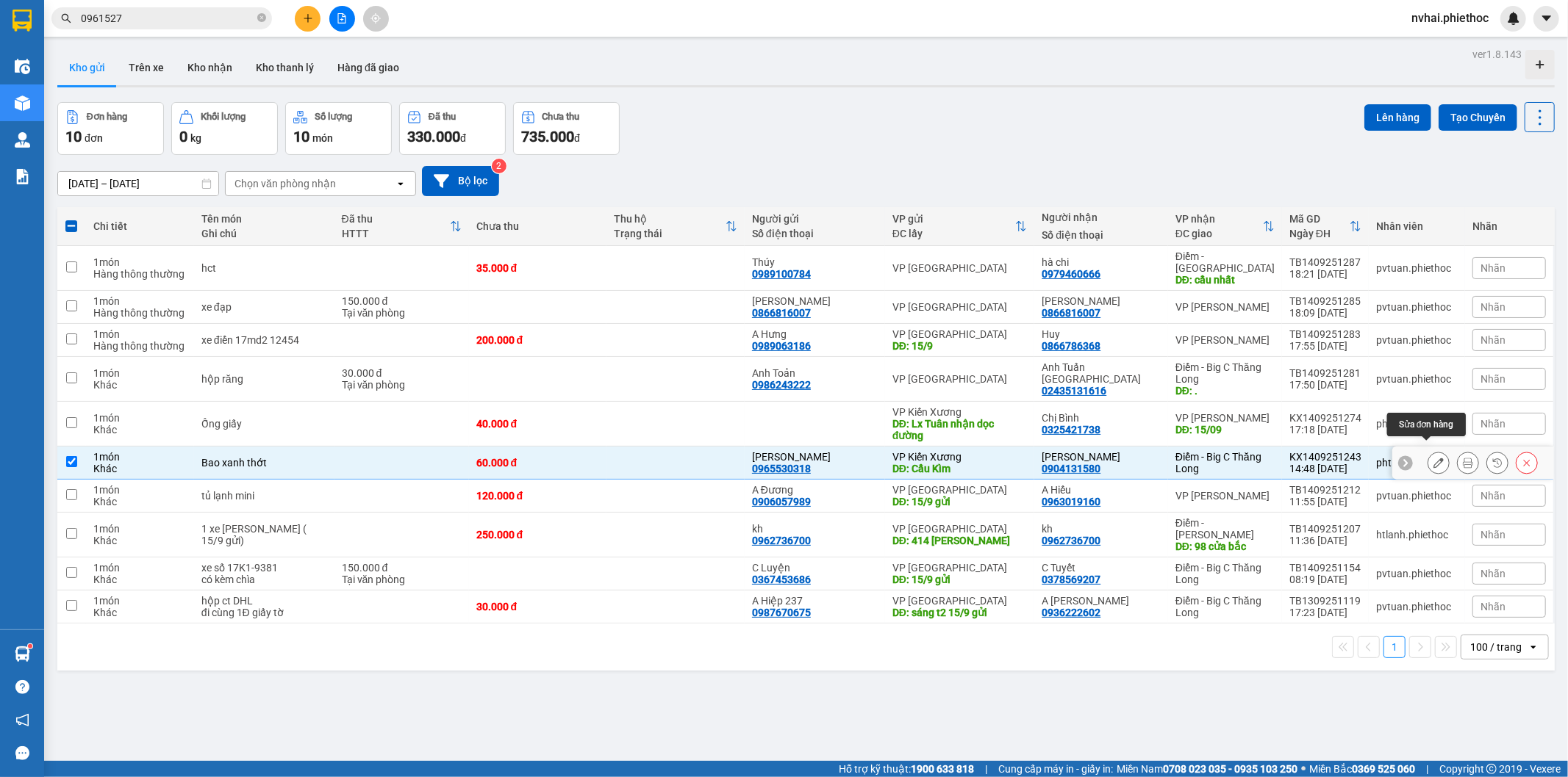
click at [1433, 458] on icon at bounding box center [1439, 463] width 11 height 11
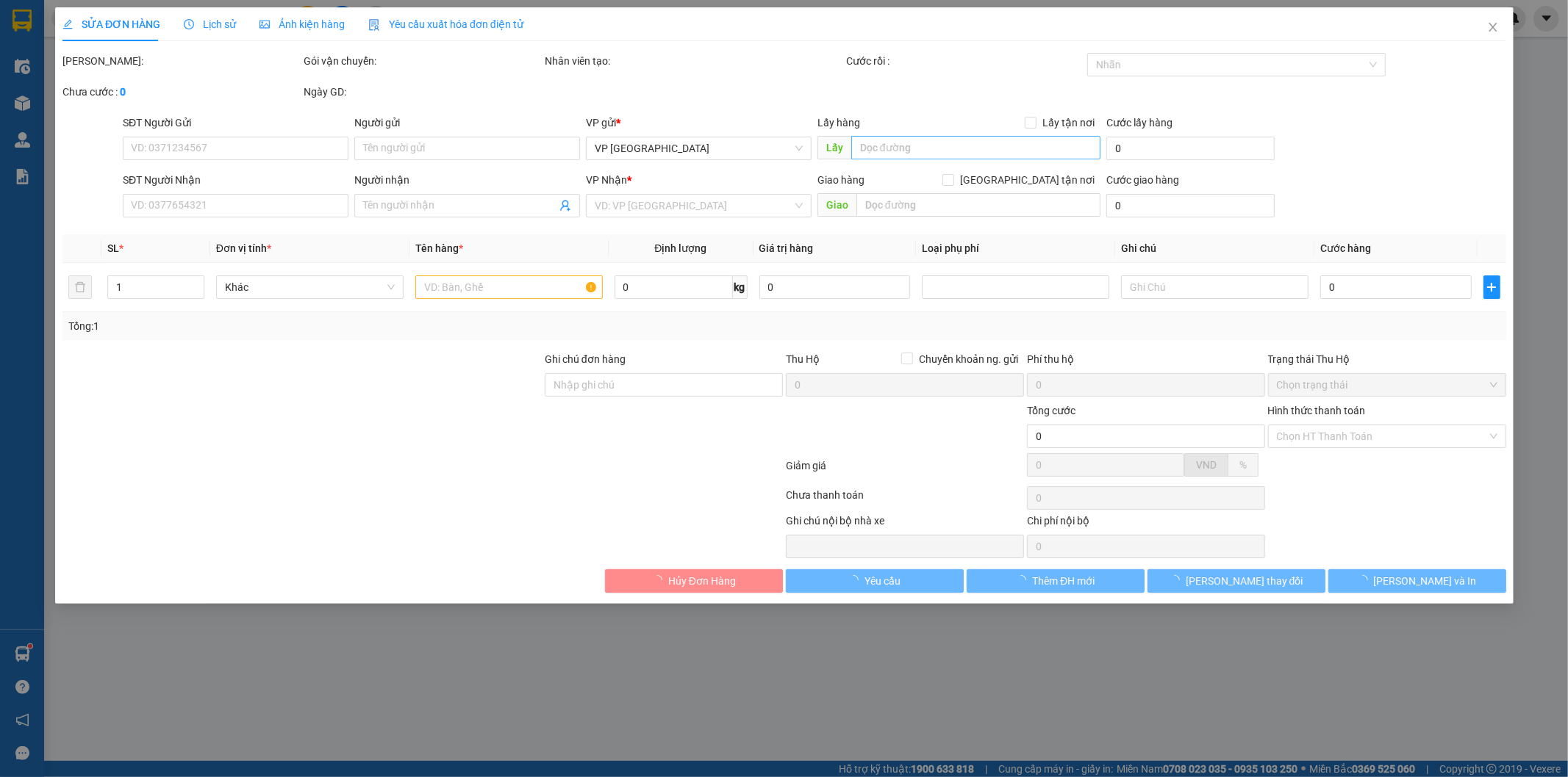
type input "0965530318"
type input "[PERSON_NAME]"
type input "Cầu Kìm"
type input "5.000"
type input "0904131580"
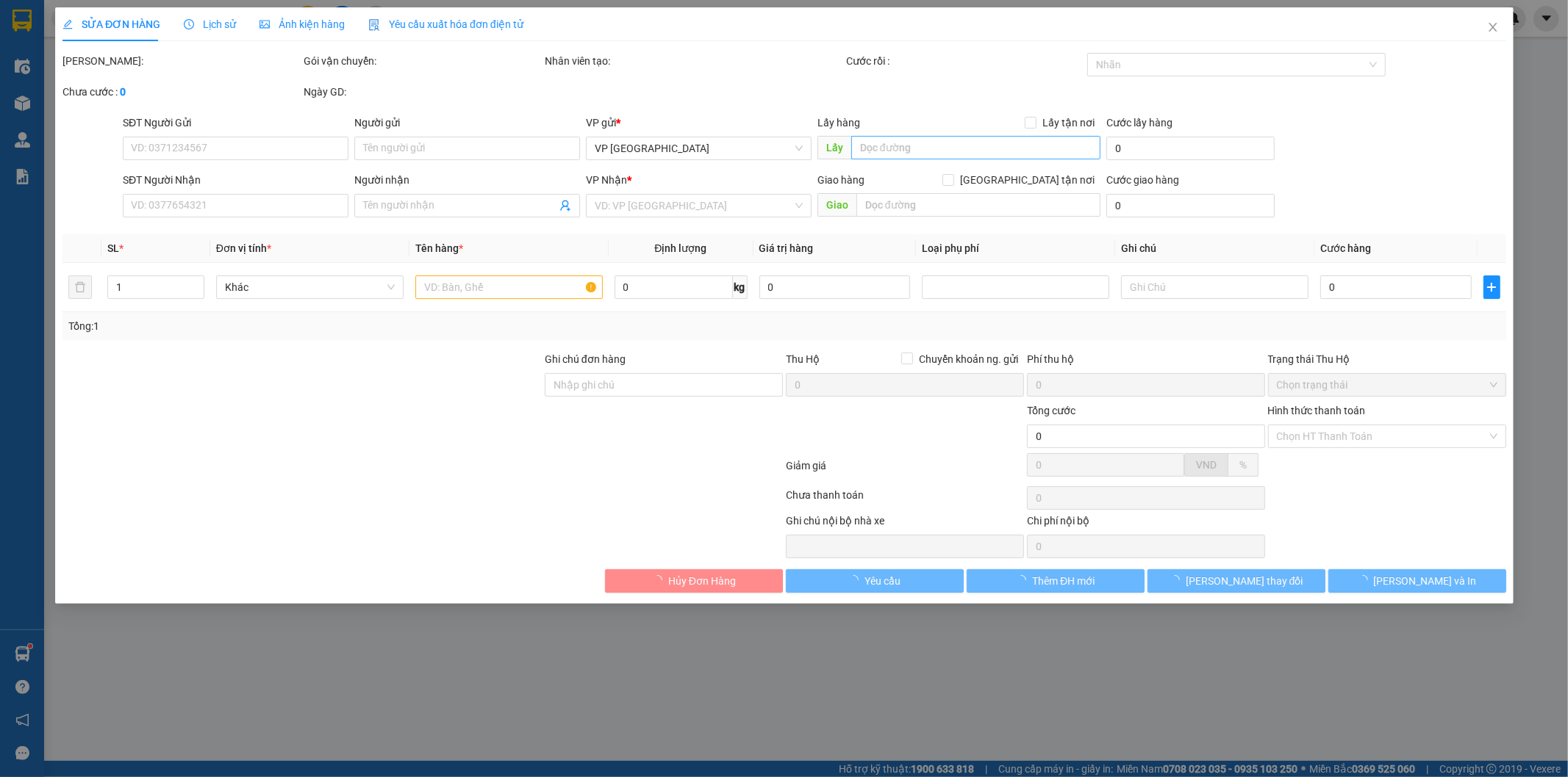
type input "[PERSON_NAME]"
type input "60.000"
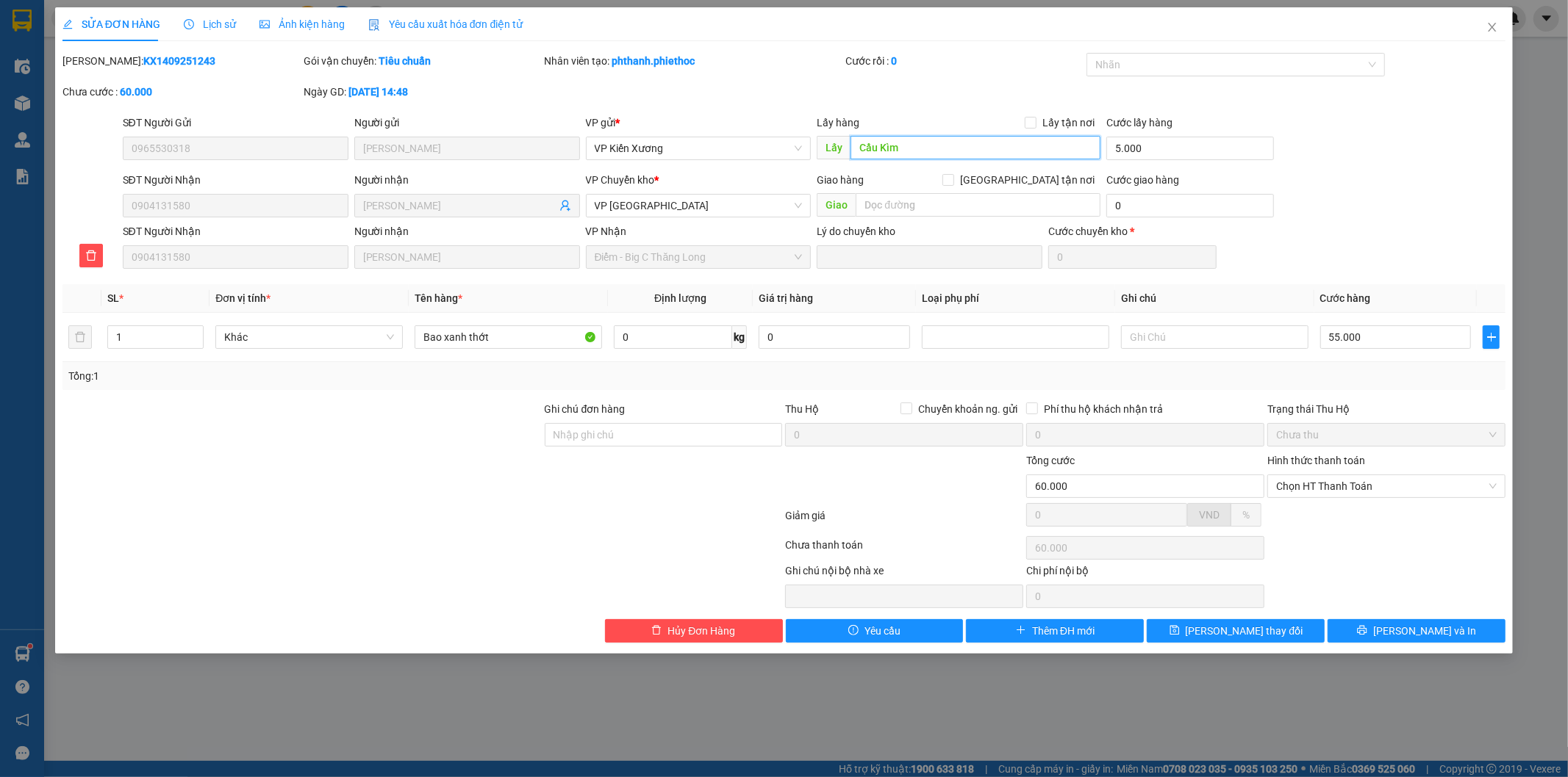
click at [923, 141] on input "Cầu Kìm" at bounding box center [976, 148] width 250 height 24
click at [902, 201] on input "text" at bounding box center [977, 204] width 244 height 24
type input "15/9"
click at [1266, 632] on span "[PERSON_NAME] thay đổi" at bounding box center [1244, 631] width 118 height 16
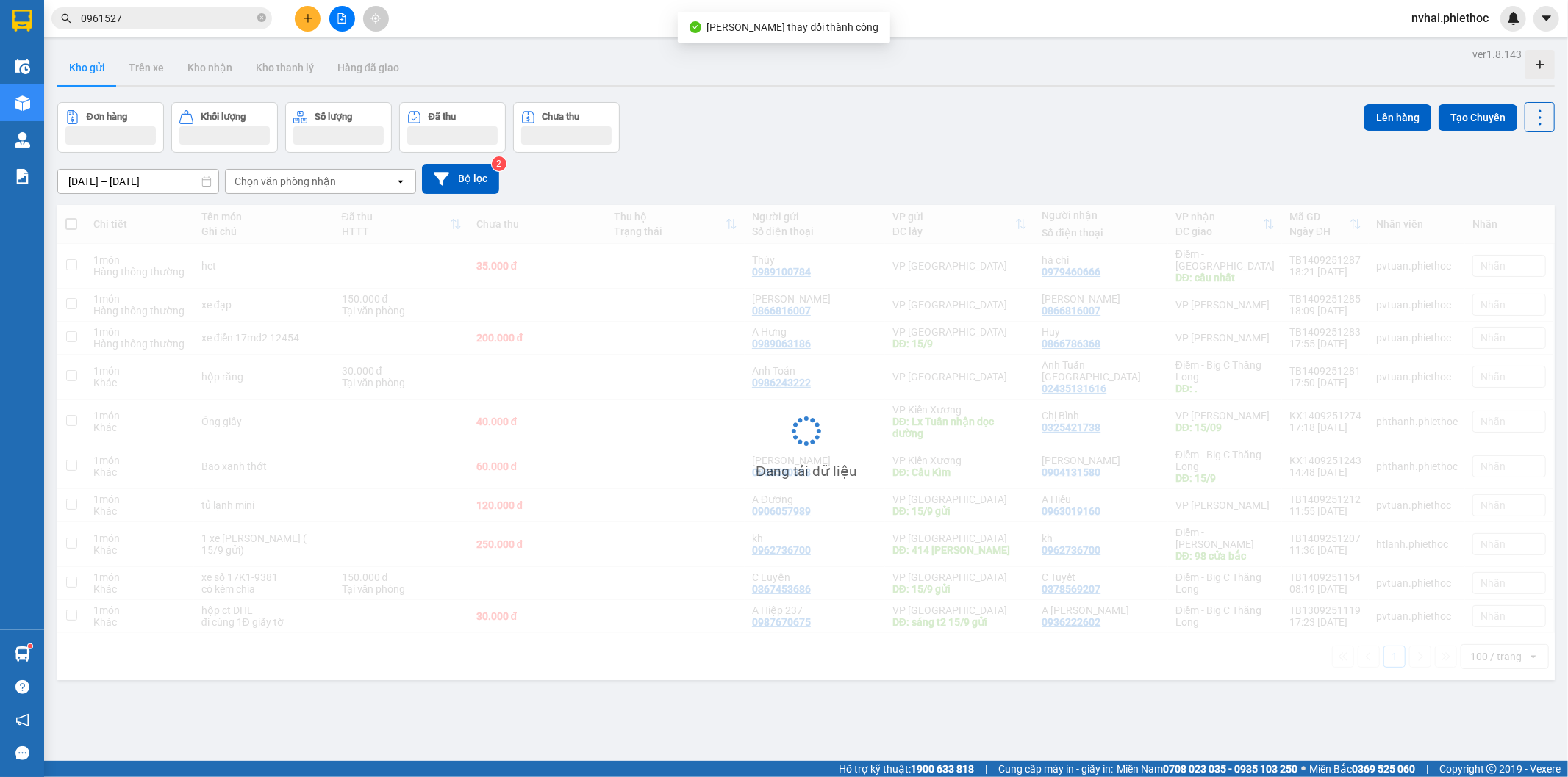
click at [1152, 127] on div "Đơn hàng Khối lượng Số lượng Đã thu Chưa thu Lên hàng Tạo Chuyến" at bounding box center [806, 127] width 1497 height 50
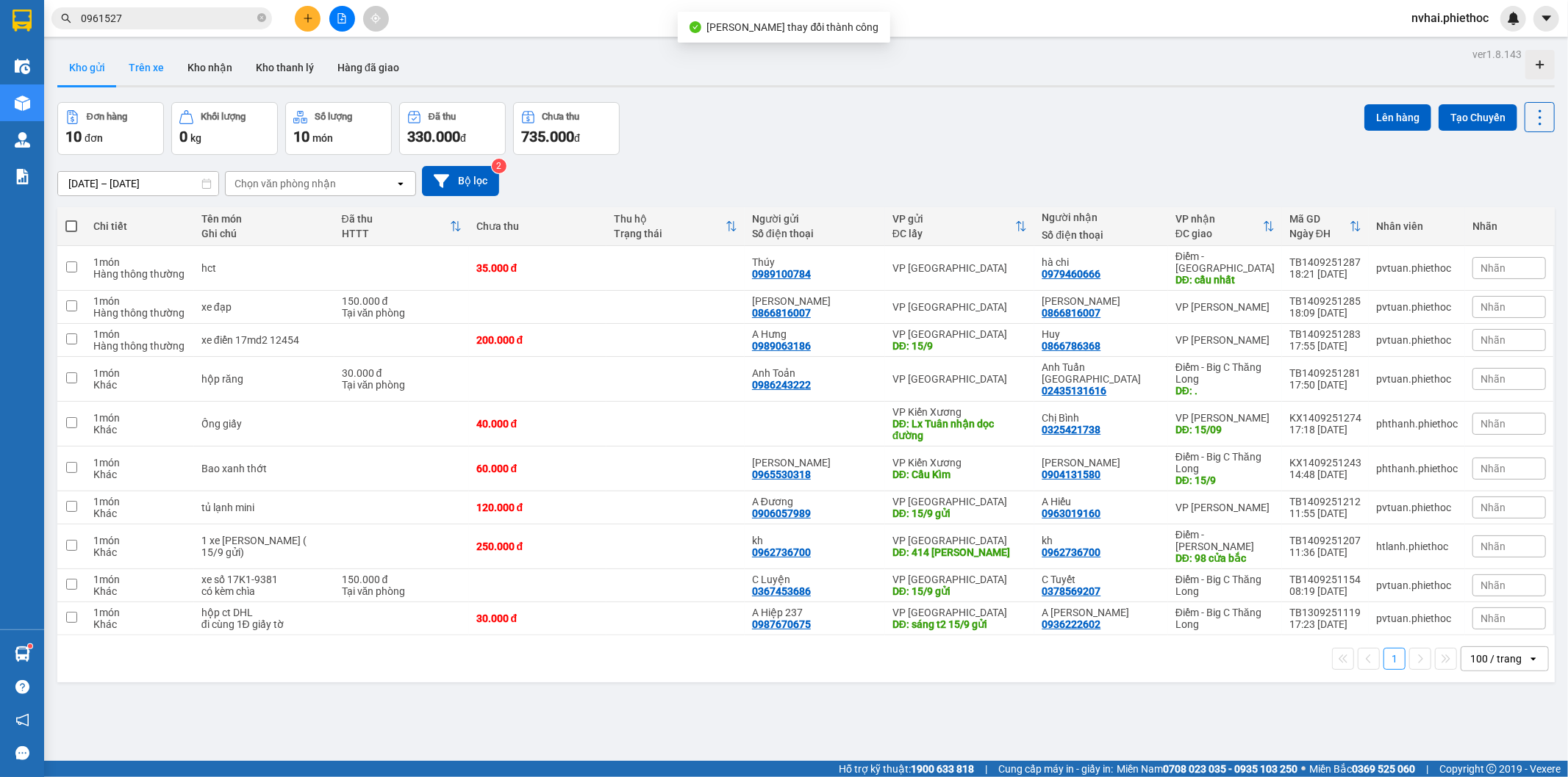
click at [162, 66] on button "Trên xe" at bounding box center [146, 67] width 58 height 35
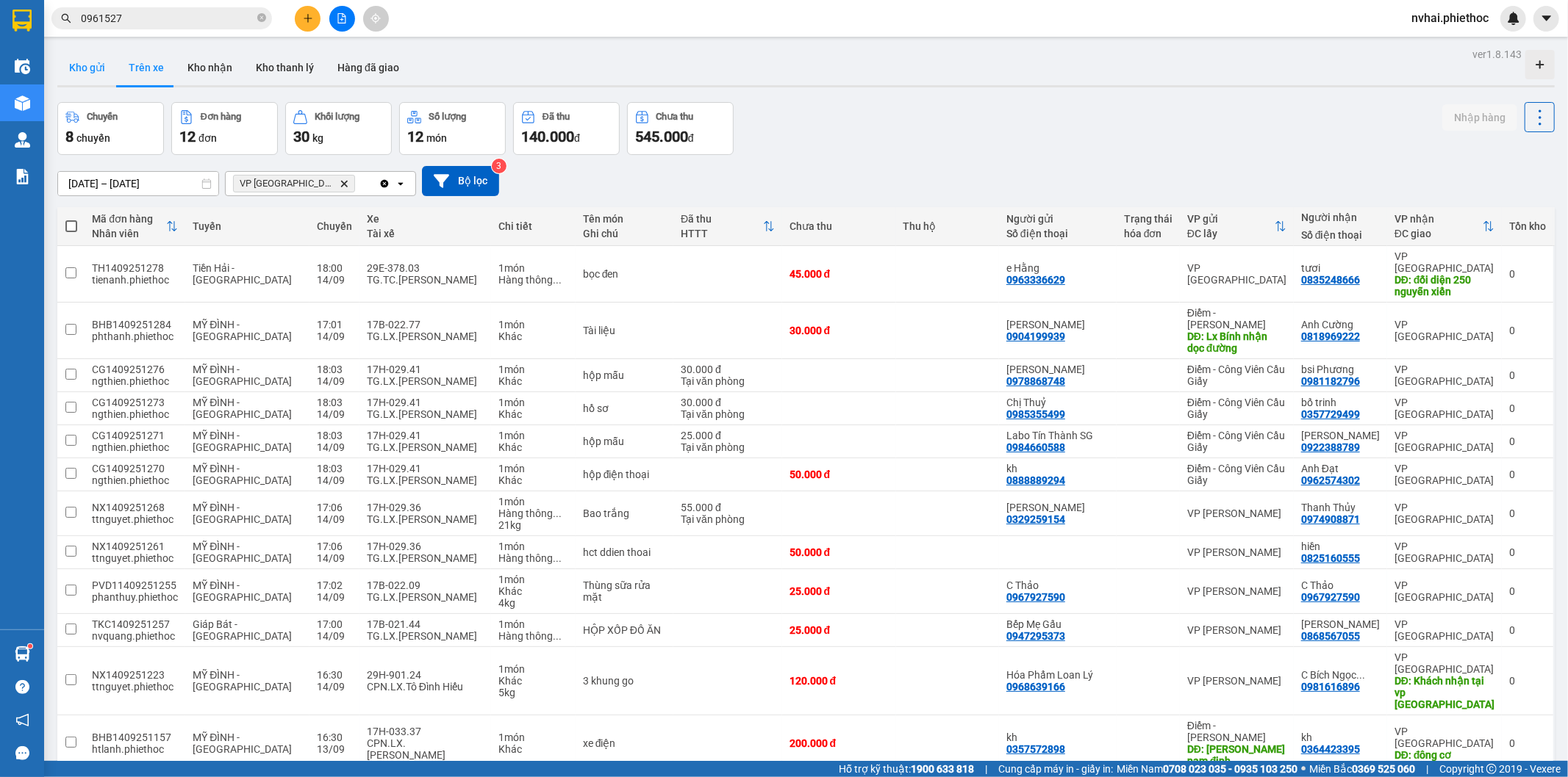
drag, startPoint x: 89, startPoint y: 65, endPoint x: 219, endPoint y: 65, distance: 130.0
click at [93, 65] on button "Kho gửi" at bounding box center [87, 67] width 59 height 35
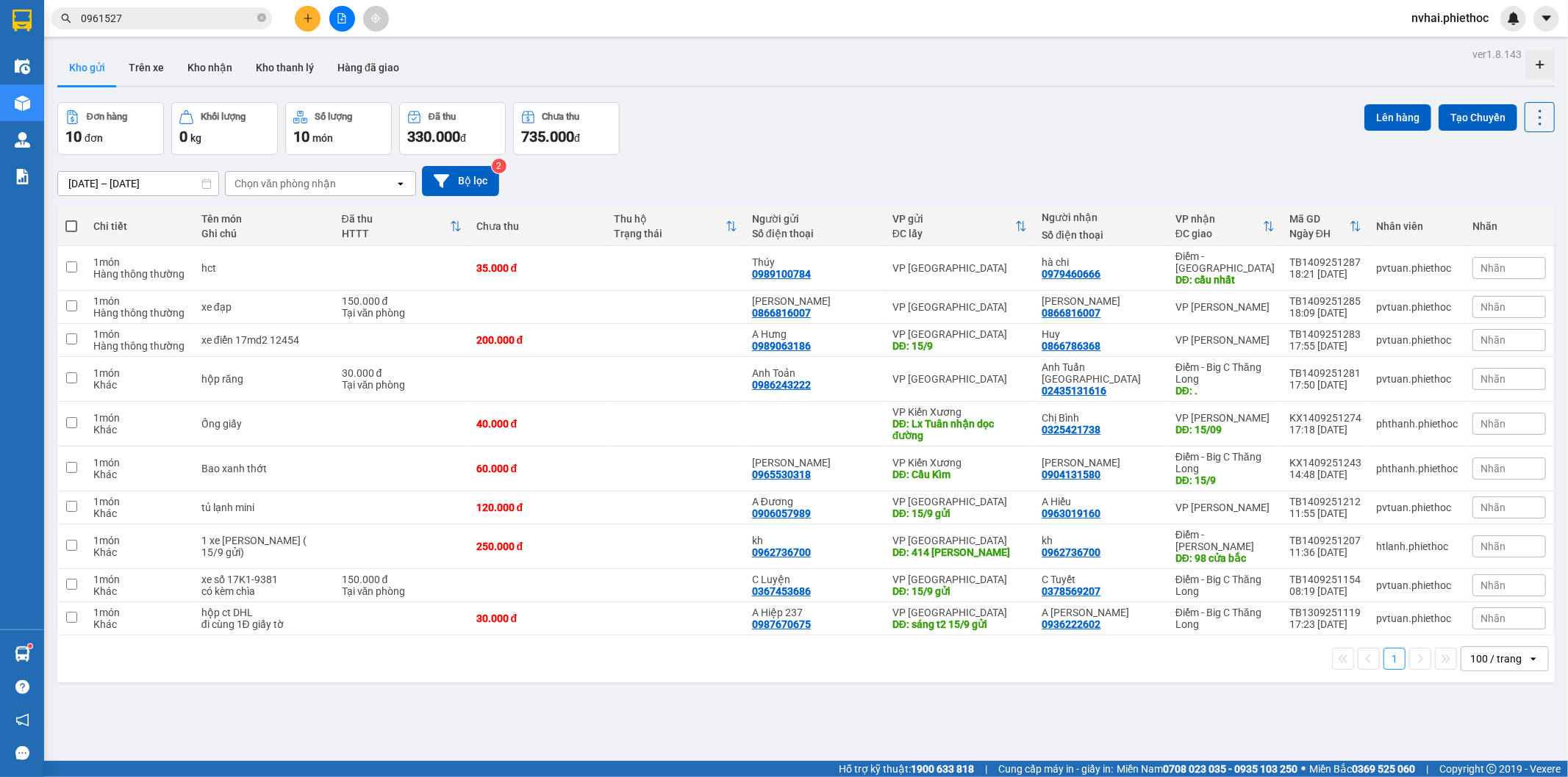
drag, startPoint x: 1023, startPoint y: 80, endPoint x: 985, endPoint y: 142, distance: 72.7
click at [1023, 89] on div "ver 1.8.143 Kho gửi Trên xe Kho nhận Kho thanh lý Hàng đã giao Đơn hàng 10 đơn …" at bounding box center [806, 433] width 1509 height 777
click at [946, 116] on div "Đơn hàng 10 đơn Khối lượng 0 kg Số lượng 10 món Đã thu 330.000 đ Chưa thu 735.0…" at bounding box center [806, 128] width 1497 height 53
click at [136, 62] on button "Trên xe" at bounding box center [146, 67] width 58 height 35
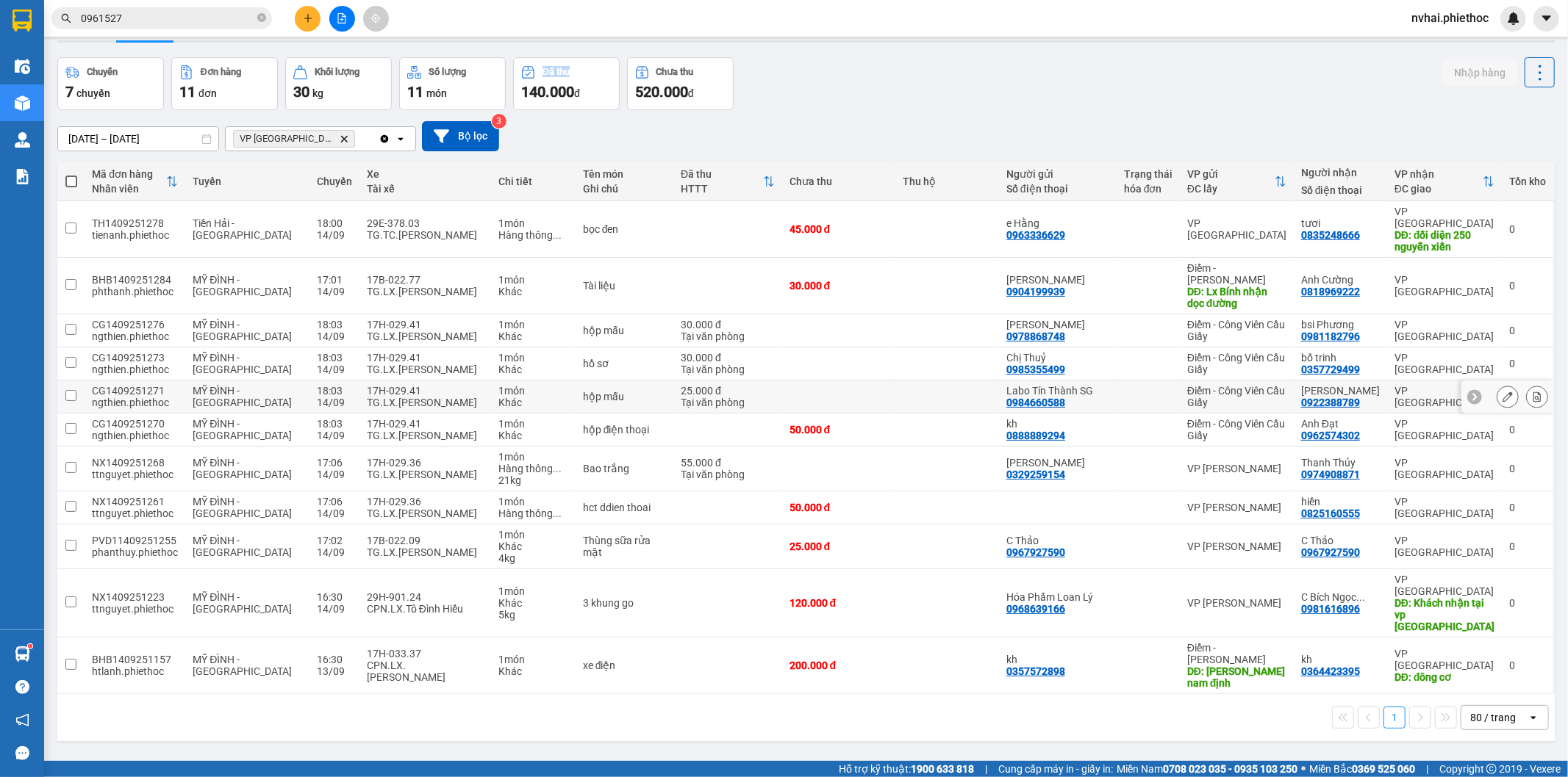
scroll to position [67, 0]
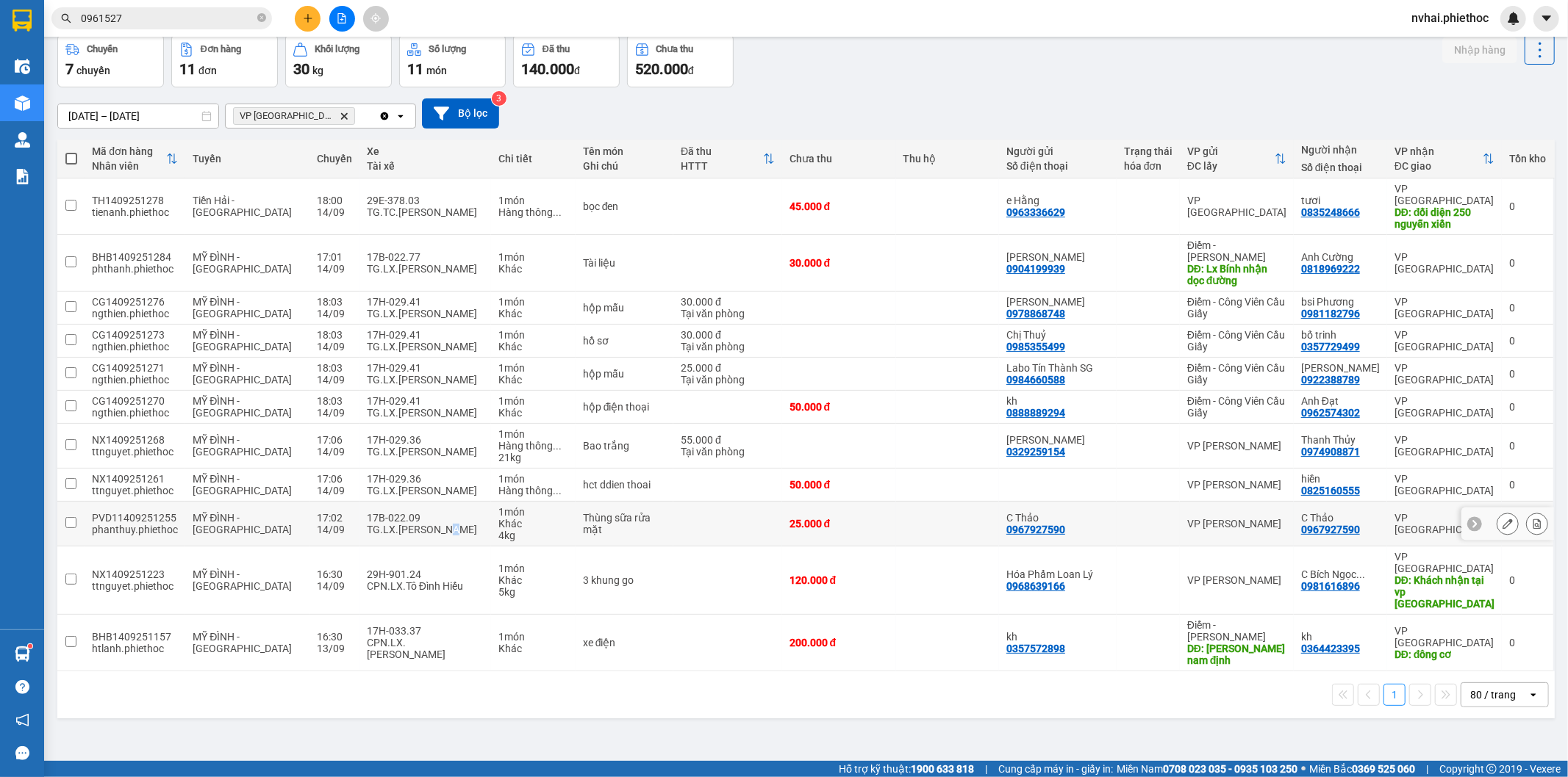
click at [418, 524] on div "TG.LX.[PERSON_NAME]" at bounding box center [425, 529] width 117 height 12
checkbox input "true"
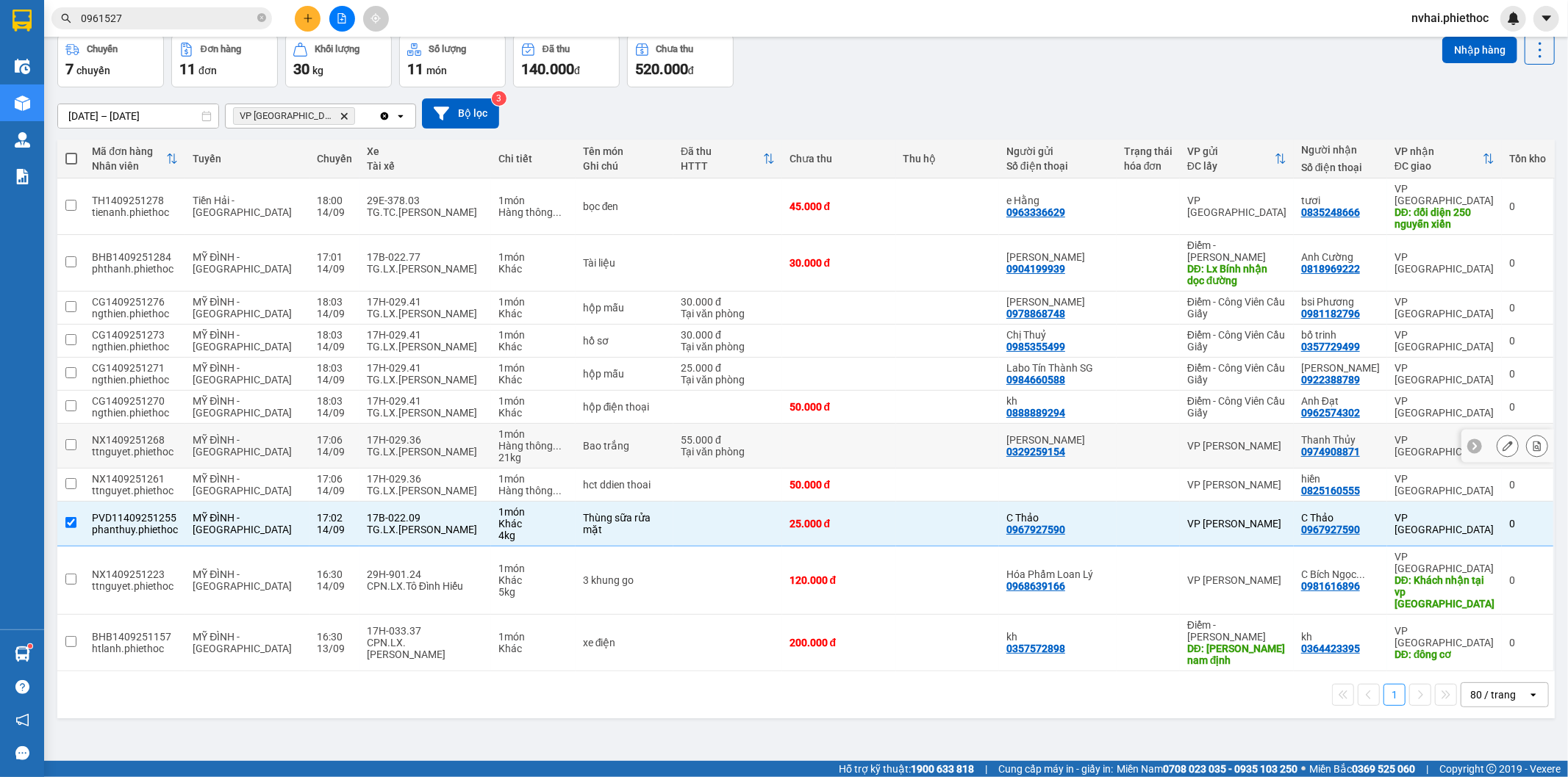
click at [410, 435] on div "17H-029.36" at bounding box center [425, 440] width 117 height 12
checkbox input "true"
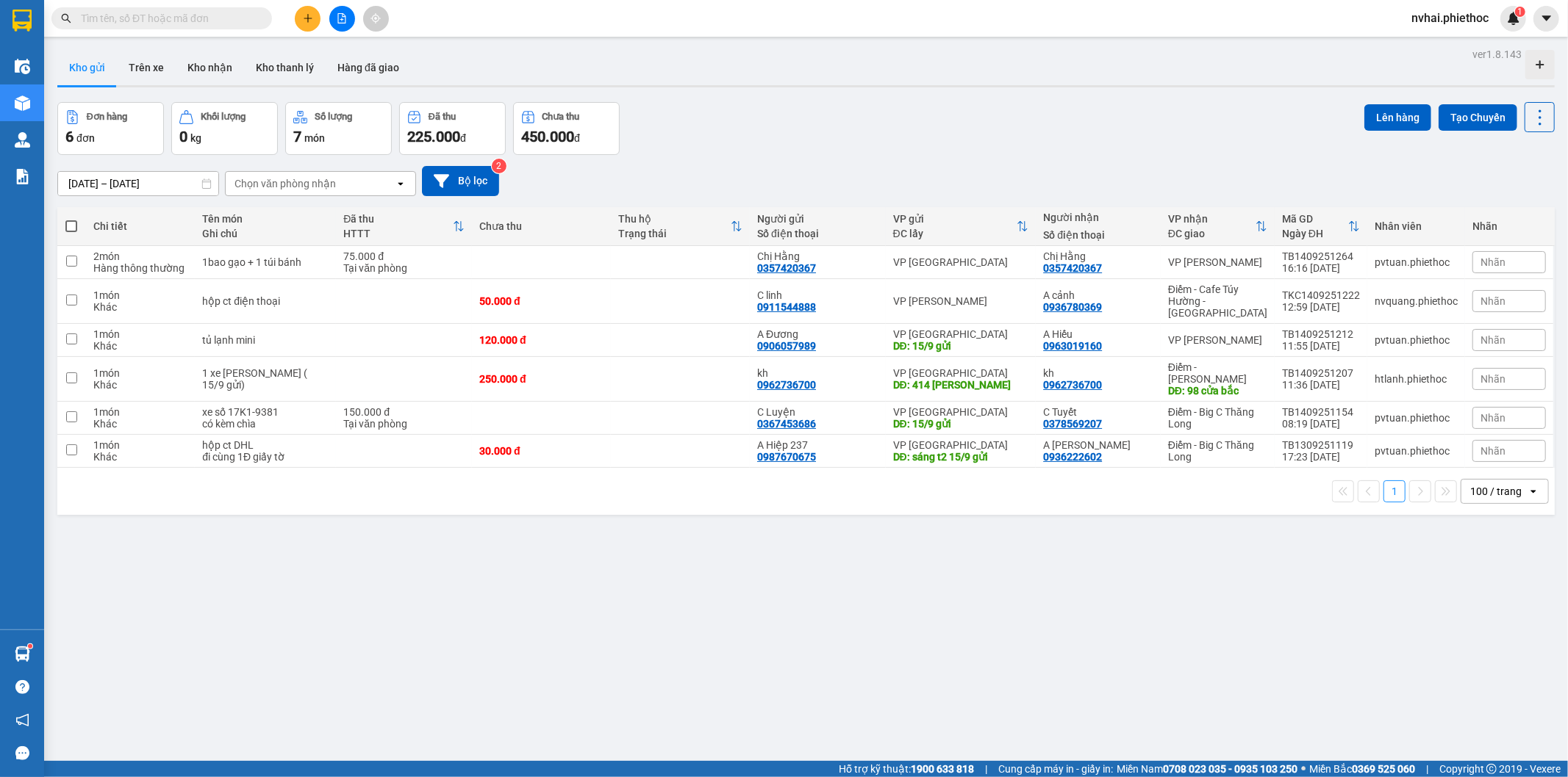
drag, startPoint x: 750, startPoint y: 141, endPoint x: 1138, endPoint y: 325, distance: 429.4
click at [753, 149] on div "Đơn hàng 6 đơn Khối lượng 0 kg Số lượng 7 món Đã thu 225.000 đ Chưa thu 450.000…" at bounding box center [806, 128] width 1497 height 53
drag, startPoint x: 138, startPoint y: 55, endPoint x: 198, endPoint y: 96, distance: 72.7
click at [141, 55] on button "Trên xe" at bounding box center [146, 67] width 58 height 35
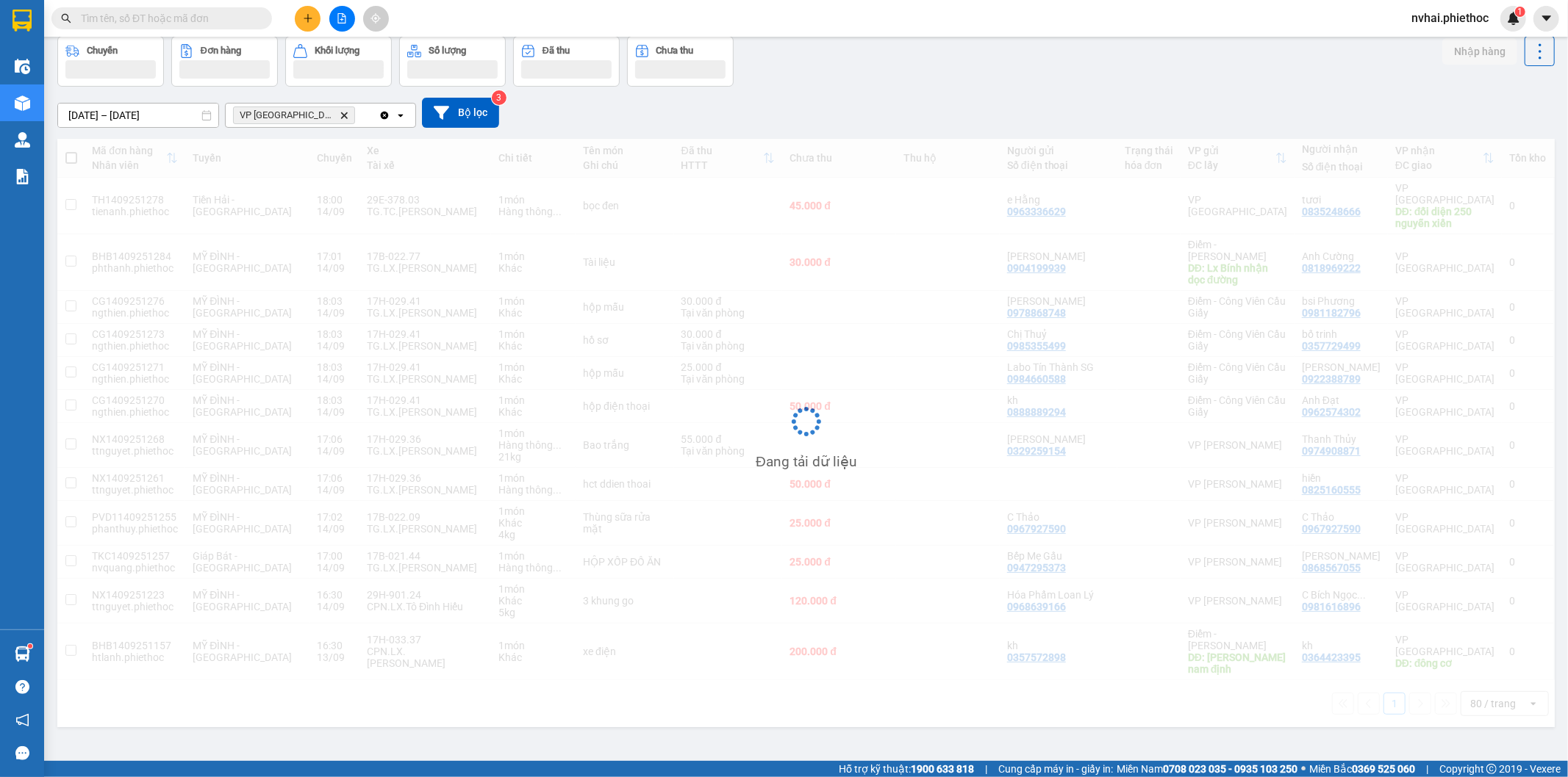
scroll to position [67, 0]
click at [299, 111] on span "VP Thái Bình Delete" at bounding box center [294, 114] width 122 height 18
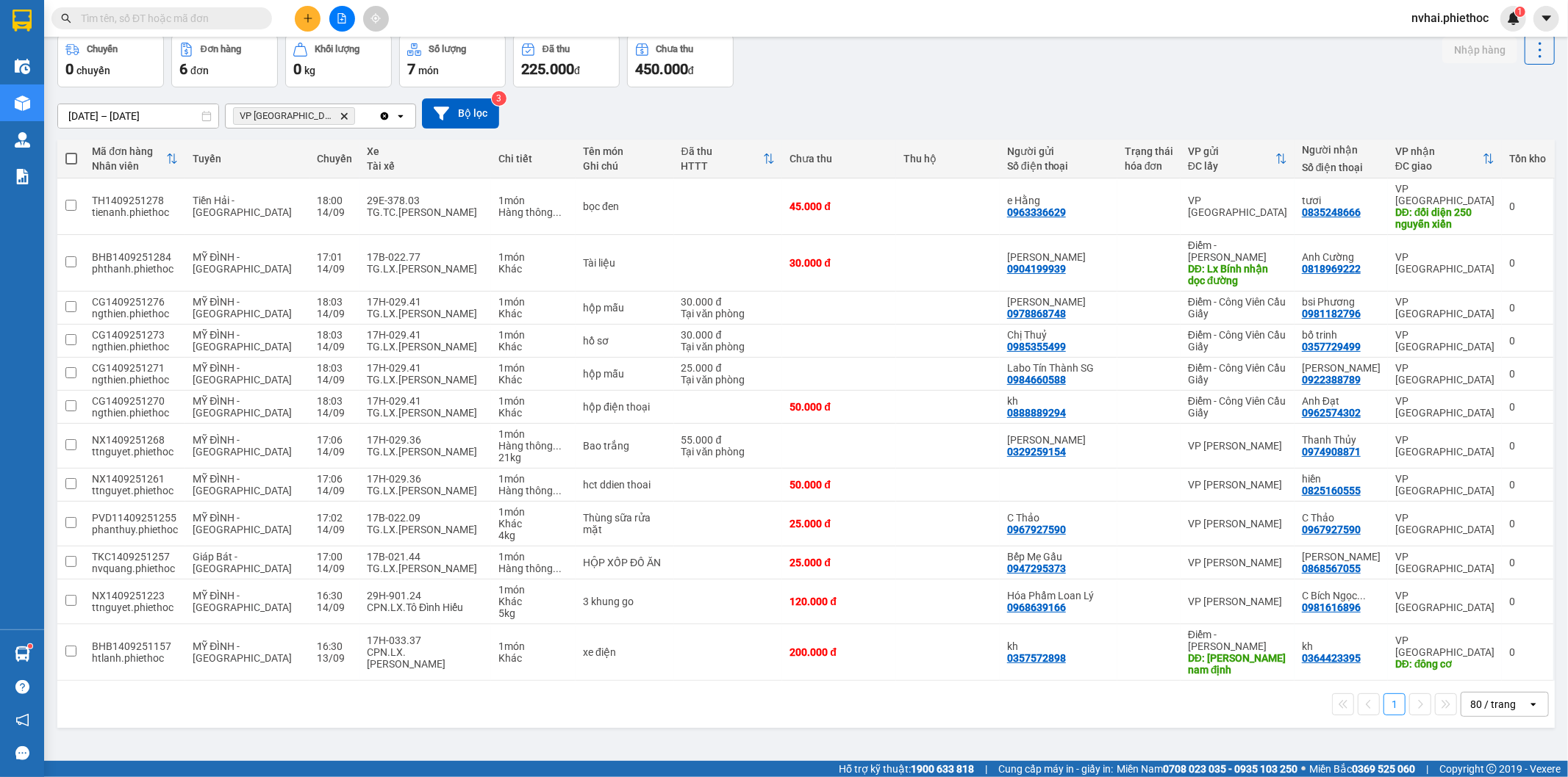
click at [341, 115] on icon "VP Thái Bình, close by backspace" at bounding box center [344, 115] width 6 height 6
drag, startPoint x: 1092, startPoint y: 93, endPoint x: 1101, endPoint y: 93, distance: 9.0
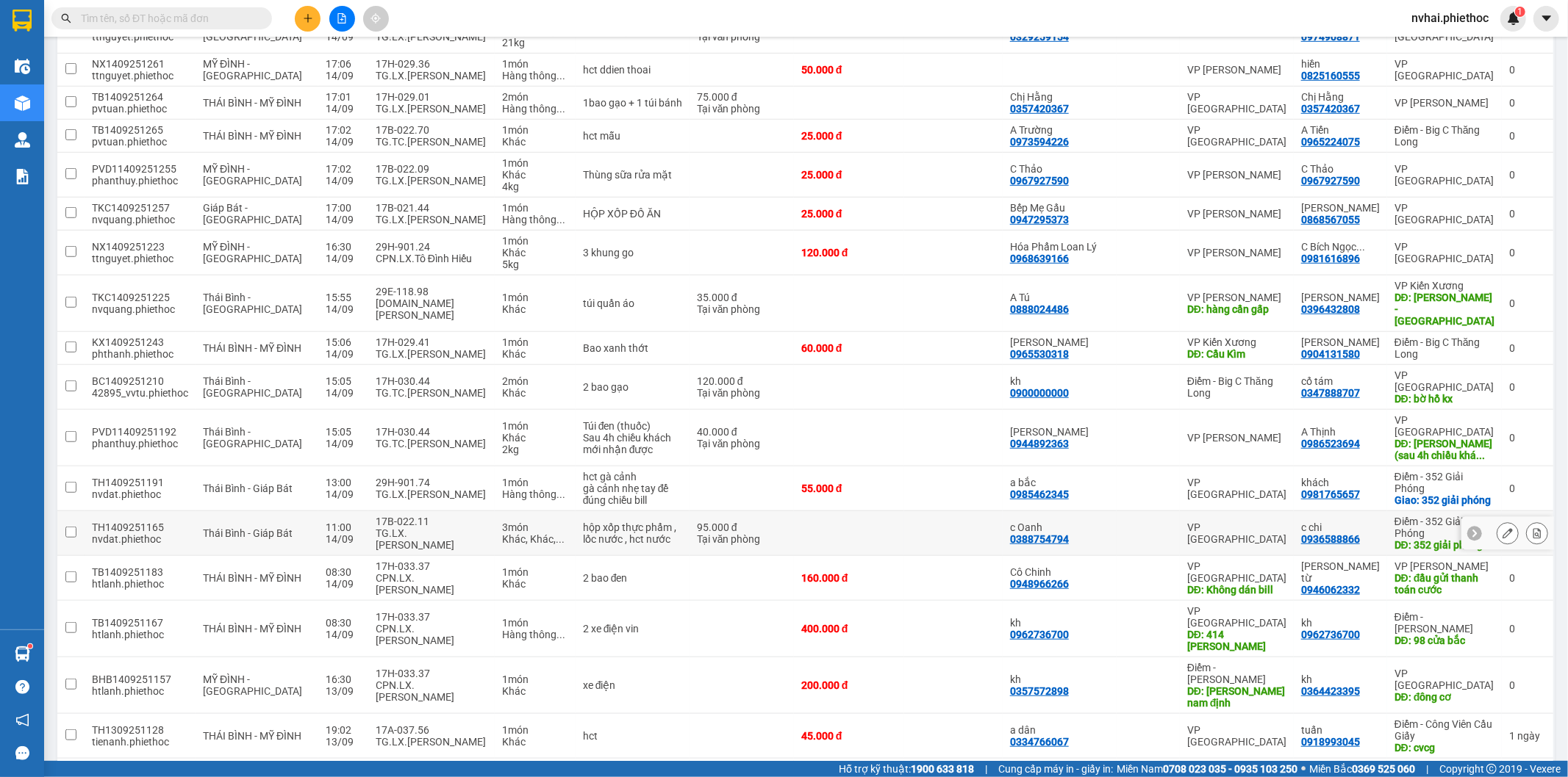
scroll to position [886, 0]
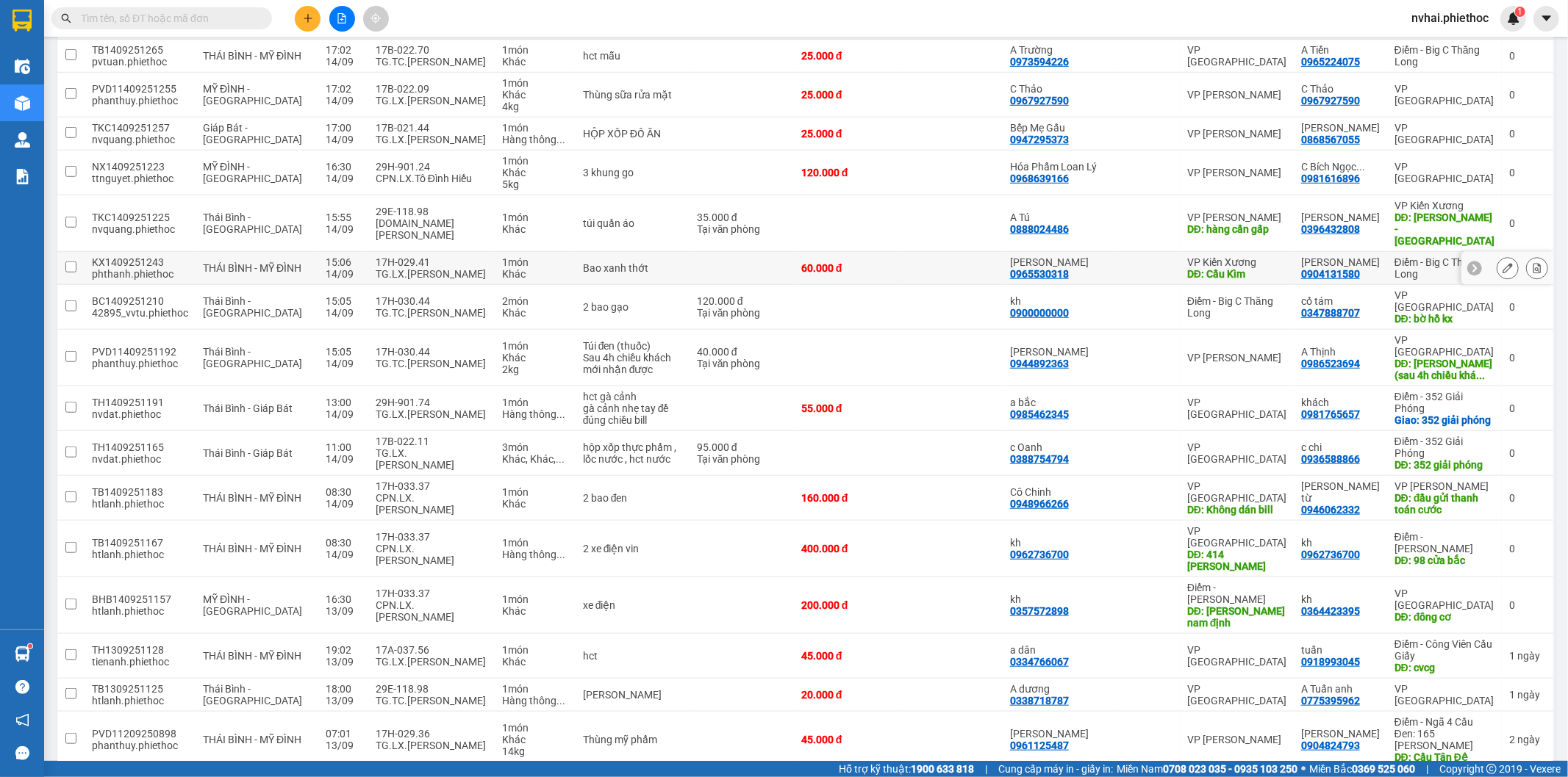
drag, startPoint x: 1277, startPoint y: 221, endPoint x: 1296, endPoint y: 216, distance: 19.6
click at [1277, 268] on div "DĐ: Cầu Kìm" at bounding box center [1237, 273] width 99 height 12
checkbox input "true"
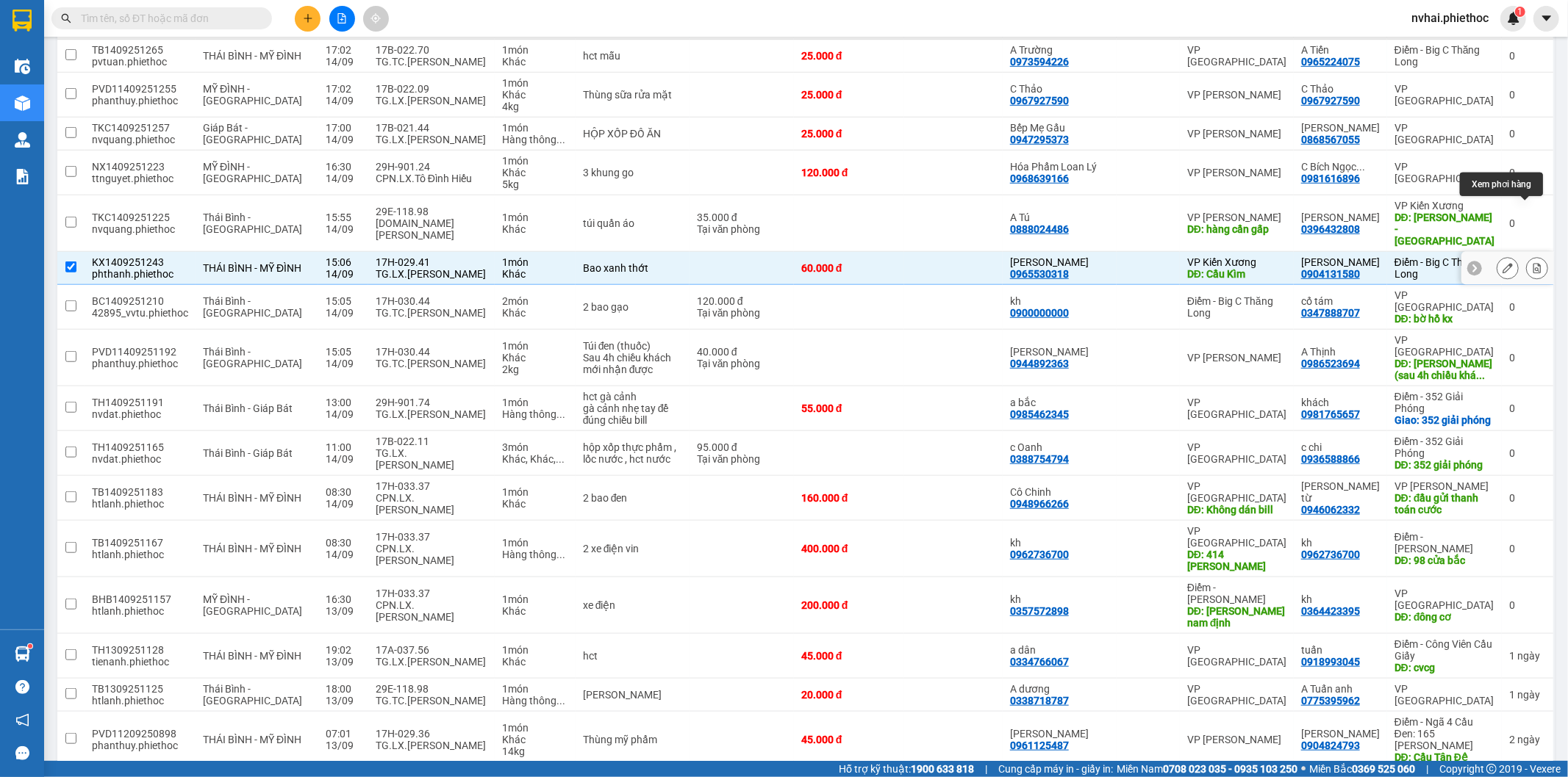
click at [1533, 263] on icon at bounding box center [1537, 268] width 8 height 11
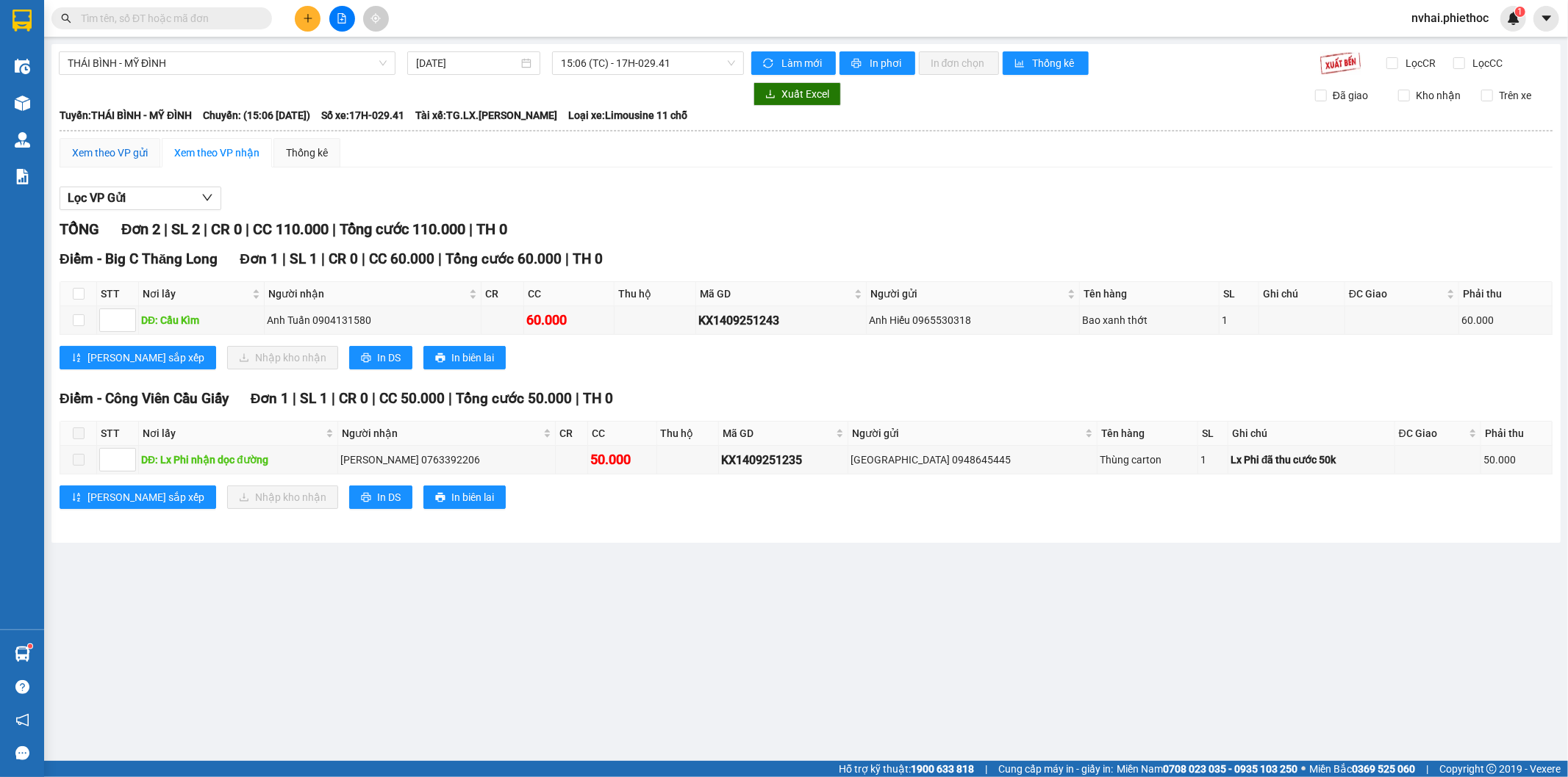
drag, startPoint x: 129, startPoint y: 151, endPoint x: 136, endPoint y: 185, distance: 34.7
click at [128, 150] on div "Xem theo VP gửi" at bounding box center [110, 153] width 76 height 16
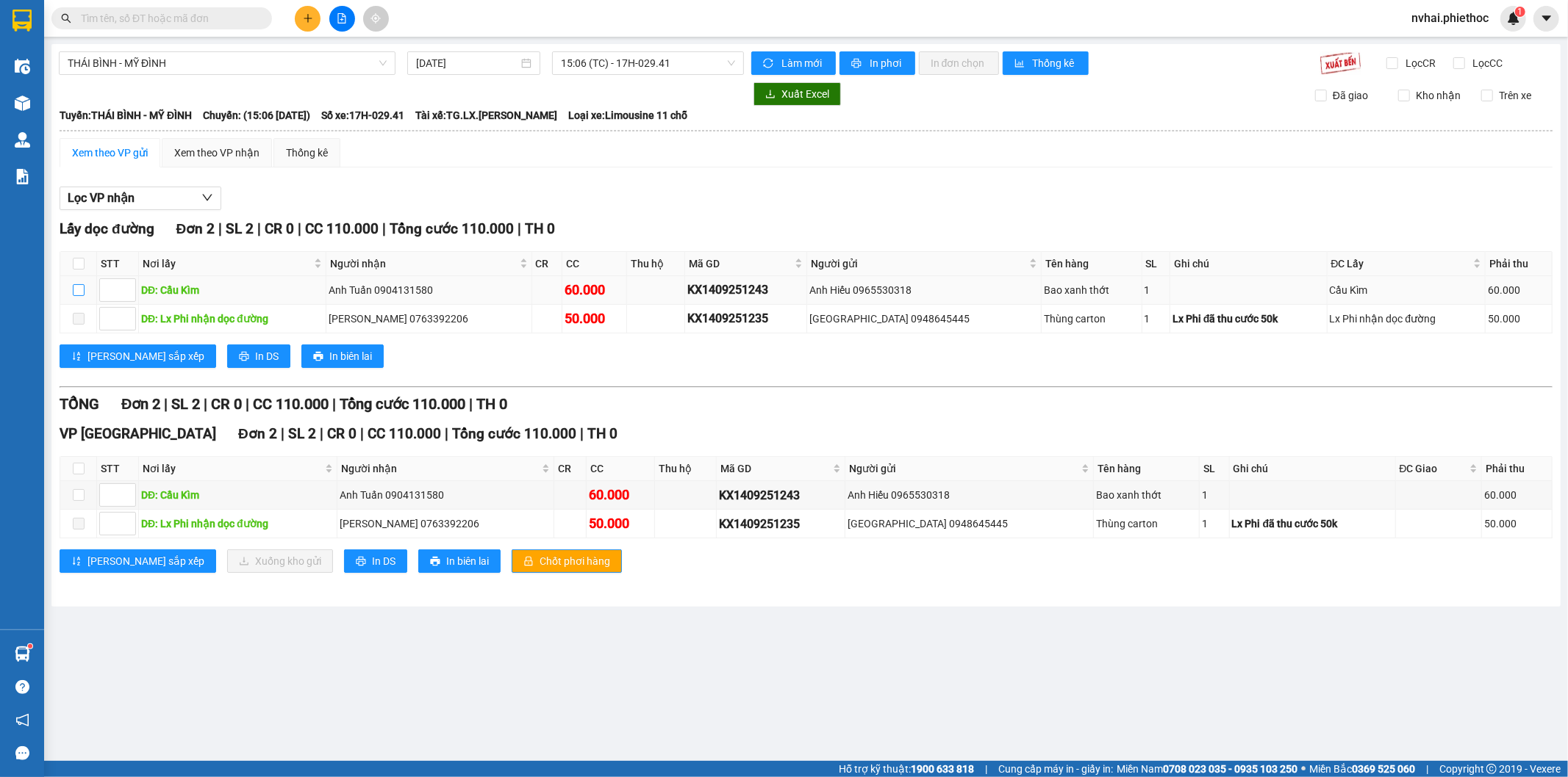
click at [74, 292] on input "checkbox" at bounding box center [78, 289] width 12 height 12
checkbox input "true"
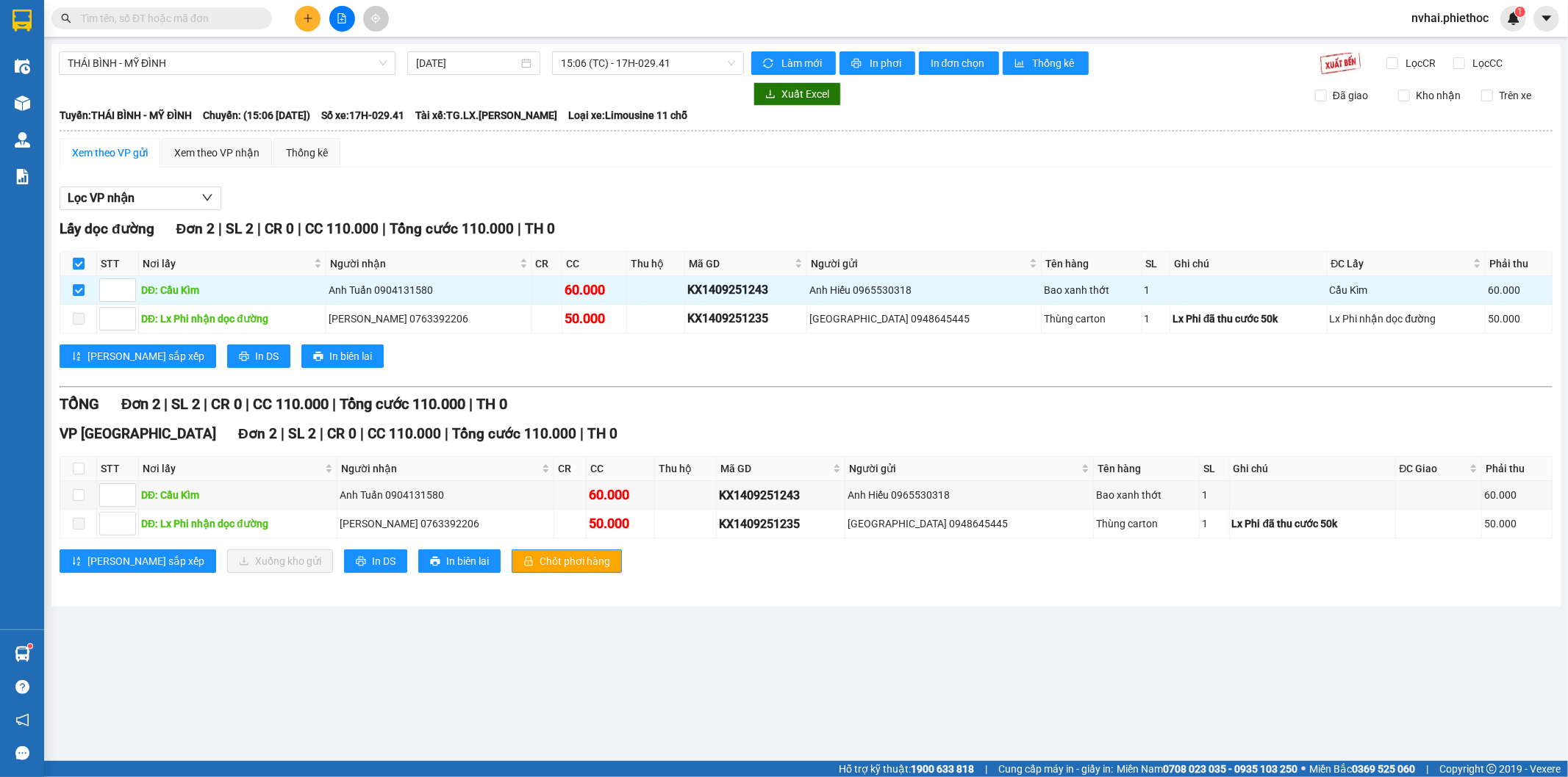
click at [75, 266] on input "checkbox" at bounding box center [78, 263] width 12 height 12
checkbox input "false"
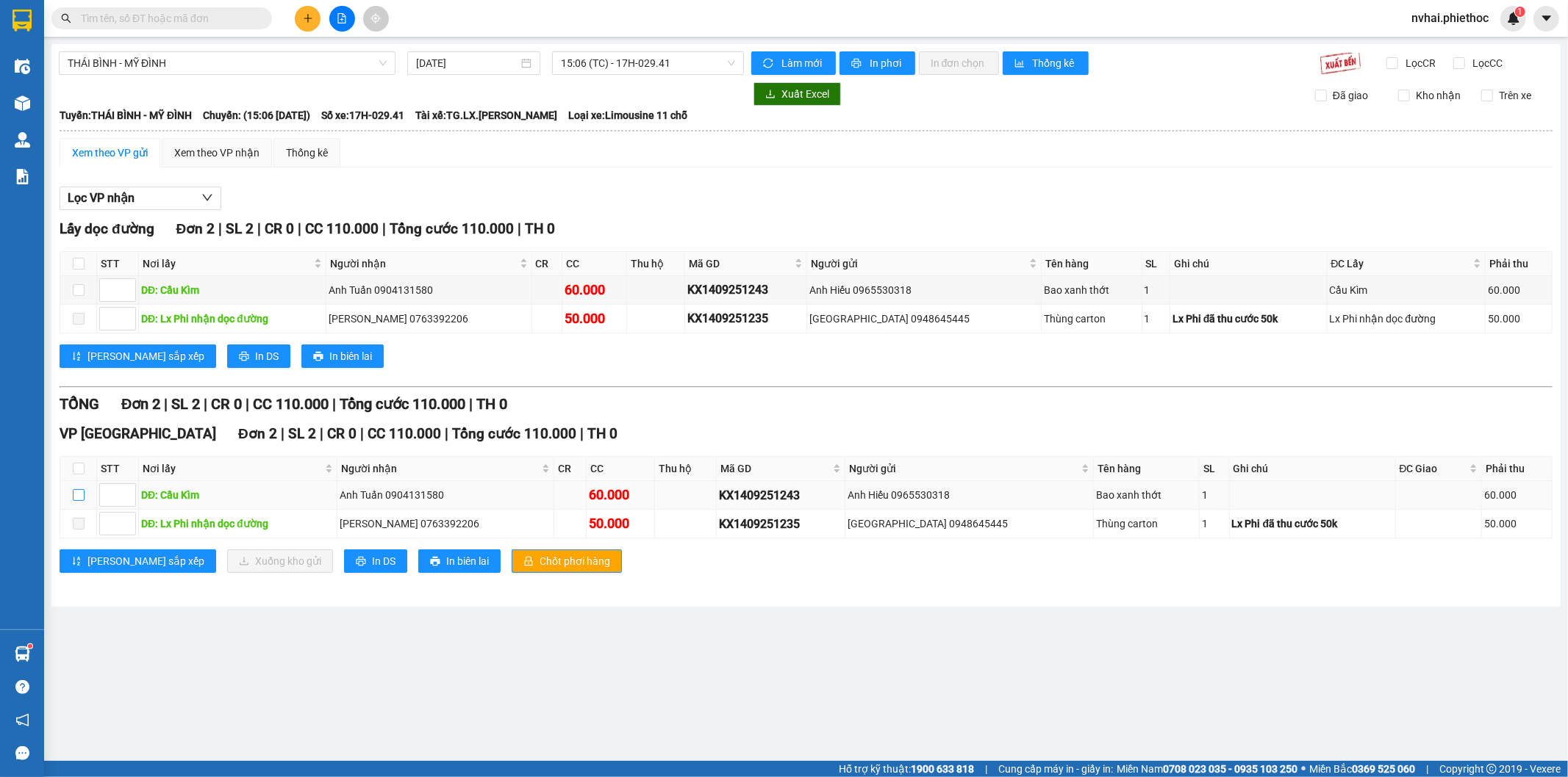
click at [78, 500] on input "checkbox" at bounding box center [78, 495] width 12 height 12
checkbox input "true"
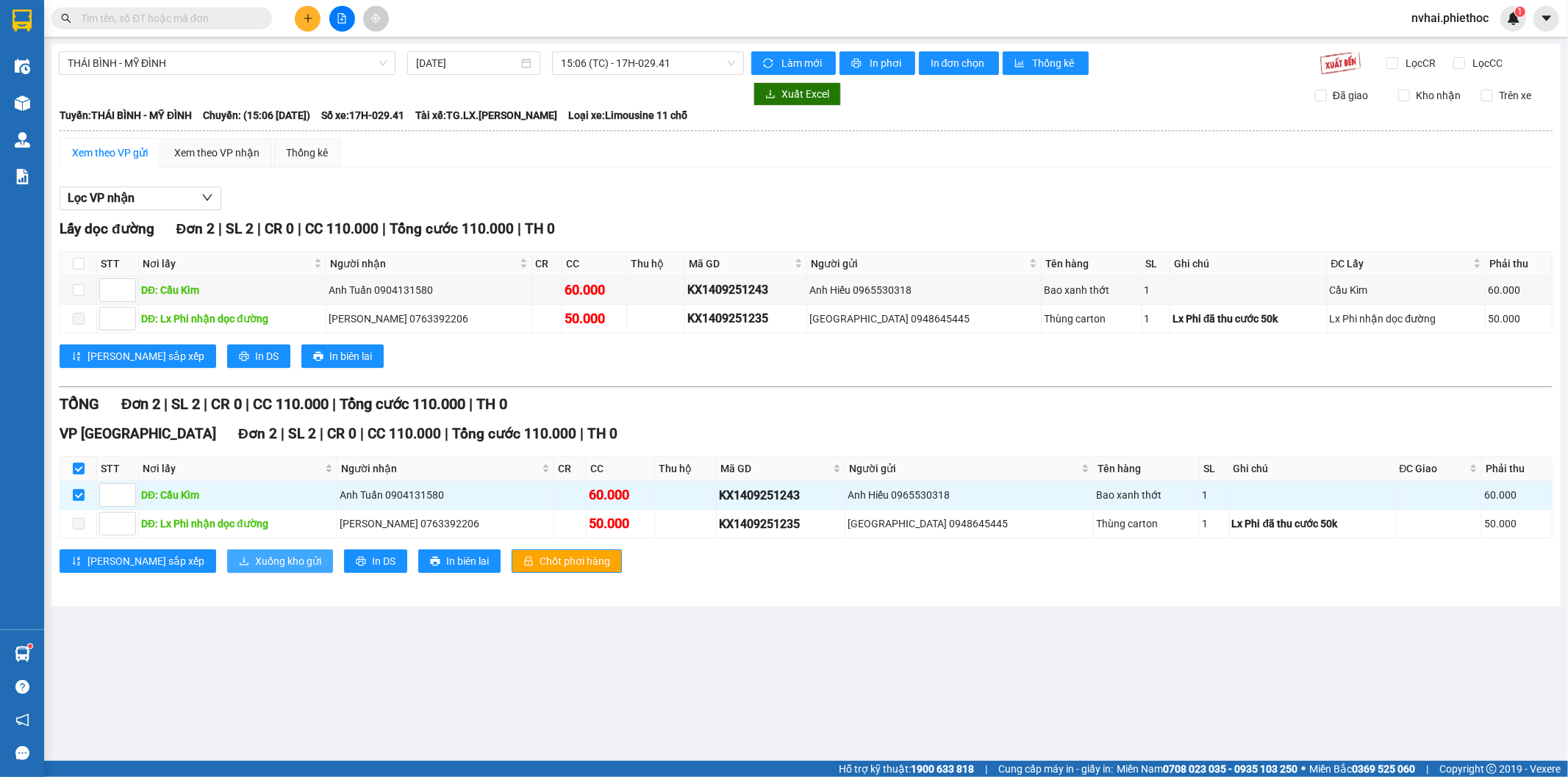
click at [236, 552] on button "Xuống kho gửi" at bounding box center [281, 561] width 106 height 24
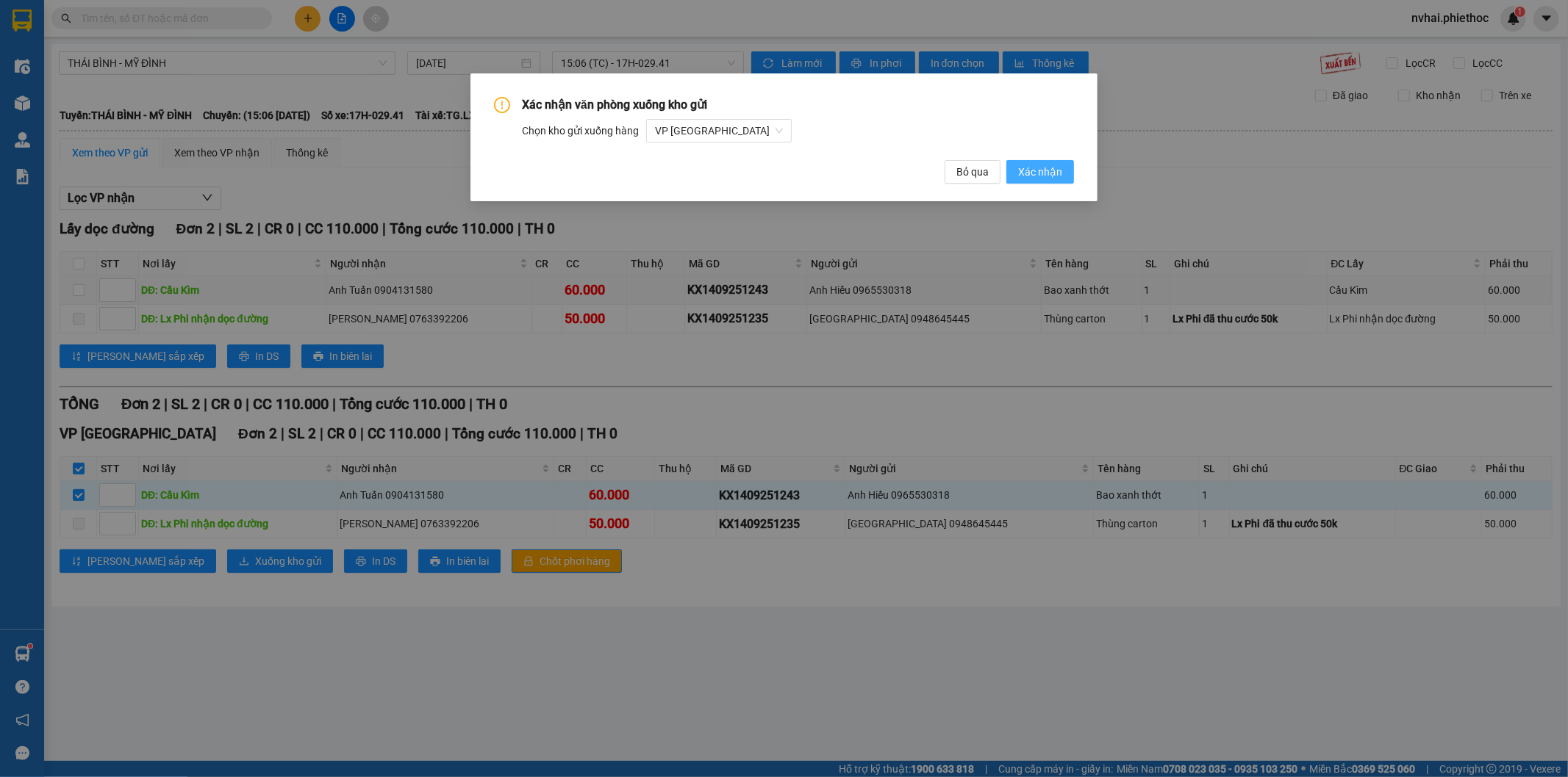
click at [1057, 175] on span "Xác nhận" at bounding box center [1040, 172] width 44 height 16
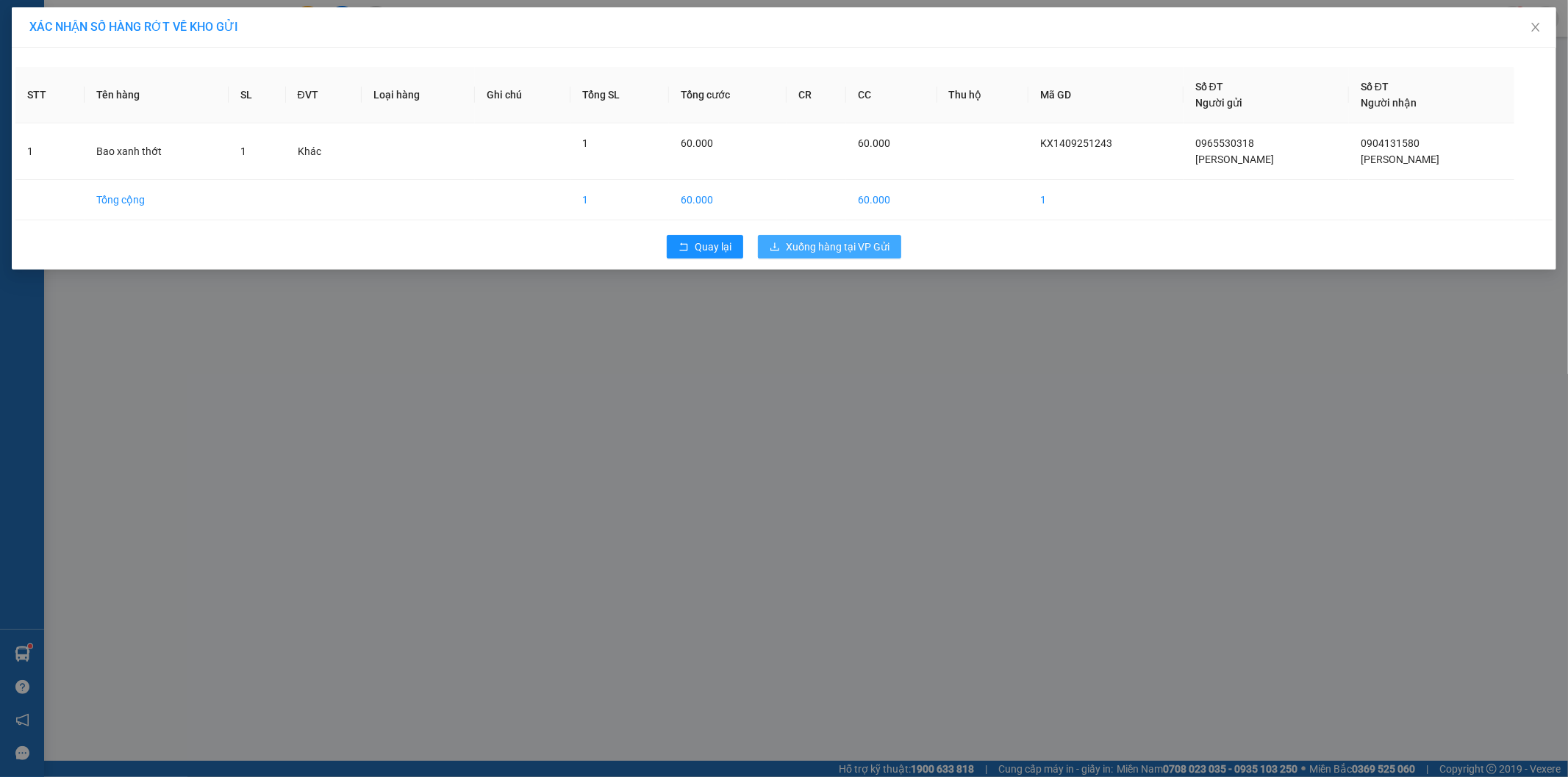
click at [884, 241] on span "Xuống hàng tại VP Gửi" at bounding box center [837, 247] width 104 height 16
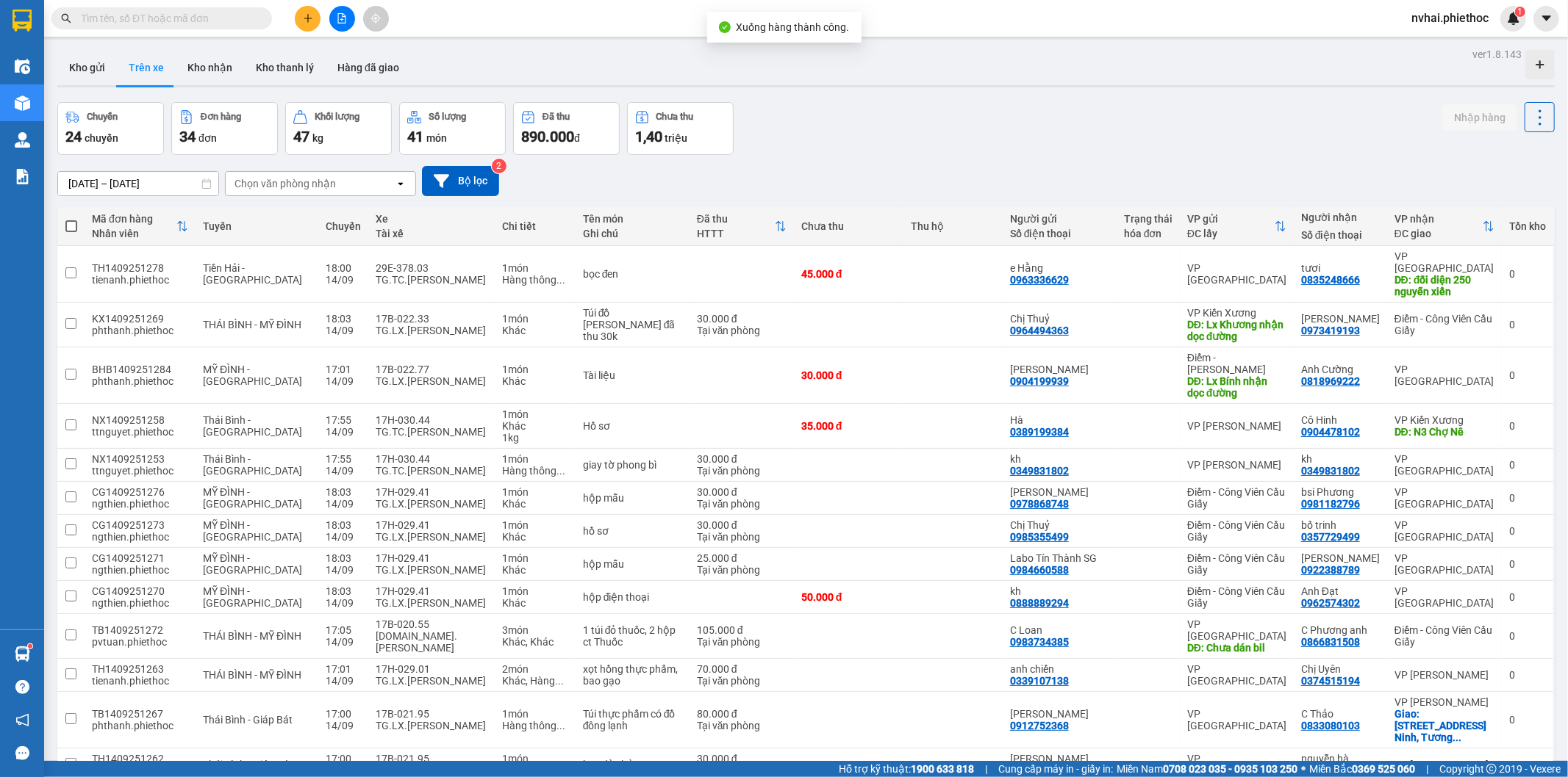
click at [329, 185] on div "Chọn văn phòng nhận" at bounding box center [285, 183] width 102 height 15
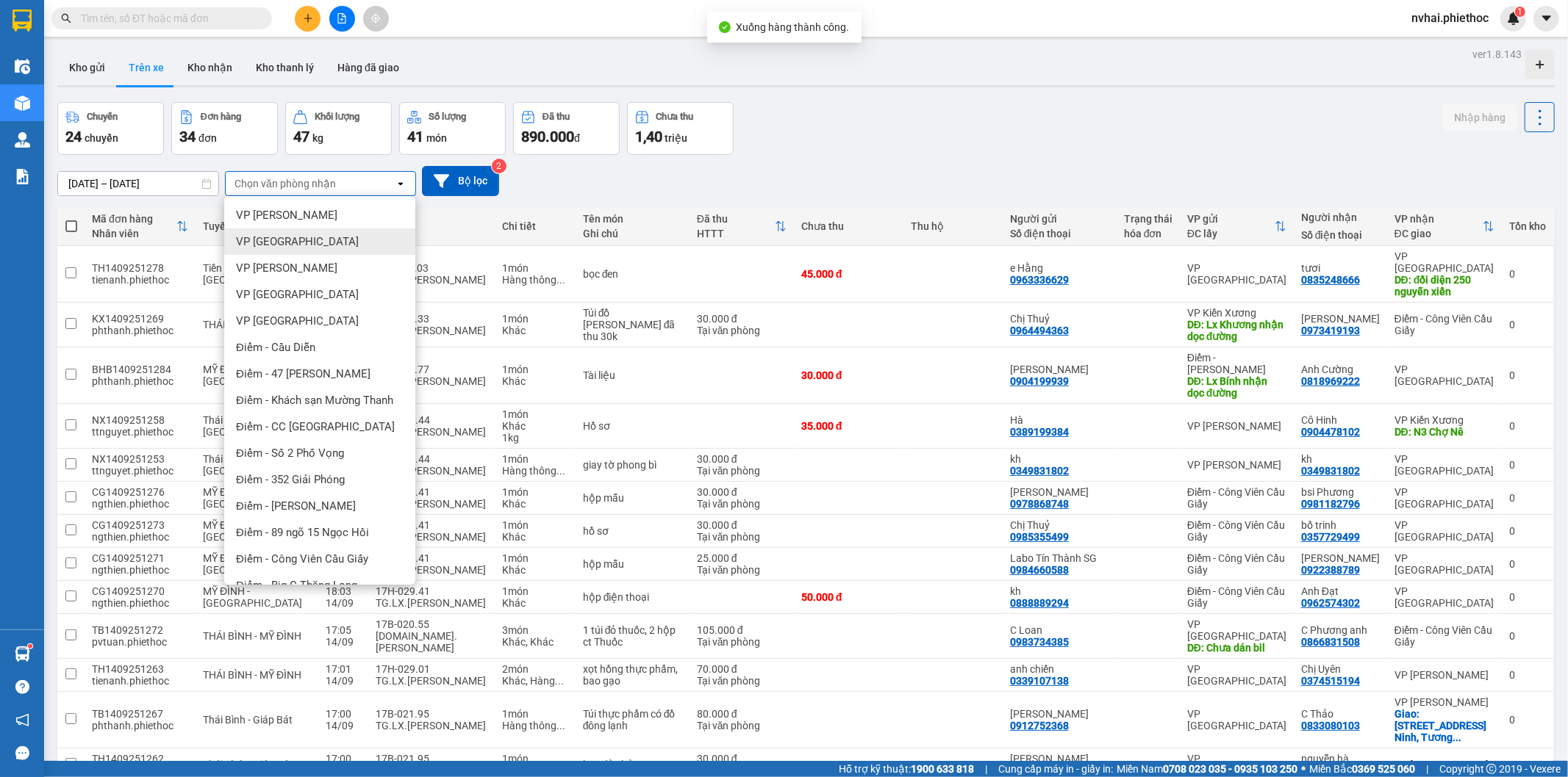
click at [292, 243] on span "VP [GEOGRAPHIC_DATA]" at bounding box center [297, 242] width 123 height 15
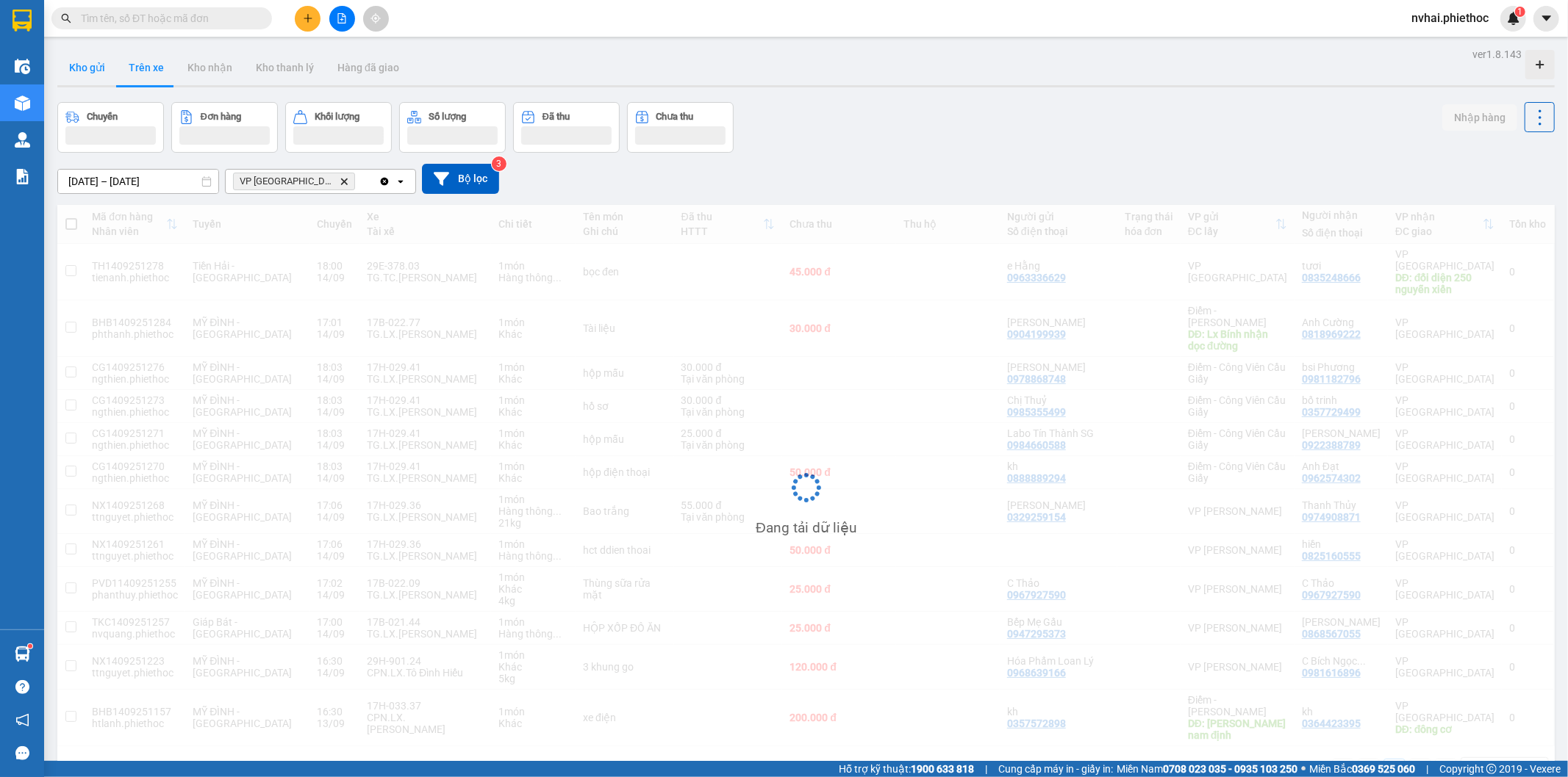
click at [76, 67] on button "Kho gửi" at bounding box center [87, 67] width 59 height 35
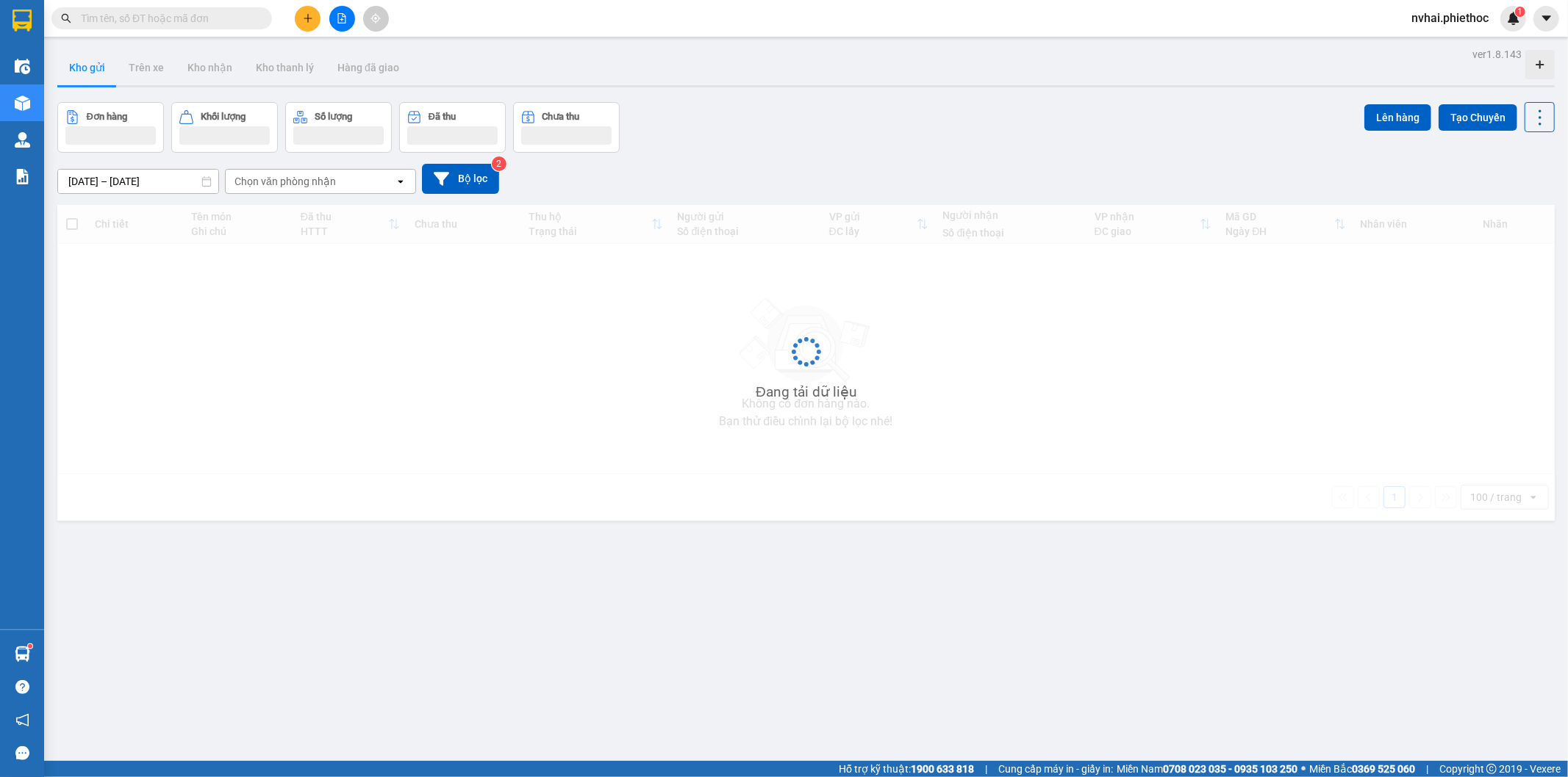
click at [81, 66] on button "Kho gửi" at bounding box center [87, 67] width 59 height 35
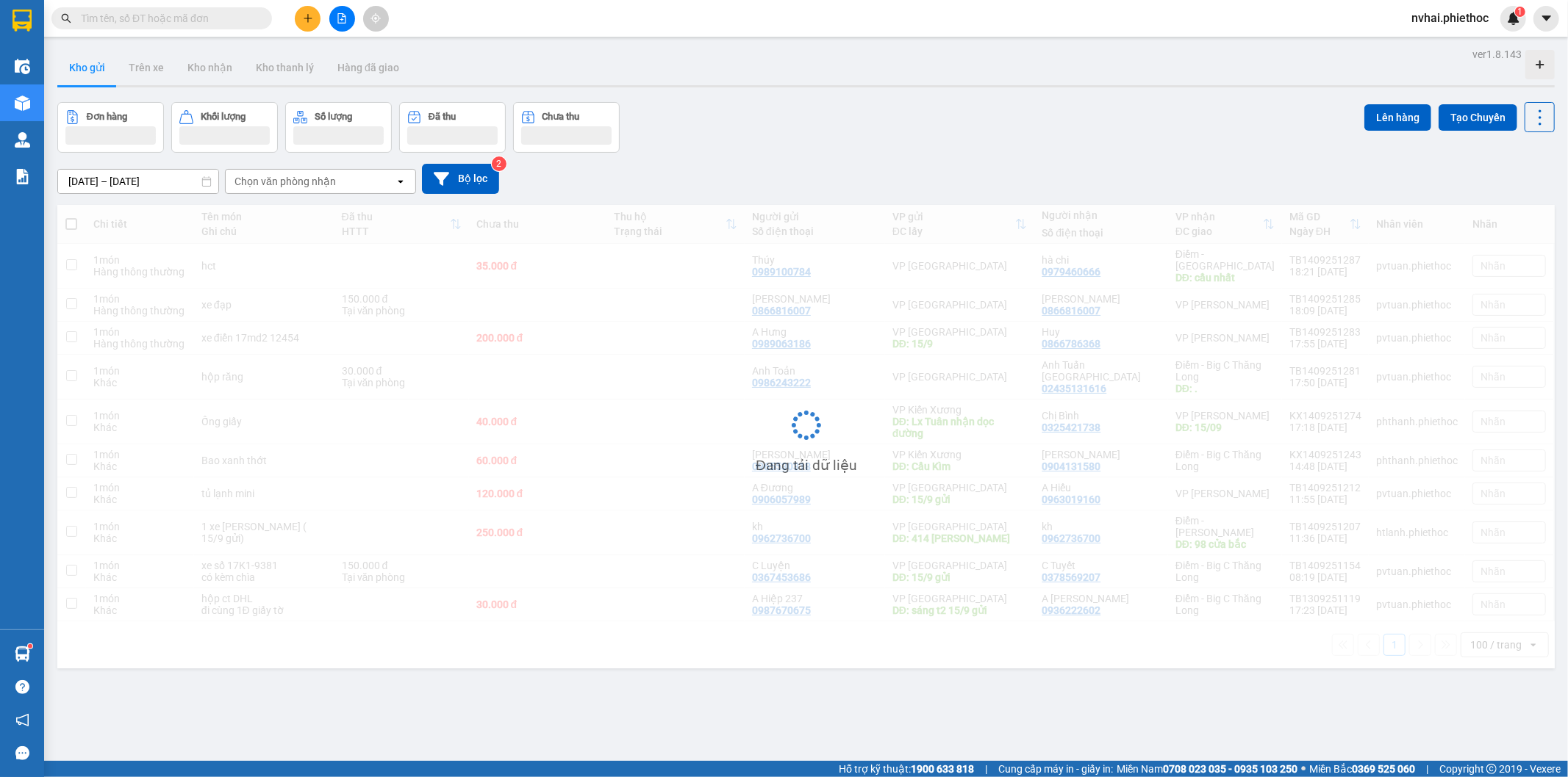
click at [82, 66] on button "Kho gửi" at bounding box center [87, 67] width 59 height 35
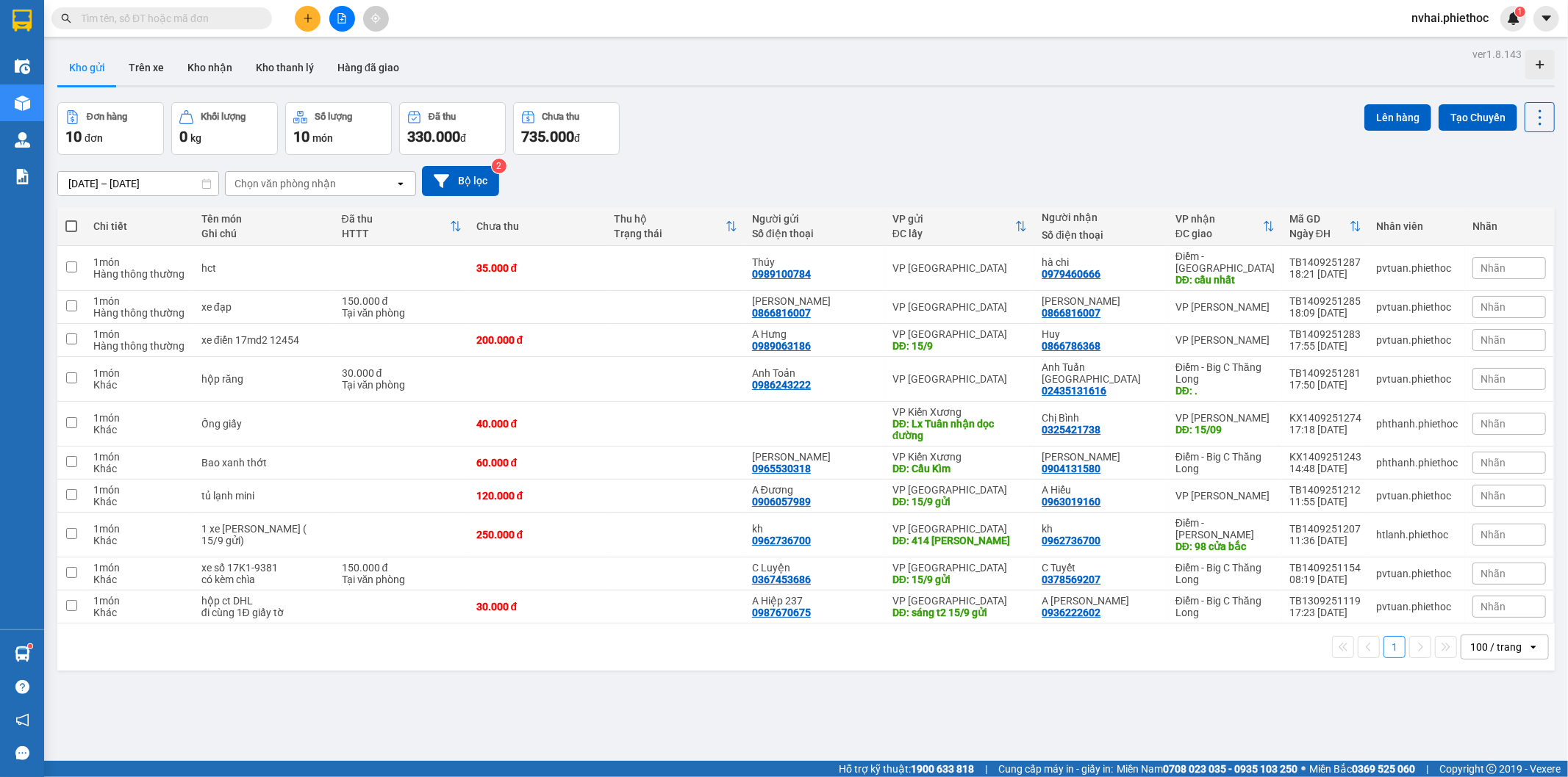
click at [991, 63] on div "Kho gửi Trên xe Kho nhận Kho thanh [PERSON_NAME] đã giao" at bounding box center [806, 69] width 1497 height 39
click at [998, 69] on div "Kho gửi Trên xe Kho nhận Kho thanh [PERSON_NAME] đã giao" at bounding box center [806, 69] width 1497 height 39
click at [158, 54] on button "Trên xe" at bounding box center [146, 67] width 58 height 35
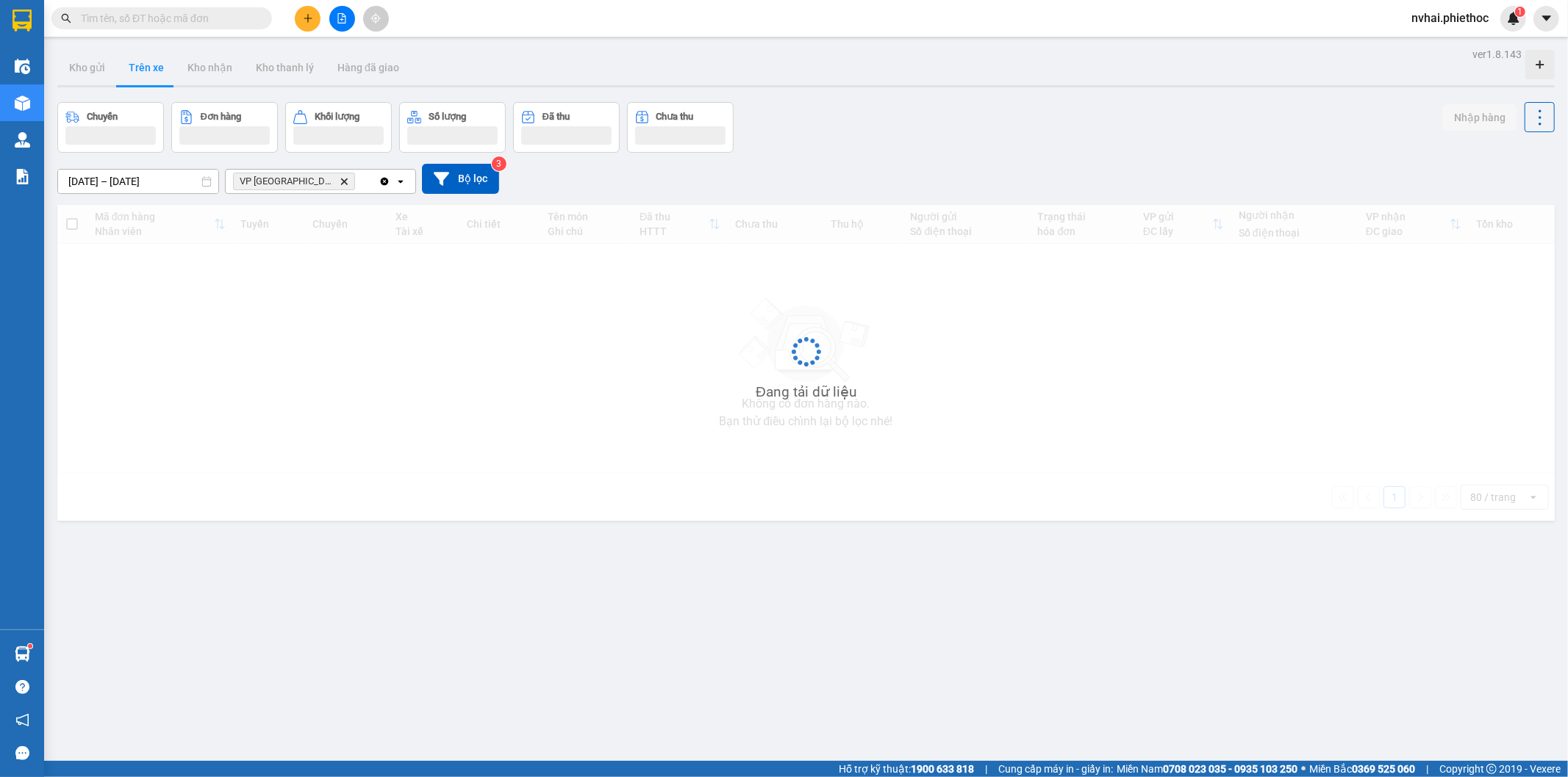
click at [869, 108] on div "Chuyến Đơn hàng Khối lượng Số lượng Đã thu Chưa thu Nhập hàng" at bounding box center [806, 127] width 1497 height 50
drag, startPoint x: 869, startPoint y: 107, endPoint x: 863, endPoint y: 100, distance: 9.2
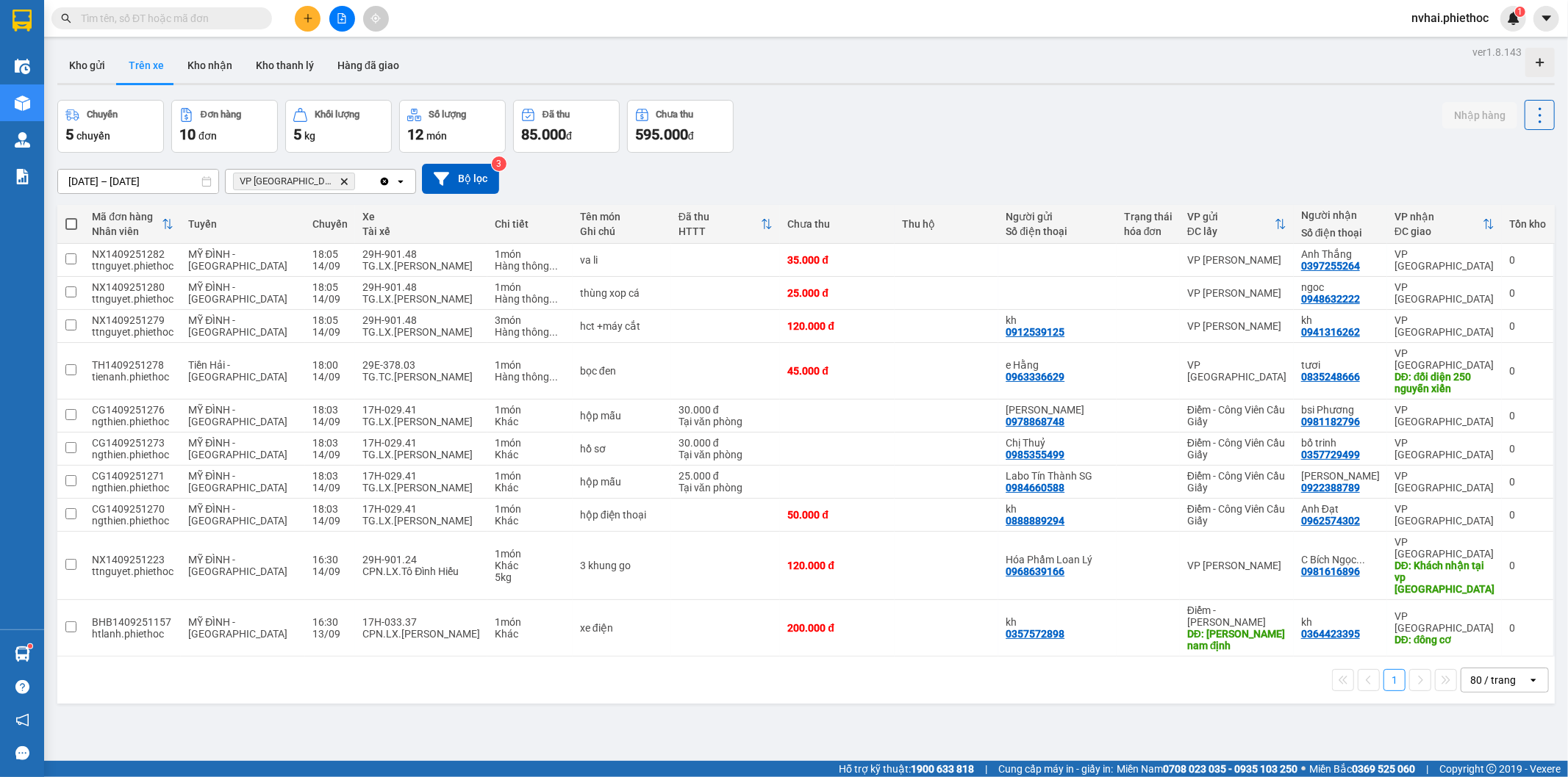
scroll to position [4, 0]
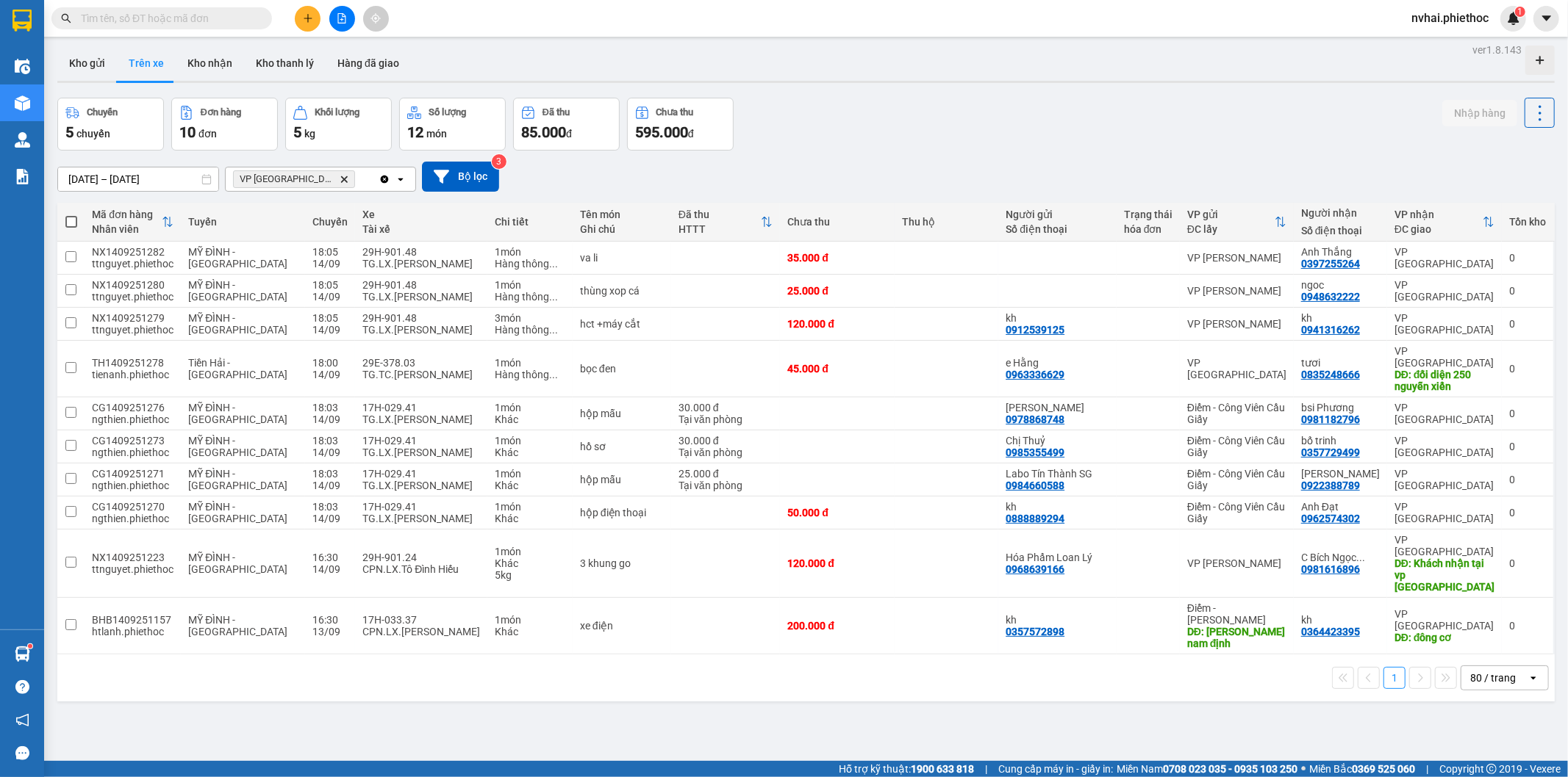
click at [854, 104] on div "Chuyến 5 chuyến Đơn hàng 10 đơn Khối lượng 5 kg Số lượng 12 món Đã thu 85.000 đ…" at bounding box center [806, 124] width 1497 height 53
click at [1023, 143] on div "Chuyến 5 chuyến Đơn hàng 10 đơn Khối lượng 5 kg Số lượng 12 món Đã thu 85.000 đ…" at bounding box center [806, 124] width 1497 height 53
click at [980, 181] on div "11/09/2025 – 14/09/2025 Press the down arrow key to interact with the calendar …" at bounding box center [806, 177] width 1497 height 30
click at [995, 179] on div "11/09/2025 – 14/09/2025 Press the down arrow key to interact with the calendar …" at bounding box center [806, 177] width 1497 height 30
click at [616, 367] on div "bọc đen" at bounding box center [622, 368] width 84 height 12
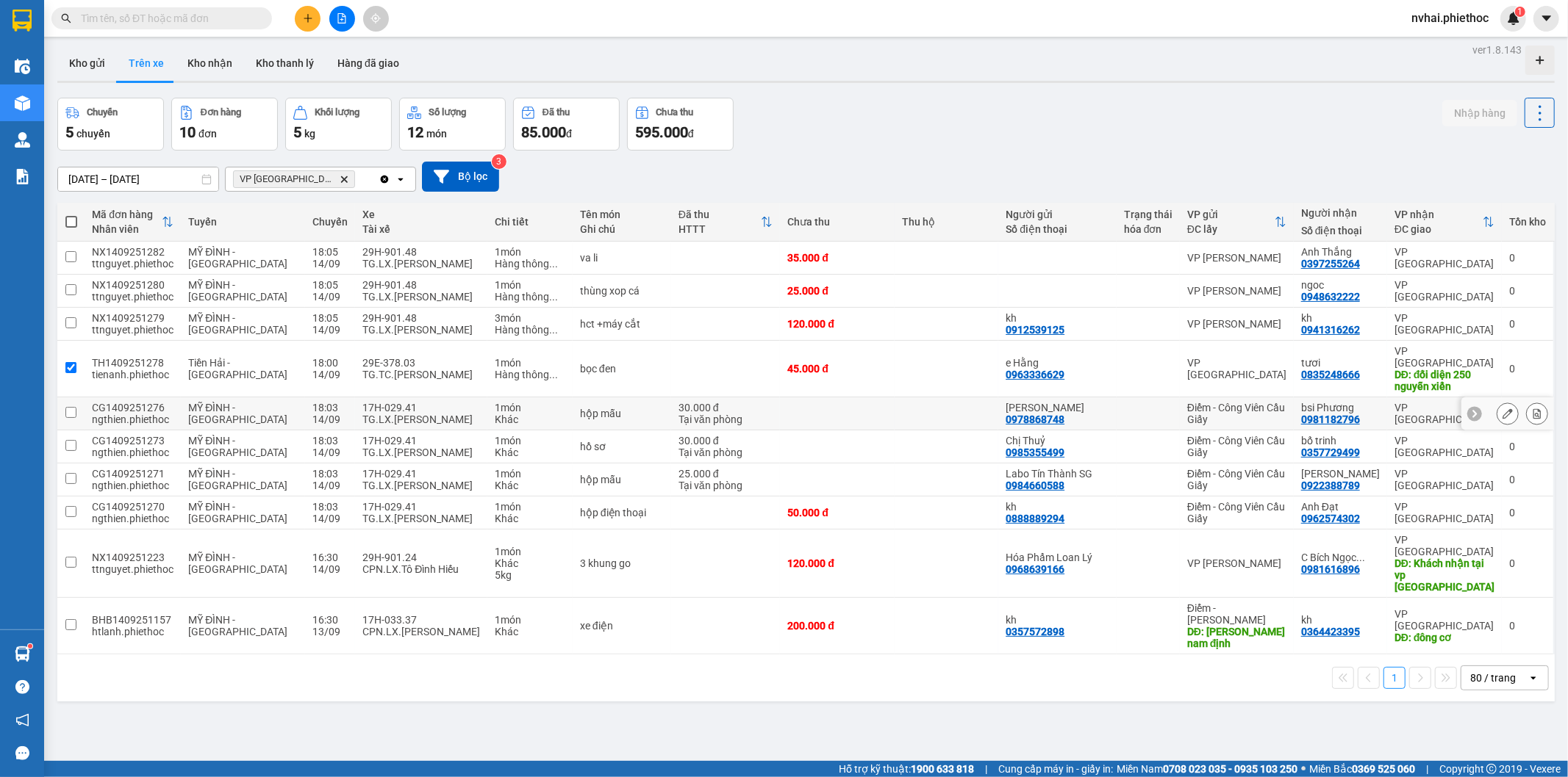
checkbox input "true"
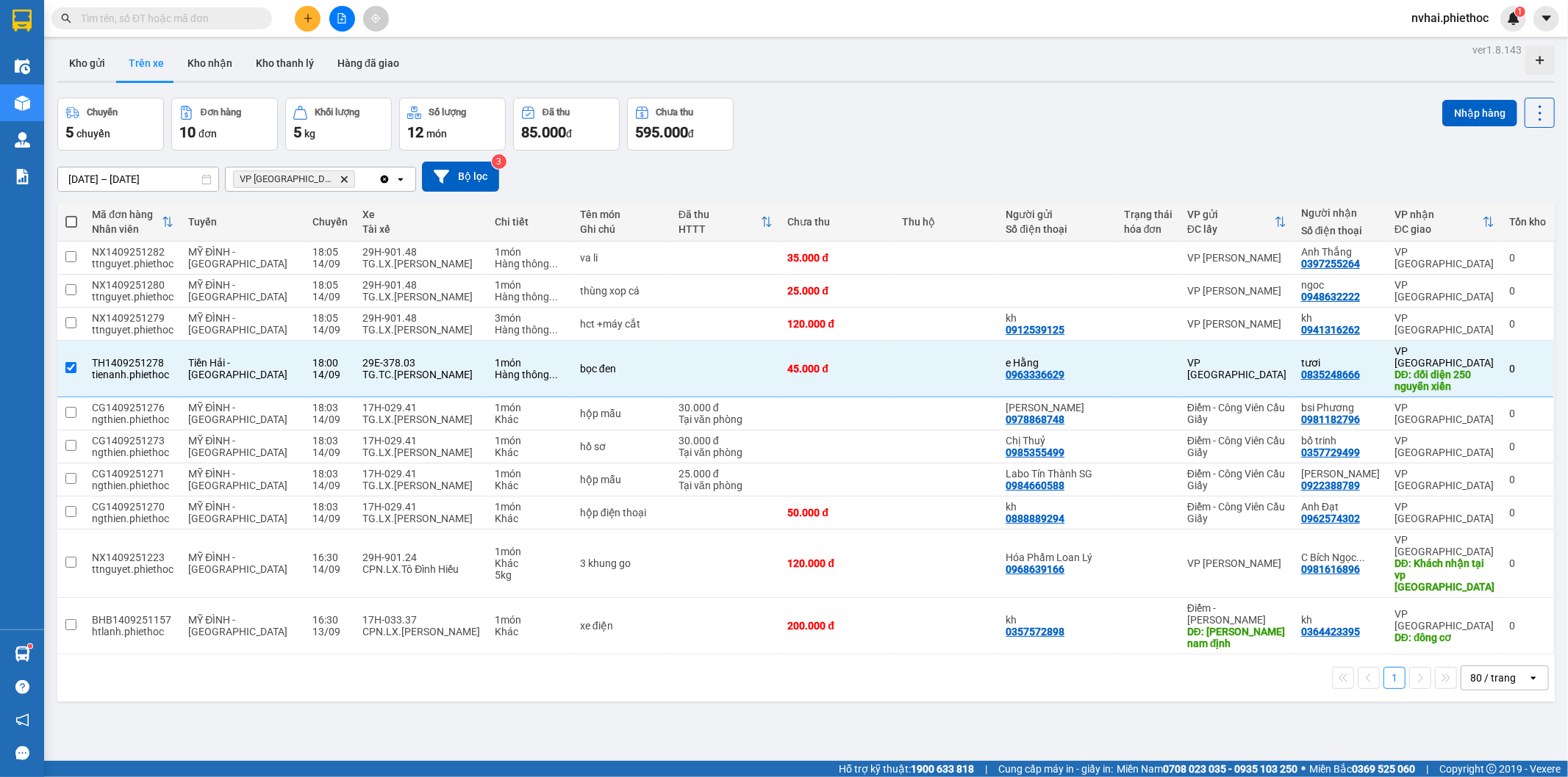
click at [934, 147] on div "Chuyến 5 chuyến Đơn hàng 10 đơn Khối lượng 5 kg Số lượng 12 món Đã thu 85.000 đ…" at bounding box center [806, 124] width 1497 height 53
click at [907, 89] on div "ver 1.8.143 Kho gửi Trên xe Kho nhận Kho thanh [PERSON_NAME] đã giao Chuyến 5 c…" at bounding box center [806, 428] width 1509 height 777
drag, startPoint x: 860, startPoint y: 147, endPoint x: 868, endPoint y: 148, distance: 8.1
click at [868, 148] on div "Chuyến 5 chuyến Đơn hàng 10 đơn Khối lượng 5 kg Số lượng 12 món Đã thu 85.000 đ…" at bounding box center [806, 124] width 1497 height 53
click at [72, 66] on button "Kho gửi" at bounding box center [87, 63] width 59 height 35
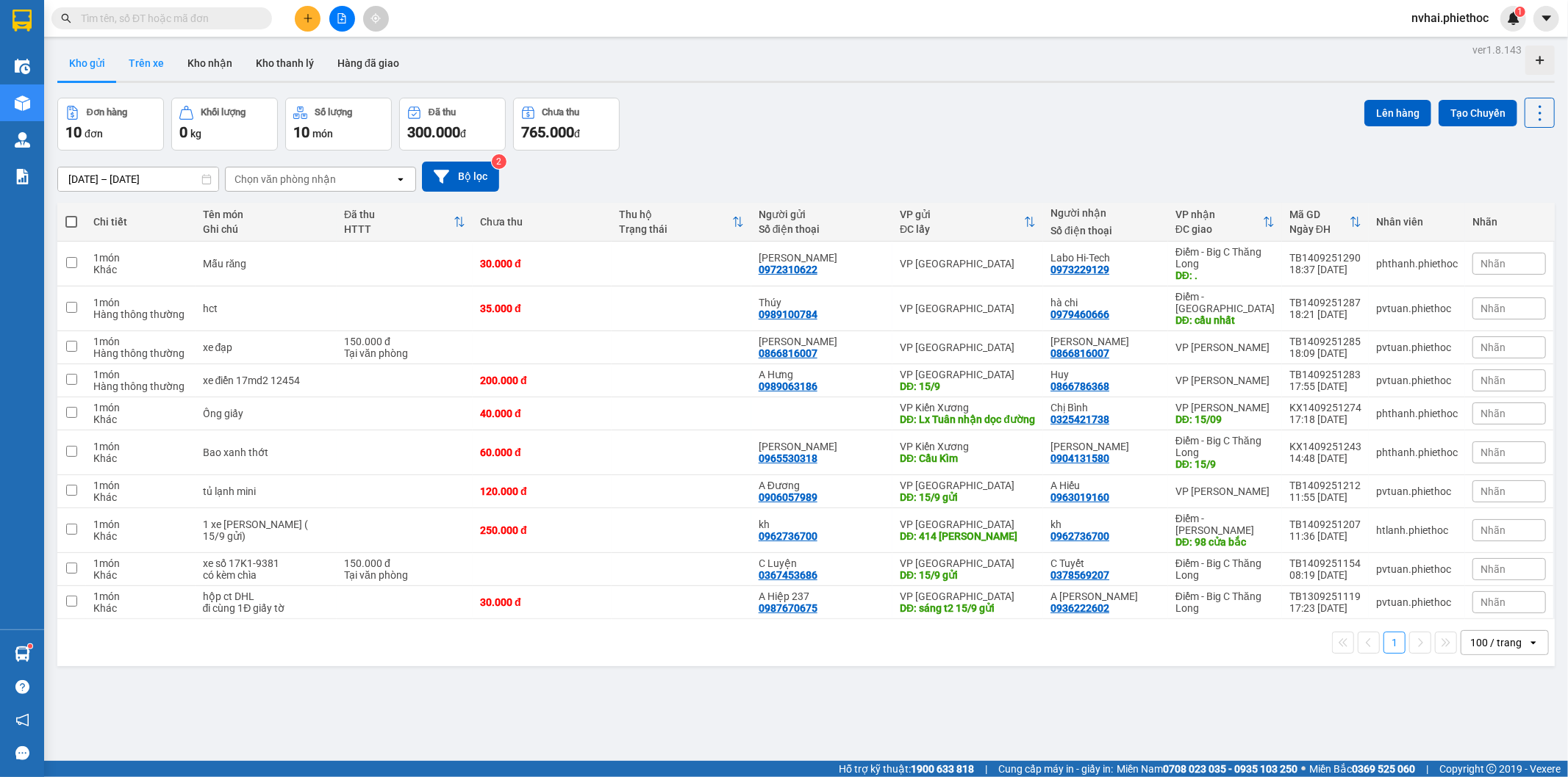
click at [163, 60] on button "Trên xe" at bounding box center [146, 63] width 58 height 35
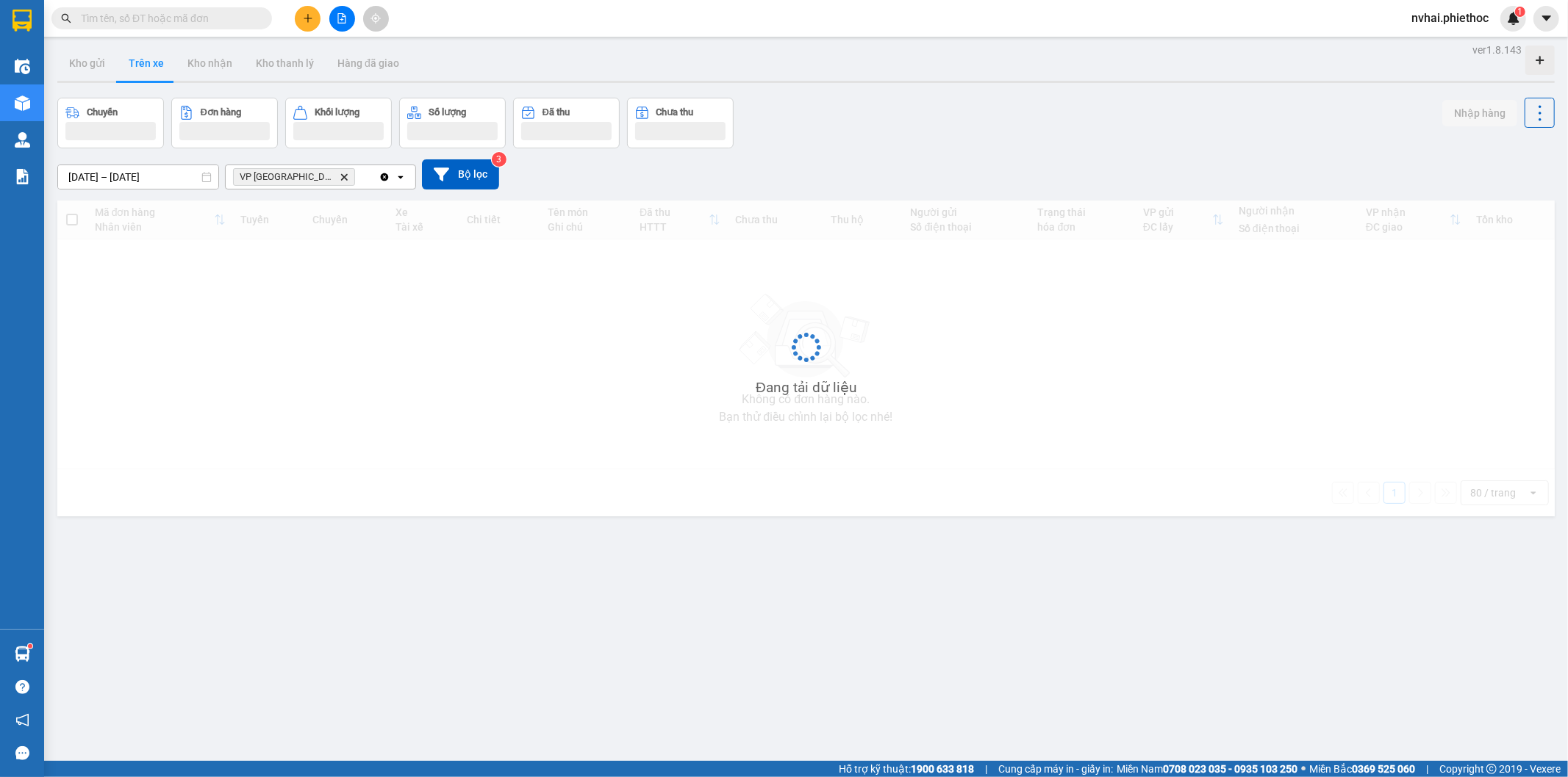
click at [166, 59] on button "Trên xe" at bounding box center [146, 63] width 58 height 35
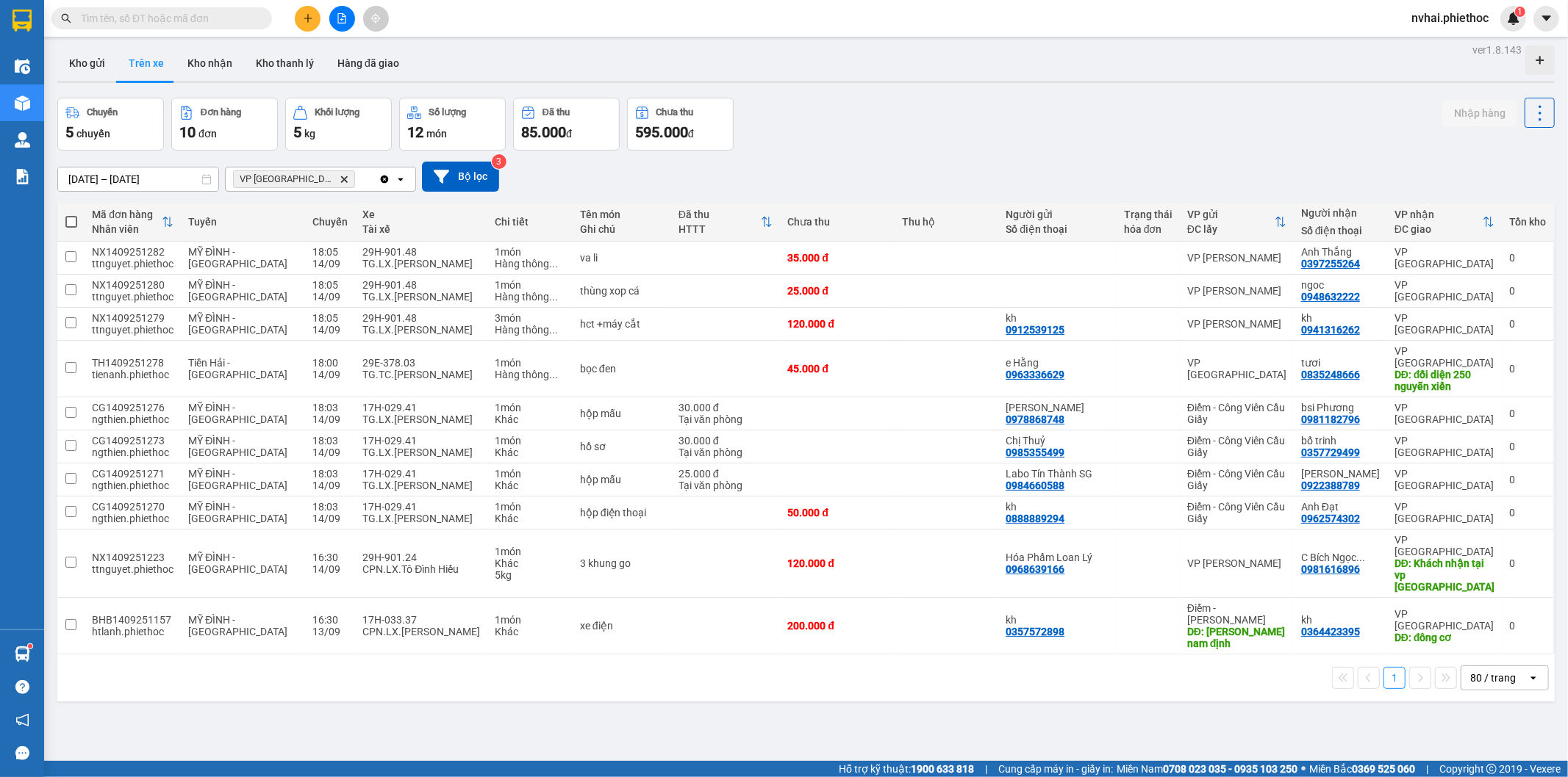
click at [969, 114] on div "ver 1.8.143 Kho gửi Trên xe Kho nhận Kho thanh [PERSON_NAME] đã giao Chuyến 5 c…" at bounding box center [806, 428] width 1509 height 777
click at [915, 82] on div "ver 1.8.143 Kho gửi Trên xe Kho nhận Kho thanh [PERSON_NAME] đã giao Chuyến 5 c…" at bounding box center [806, 428] width 1509 height 777
click at [1114, 25] on div "Kết quả tìm kiếm ( 0 ) Bộ lọc No Data nvhai.phiethoc 1" at bounding box center [784, 19] width 1568 height 37
drag, startPoint x: 1114, startPoint y: 25, endPoint x: 1122, endPoint y: 19, distance: 10.0
click at [1122, 19] on div "Kết quả tìm kiếm ( 0 ) Bộ lọc No Data nvhai.phiethoc 1" at bounding box center [784, 19] width 1568 height 37
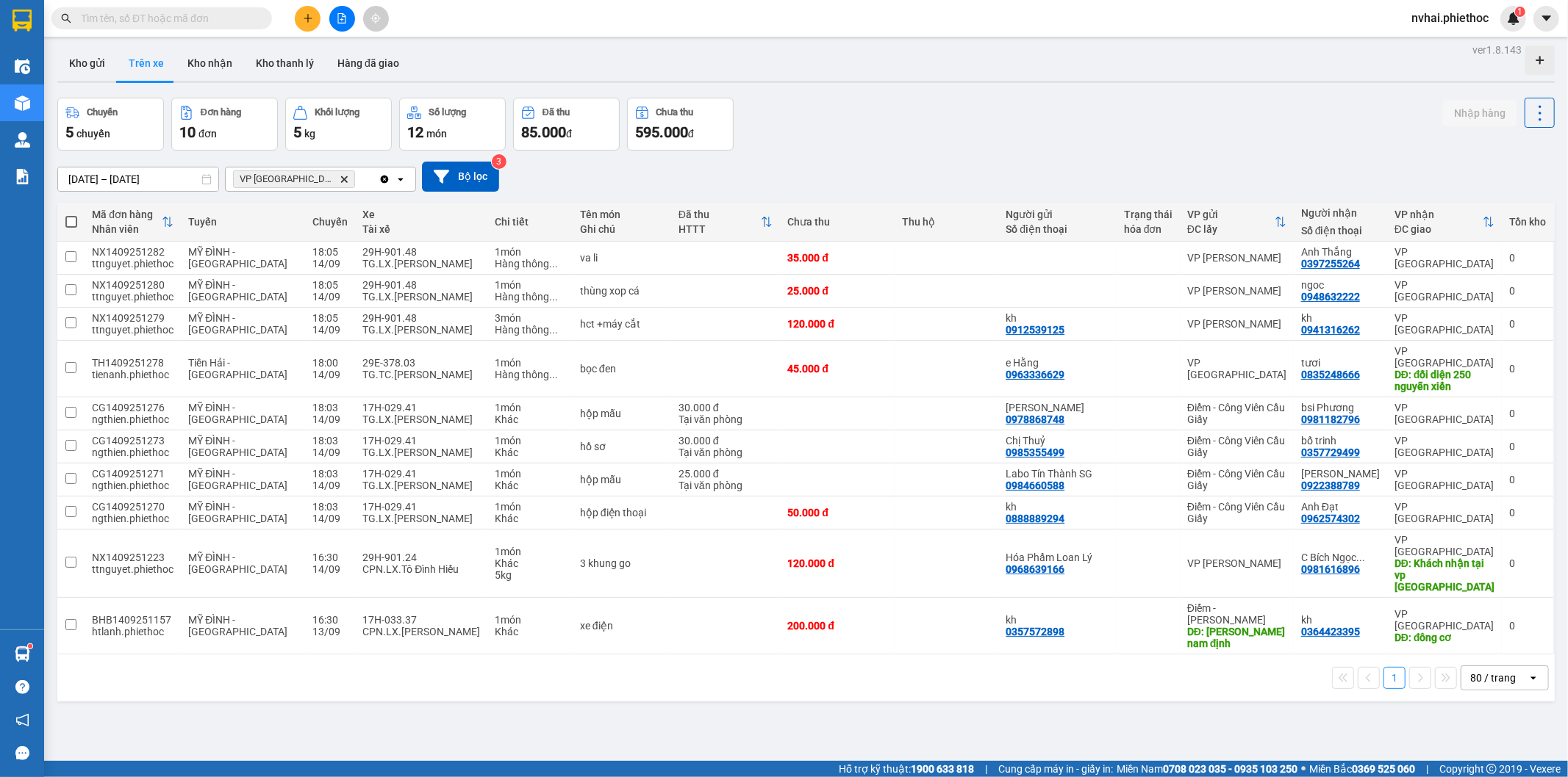
click at [885, 106] on div "Chuyến 5 chuyến Đơn hàng 10 đơn Khối lượng 5 kg Số lượng 12 món Đã thu 85.000 đ…" at bounding box center [806, 124] width 1497 height 53
click at [1214, 35] on div "Kết quả tìm kiếm ( 0 ) Bộ lọc No Data nvhai.phiethoc 1" at bounding box center [784, 19] width 1568 height 37
click at [863, 54] on div "Kho gửi Trên xe Kho nhận Kho thanh [PERSON_NAME] đã giao" at bounding box center [806, 65] width 1497 height 39
drag, startPoint x: 89, startPoint y: 73, endPoint x: 92, endPoint y: 66, distance: 7.6
click at [89, 72] on button "Kho gửi" at bounding box center [87, 63] width 59 height 35
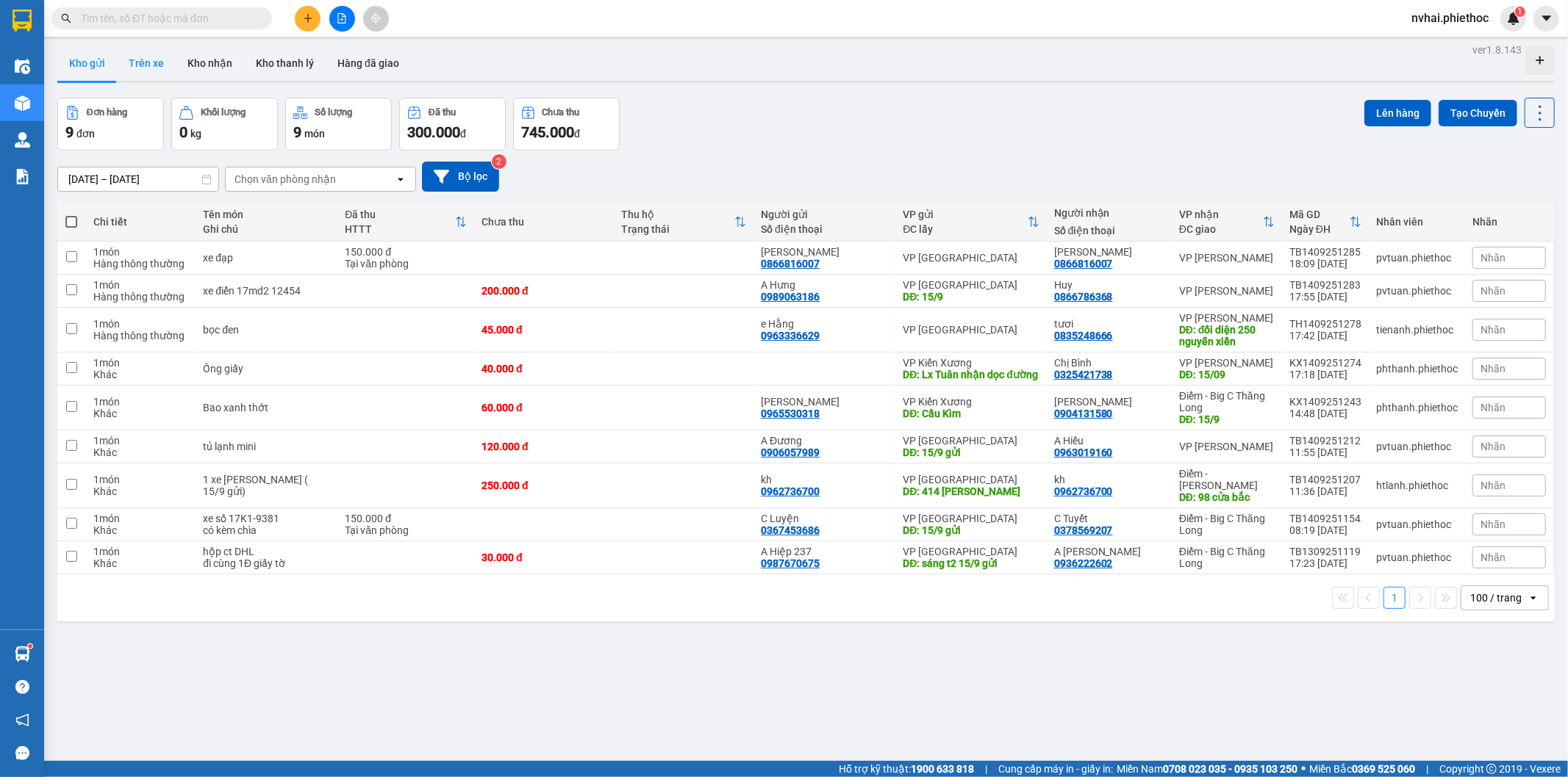
click at [152, 58] on button "Trên xe" at bounding box center [146, 63] width 58 height 35
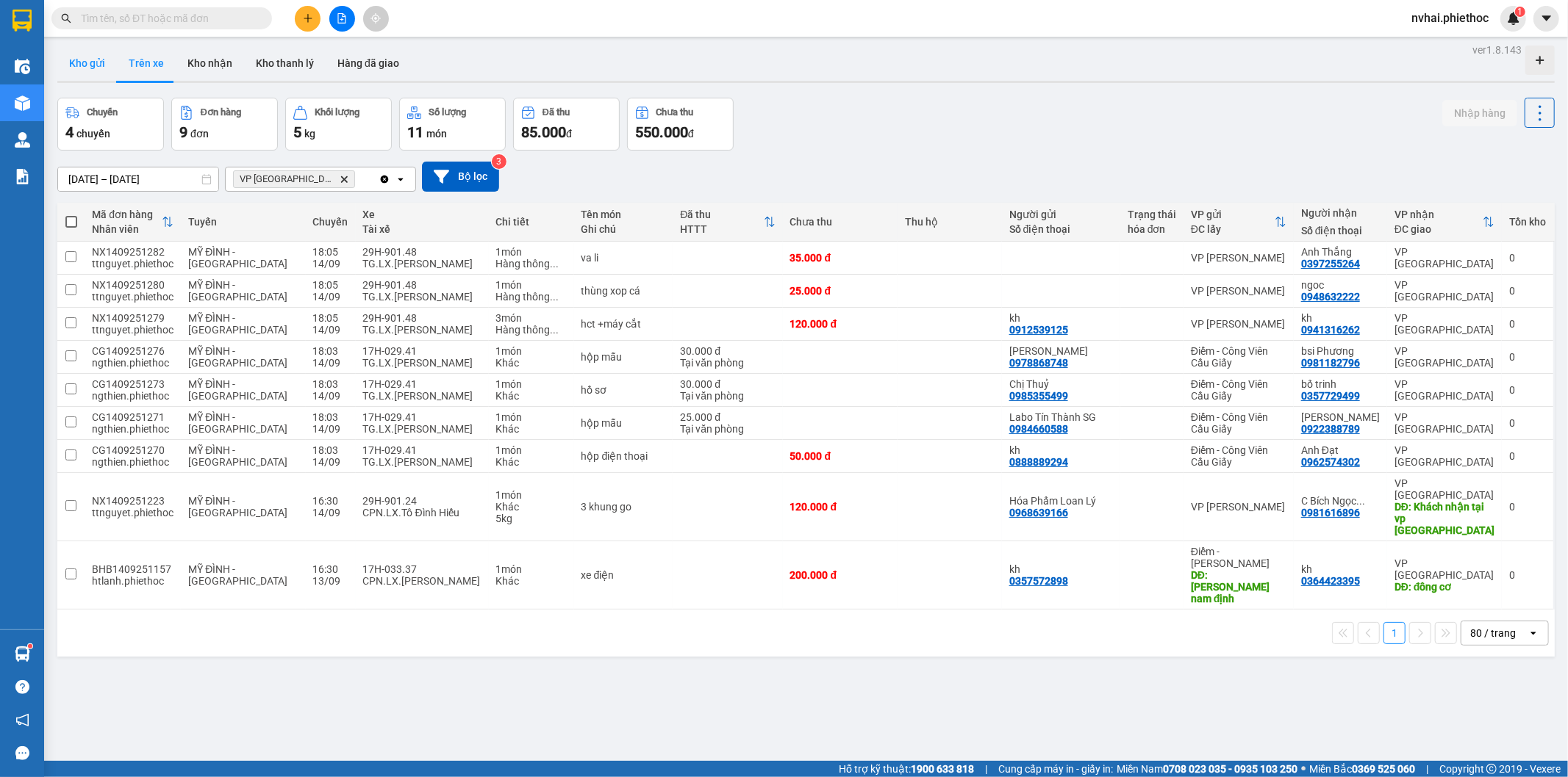
click at [76, 55] on button "Kho gửi" at bounding box center [87, 63] width 59 height 35
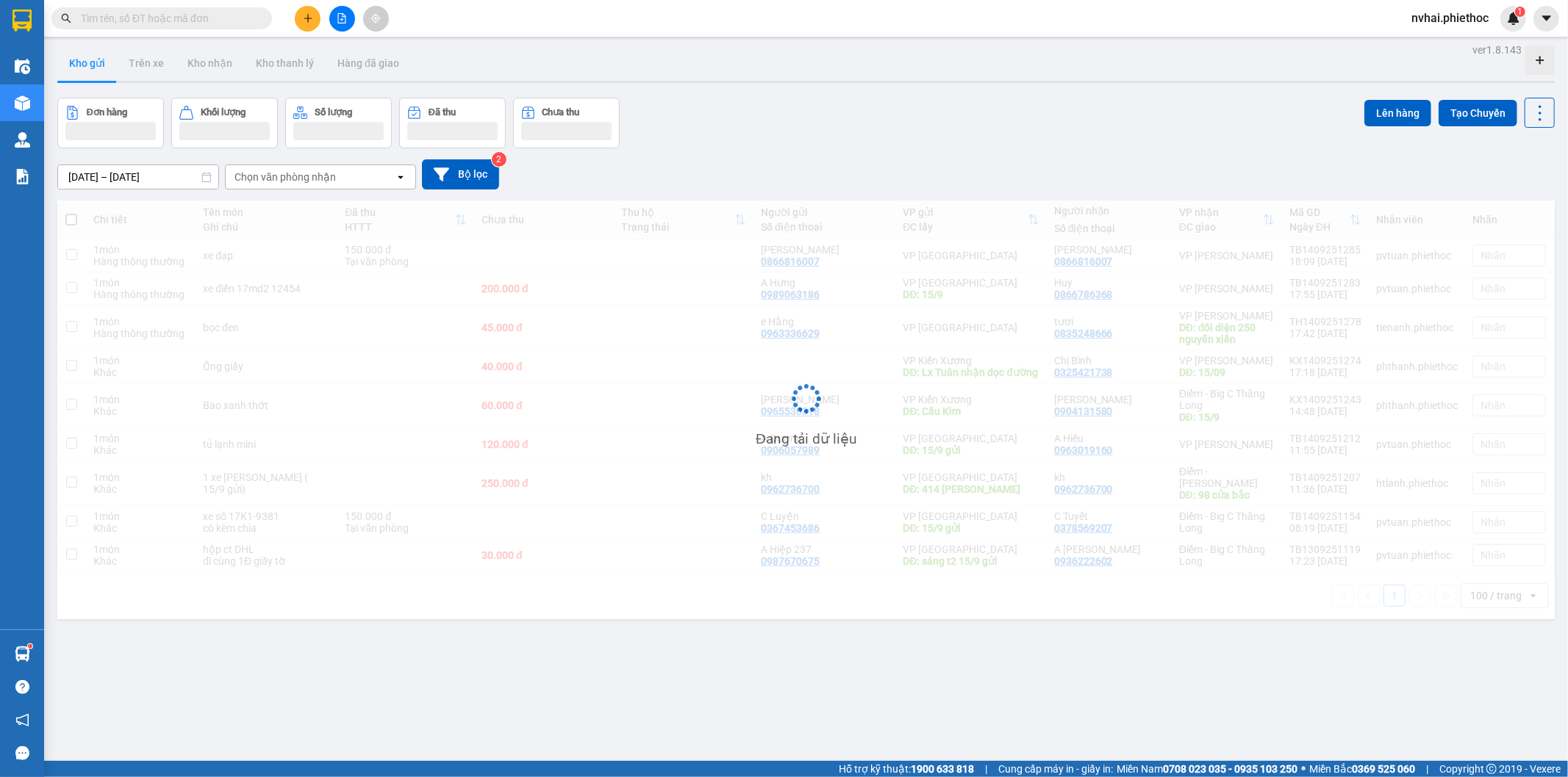
drag, startPoint x: 932, startPoint y: 119, endPoint x: 945, endPoint y: 186, distance: 68.2
click at [934, 120] on div "Đơn hàng Khối lượng Số lượng Đã thu Chưa thu Lên hàng Tạo Chuyến" at bounding box center [806, 122] width 1497 height 50
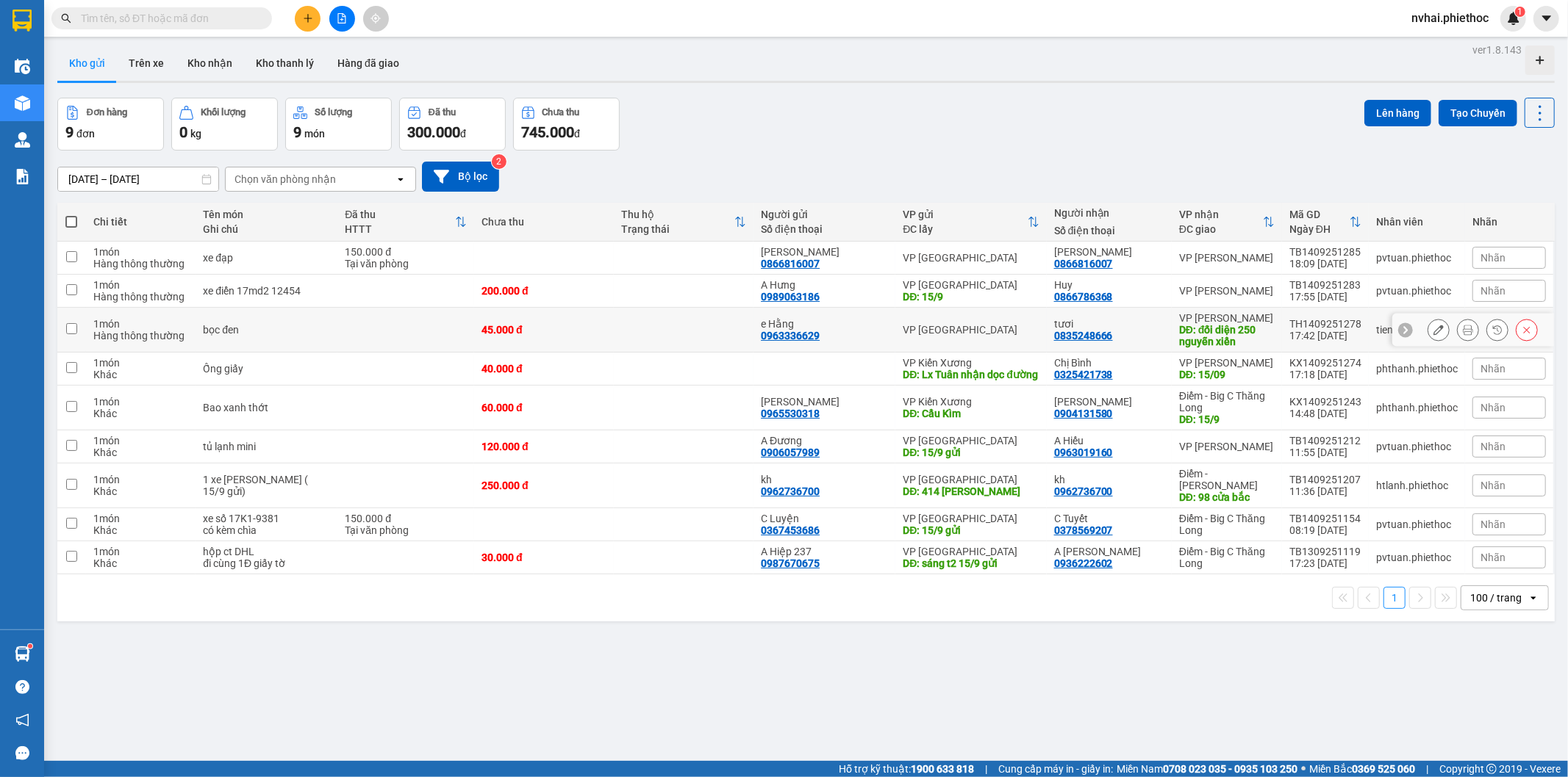
click at [1221, 342] on div "DĐ: đối diện 250 nguyễn xiển" at bounding box center [1227, 335] width 96 height 24
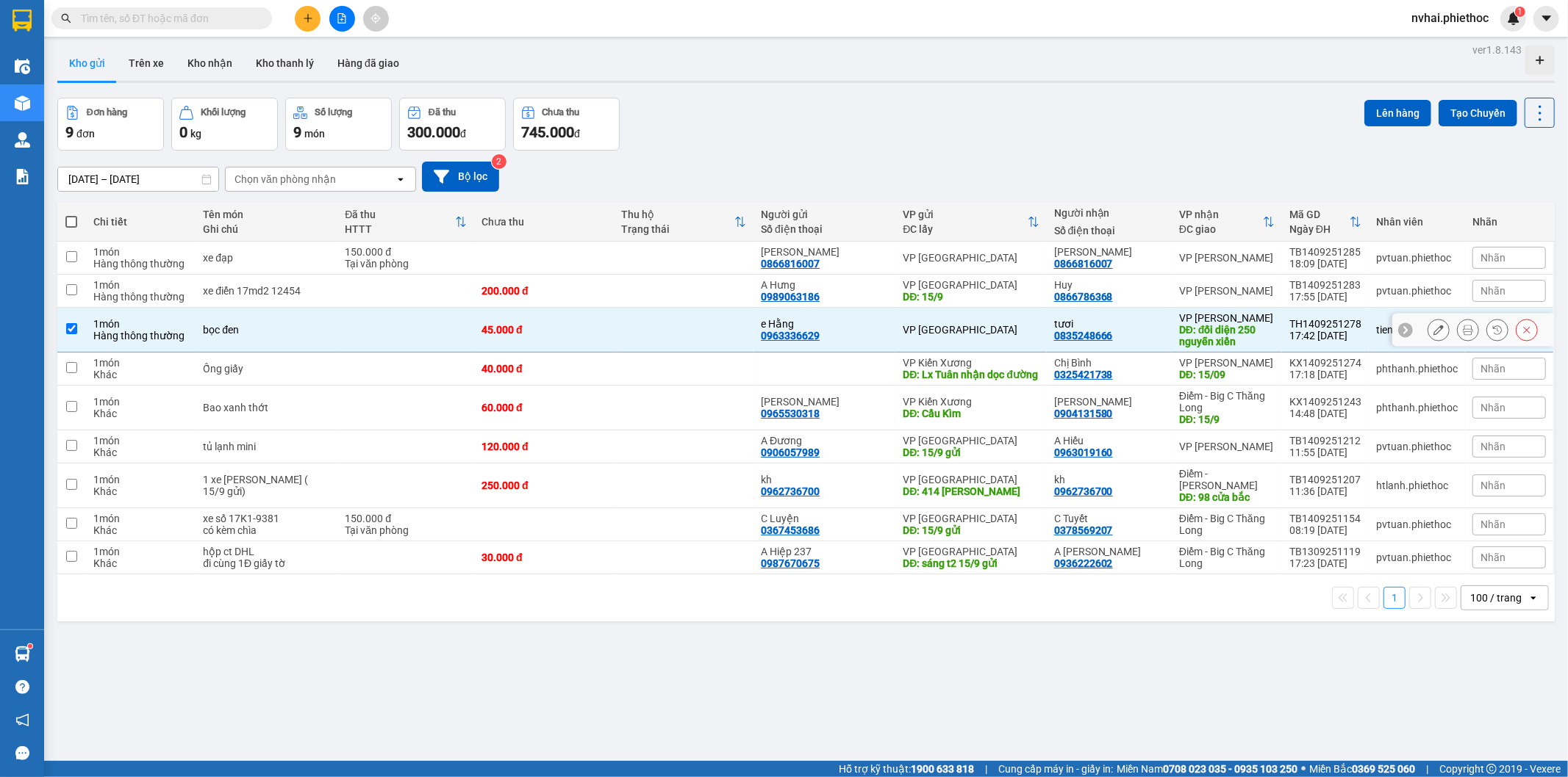
checkbox input "true"
drag, startPoint x: 799, startPoint y: 74, endPoint x: 812, endPoint y: 74, distance: 13.0
click at [799, 74] on div "Kho gửi Trên xe Kho nhận Kho thanh [PERSON_NAME] đã giao" at bounding box center [806, 65] width 1497 height 39
drag, startPoint x: 732, startPoint y: 94, endPoint x: 273, endPoint y: 63, distance: 460.0
click at [651, 76] on div "ver 1.8.143 Kho gửi Trên xe Kho nhận Kho thanh lý Hàng đã giao Đơn hàng 9 đơn K…" at bounding box center [806, 428] width 1509 height 777
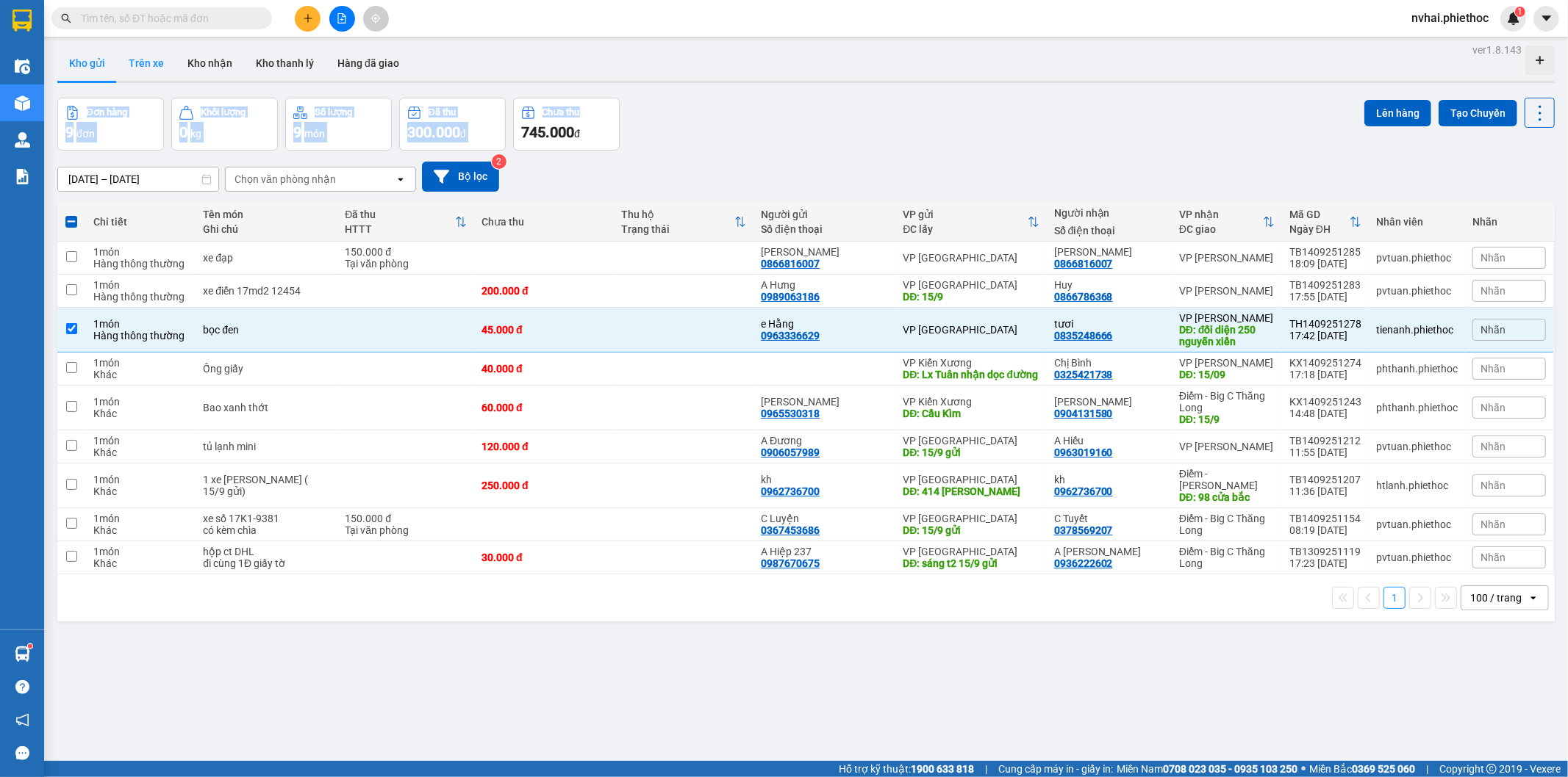
click at [130, 58] on button "Trên xe" at bounding box center [146, 63] width 58 height 35
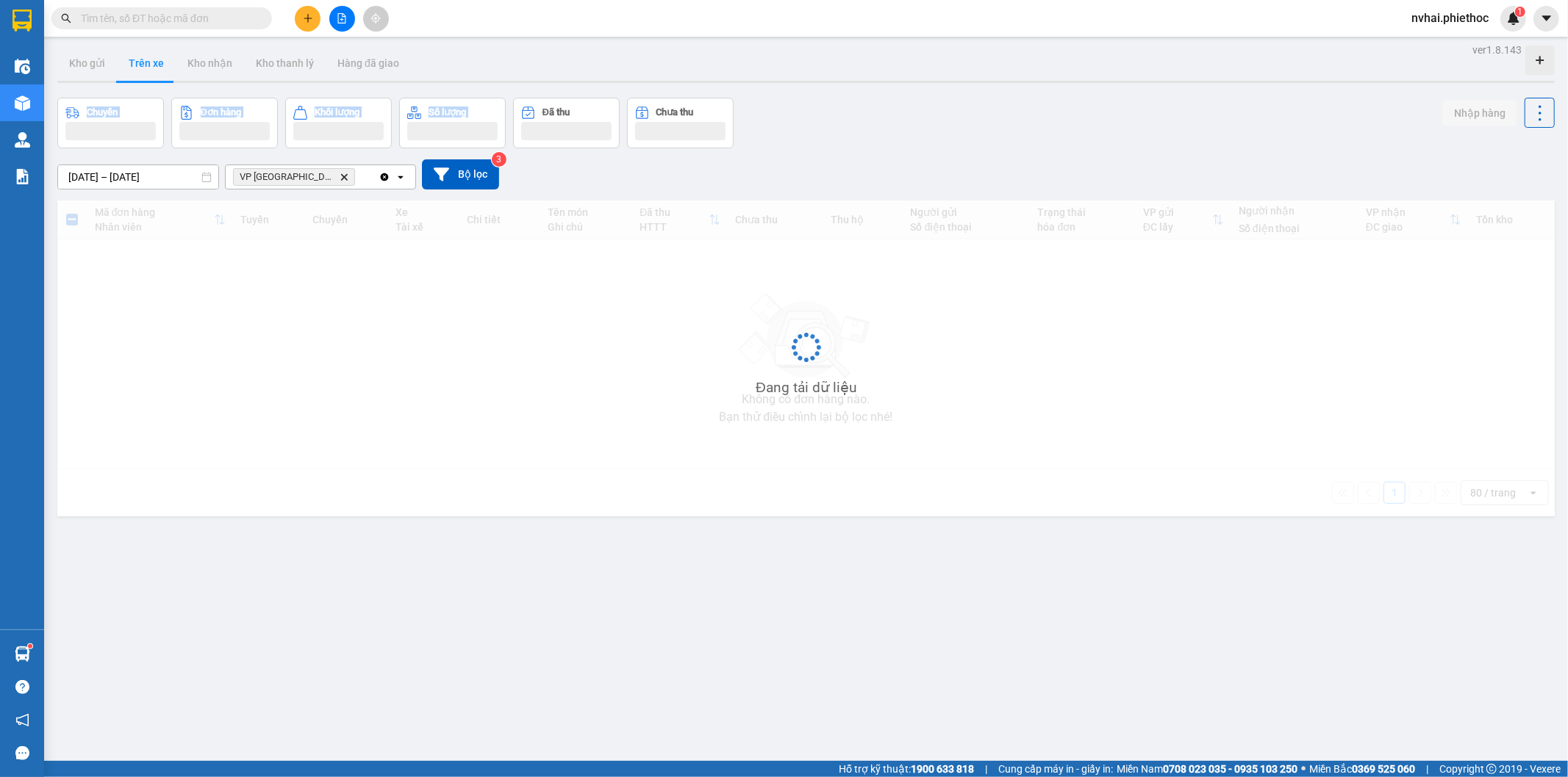
click at [820, 67] on div "Kho gửi Trên xe Kho nhận Kho thanh [PERSON_NAME] đã giao" at bounding box center [806, 65] width 1497 height 39
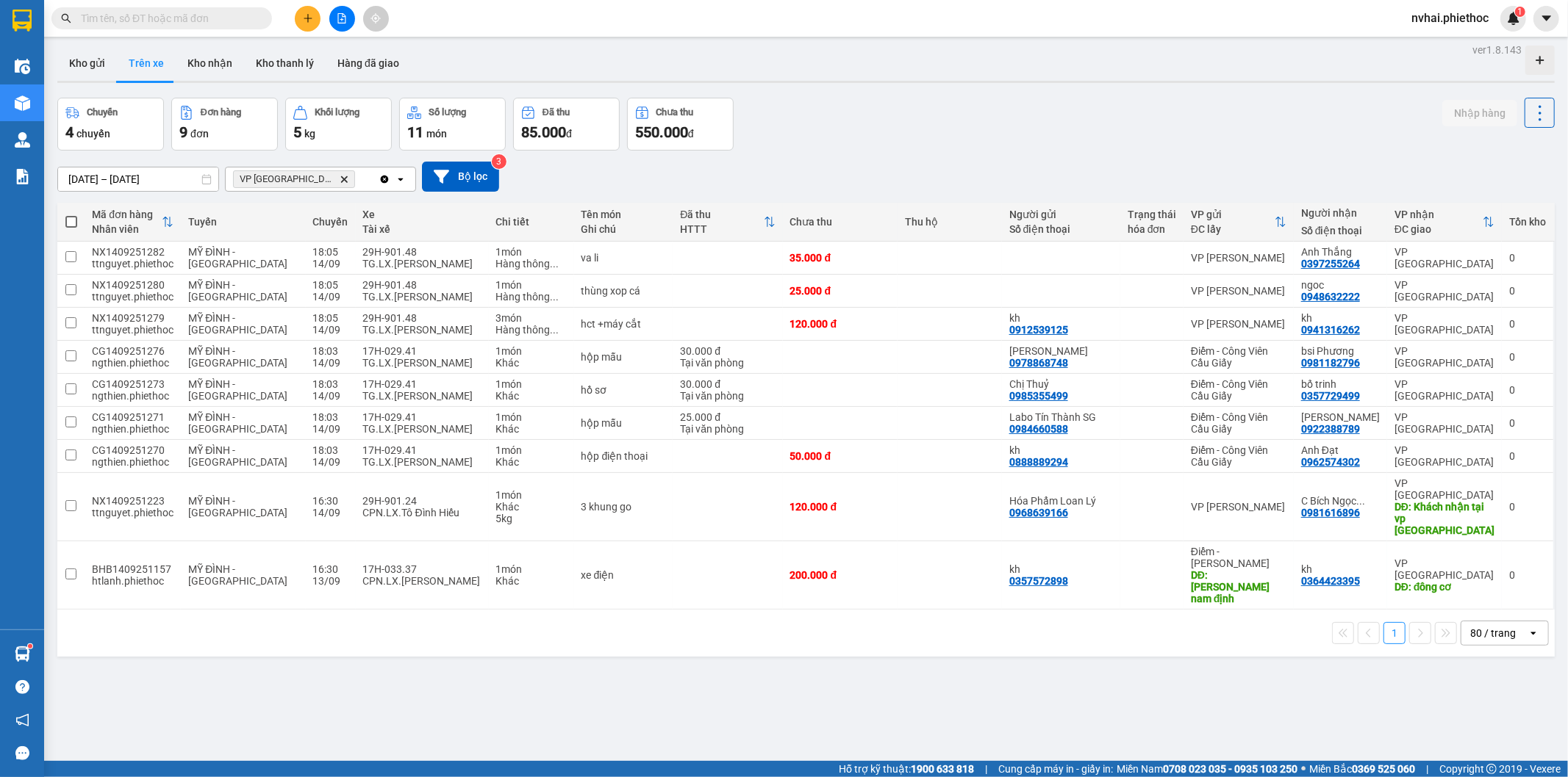
click at [846, 136] on div "Chuyến 4 chuyến Đơn hàng 9 đơn Khối lượng 5 kg Số lượng 11 món Đã thu 85.000 đ …" at bounding box center [806, 124] width 1497 height 53
click at [854, 129] on div "Chuyến 4 chuyến Đơn hàng 9 đơn Khối lượng 5 kg Số lượng 11 món Đã thu 85.000 đ …" at bounding box center [806, 124] width 1497 height 53
click at [786, 73] on div "Kho gửi Trên xe Kho nhận Kho thanh [PERSON_NAME] đã giao" at bounding box center [806, 65] width 1497 height 39
click at [846, 61] on div "Kho gửi Trên xe Kho nhận Kho thanh [PERSON_NAME] đã giao" at bounding box center [806, 65] width 1497 height 39
click at [107, 75] on button "Kho gửi" at bounding box center [87, 63] width 59 height 35
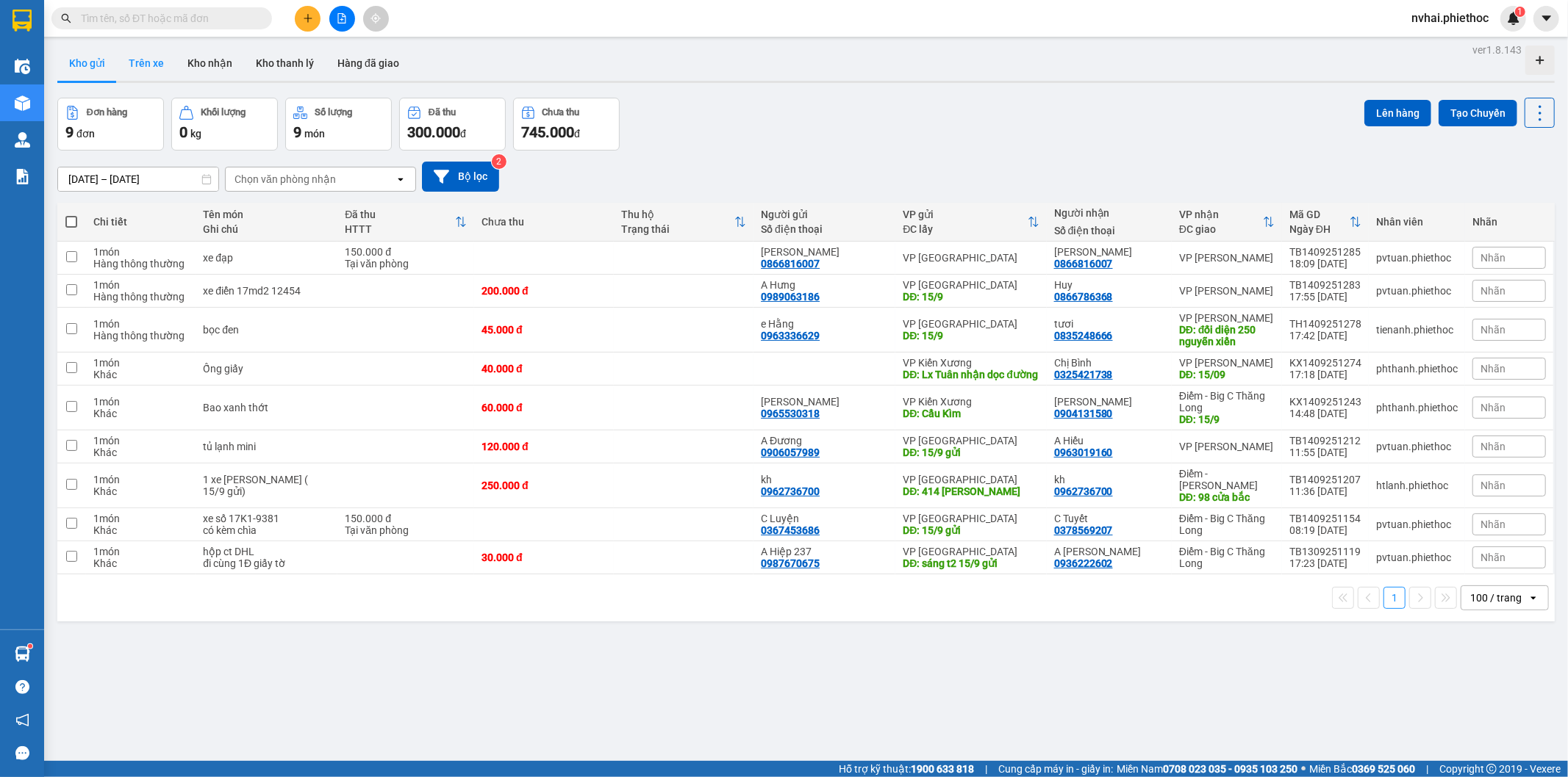
click at [135, 73] on button "Trên xe" at bounding box center [146, 63] width 58 height 35
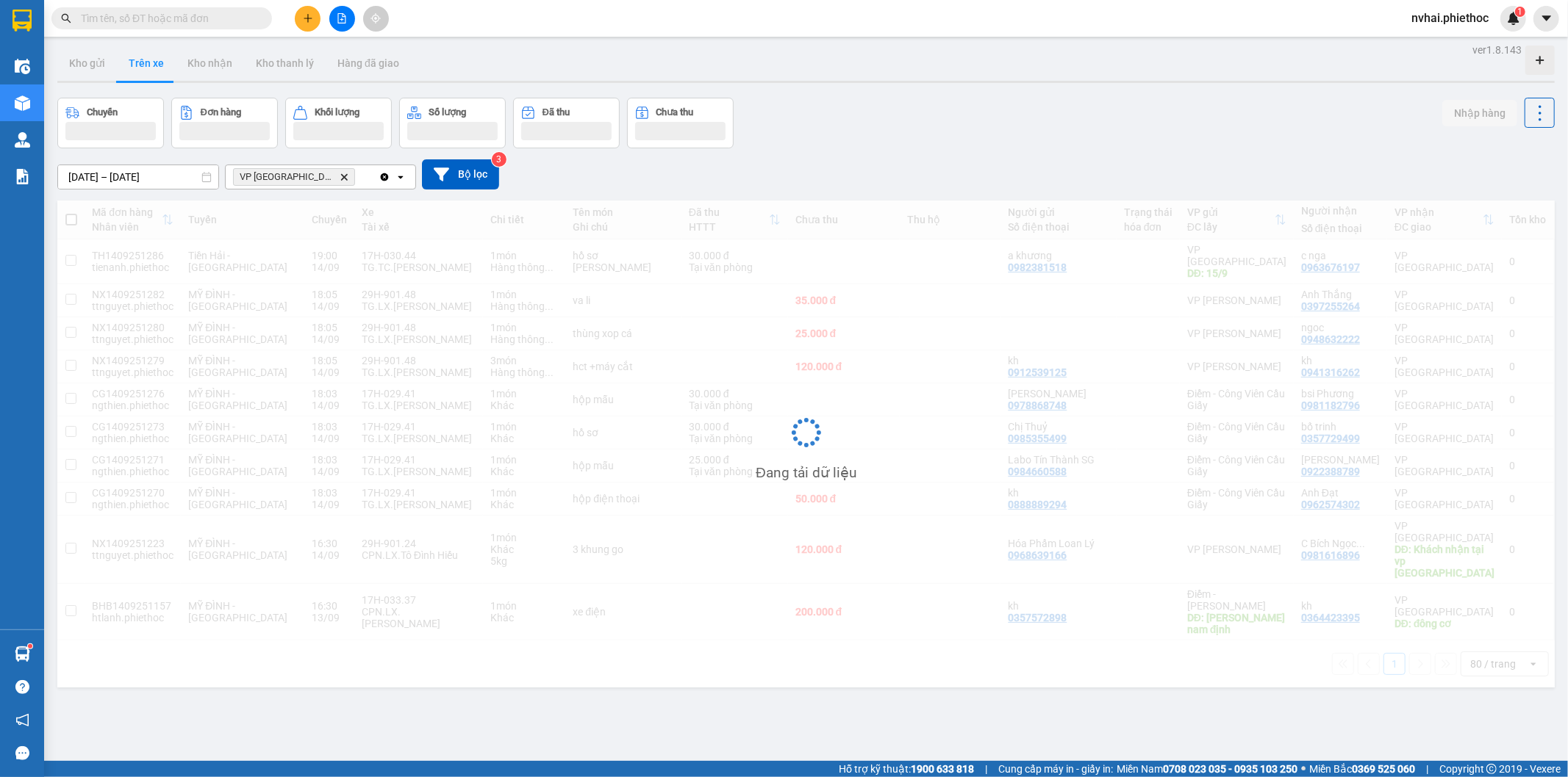
drag, startPoint x: 956, startPoint y: 62, endPoint x: 964, endPoint y: 69, distance: 10.6
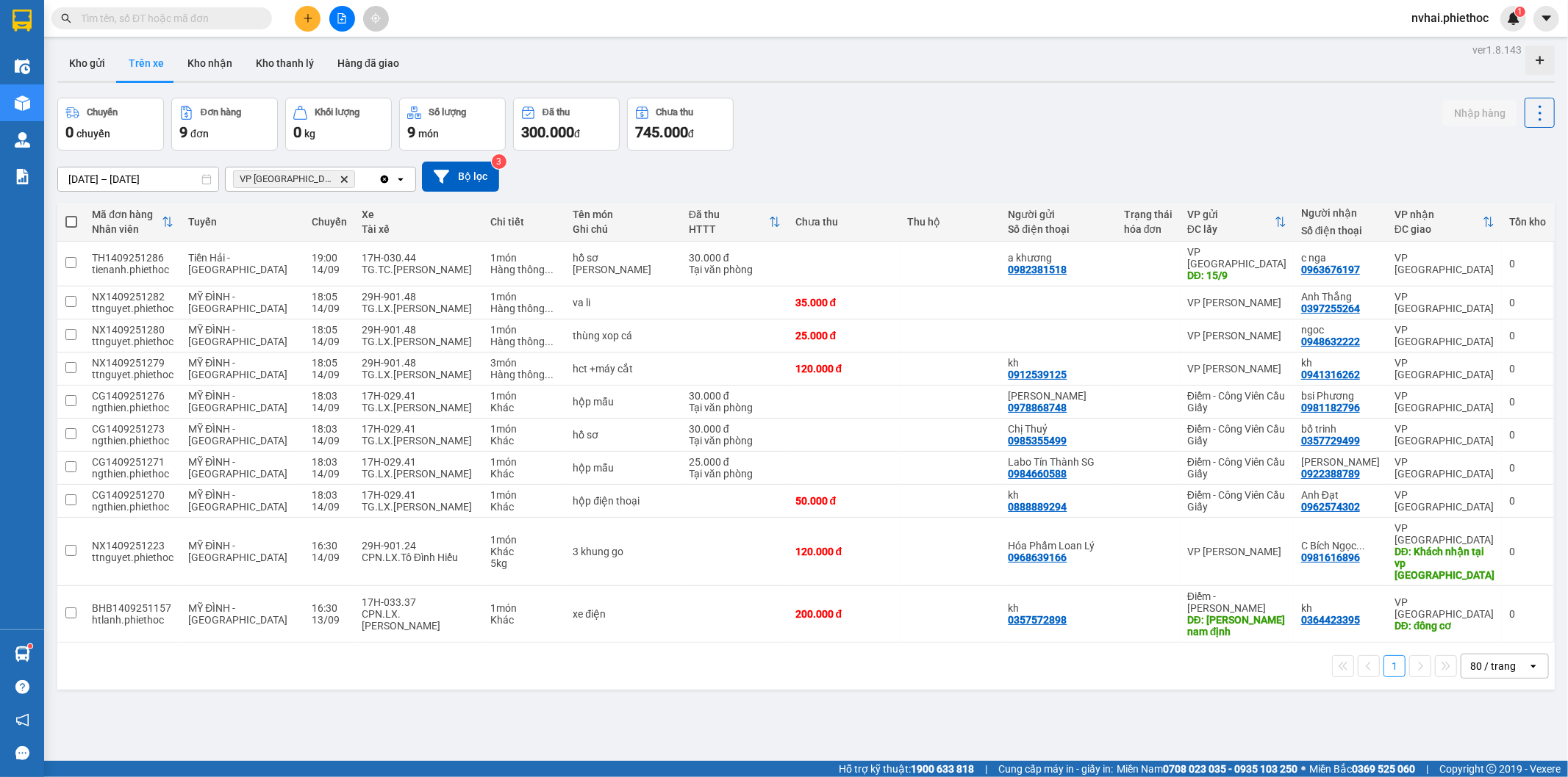
click at [989, 109] on div "Chuyến 0 chuyến Đơn hàng 9 đơn Khối lượng 0 kg Số lượng 9 món Đã thu 300.000 đ …" at bounding box center [806, 124] width 1497 height 53
click at [998, 101] on div "Chuyến 0 chuyến Đơn hàng 9 đơn Khối lượng 0 kg Số lượng 9 món Đã thu 300.000 đ …" at bounding box center [806, 124] width 1497 height 53
click at [987, 126] on div "Chuyến 0 chuyến Đơn hàng 9 đơn Khối lượng 0 kg Số lượng 9 món Đã thu 300.000 đ …" at bounding box center [806, 124] width 1497 height 53
click at [985, 121] on div "Chuyến 0 chuyến Đơn hàng 9 đơn Khối lượng 0 kg Số lượng 9 món Đã thu 300.000 đ …" at bounding box center [806, 124] width 1497 height 53
click at [993, 121] on div "Chuyến 0 chuyến Đơn hàng 9 đơn Khối lượng 0 kg Số lượng 9 món Đã thu 300.000 đ …" at bounding box center [806, 124] width 1497 height 53
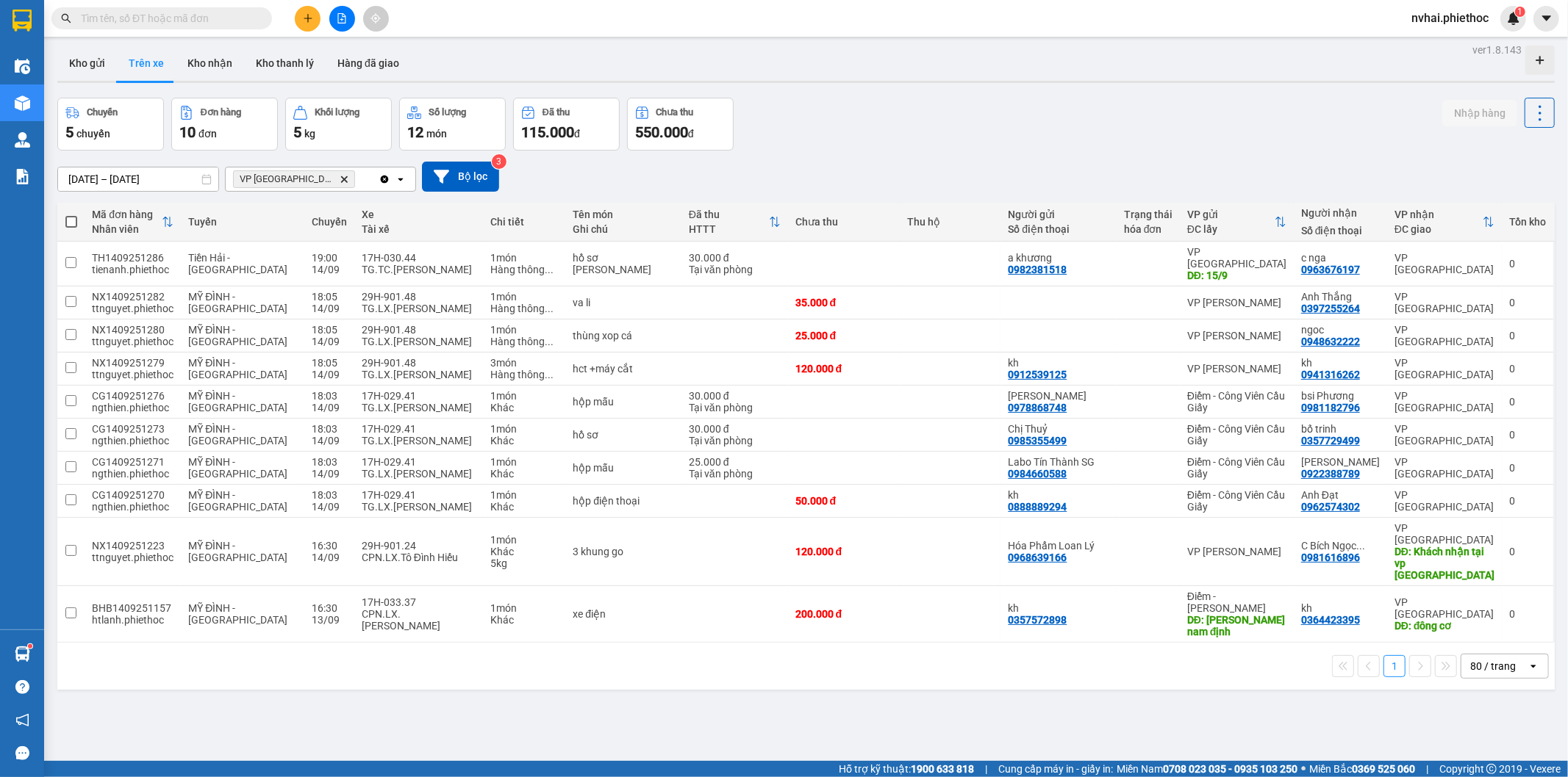
click at [1088, 134] on div "Chuyến 5 chuyến Đơn hàng 10 đơn Khối lượng 5 kg Số lượng 12 món Đã thu 115.000 …" at bounding box center [806, 124] width 1497 height 53
click at [1082, 69] on div "Kho gửi Trên xe Kho nhận Kho thanh [PERSON_NAME] đã giao" at bounding box center [806, 65] width 1497 height 39
drag, startPoint x: 1093, startPoint y: 32, endPoint x: 1078, endPoint y: 37, distance: 15.8
click at [1095, 29] on div "Kết quả tìm kiếm ( 0 ) Bộ lọc No Data nvhai.phiethoc 1" at bounding box center [784, 19] width 1568 height 37
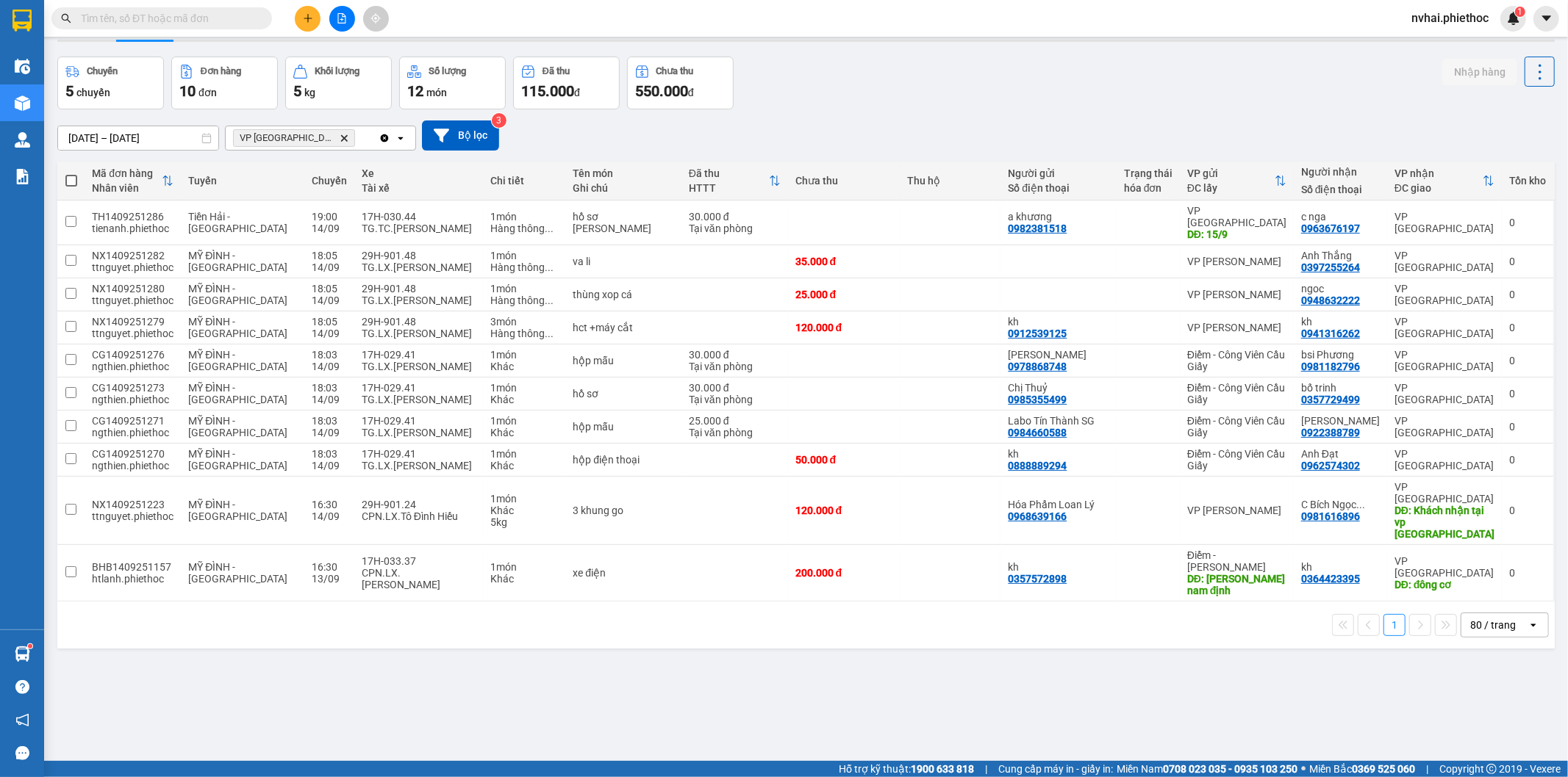
scroll to position [67, 0]
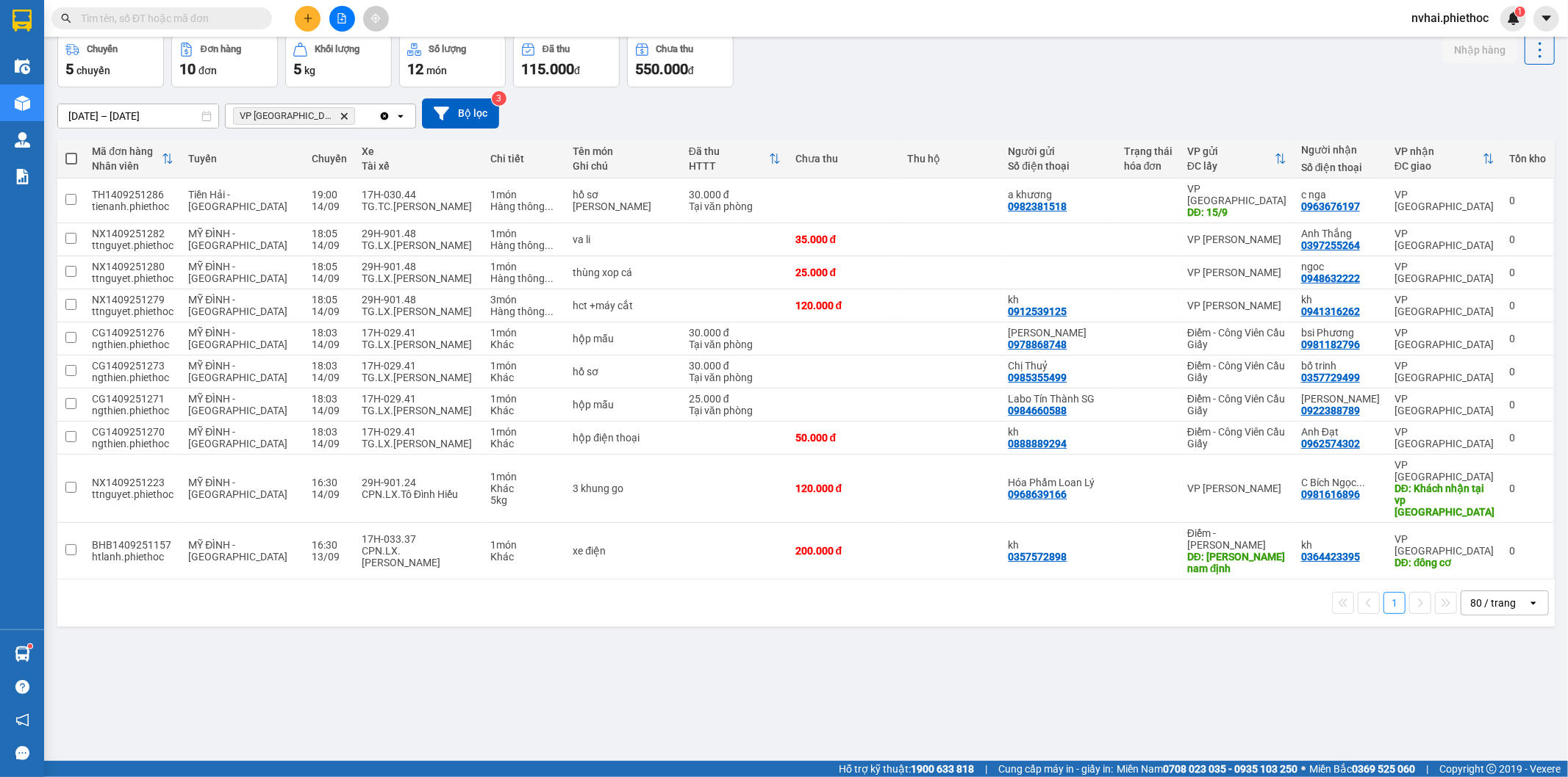
drag, startPoint x: 963, startPoint y: 76, endPoint x: 975, endPoint y: 59, distance: 20.8
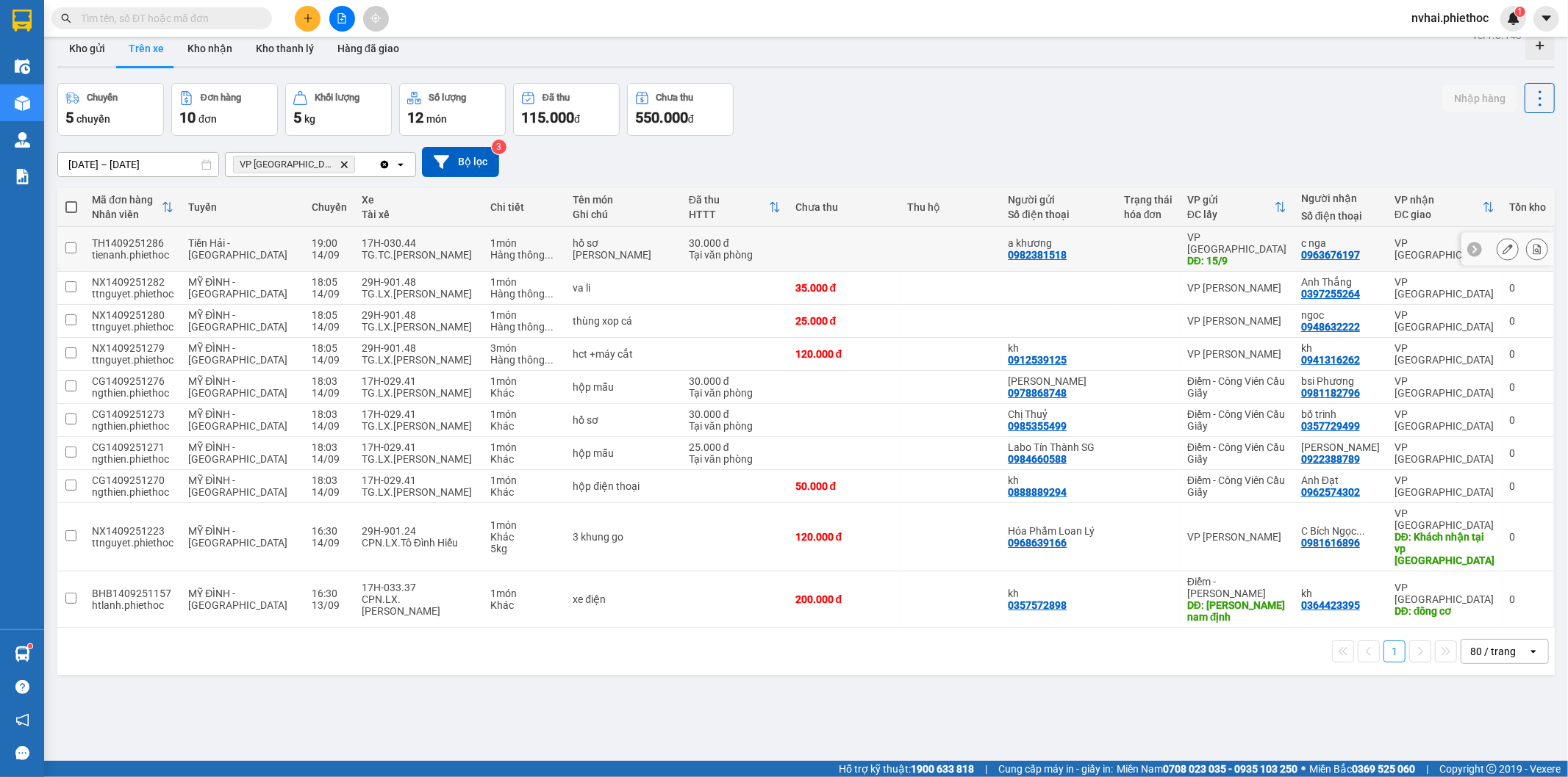
scroll to position [0, 0]
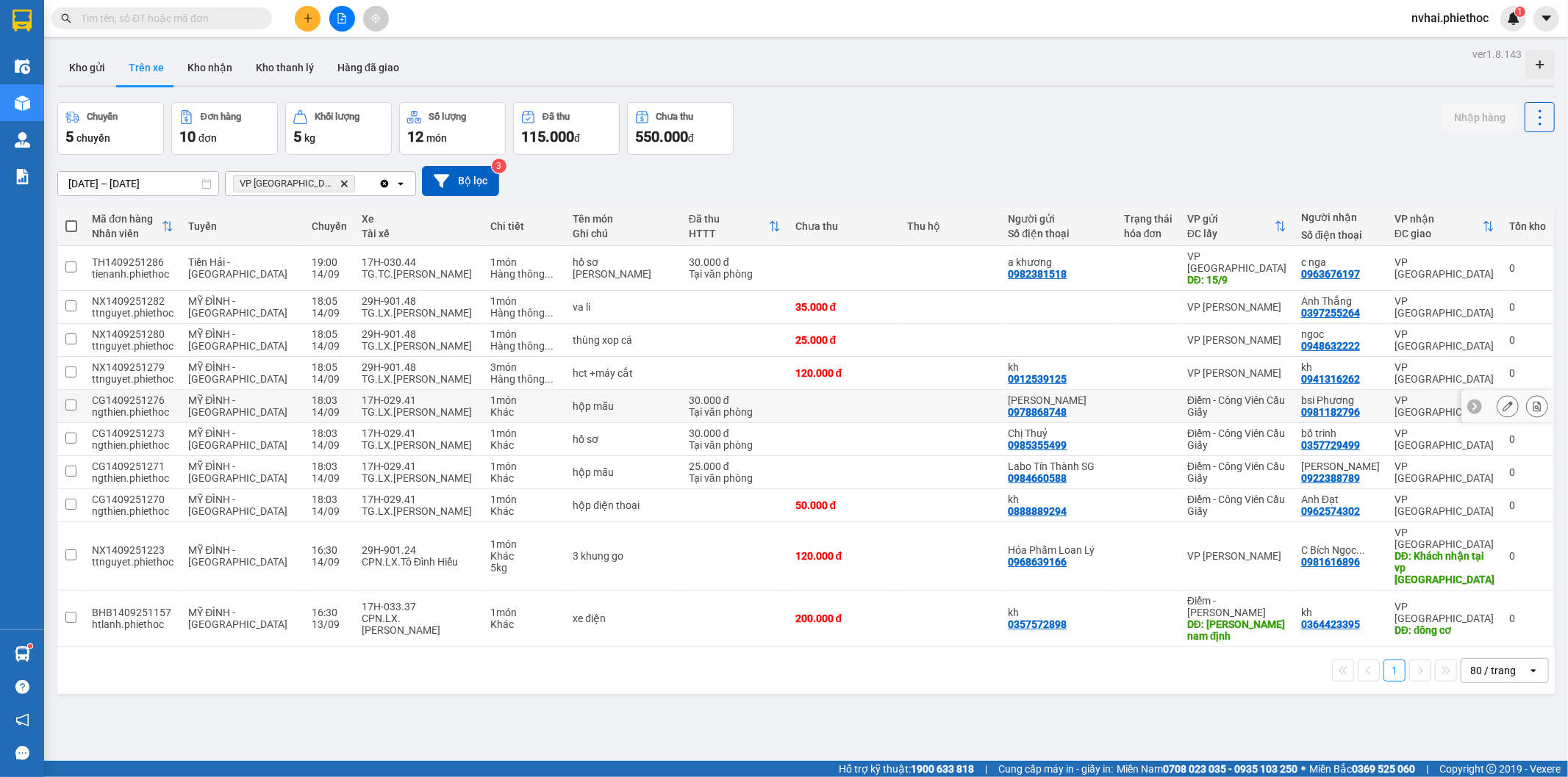
click at [403, 406] on div "TG.LX.[PERSON_NAME]" at bounding box center [419, 412] width 115 height 12
checkbox input "true"
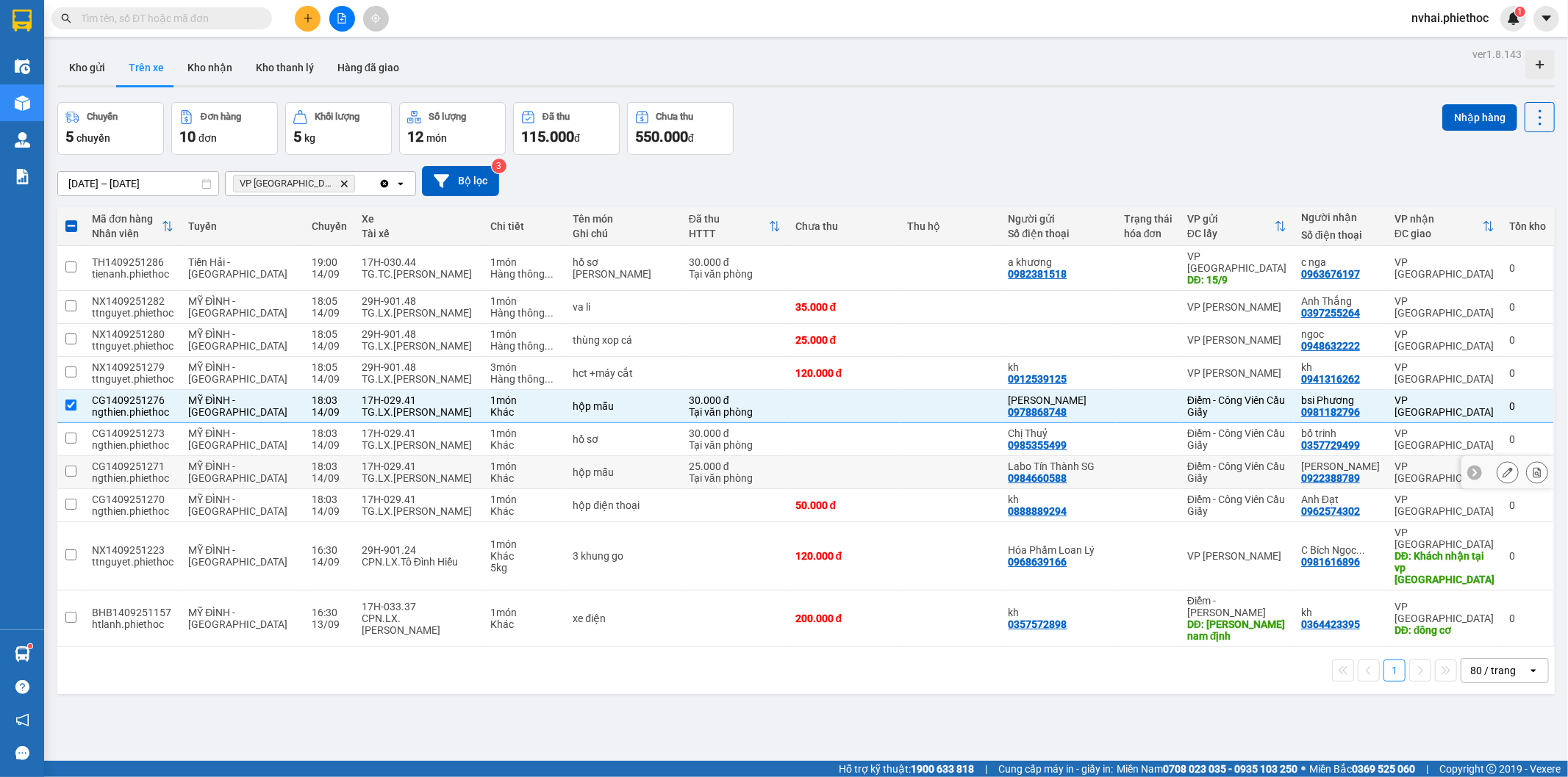
click at [392, 457] on td "17H-029.41 TG.LX.Bùi Tiến Huy" at bounding box center [419, 473] width 129 height 33
checkbox input "true"
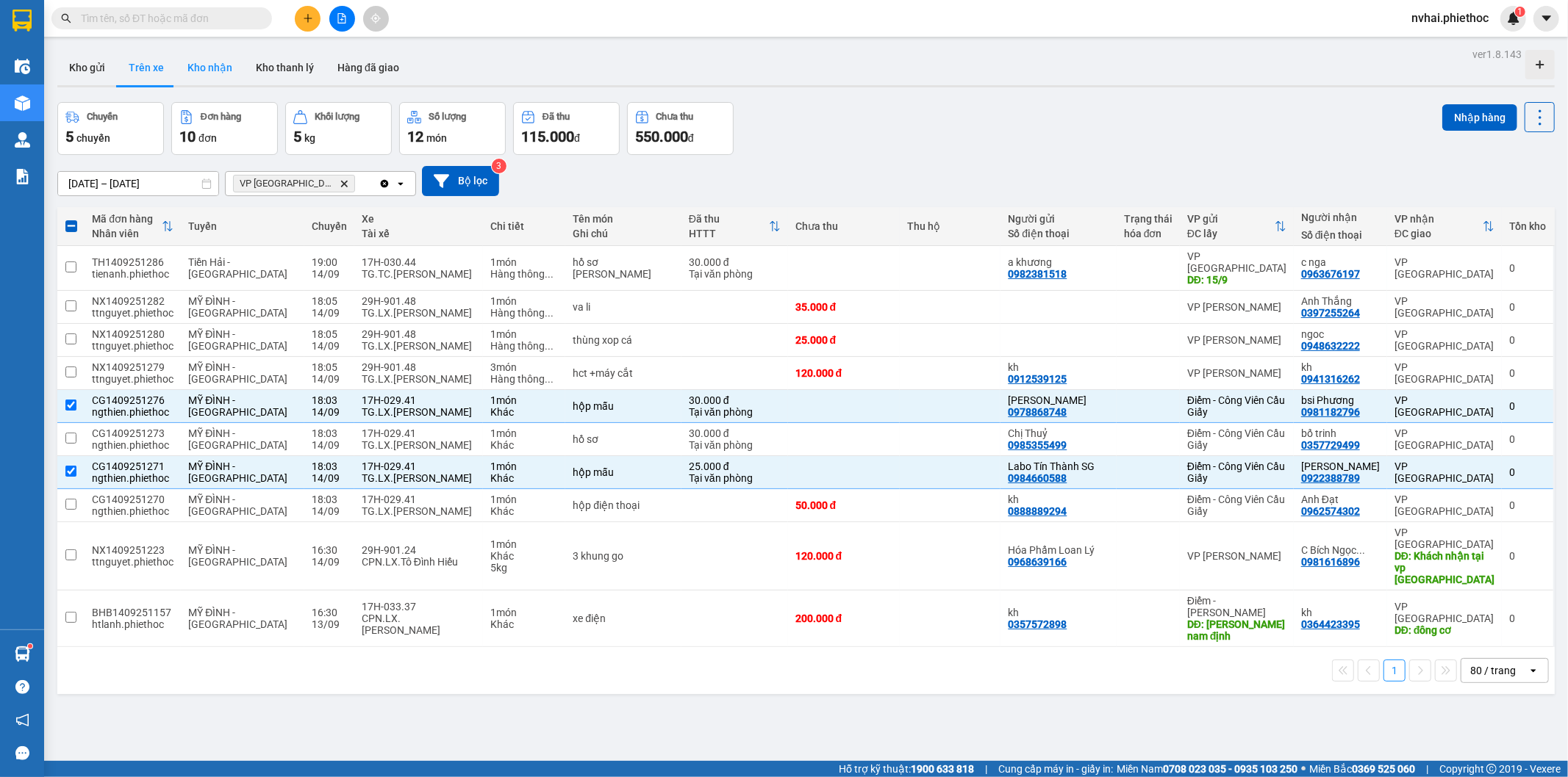
click at [186, 58] on button "Kho nhận" at bounding box center [209, 67] width 68 height 35
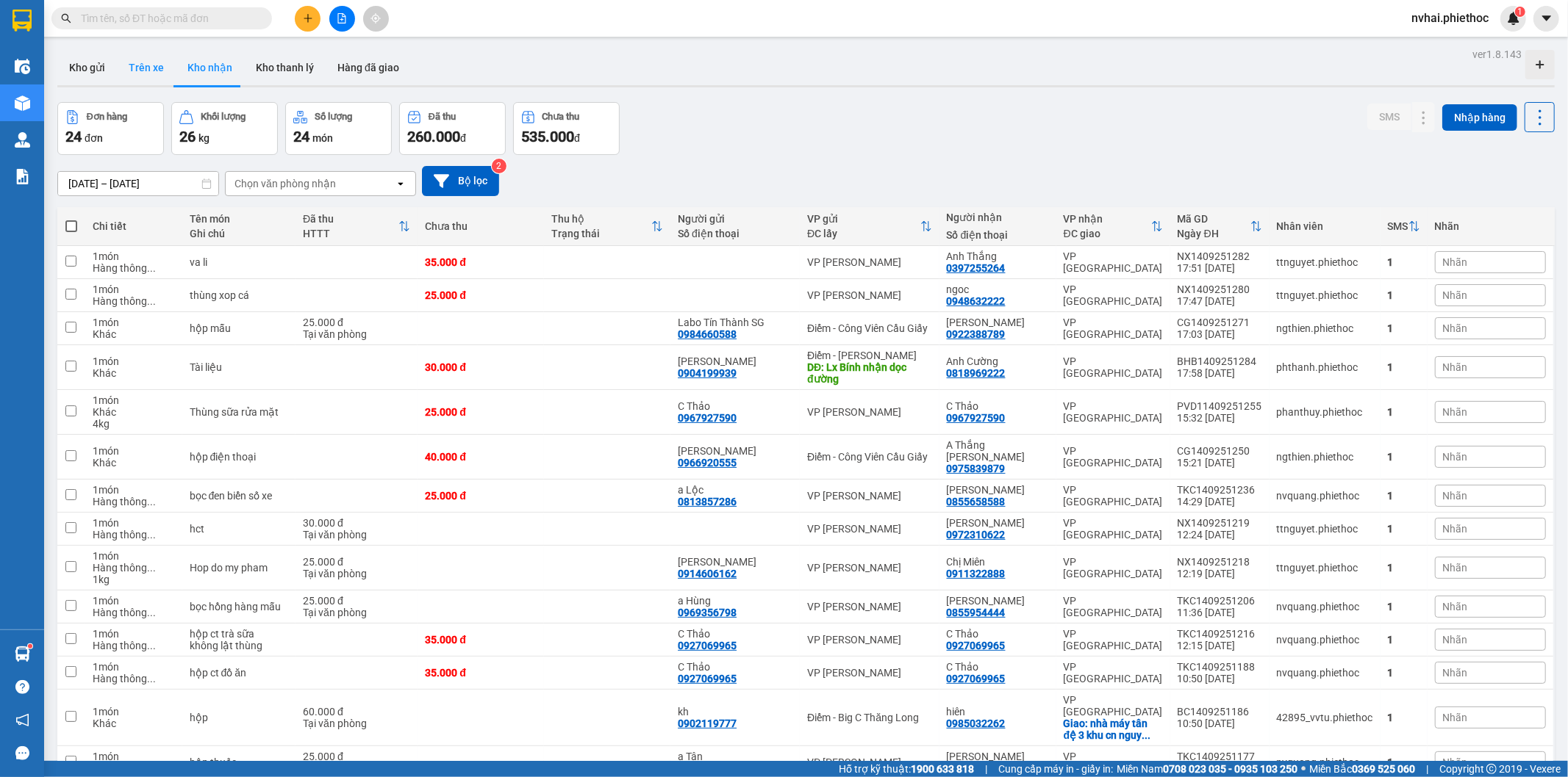
click at [145, 66] on button "Trên xe" at bounding box center [146, 67] width 58 height 35
type input "[DATE] – [DATE]"
click at [144, 66] on button "Trên xe" at bounding box center [146, 67] width 58 height 35
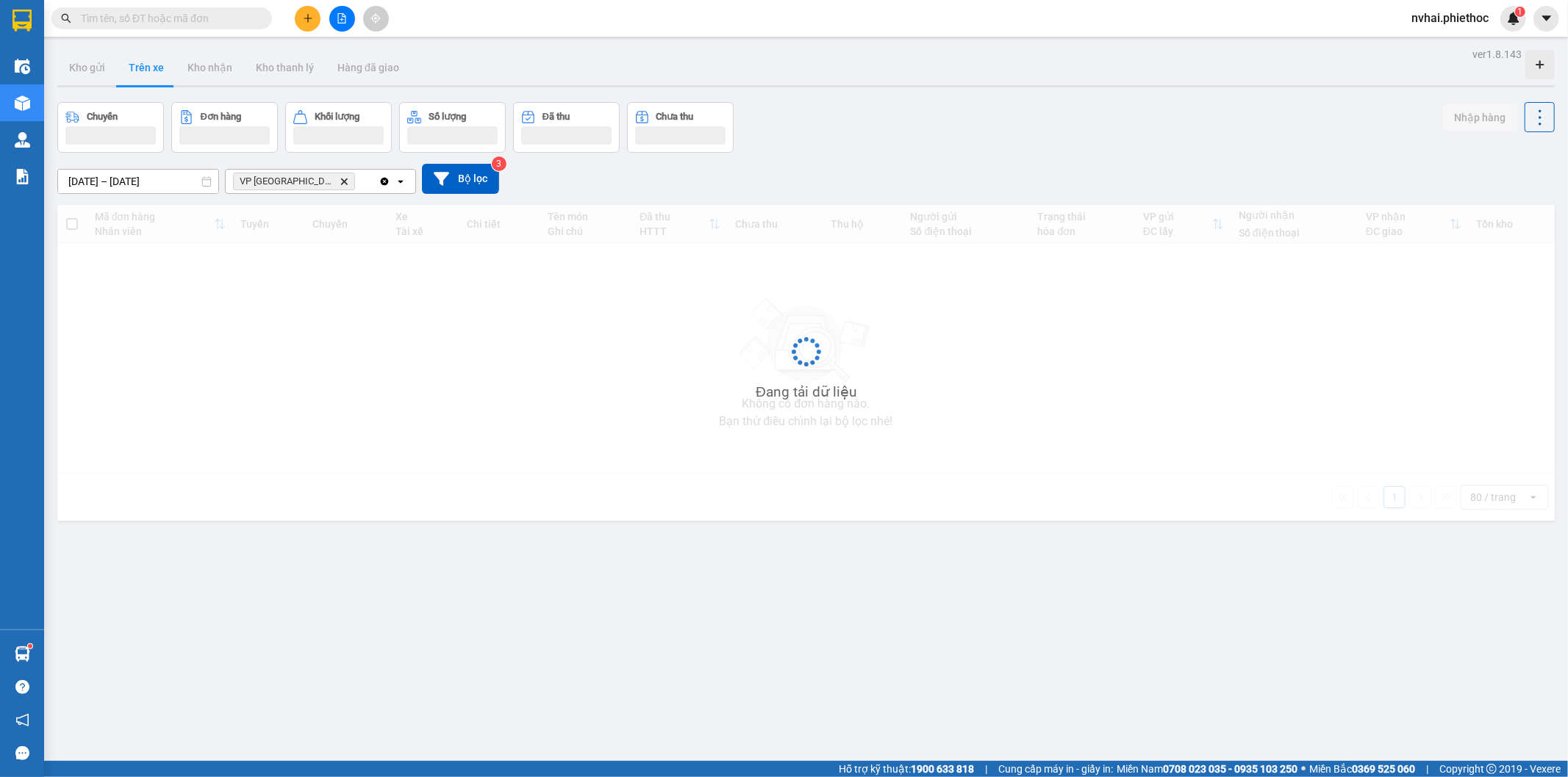
click at [144, 66] on button "Trên xe" at bounding box center [146, 67] width 58 height 35
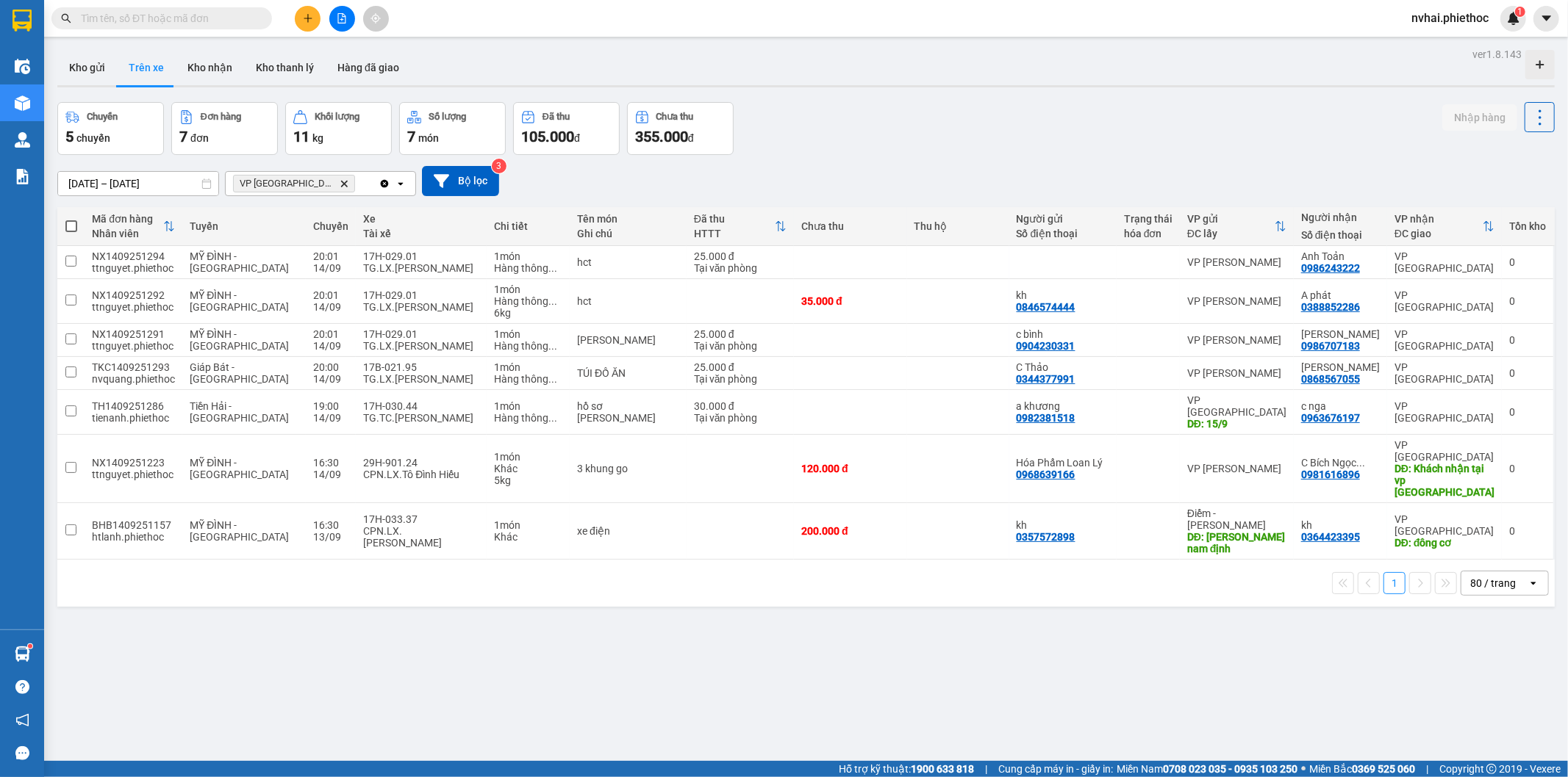
drag, startPoint x: 952, startPoint y: 145, endPoint x: 670, endPoint y: 266, distance: 306.9
click at [946, 150] on div "Chuyến 5 chuyến Đơn hàng 7 đơn Khối lượng 11 kg Số lượng 7 món Đã thu 105.000 đ…" at bounding box center [806, 128] width 1497 height 53
drag, startPoint x: 1062, startPoint y: 112, endPoint x: 686, endPoint y: 473, distance: 521.2
click at [1062, 119] on div "Chuyến 5 chuyến Đơn hàng 7 đơn Khối lượng 11 kg Số lượng 7 món Đã thu 105.000 đ…" at bounding box center [806, 128] width 1497 height 53
click at [487, 405] on td "1 món Hàng thông ..." at bounding box center [529, 412] width 83 height 45
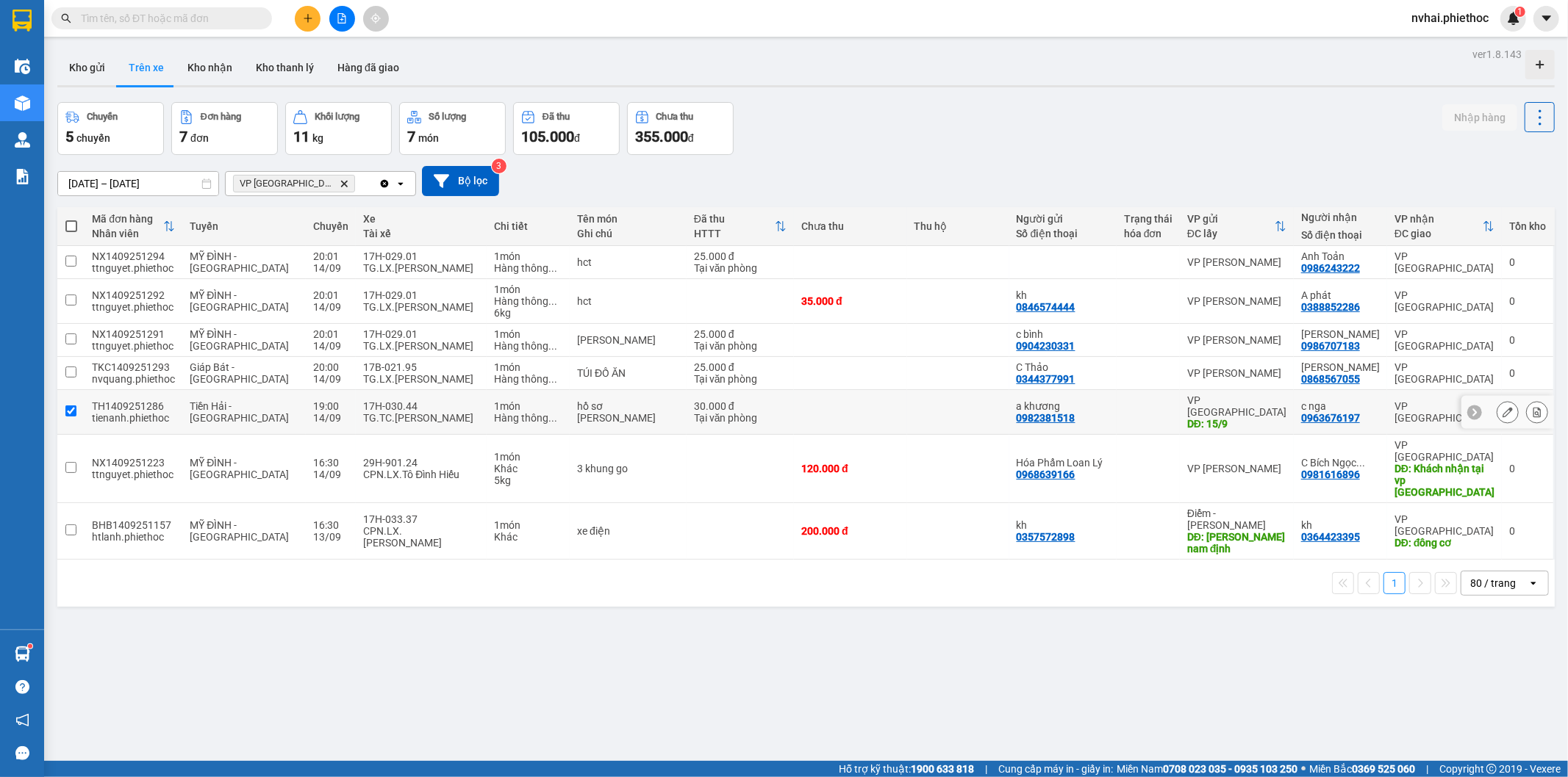
checkbox input "true"
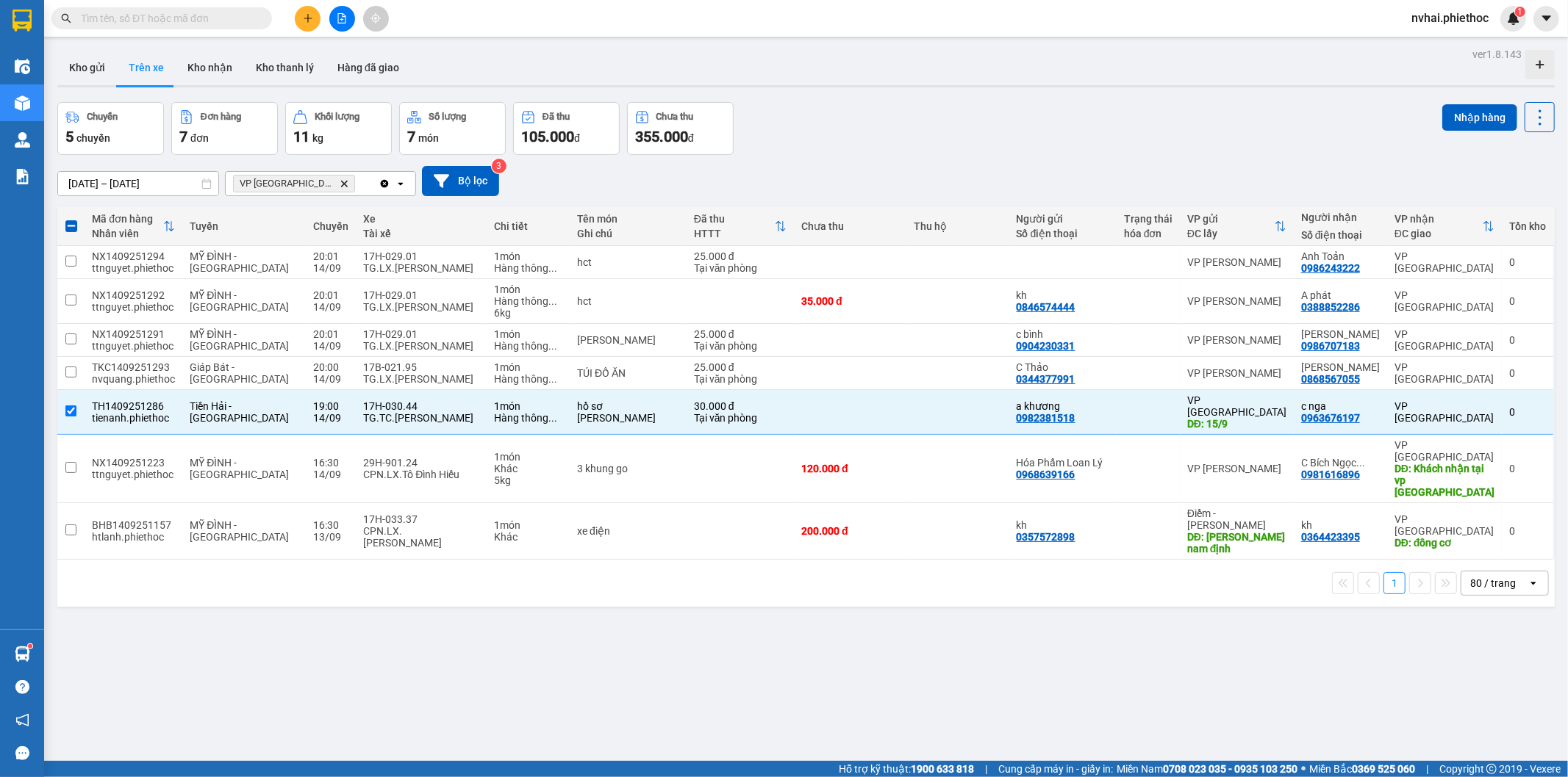
drag, startPoint x: 1031, startPoint y: 119, endPoint x: 329, endPoint y: 84, distance: 702.9
click at [969, 119] on div "Chuyến 5 chuyến Đơn hàng 7 đơn Khối lượng 11 kg Số lượng 7 món Đã thu 105.000 đ…" at bounding box center [806, 128] width 1497 height 53
click at [1045, 104] on div "Chuyến 5 chuyến Đơn hàng 7 đơn Khối lượng 11 kg Số lượng 7 món Đã thu 105.000 đ…" at bounding box center [806, 128] width 1497 height 53
click at [1170, 46] on main "ver 1.8.143 Kho gửi Trên xe Kho nhận Kho thanh lý Hàng đã giao Chuyến 5 chuyến …" at bounding box center [784, 381] width 1568 height 761
click at [1121, 69] on div "Kho gửi Trên xe Kho nhận Kho thanh [PERSON_NAME] đã giao" at bounding box center [806, 69] width 1497 height 39
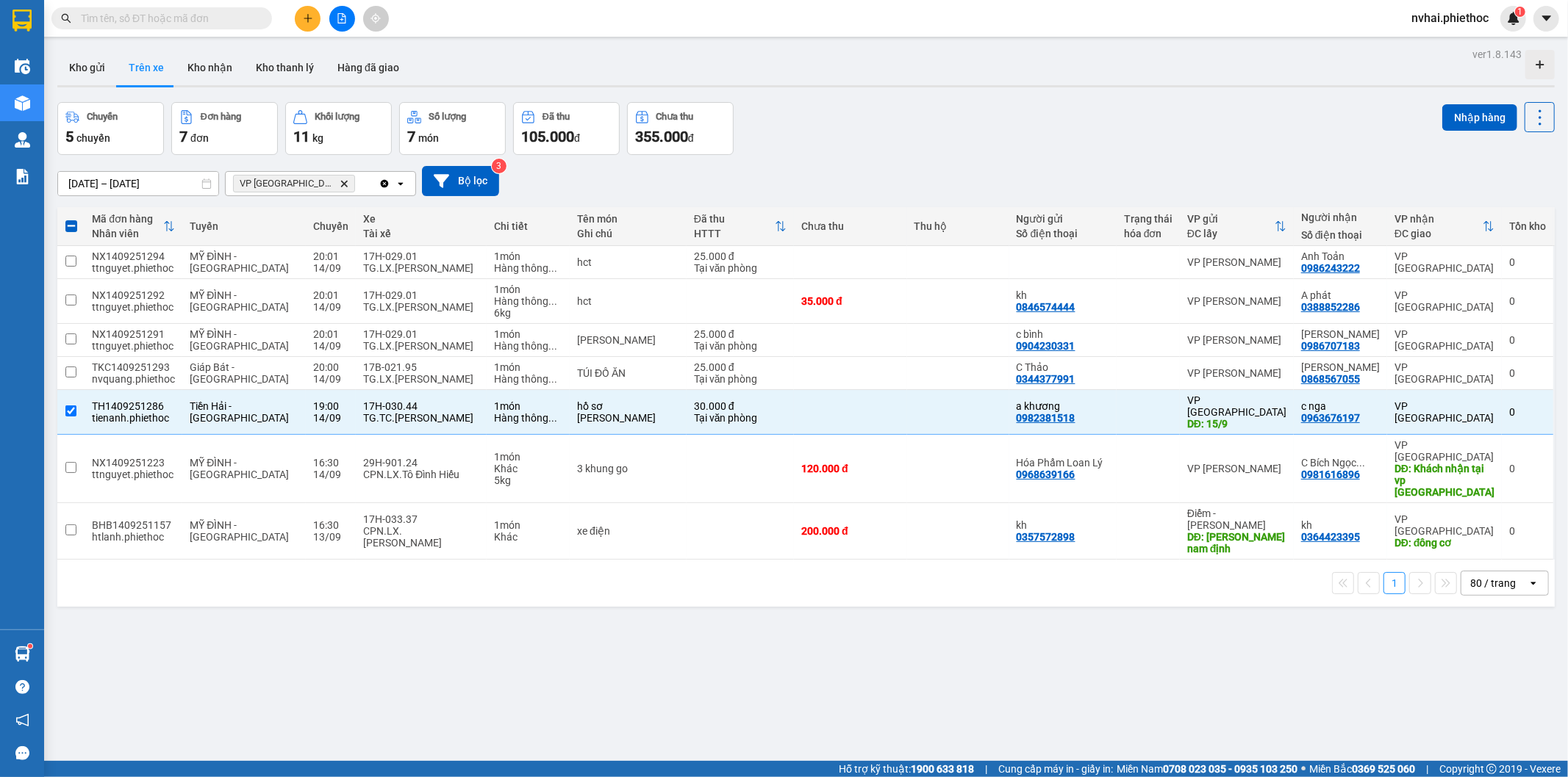
click at [1111, 68] on div "Kho gửi Trên xe Kho nhận Kho thanh [PERSON_NAME] đã giao" at bounding box center [806, 69] width 1497 height 39
drag, startPoint x: 1139, startPoint y: 108, endPoint x: 1133, endPoint y: 88, distance: 20.9
click at [1133, 97] on div "ver 1.8.143 Kho gửi Trên xe Kho nhận Kho thanh lý Hàng đã giao Chuyến 5 chuyến …" at bounding box center [806, 433] width 1509 height 777
drag, startPoint x: 106, startPoint y: 59, endPoint x: 284, endPoint y: 54, distance: 178.1
click at [104, 59] on button "Kho gửi" at bounding box center [87, 67] width 59 height 35
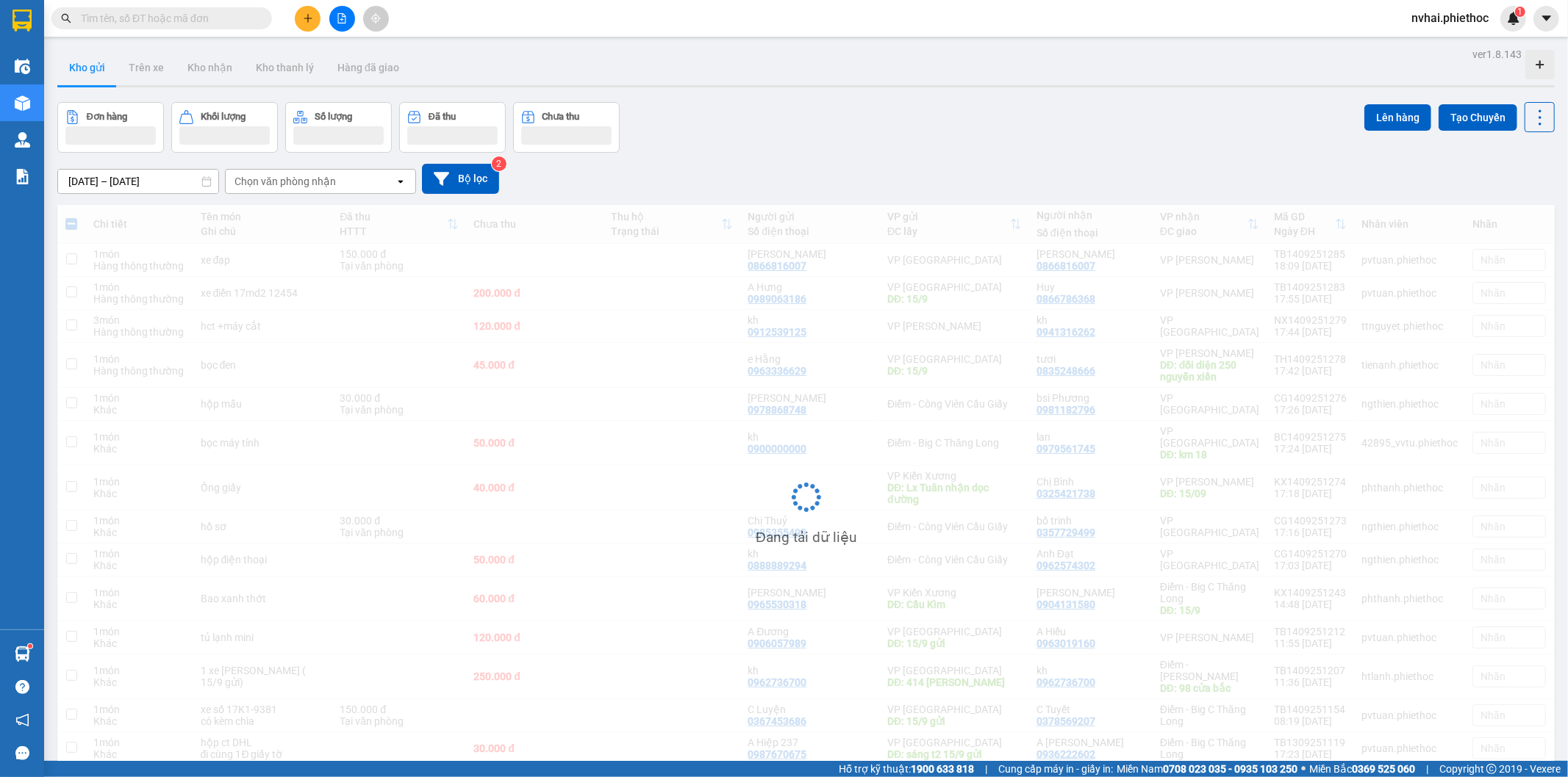
click at [908, 91] on div "ver 1.8.143 Kho gửi Trên xe Kho nhận Kho thanh lý Hàng đã giao Đơn hàng Khối lư…" at bounding box center [806, 433] width 1509 height 777
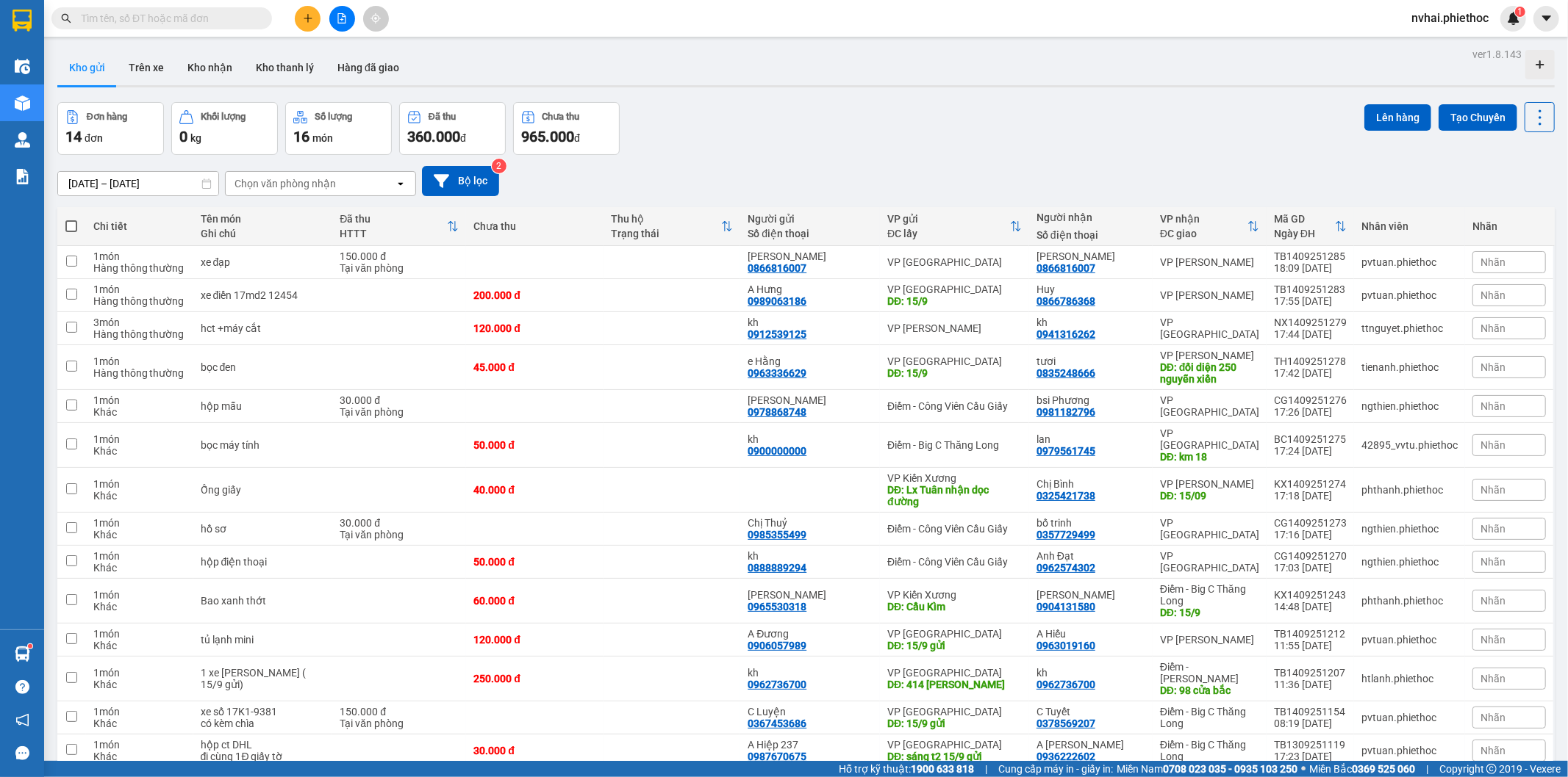
drag, startPoint x: 920, startPoint y: 83, endPoint x: 971, endPoint y: 177, distance: 106.9
click at [920, 83] on div "Kho gửi Trên xe Kho nhận Kho thanh [PERSON_NAME] đã giao" at bounding box center [806, 69] width 1497 height 39
click at [972, 99] on div "ver 1.8.143 Kho gửi Trên xe Kho nhận Kho thanh lý Hàng đã giao Đơn hàng 14 đơn …" at bounding box center [806, 433] width 1509 height 777
click at [236, 12] on input "text" at bounding box center [167, 19] width 174 height 16
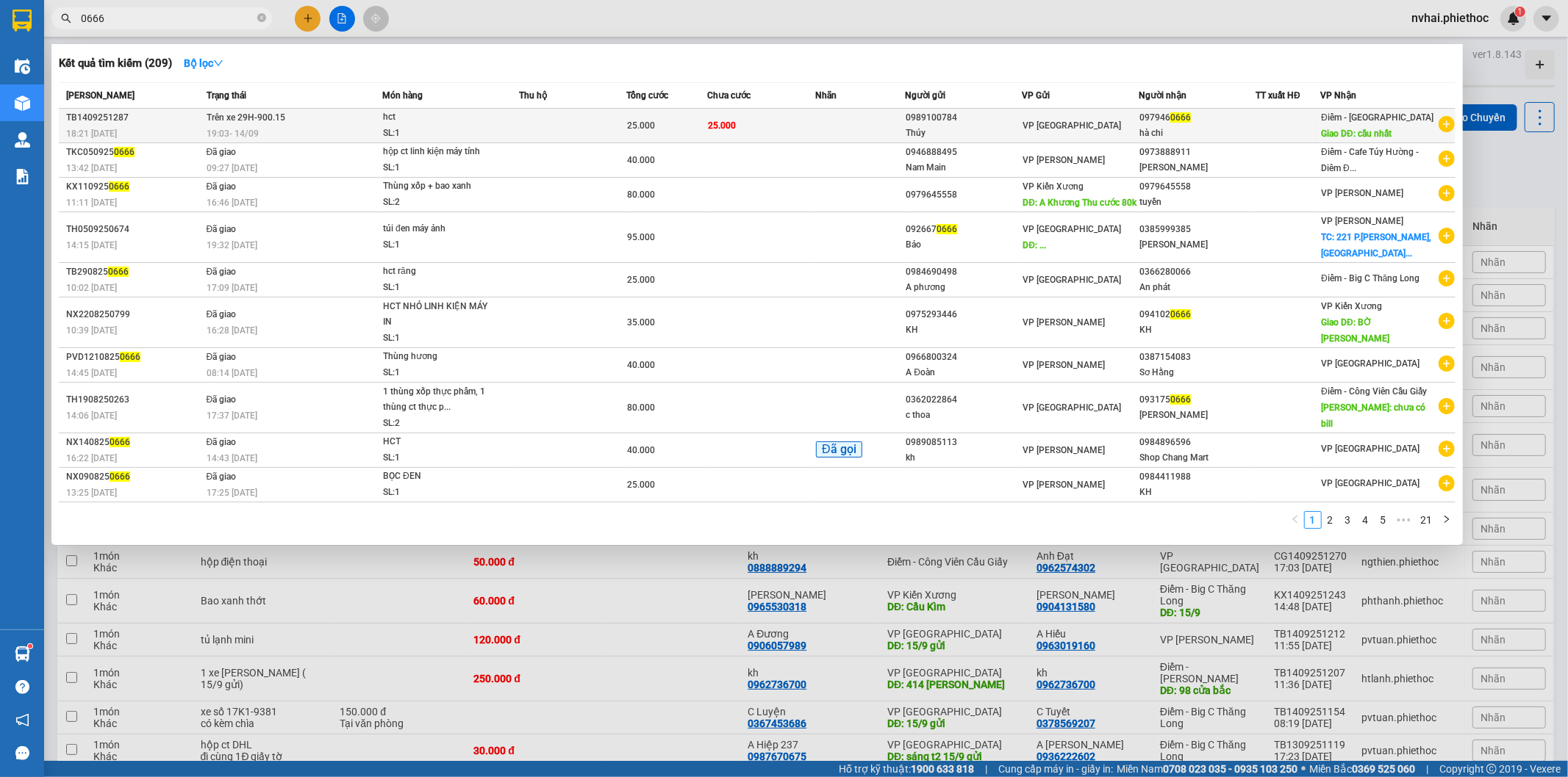
type input "0666"
click at [336, 123] on td "Trên xe 29H-900.15 19:03 - 14/09" at bounding box center [292, 126] width 180 height 35
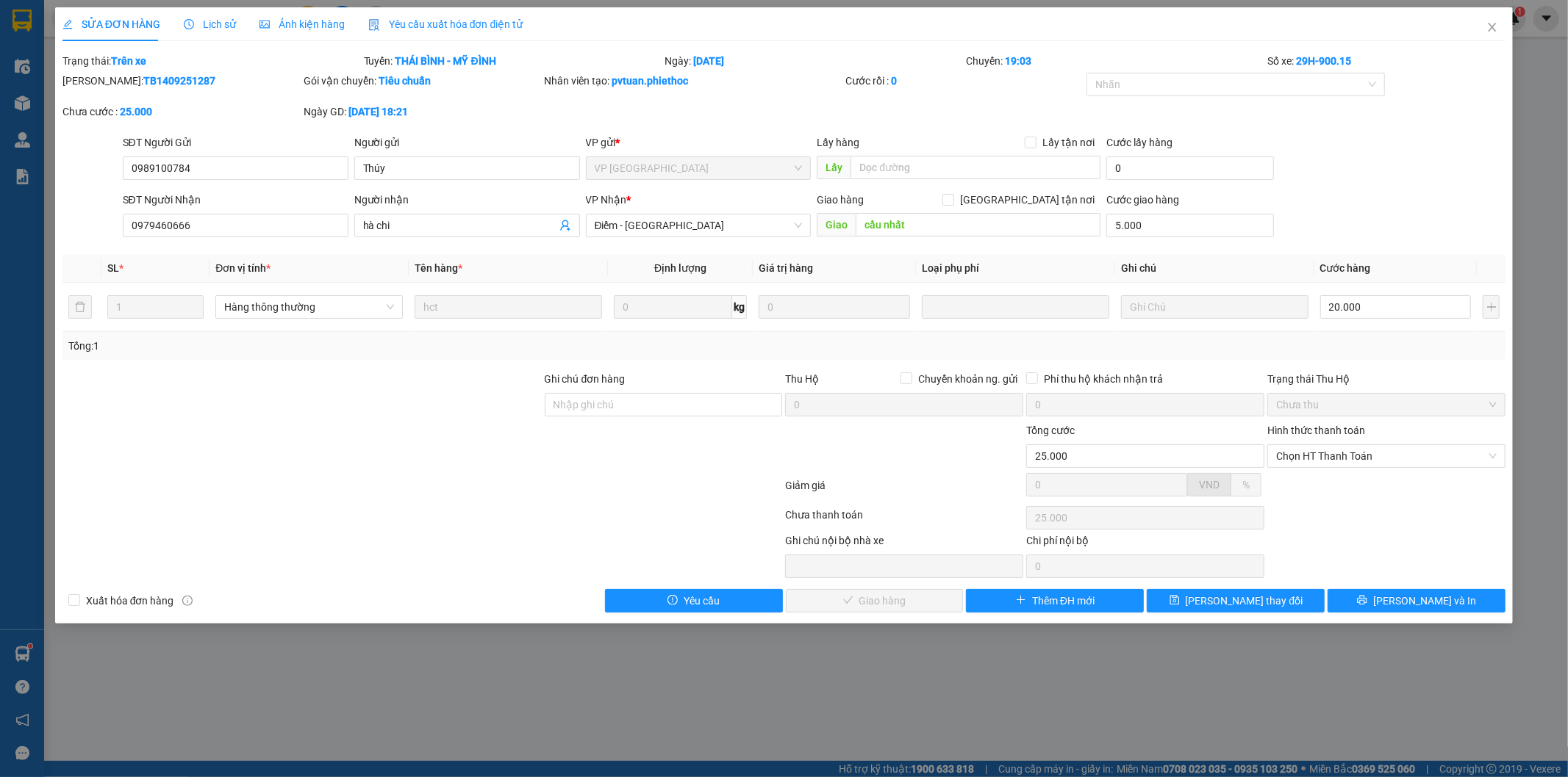
click at [658, 100] on div "Nhân viên tạo: pvtuan.phiethoc" at bounding box center [693, 88] width 301 height 31
click at [219, 236] on div "SĐT Người Nhận 0979460666" at bounding box center [236, 218] width 226 height 51
click at [219, 235] on input "0979460666" at bounding box center [236, 226] width 226 height 24
click at [219, 234] on input "0979460666" at bounding box center [236, 226] width 226 height 24
click at [244, 542] on div at bounding box center [272, 555] width 422 height 45
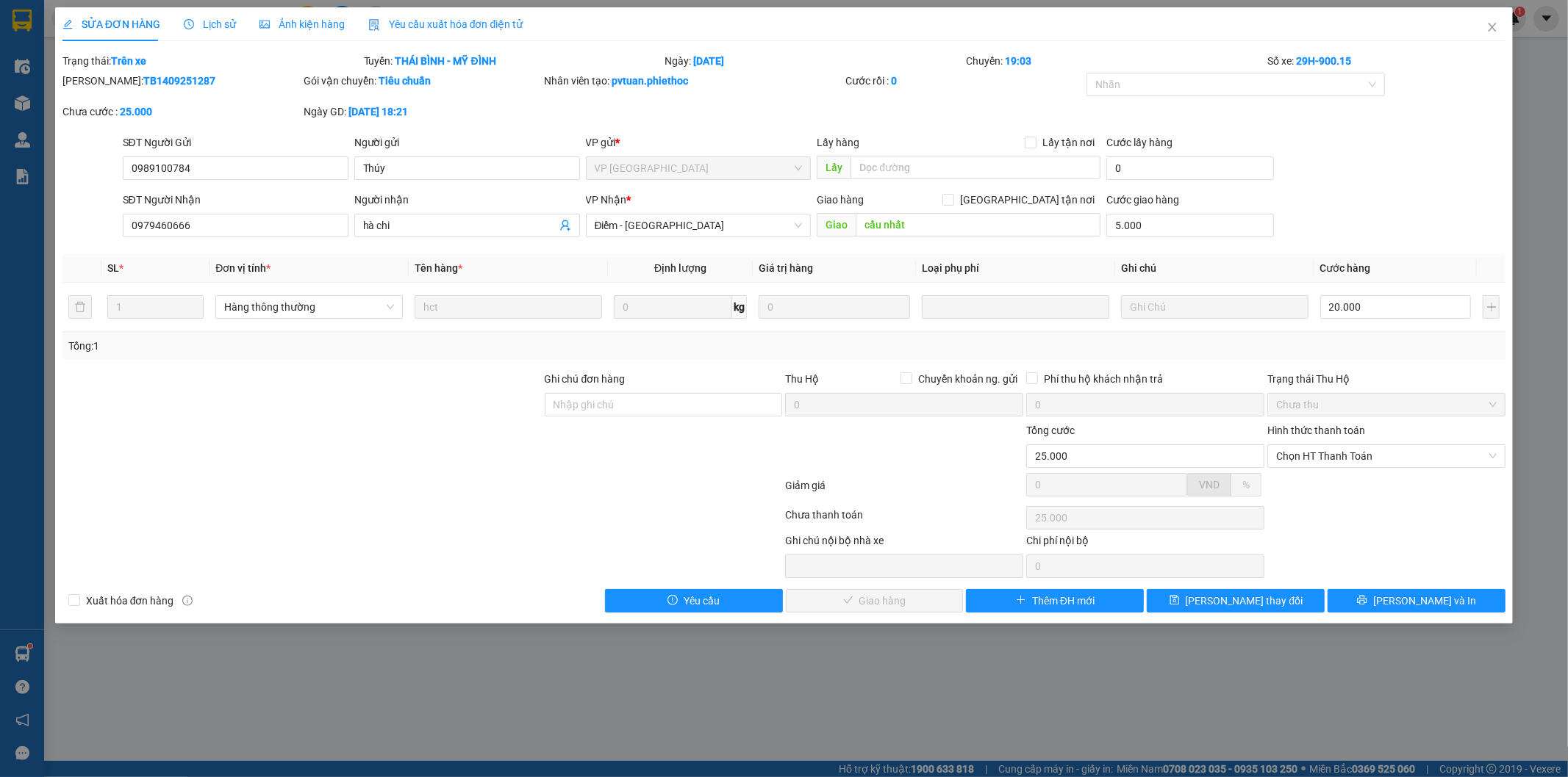
click at [258, 58] on div "Trạng thái: Trên xe" at bounding box center [212, 61] width 301 height 16
click at [200, 19] on span "Lịch sử" at bounding box center [210, 24] width 52 height 12
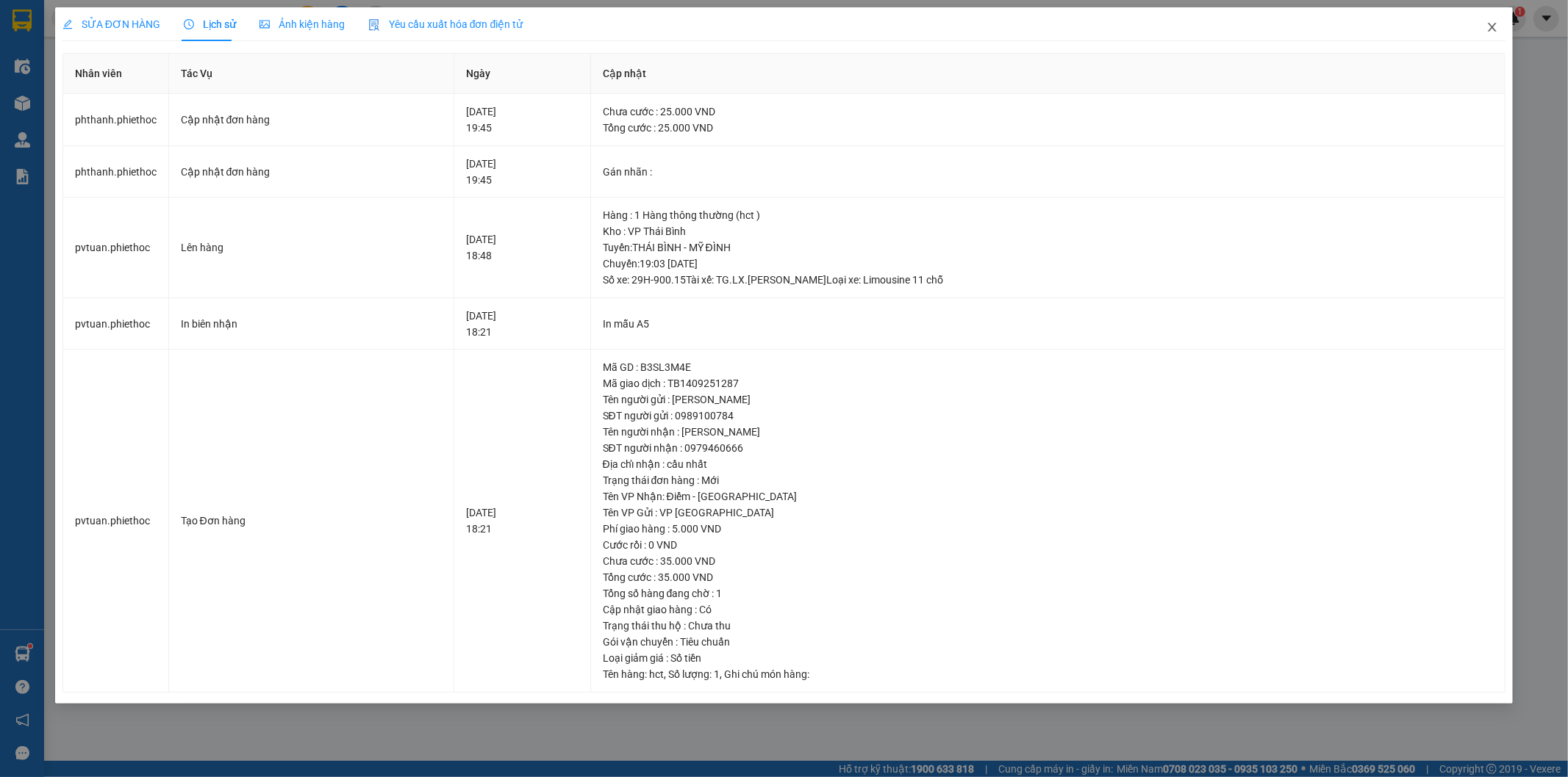
click at [1494, 24] on icon "close" at bounding box center [1492, 27] width 12 height 12
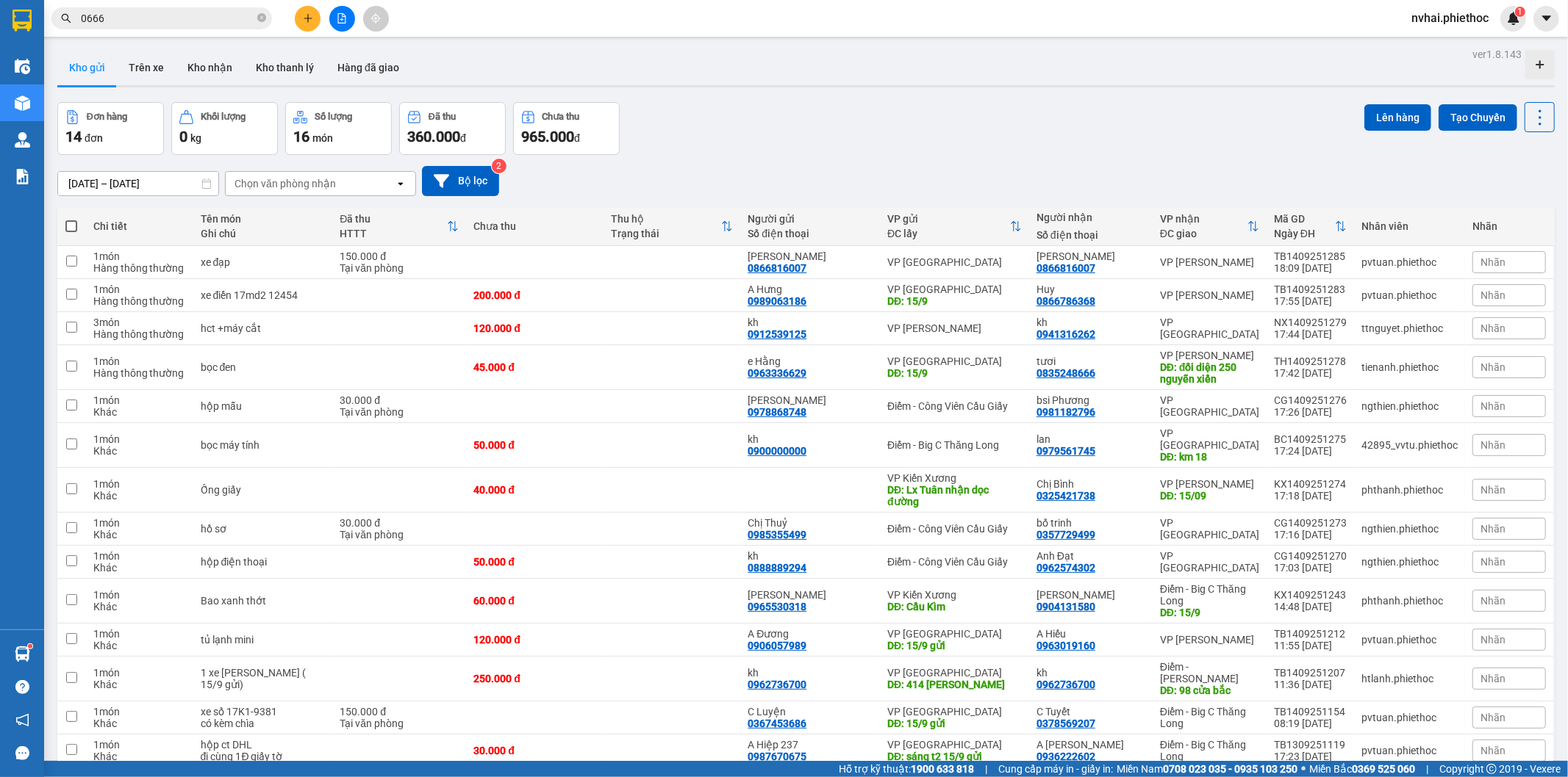
drag, startPoint x: 954, startPoint y: 79, endPoint x: 828, endPoint y: 86, distance: 126.2
click at [950, 79] on div "Kho gửi Trên xe Kho nhận Kho thanh [PERSON_NAME] đã giao" at bounding box center [806, 69] width 1497 height 39
click at [160, 63] on button "Trên xe" at bounding box center [146, 67] width 58 height 35
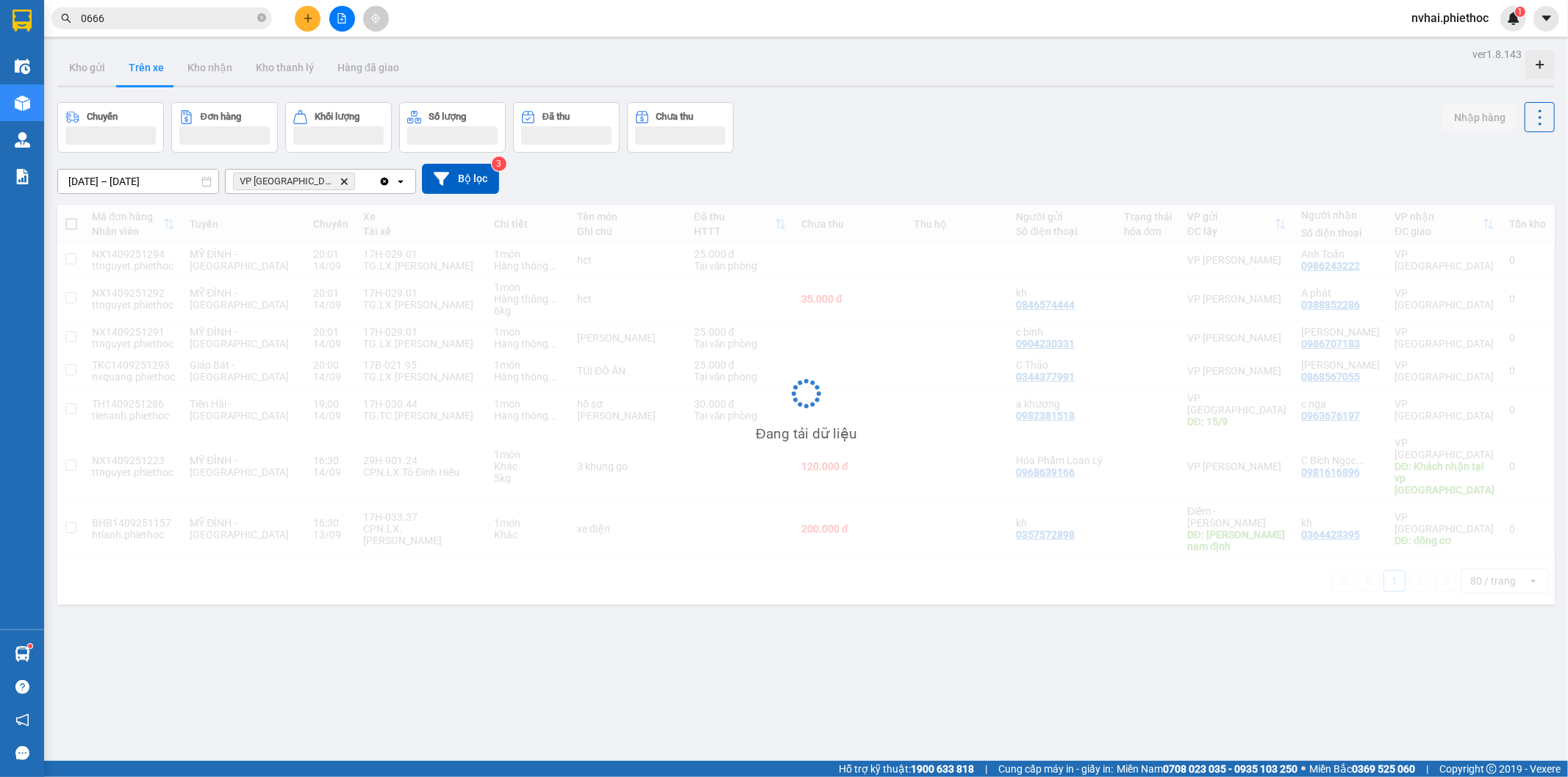
click at [1010, 113] on div "Chuyến Đơn hàng Khối lượng Số lượng Đã thu Chưa thu Nhập hàng" at bounding box center [806, 127] width 1497 height 50
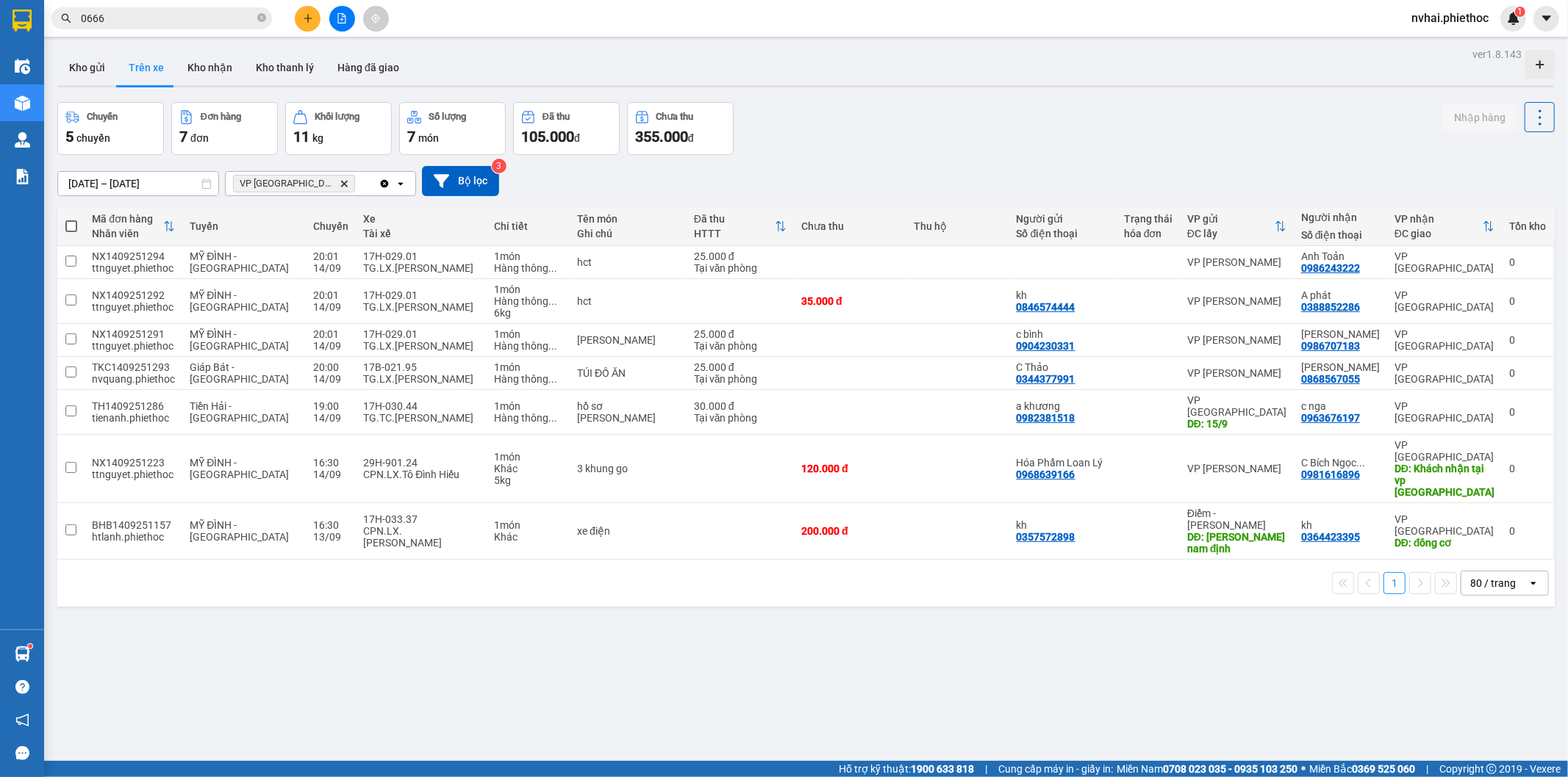
click at [49, 59] on main "ver 1.8.143 Kho gửi Trên xe Kho nhận Kho thanh lý Hàng đã giao Chuyến 5 chuyến …" at bounding box center [784, 381] width 1568 height 761
click at [78, 70] on button "Kho gửi" at bounding box center [87, 67] width 59 height 35
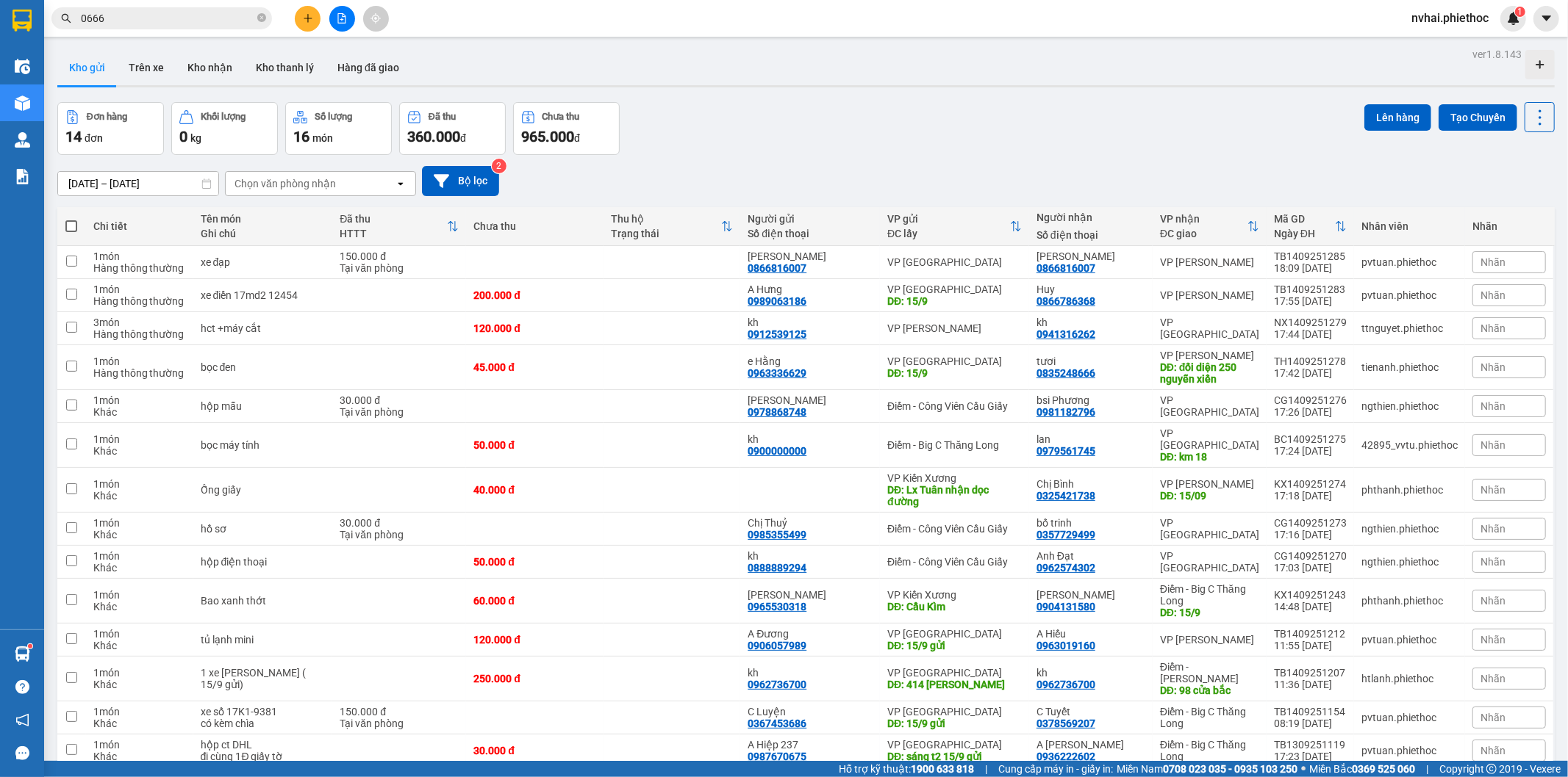
click at [1122, 154] on div "ver 1.8.143 Kho gửi Trên xe Kho nhận Kho thanh lý Hàng đã giao Đơn hàng 14 đơn …" at bounding box center [806, 433] width 1509 height 777
click at [144, 59] on button "Trên xe" at bounding box center [146, 67] width 58 height 35
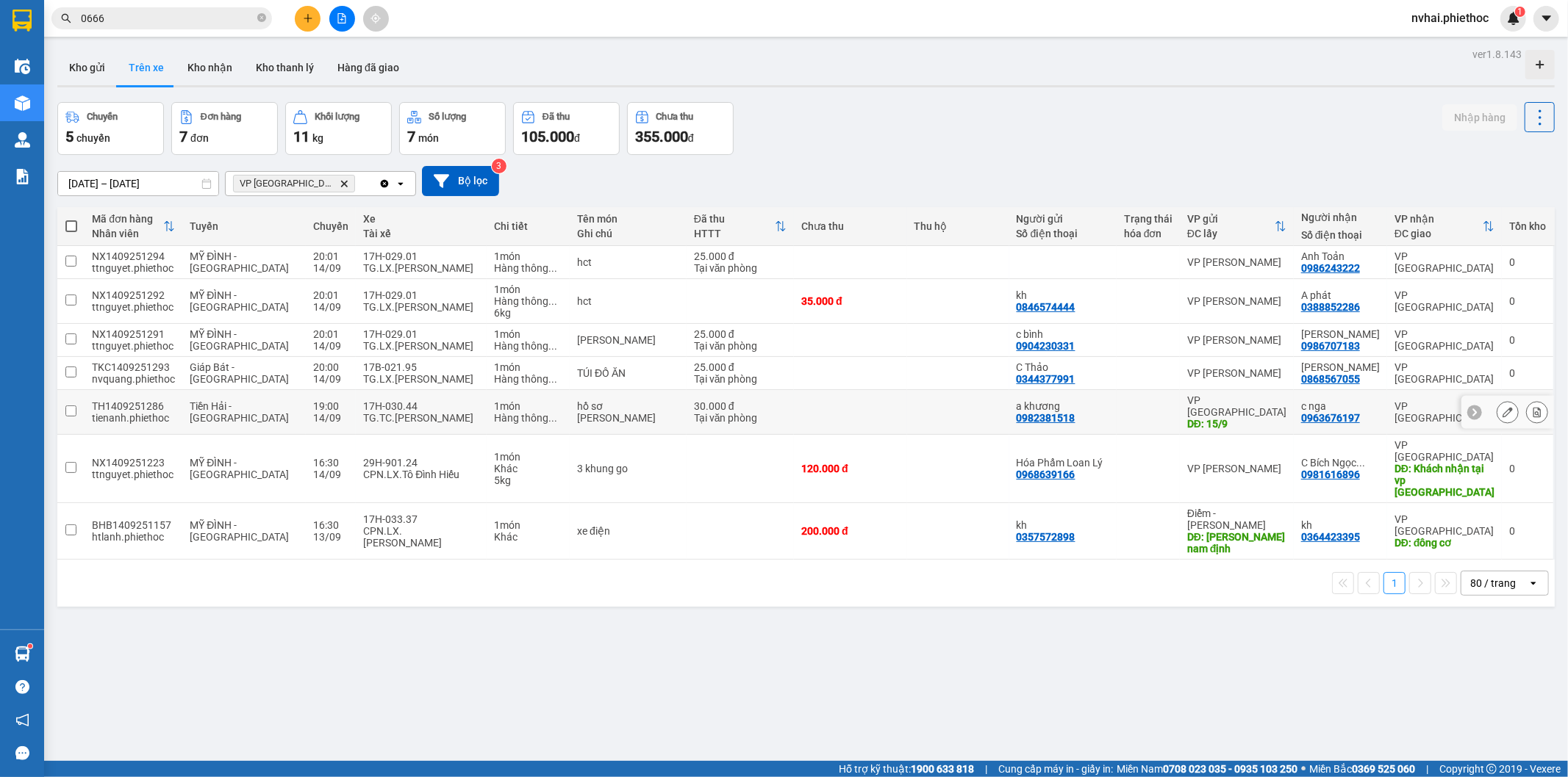
click at [1134, 417] on td at bounding box center [1147, 412] width 63 height 45
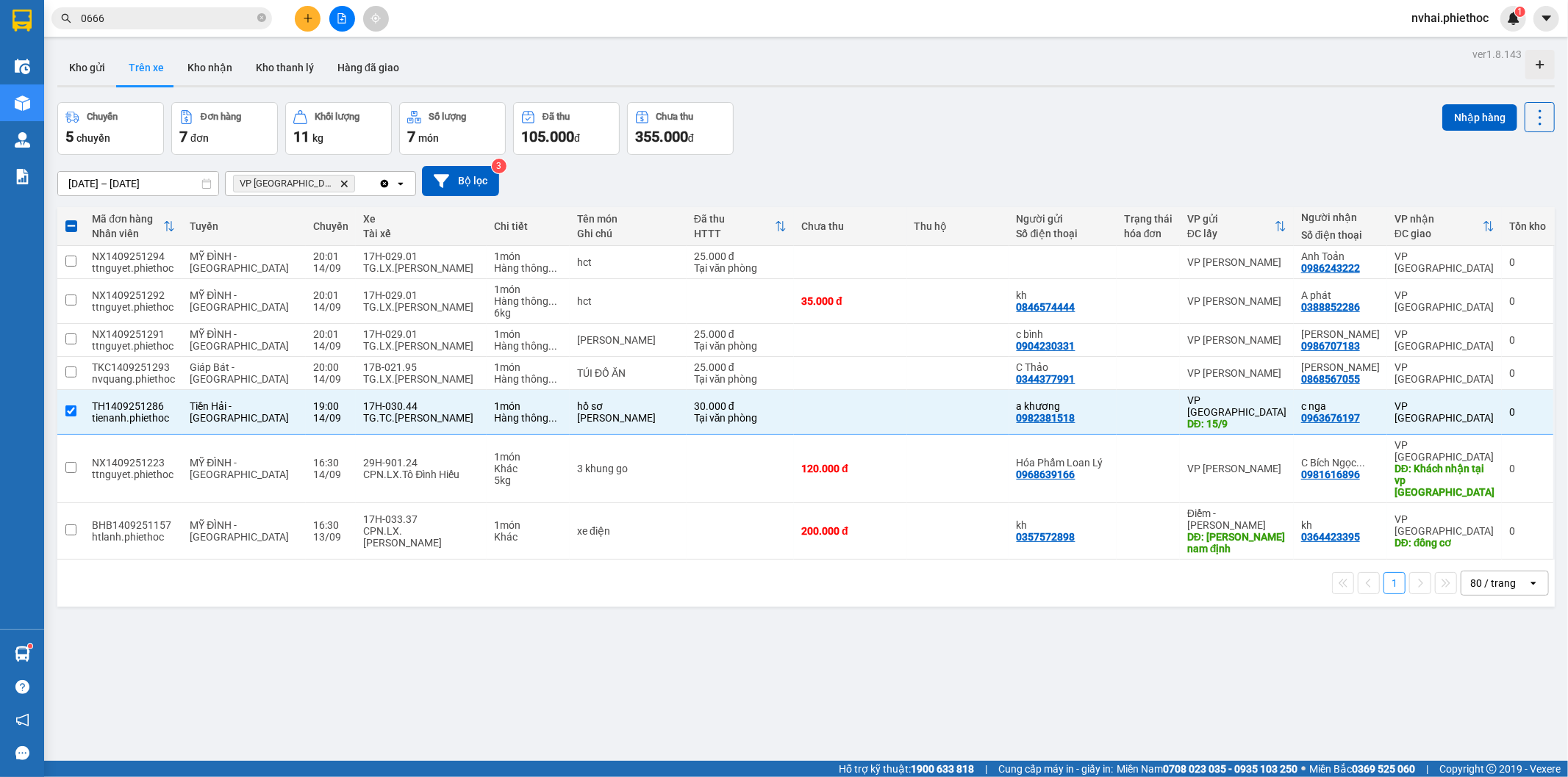
drag, startPoint x: 1166, startPoint y: 109, endPoint x: 1283, endPoint y: 97, distance: 117.6
click at [1195, 106] on div "Chuyến 5 chuyến Đơn hàng 7 đơn Khối lượng 11 kg Số lượng 7 món Đã thu 105.000 đ…" at bounding box center [806, 128] width 1497 height 53
click at [1487, 115] on button "Nhập hàng" at bounding box center [1479, 118] width 75 height 27
click at [1197, 125] on div "Chuyến 5 chuyến Đơn hàng 7 đơn Khối lượng 11 kg Số lượng 7 món Đã thu 105.000 đ…" at bounding box center [806, 128] width 1497 height 53
click at [1136, 114] on div "Chuyến 5 chuyến Đơn hàng 7 đơn Khối lượng 11 kg Số lượng 7 món Đã thu 105.000 đ…" at bounding box center [806, 128] width 1497 height 53
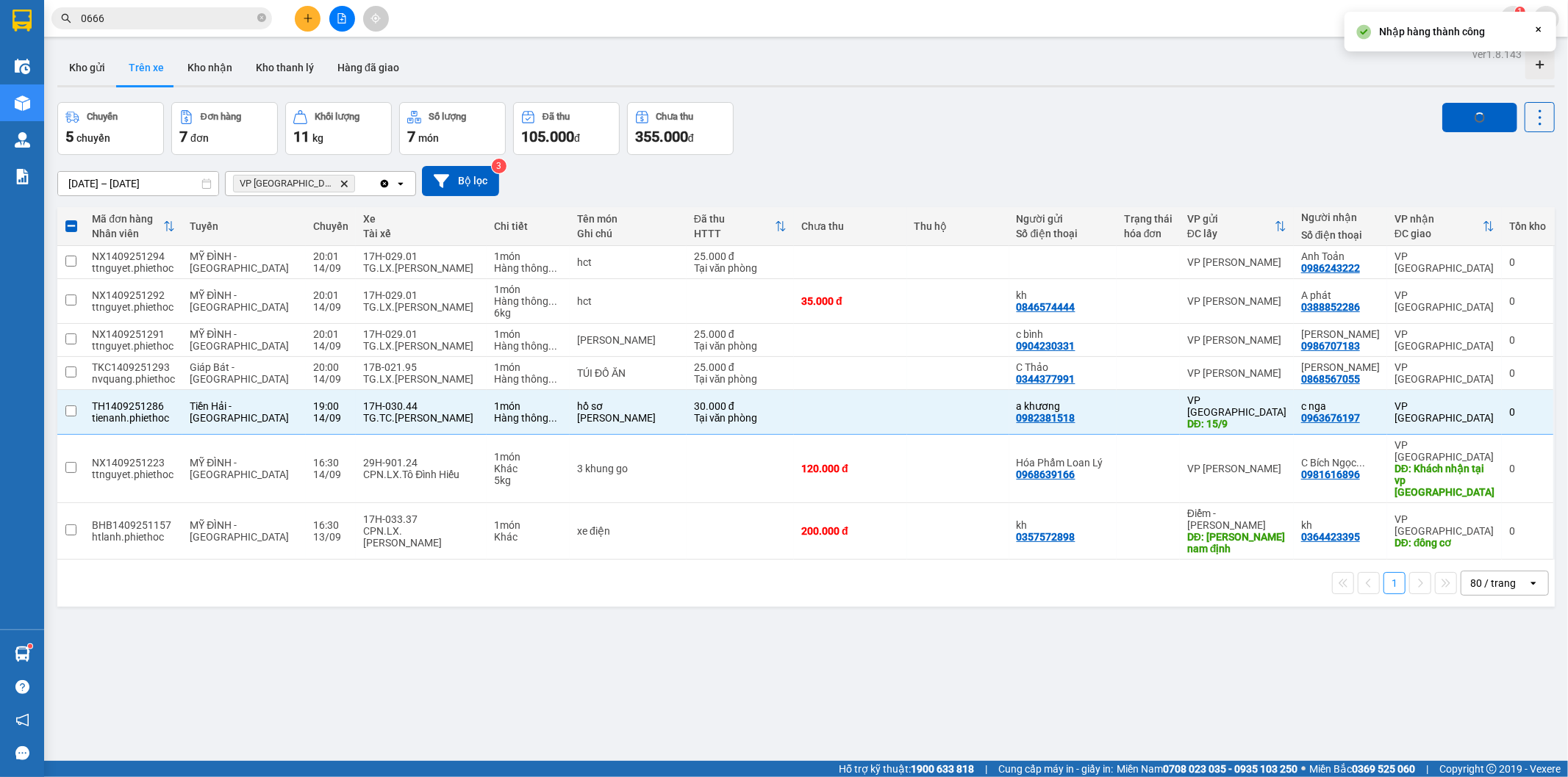
click at [1122, 114] on div "Chuyến 5 chuyến Đơn hàng 7 đơn Khối lượng 11 kg Số lượng 7 món Đã thu 105.000 đ…" at bounding box center [806, 128] width 1497 height 53
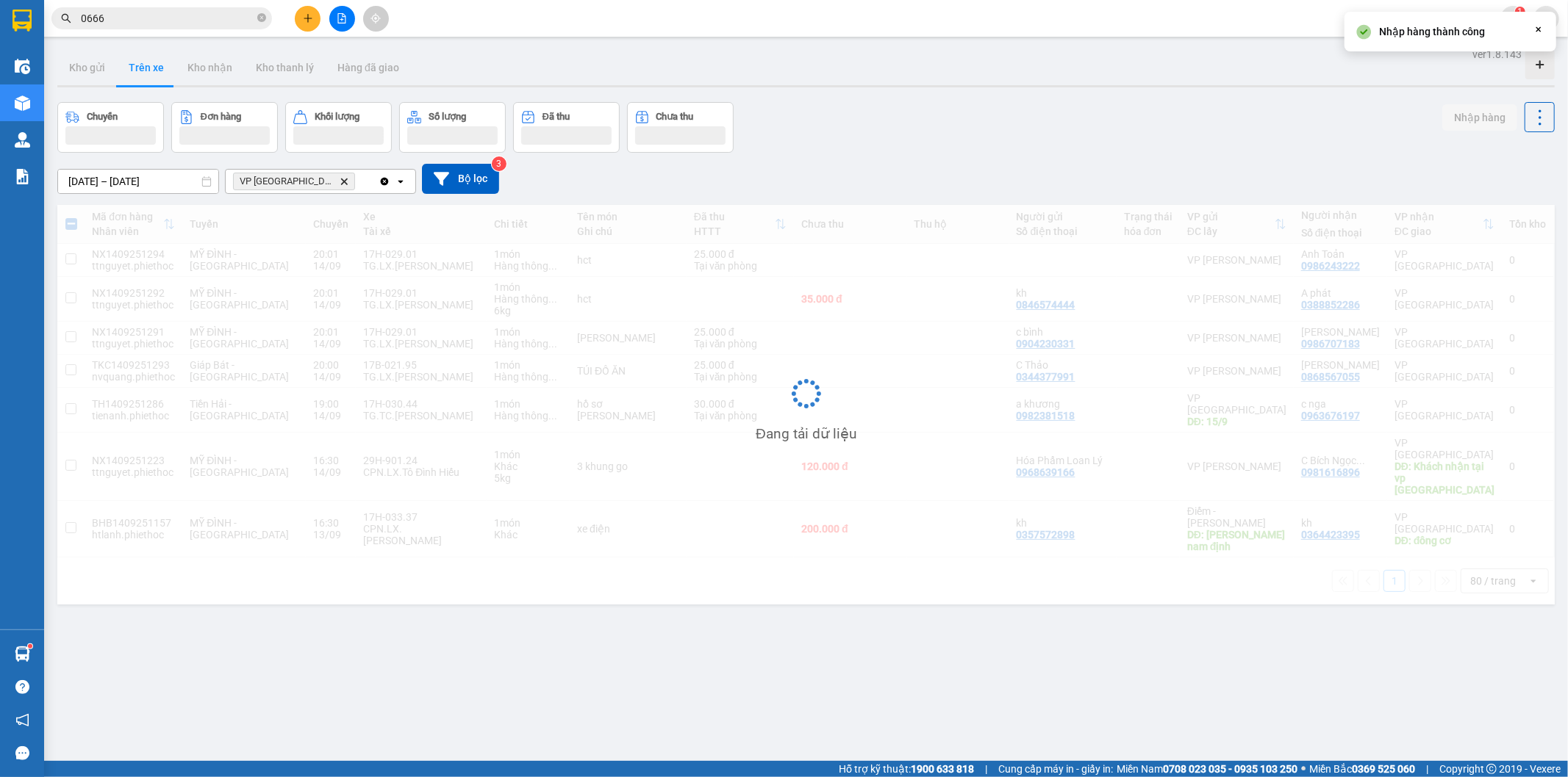
checkbox input "false"
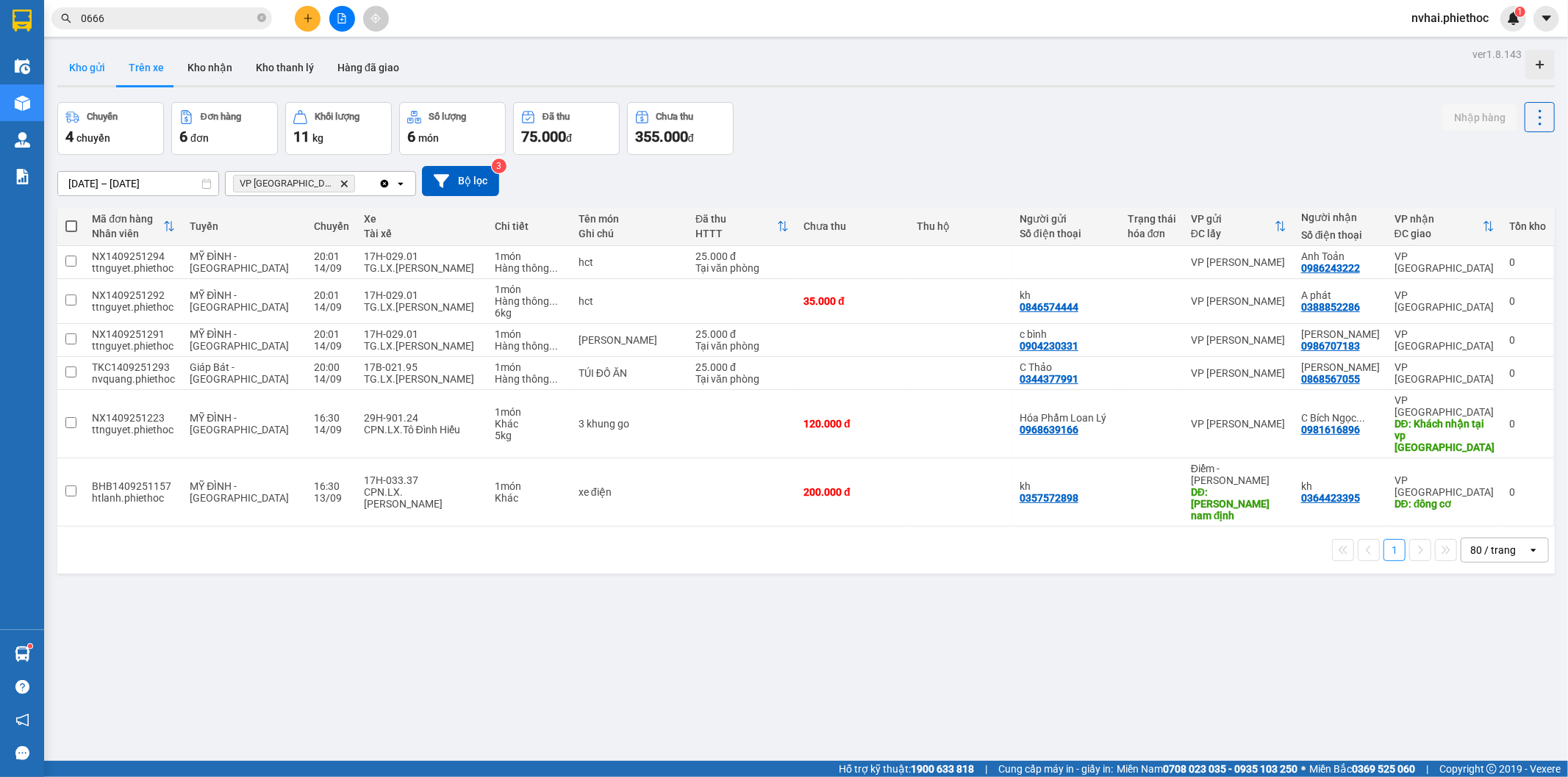
click at [97, 63] on button "Kho gửi" at bounding box center [87, 67] width 59 height 35
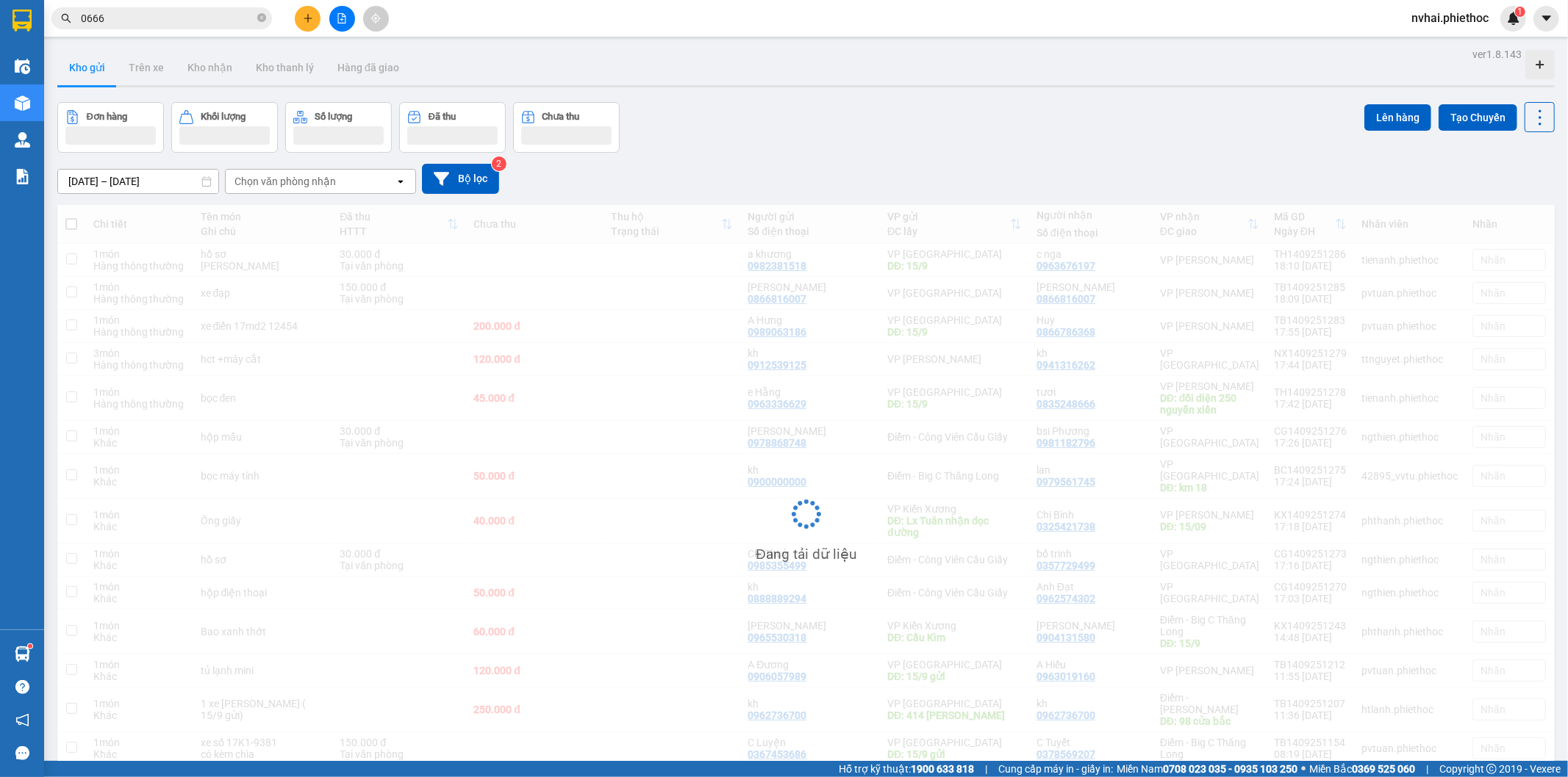
click at [731, 64] on div "Kho gửi Trên xe Kho nhận Kho thanh [PERSON_NAME] đã giao" at bounding box center [806, 69] width 1497 height 39
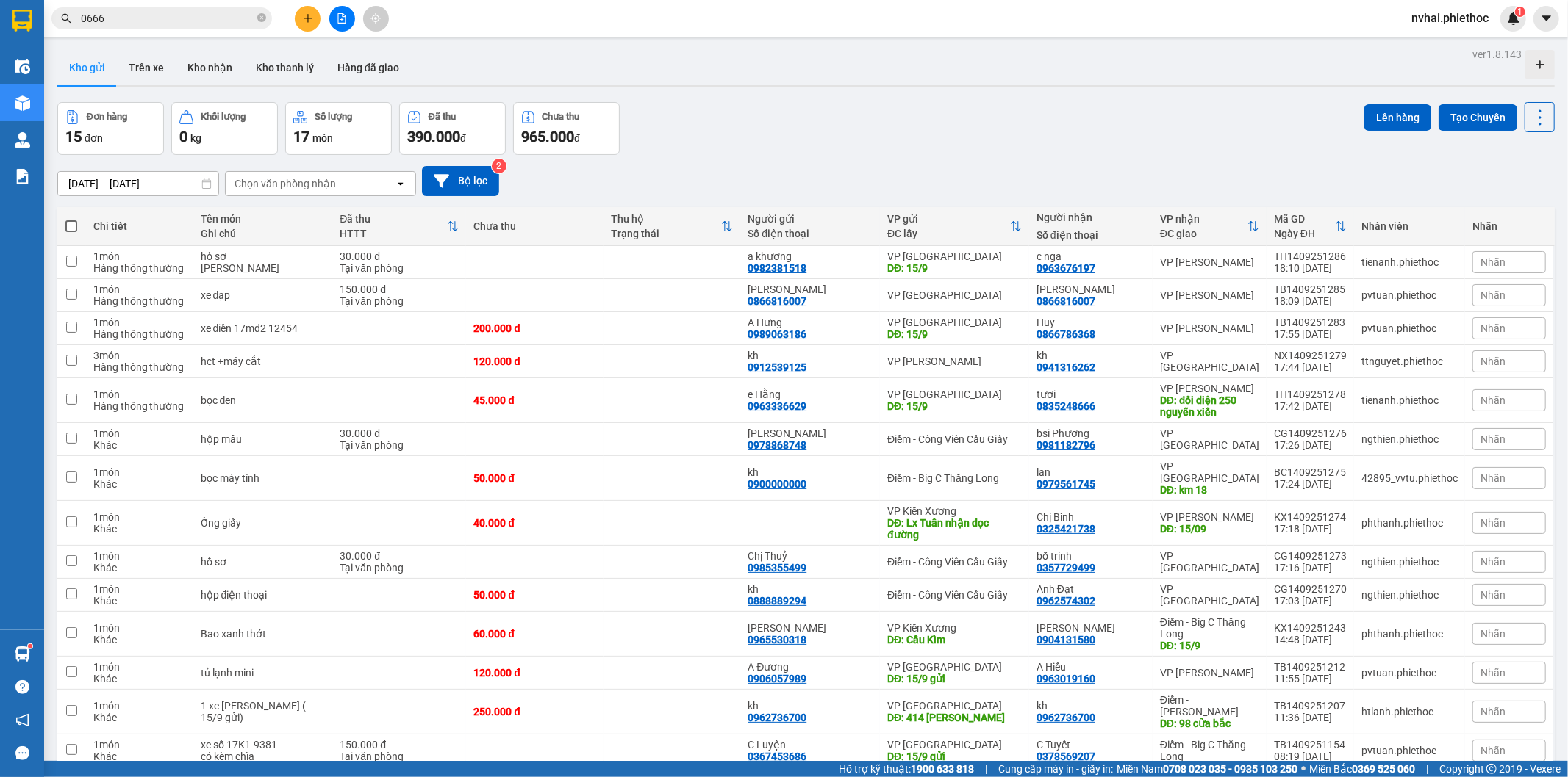
drag, startPoint x: 141, startPoint y: 70, endPoint x: 751, endPoint y: 93, distance: 610.4
click at [143, 71] on button "Trên xe" at bounding box center [146, 67] width 58 height 35
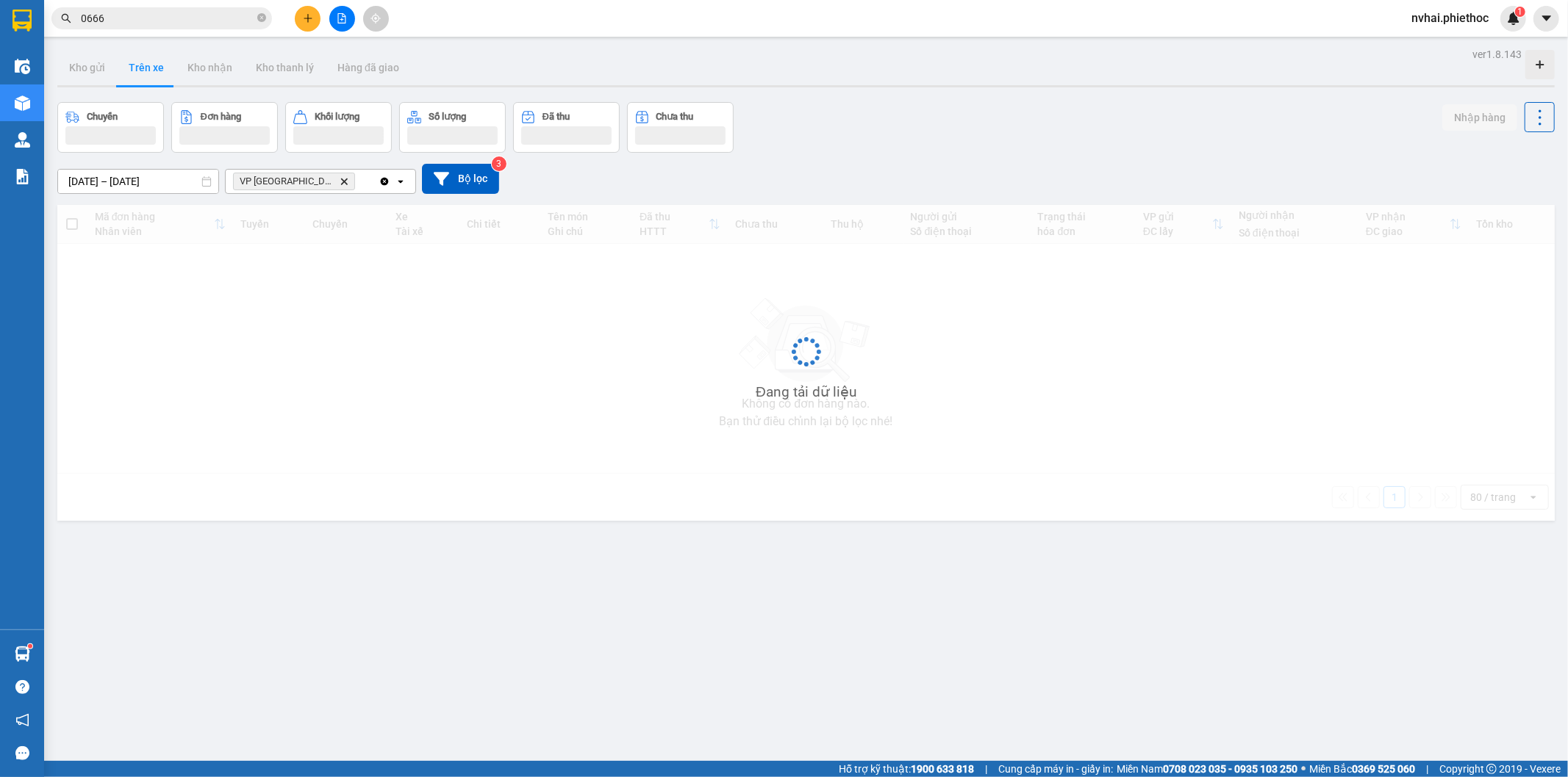
drag, startPoint x: 910, startPoint y: 96, endPoint x: 527, endPoint y: 184, distance: 393.0
click at [910, 96] on div "ver 1.8.143 Kho gửi Trên xe Kho nhận Kho thanh lý Hàng đã giao Chuyến Đơn hàng …" at bounding box center [806, 433] width 1509 height 777
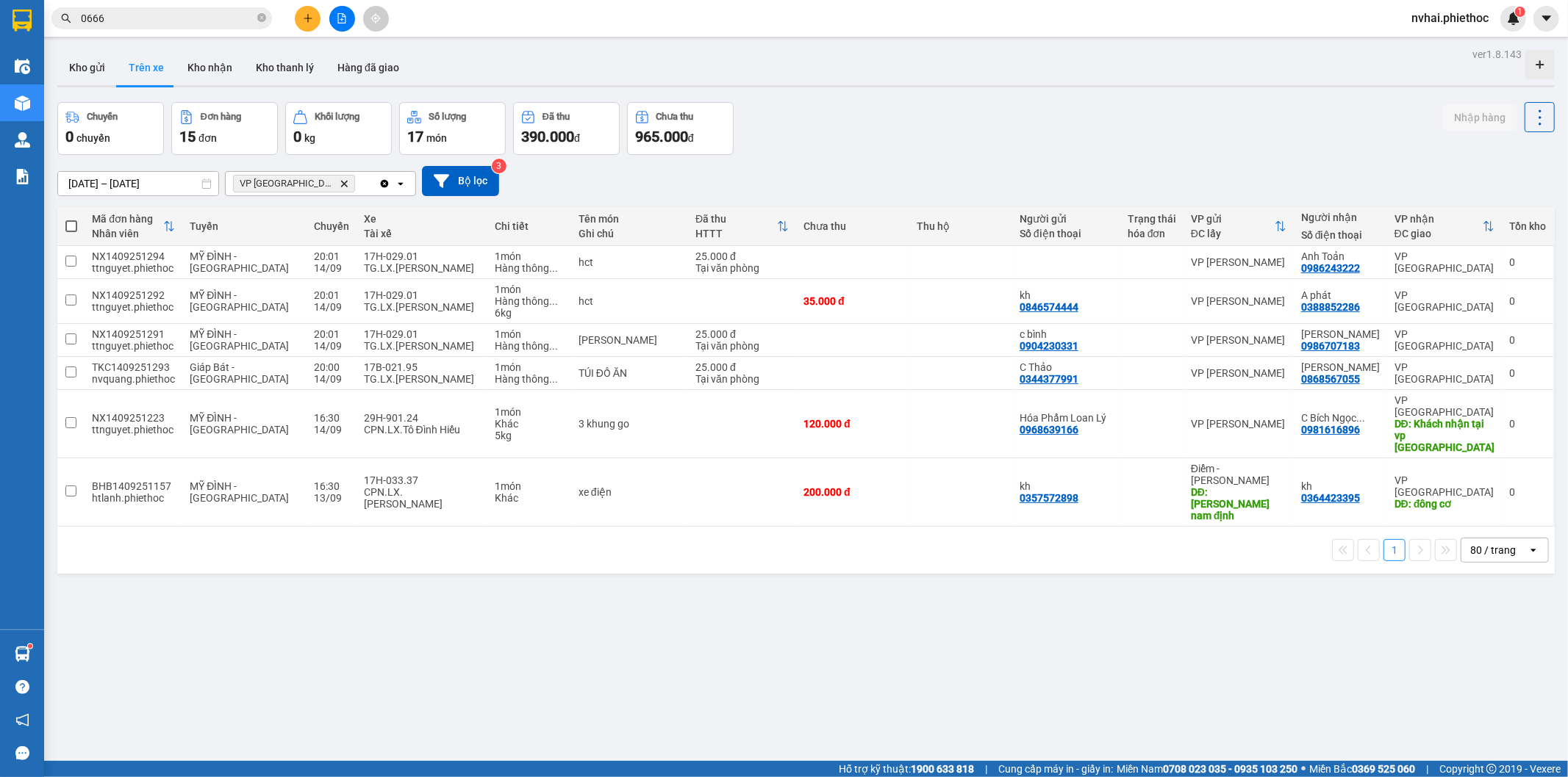
click at [340, 185] on icon "Delete" at bounding box center [344, 184] width 9 height 9
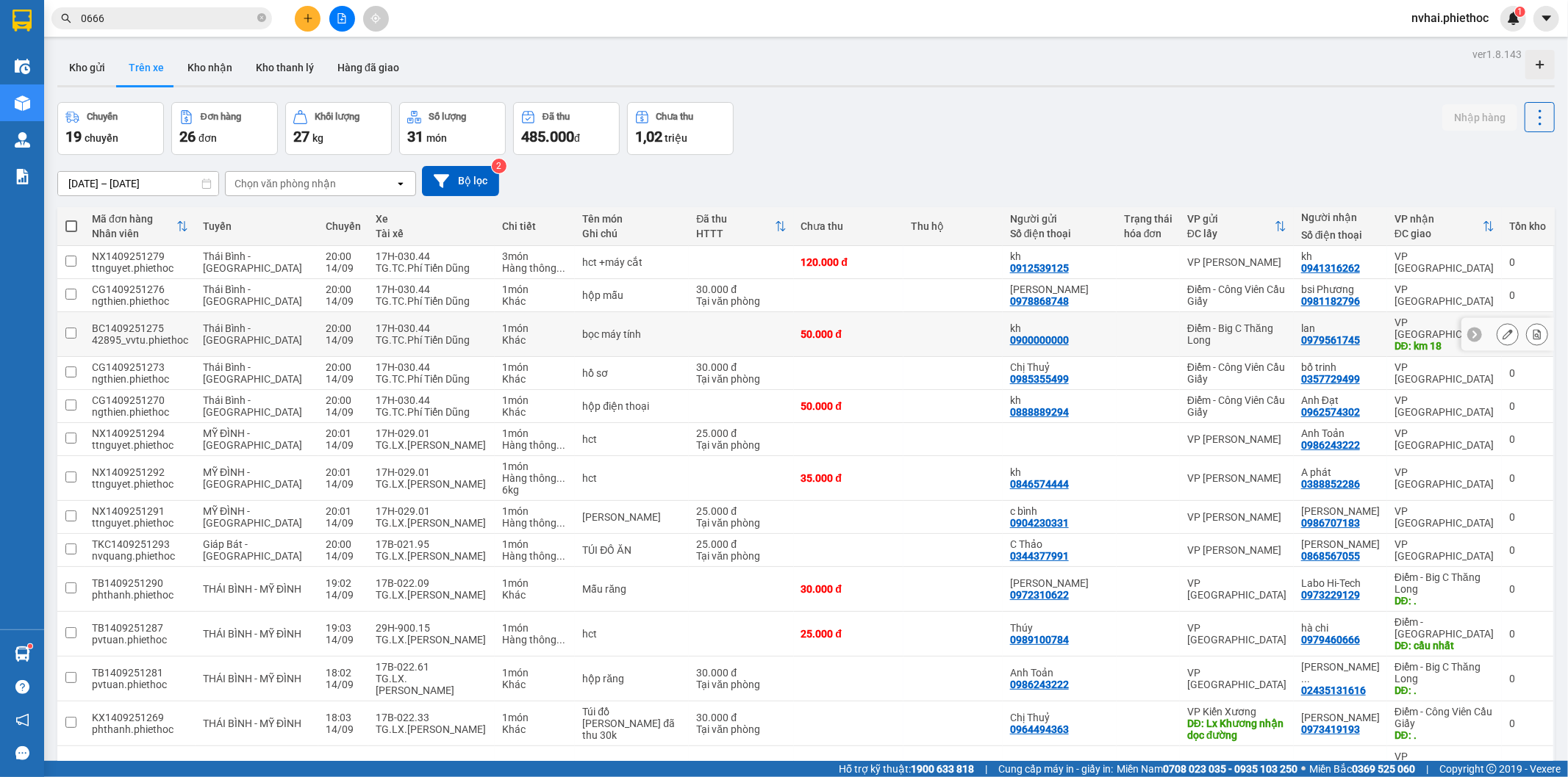
click at [1502, 331] on icon at bounding box center [1508, 335] width 11 height 11
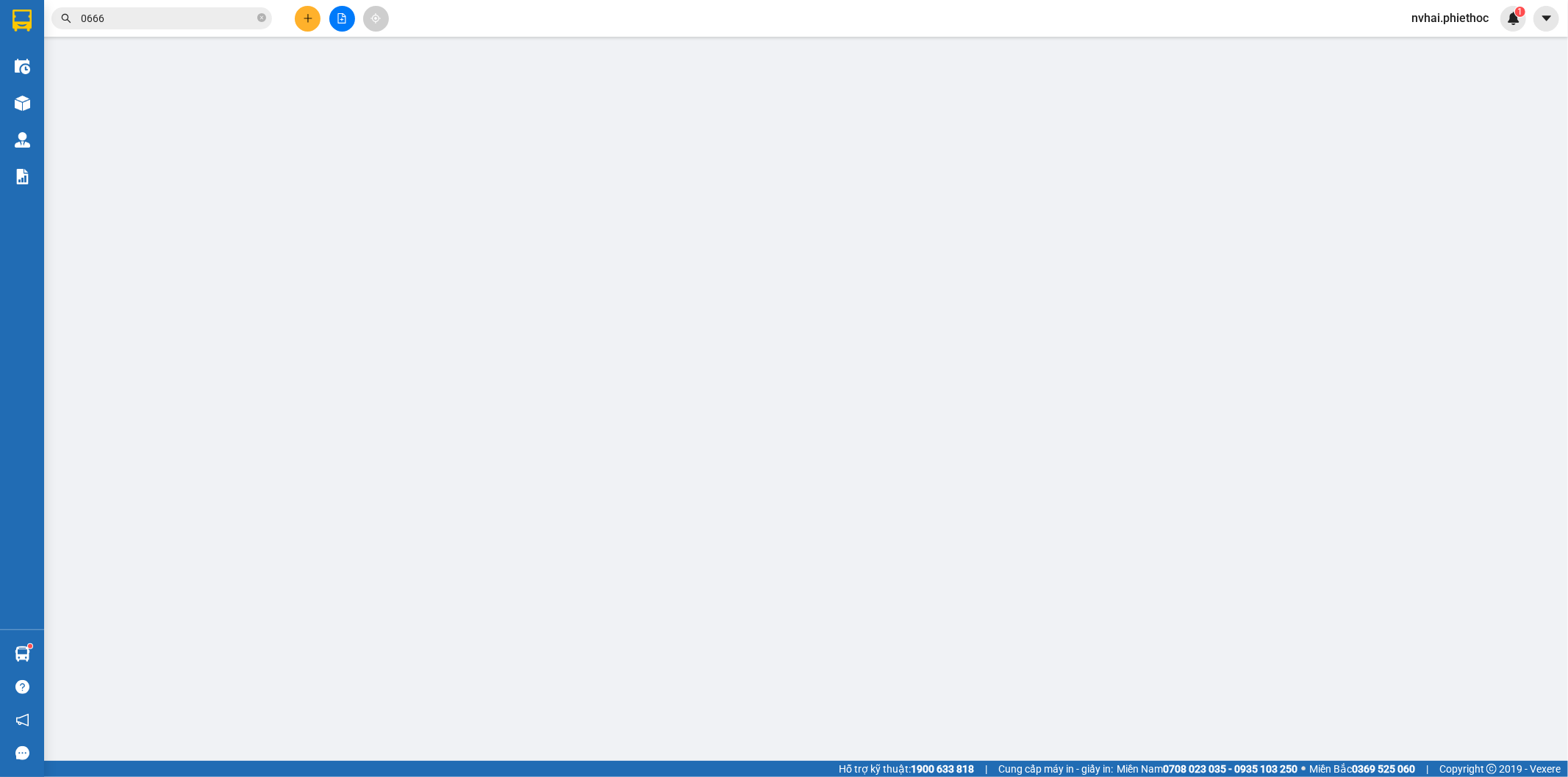
type input "0900000000"
type input "kh"
type input "0979561745"
type input "lan"
type input "km 18"
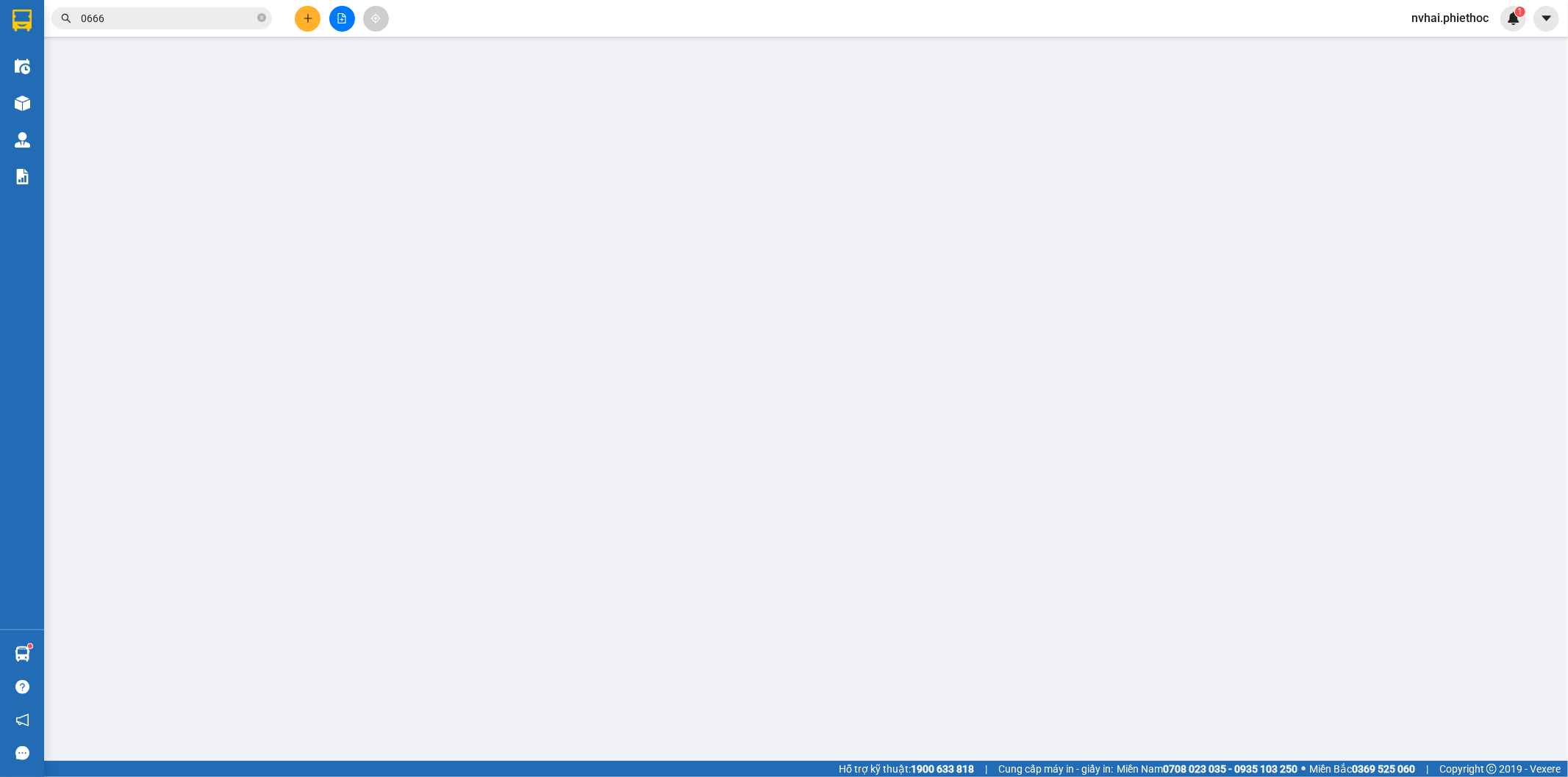
type input "5.000"
type input "50.000"
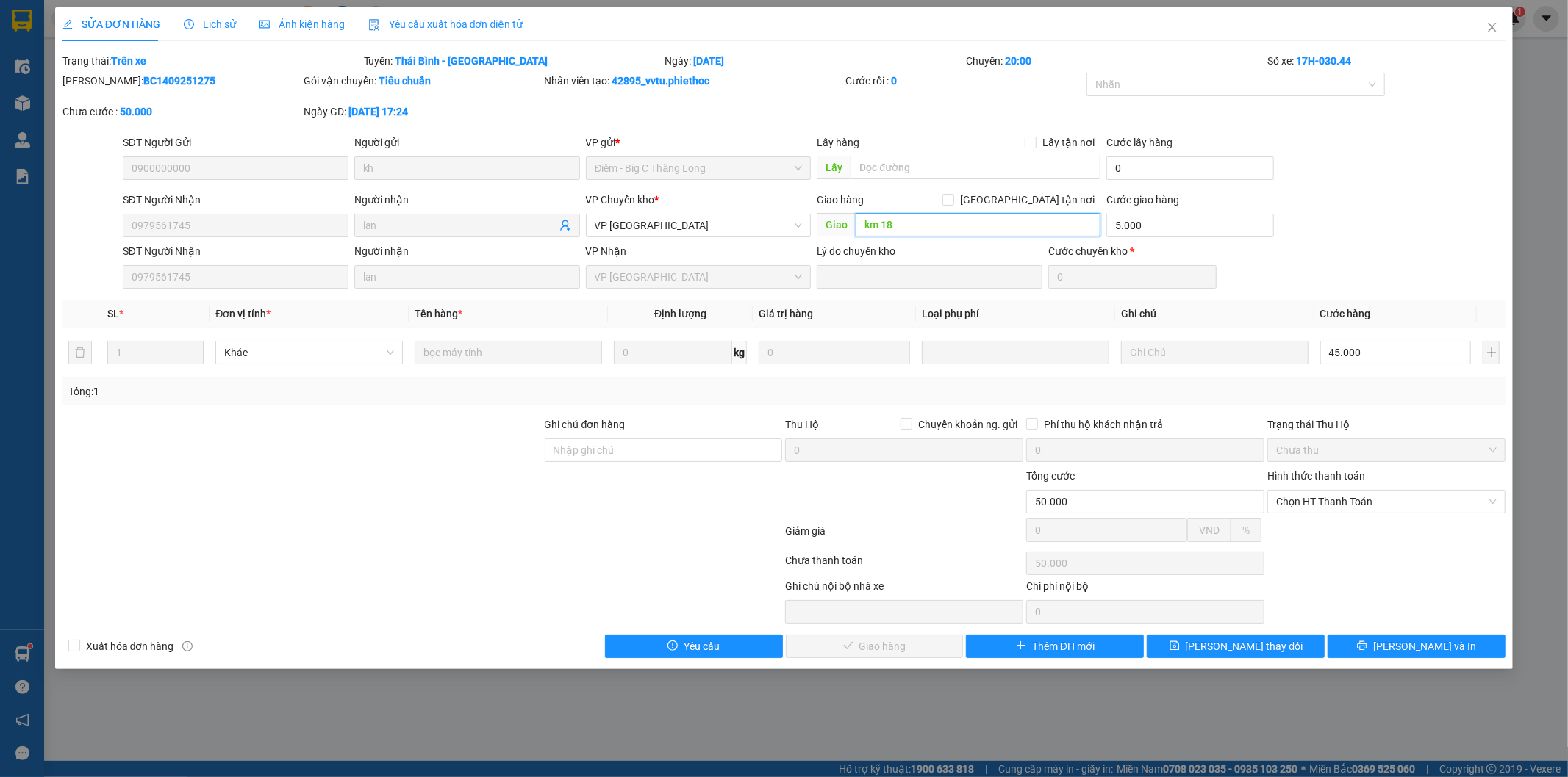
click at [975, 220] on input "km 18" at bounding box center [977, 225] width 244 height 24
click at [963, 166] on input "text" at bounding box center [976, 167] width 250 height 24
type input "d"
type input "để vp tiền hải"
click at [1257, 645] on span "[PERSON_NAME] thay đổi" at bounding box center [1244, 646] width 118 height 16
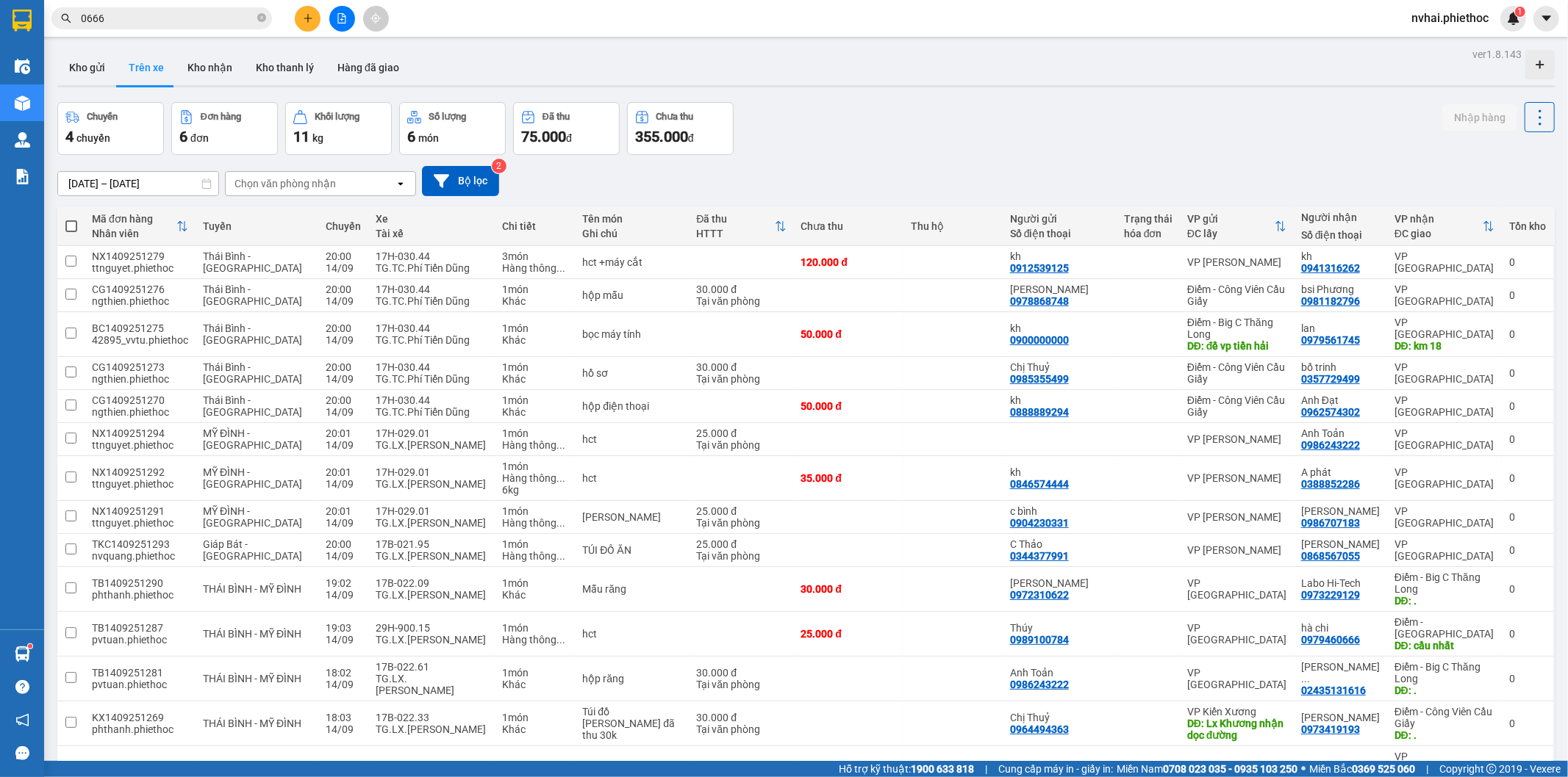
click at [1179, 37] on main "ver 1.8.143 Kho gửi Trên xe Kho nhận Kho thanh lý Hàng đã giao Chuyến 4 chuyến …" at bounding box center [784, 381] width 1568 height 761
click at [1218, 50] on div "Kho gửi Trên xe Kho nhận Kho thanh [PERSON_NAME] đã giao" at bounding box center [806, 69] width 1497 height 39
click at [334, 188] on div "Chọn văn phòng nhận" at bounding box center [310, 183] width 169 height 24
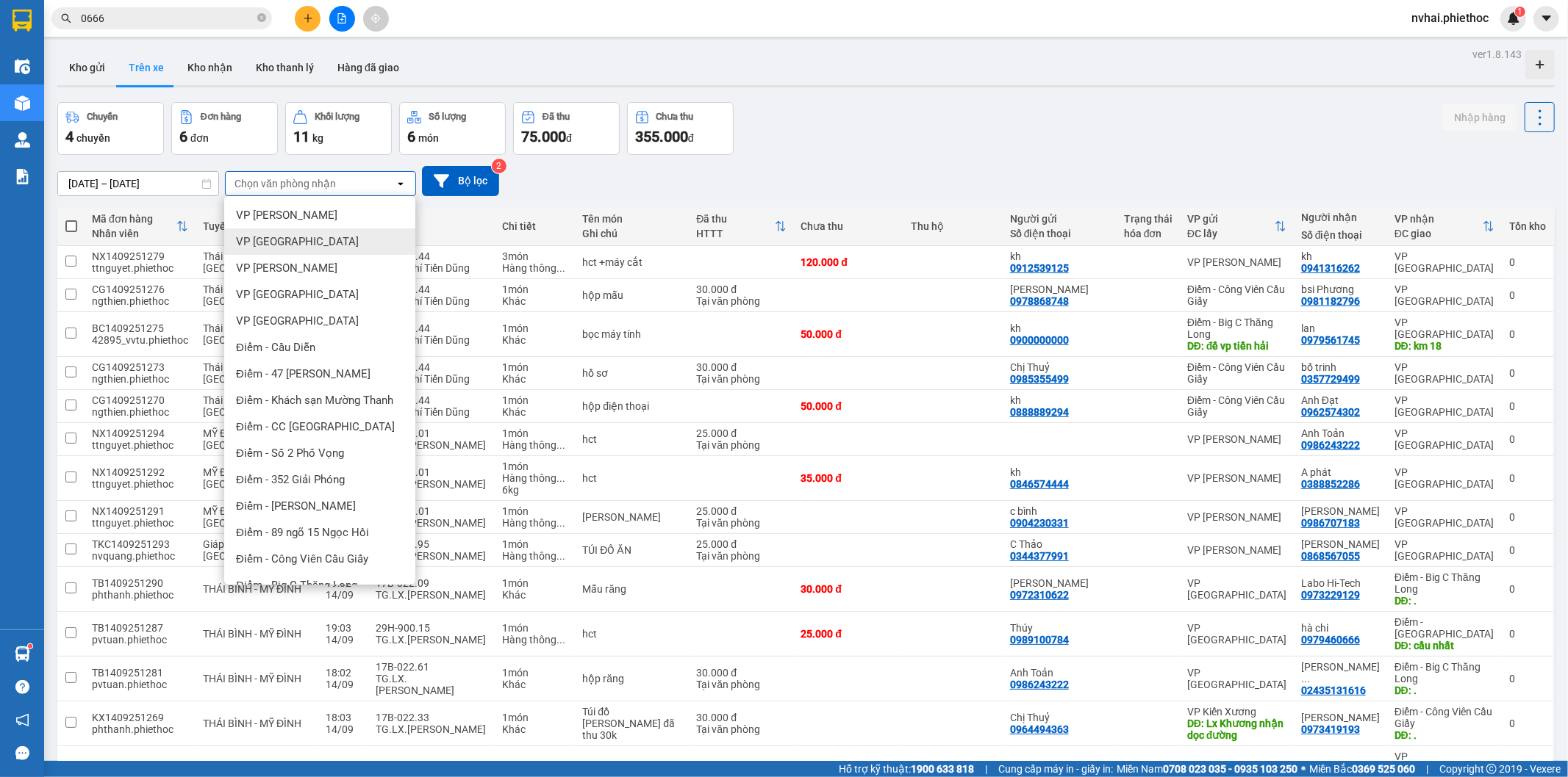
drag, startPoint x: 289, startPoint y: 232, endPoint x: 436, endPoint y: 201, distance: 150.2
click at [292, 232] on div "VP [GEOGRAPHIC_DATA]" at bounding box center [320, 242] width 191 height 27
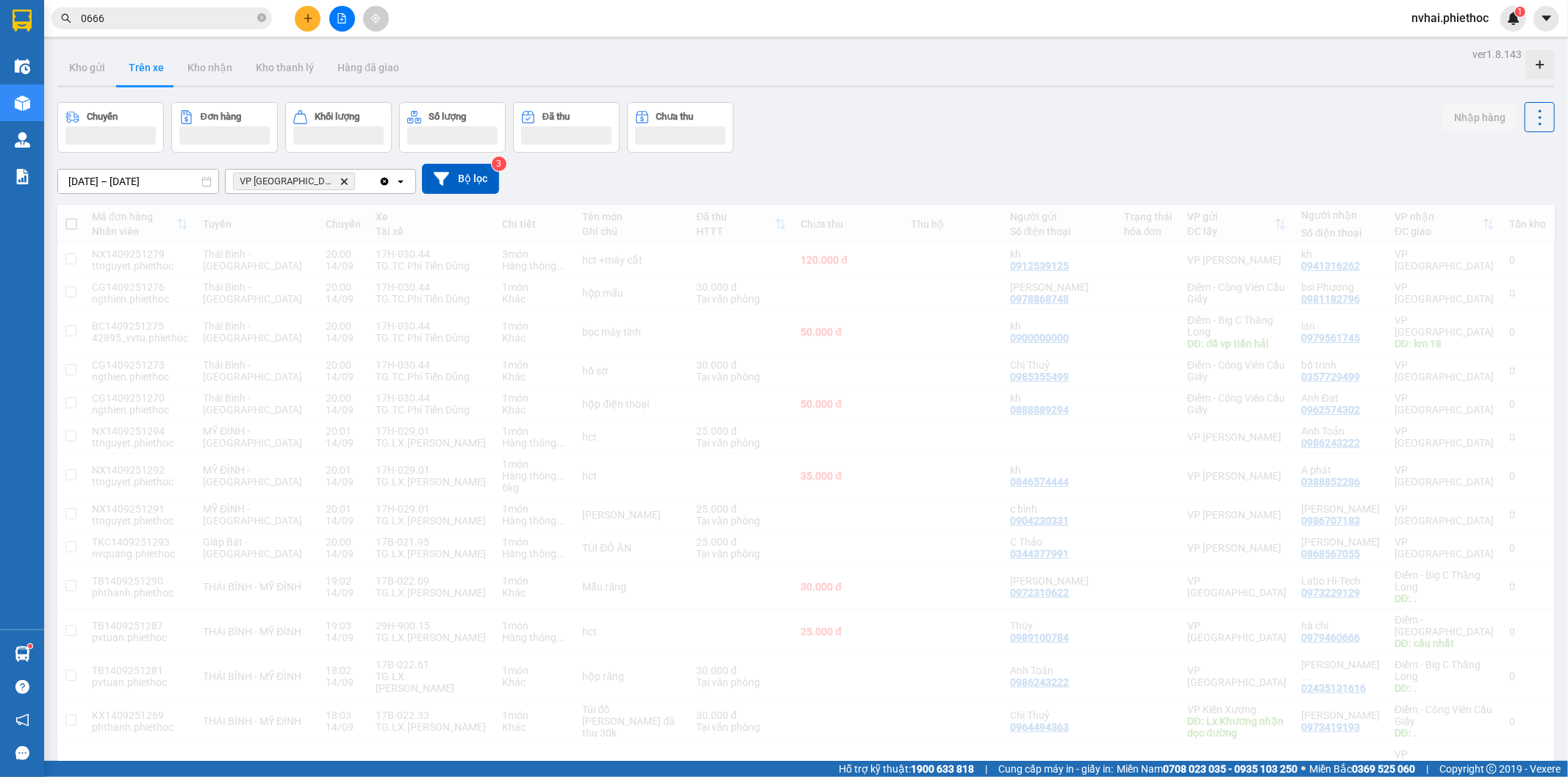
click at [1084, 93] on div "ver 1.8.143 Kho gửi Trên xe Kho nhận Kho thanh lý Hàng đã giao Chuyến Đơn hàng …" at bounding box center [806, 735] width 1509 height 1382
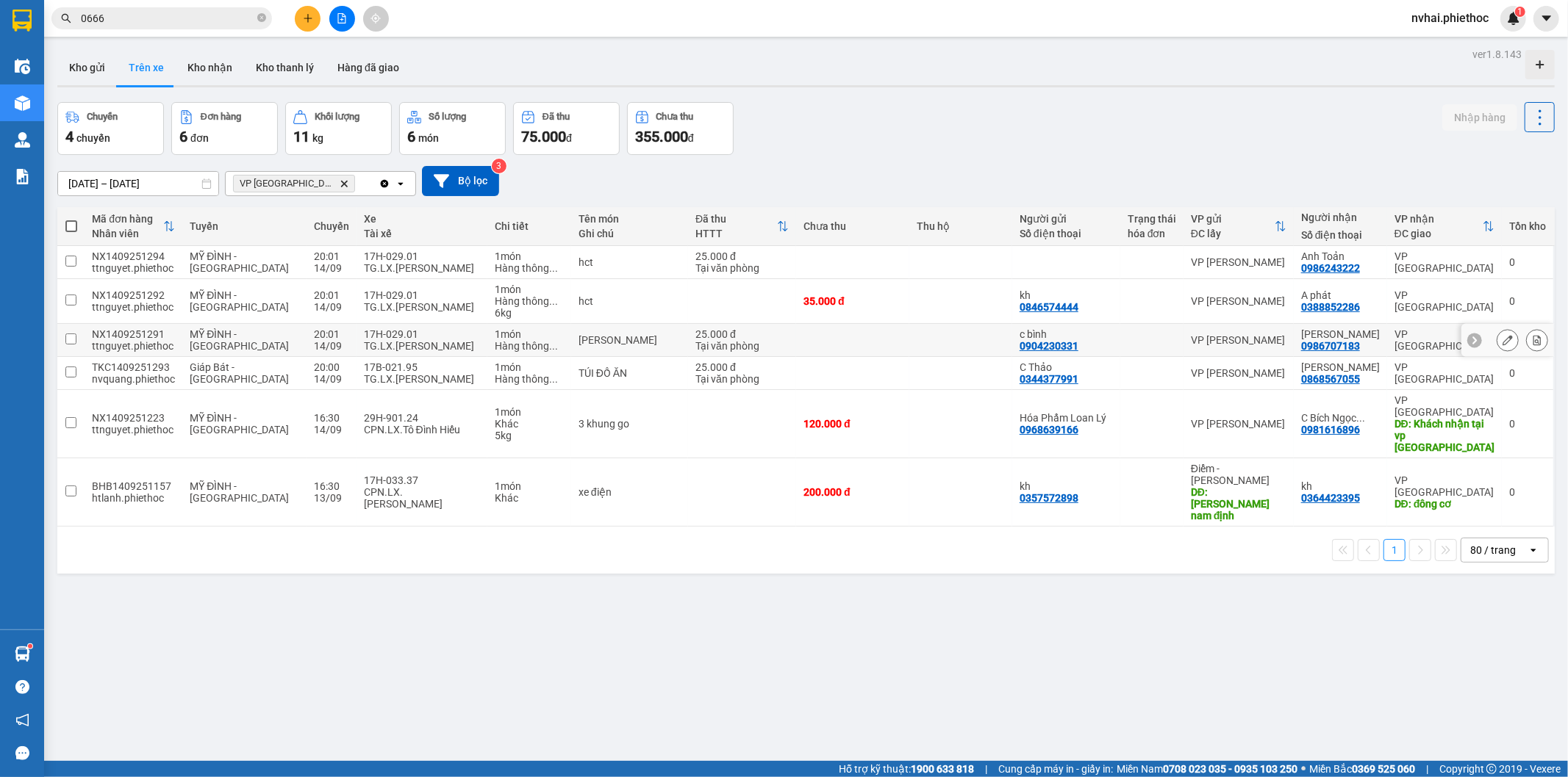
click at [429, 340] on div "17H-029.01" at bounding box center [421, 334] width 116 height 12
checkbox input "true"
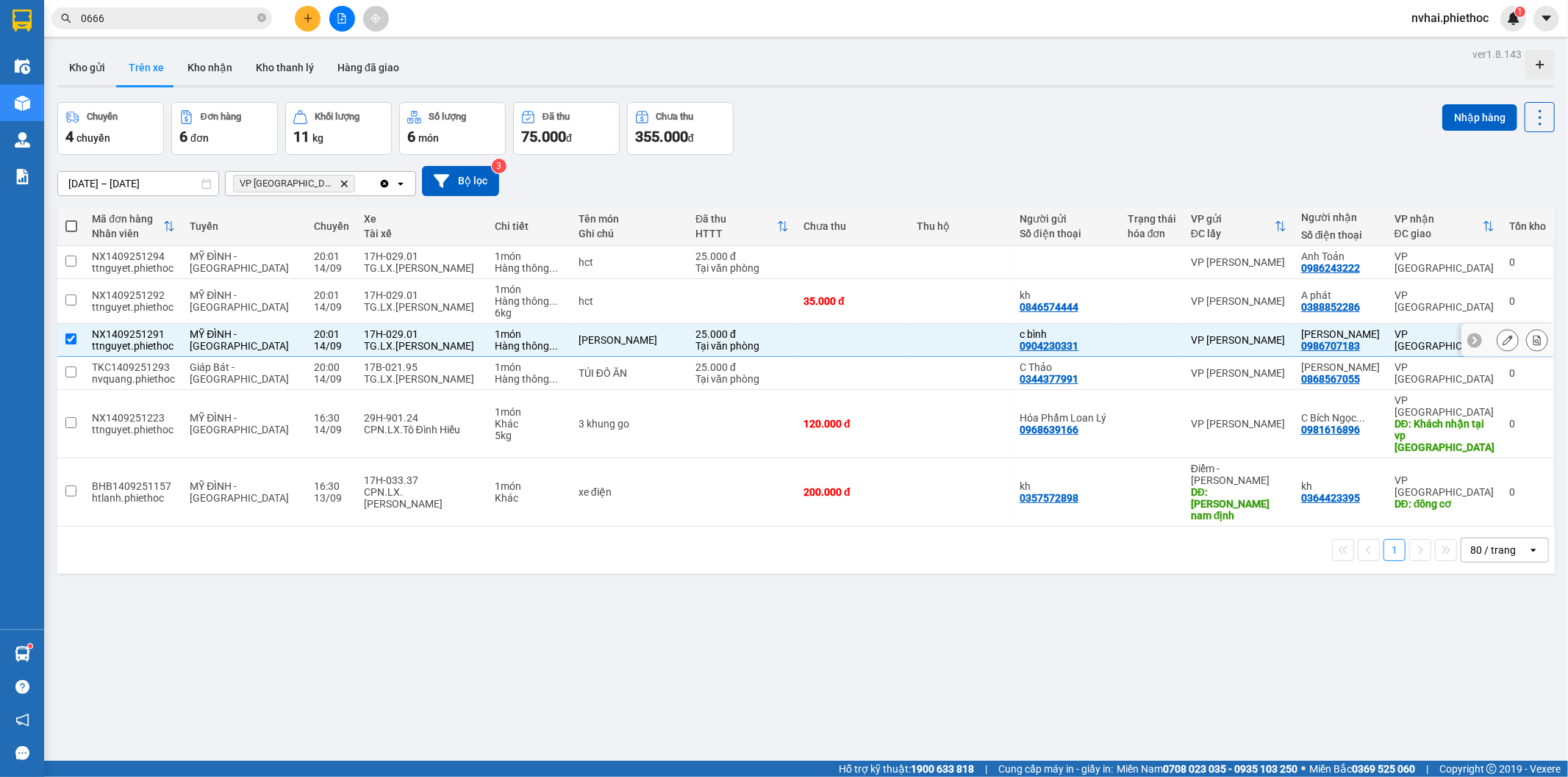
drag, startPoint x: 410, startPoint y: 307, endPoint x: 429, endPoint y: 288, distance: 26.9
click at [410, 304] on div "TG.LX.Vũ Tuấn Anh" at bounding box center [421, 306] width 116 height 12
checkbox input "true"
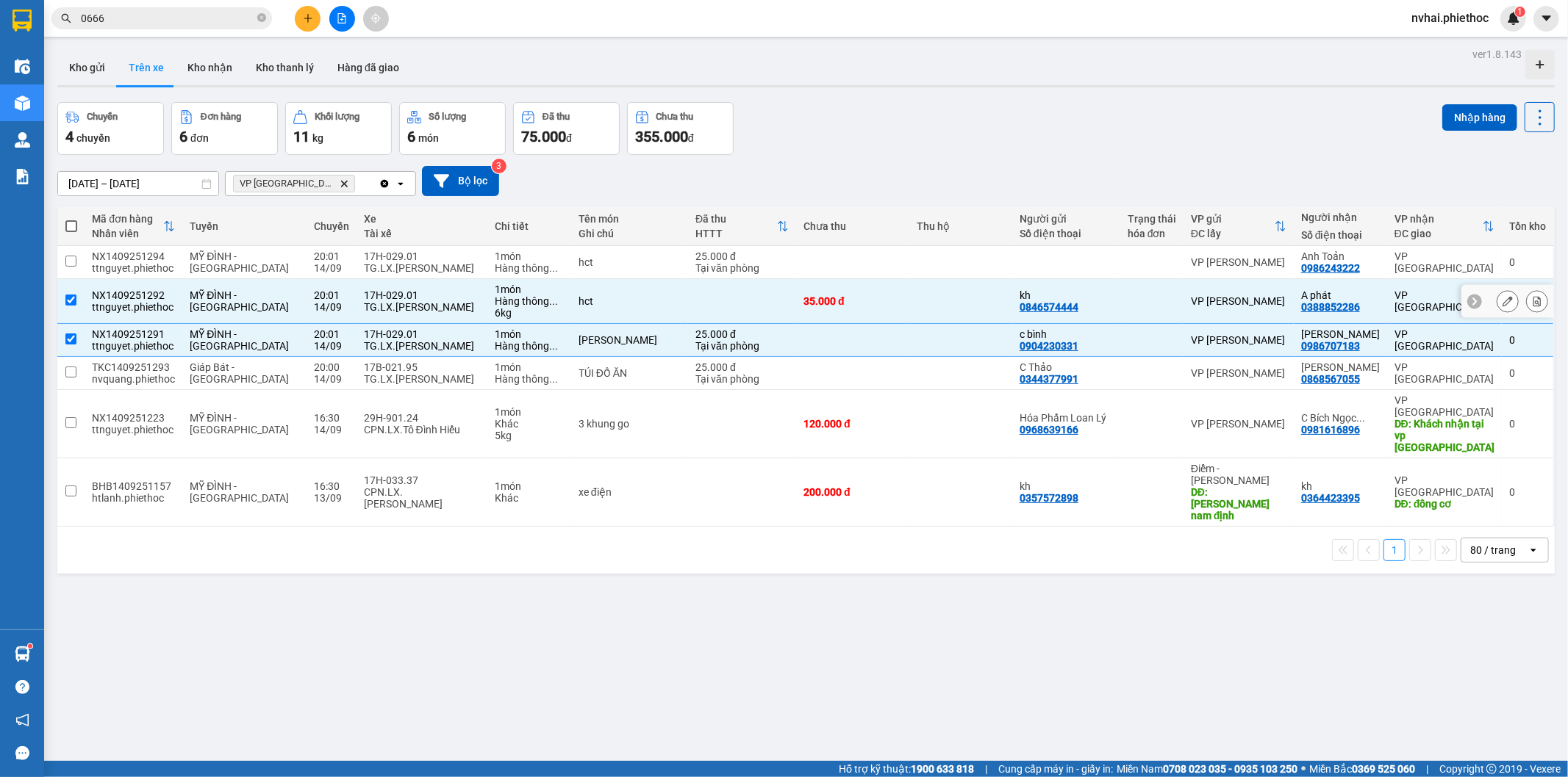
click at [438, 277] on td "17H-029.01 TG.LX.Vũ Tuấn Anh" at bounding box center [422, 262] width 131 height 33
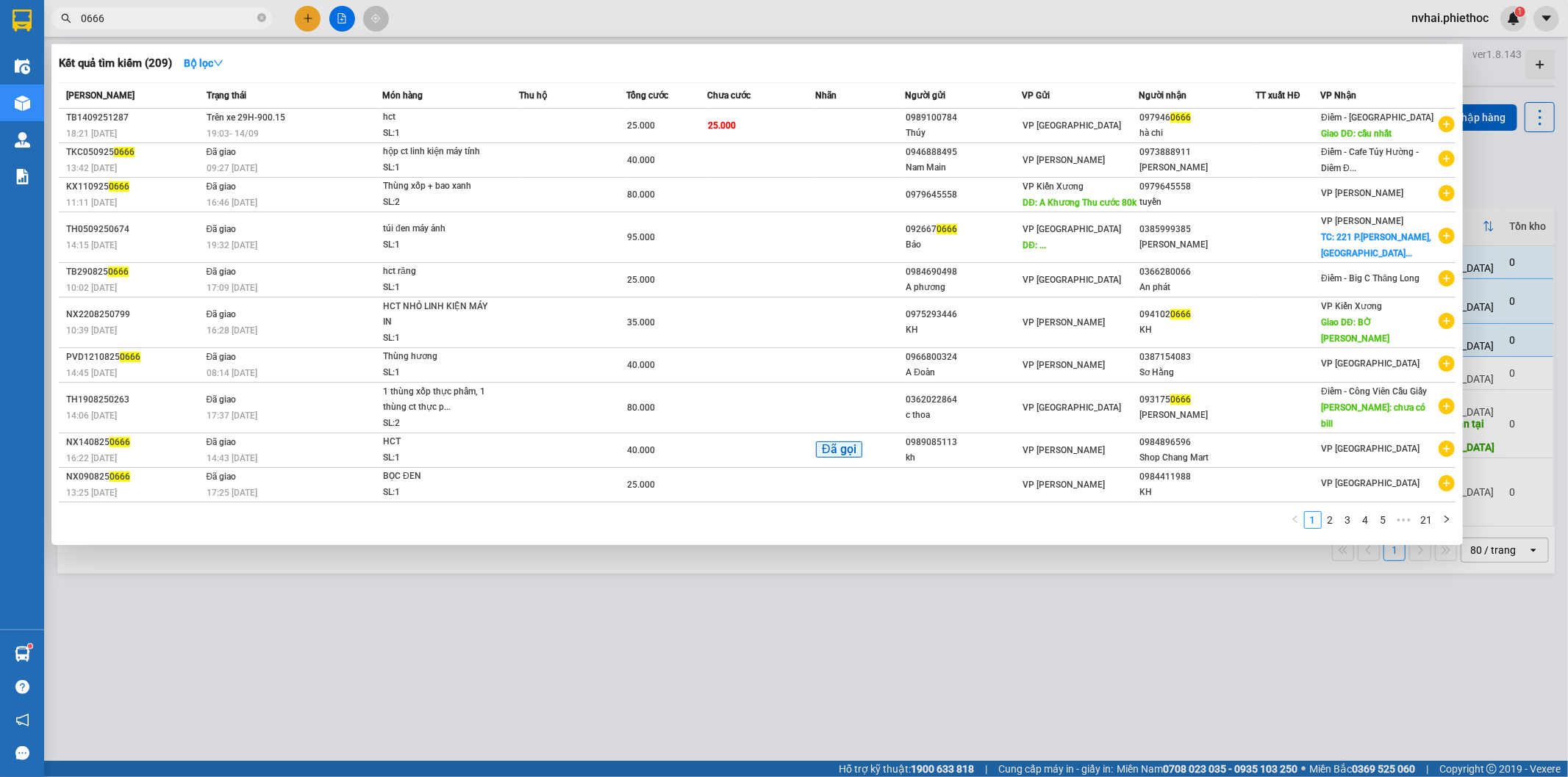
click at [205, 27] on span "0666" at bounding box center [161, 18] width 220 height 22
click at [716, 22] on div at bounding box center [784, 388] width 1568 height 777
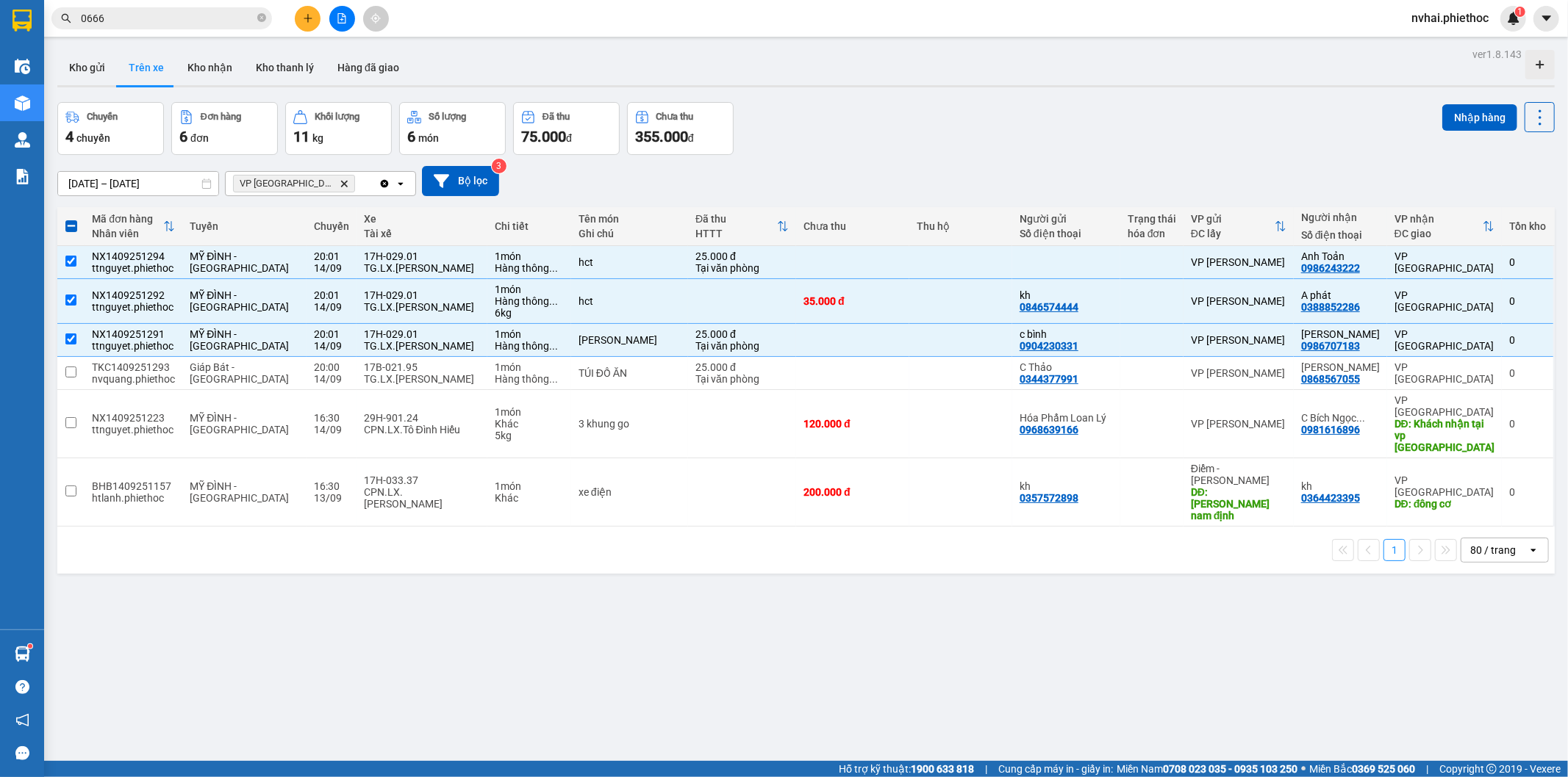
click at [340, 184] on icon "Delete" at bounding box center [344, 184] width 9 height 9
checkbox input "false"
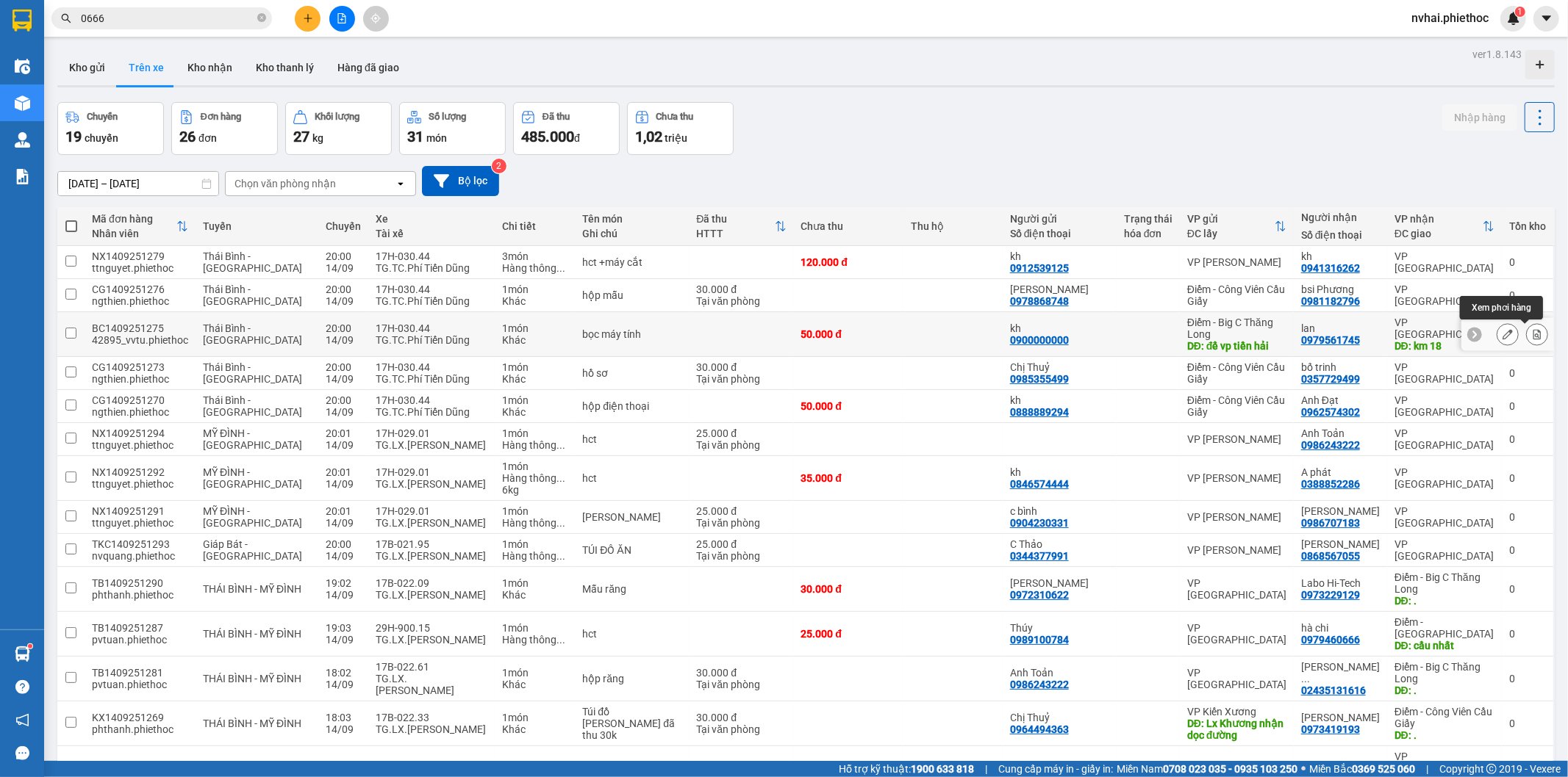
click at [1502, 334] on icon at bounding box center [1508, 335] width 11 height 11
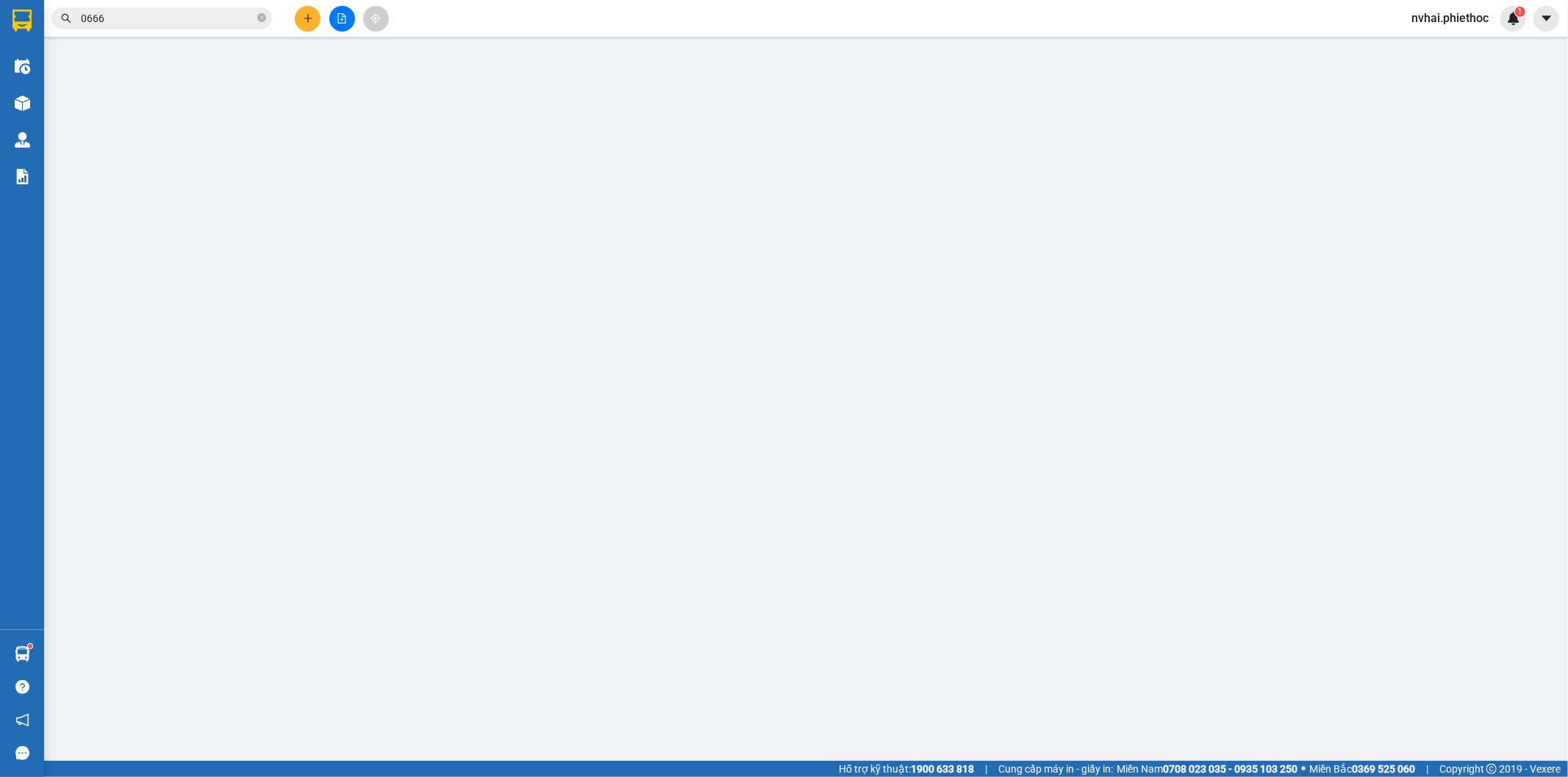
type input "0900000000"
type input "kh"
type input "để vp tiền hải"
type input "0979561745"
type input "lan"
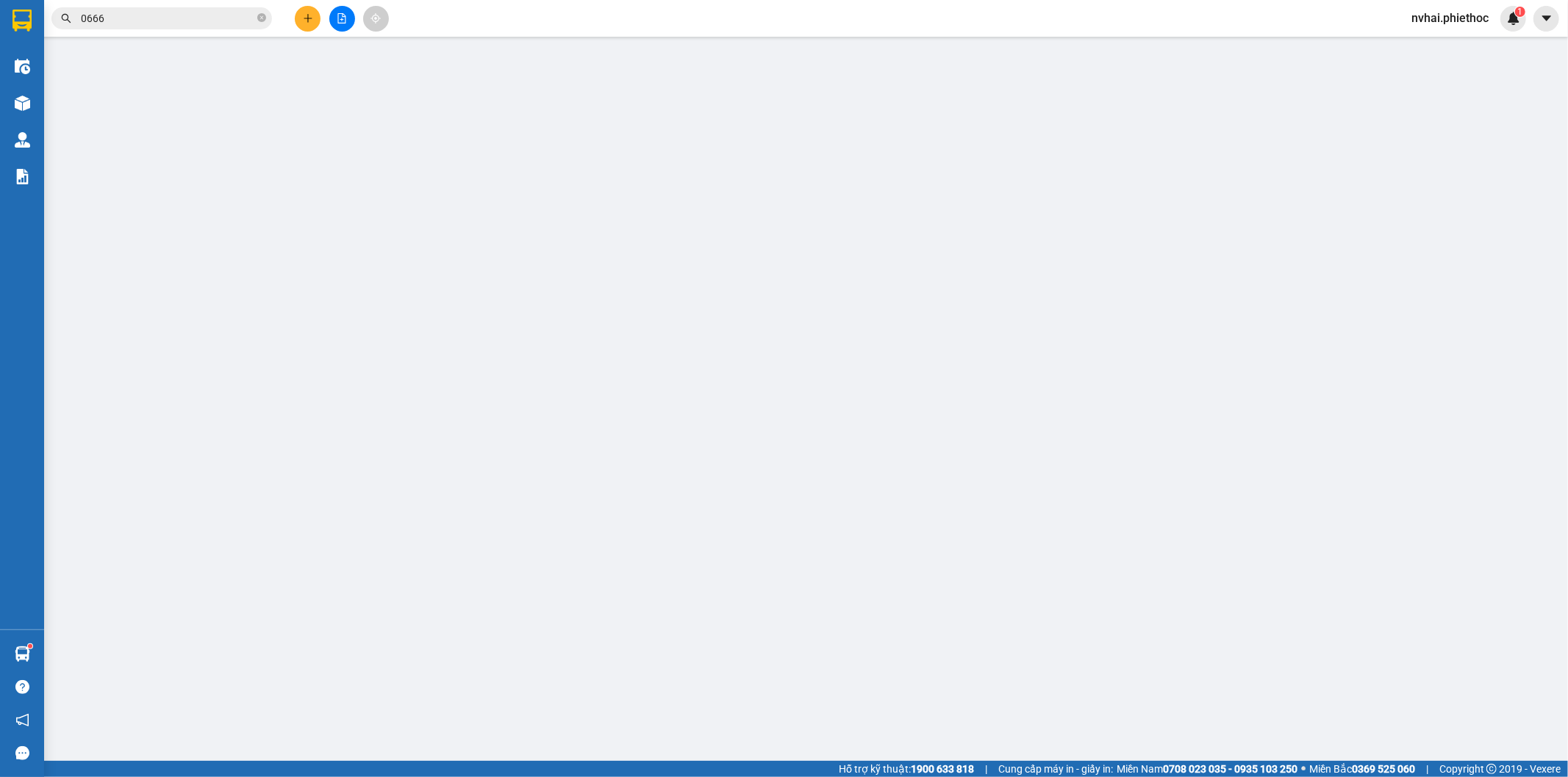
type input "km 18"
type input "5.000"
type input "50.000"
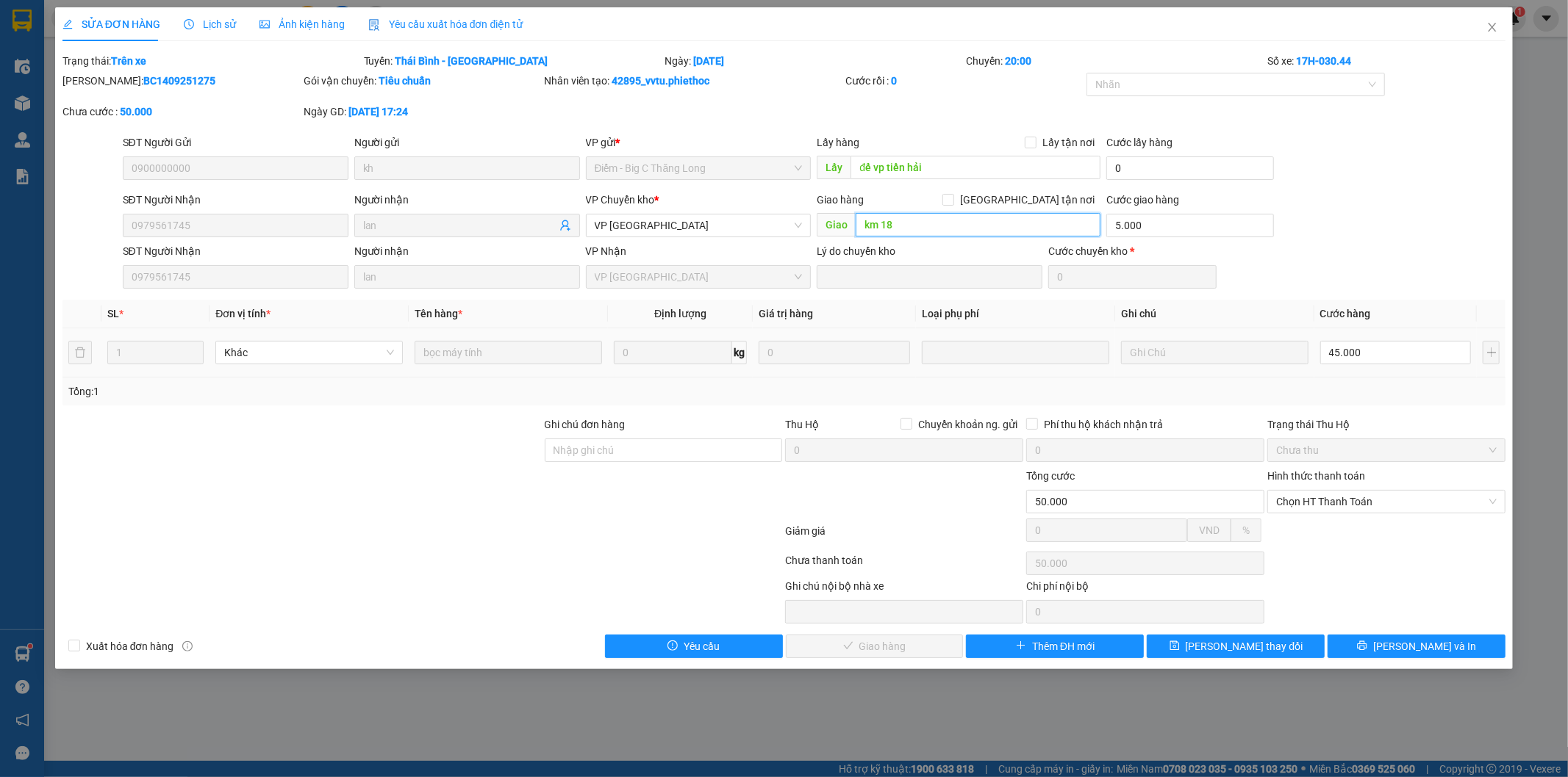
click at [915, 230] on input "km 18" at bounding box center [977, 225] width 244 height 24
click at [920, 221] on input "km 18" at bounding box center [977, 225] width 244 height 24
click at [1363, 150] on div "SĐT Người Gửi 0900000000 Người gửi kh VP gửi * Điểm - Big C Thăng Long Lấy hàng…" at bounding box center [814, 160] width 1389 height 51
click at [1324, 89] on div at bounding box center [1228, 85] width 276 height 18
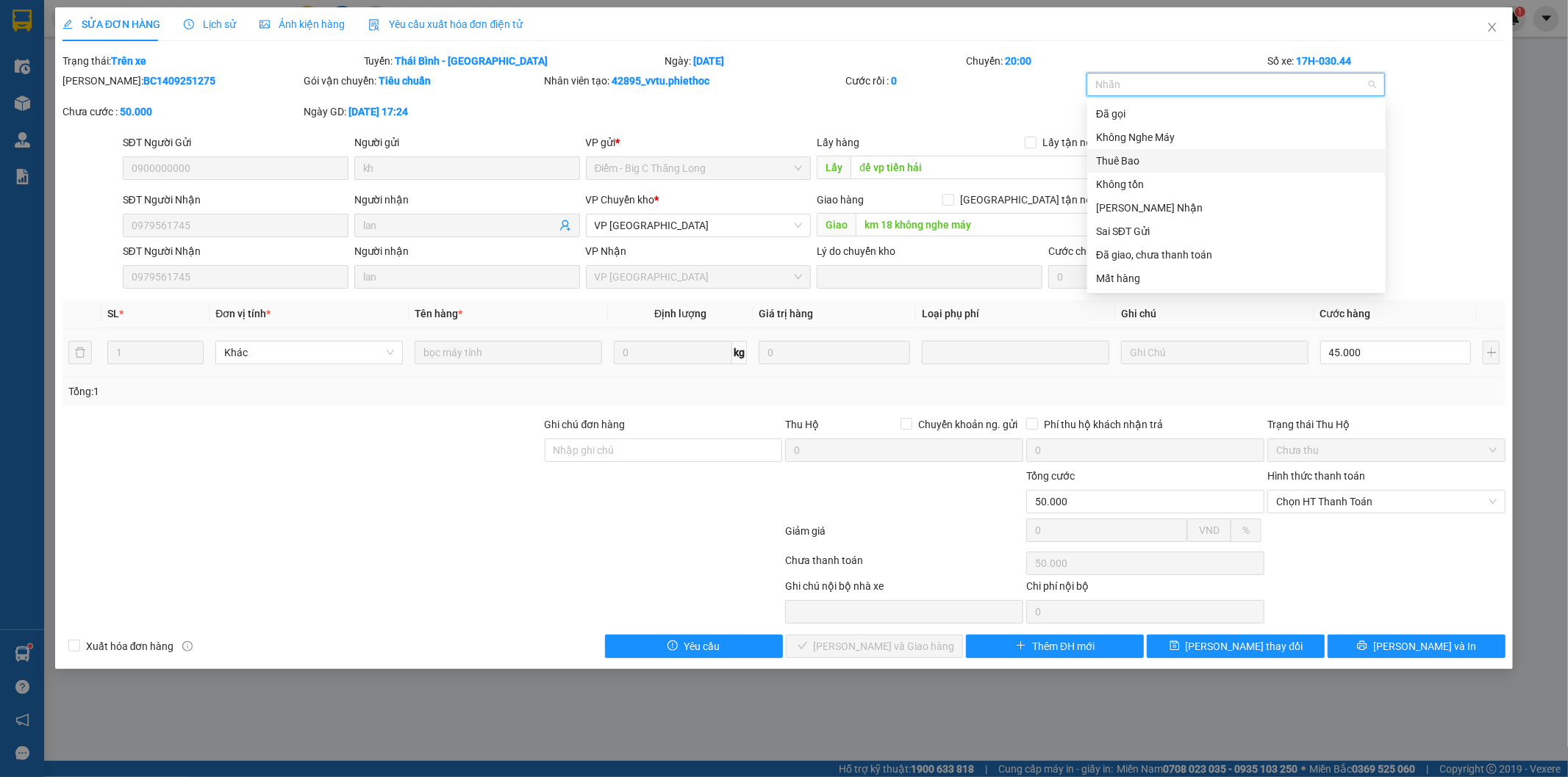
click at [1141, 160] on div "Thuê Bao" at bounding box center [1236, 161] width 281 height 16
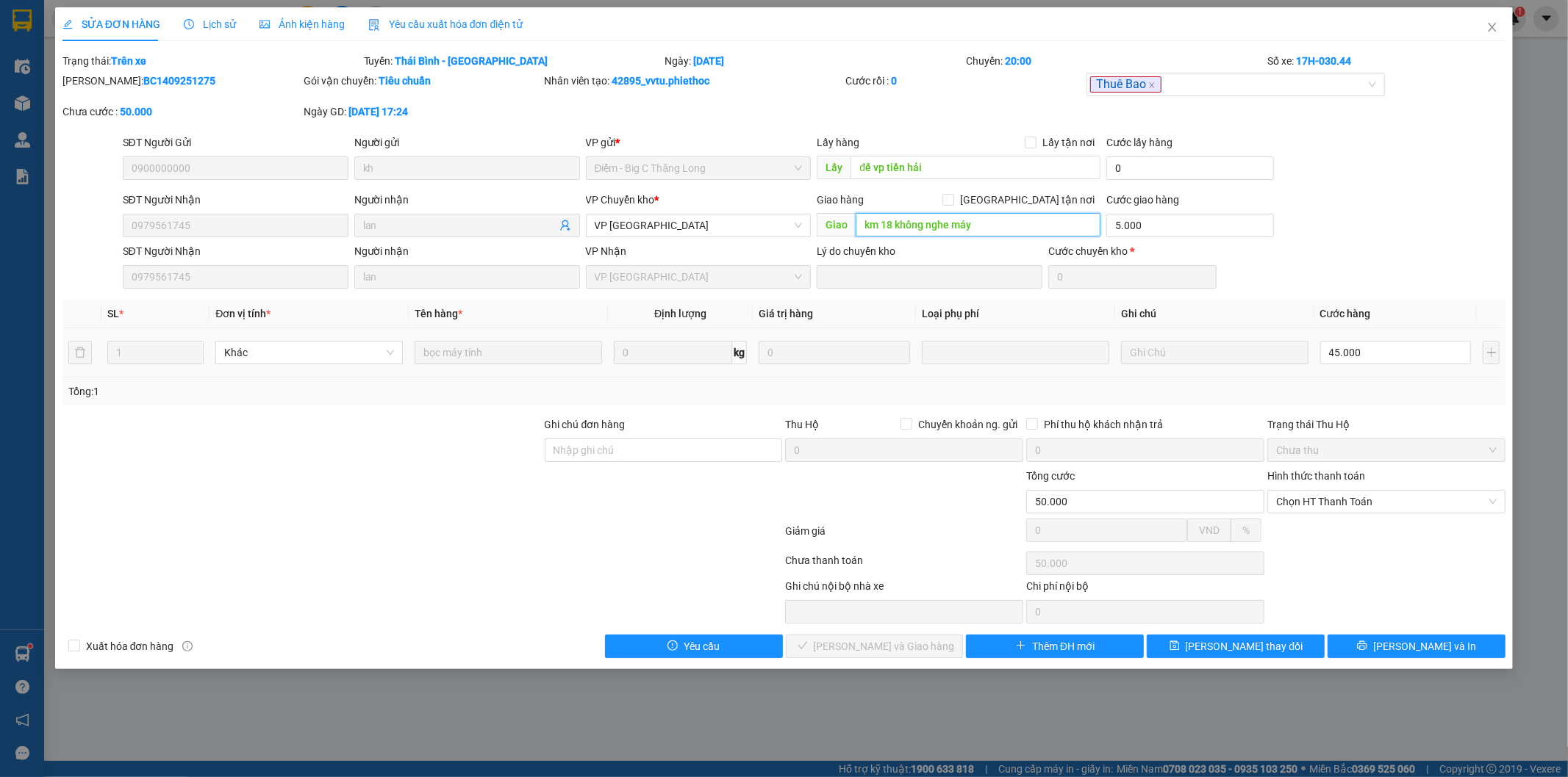
click at [1013, 225] on input "km 18 không nghe máy" at bounding box center [977, 225] width 244 height 24
click at [1011, 224] on input "km 18 không nghe máy" at bounding box center [977, 225] width 244 height 24
drag, startPoint x: 980, startPoint y: 225, endPoint x: 920, endPoint y: 222, distance: 60.1
click at [920, 222] on input "km 18 không nghe máy" at bounding box center [977, 225] width 244 height 24
type input "km 18 thuê bao"
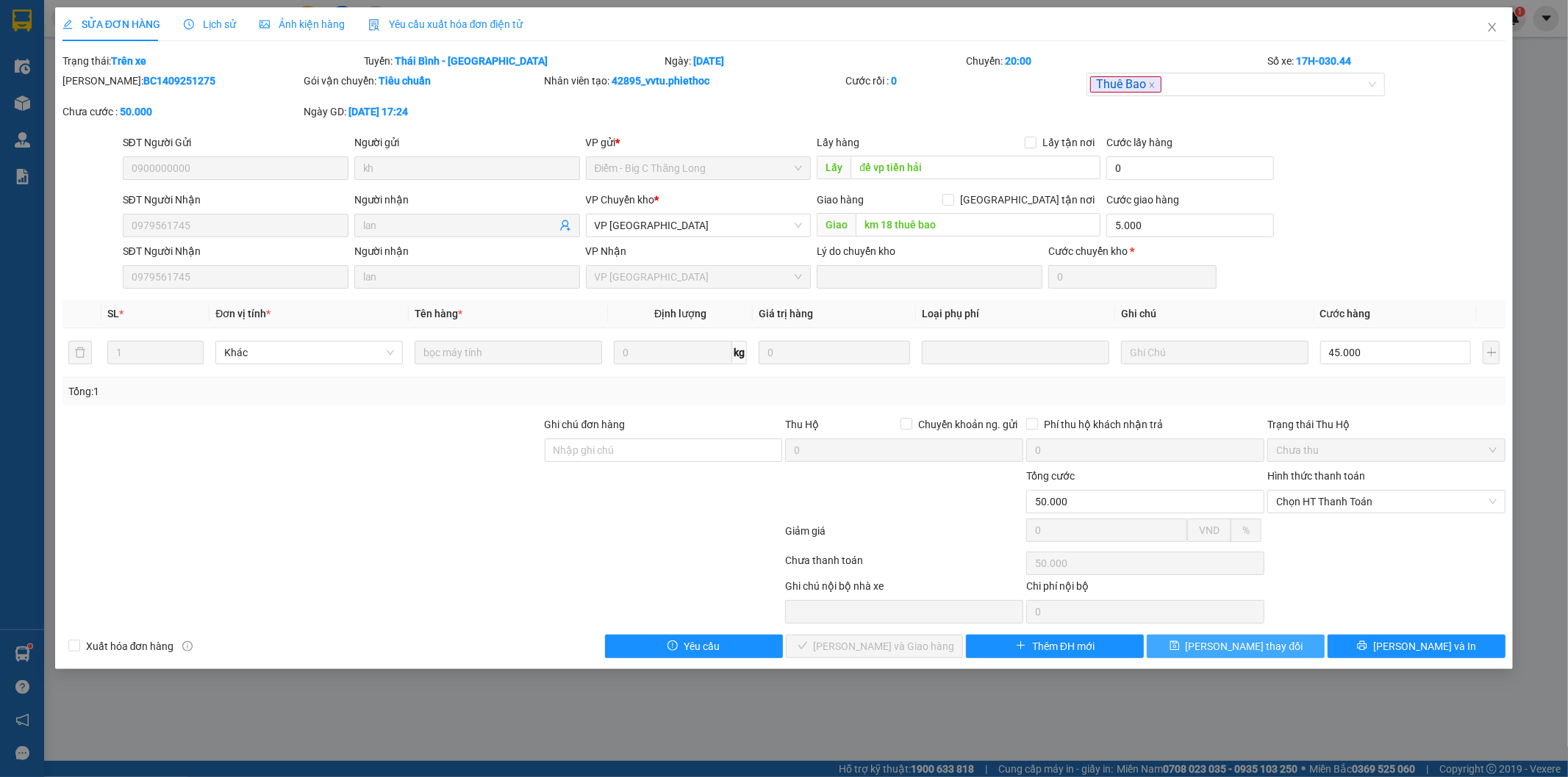
click at [1275, 654] on button "[PERSON_NAME] thay đổi" at bounding box center [1235, 646] width 178 height 24
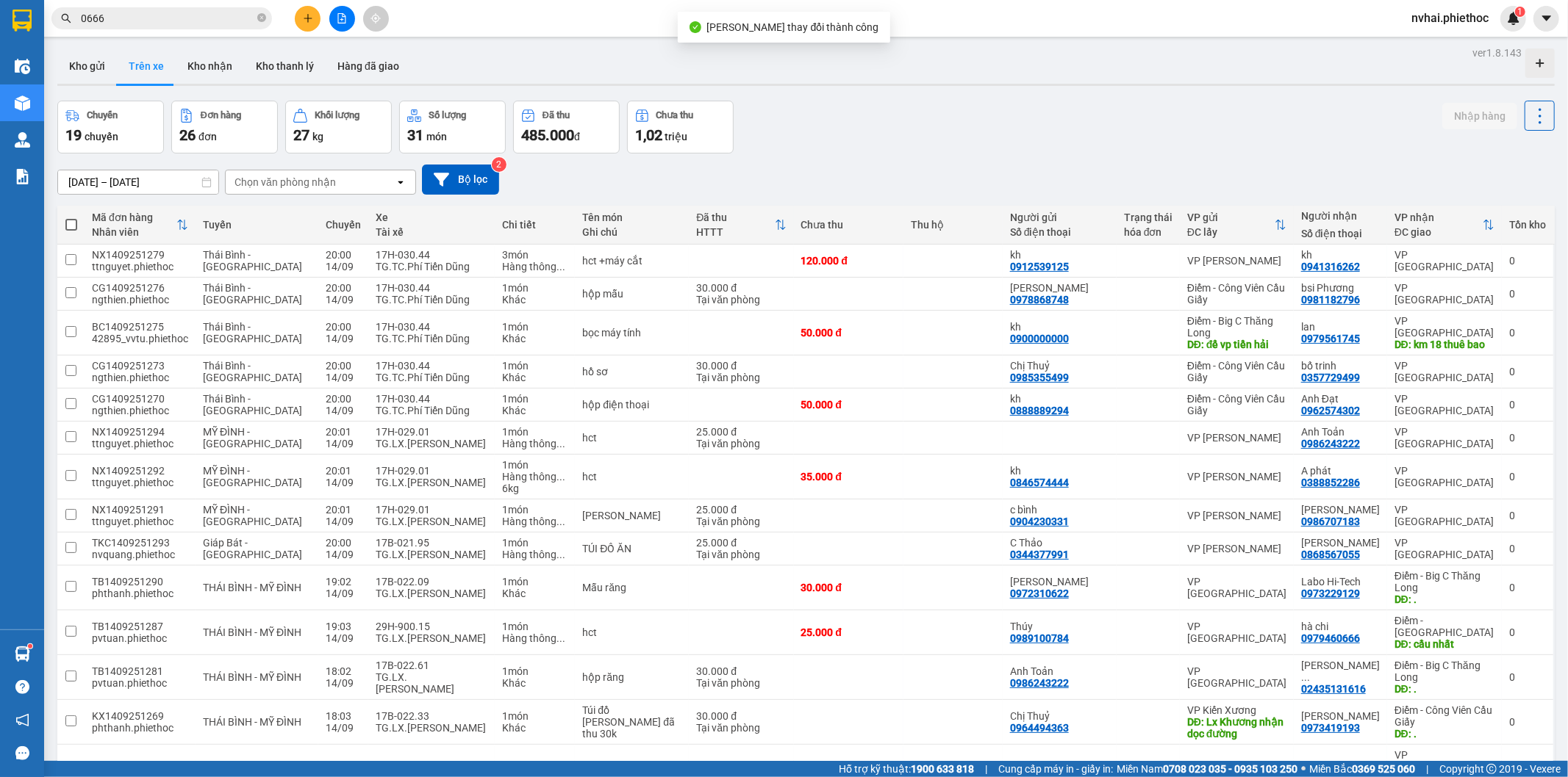
scroll to position [2, 0]
click at [1187, 96] on div "ver 1.8.143 Kho gửi Trên xe Kho nhận Kho thanh lý Hàng đã giao Chuyến 19 chuyến…" at bounding box center [806, 734] width 1509 height 1385
drag, startPoint x: 1039, startPoint y: 135, endPoint x: 1053, endPoint y: 127, distance: 16.1
click at [1044, 131] on div "Chuyến 19 chuyến Đơn hàng 26 đơn Khối lượng 27 kg Số lượng 31 món Đã thu 485.00…" at bounding box center [806, 127] width 1497 height 53
click at [1066, 126] on div "Chuyến 19 chuyến Đơn hàng 26 đơn Khối lượng 27 kg Số lượng 31 món Đã thu 485.00…" at bounding box center [806, 127] width 1497 height 53
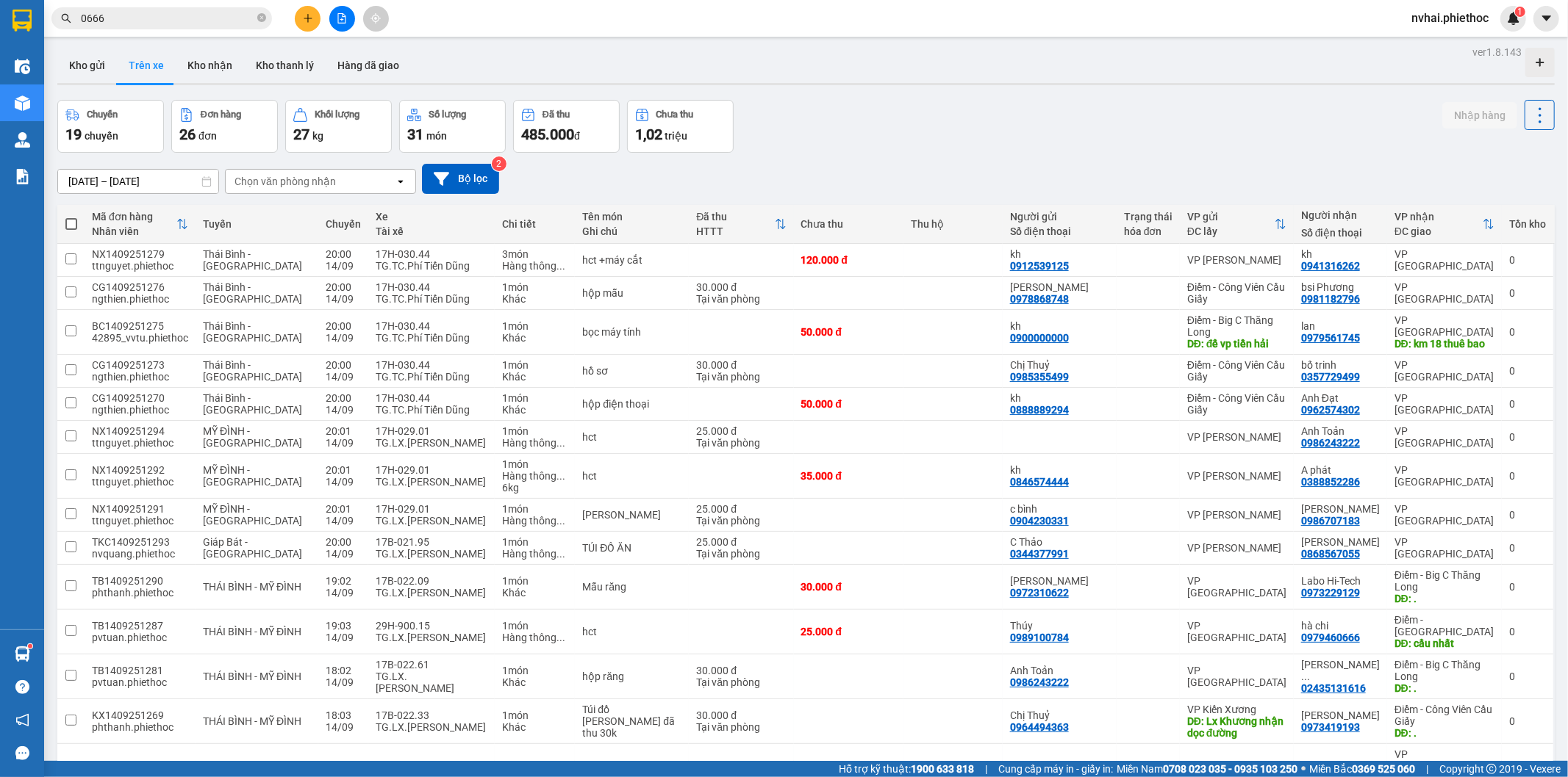
drag, startPoint x: 292, startPoint y: 164, endPoint x: 292, endPoint y: 177, distance: 13.0
click at [292, 173] on div "11/09/2025 – 14/09/2025 Press the down arrow key to interact with the calendar …" at bounding box center [806, 179] width 1497 height 30
click at [292, 178] on div "Chọn văn phòng nhận" at bounding box center [285, 181] width 102 height 15
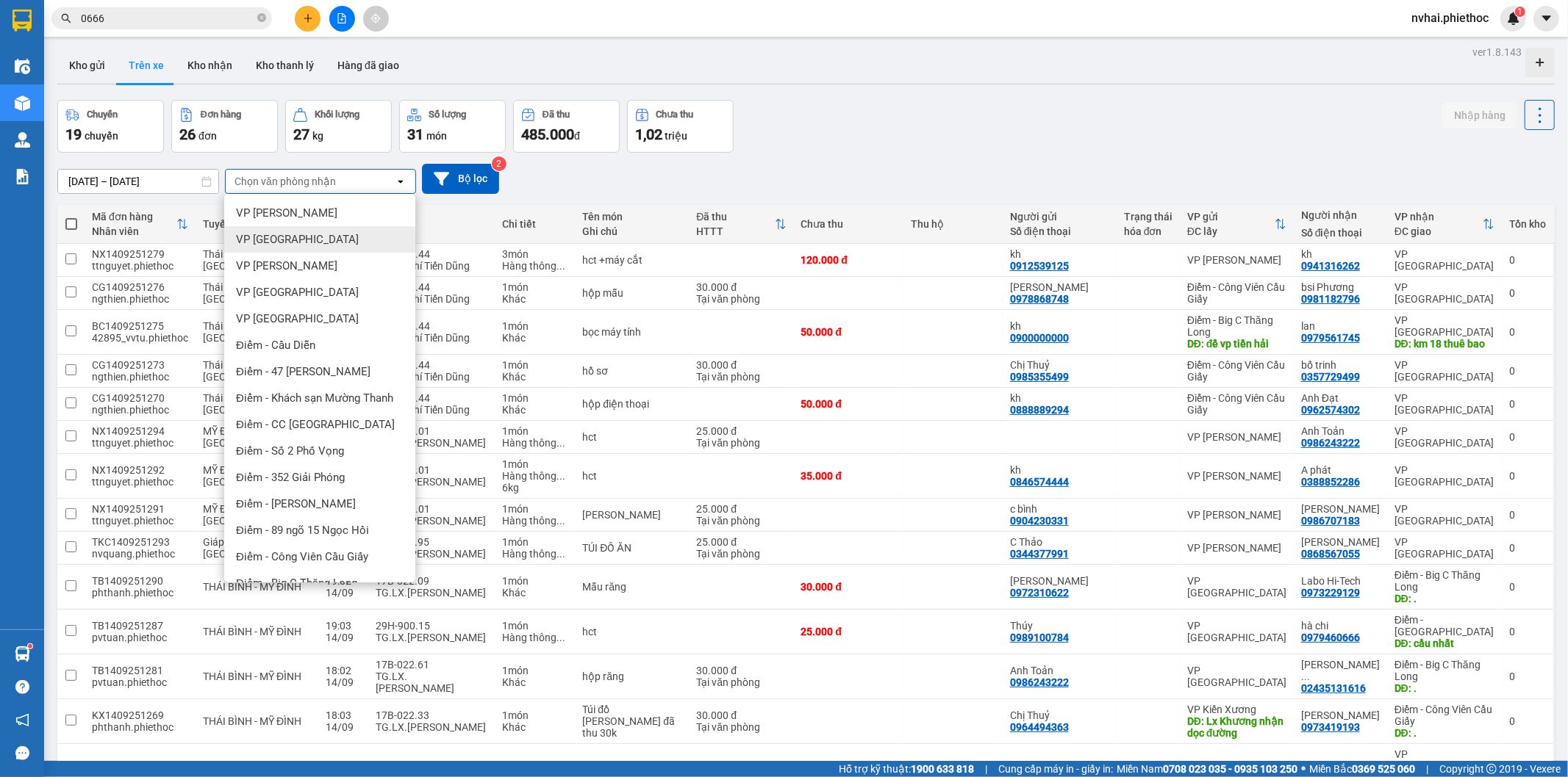
click at [295, 234] on span "VP [GEOGRAPHIC_DATA]" at bounding box center [297, 239] width 123 height 15
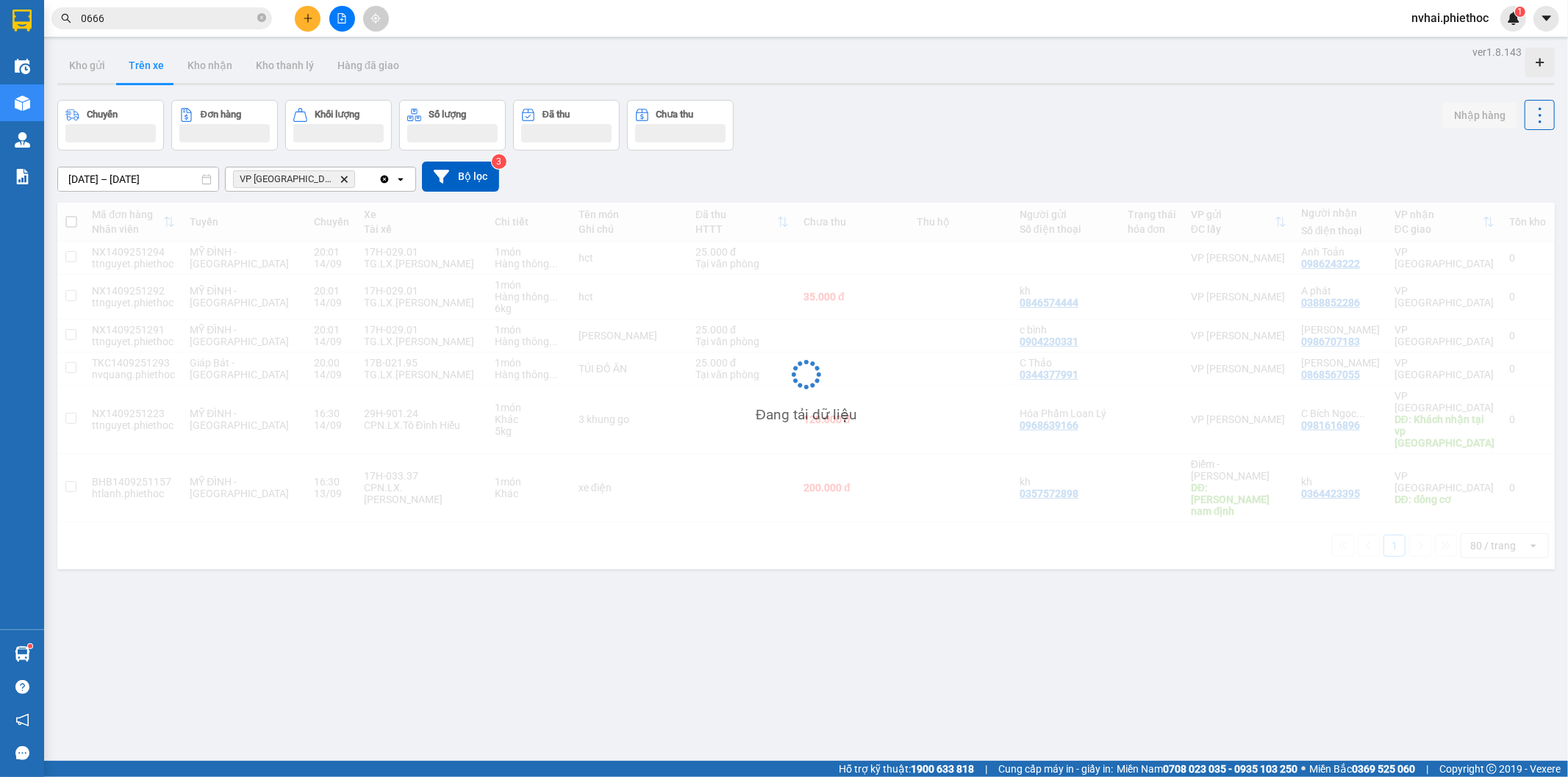
drag, startPoint x: 1134, startPoint y: 62, endPoint x: 1136, endPoint y: 77, distance: 15.1
click at [1137, 62] on div "Kho gửi Trên xe Kho nhận Kho thanh [PERSON_NAME] đã giao" at bounding box center [806, 67] width 1497 height 39
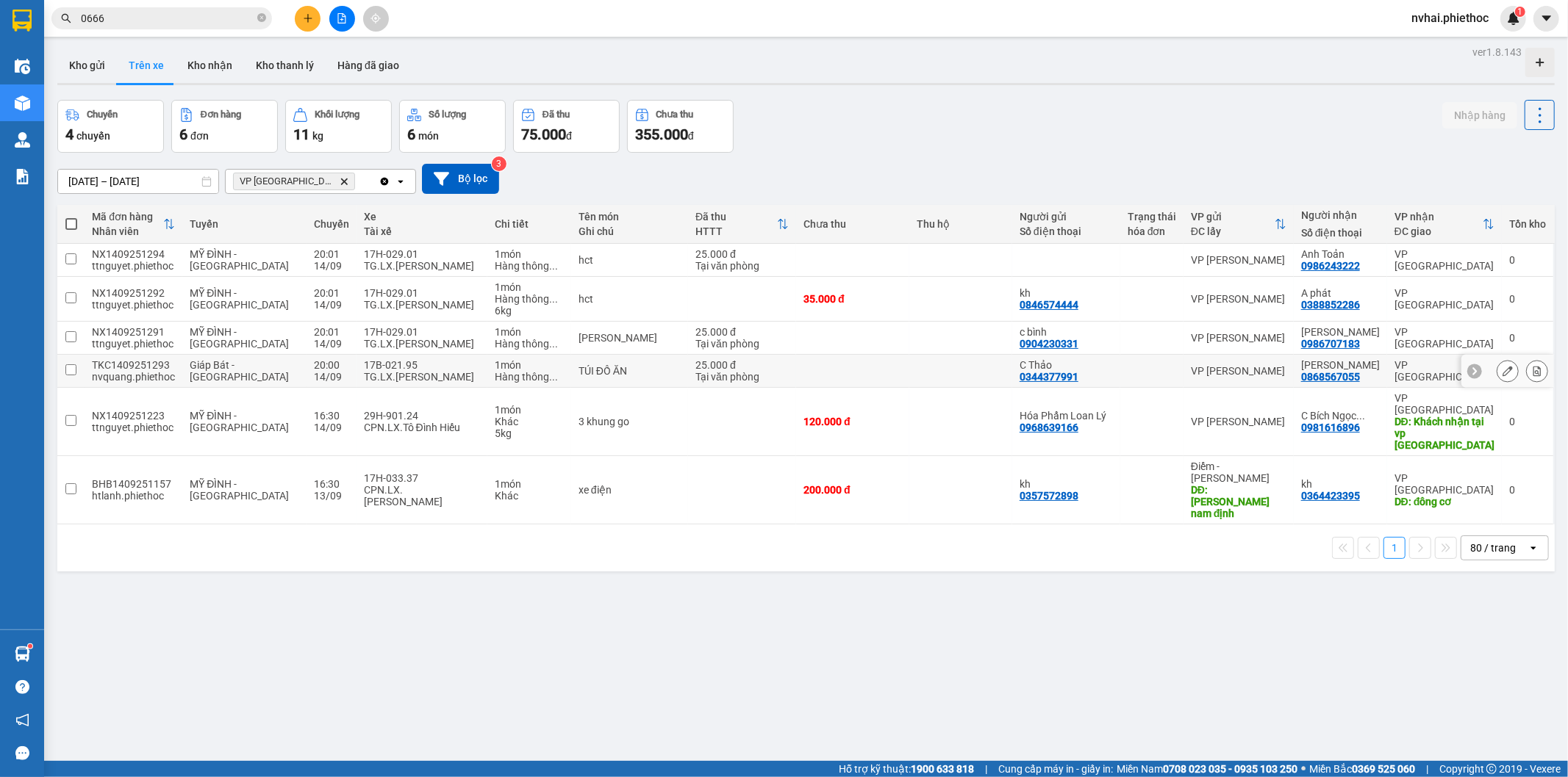
click at [414, 381] on div "TG.LX.Ngô Quang Vận" at bounding box center [421, 376] width 116 height 12
checkbox input "true"
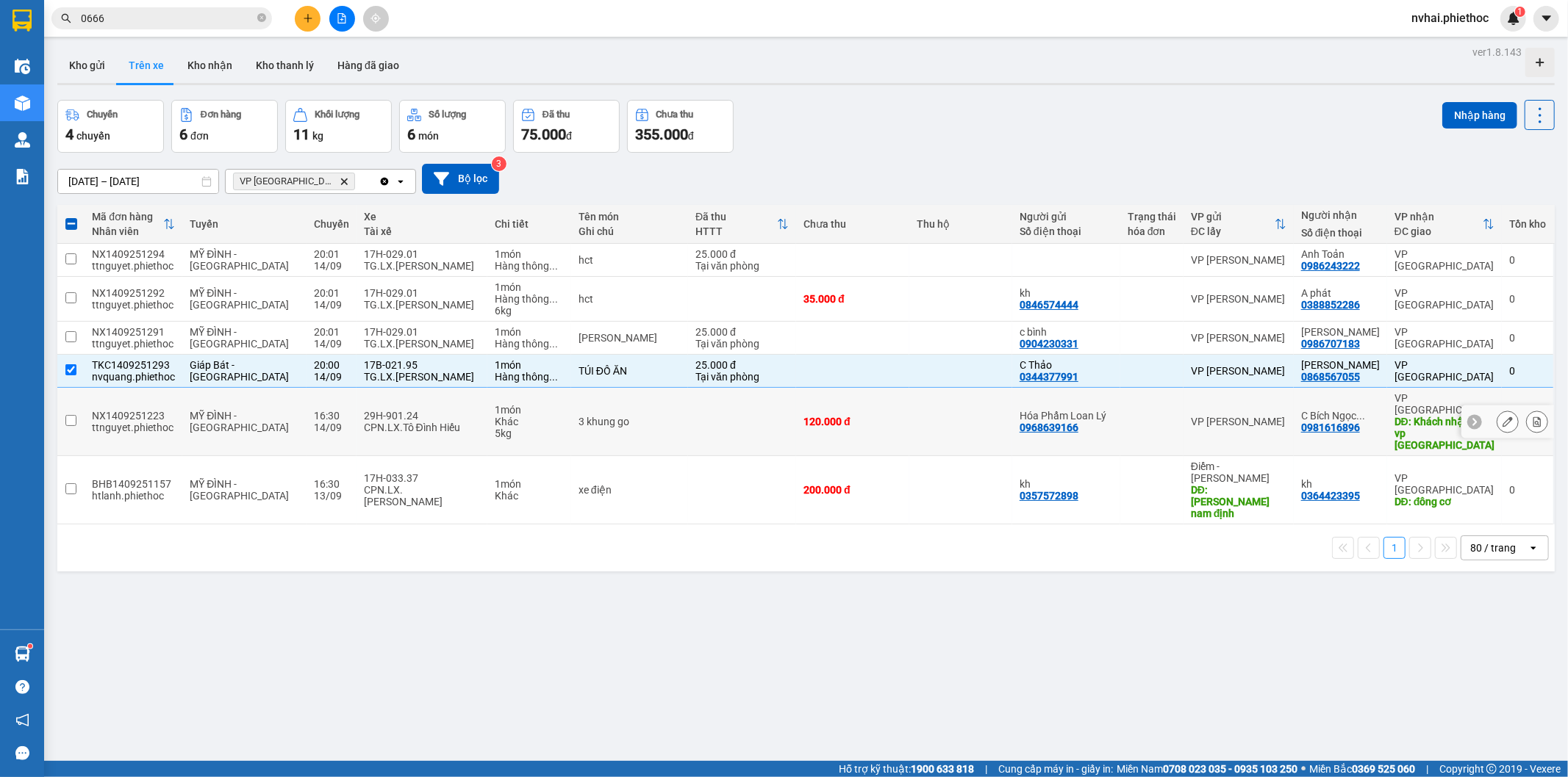
click at [398, 410] on div "29H-901.24" at bounding box center [421, 415] width 116 height 12
checkbox input "true"
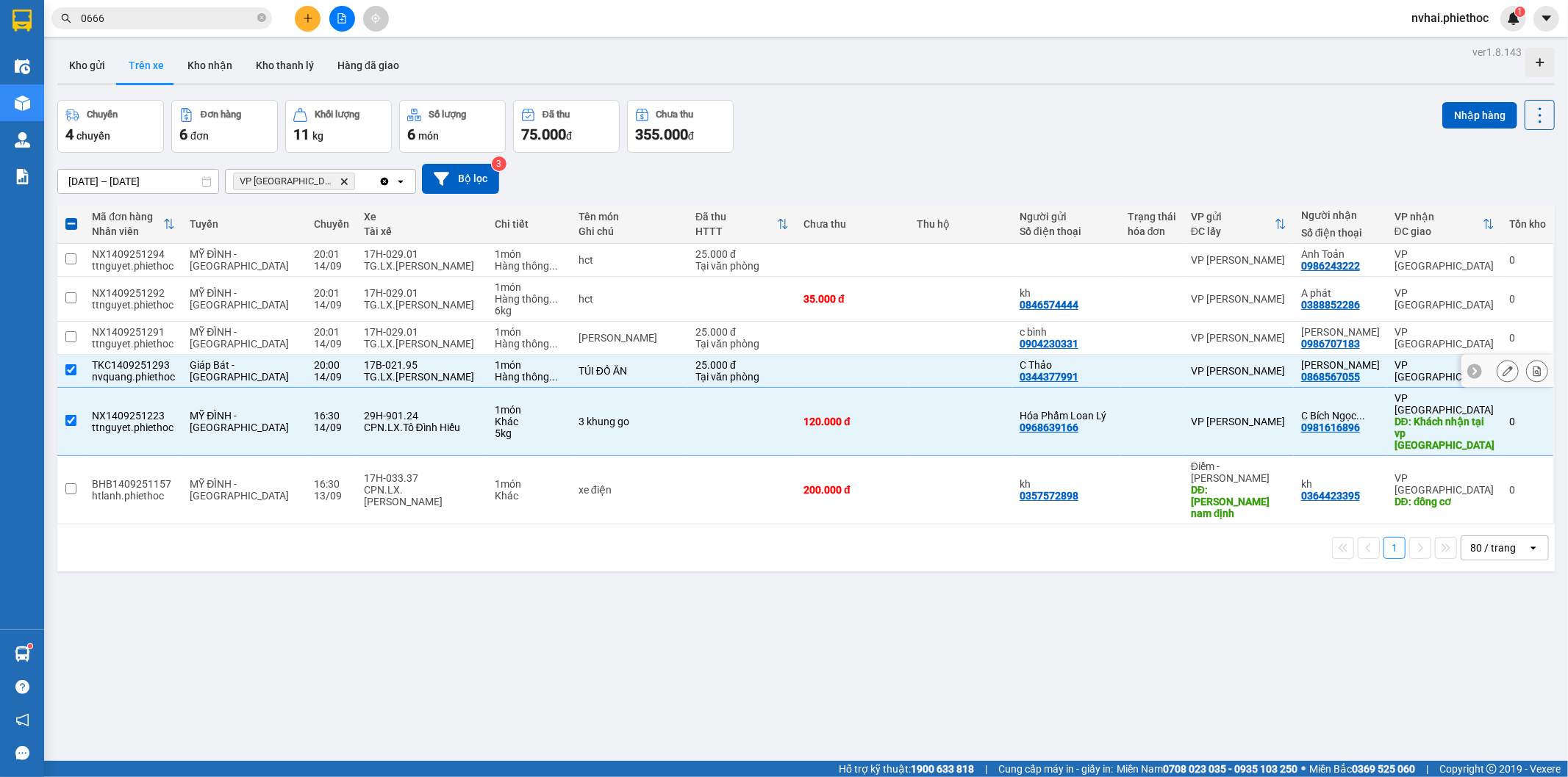
click at [397, 375] on div "TG.LX.Ngô Quang Vận" at bounding box center [421, 376] width 116 height 12
checkbox input "false"
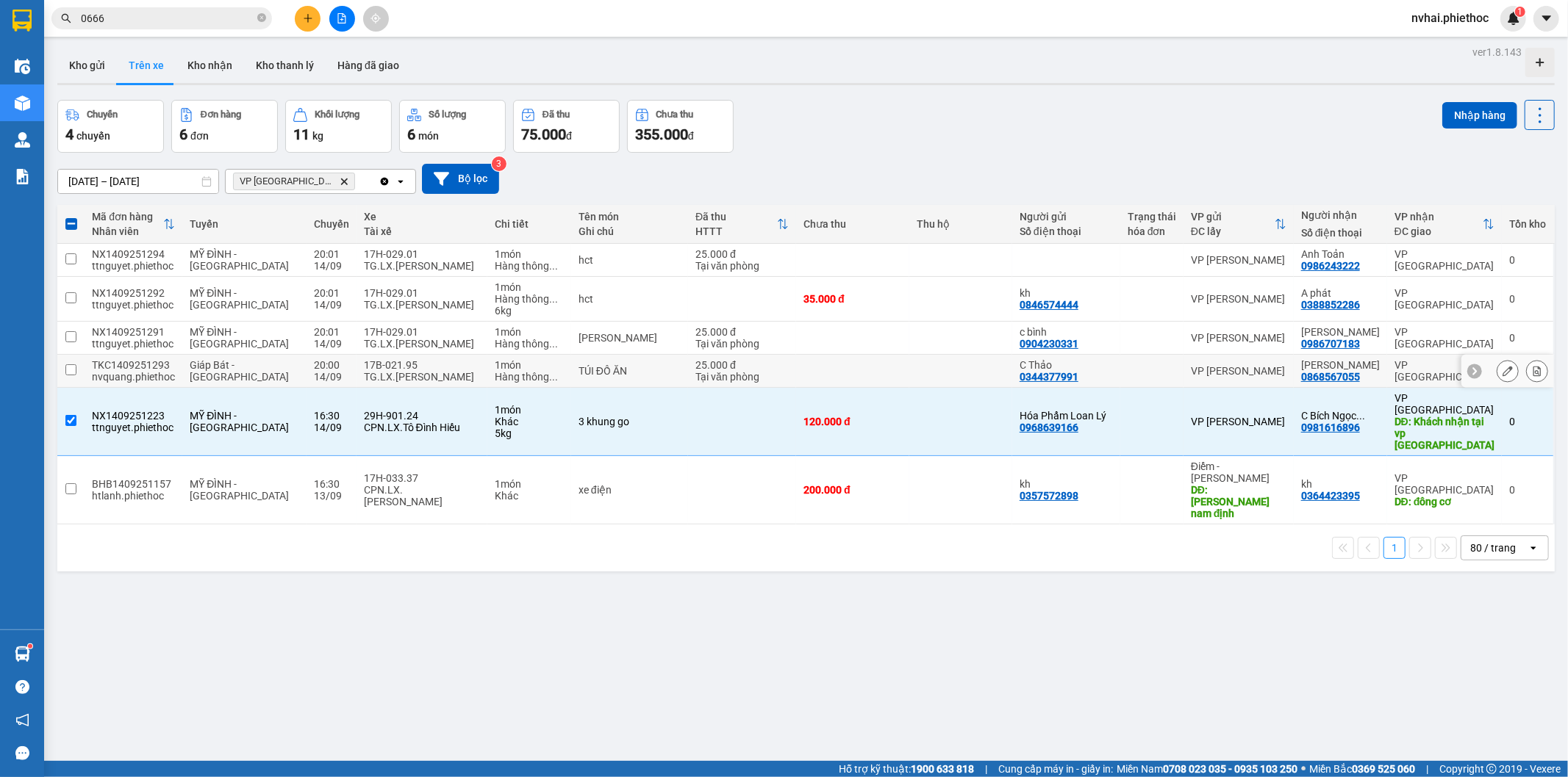
click at [379, 410] on div "29H-901.24" at bounding box center [421, 415] width 116 height 12
checkbox input "false"
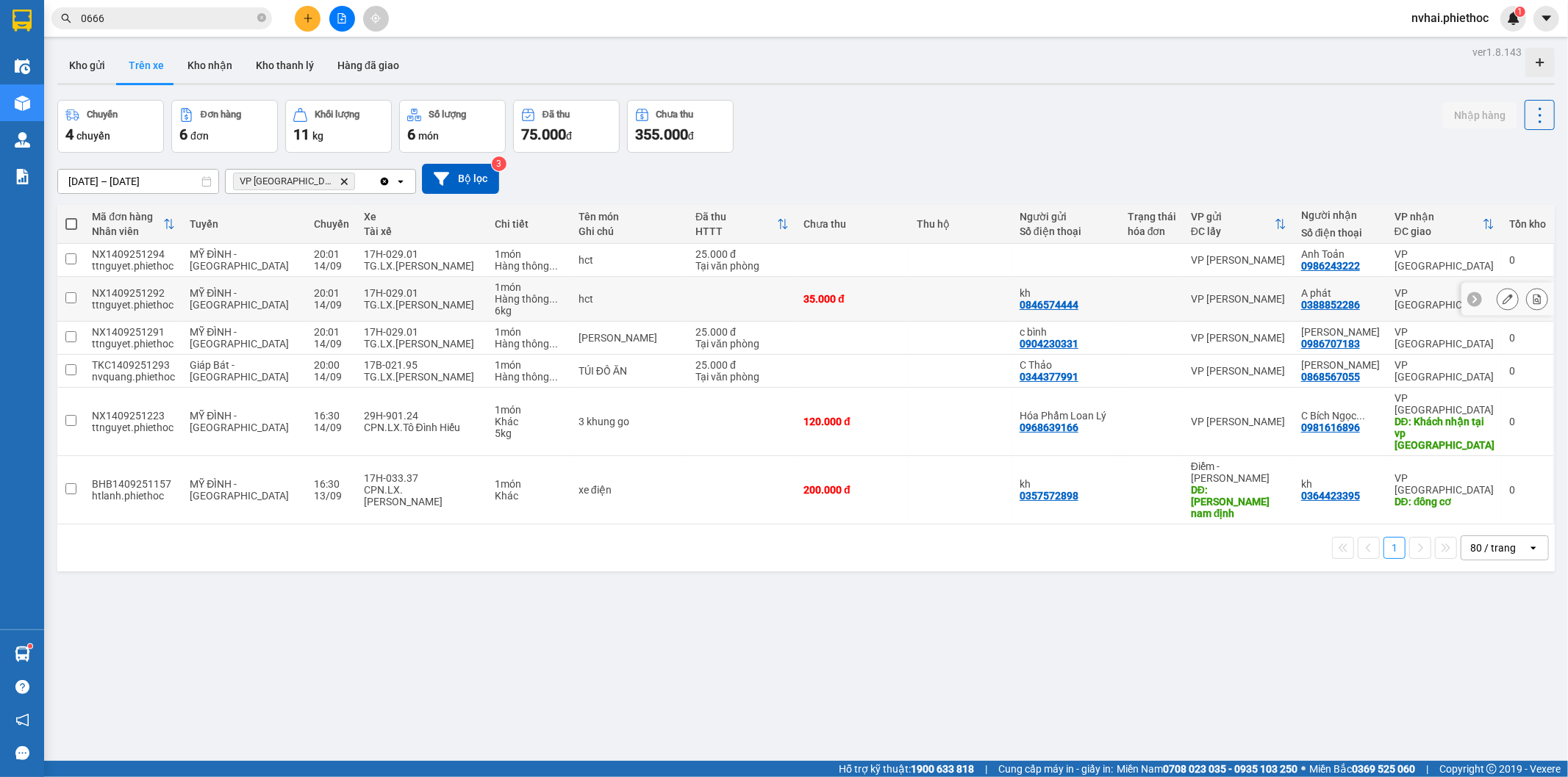
click at [383, 305] on div "TG.LX.Vũ Tuấn Anh" at bounding box center [421, 304] width 116 height 12
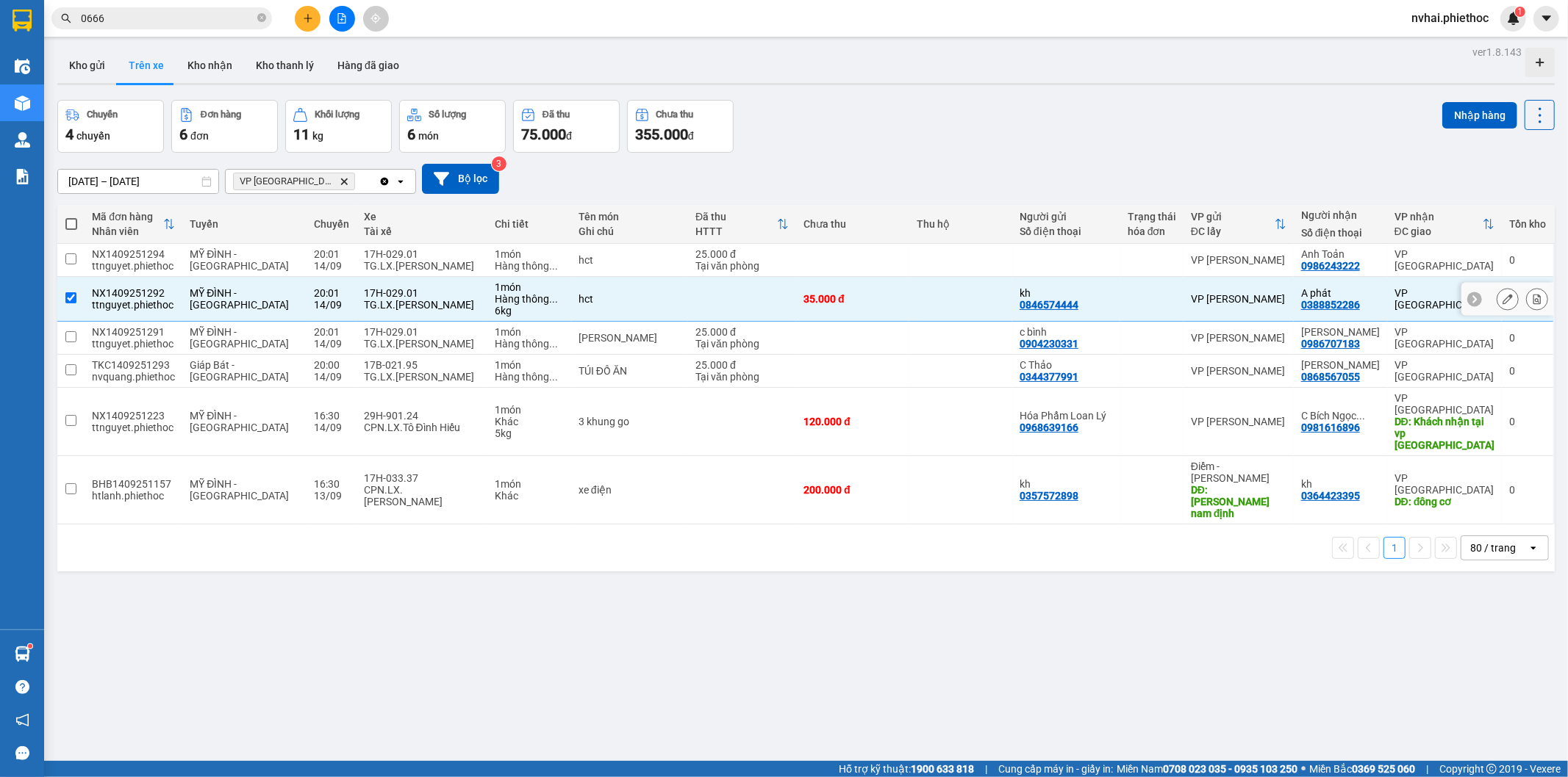
click at [395, 301] on div "TG.LX.Vũ Tuấn Anh" at bounding box center [421, 304] width 116 height 12
checkbox input "false"
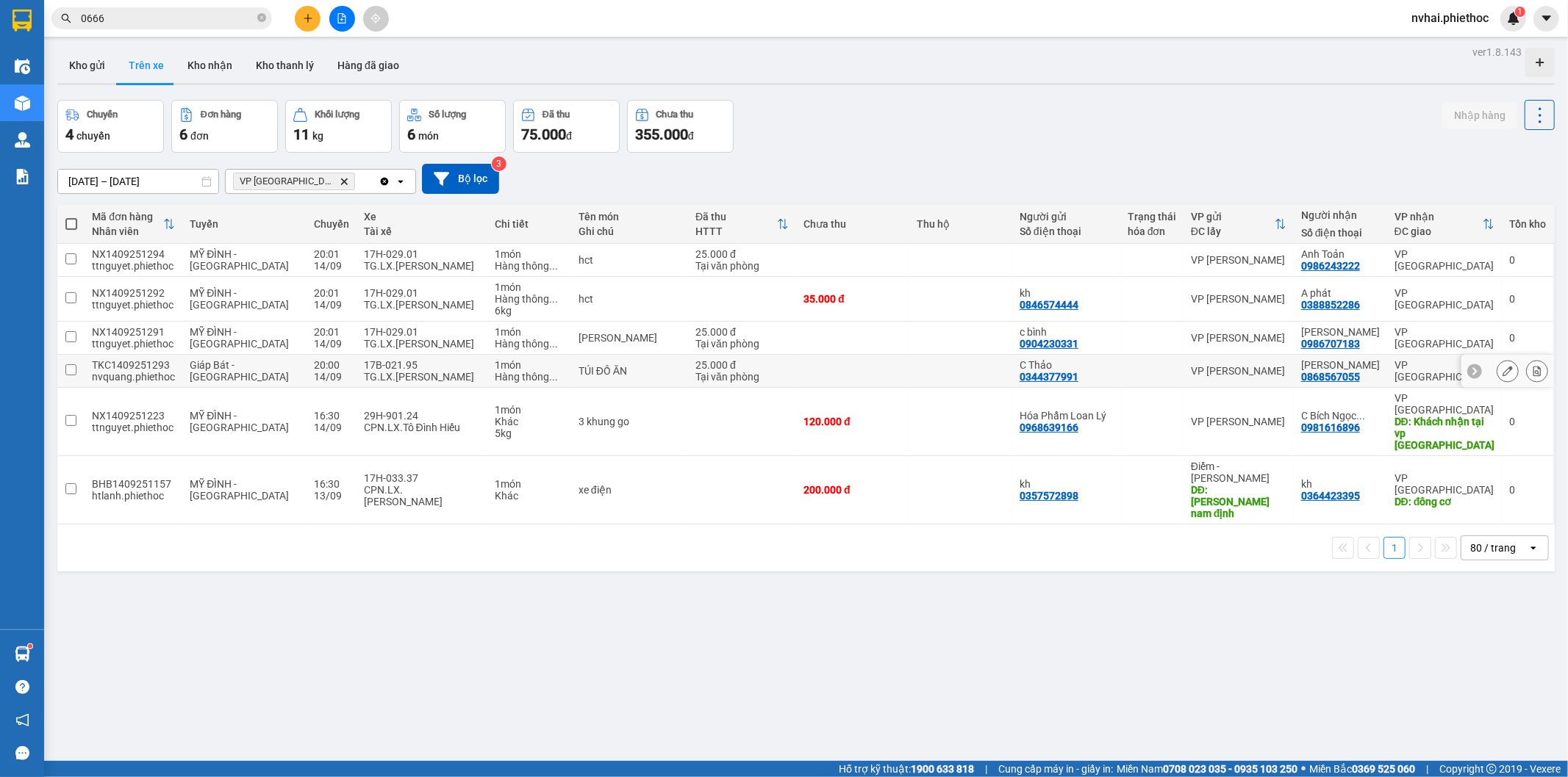
click at [364, 376] on div "TG.LX.Ngô Quang Vận" at bounding box center [421, 376] width 116 height 12
checkbox input "true"
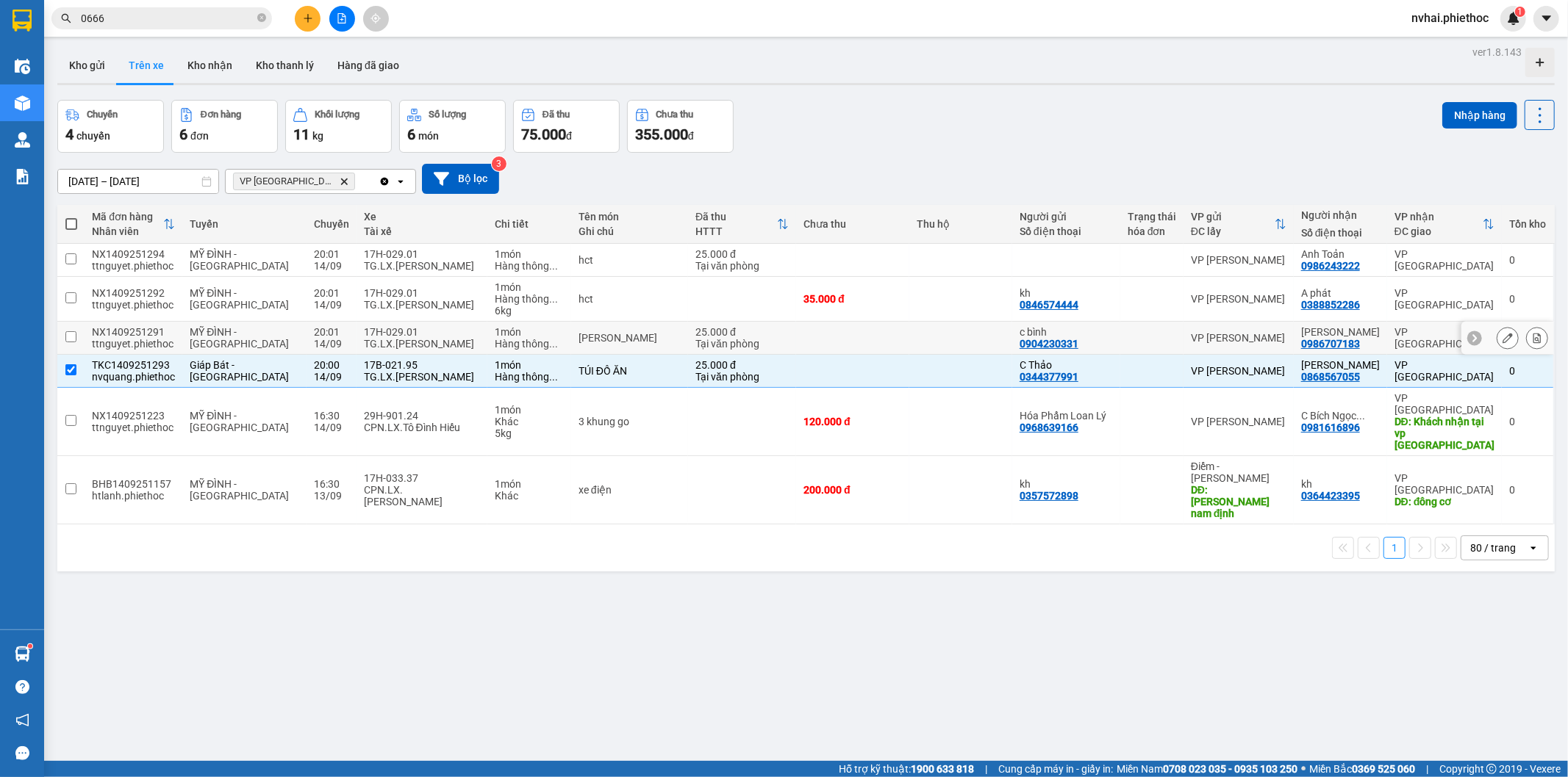
click at [364, 335] on div "17H-029.01 TG.LX.Vũ Tuấn Anh" at bounding box center [421, 338] width 116 height 24
checkbox input "true"
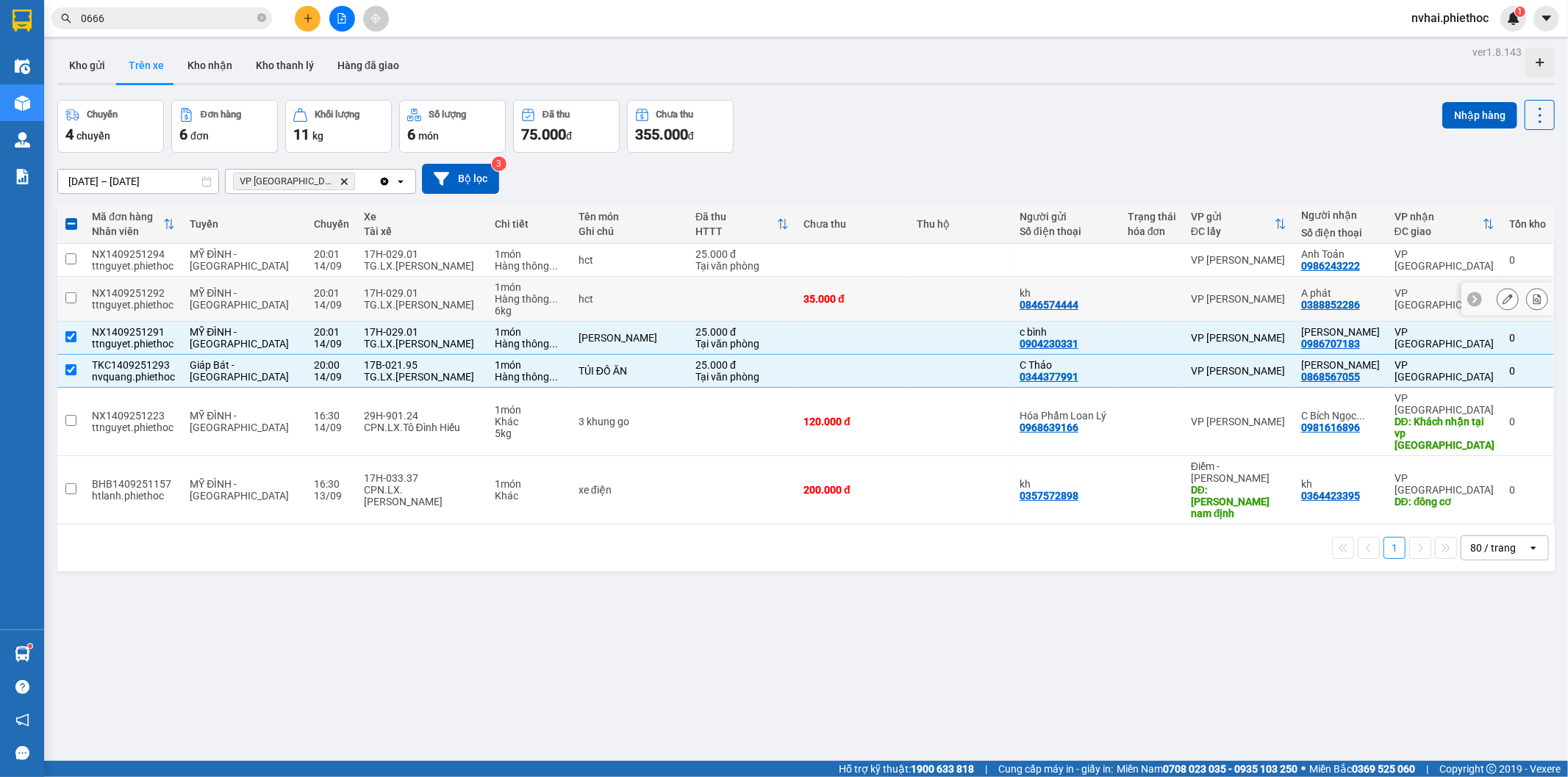
drag, startPoint x: 381, startPoint y: 296, endPoint x: 383, endPoint y: 283, distance: 13.2
click at [381, 291] on div "17H-029.01" at bounding box center [421, 293] width 116 height 12
checkbox input "true"
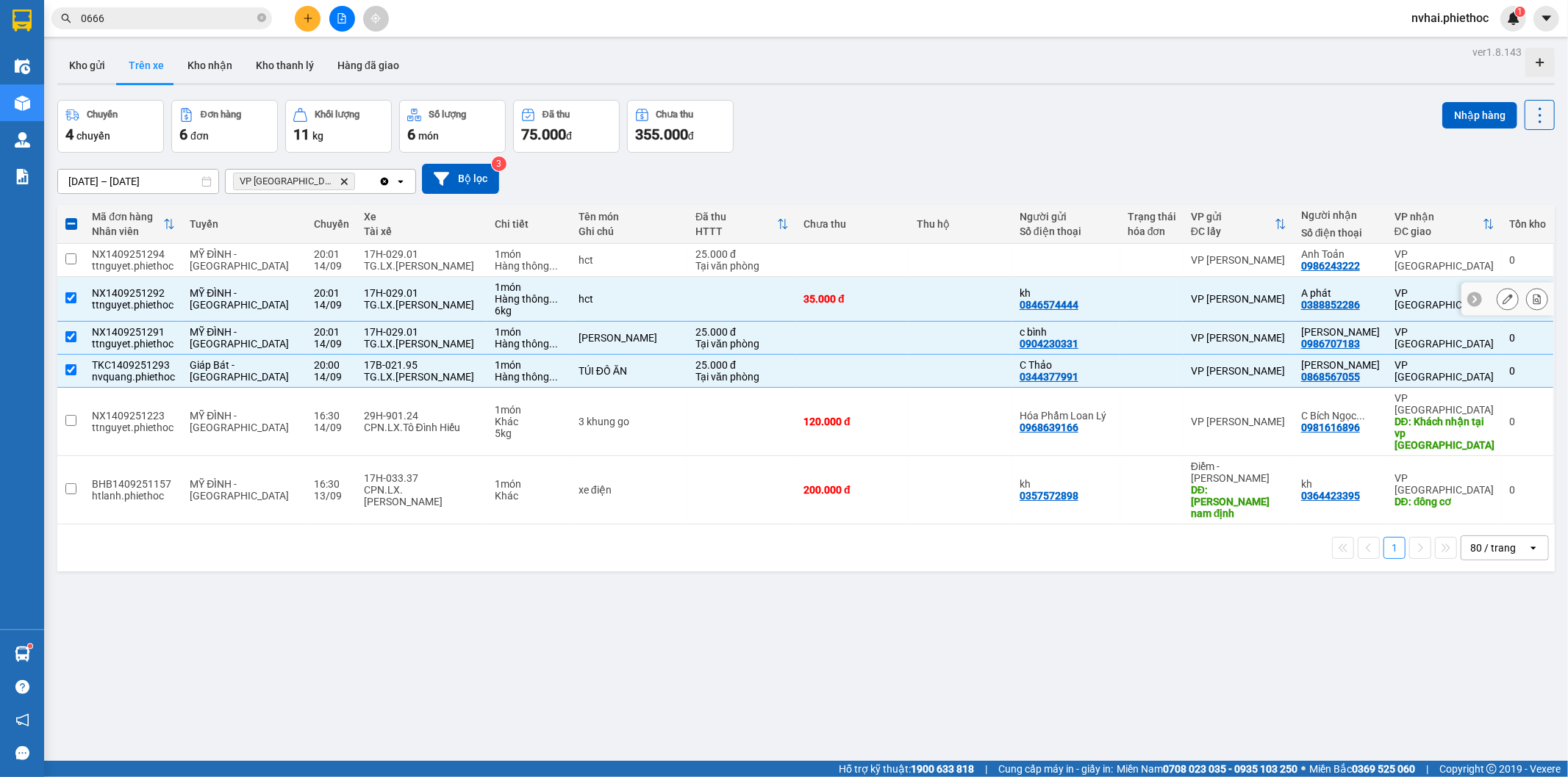
click at [393, 258] on div "17H-029.01" at bounding box center [421, 254] width 116 height 12
checkbox input "true"
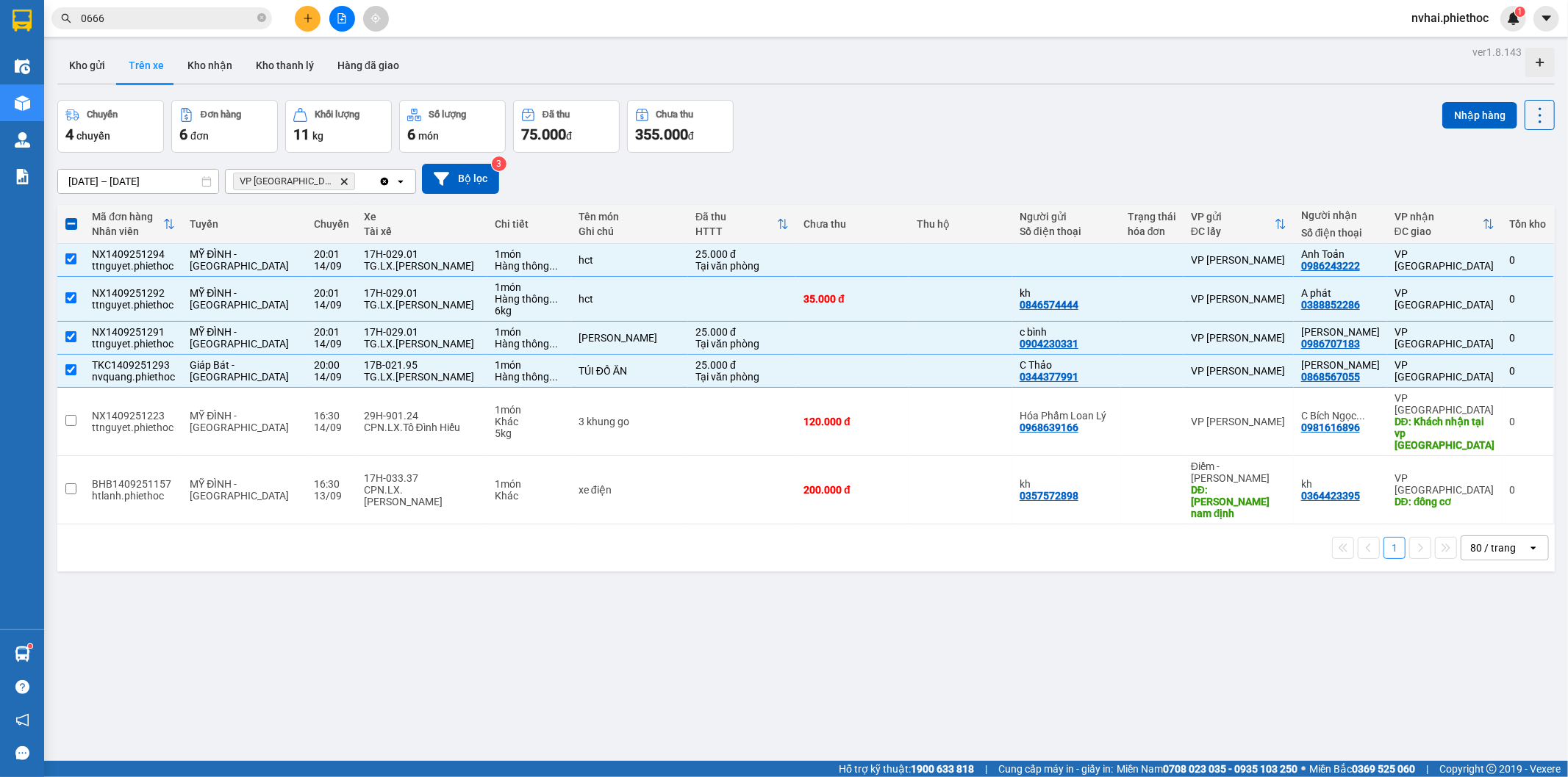
drag, startPoint x: 1282, startPoint y: 59, endPoint x: 1263, endPoint y: 71, distance: 22.5
click at [1283, 59] on div "Kho gửi Trên xe Kho nhận Kho thanh [PERSON_NAME] đã giao" at bounding box center [806, 67] width 1497 height 39
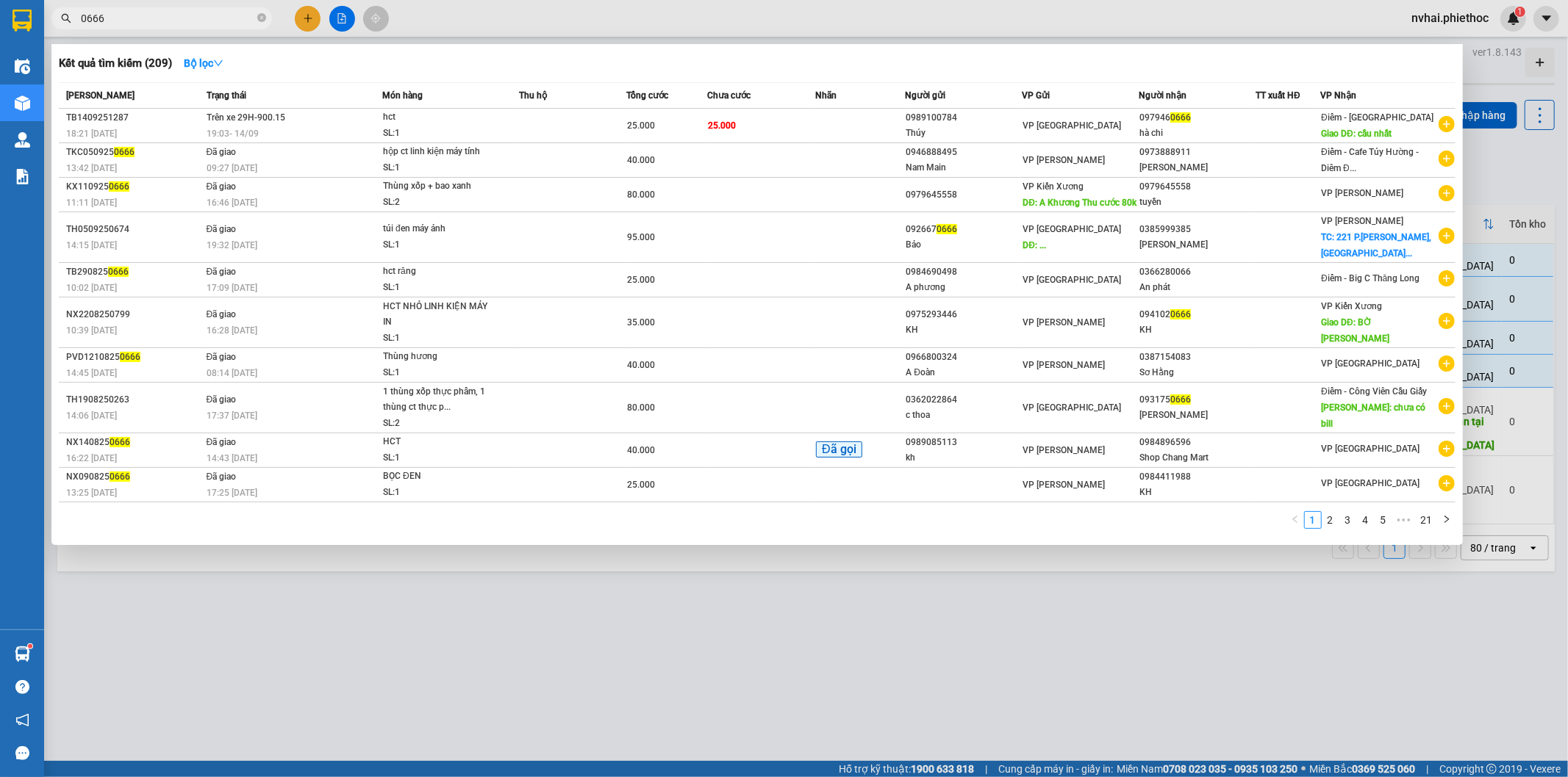
click at [195, 16] on input "0666" at bounding box center [167, 19] width 174 height 16
click at [193, 18] on input "0666" at bounding box center [167, 19] width 174 height 16
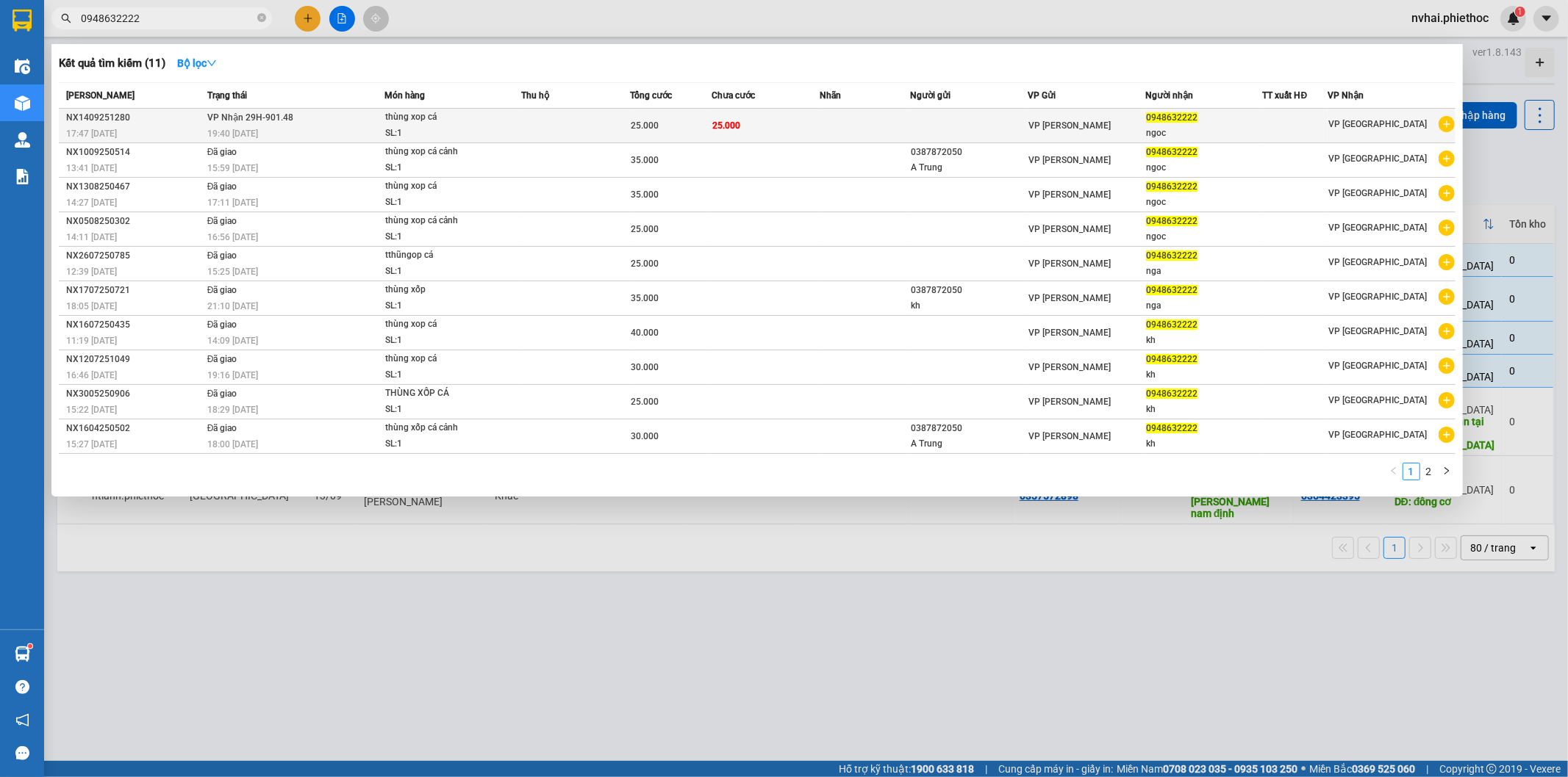
type input "0948632222"
click at [288, 121] on span "VP Nhận 29H-901.48" at bounding box center [250, 118] width 86 height 11
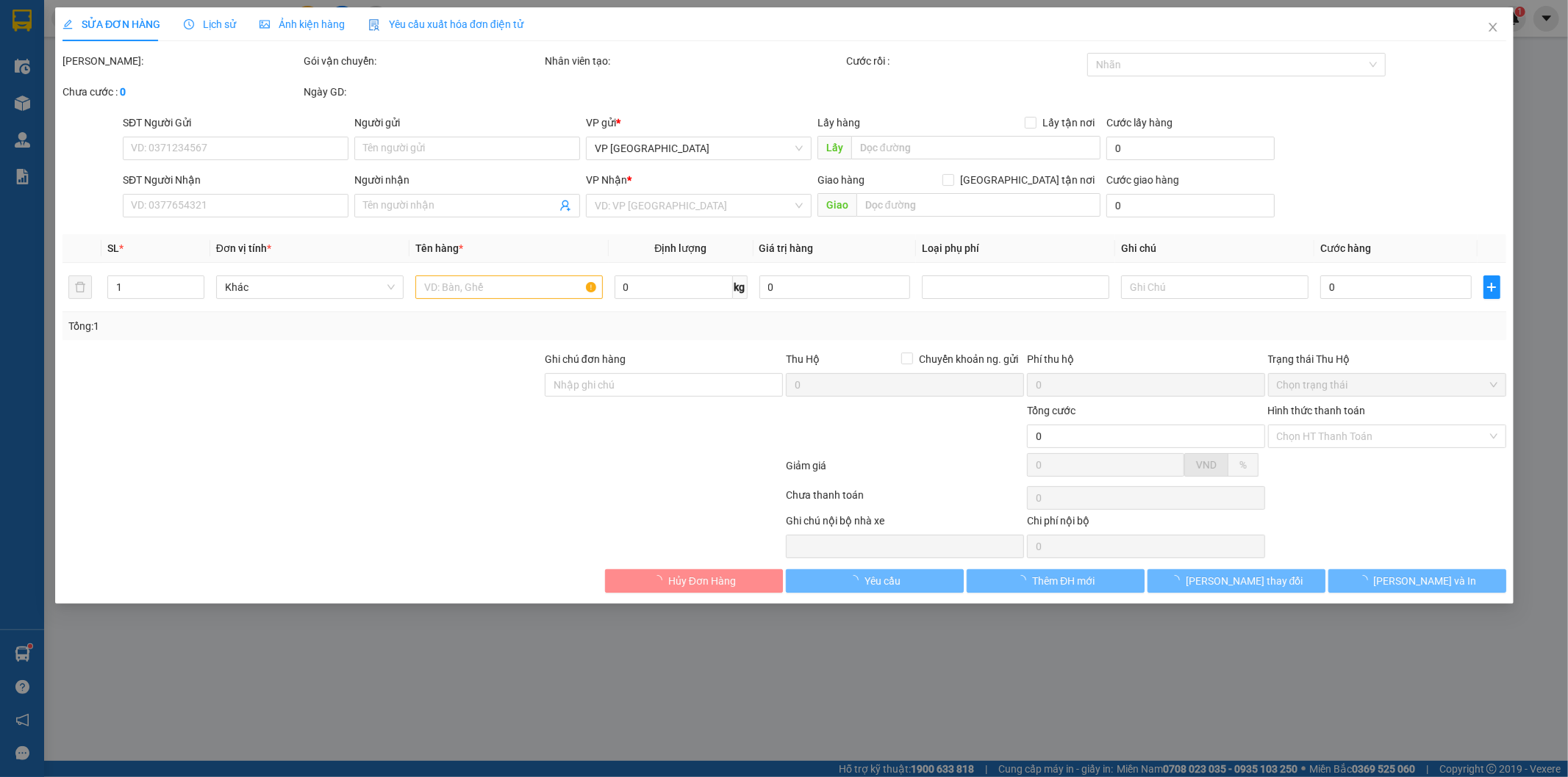
type input "0948632222"
type input "ngoc"
type input "25.000"
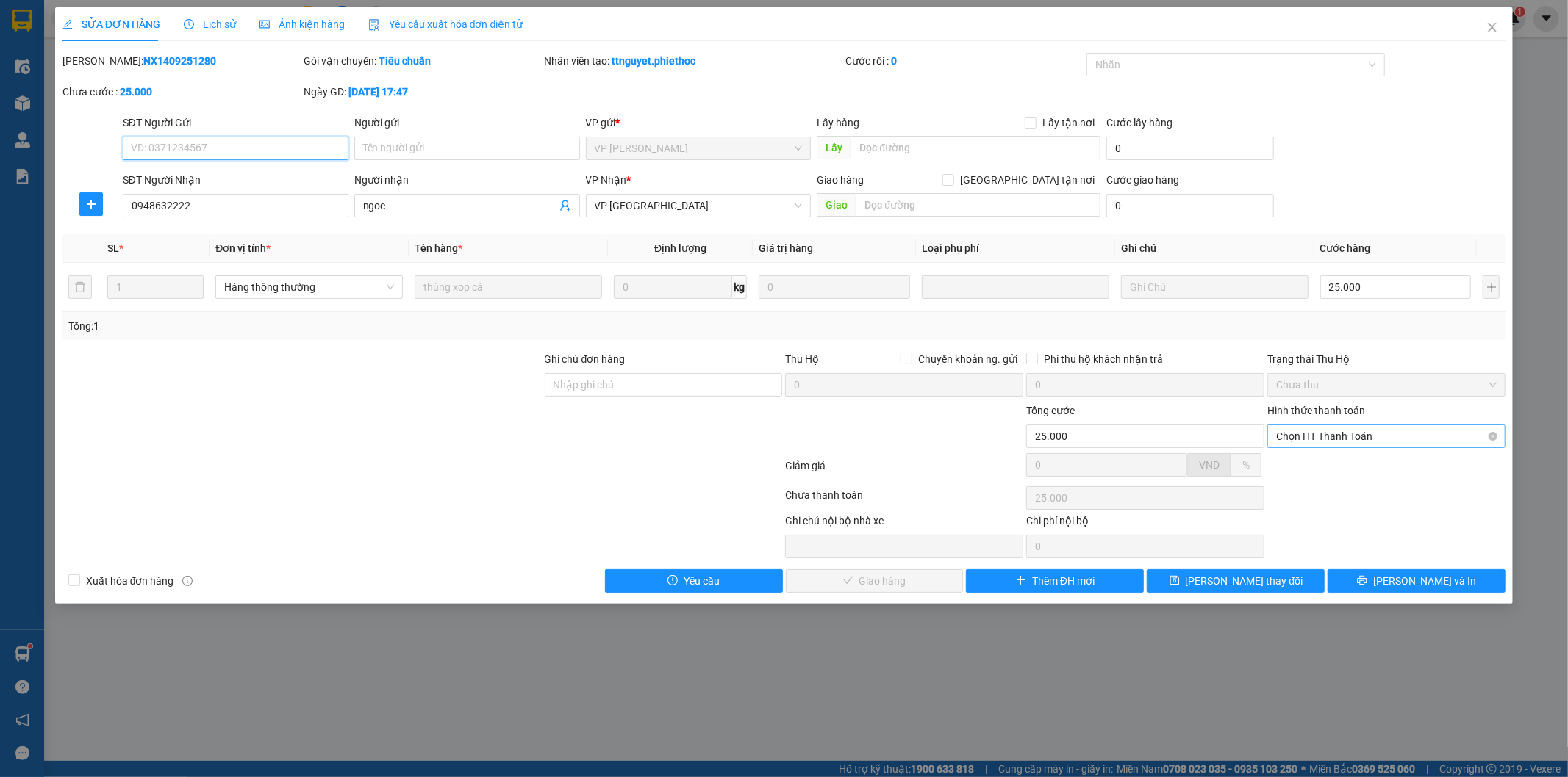
click at [1397, 439] on span "Chọn HT Thanh Toán" at bounding box center [1386, 436] width 220 height 22
click at [1357, 470] on div "Tại văn phòng" at bounding box center [1386, 465] width 220 height 16
type input "0"
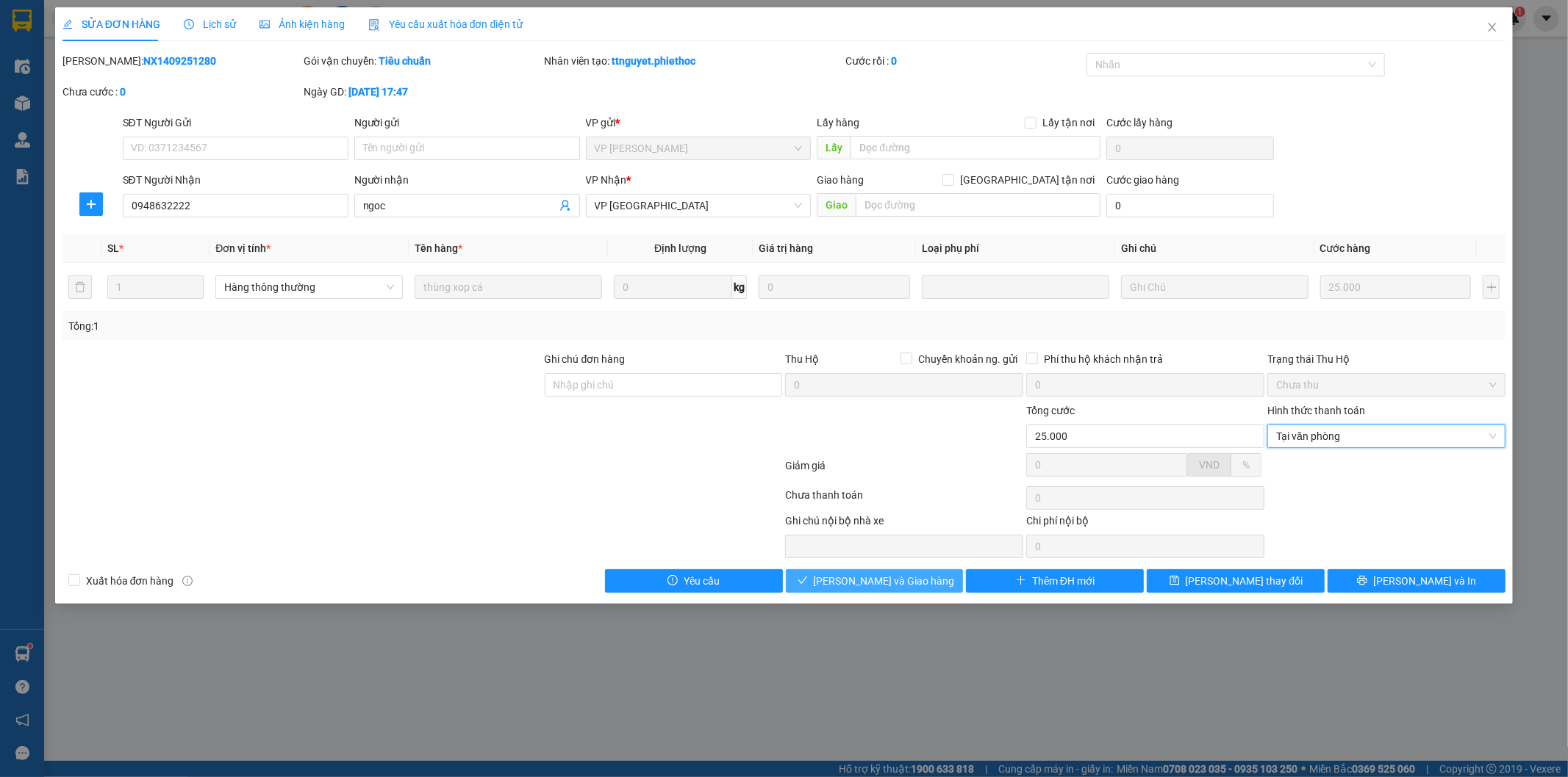
click at [880, 578] on span "[PERSON_NAME] và Giao hàng" at bounding box center [884, 581] width 141 height 16
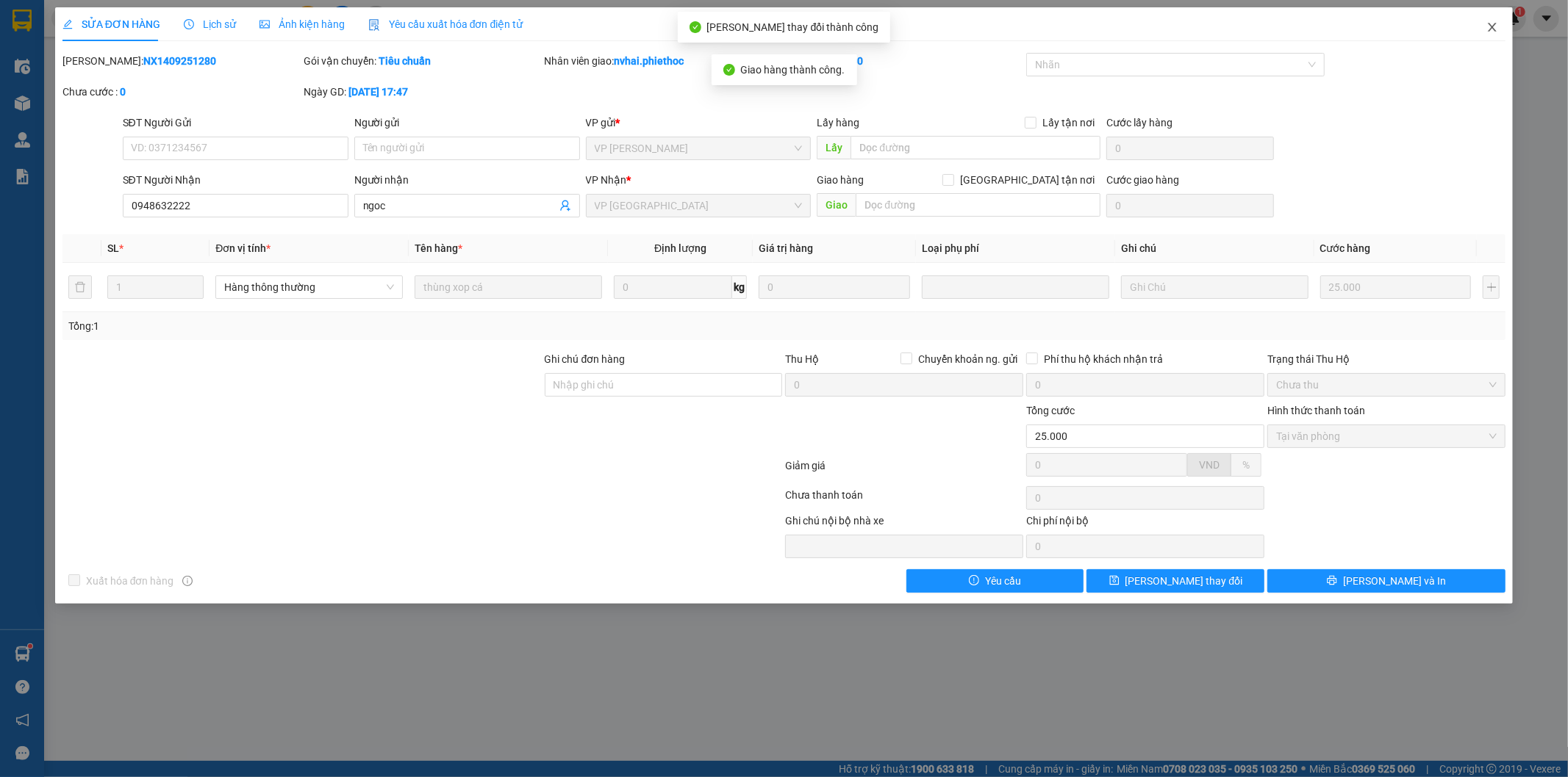
click at [1492, 26] on icon "close" at bounding box center [1492, 27] width 12 height 12
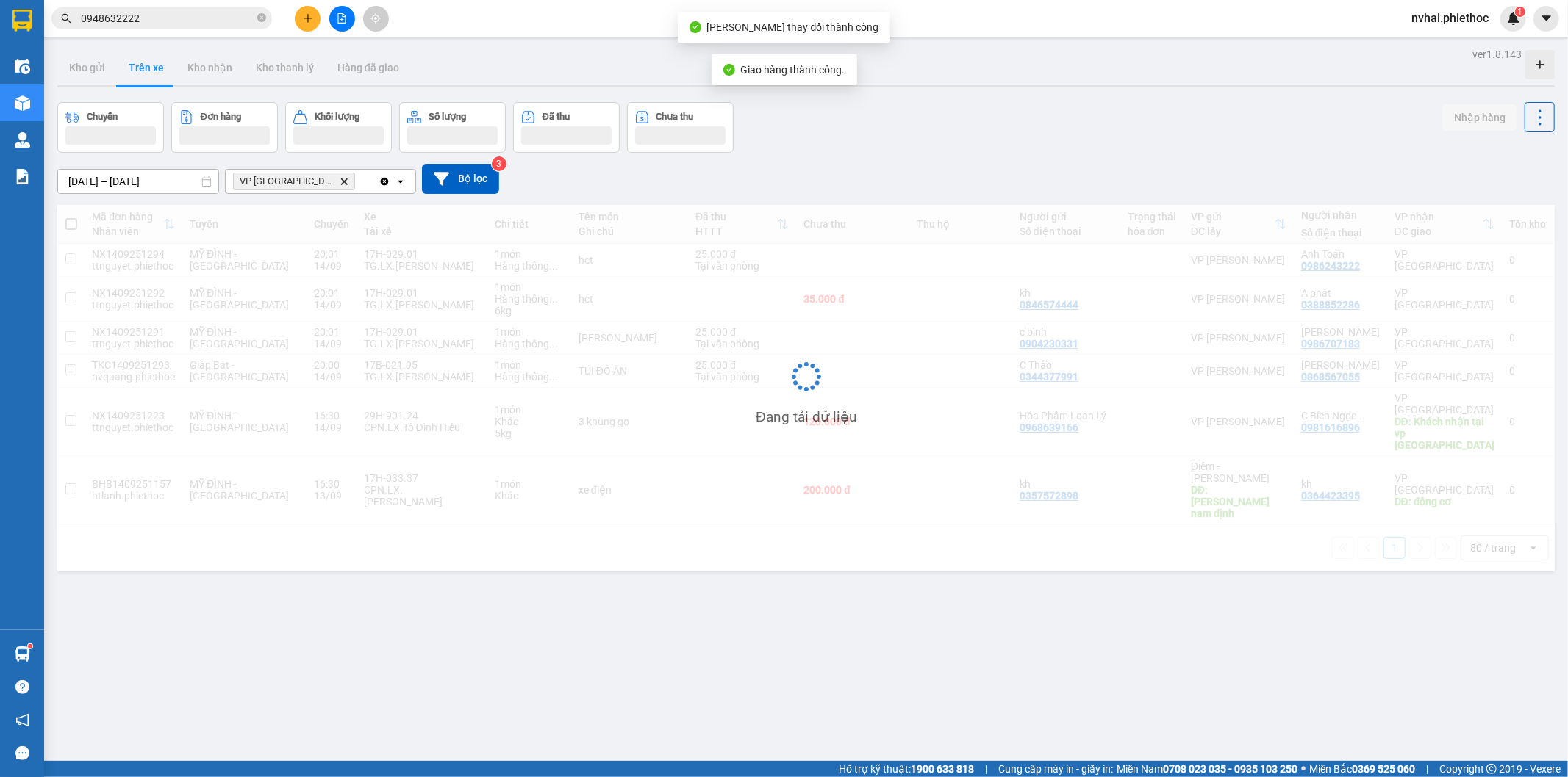
drag, startPoint x: 1166, startPoint y: 119, endPoint x: 1158, endPoint y: 114, distance: 9.4
click at [1162, 116] on div "Chuyến Đơn hàng Khối lượng Số lượng Đã thu Chưa thu Nhập hàng" at bounding box center [806, 127] width 1497 height 50
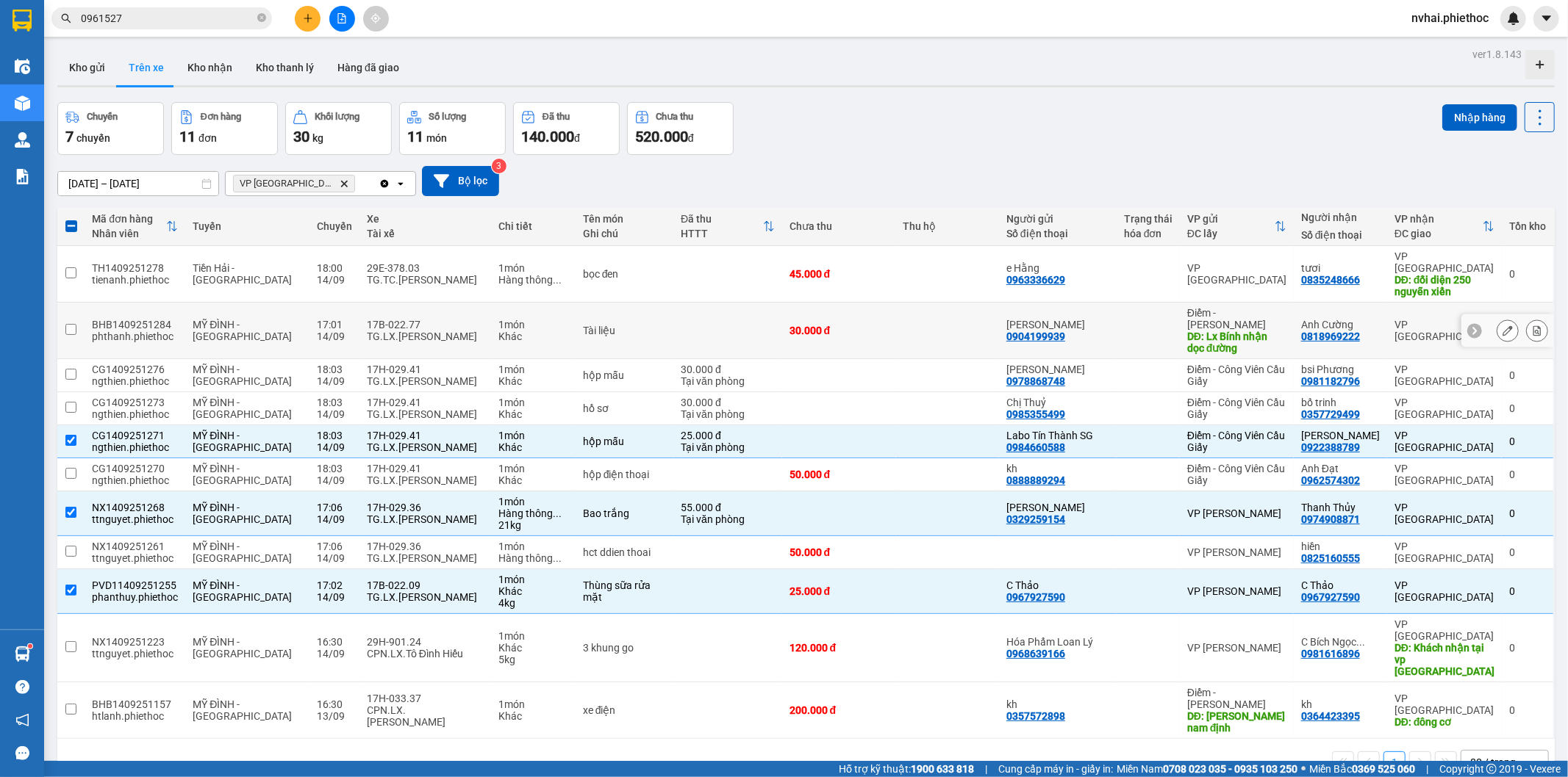
scroll to position [67, 0]
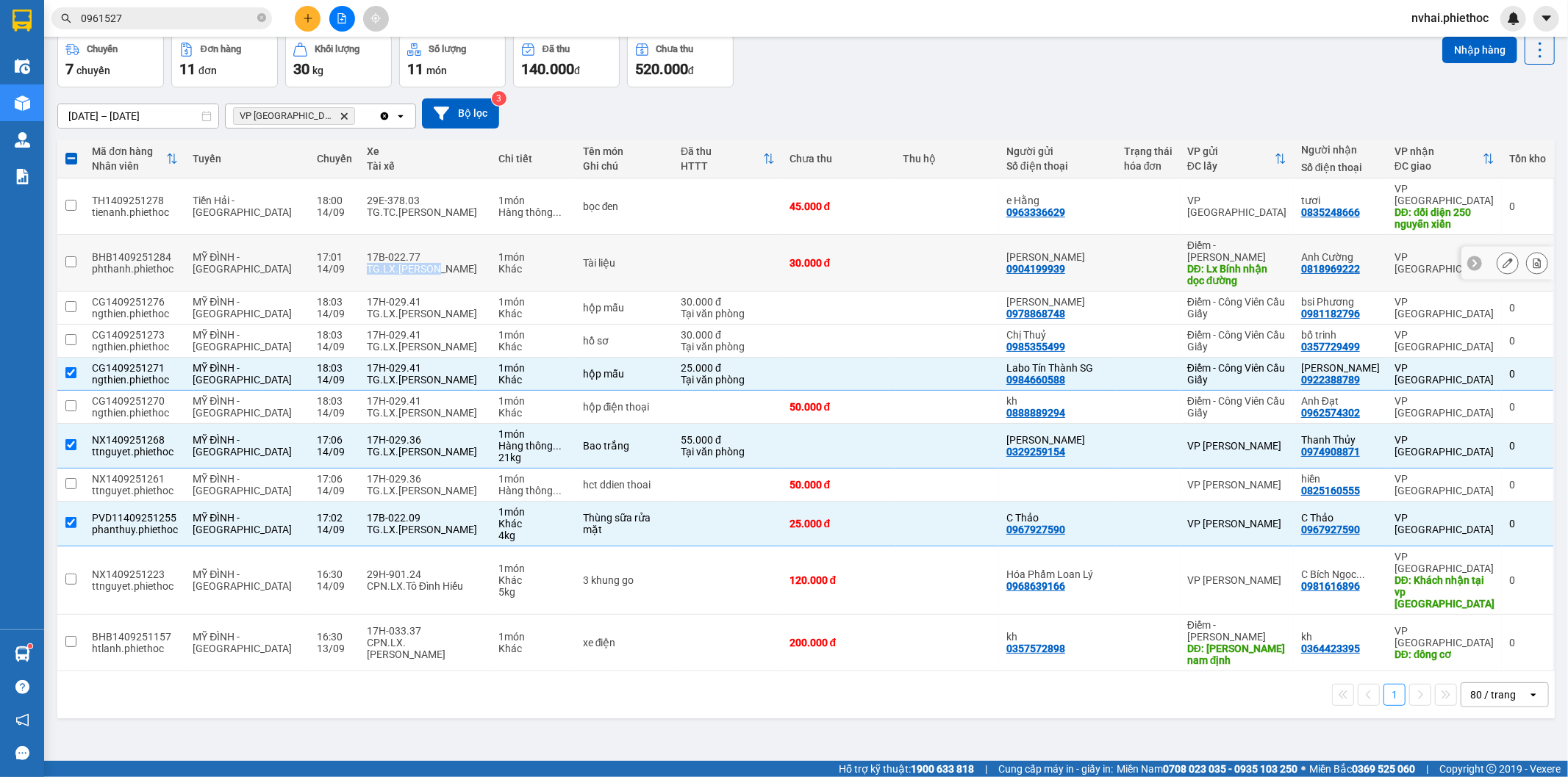
click at [407, 251] on div "17B-022.77 TG.LX.[PERSON_NAME]" at bounding box center [425, 263] width 117 height 24
checkbox input "true"
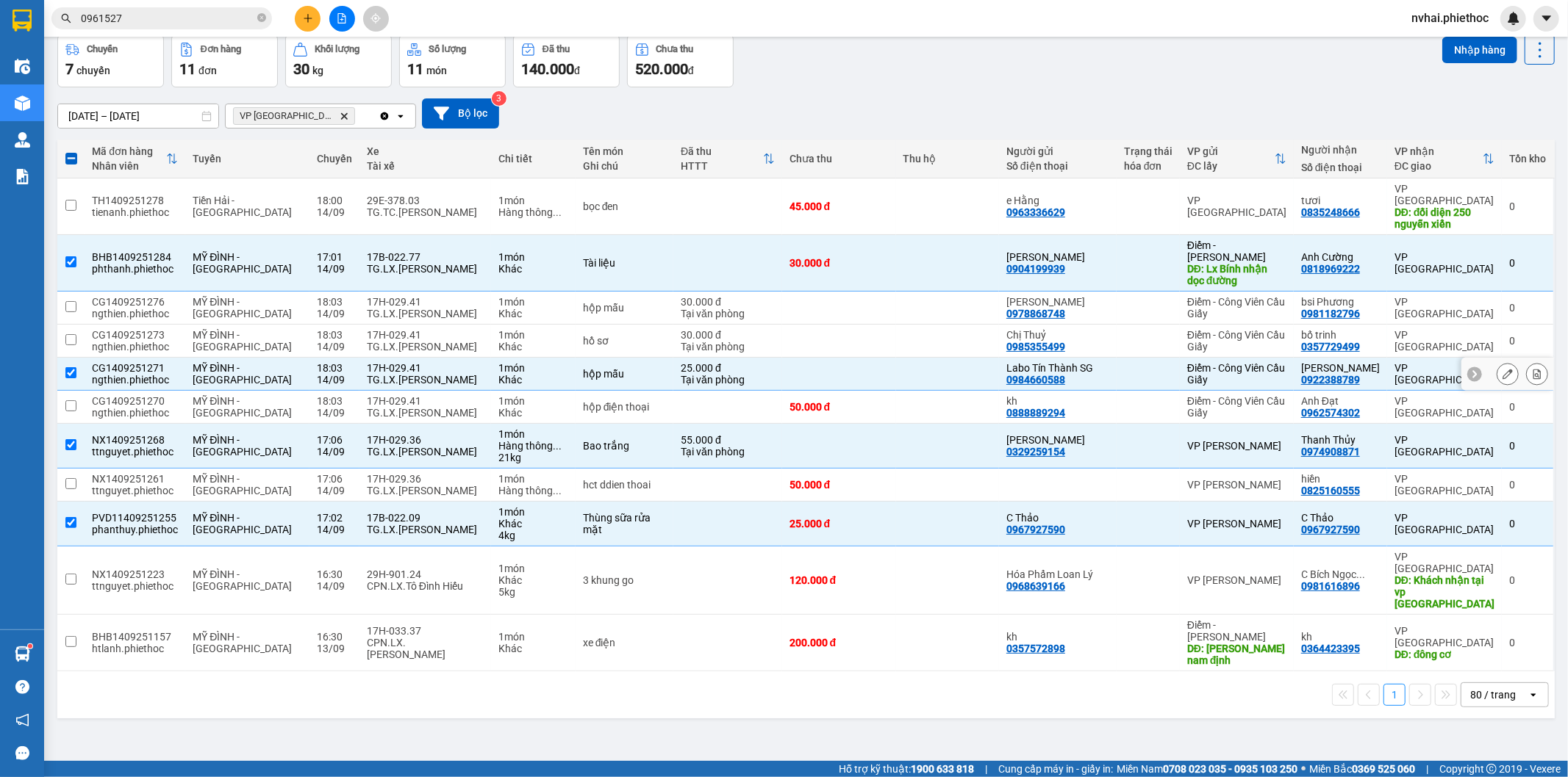
drag, startPoint x: 361, startPoint y: 350, endPoint x: 369, endPoint y: 395, distance: 45.7
click at [367, 374] on div "TG.LX.[PERSON_NAME]" at bounding box center [425, 380] width 117 height 12
checkbox input "false"
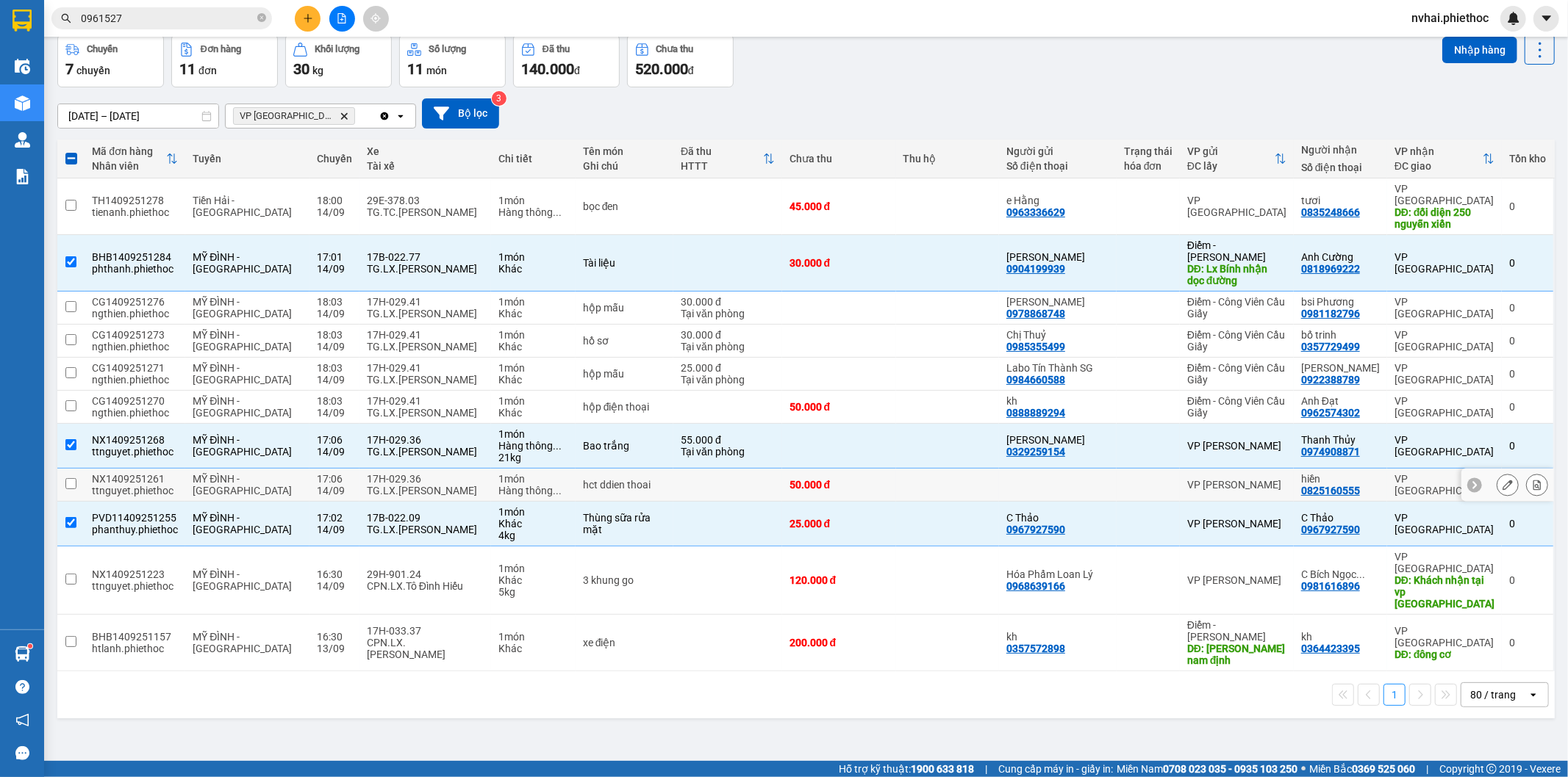
click at [407, 473] on div "17H-029.36" at bounding box center [425, 479] width 117 height 12
checkbox input "true"
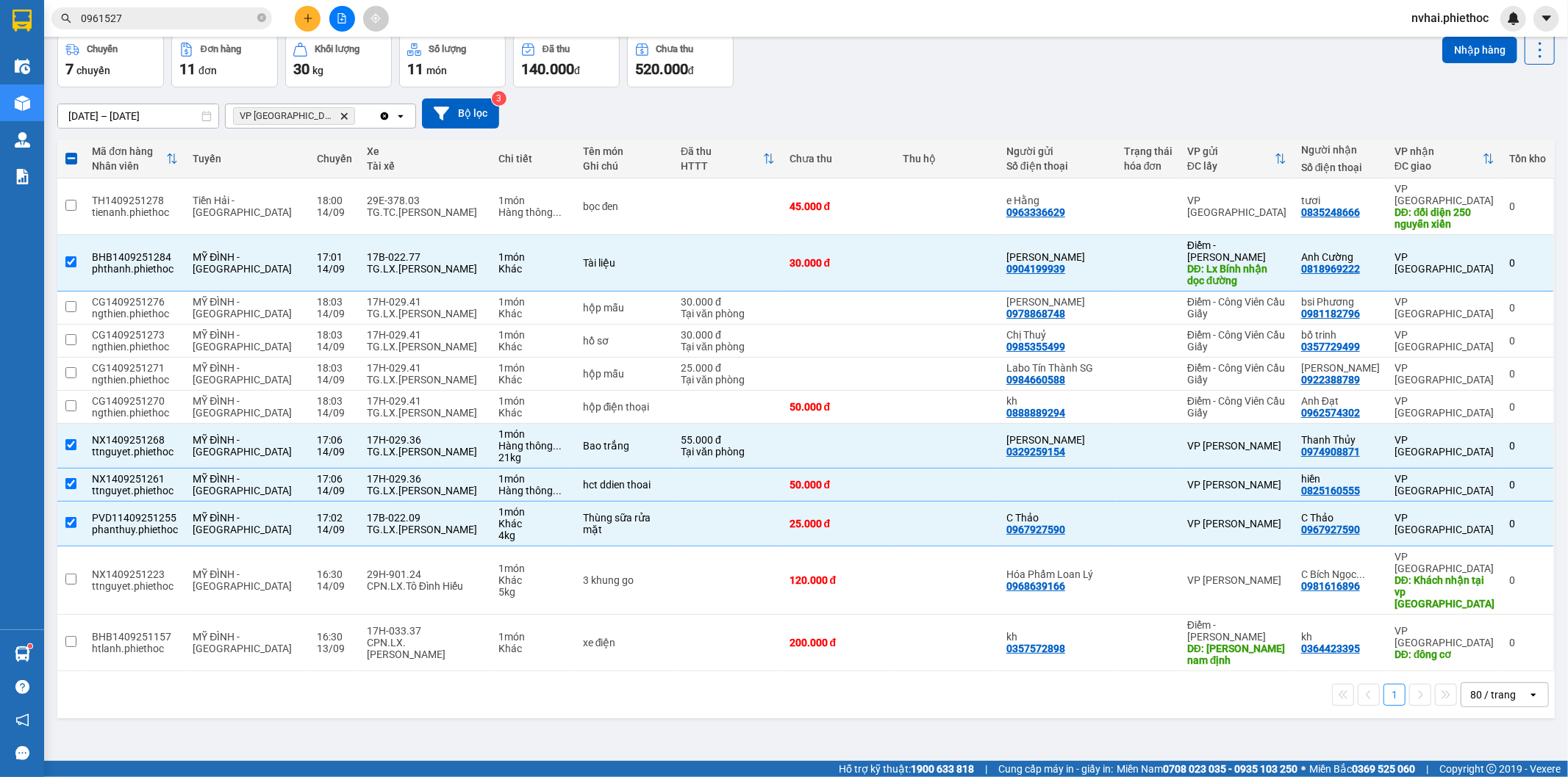
click at [162, 24] on input "0961527" at bounding box center [167, 19] width 174 height 16
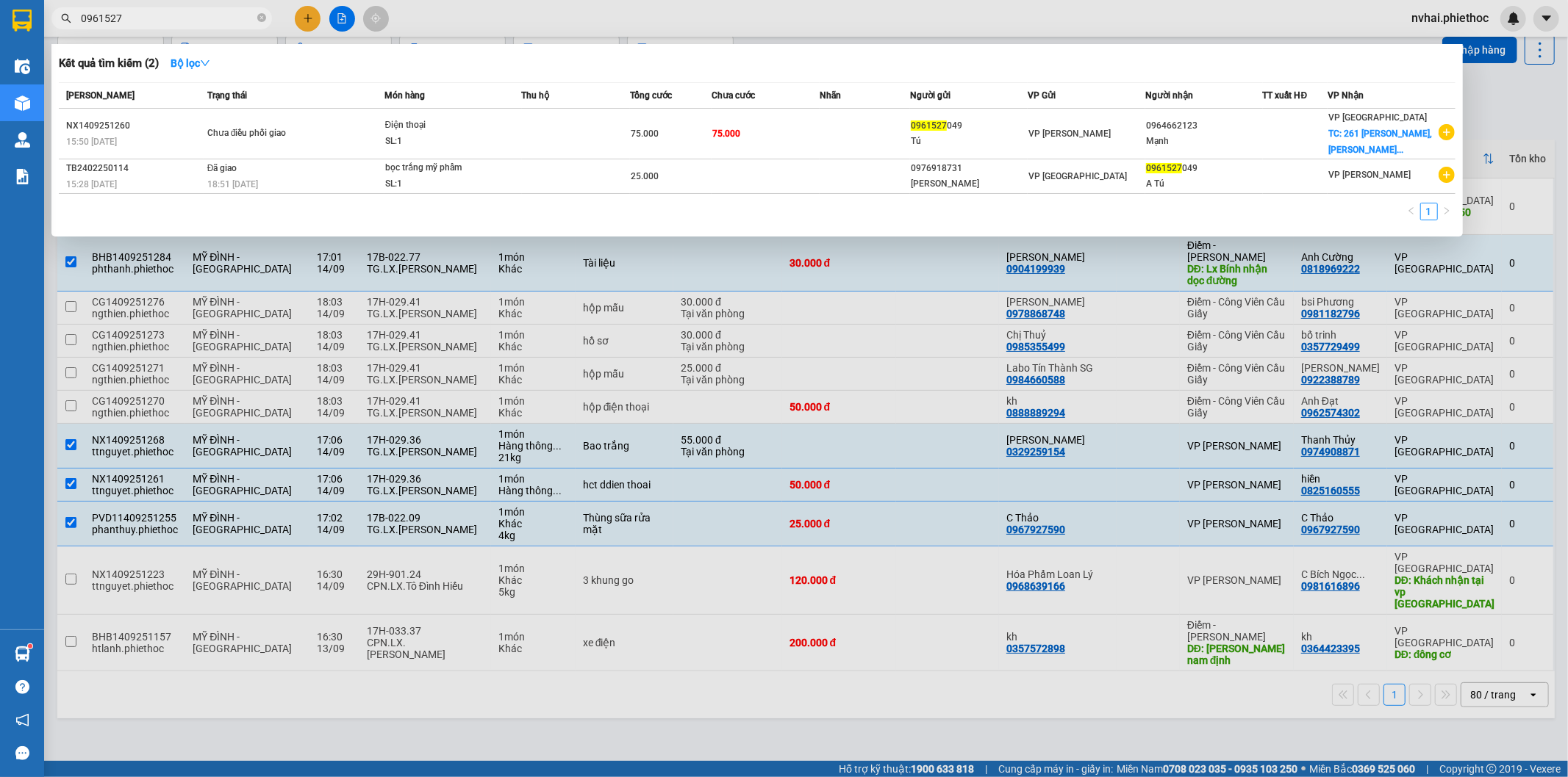
click at [162, 24] on input "0961527" at bounding box center [167, 19] width 174 height 16
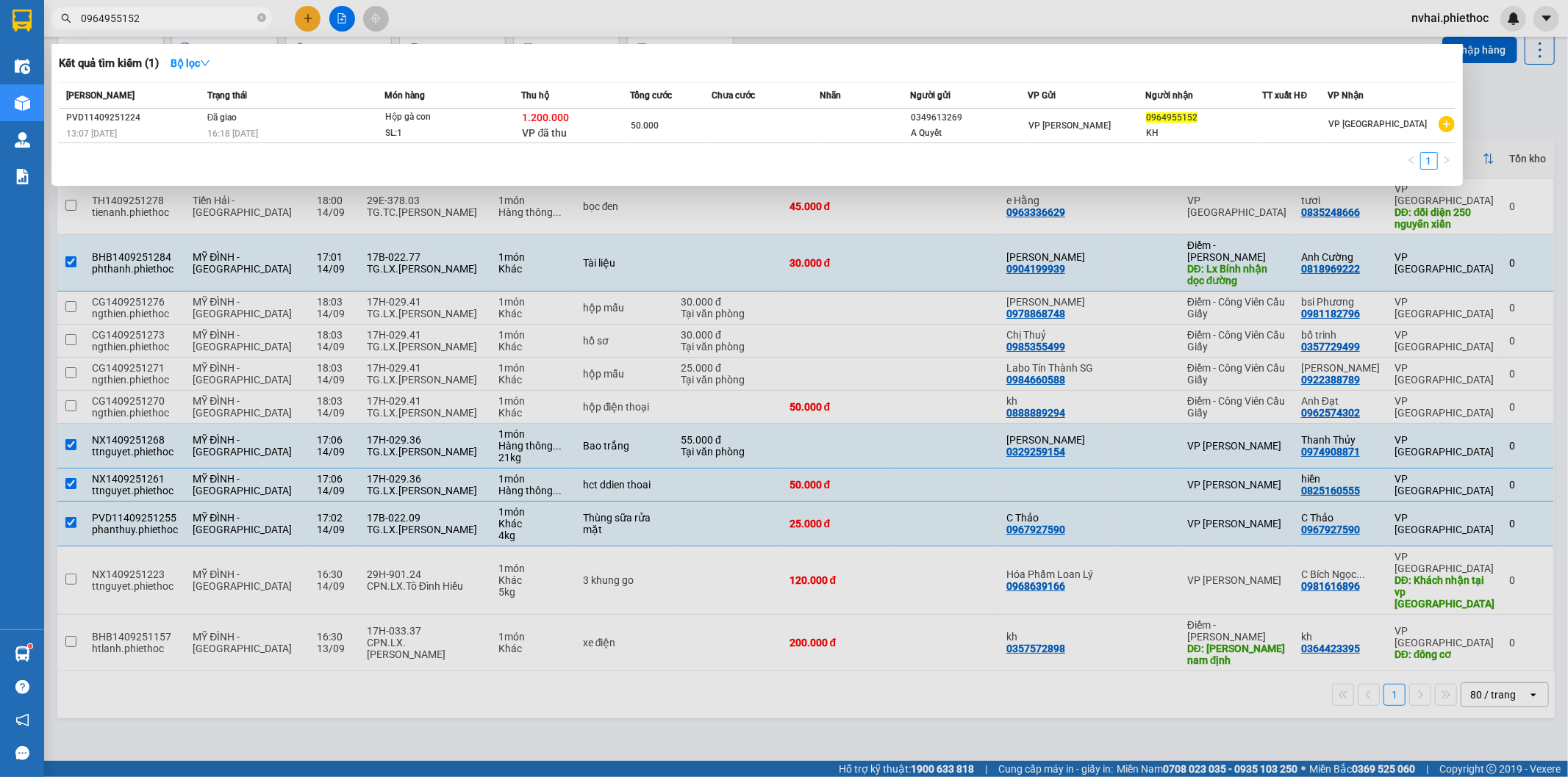
type input "0964955152"
click at [514, 19] on div at bounding box center [784, 388] width 1568 height 777
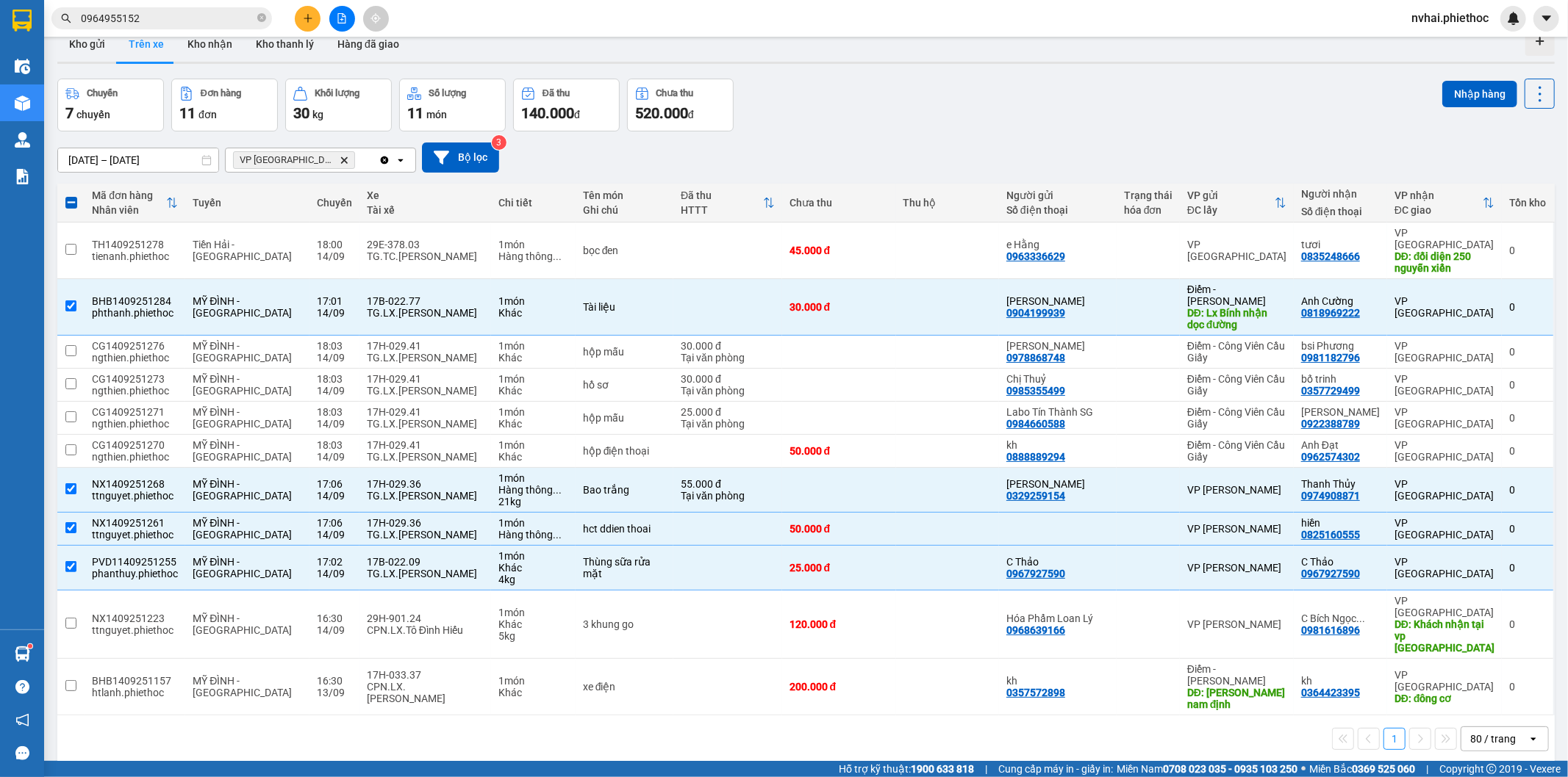
scroll to position [0, 0]
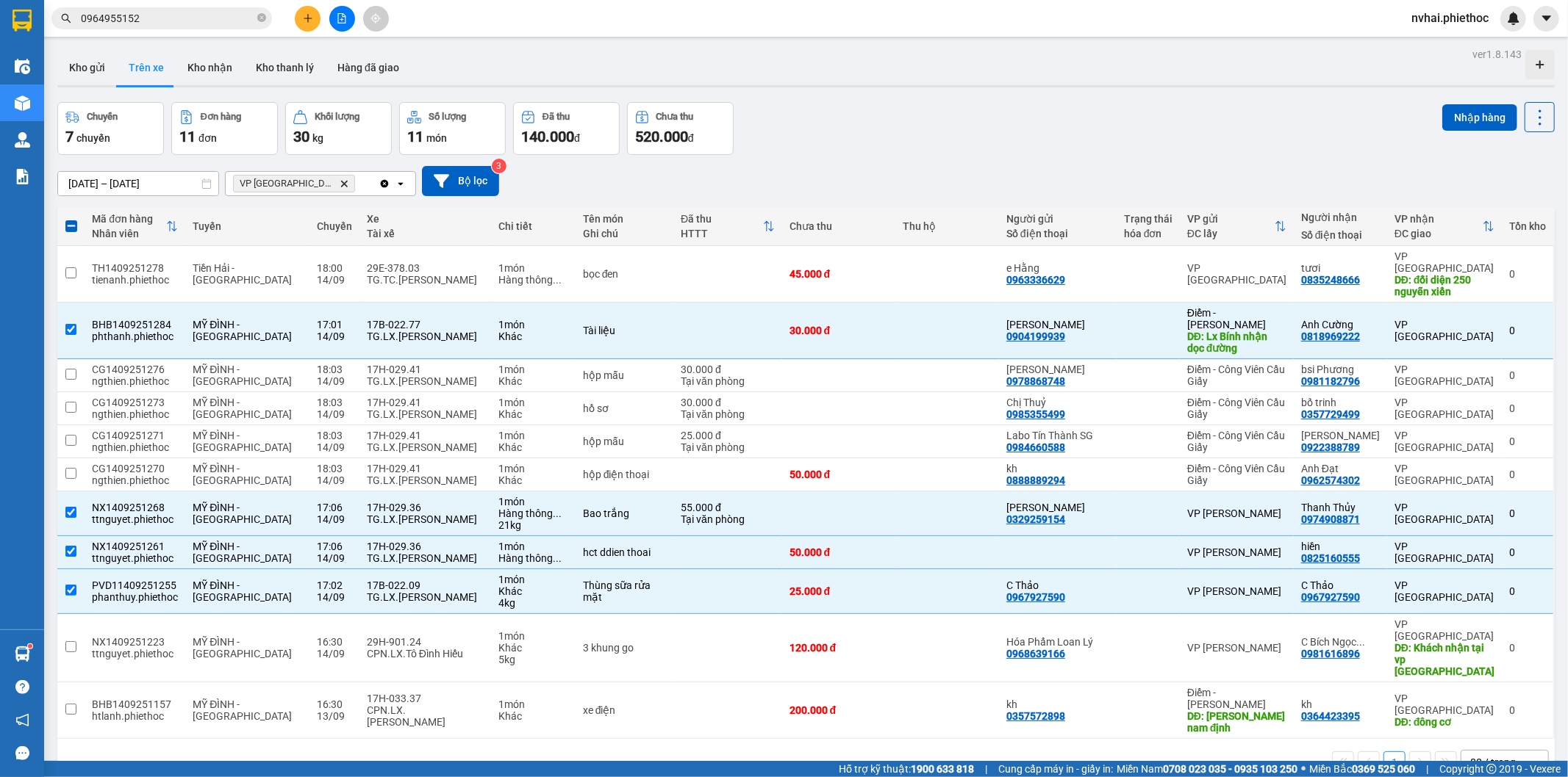
click at [1030, 112] on div "ver 1.8.143 Kho gửi Trên xe Kho nhận Kho thanh [PERSON_NAME] đã giao Chuyến 7 c…" at bounding box center [806, 433] width 1509 height 777
click at [201, 71] on button "Kho nhận" at bounding box center [209, 67] width 68 height 35
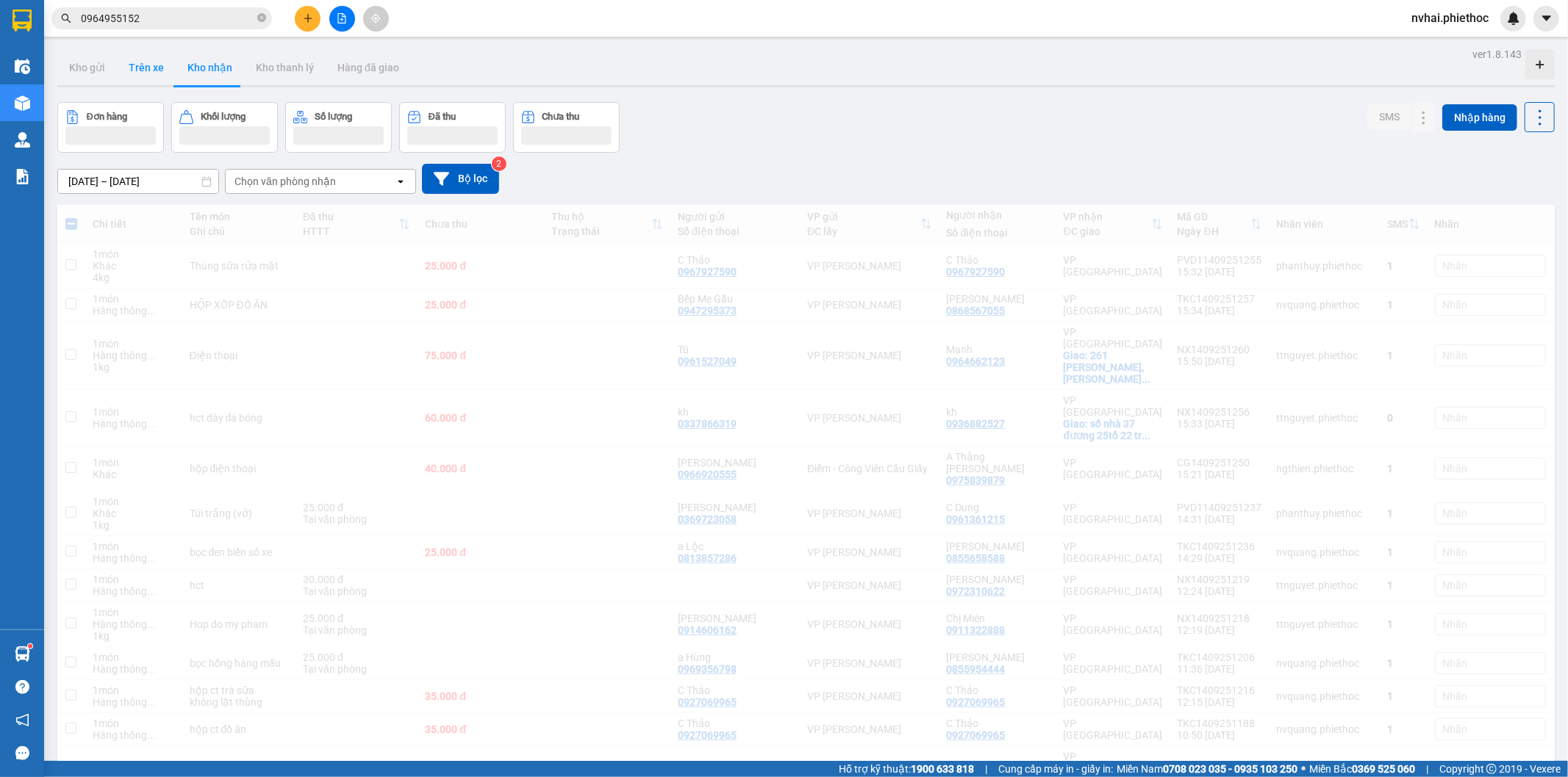
click at [138, 69] on button "Trên xe" at bounding box center [146, 67] width 58 height 35
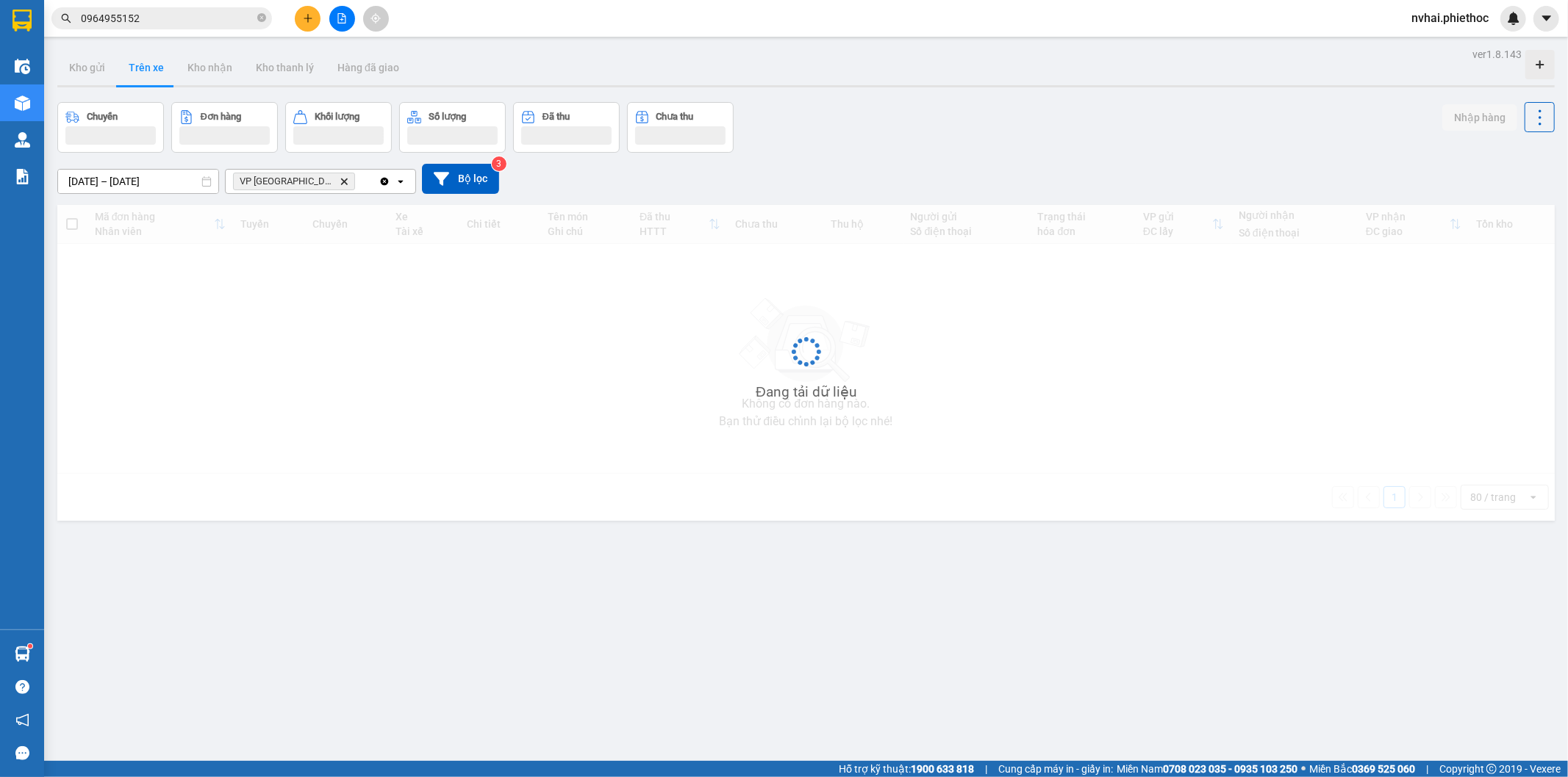
type input "[DATE] – [DATE]"
click at [138, 71] on button "Trên xe" at bounding box center [146, 67] width 58 height 35
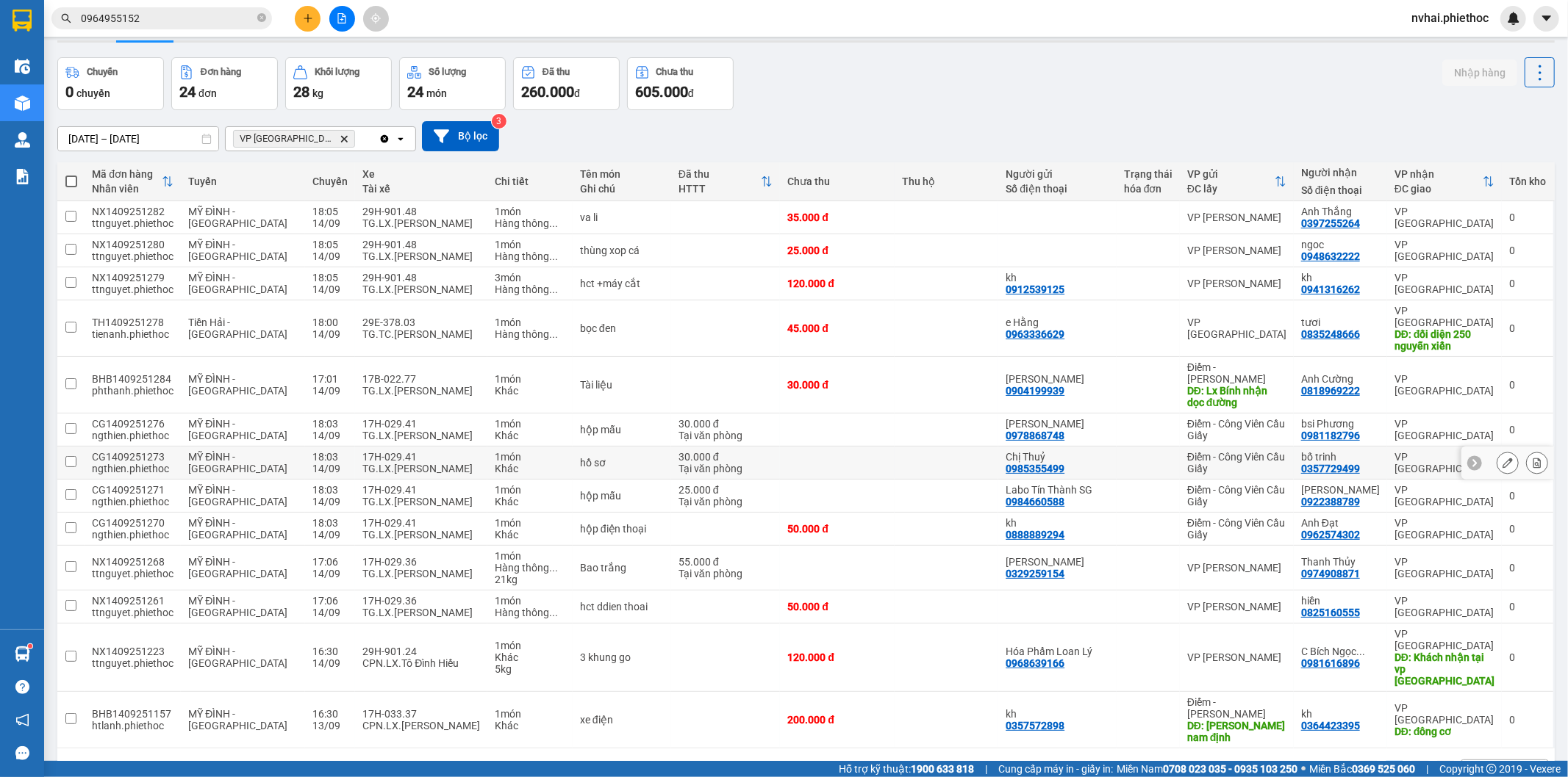
scroll to position [67, 0]
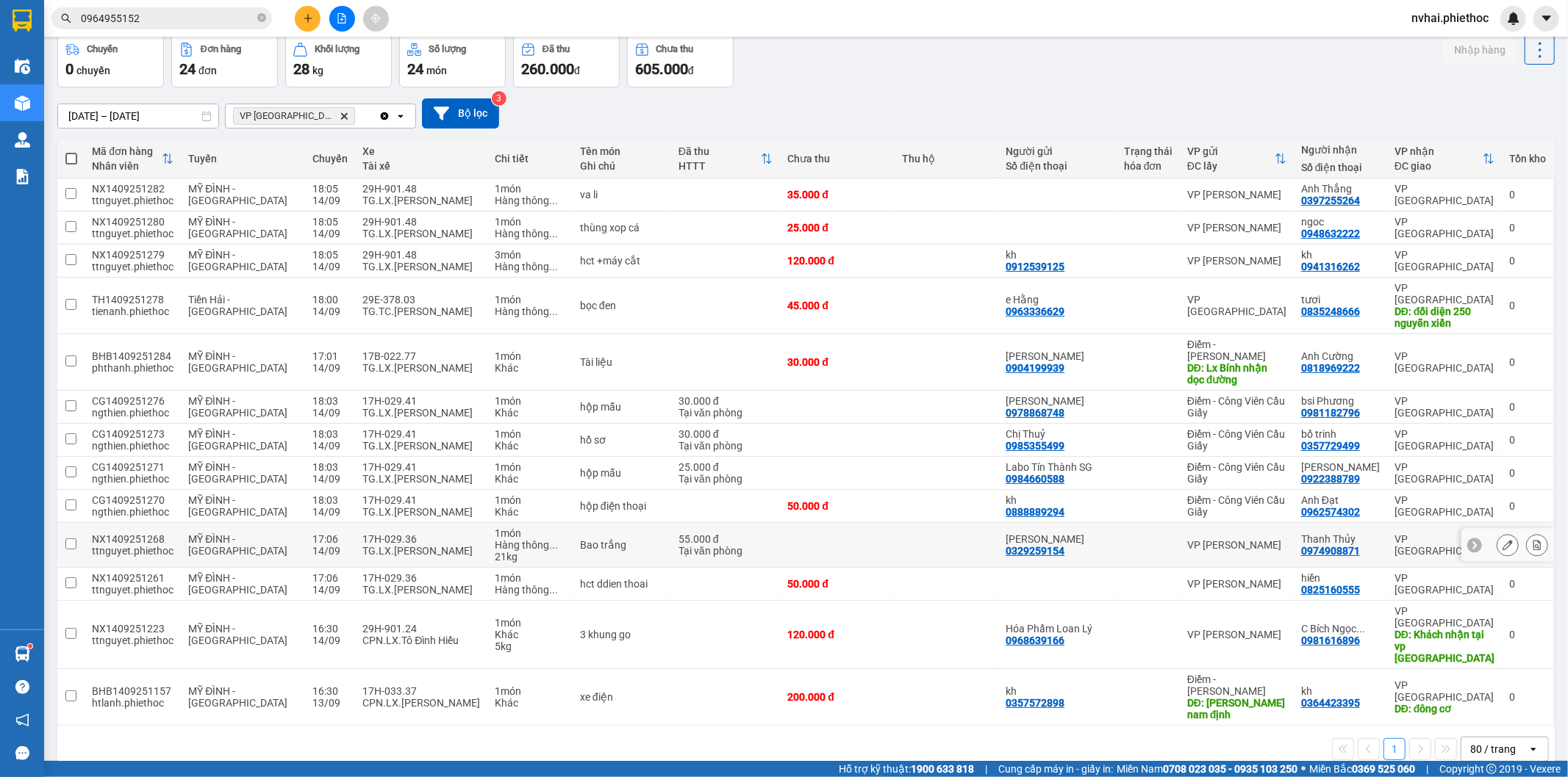
drag, startPoint x: 425, startPoint y: 521, endPoint x: 420, endPoint y: 560, distance: 39.3
click at [424, 545] on div "TG.LX.[PERSON_NAME]" at bounding box center [421, 550] width 118 height 12
checkbox input "true"
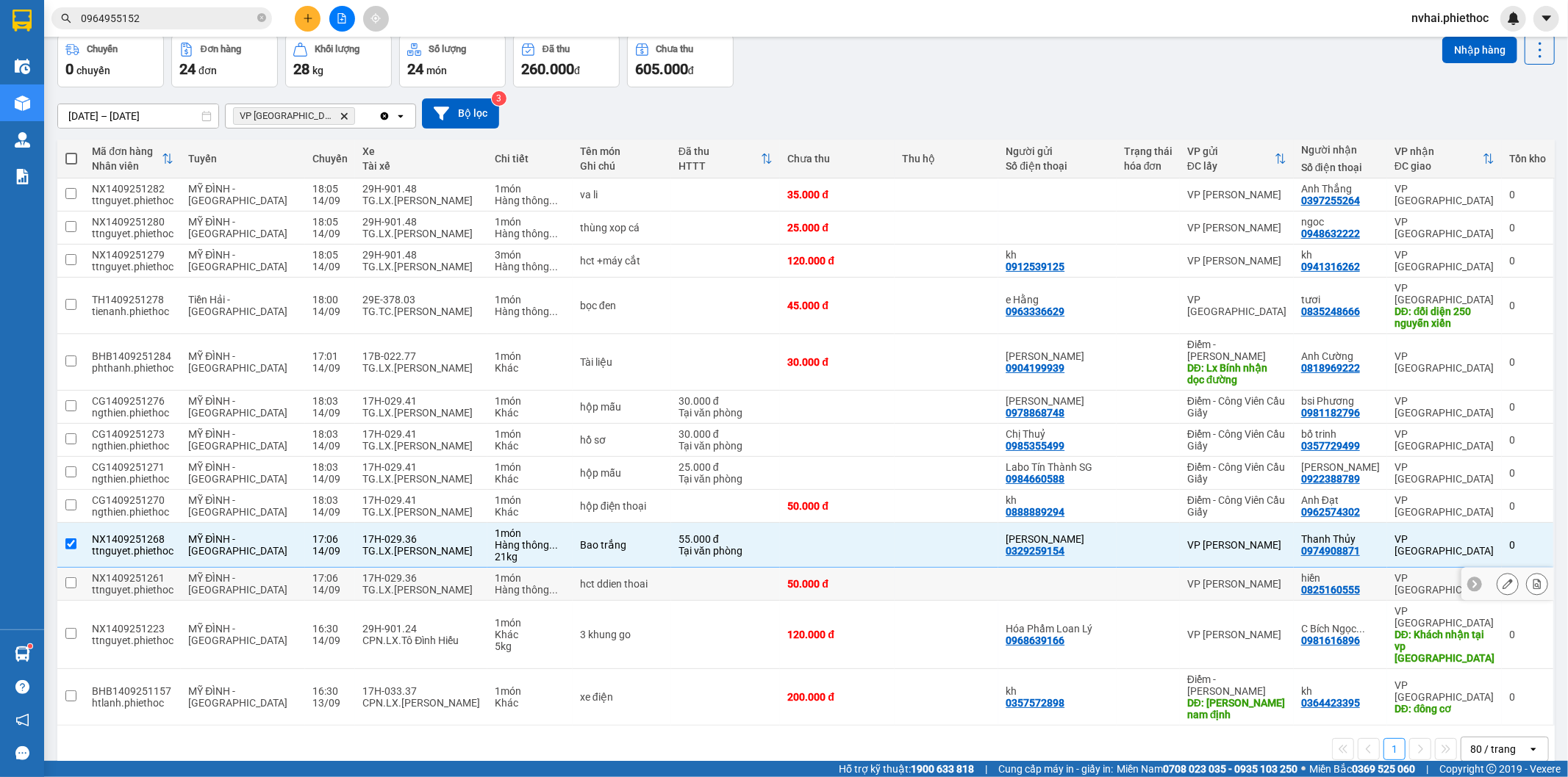
click at [420, 584] on div "TG.LX.[PERSON_NAME]" at bounding box center [421, 589] width 118 height 12
checkbox input "true"
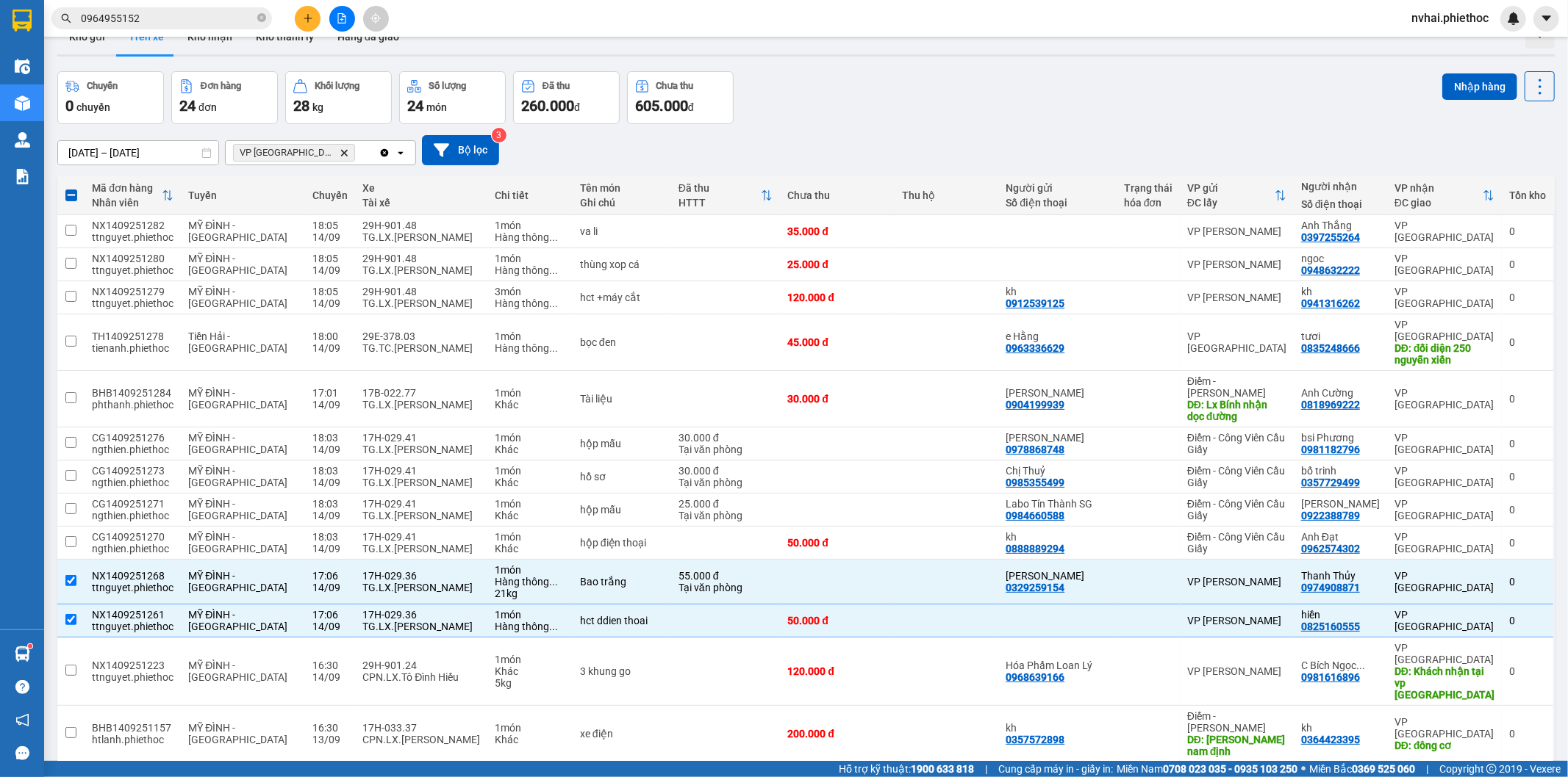
scroll to position [0, 0]
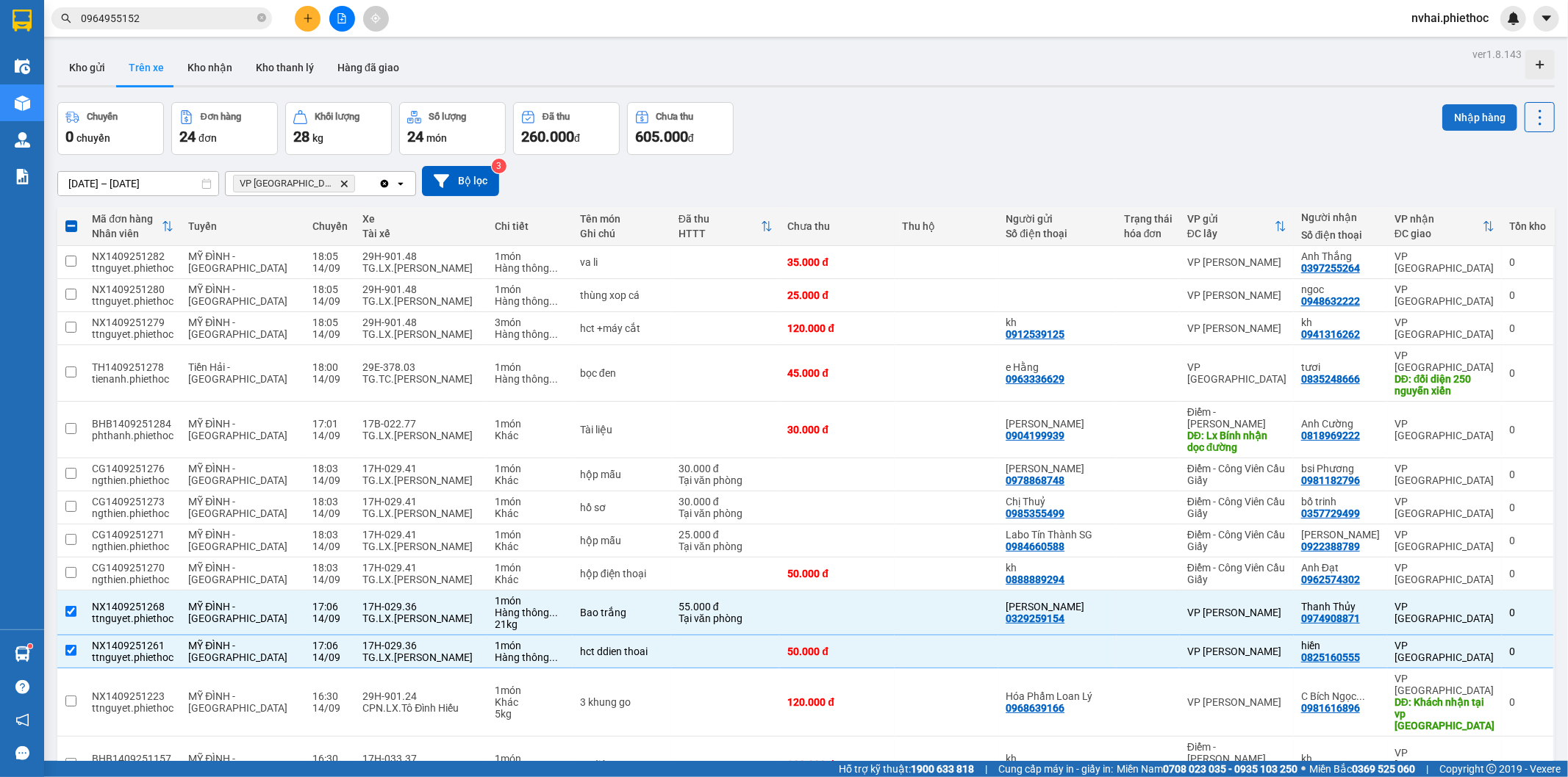
click at [1456, 121] on button "Nhập hàng" at bounding box center [1479, 118] width 75 height 27
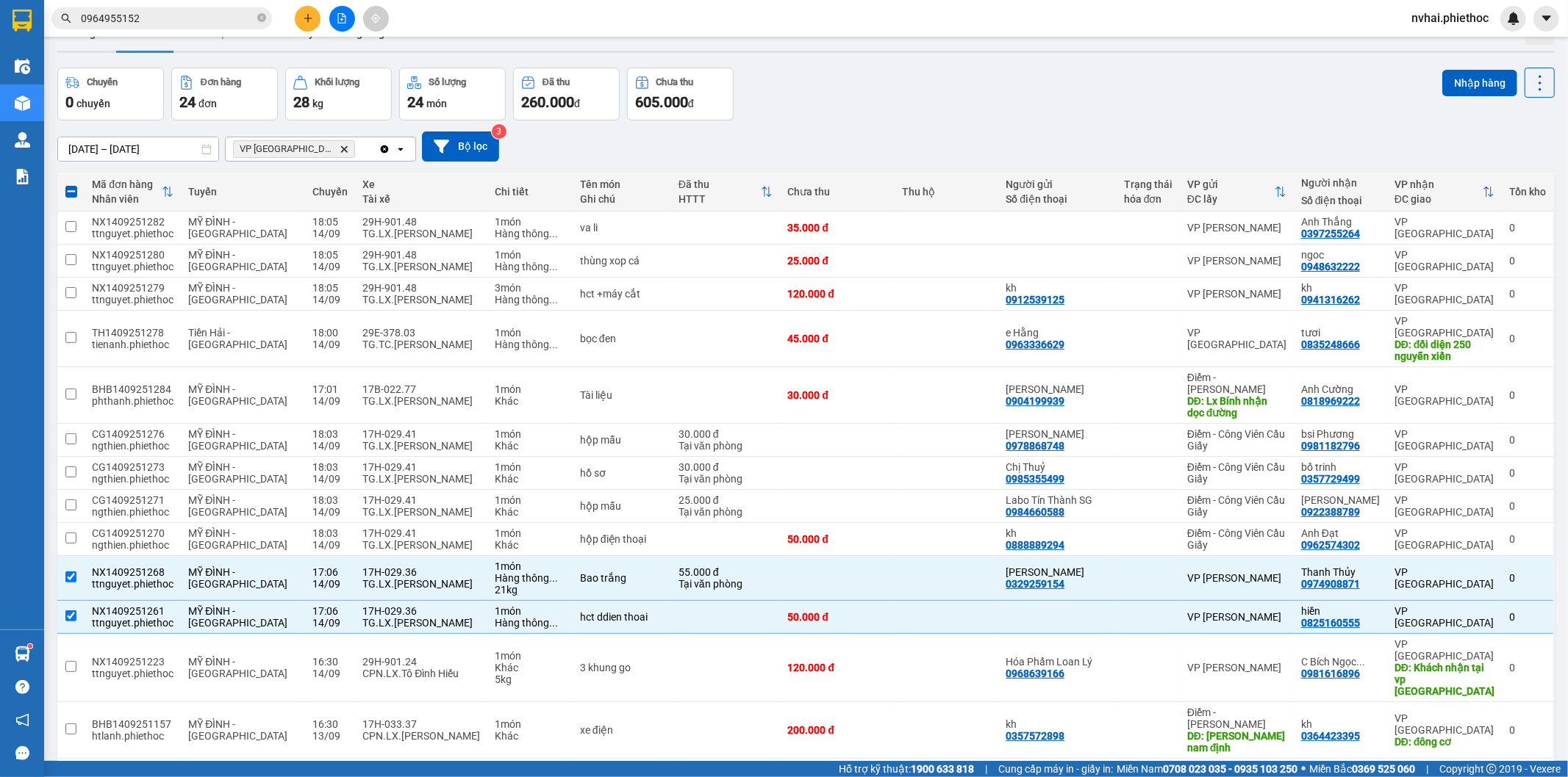
scroll to position [67, 0]
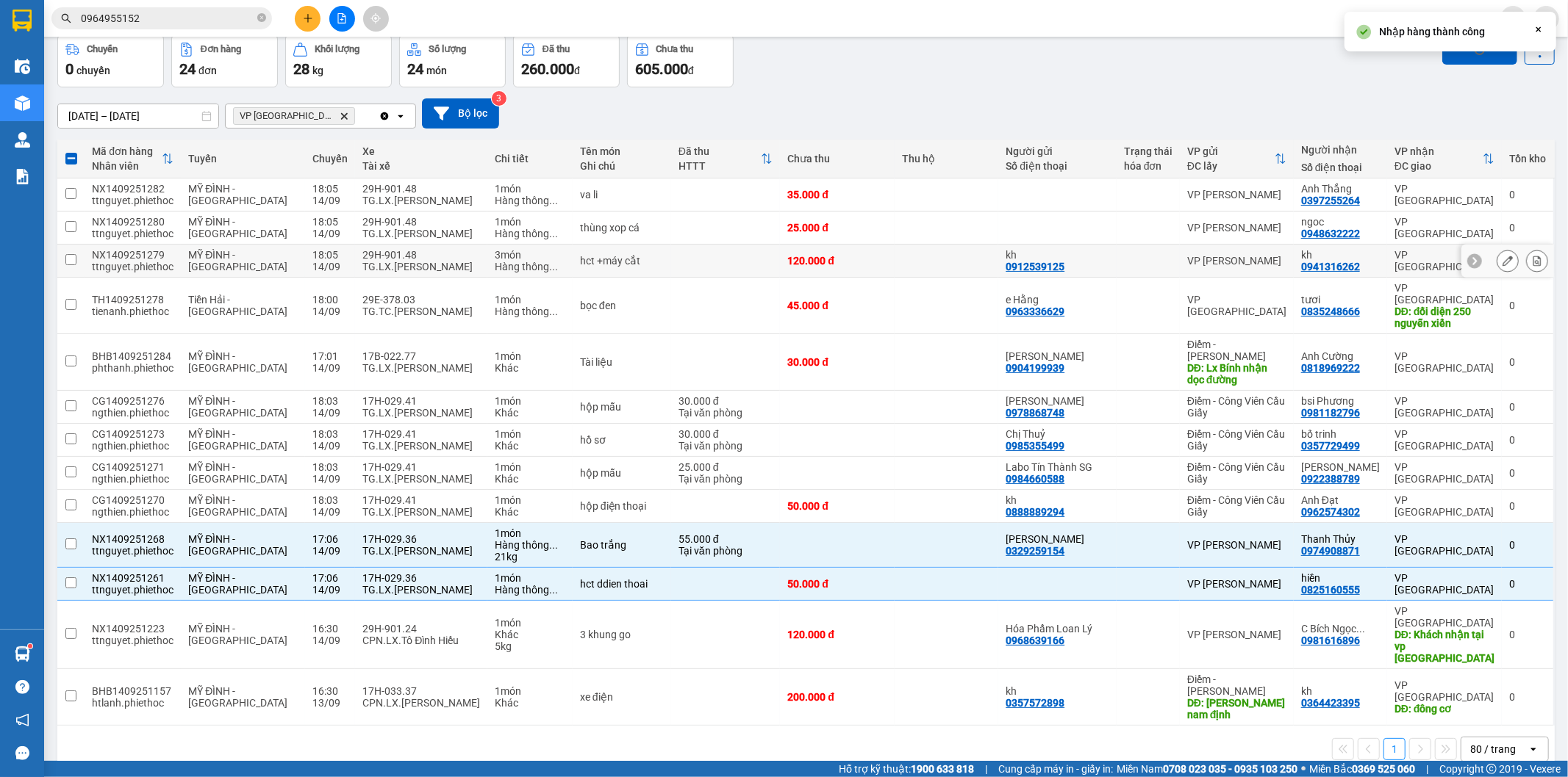
checkbox input "false"
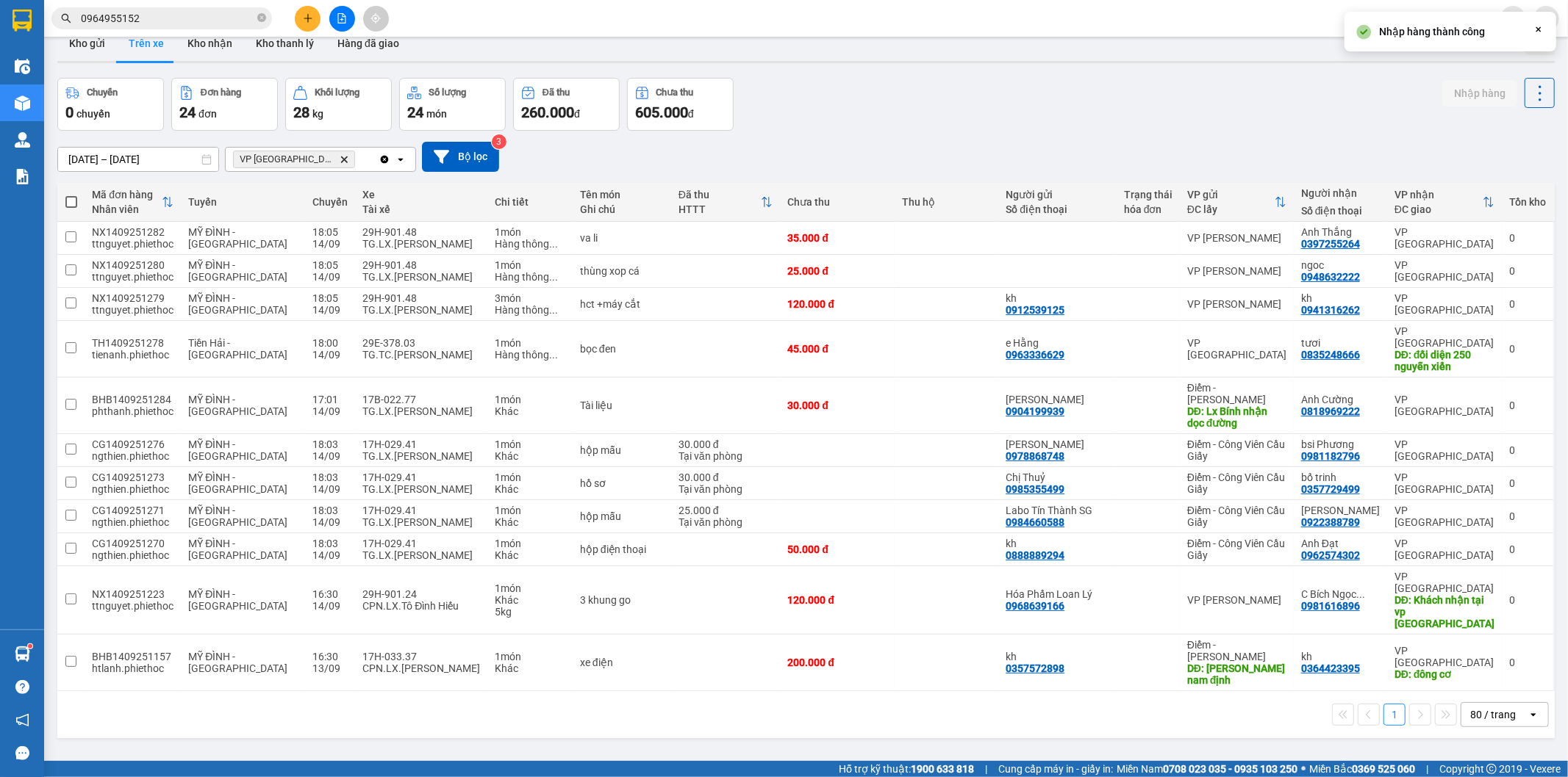
scroll to position [0, 0]
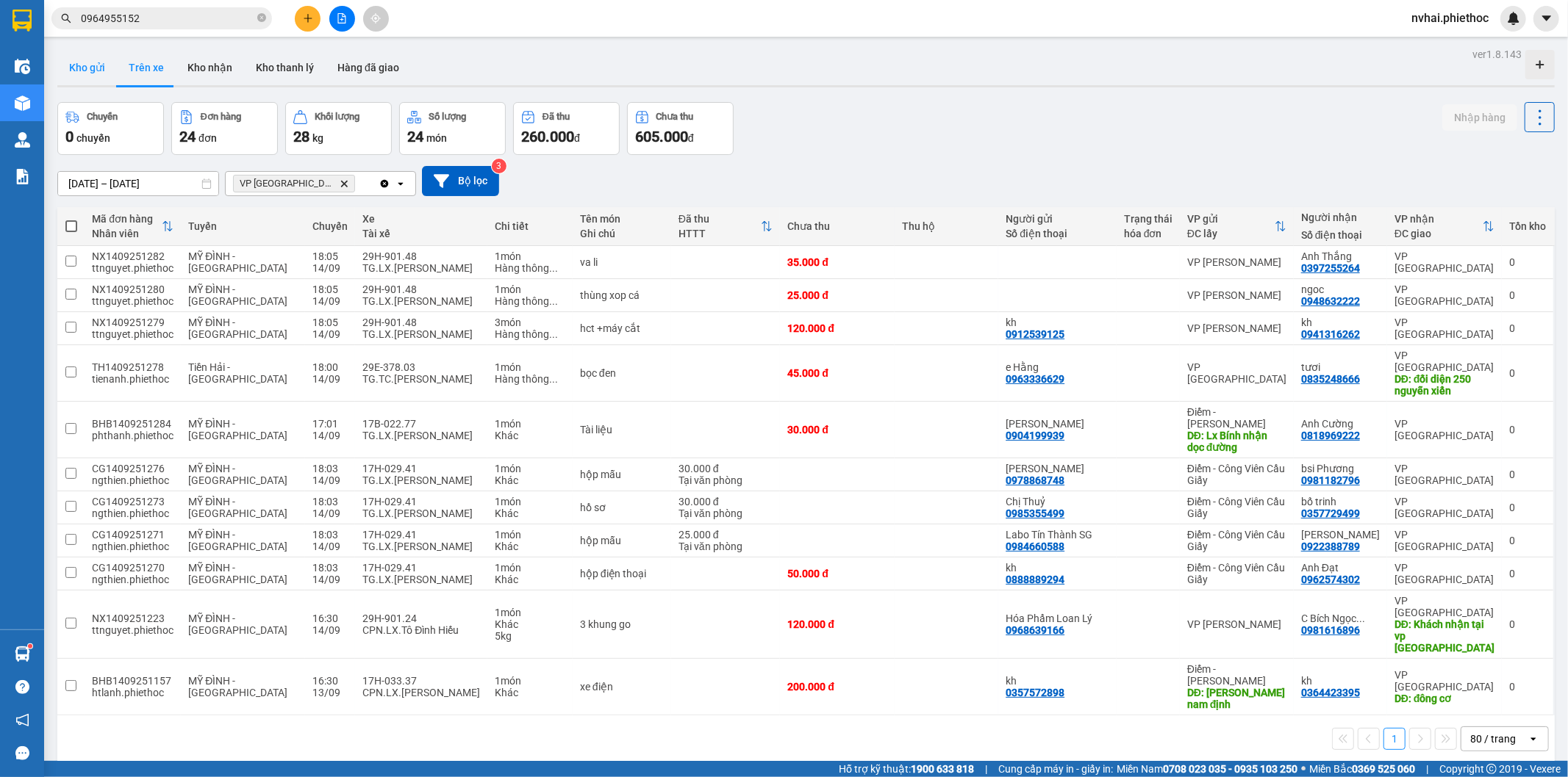
click at [67, 54] on button "Kho gửi" at bounding box center [87, 67] width 59 height 35
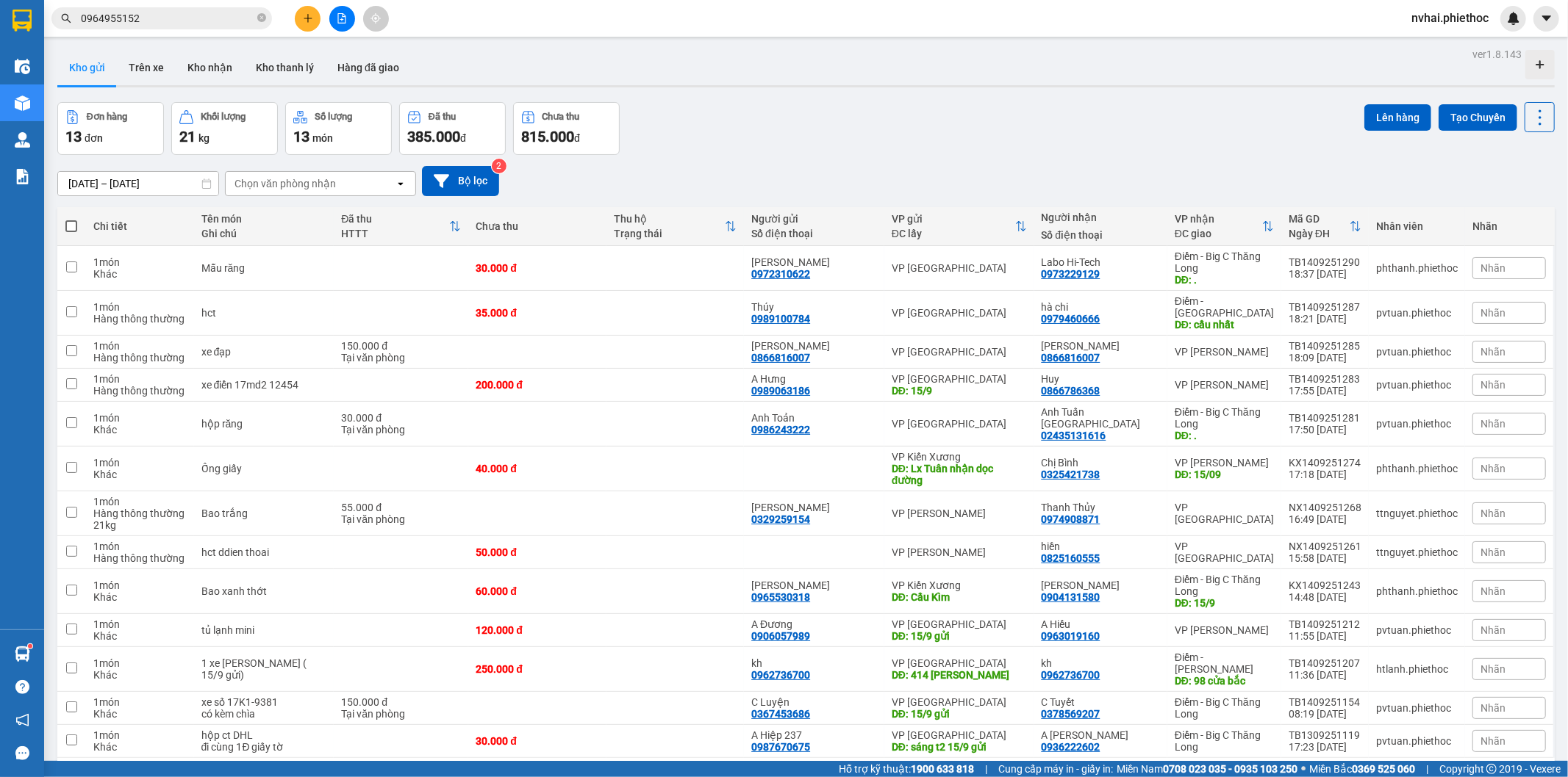
click at [1040, 88] on div "Kho gửi Trên xe Kho nhận Kho thanh [PERSON_NAME] đã giao" at bounding box center [806, 69] width 1497 height 39
click at [1129, 123] on div "ver 1.8.143 Kho gửi Trên xe Kho nhận Kho thanh [PERSON_NAME] đã giao Đơn hàng 1…" at bounding box center [806, 433] width 1509 height 777
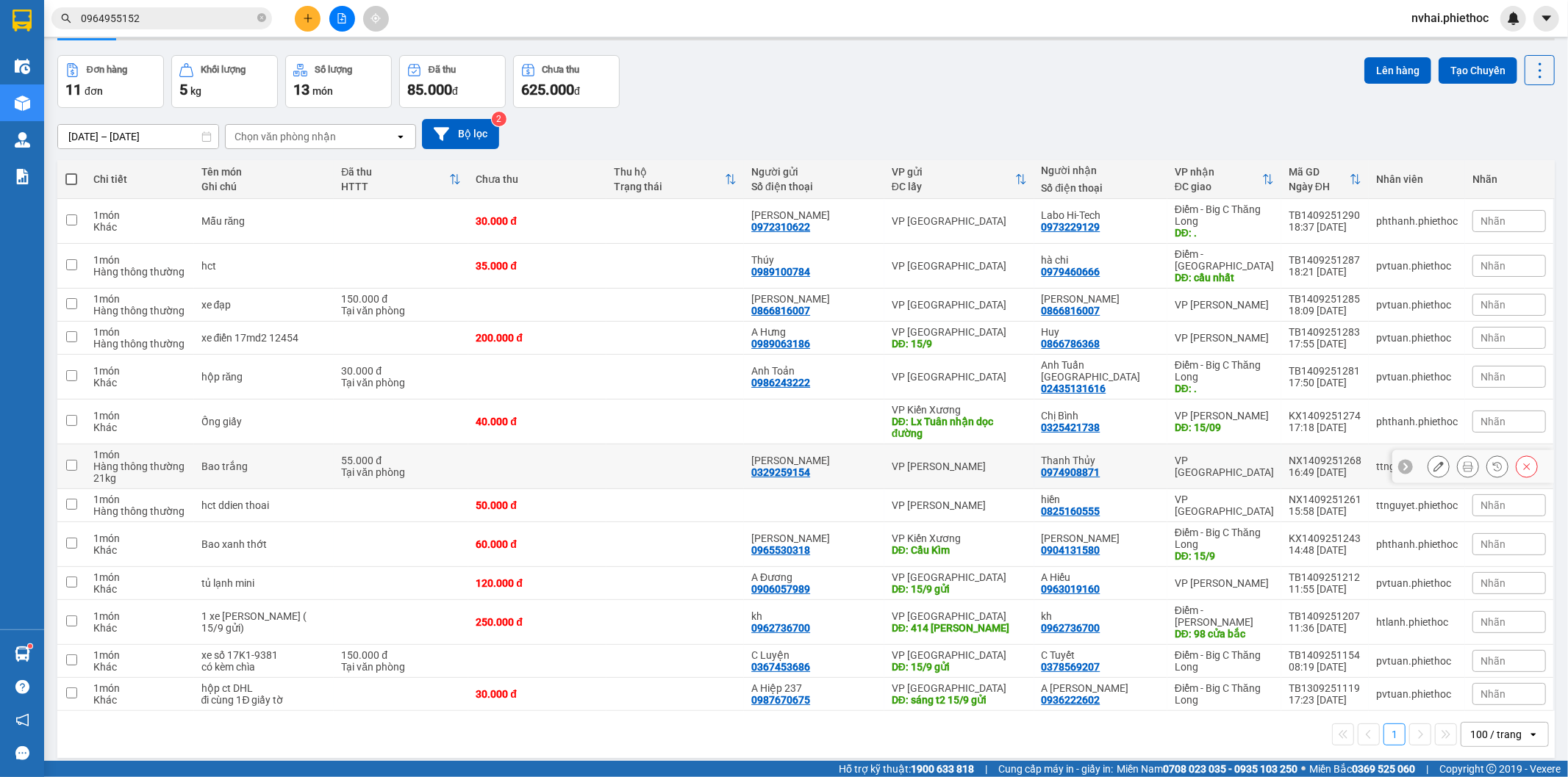
scroll to position [67, 0]
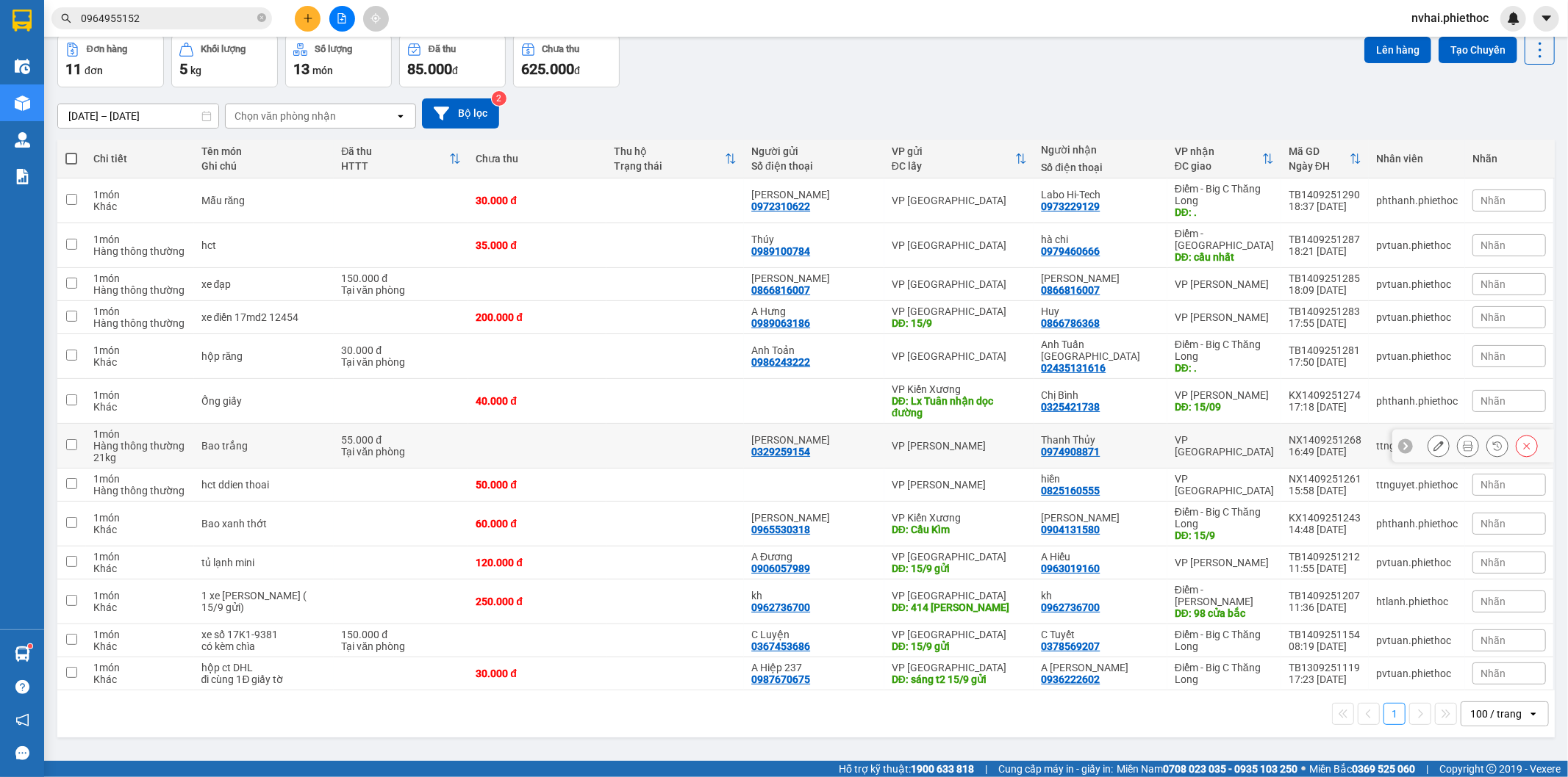
click at [1214, 427] on td "VP [GEOGRAPHIC_DATA]" at bounding box center [1224, 446] width 114 height 45
checkbox input "true"
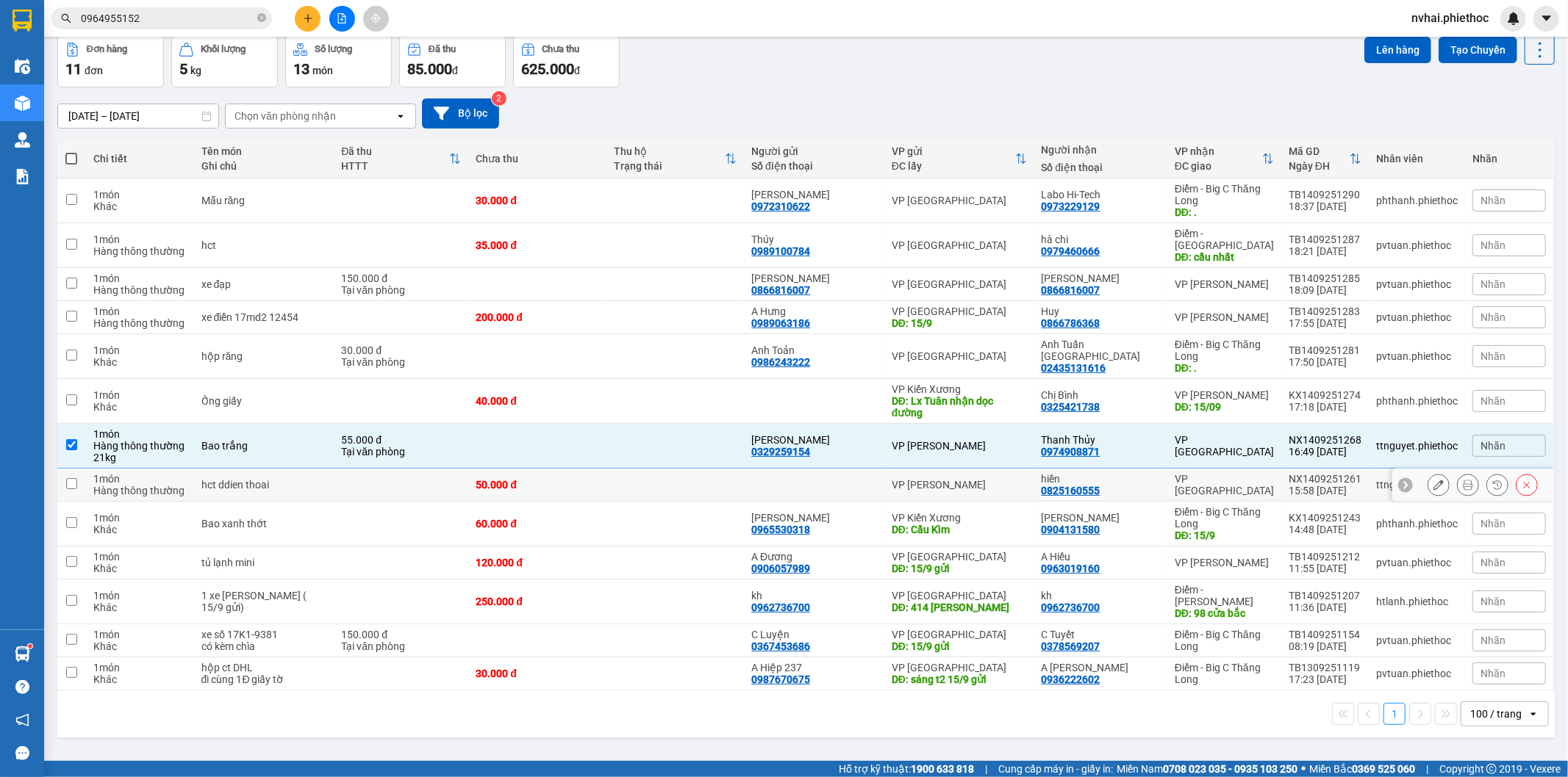
click at [1217, 473] on div "VP [GEOGRAPHIC_DATA]" at bounding box center [1224, 485] width 99 height 24
checkbox input "true"
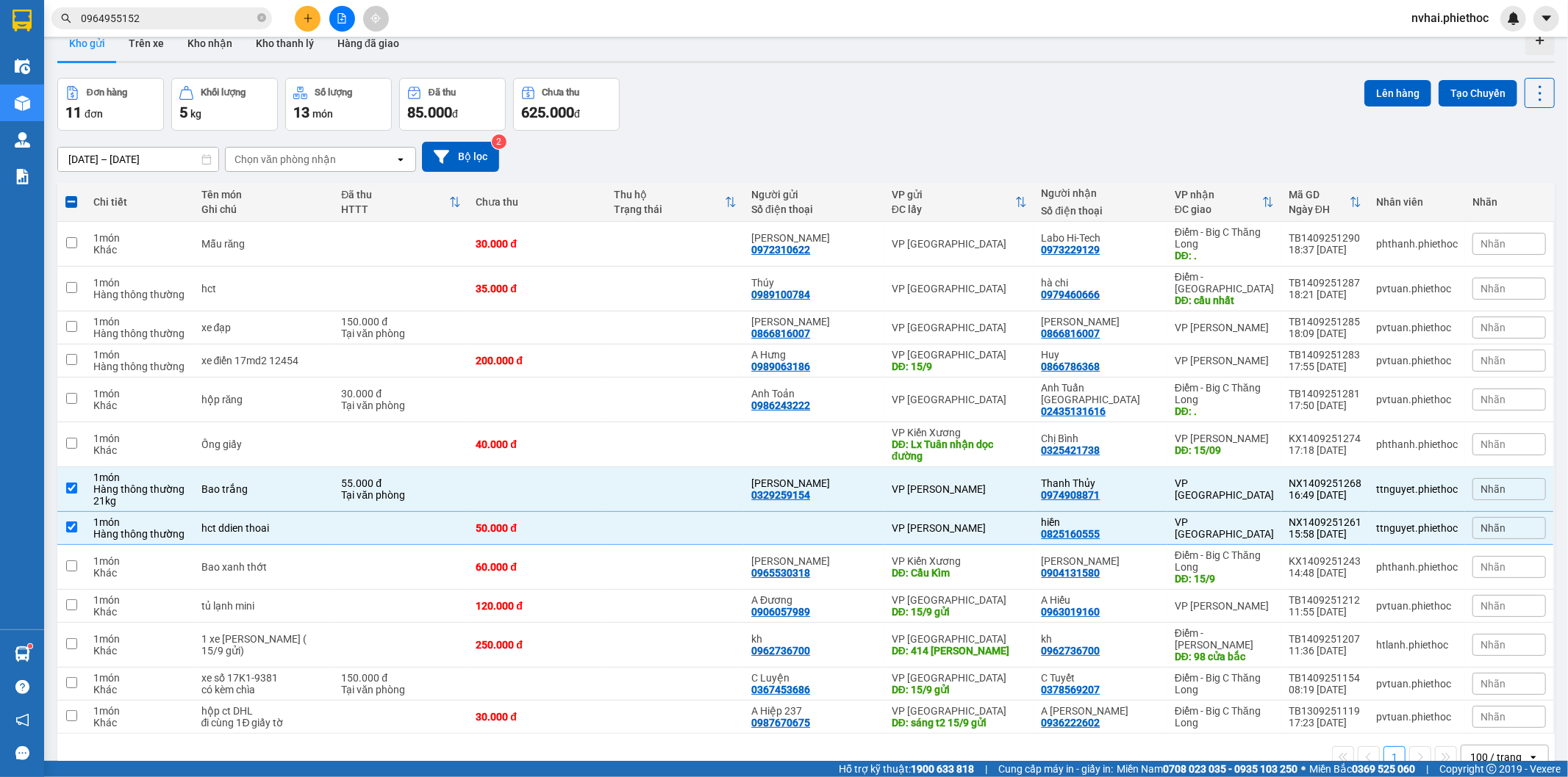
scroll to position [0, 0]
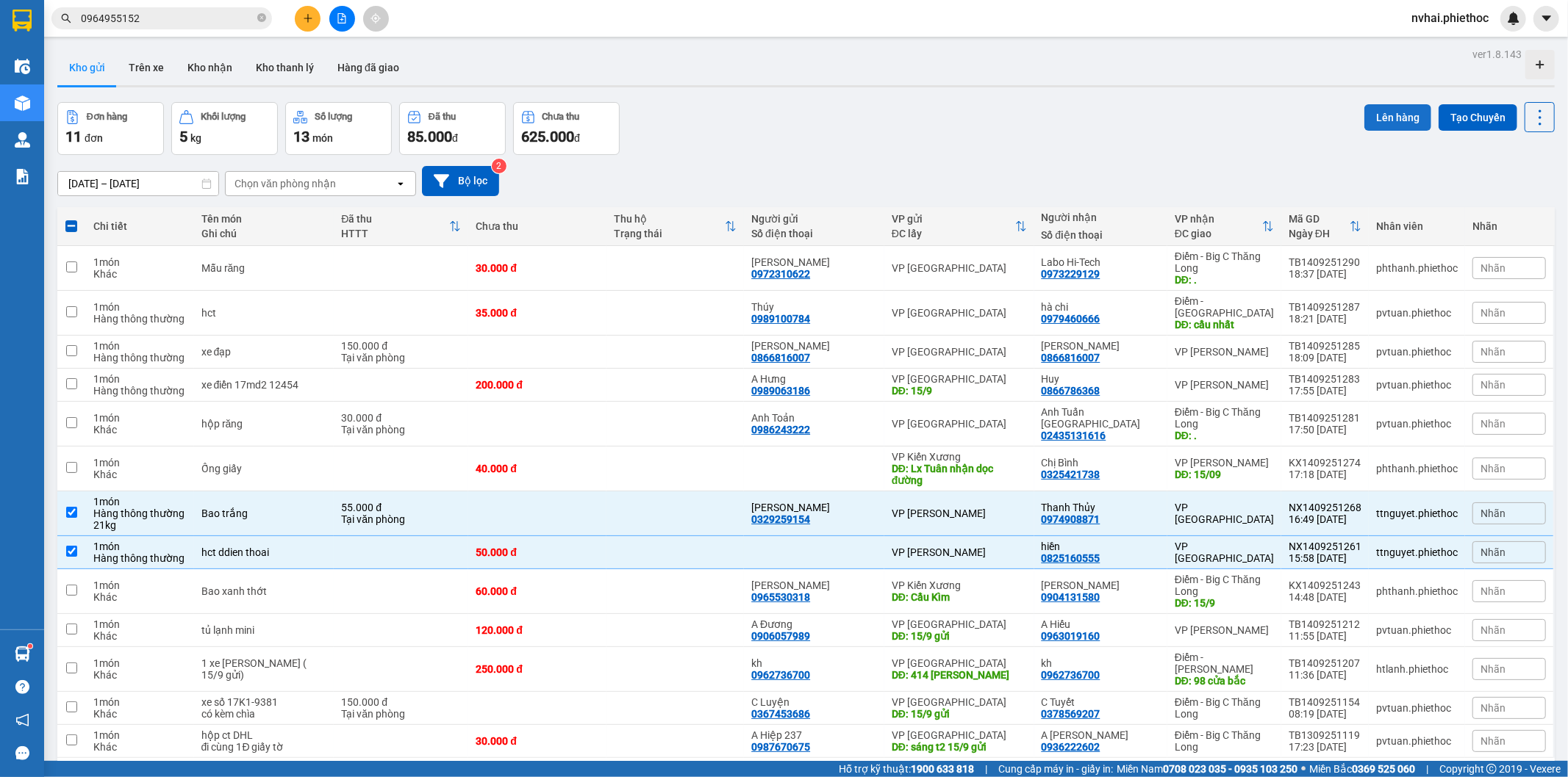
click at [1380, 111] on button "Lên hàng" at bounding box center [1398, 118] width 67 height 27
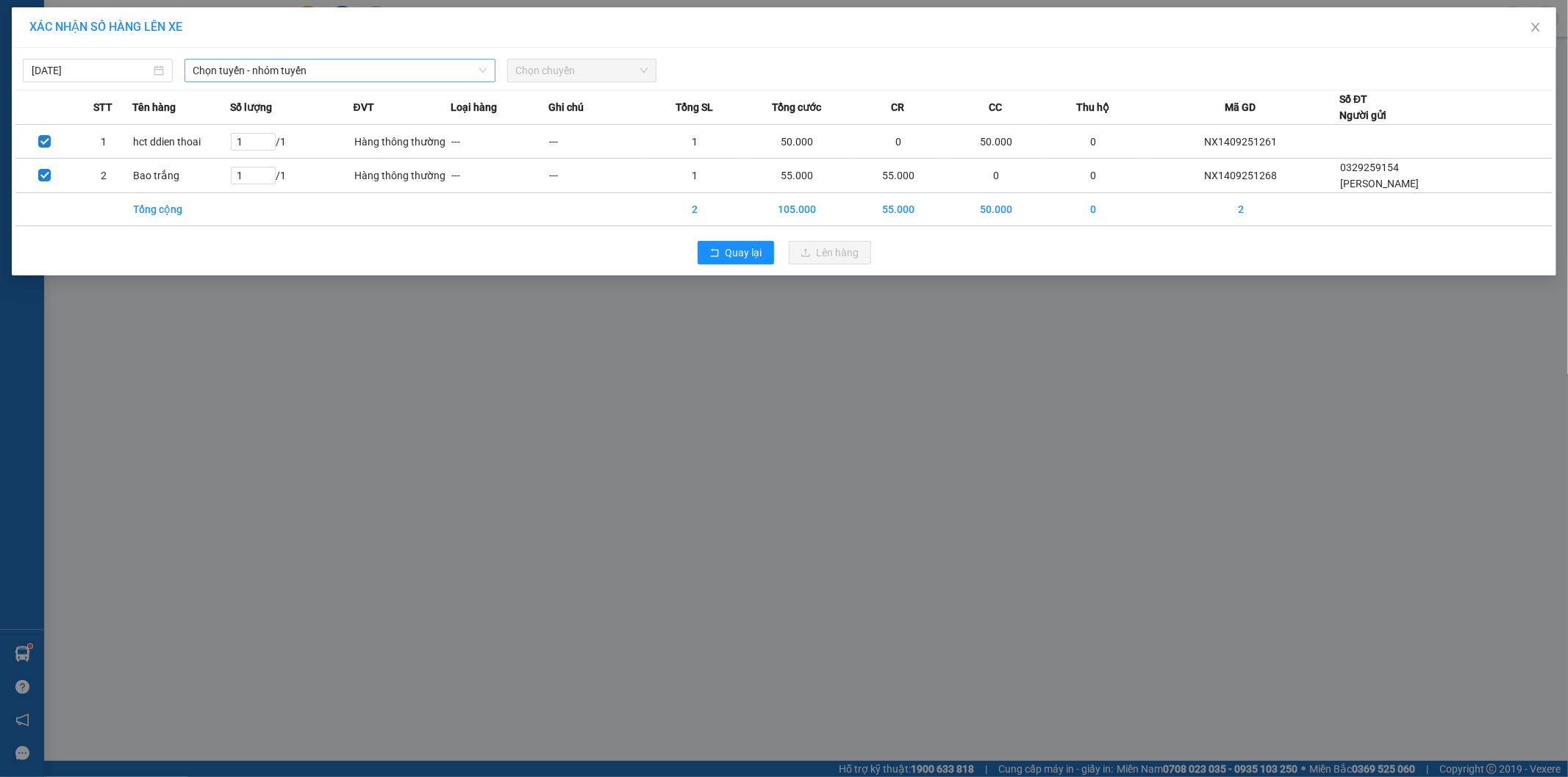
drag, startPoint x: 390, startPoint y: 82, endPoint x: 392, endPoint y: 72, distance: 10.2
click at [390, 76] on div "Chọn tuyến - nhóm tuyến" at bounding box center [340, 70] width 322 height 24
click at [392, 72] on span "Chọn tuyến - nhóm tuyến" at bounding box center [339, 70] width 293 height 22
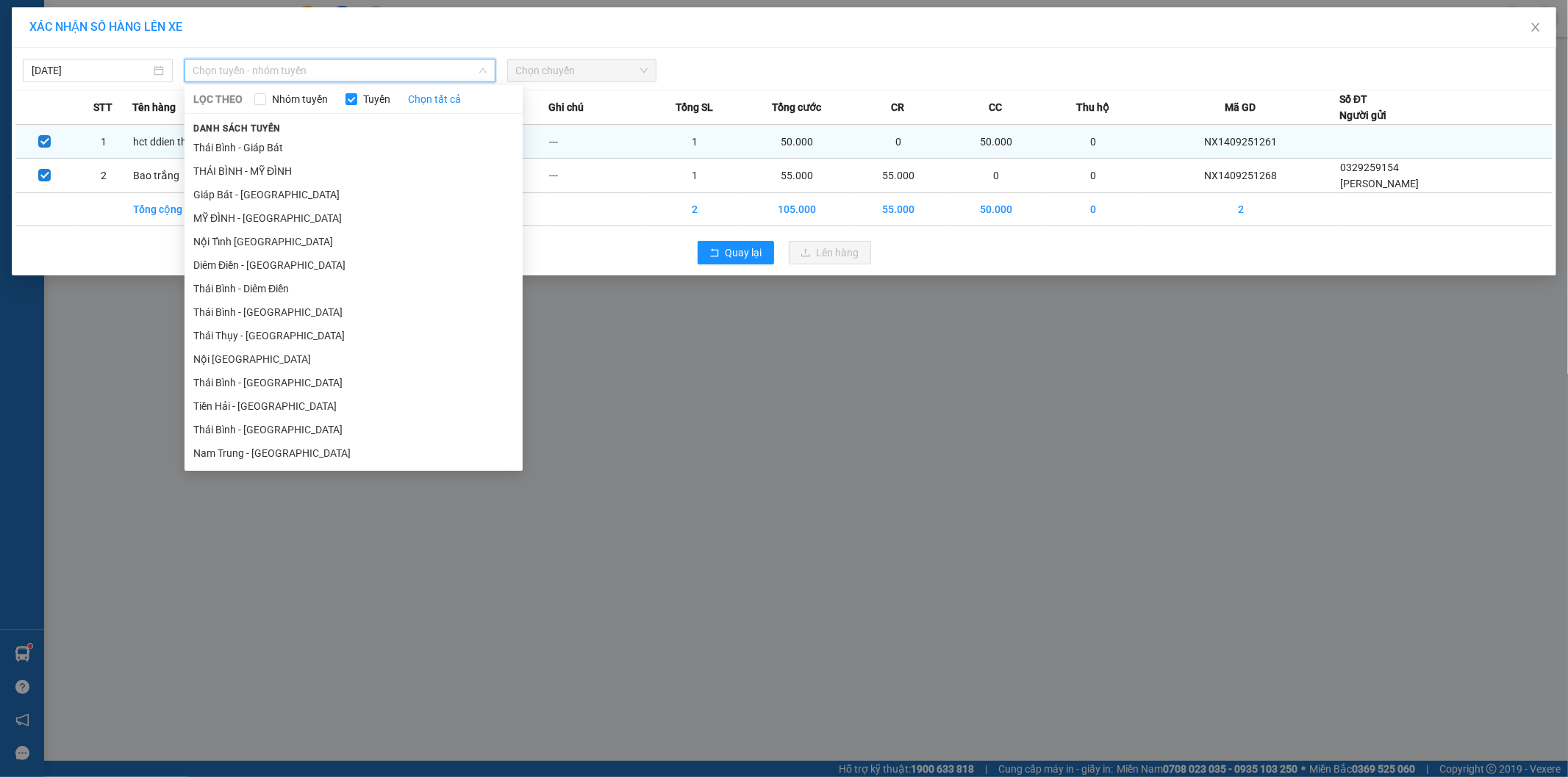
click at [273, 162] on li "THÁI BÌNH - MỸ ĐÌNH" at bounding box center [353, 171] width 338 height 24
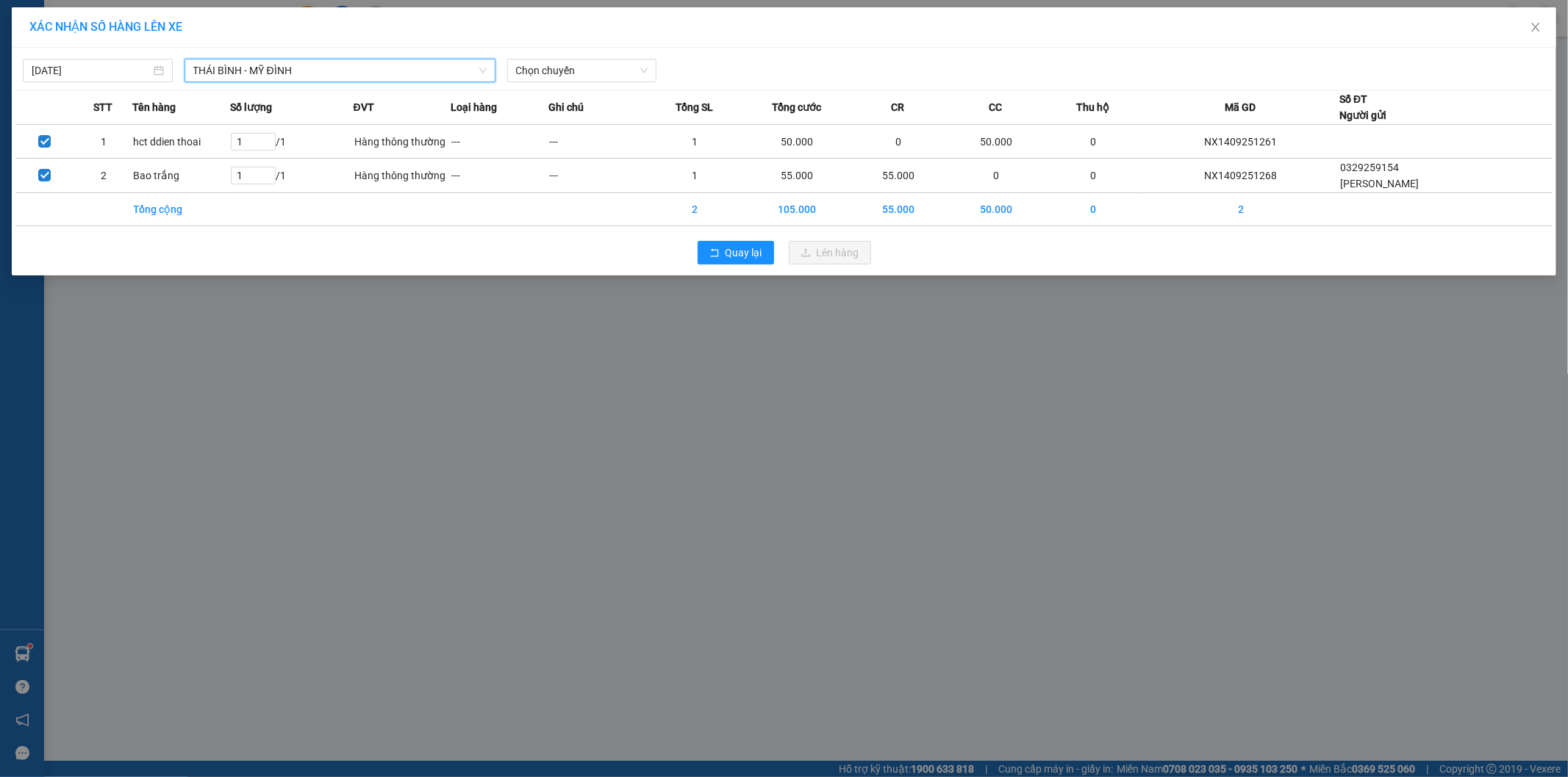
drag, startPoint x: 350, startPoint y: 72, endPoint x: 336, endPoint y: 90, distance: 22.8
click at [349, 74] on span "THÁI BÌNH - MỸ ĐÌNH" at bounding box center [339, 70] width 293 height 22
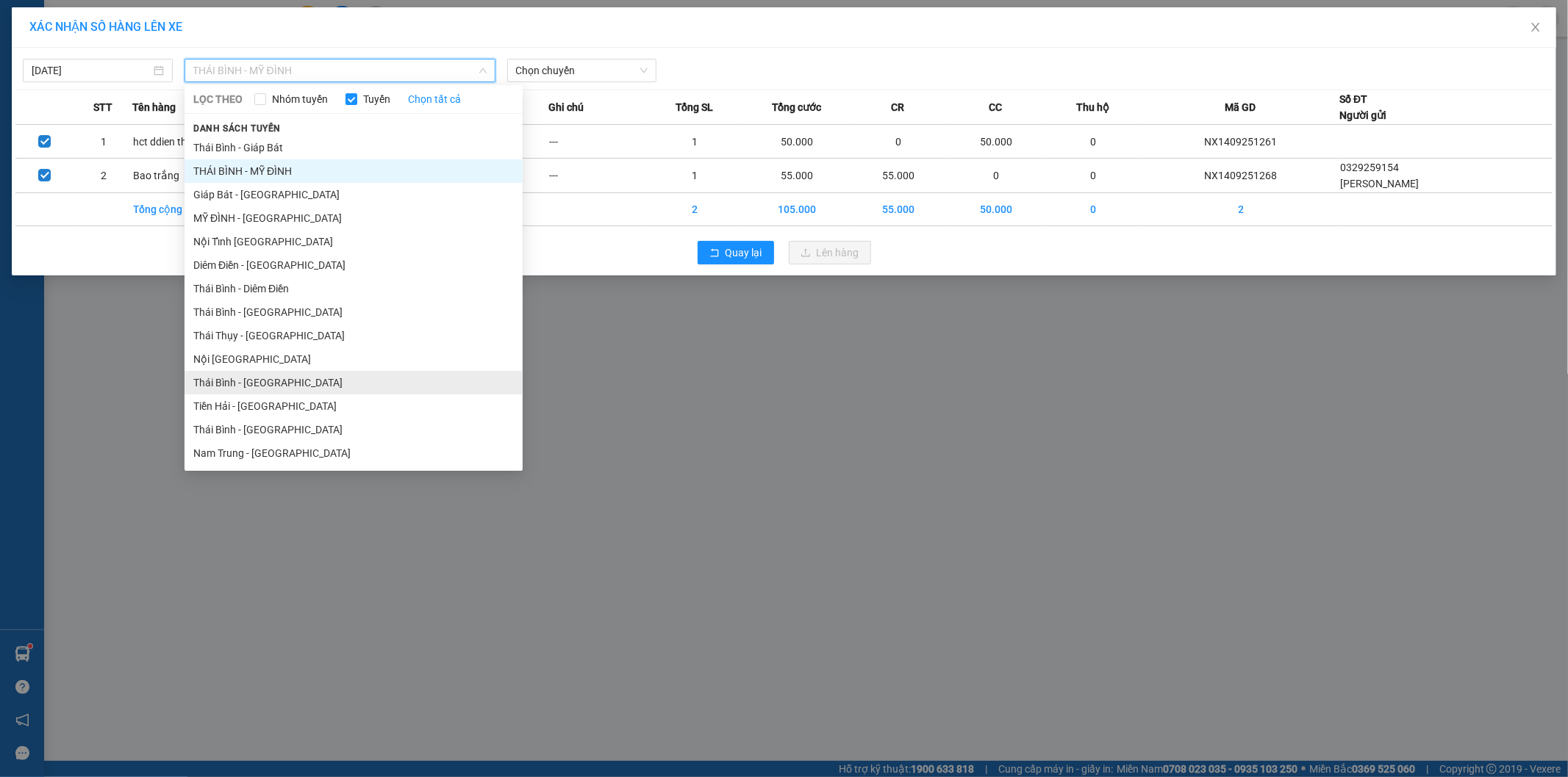
click at [271, 388] on li "Thái Bình - [GEOGRAPHIC_DATA]" at bounding box center [353, 382] width 338 height 24
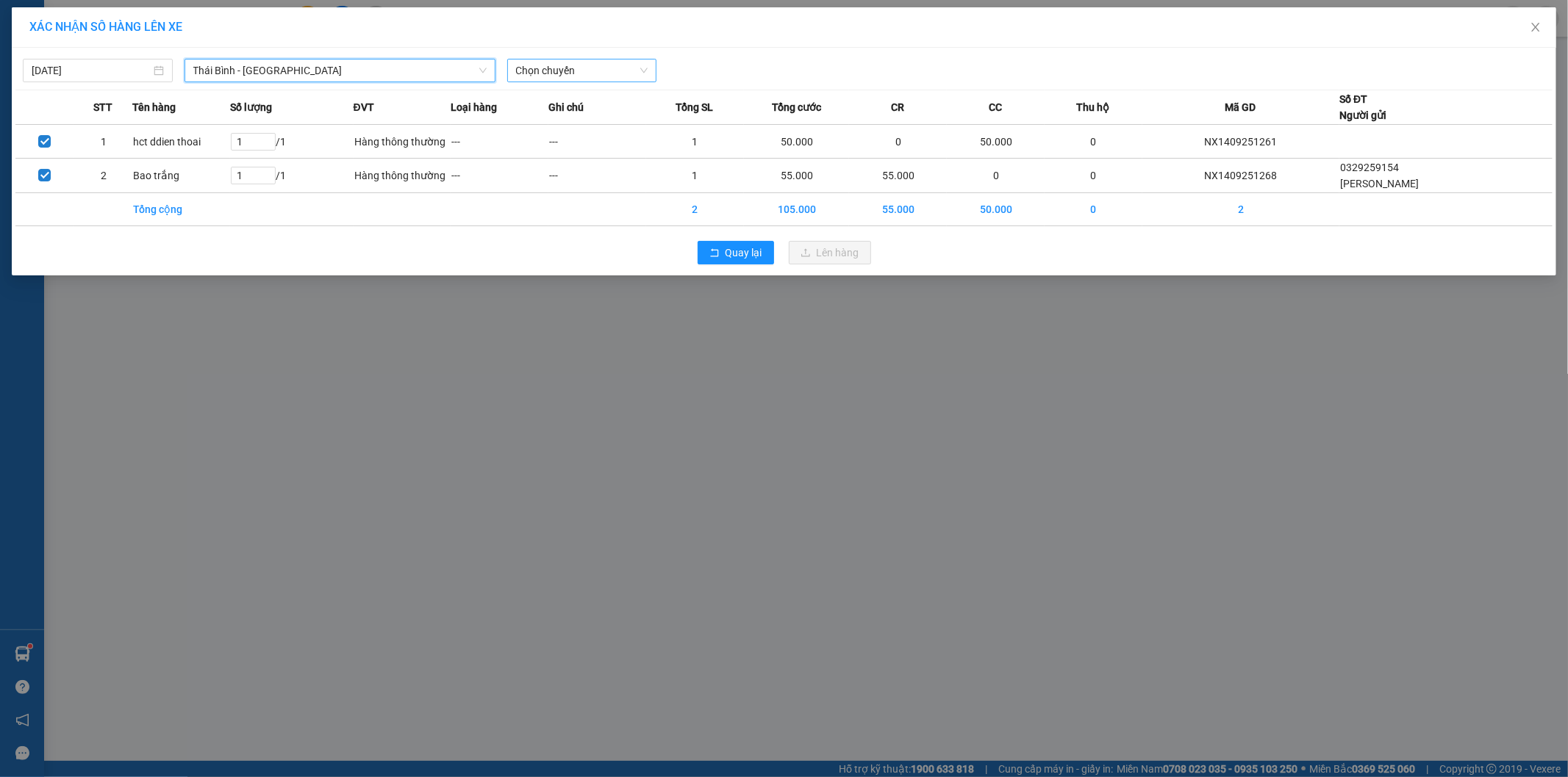
click at [590, 64] on span "Chọn chuyến" at bounding box center [582, 70] width 132 height 22
type input "1855"
click at [630, 118] on div "Thêm chuyến " 18:55 "" at bounding box center [585, 124] width 157 height 25
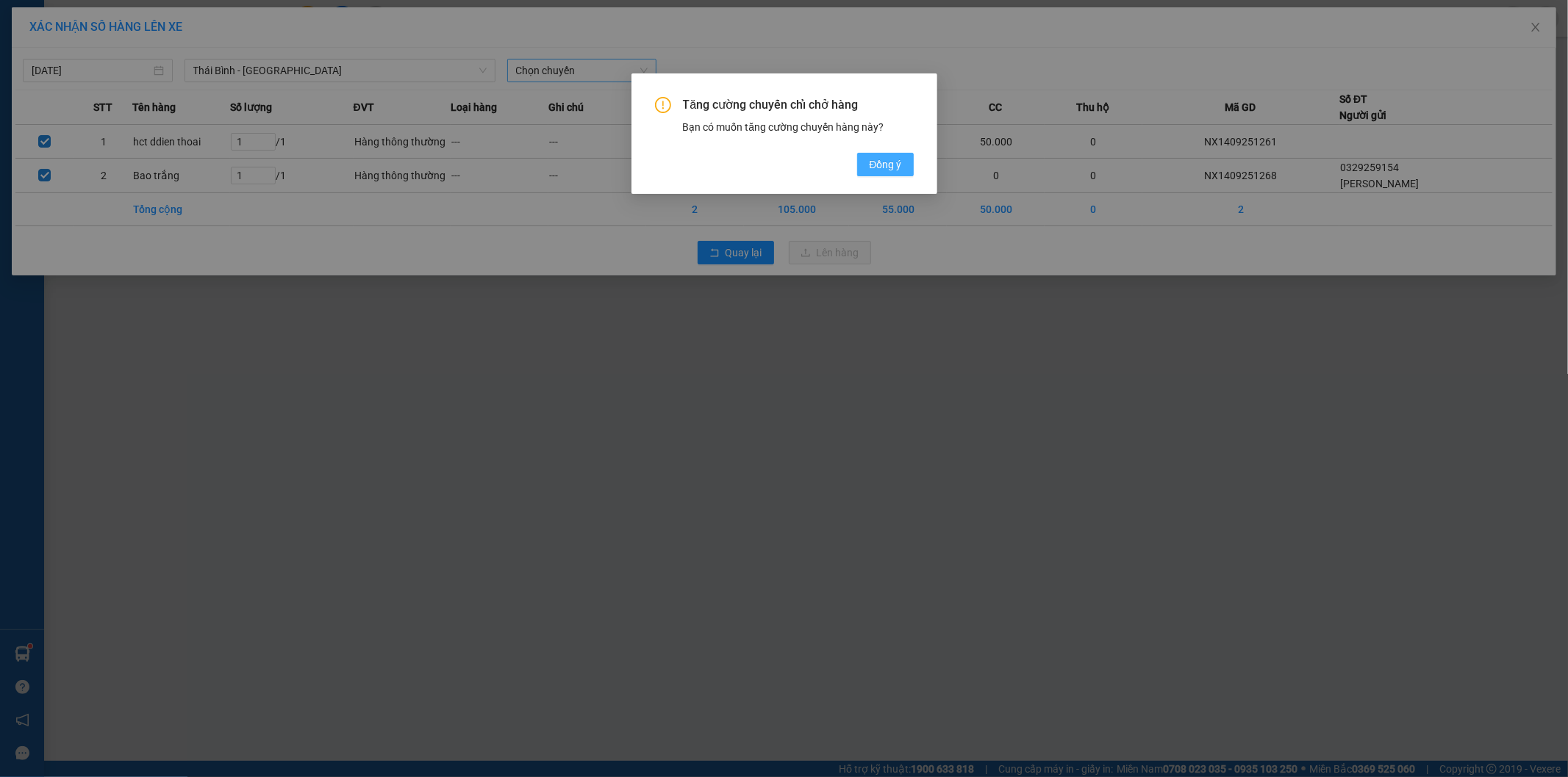
click at [884, 164] on span "Đồng ý" at bounding box center [884, 165] width 33 height 16
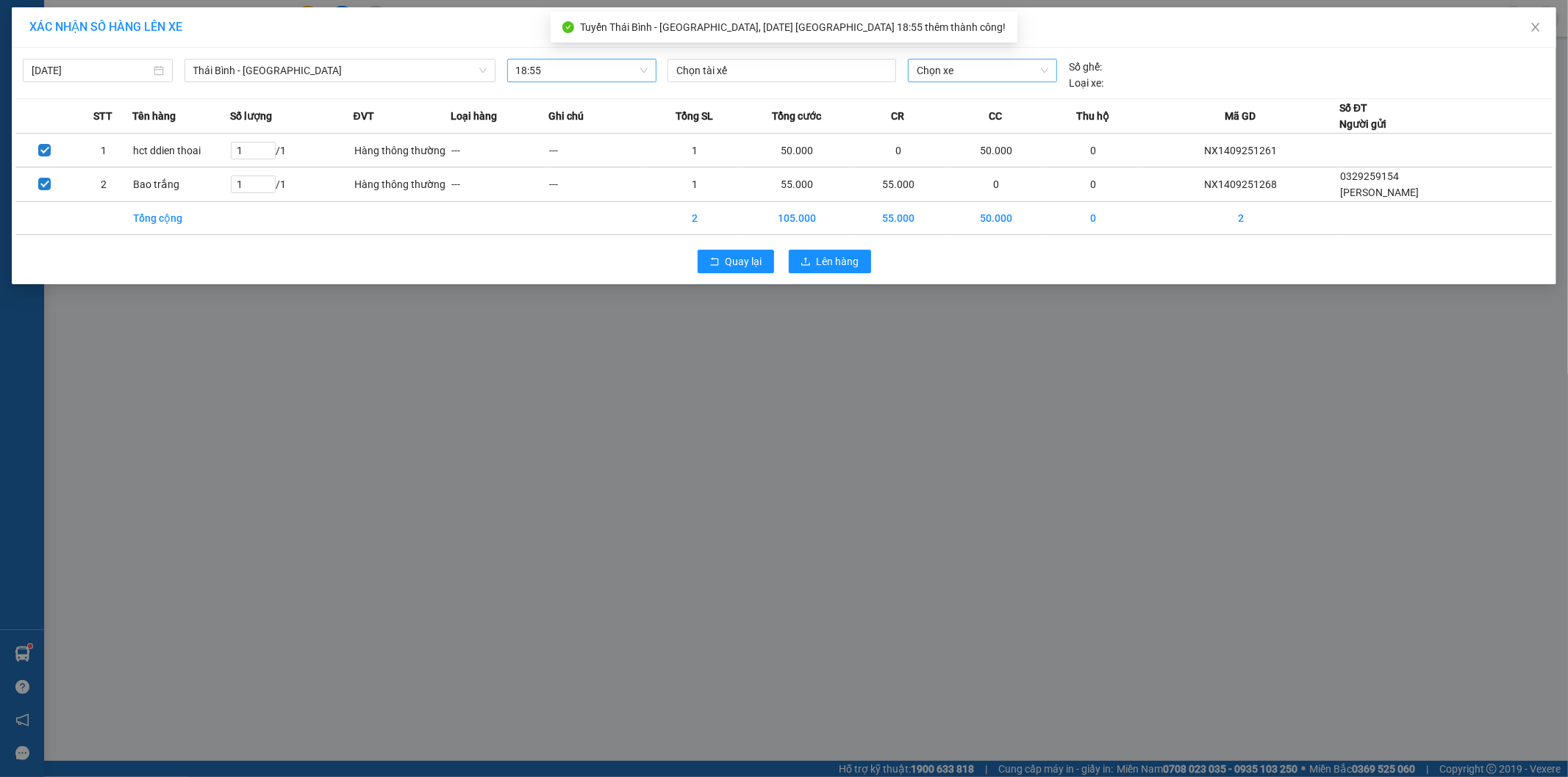
click at [1010, 72] on span "Chọn xe" at bounding box center [982, 70] width 131 height 22
type input "898"
click at [985, 98] on div "29E-118.98" at bounding box center [983, 100] width 131 height 16
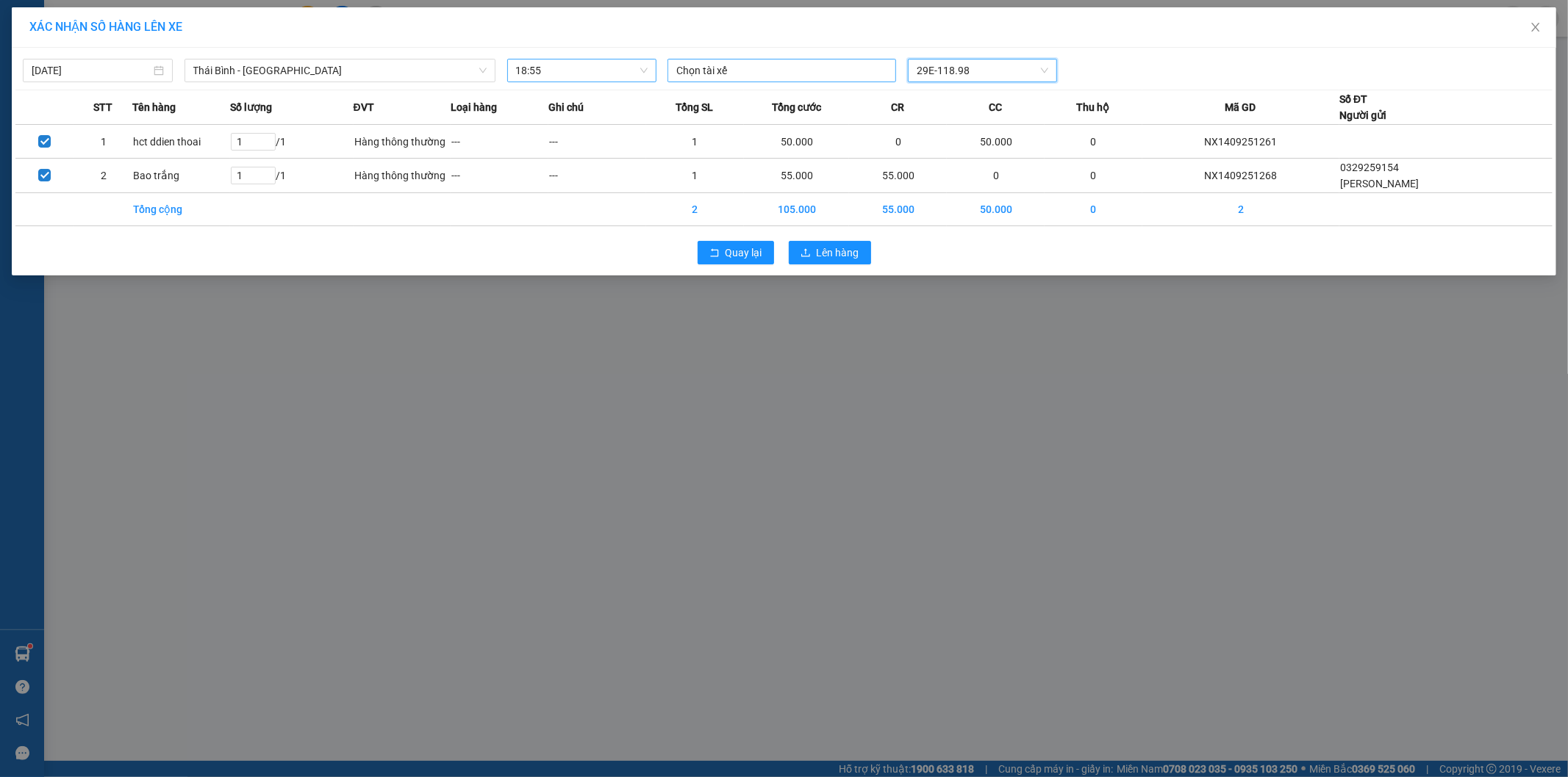
click at [686, 74] on div at bounding box center [782, 71] width 221 height 18
type input "BINH"
click at [775, 101] on div "TG.TC.[PERSON_NAME]" at bounding box center [777, 100] width 203 height 16
drag, startPoint x: 1076, startPoint y: 260, endPoint x: 1069, endPoint y: 256, distance: 8.1
click at [1074, 258] on div "Quay lại Lên hàng" at bounding box center [784, 253] width 1537 height 38
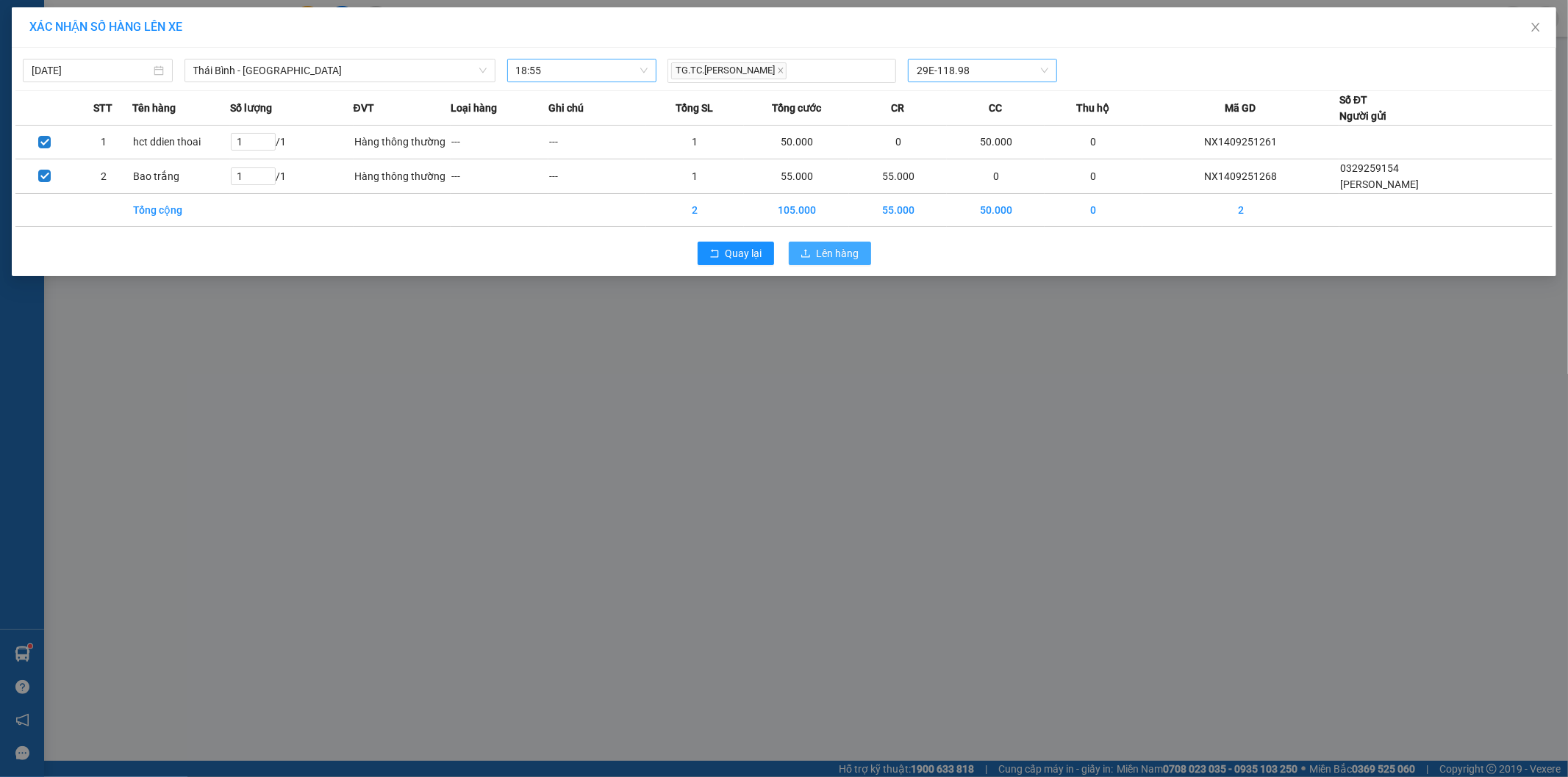
click at [833, 245] on span "Lên hàng" at bounding box center [838, 253] width 42 height 16
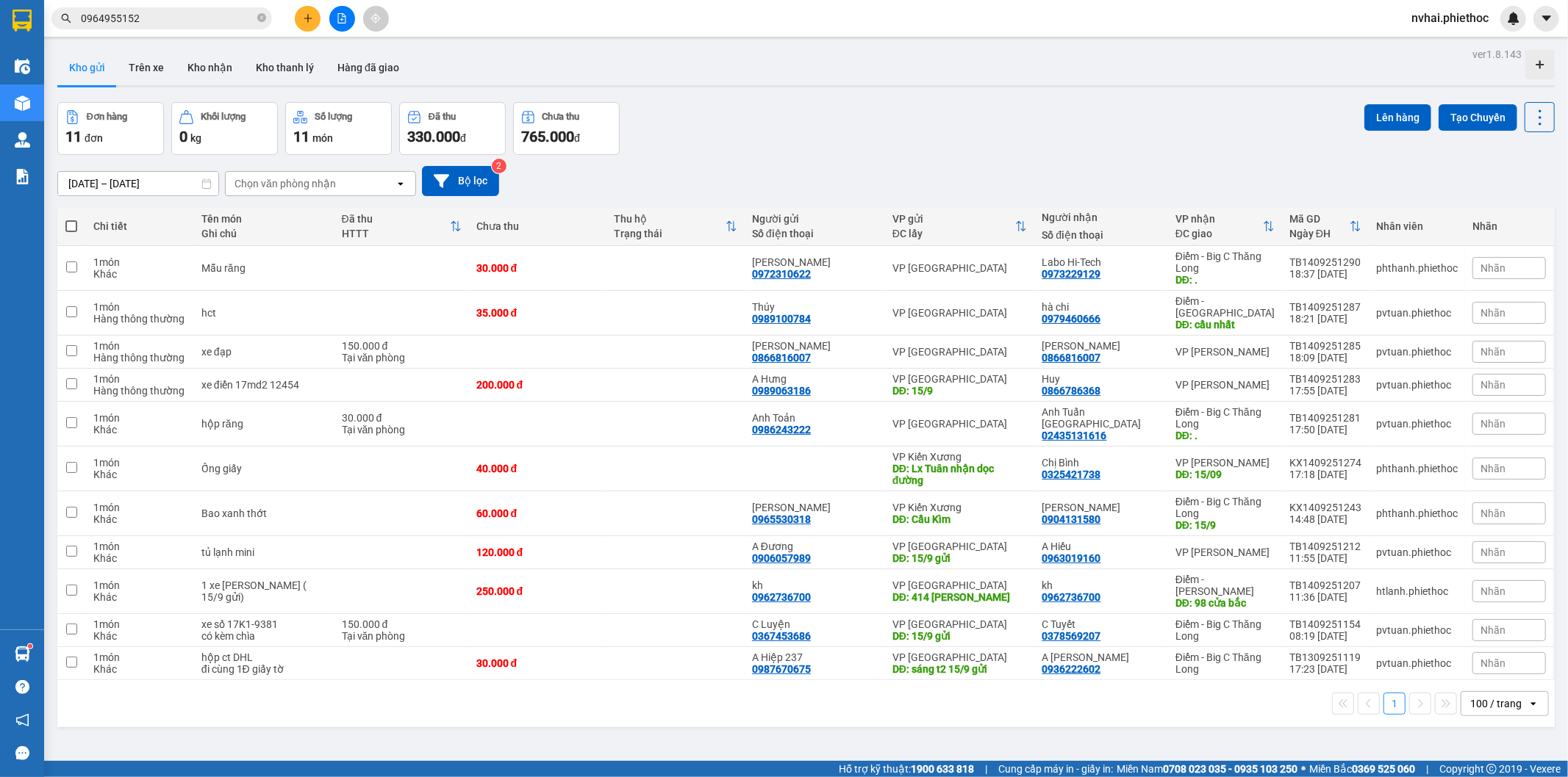
drag, startPoint x: 894, startPoint y: 44, endPoint x: 718, endPoint y: 19, distance: 177.8
click at [796, 19] on section "Kết quả tìm kiếm ( 1 ) Bộ lọc Mã ĐH Trạng thái Món hàng Thu hộ Tổng cước Chưa c…" at bounding box center [784, 388] width 1568 height 777
drag, startPoint x: 760, startPoint y: 114, endPoint x: 722, endPoint y: 97, distance: 41.6
click at [755, 115] on div "Đơn hàng 11 đơn Khối lượng 0 kg Số lượng 11 món Đã thu 330.000 đ Chưa thu 765.0…" at bounding box center [806, 128] width 1497 height 53
click at [915, 107] on div "Đơn hàng 11 đơn Khối lượng 0 kg Số lượng 11 món Đã thu 330.000 đ Chưa thu 765.0…" at bounding box center [806, 128] width 1497 height 53
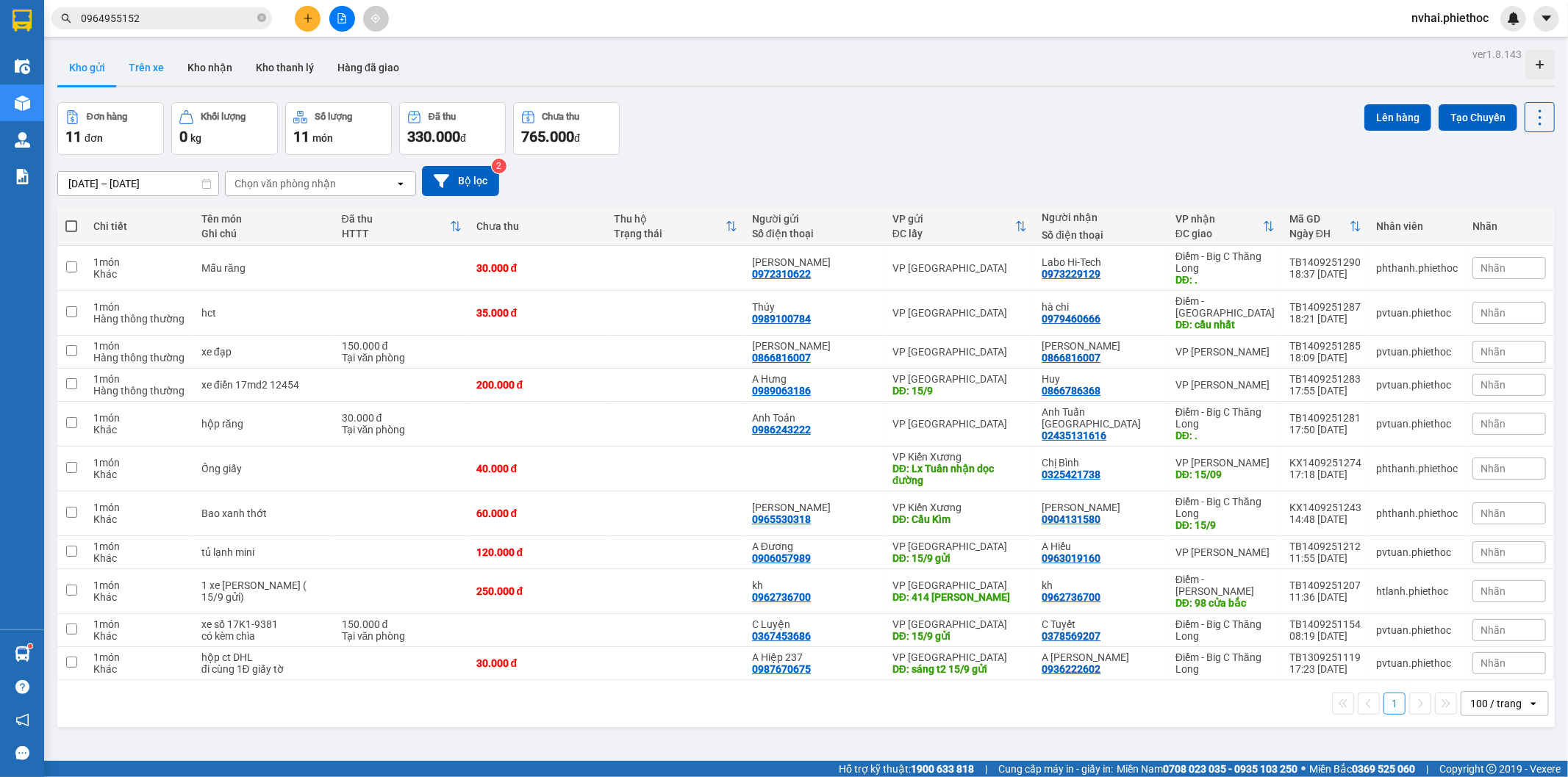
click at [153, 66] on button "Trên xe" at bounding box center [146, 67] width 58 height 35
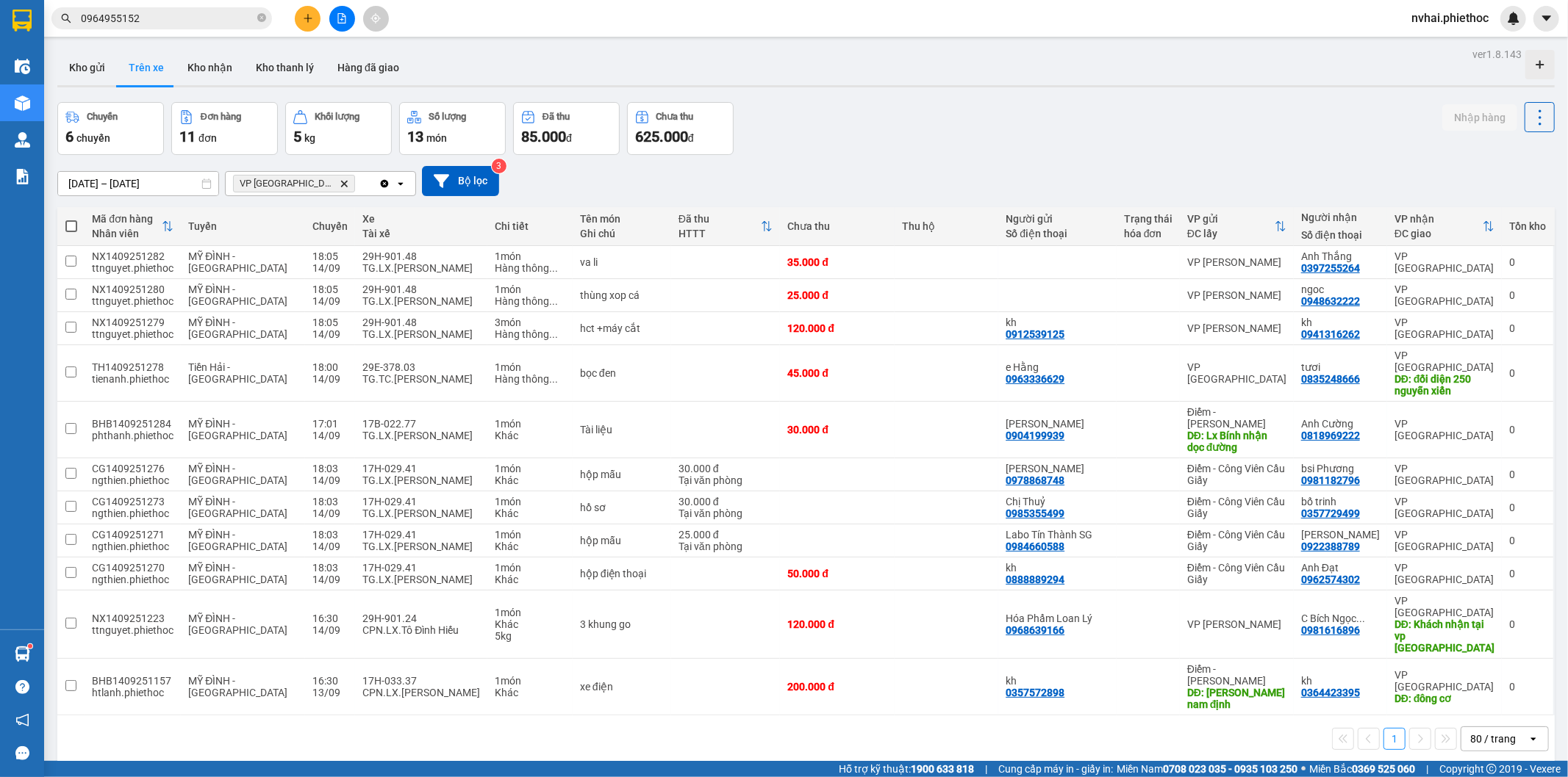
click at [931, 88] on div "Kho gửi Trên xe Kho nhận Kho thanh [PERSON_NAME] đã giao" at bounding box center [806, 68] width 1497 height 37
click at [1029, 98] on div "ver 1.8.143 Kho gửi Trên xe Kho nhận Kho thanh [PERSON_NAME] đã giao Chuyến 6 c…" at bounding box center [806, 433] width 1509 height 777
click at [397, 430] on div "TG.LX.[PERSON_NAME]" at bounding box center [421, 435] width 118 height 12
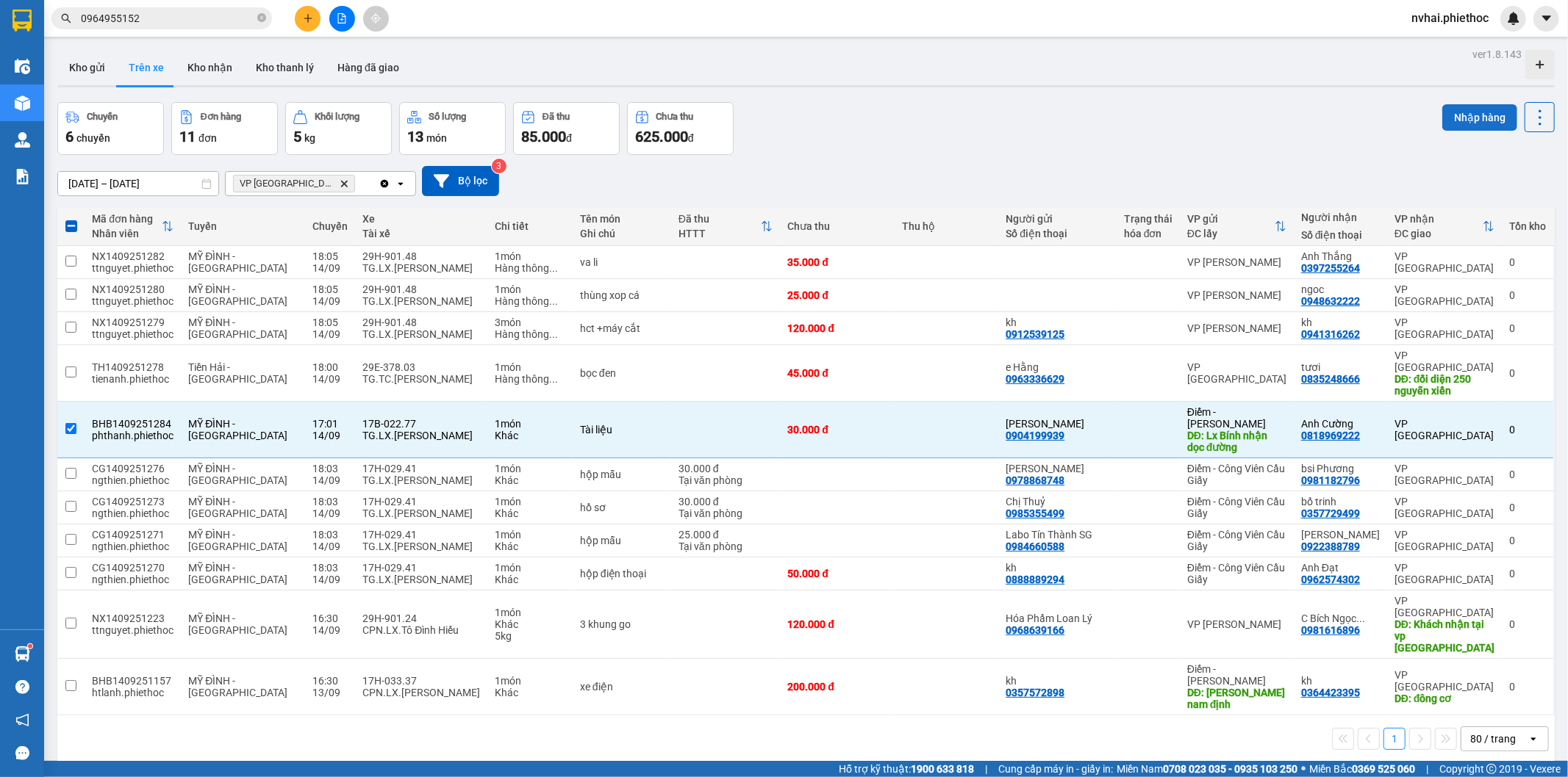
click at [1456, 119] on button "Nhập hàng" at bounding box center [1479, 118] width 75 height 27
click at [1149, 102] on div "ver 1.8.143 Kho gửi Trên xe Kho nhận Kho thanh [PERSON_NAME] đã giao Chuyến 6 c…" at bounding box center [806, 433] width 1509 height 777
click at [1029, 75] on div "Kho gửi Trên xe Kho nhận Kho thanh [PERSON_NAME] đã giao" at bounding box center [806, 69] width 1497 height 39
checkbox input "false"
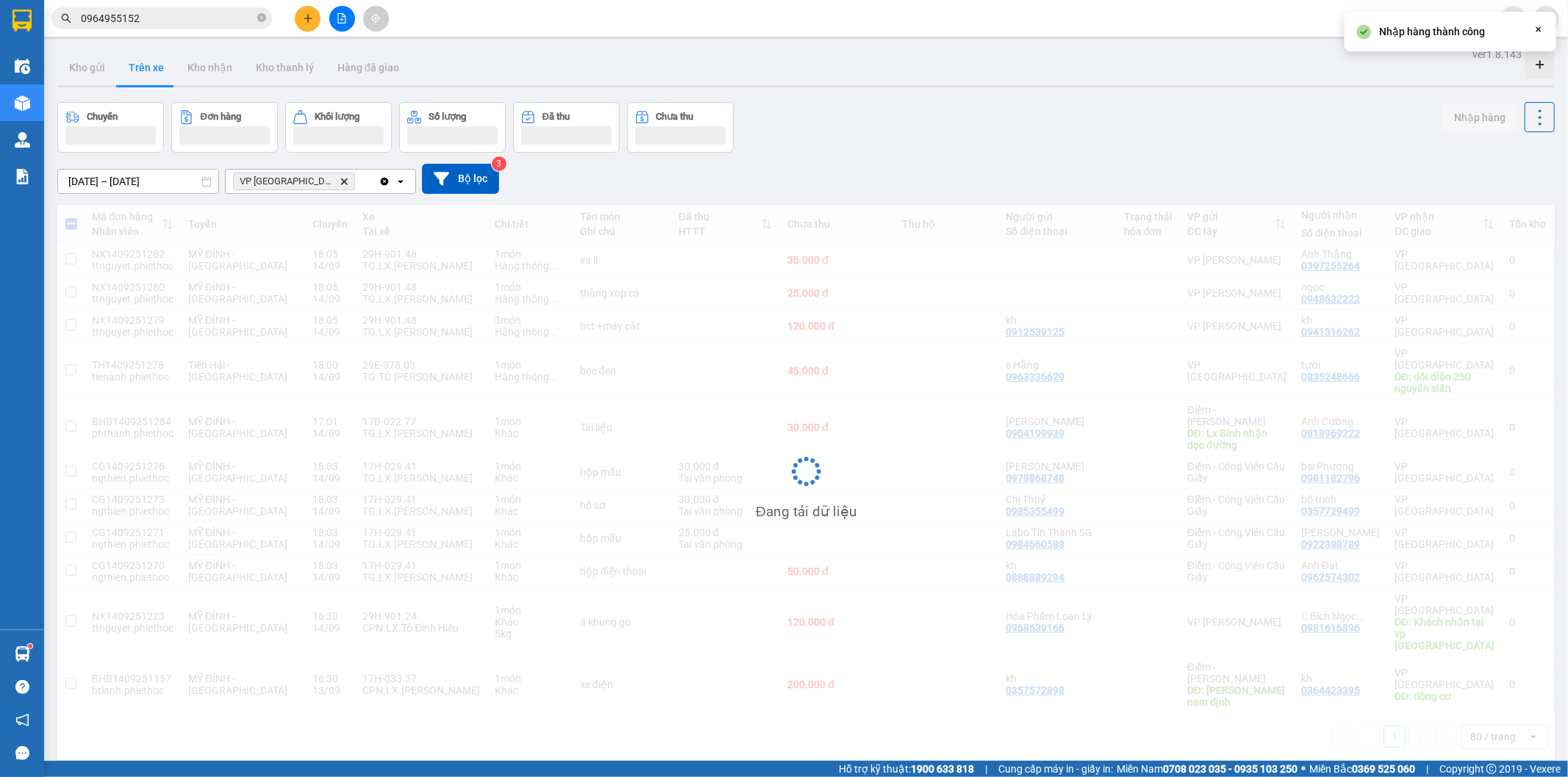
click at [902, 97] on div "ver 1.8.143 Kho gửi Trên xe Kho nhận Kho thanh [PERSON_NAME] đã giao Chuyến Đơn…" at bounding box center [806, 433] width 1509 height 777
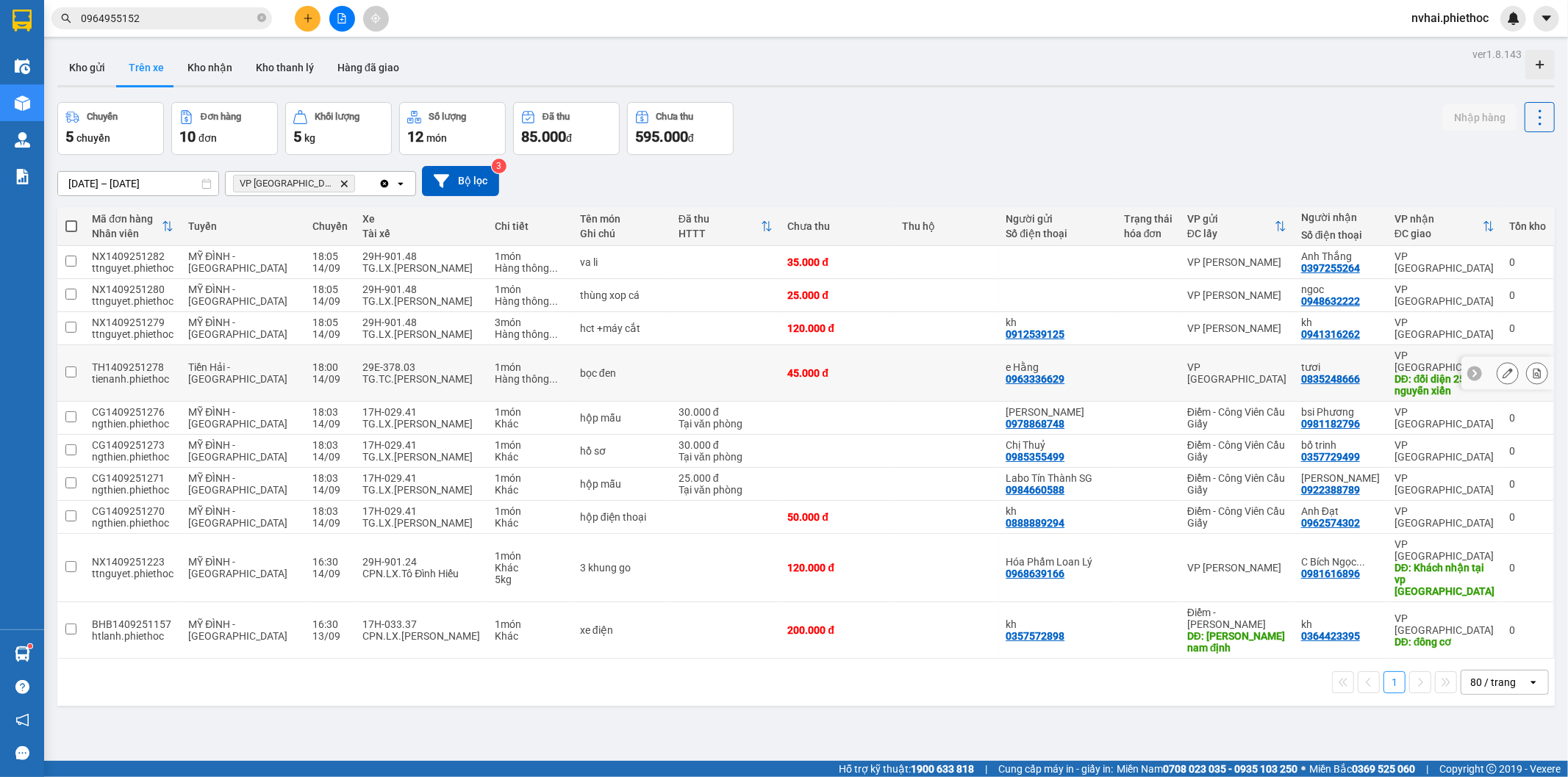
click at [393, 373] on div "TG.TC.[PERSON_NAME]" at bounding box center [421, 379] width 118 height 12
checkbox input "true"
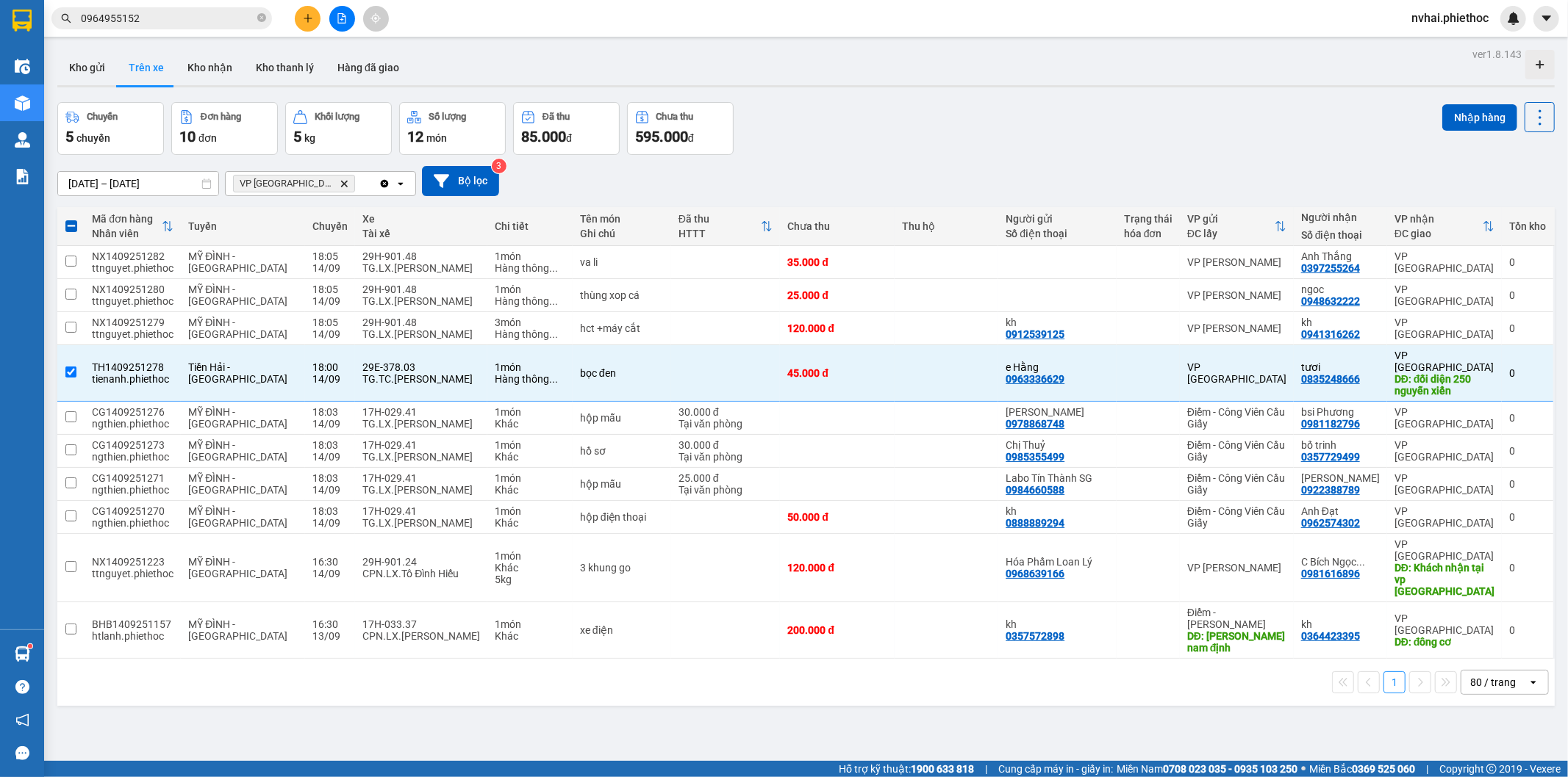
click at [1150, 77] on div "Kho gửi Trên xe Kho nhận Kho thanh [PERSON_NAME] đã giao" at bounding box center [806, 69] width 1497 height 39
drag, startPoint x: 189, startPoint y: 59, endPoint x: 223, endPoint y: 53, distance: 34.5
click at [191, 58] on button "Kho nhận" at bounding box center [209, 67] width 68 height 35
type input "[DATE] – [DATE]"
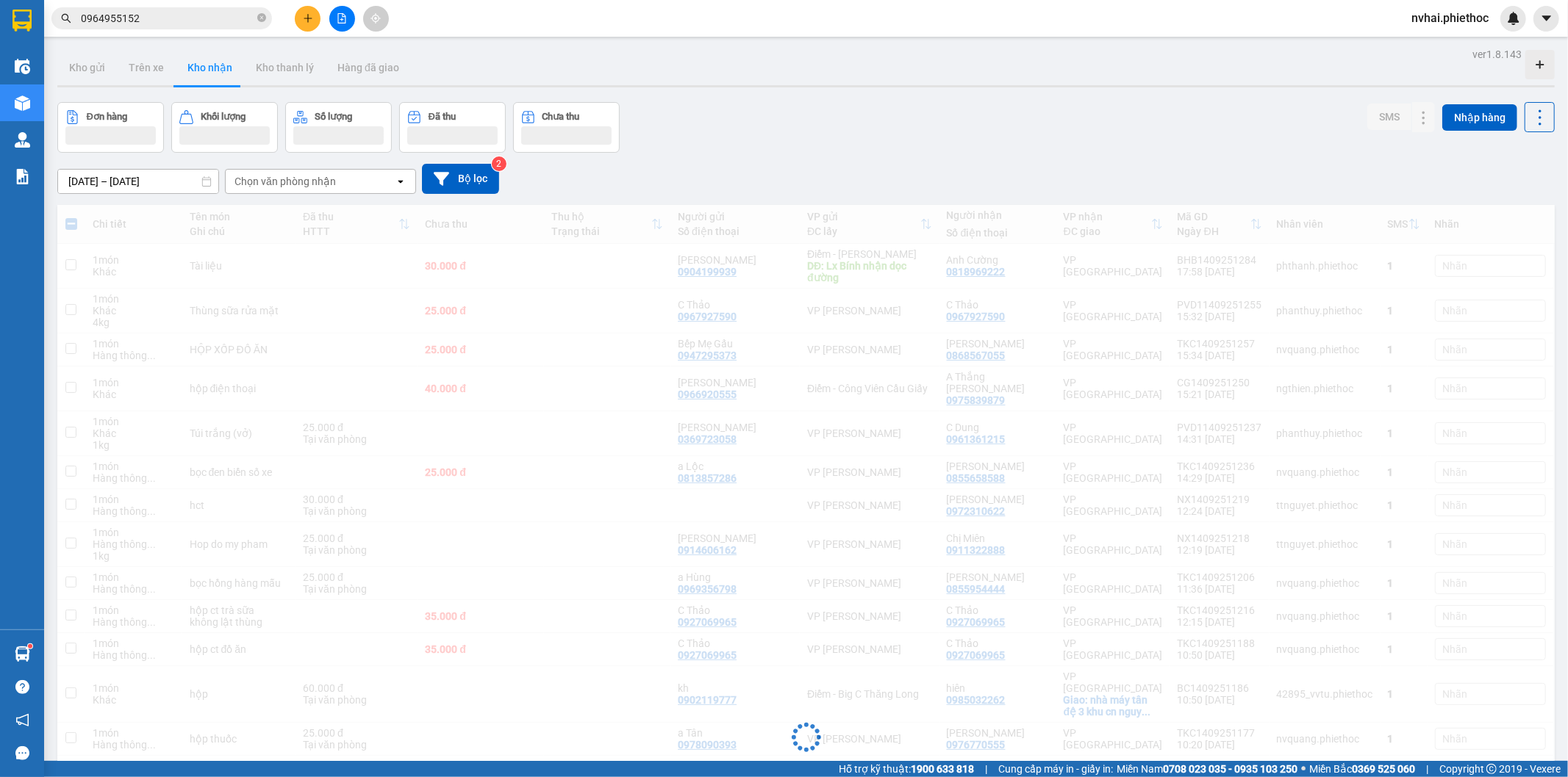
click at [982, 86] on div "Kho gửi Trên xe Kho nhận Kho thanh [PERSON_NAME] đã giao" at bounding box center [806, 68] width 1497 height 37
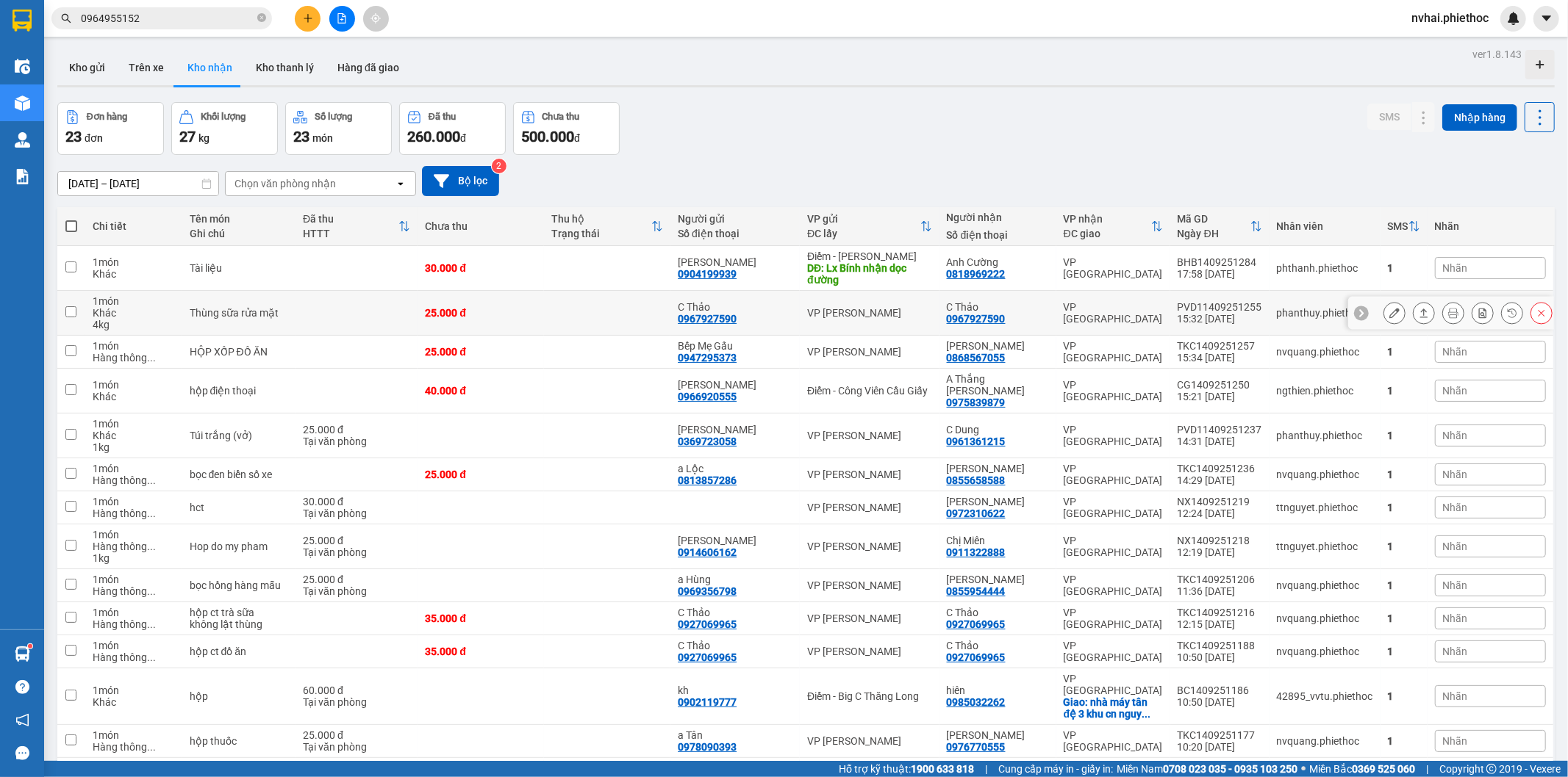
click at [1389, 312] on icon at bounding box center [1394, 313] width 11 height 11
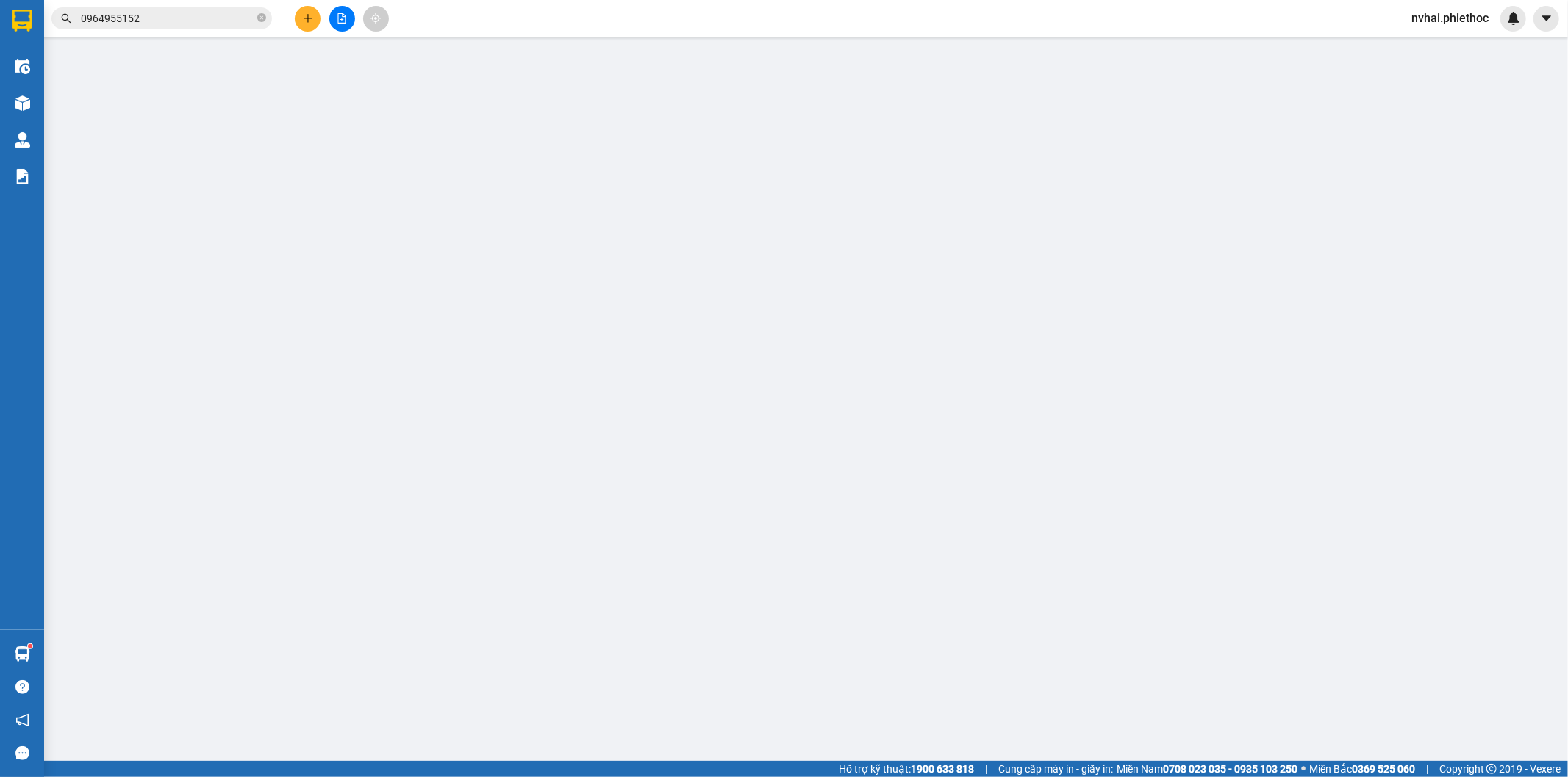
type input "0967927590"
type input "C Thảo"
type input "0967927590"
type input "C Thảo"
type input "25.000"
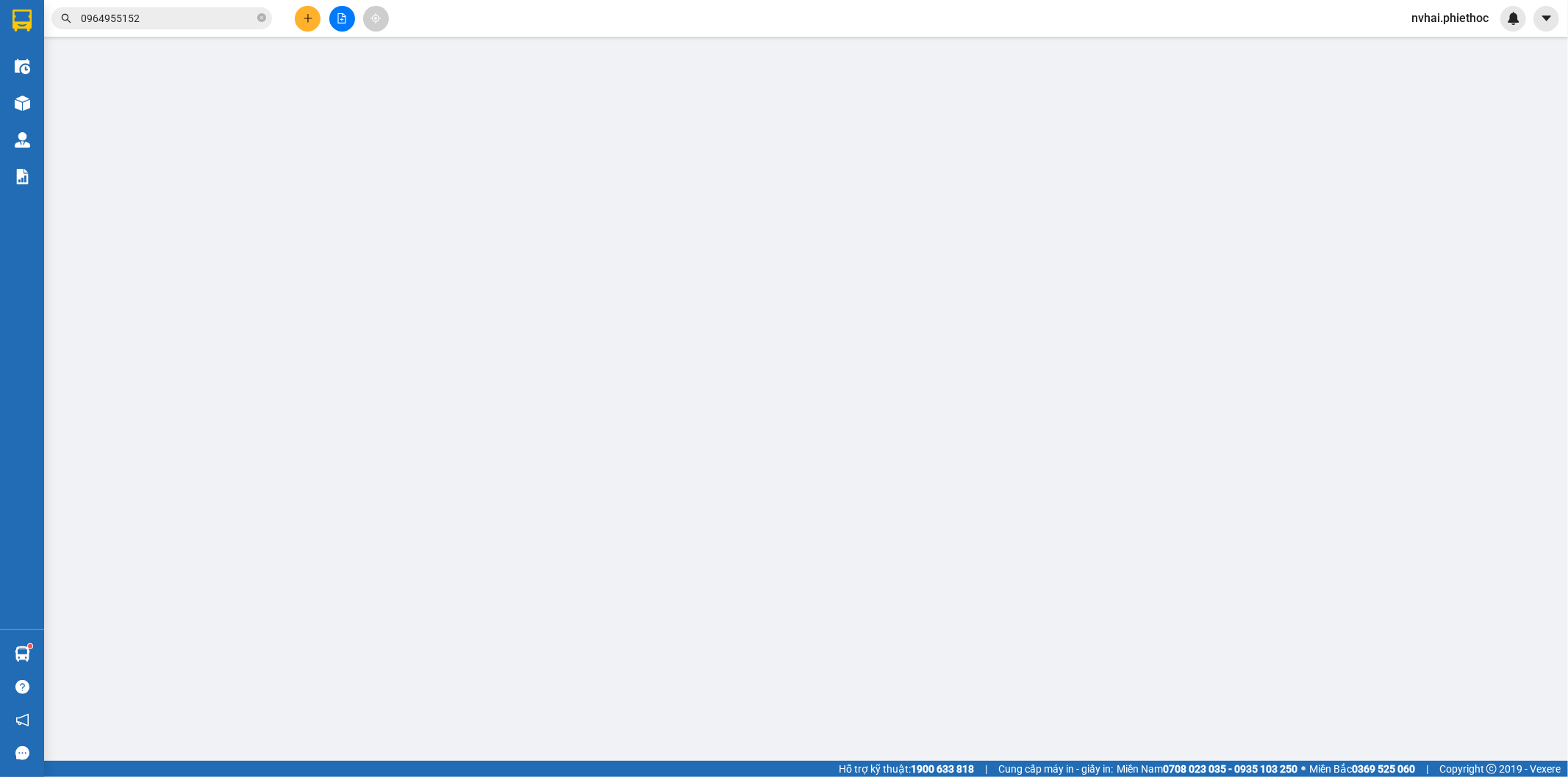
type input "25.000"
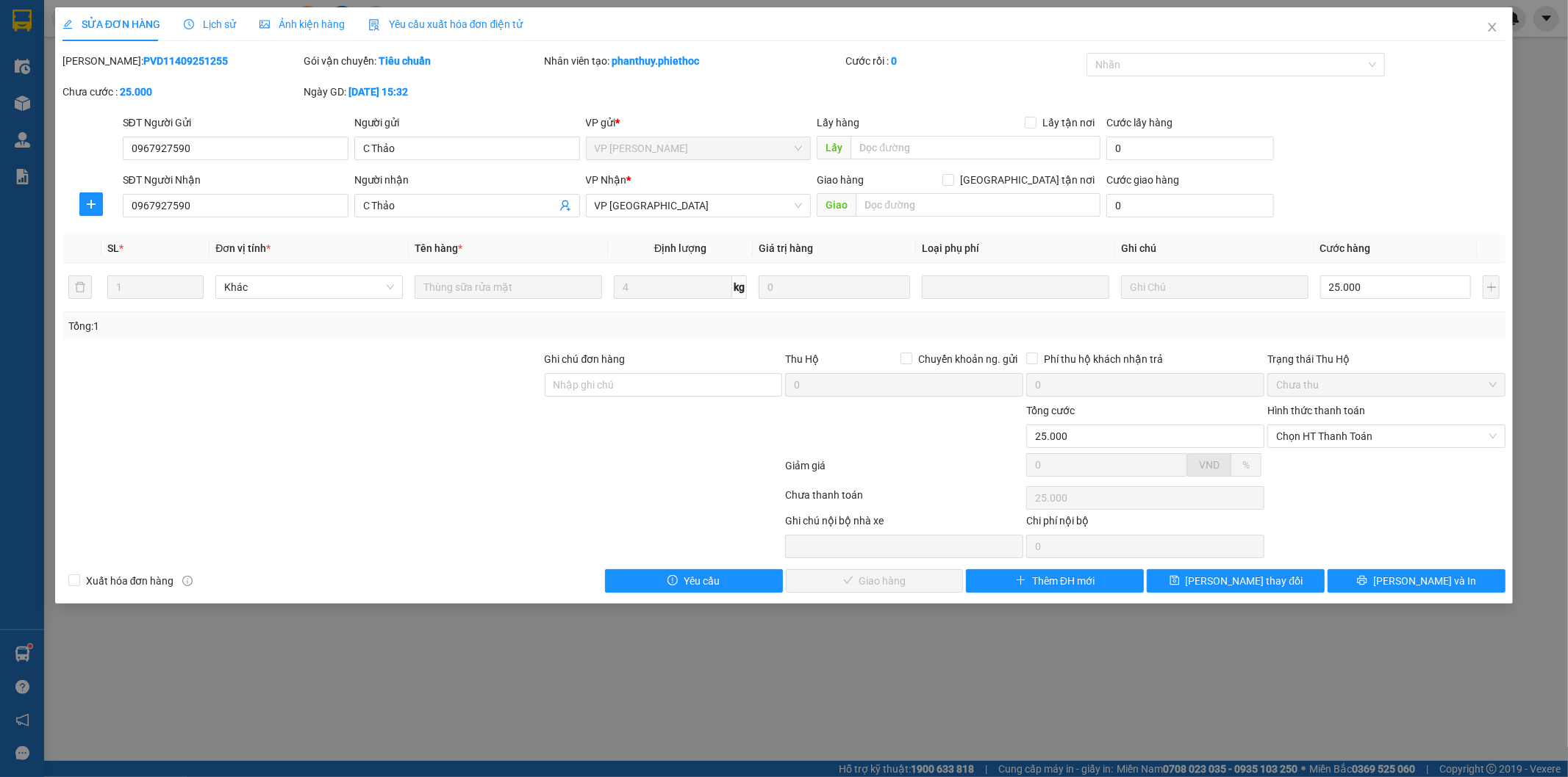
click at [248, 33] on div "SỬA ĐƠN HÀNG Lịch sử Ảnh kiện hàng Yêu cầu xuất hóa đơn điện tử" at bounding box center [293, 24] width 461 height 34
click at [206, 28] on span "Lịch sử" at bounding box center [210, 24] width 52 height 12
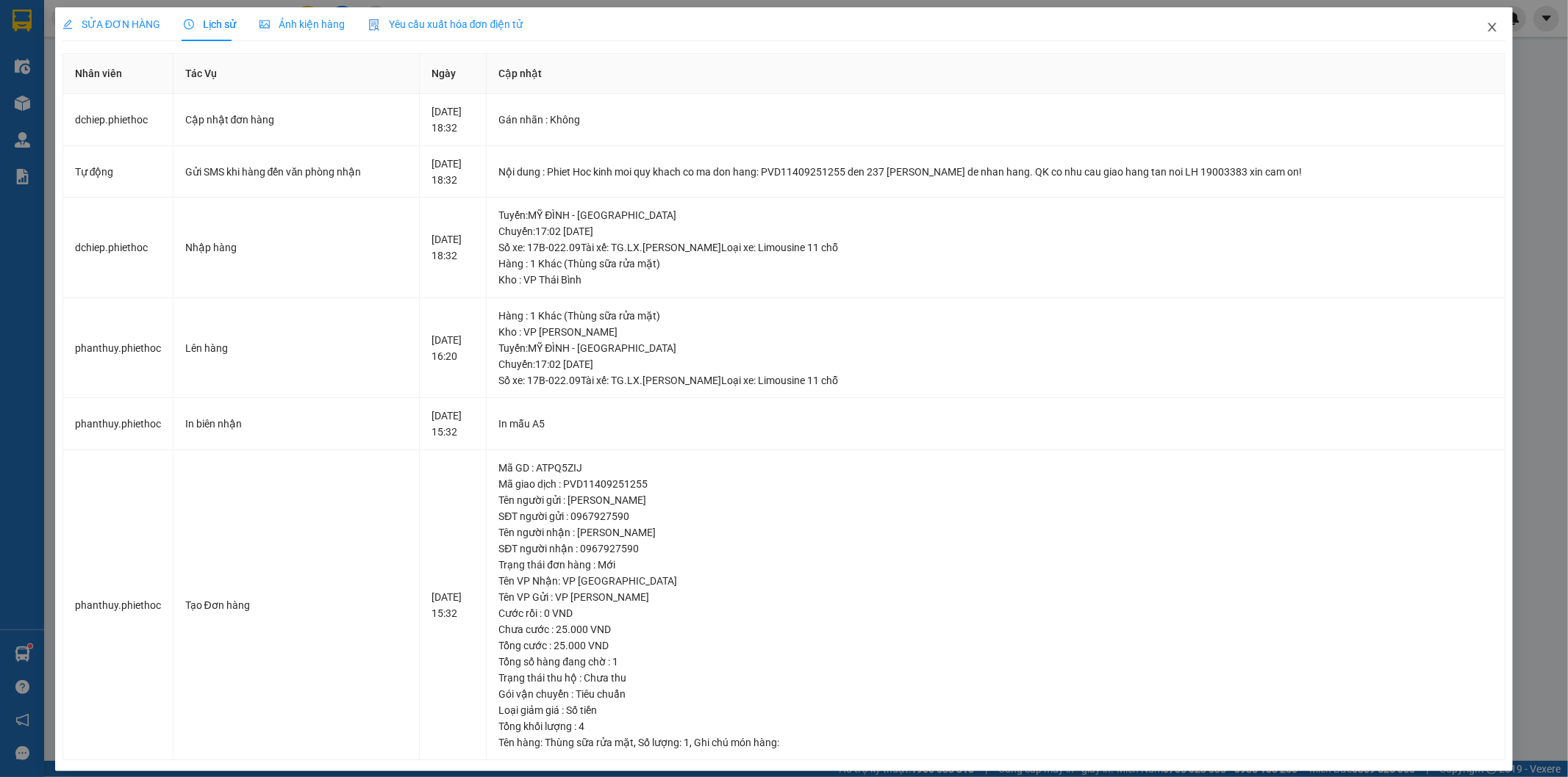
click at [1487, 26] on icon "close" at bounding box center [1492, 27] width 12 height 12
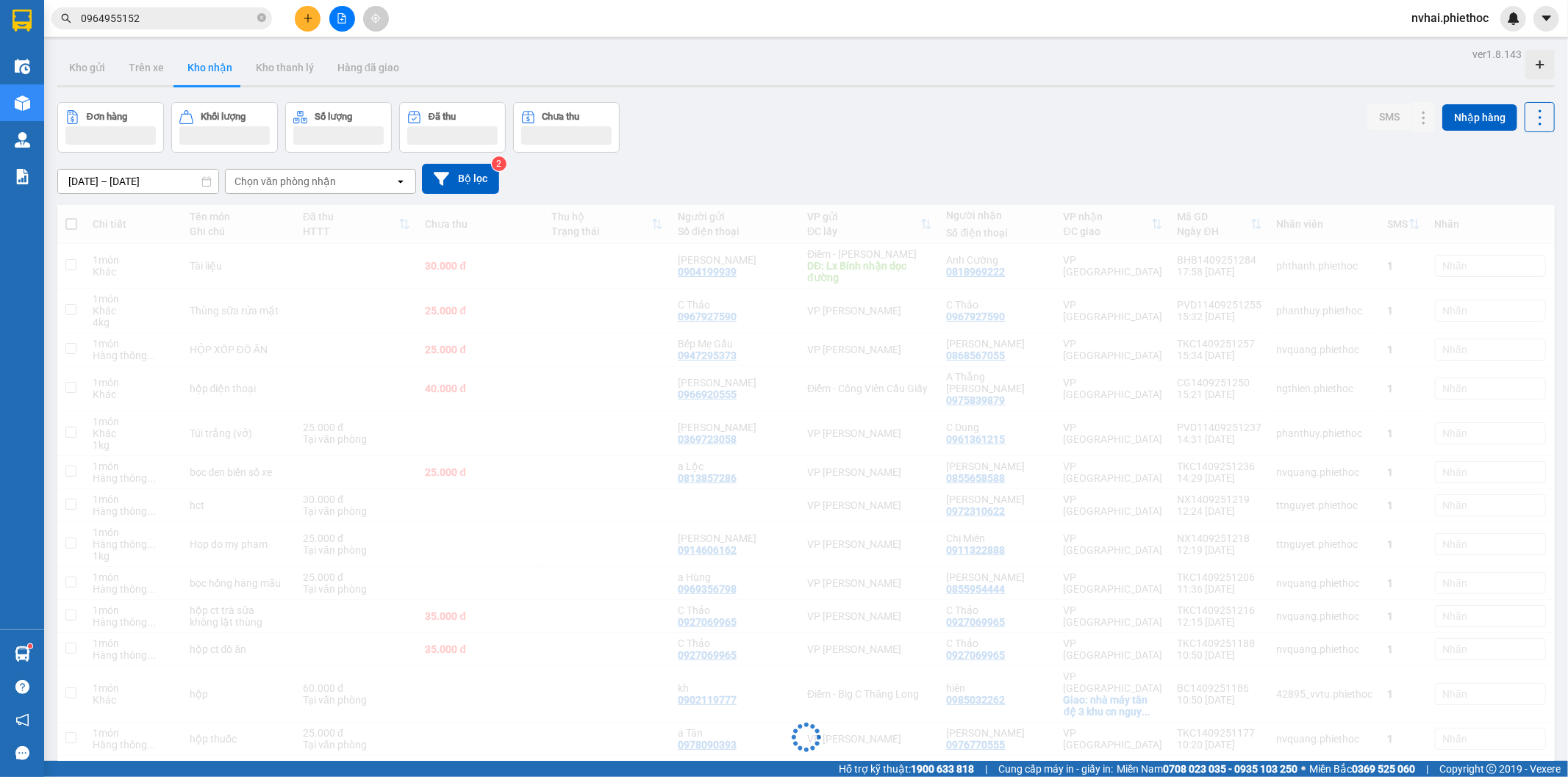
click at [1100, 62] on div "Kho gửi Trên xe Kho nhận Kho thanh [PERSON_NAME] đã giao" at bounding box center [806, 69] width 1497 height 39
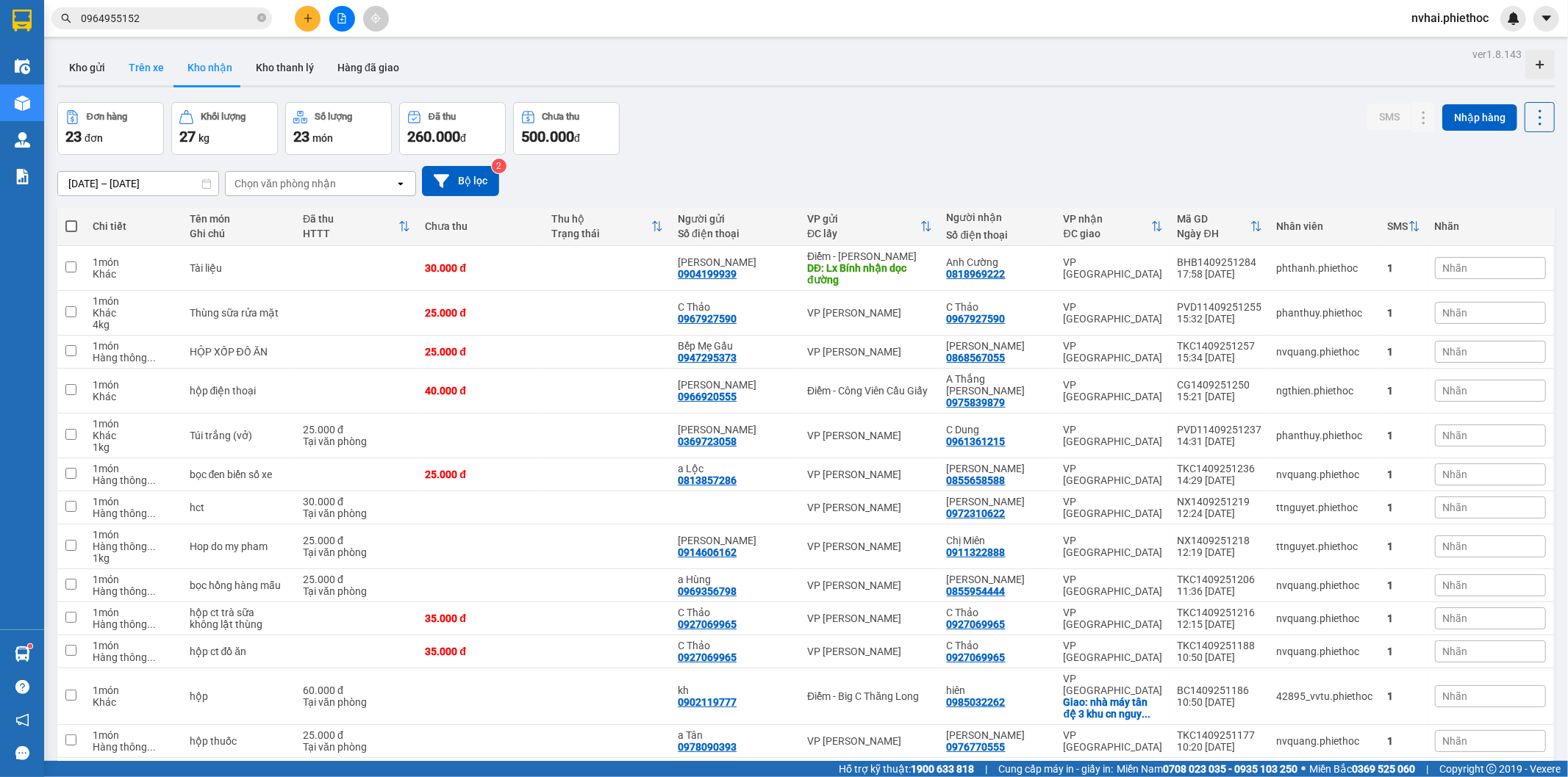
click at [158, 64] on button "Trên xe" at bounding box center [146, 67] width 58 height 35
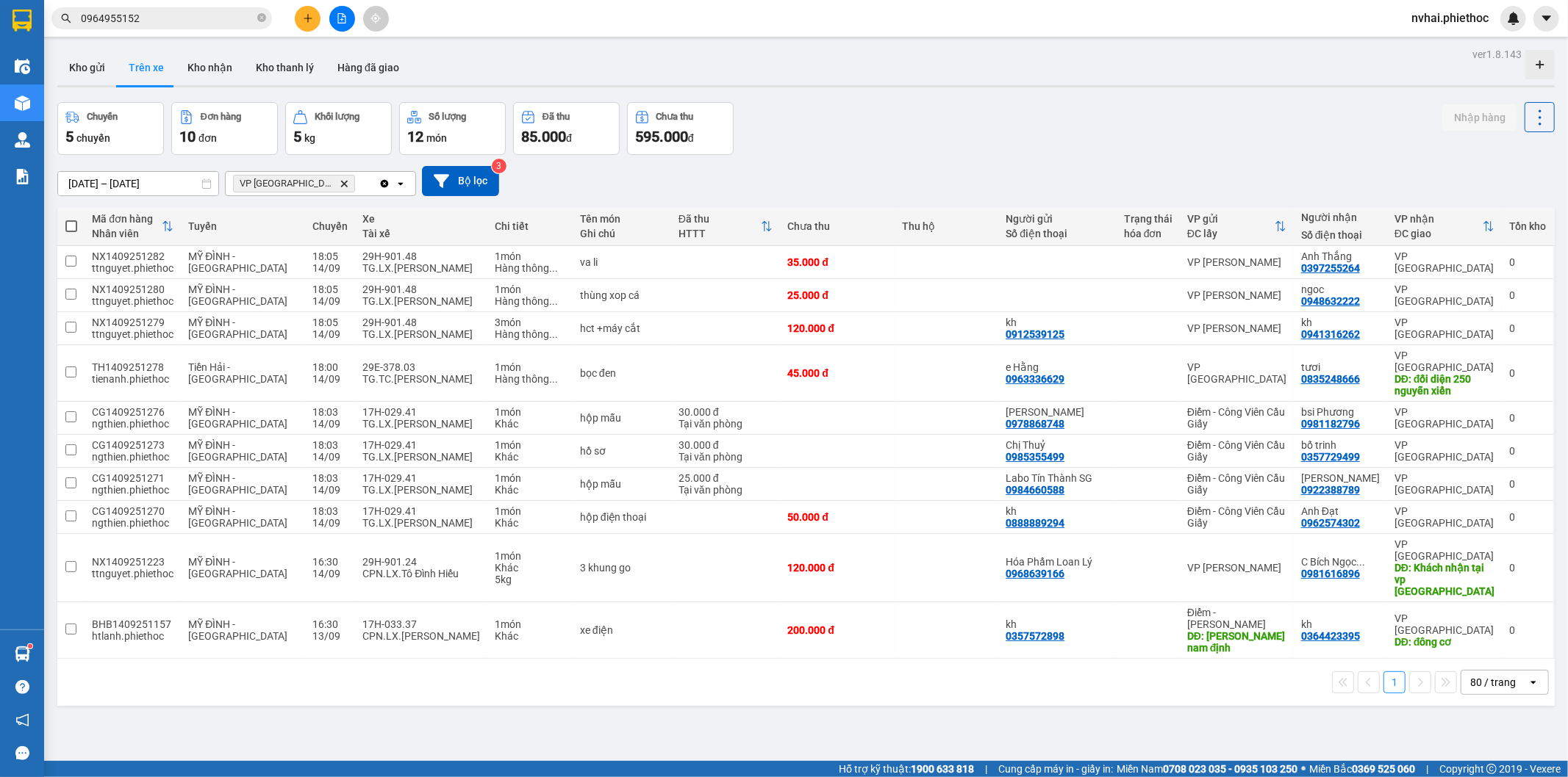
drag, startPoint x: 1129, startPoint y: 135, endPoint x: 1103, endPoint y: 155, distance: 32.8
click at [1106, 155] on div "ver 1.8.143 Kho gửi Trên xe Kho nhận Kho thanh [PERSON_NAME] đã giao Chuyến 5 c…" at bounding box center [806, 433] width 1509 height 777
click at [894, 75] on div "Kho gửi Trên xe Kho nhận Kho thanh [PERSON_NAME] đã giao" at bounding box center [806, 69] width 1497 height 39
click at [210, 58] on button "Kho nhận" at bounding box center [209, 67] width 68 height 35
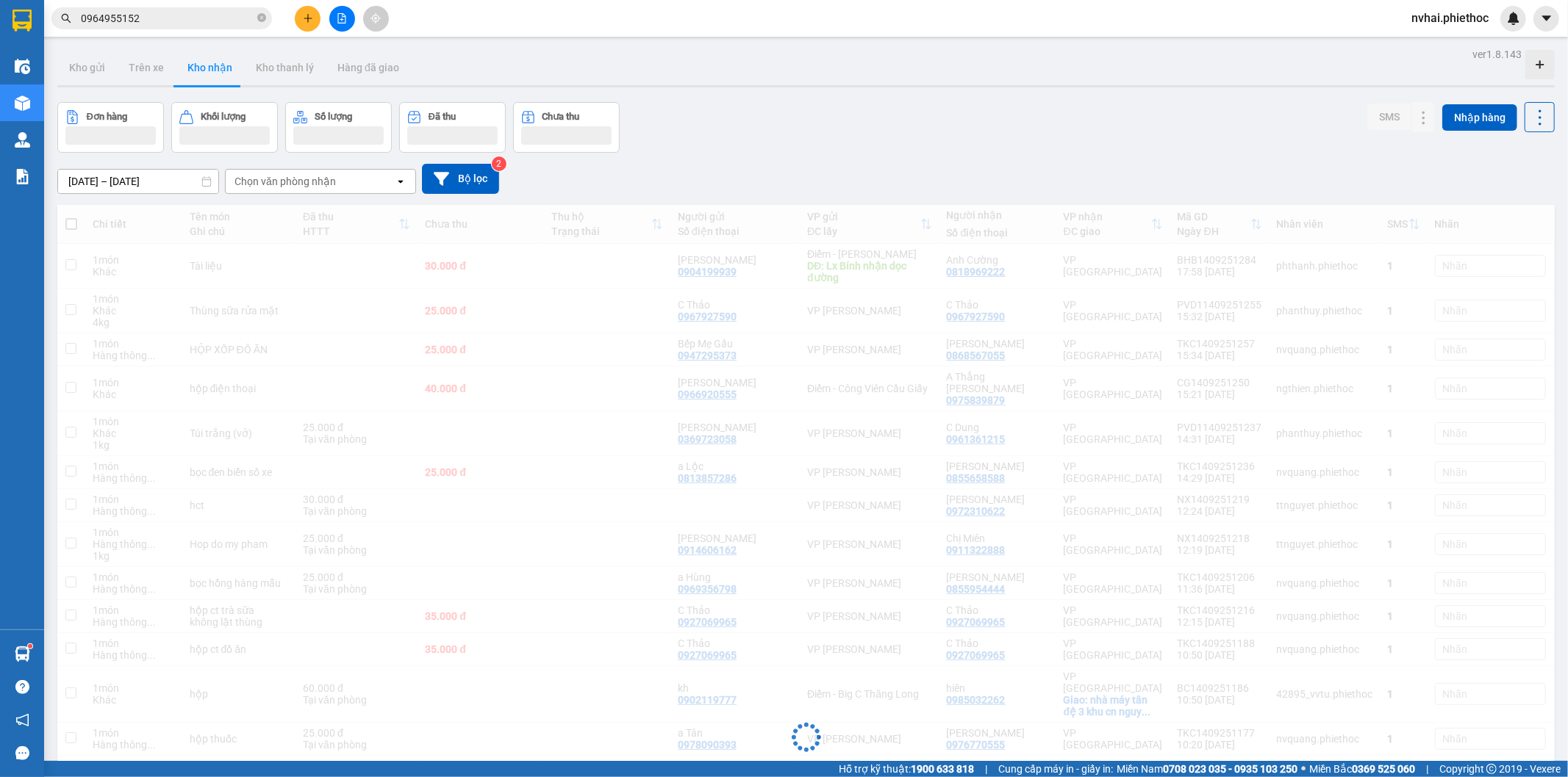
drag, startPoint x: 907, startPoint y: 63, endPoint x: 846, endPoint y: 125, distance: 87.0
click at [907, 63] on div "Kho gửi Trên xe Kho nhận Kho thanh [PERSON_NAME] đã giao" at bounding box center [806, 69] width 1497 height 39
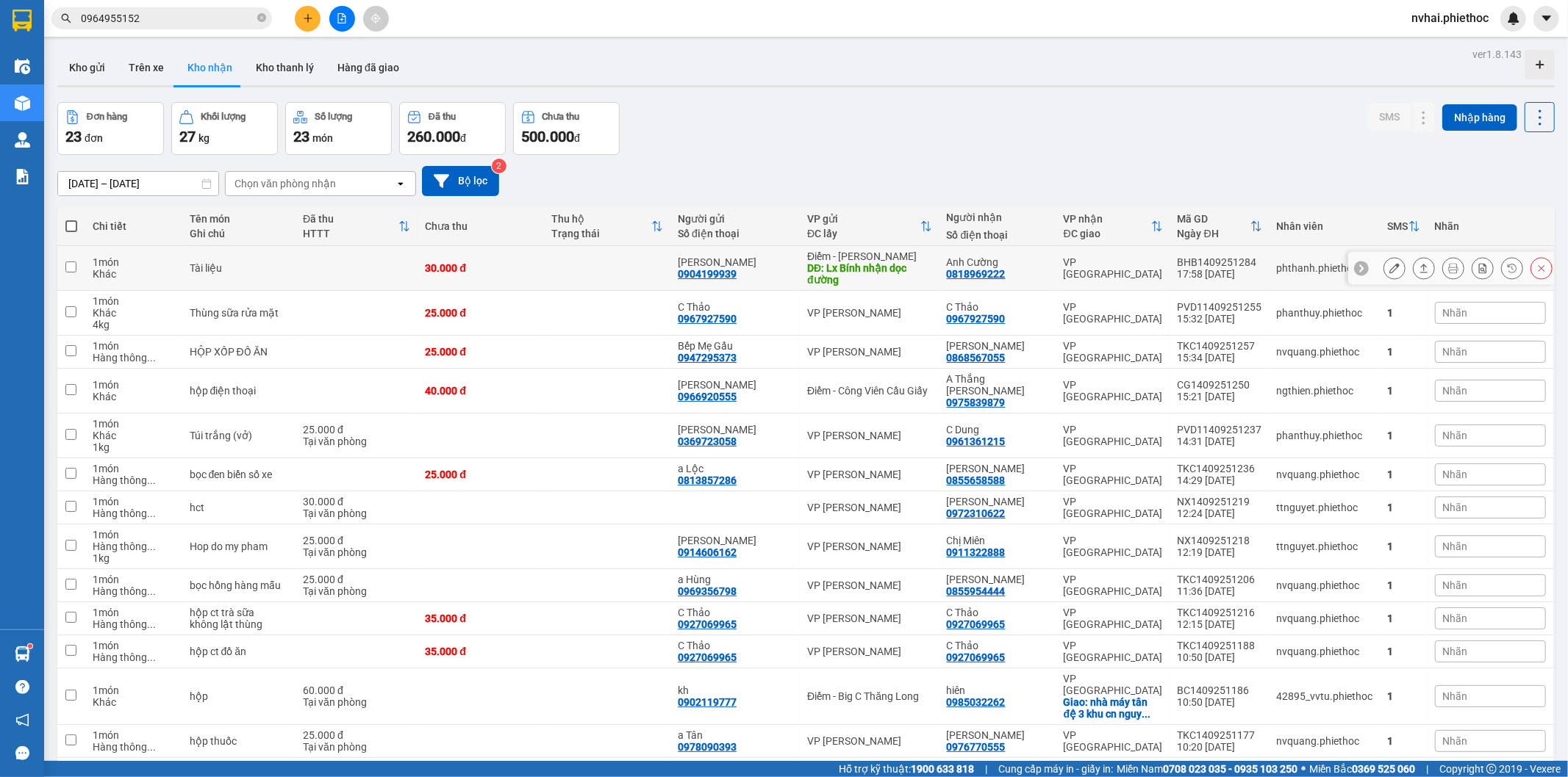
drag, startPoint x: 834, startPoint y: 182, endPoint x: 835, endPoint y: 166, distance: 16.0
click at [834, 182] on div "[DATE] – [DATE] Press the down arrow key to interact with the calendar and sele…" at bounding box center [806, 181] width 1497 height 30
click at [154, 58] on button "Trên xe" at bounding box center [146, 67] width 58 height 35
type input "[DATE] – [DATE]"
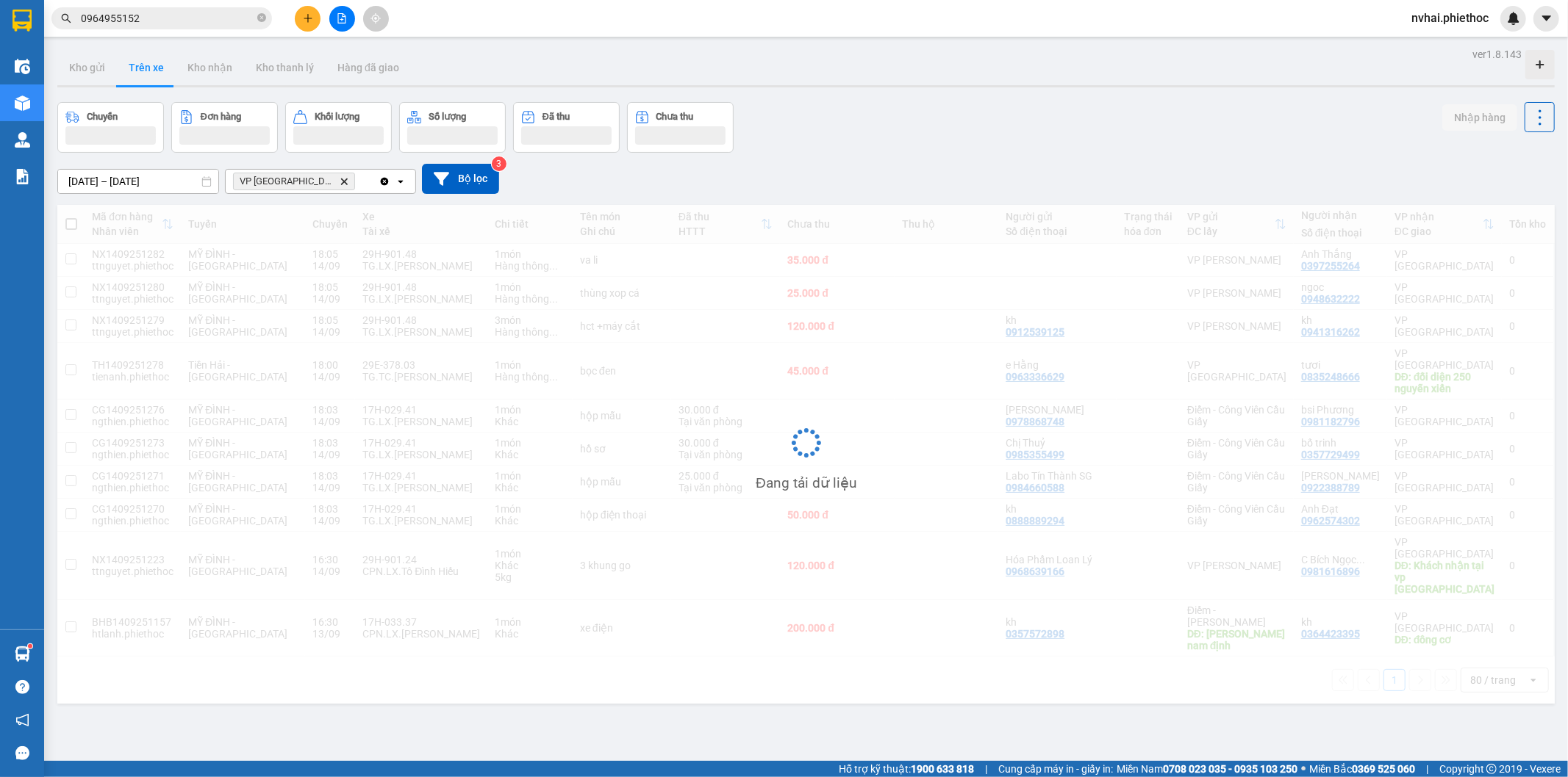
drag, startPoint x: 1110, startPoint y: 91, endPoint x: 1083, endPoint y: 93, distance: 27.1
click at [1093, 91] on div "ver 1.8.143 Kho gửi Trên xe Kho nhận Kho thanh [PERSON_NAME] đã giao Chuyến Đơn…" at bounding box center [806, 433] width 1509 height 777
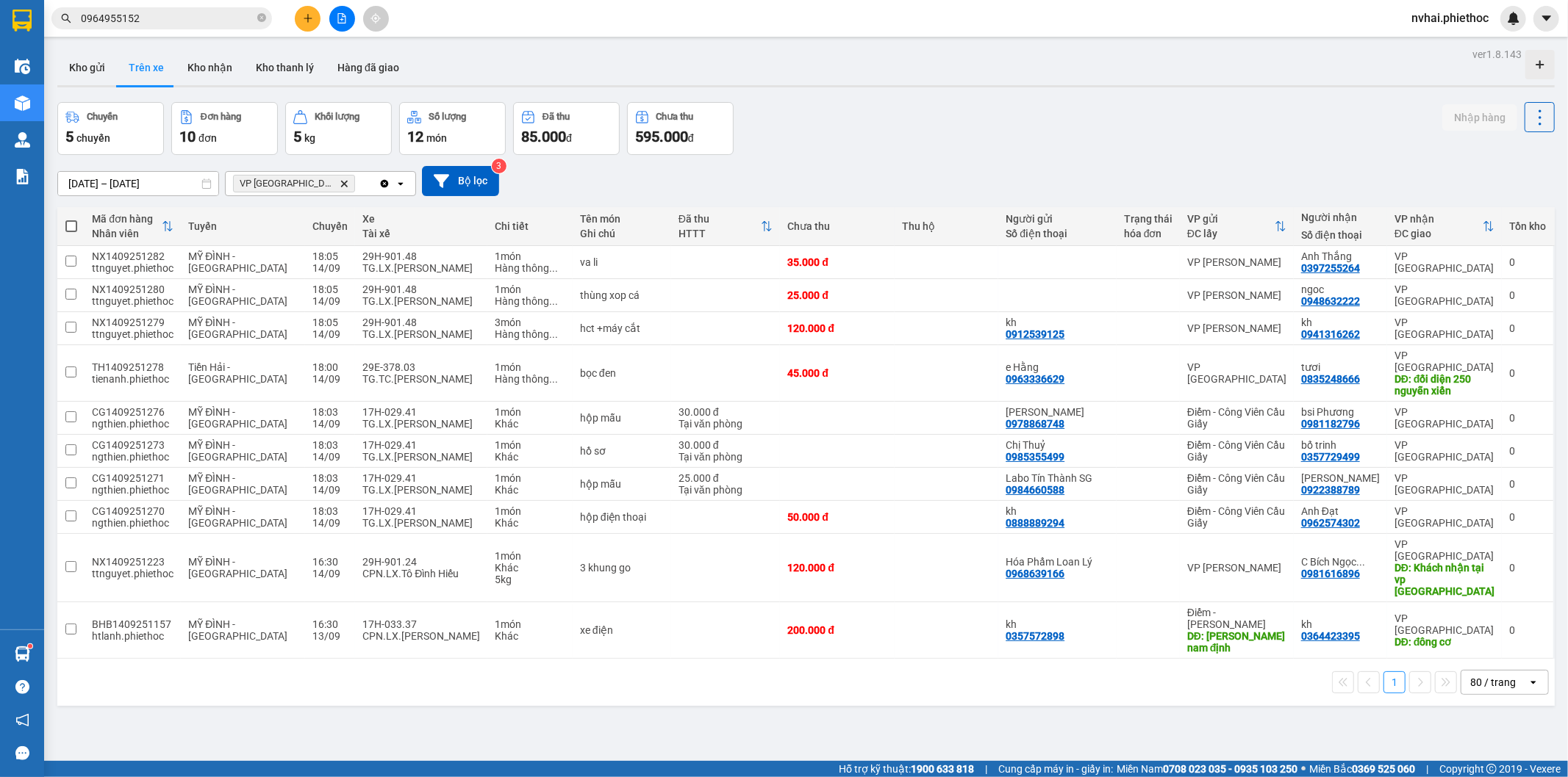
drag, startPoint x: 1037, startPoint y: 85, endPoint x: 1044, endPoint y: 81, distance: 8.1
click at [1038, 81] on div "Kho gửi Trên xe Kho nhận Kho thanh [PERSON_NAME] đã giao" at bounding box center [806, 68] width 1497 height 37
click at [1074, 82] on div "ver 1.8.143 Kho gửi Trên xe Kho nhận Kho thanh [PERSON_NAME] đã giao Chuyến 5 c…" at bounding box center [806, 433] width 1509 height 777
click at [1049, 102] on div "Chuyến 5 chuyến Đơn hàng 10 đơn Khối lượng 5 kg Số lượng 12 món Đã thu 85.000 đ…" at bounding box center [806, 128] width 1497 height 53
click at [1010, 118] on div "Chuyến 5 chuyến Đơn hàng 10 đơn Khối lượng 5 kg Số lượng 12 món Đã thu 85.000 đ…" at bounding box center [806, 128] width 1497 height 53
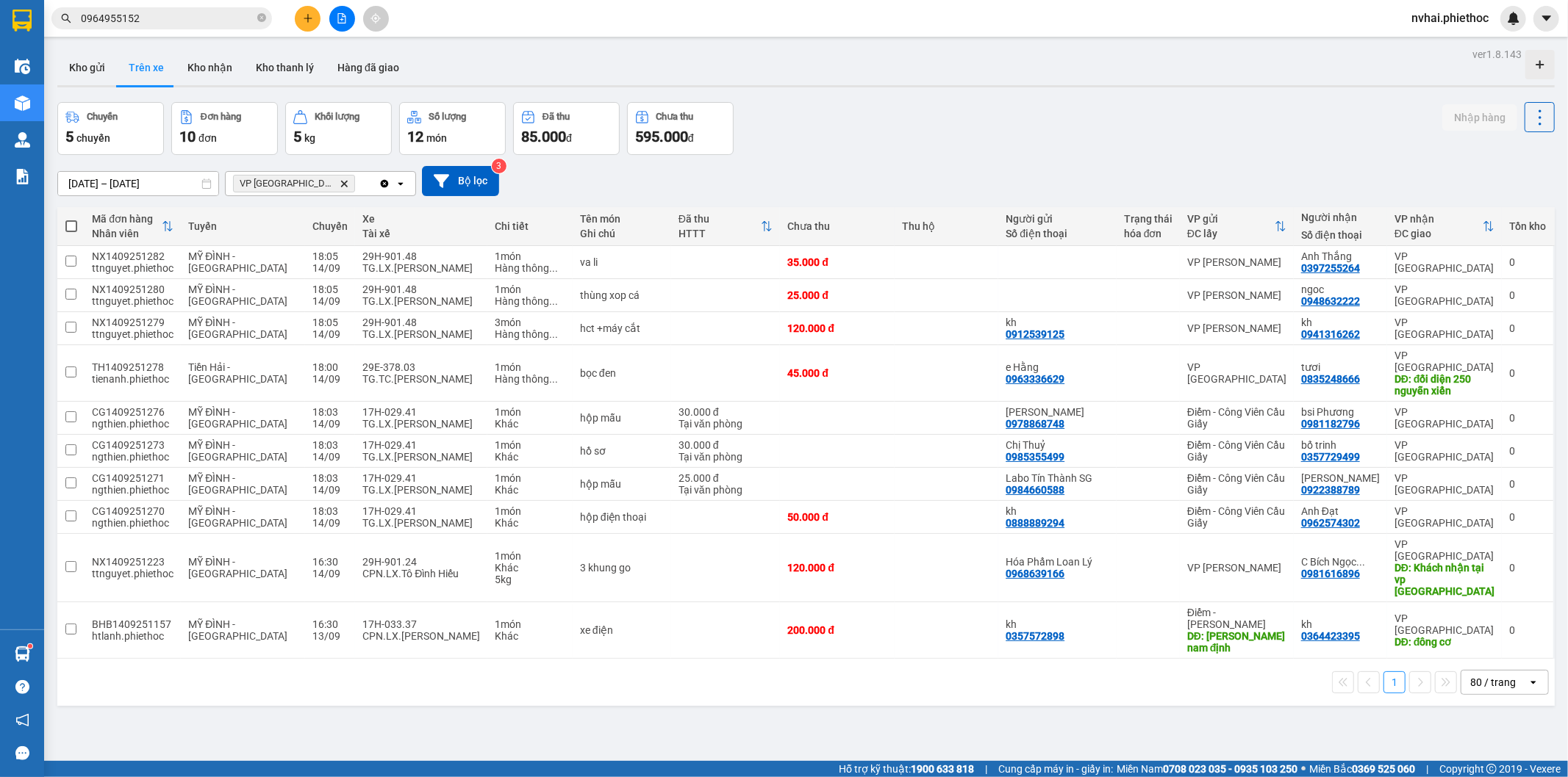
drag, startPoint x: 994, startPoint y: 120, endPoint x: 649, endPoint y: 399, distance: 443.7
click at [948, 135] on div "Chuyến 5 chuyến Đơn hàng 10 đơn Khối lượng 5 kg Số lượng 12 món Đã thu 85.000 đ…" at bounding box center [806, 128] width 1497 height 53
click at [1000, 34] on div "Kết quả tìm kiếm ( 1 ) Bộ lọc Mã ĐH Trạng thái Món hàng Thu hộ Tổng cước Chưa c…" at bounding box center [784, 19] width 1568 height 37
click at [72, 79] on button "Kho gửi" at bounding box center [87, 67] width 59 height 35
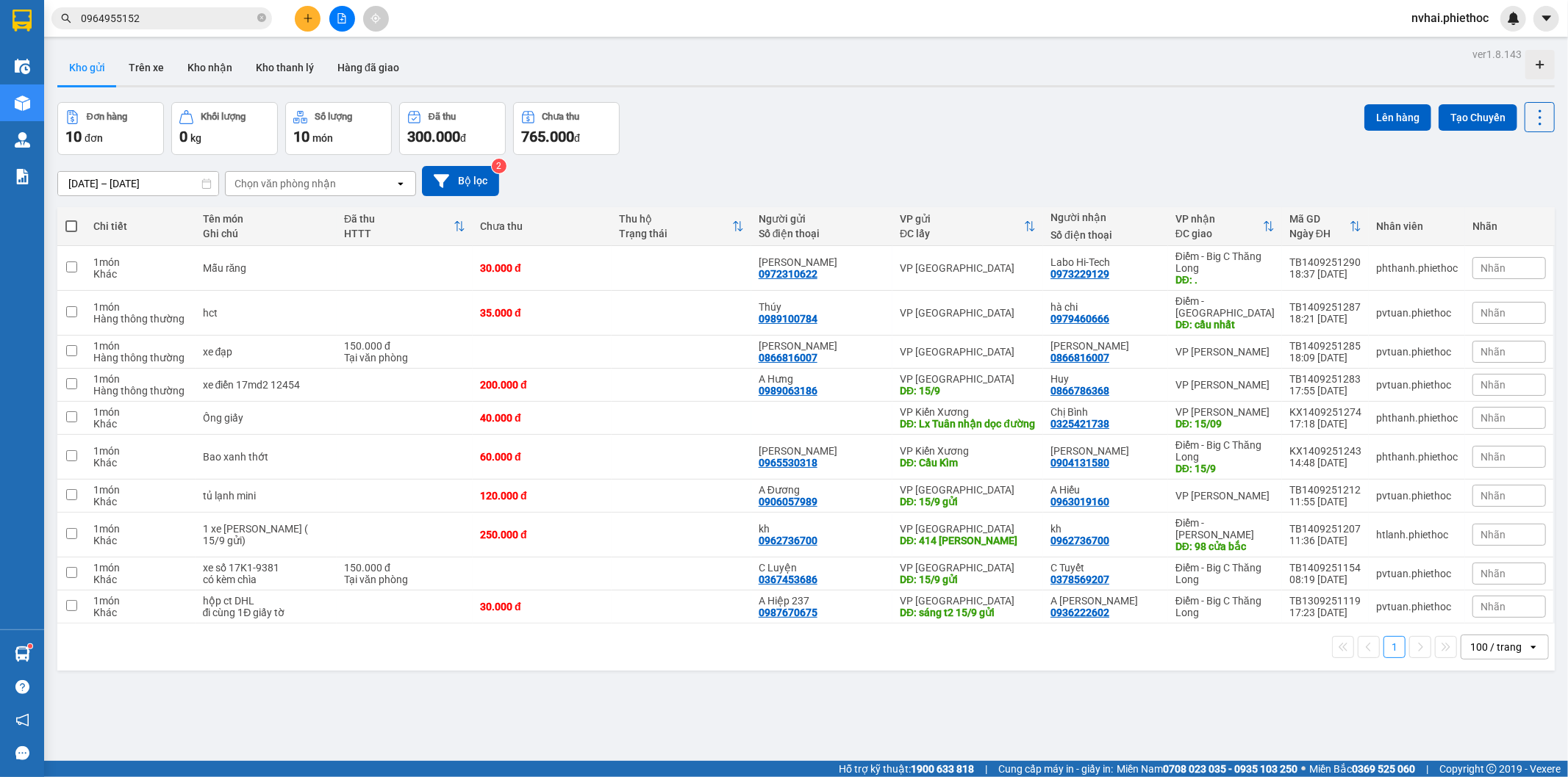
click at [1071, 84] on div "Kho gửi Trên xe Kho nhận Kho thanh [PERSON_NAME] đã giao" at bounding box center [806, 68] width 1497 height 37
click at [1075, 61] on div "Kho gửi Trên xe Kho nhận Kho thanh [PERSON_NAME] đã giao" at bounding box center [806, 69] width 1497 height 39
drag, startPoint x: 908, startPoint y: 93, endPoint x: 725, endPoint y: 296, distance: 273.3
click at [902, 103] on div "ver 1.8.143 Kho gửi Trên xe Kho nhận Kho thanh [PERSON_NAME] đã giao Đơn hàng 1…" at bounding box center [806, 433] width 1509 height 777
click at [997, 150] on div "Đơn hàng 10 đơn Khối lượng 0 kg Số lượng 10 món Đã thu 300.000 đ Chưa thu 765.0…" at bounding box center [806, 128] width 1497 height 53
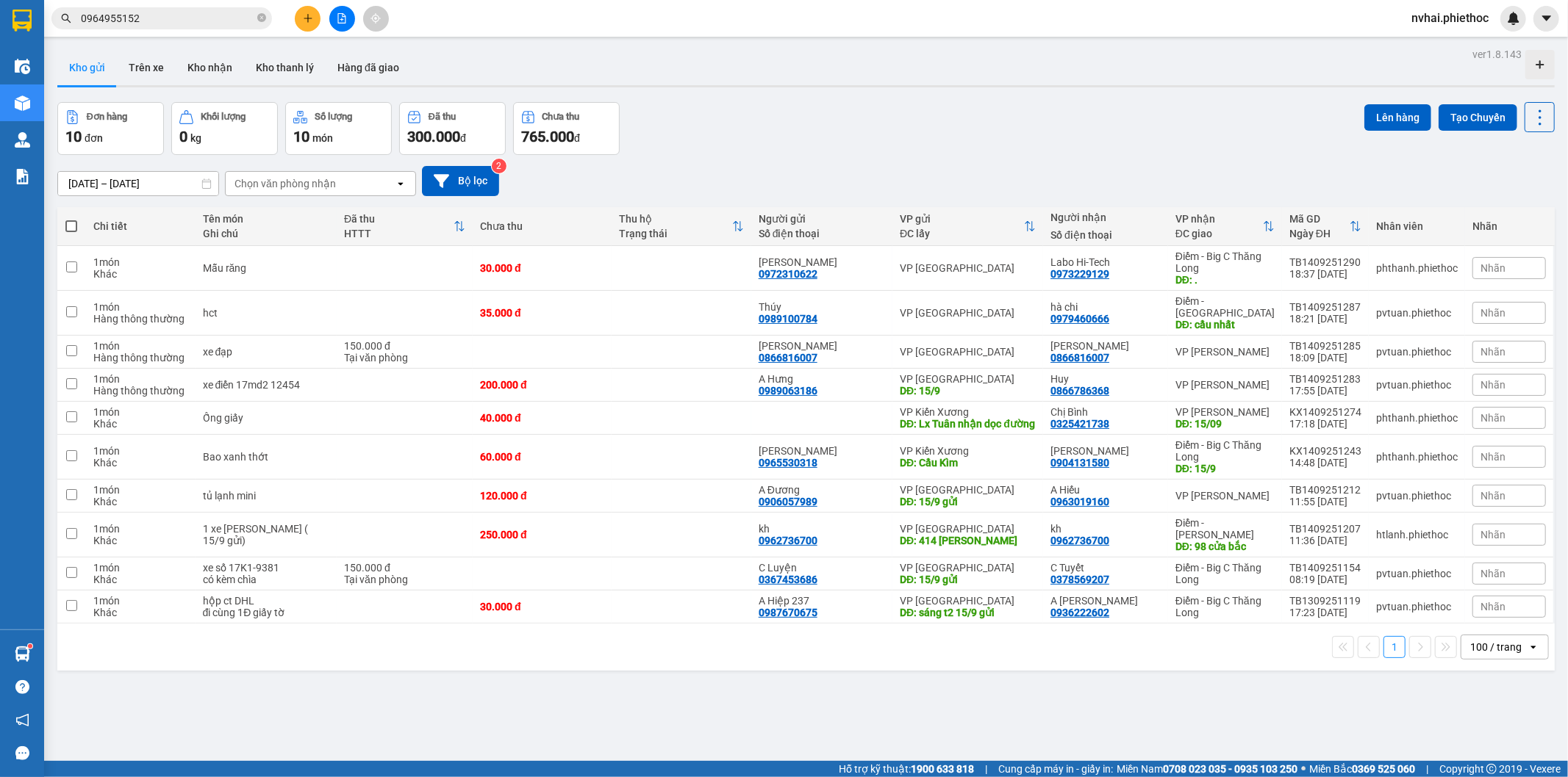
click at [1011, 121] on div "Đơn hàng 10 đơn Khối lượng 0 kg Số lượng 10 món Đã thu 300.000 đ Chưa thu 765.0…" at bounding box center [806, 128] width 1497 height 53
click at [147, 68] on button "Trên xe" at bounding box center [146, 67] width 58 height 35
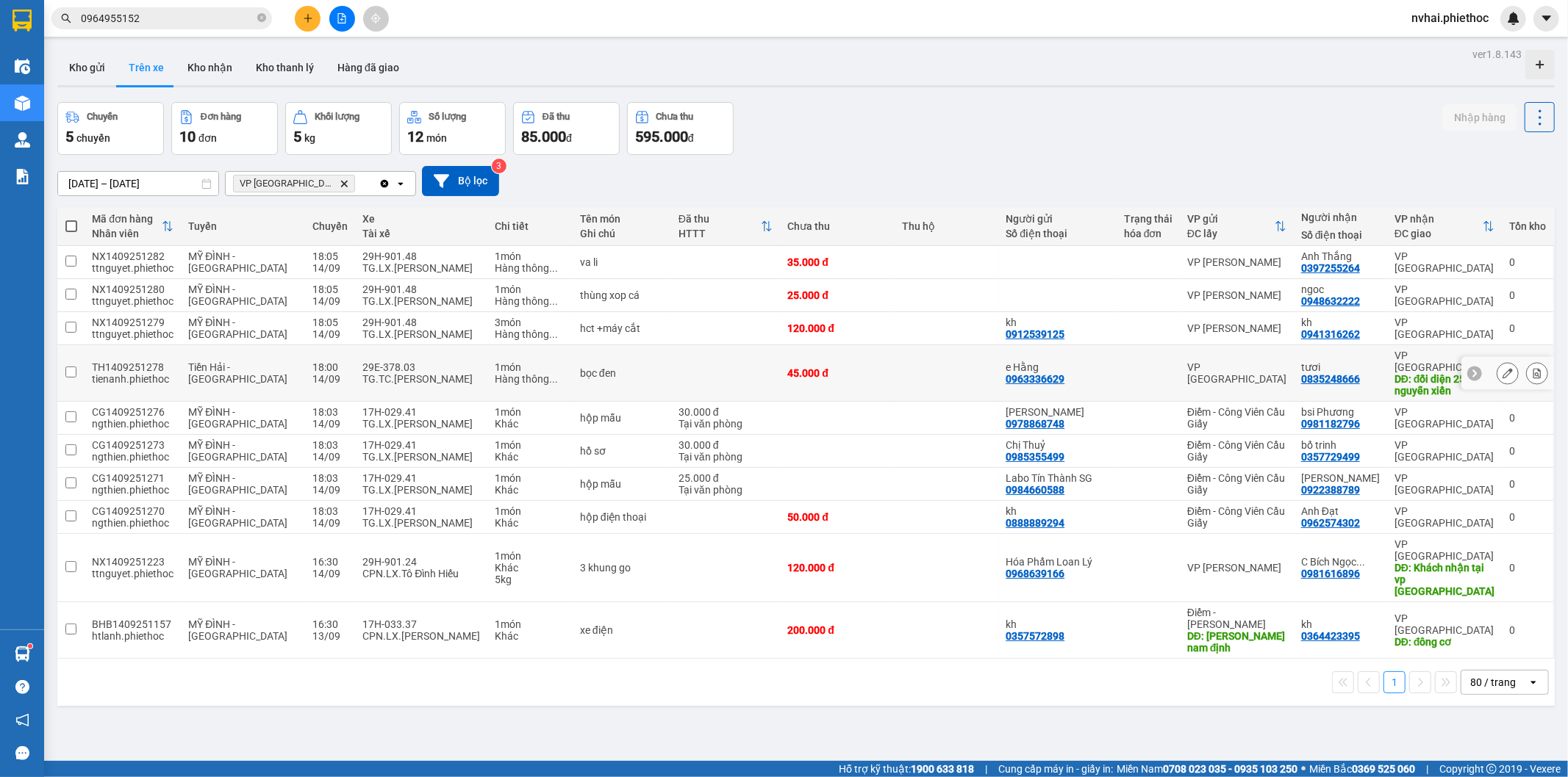
drag, startPoint x: 349, startPoint y: 372, endPoint x: 375, endPoint y: 344, distance: 38.2
click at [362, 373] on div "TG.TC.[PERSON_NAME]" at bounding box center [421, 379] width 118 height 12
checkbox input "true"
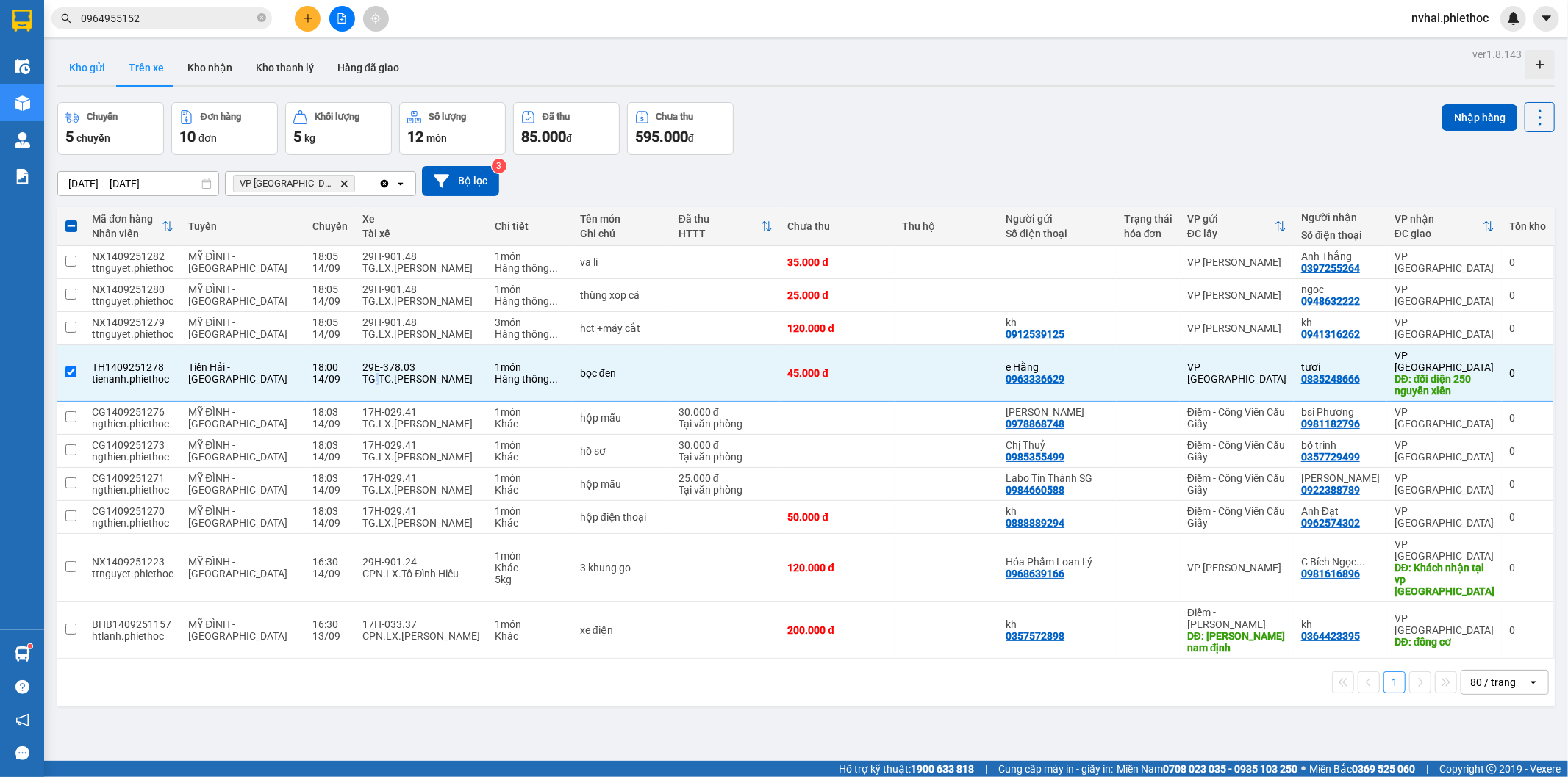
click at [92, 75] on button "Kho gửi" at bounding box center [87, 67] width 59 height 35
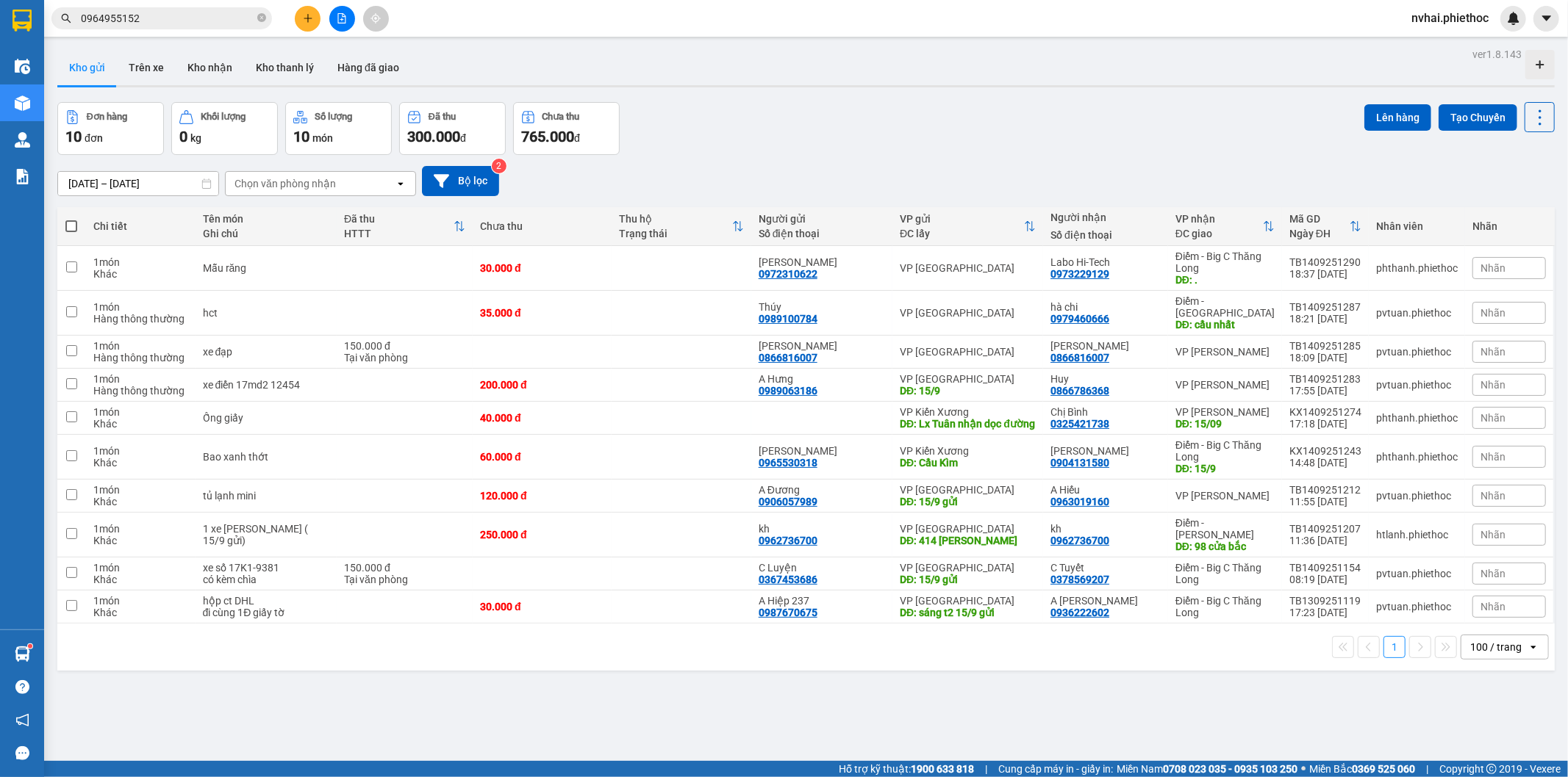
click at [937, 106] on div "Đơn hàng 10 đơn Khối lượng 0 kg Số lượng 10 món Đã thu 300.000 đ Chưa thu 765.0…" at bounding box center [806, 128] width 1497 height 53
drag, startPoint x: 888, startPoint y: 81, endPoint x: 870, endPoint y: 78, distance: 18.2
click at [888, 78] on div "Kho gửi Trên xe Kho nhận Kho thanh [PERSON_NAME] đã giao" at bounding box center [806, 69] width 1497 height 39
drag, startPoint x: 150, startPoint y: 67, endPoint x: 145, endPoint y: 54, distance: 13.9
click at [147, 63] on button "Trên xe" at bounding box center [146, 67] width 58 height 35
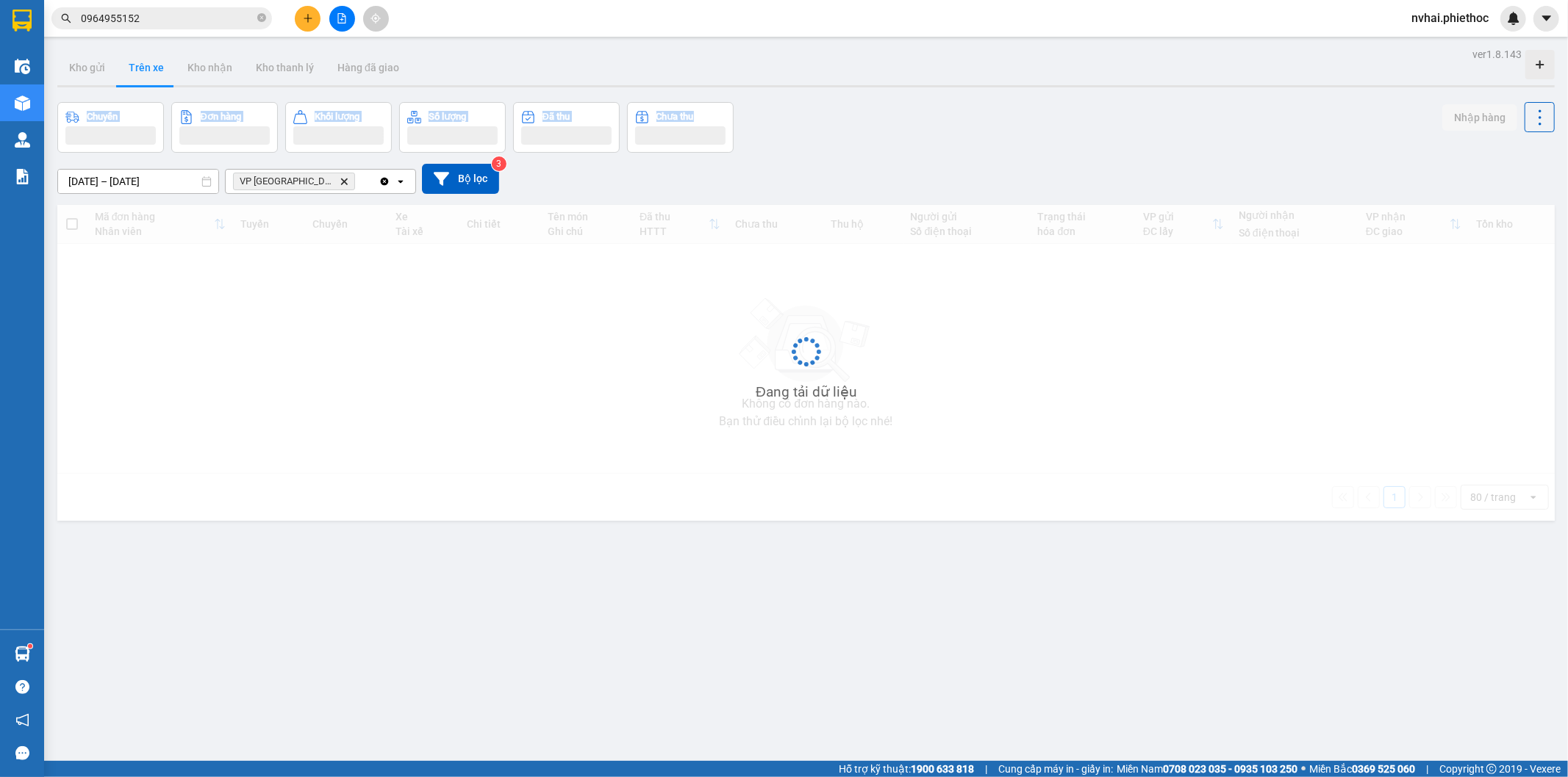
drag, startPoint x: 869, startPoint y: 88, endPoint x: 865, endPoint y: 224, distance: 136.1
click at [882, 193] on div "ver 1.8.143 Kho gửi Trên xe Kho nhận Kho thanh lý Hàng đã giao Chuyến Đơn hàng …" at bounding box center [806, 433] width 1509 height 777
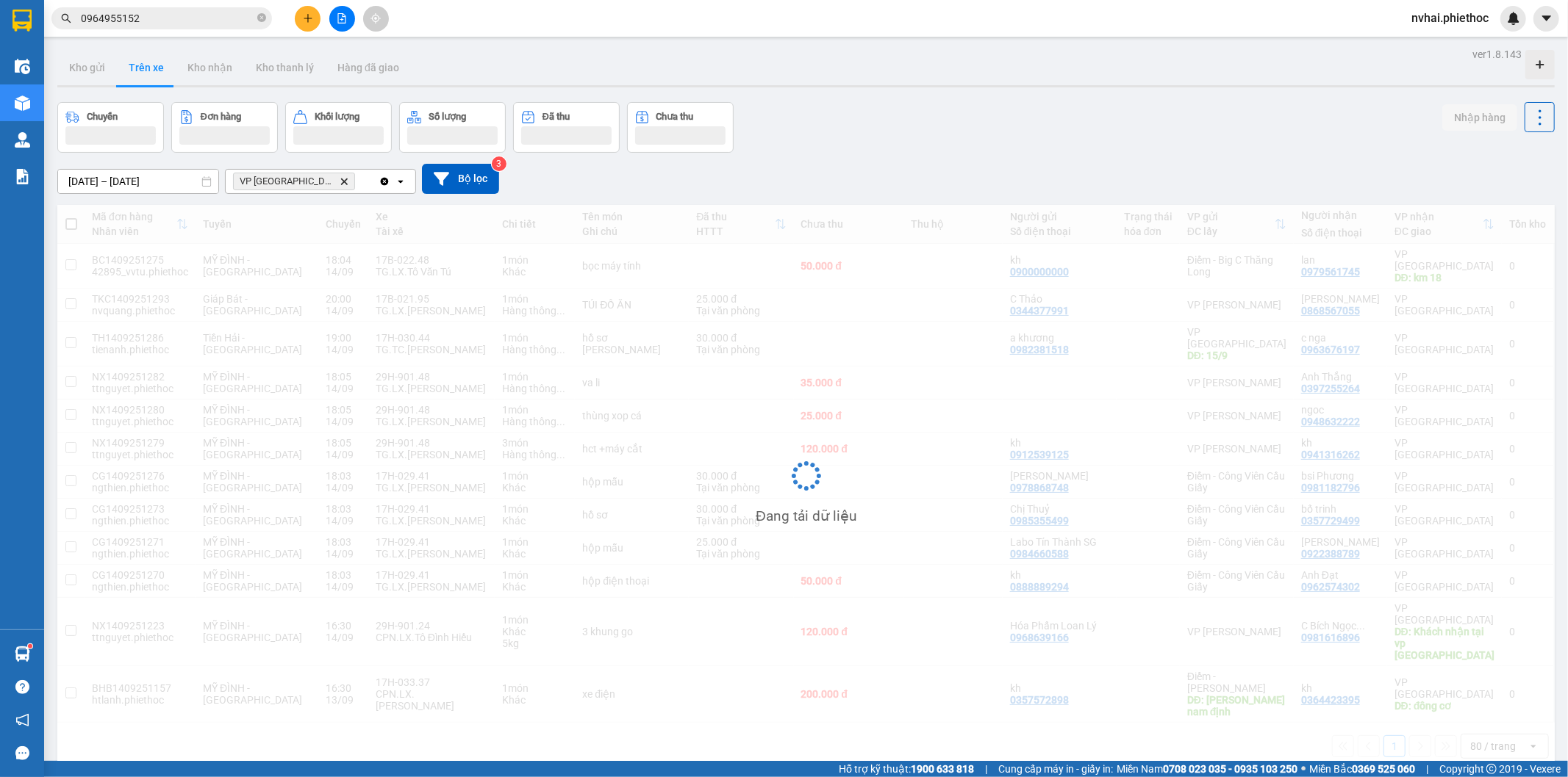
click at [838, 156] on div "11/09/2025 – 14/09/2025 Press the down arrow key to interact with the calendar …" at bounding box center [806, 179] width 1497 height 52
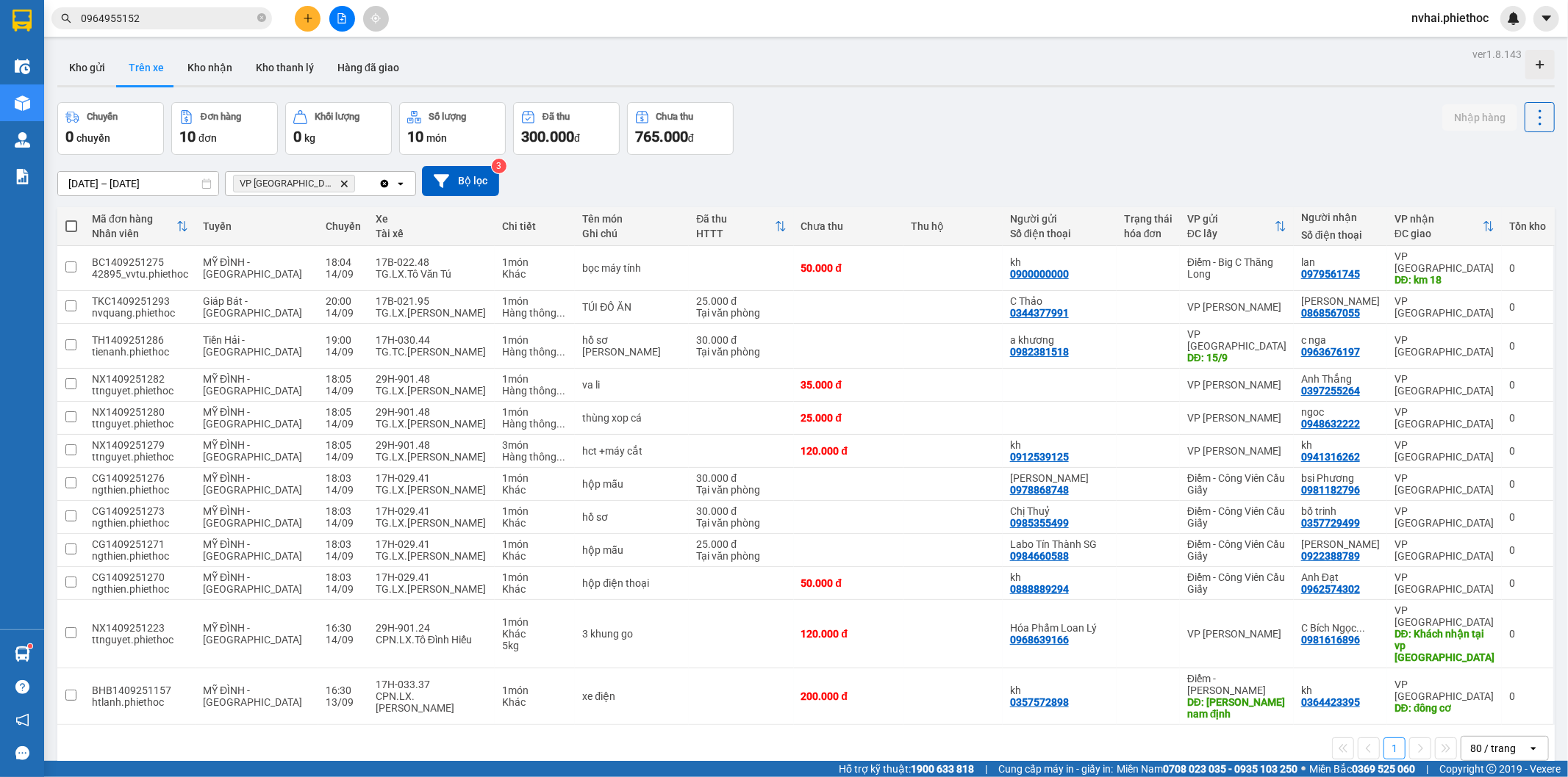
click at [839, 154] on div "Chuyến 0 chuyến Đơn hàng 10 đơn Khối lượng 0 kg Số lượng 10 món Đã thu 300.000 …" at bounding box center [806, 128] width 1497 height 53
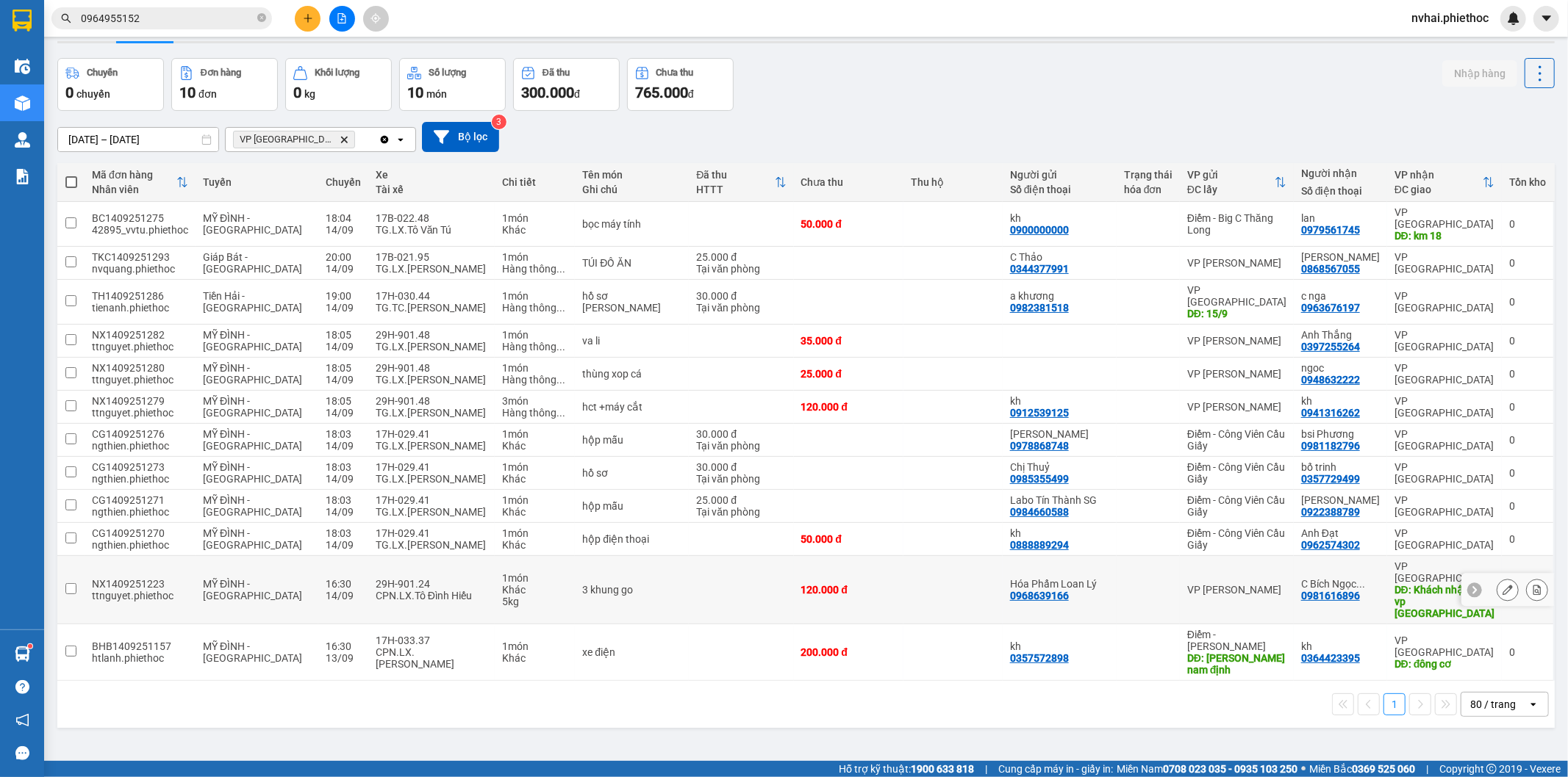
scroll to position [67, 0]
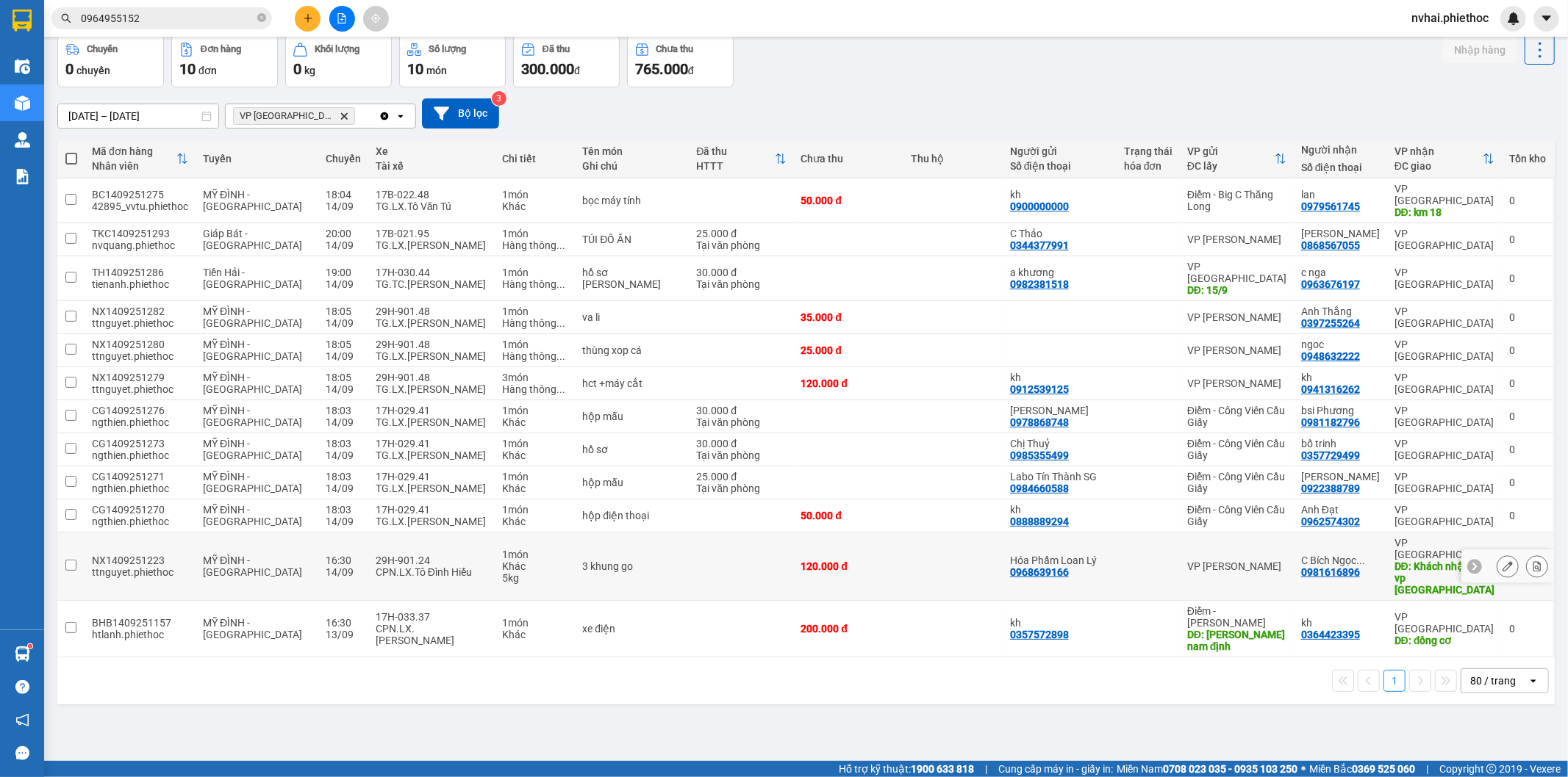
click at [422, 533] on td "29H-901.24 CPN.LX.Tô Đình Hiếu" at bounding box center [431, 566] width 127 height 68
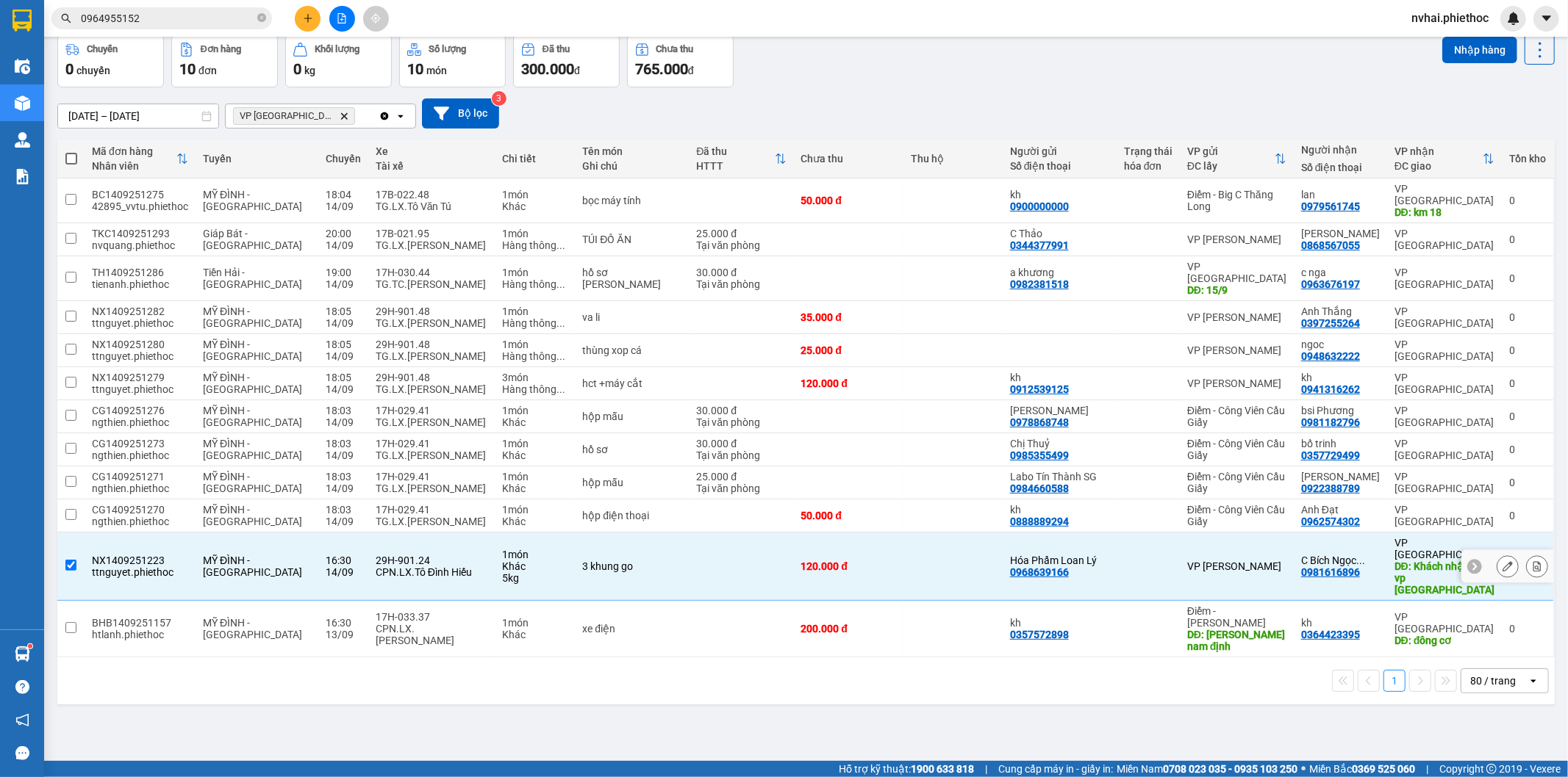
click at [422, 555] on div "29H-901.24" at bounding box center [431, 560] width 112 height 12
checkbox input "false"
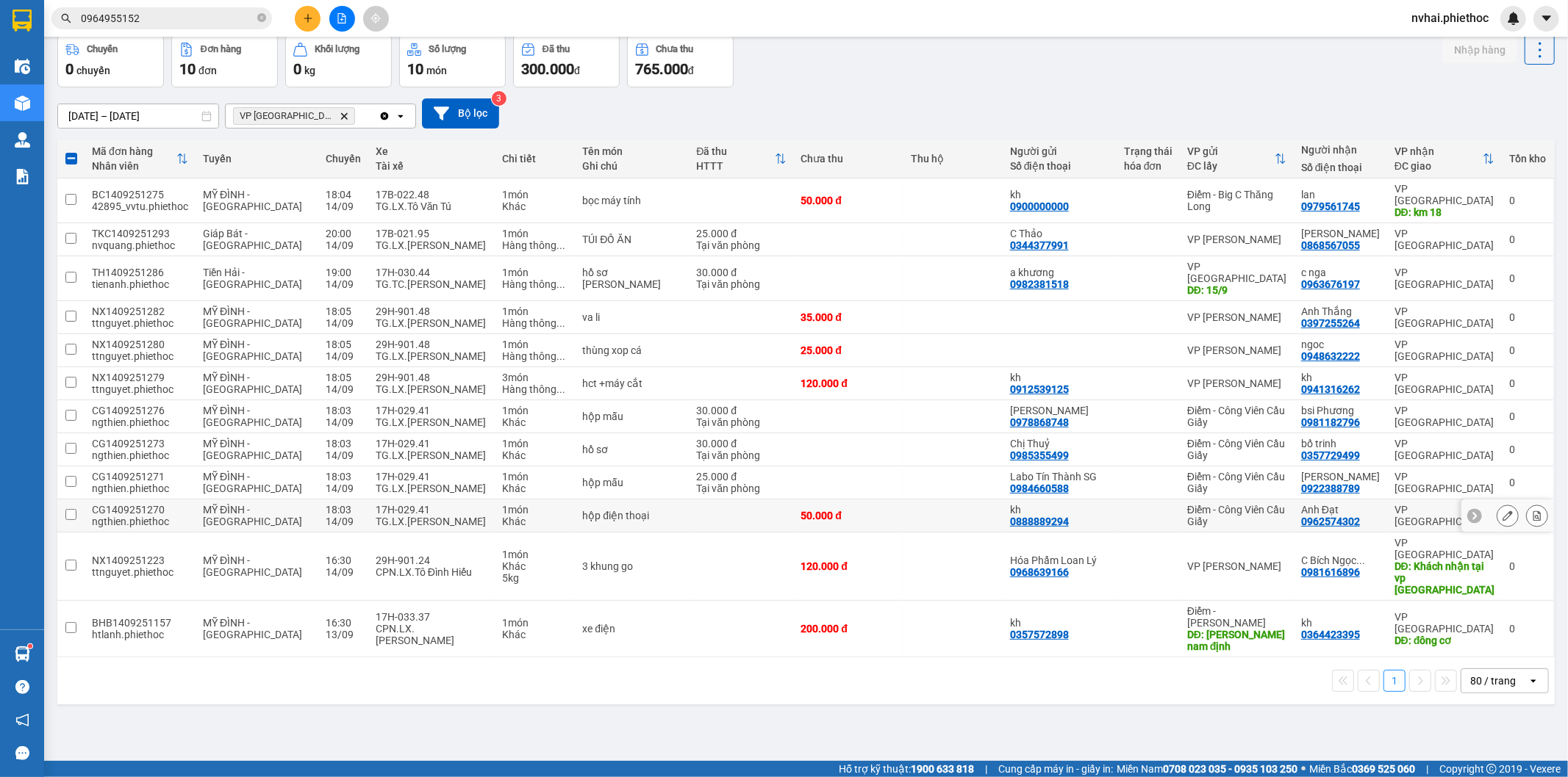
click at [418, 516] on div "TG.LX.[PERSON_NAME]" at bounding box center [431, 521] width 112 height 12
checkbox input "true"
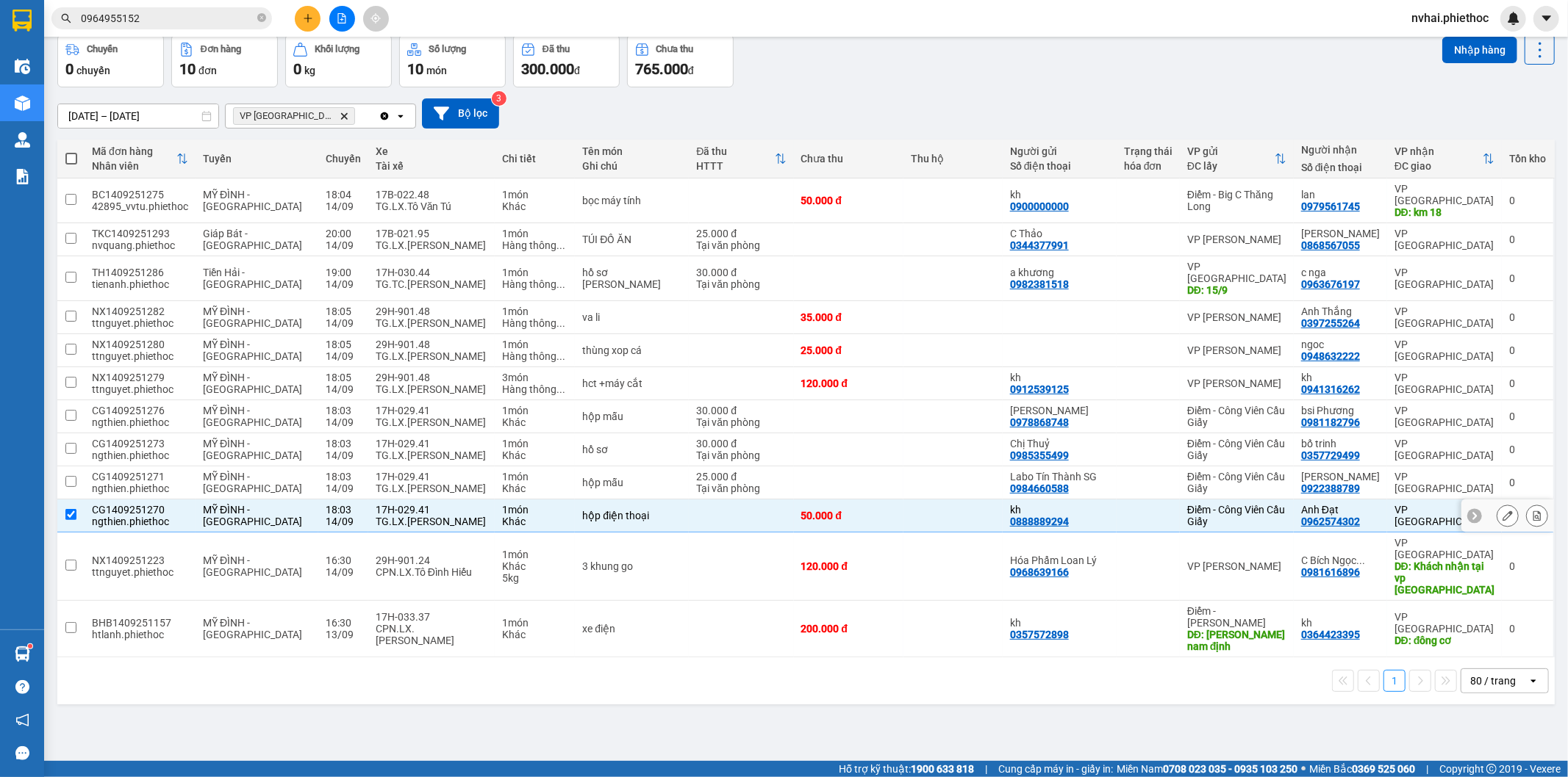
click at [409, 482] on div "TG.LX.[PERSON_NAME]" at bounding box center [431, 488] width 112 height 12
checkbox input "true"
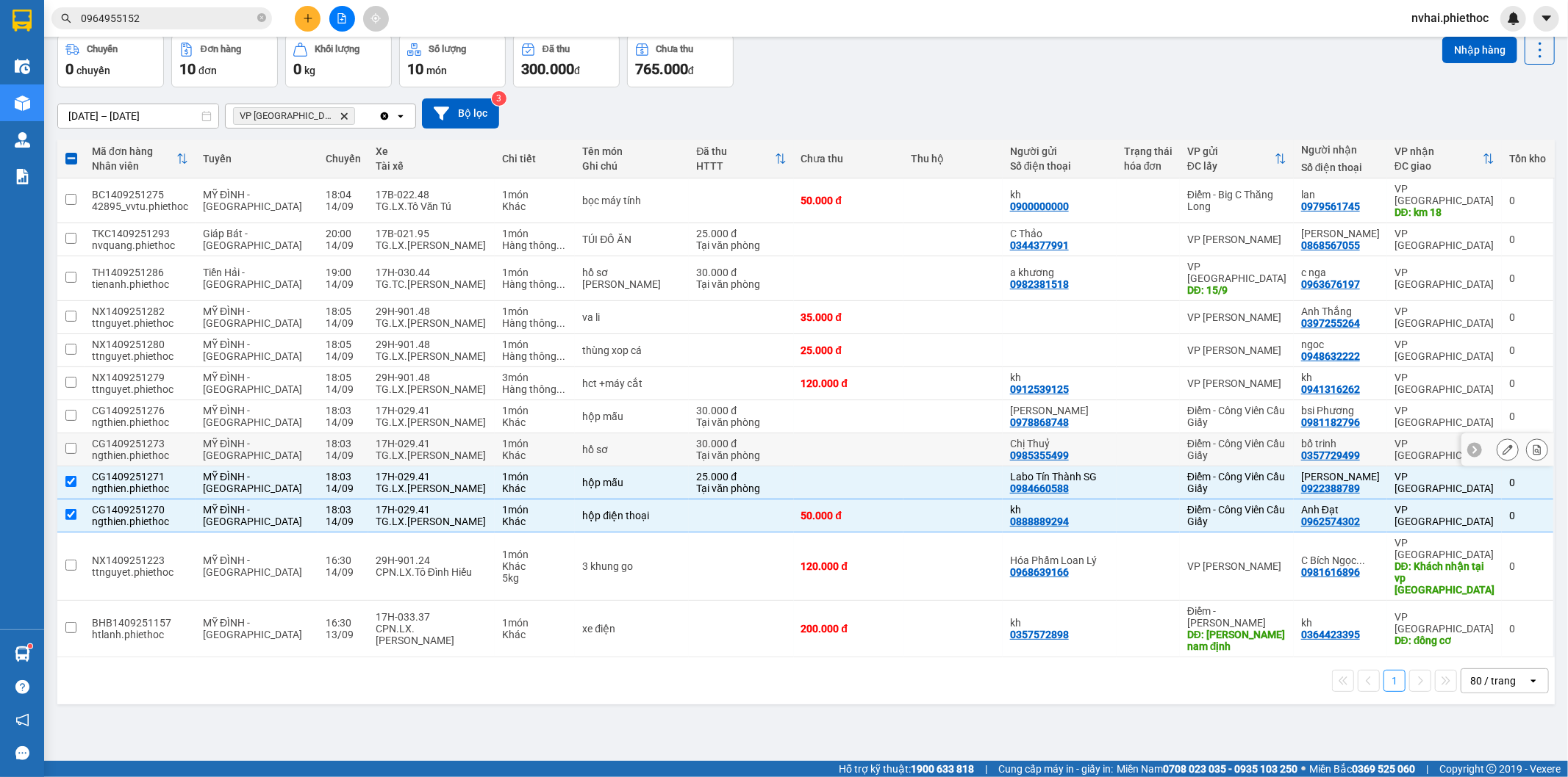
drag, startPoint x: 409, startPoint y: 431, endPoint x: 414, endPoint y: 396, distance: 35.4
click at [409, 450] on div "TG.LX.[PERSON_NAME]" at bounding box center [431, 455] width 112 height 12
checkbox input "true"
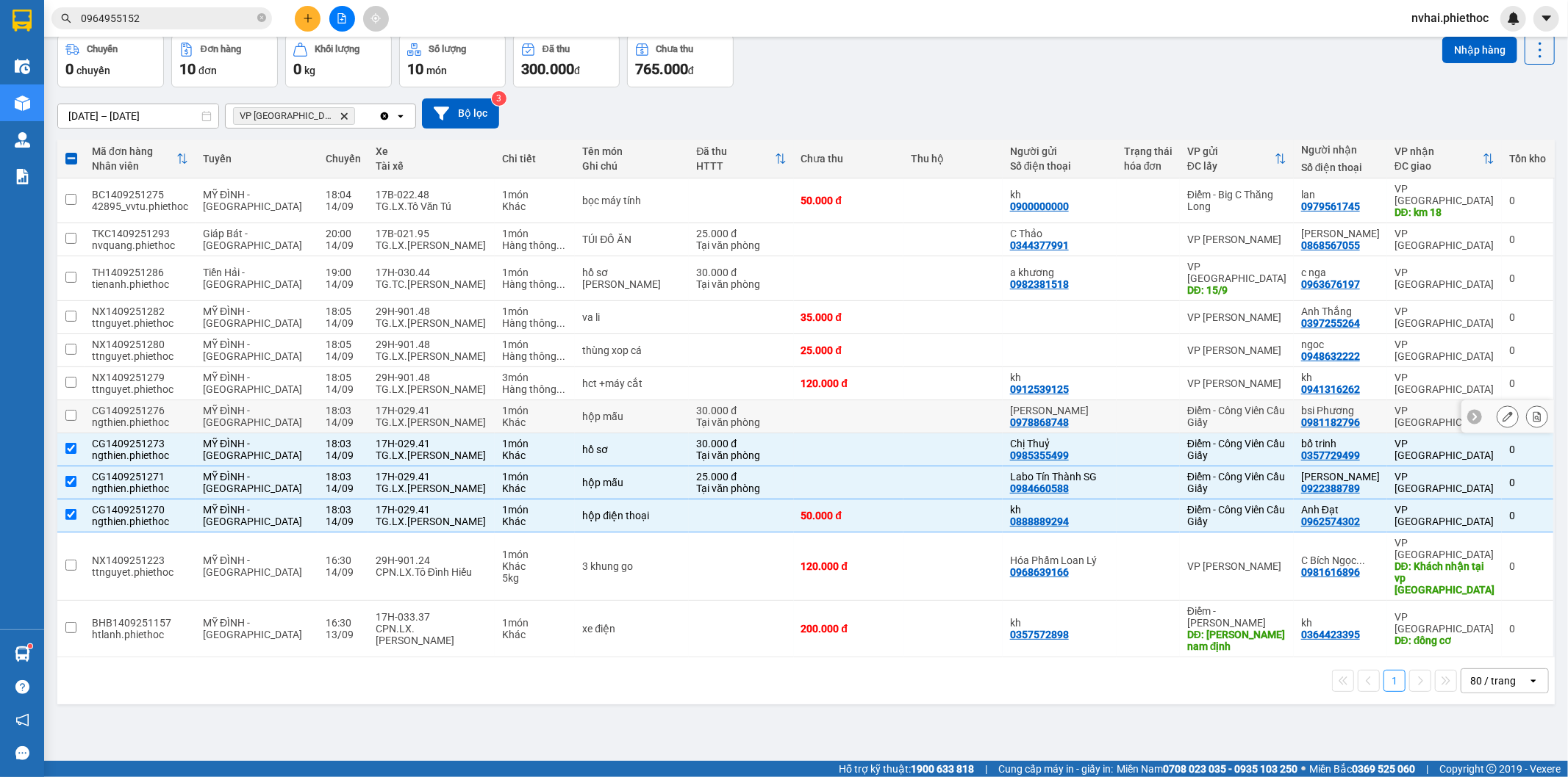
drag, startPoint x: 413, startPoint y: 385, endPoint x: 413, endPoint y: 362, distance: 23.0
click at [413, 404] on div "17H-029.41" at bounding box center [431, 410] width 112 height 12
checkbox input "true"
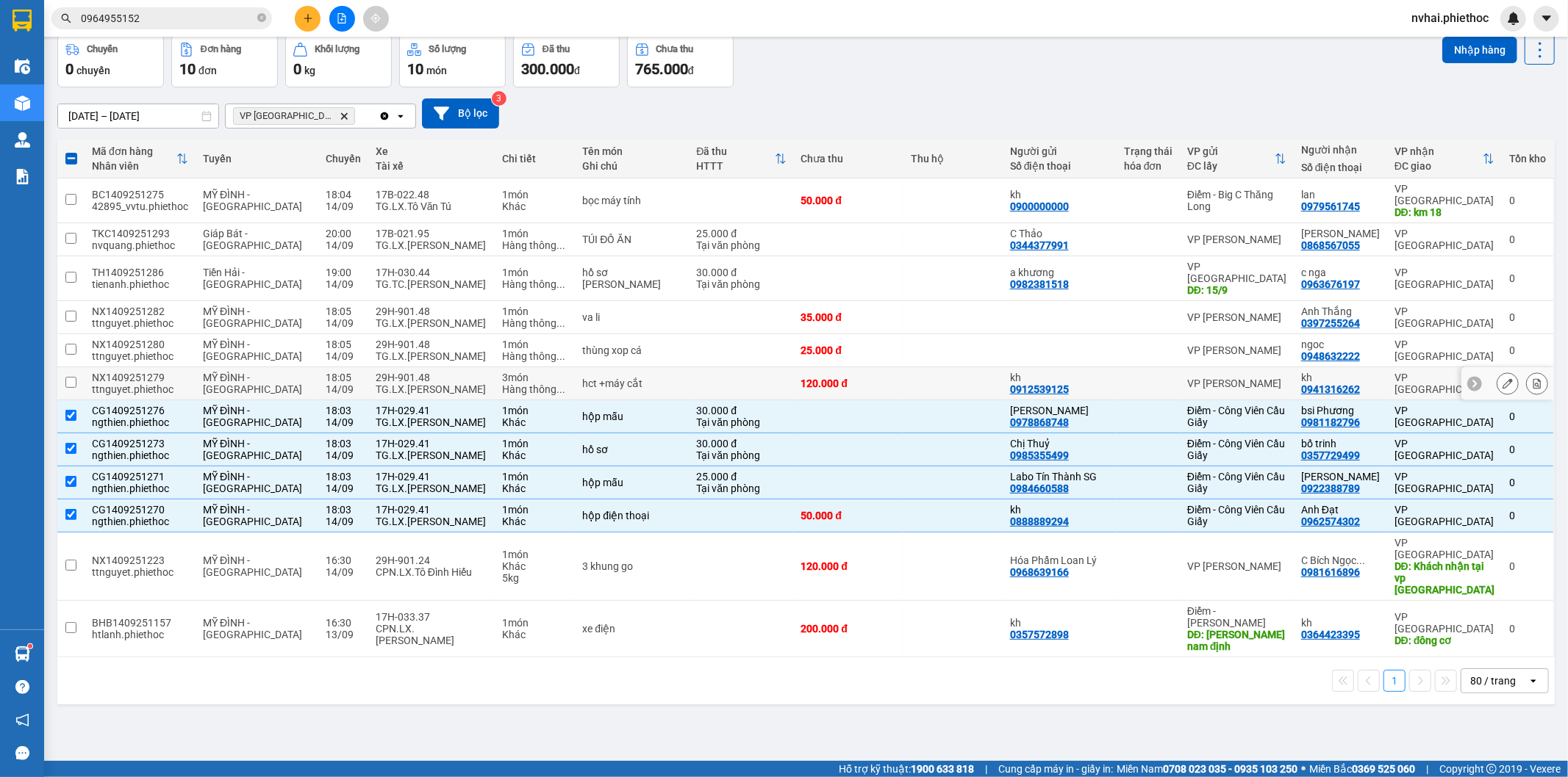
click at [413, 372] on div "29H-901.48" at bounding box center [431, 377] width 112 height 12
checkbox input "true"
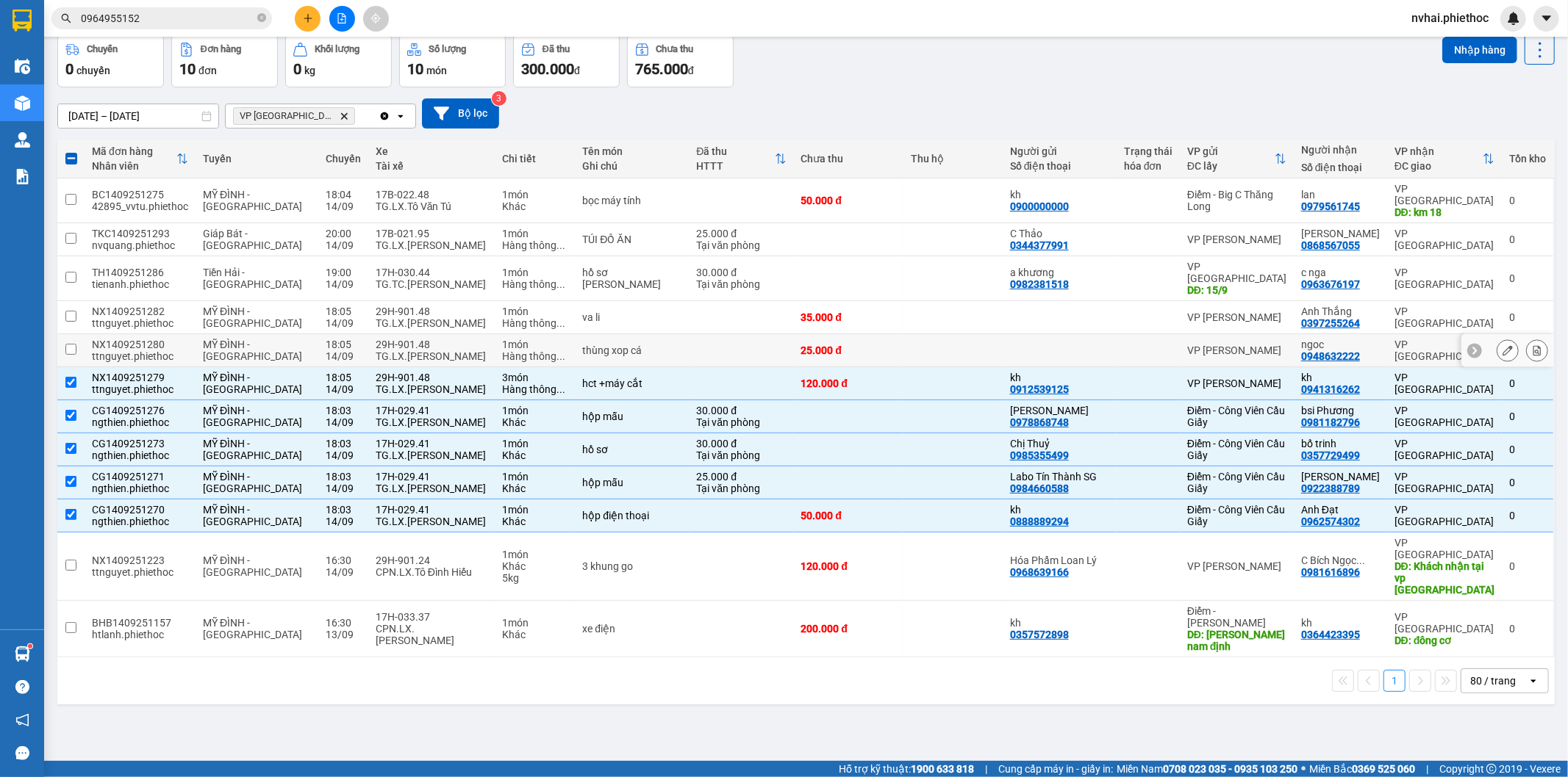
click at [416, 350] on div "TG.LX.[PERSON_NAME]" at bounding box center [431, 356] width 112 height 12
checkbox input "true"
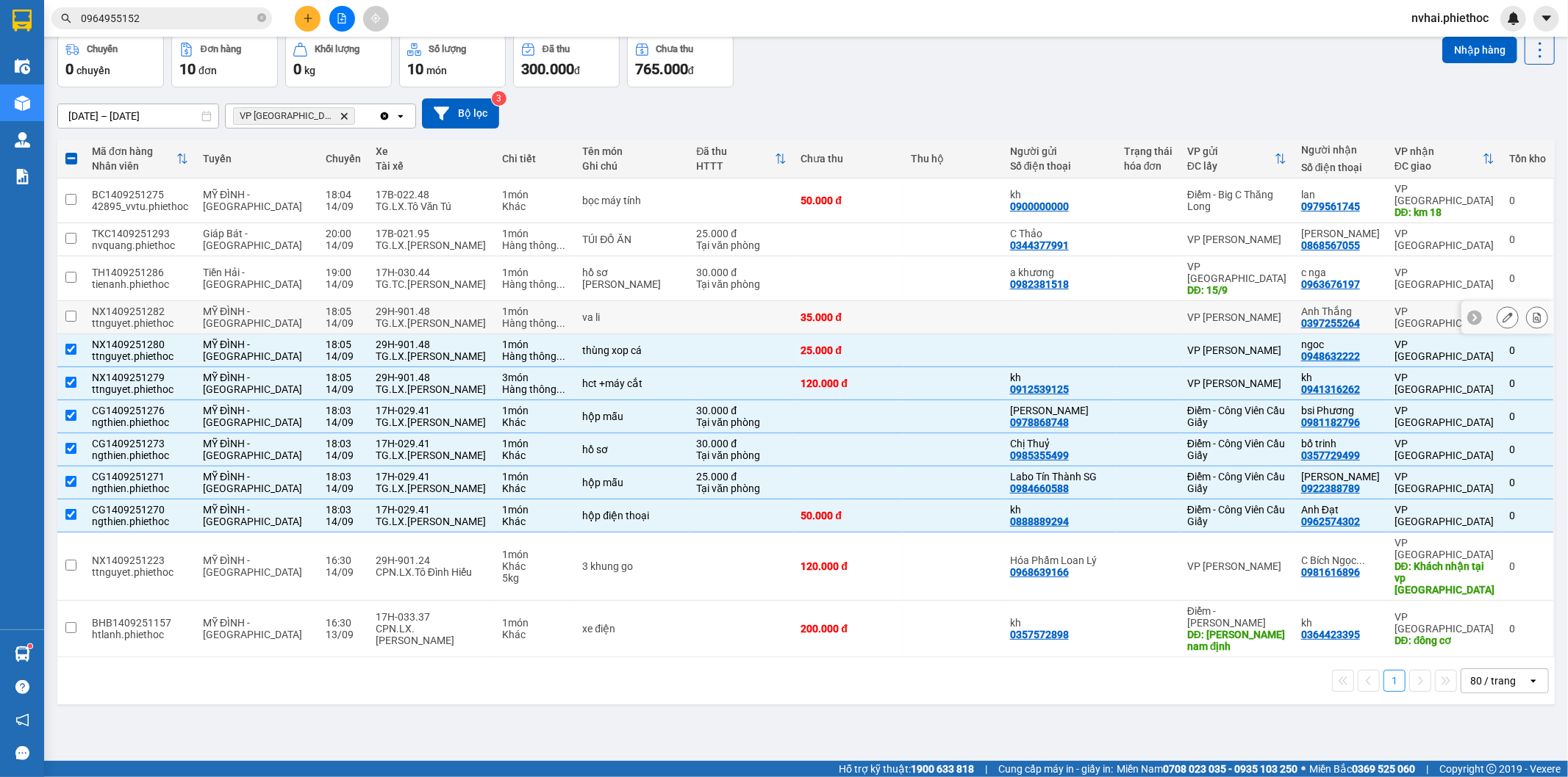
click at [416, 318] on div "TG.LX.[PERSON_NAME]" at bounding box center [431, 323] width 112 height 12
